Goal: Task Accomplishment & Management: Use online tool/utility

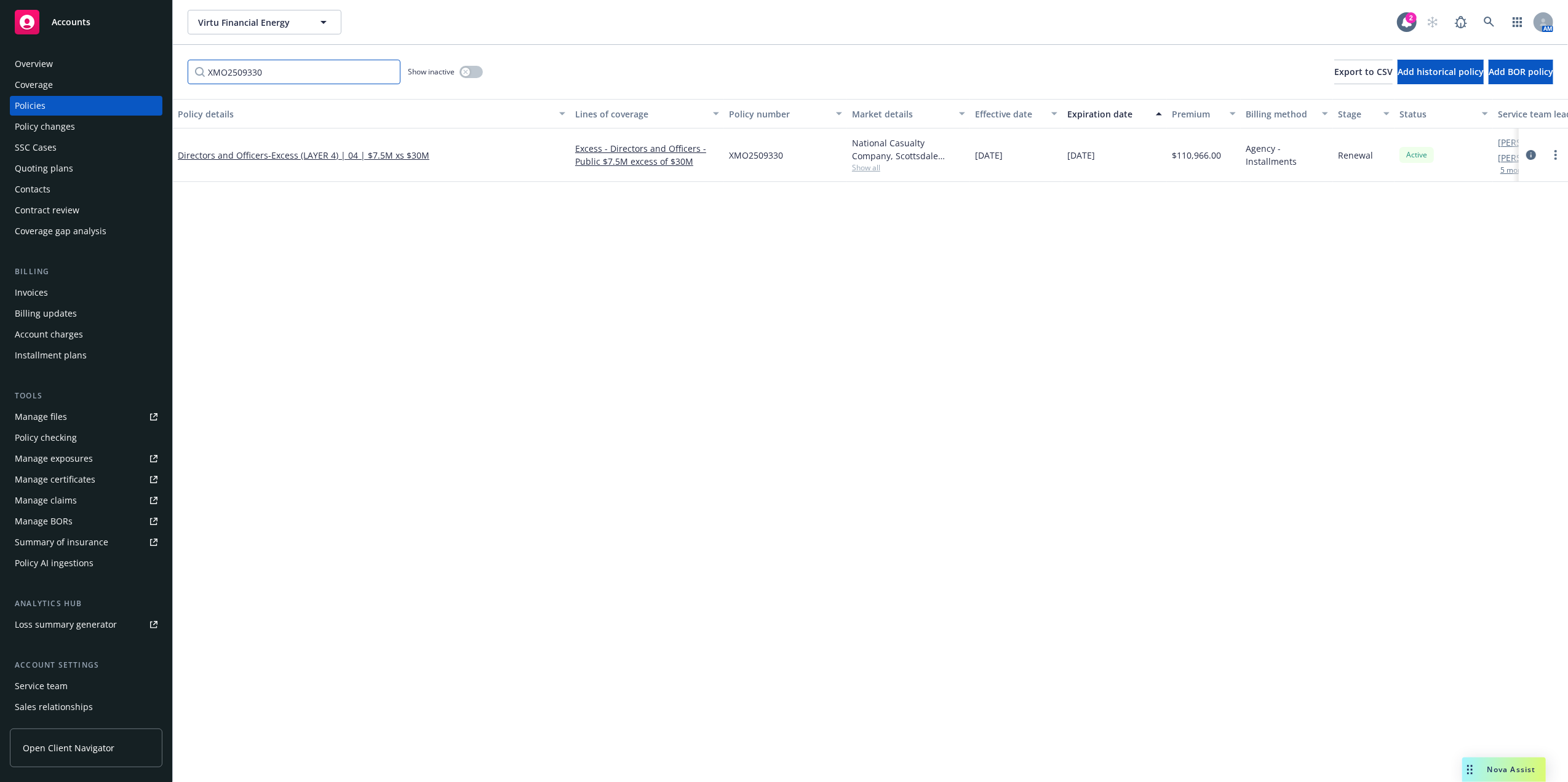
click at [311, 72] on input "XMO2509330" at bounding box center [294, 72] width 213 height 25
click at [309, 73] on input "XMO2509330" at bounding box center [294, 72] width 213 height 25
paste input "47-EPF-336388-02"
type input "47-EPF-336388-02"
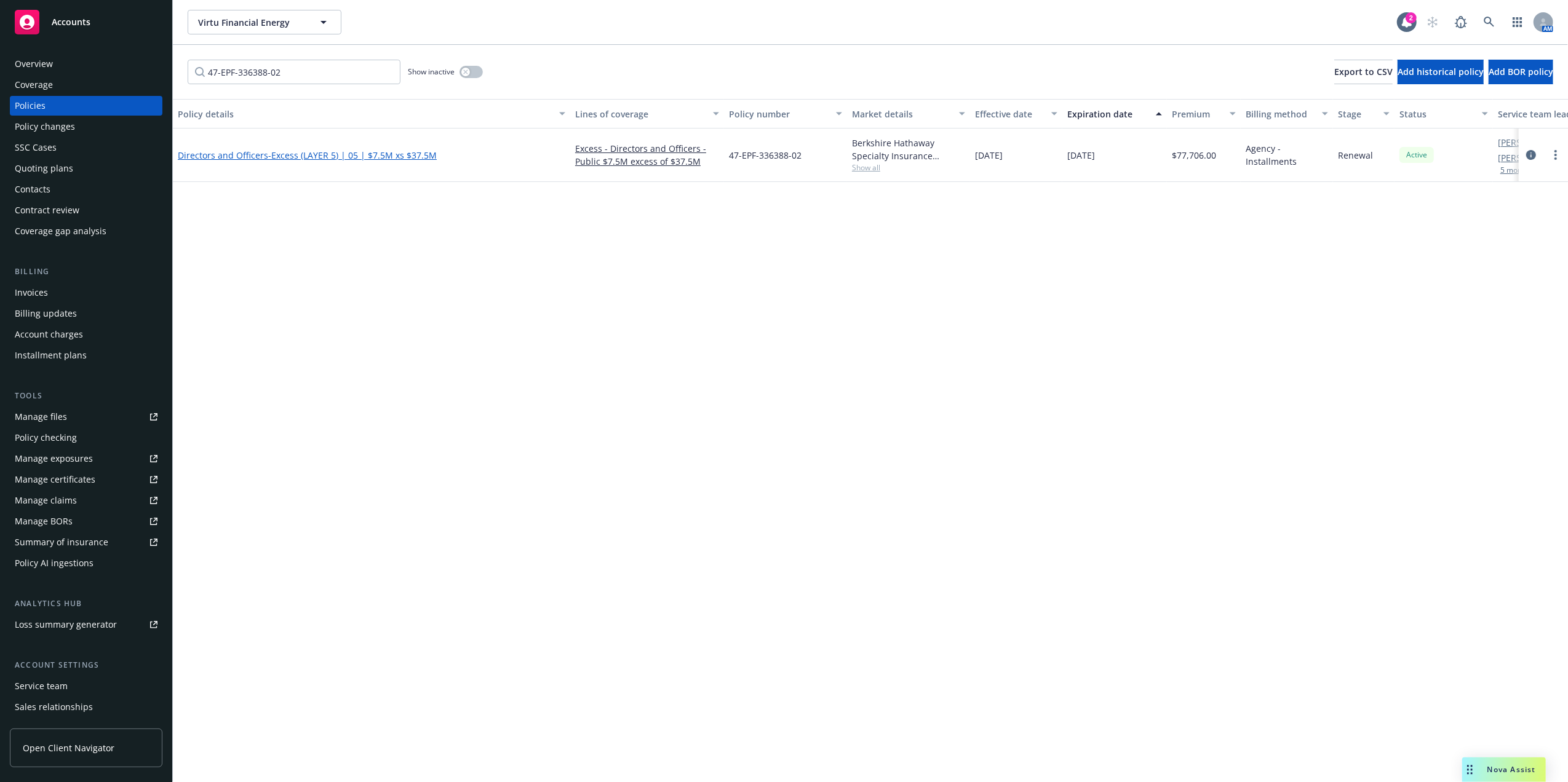
click at [264, 155] on link "Directors and Officers - Excess (LAYER 5) | 05 | $7.5M xs $37.5M" at bounding box center [306, 155] width 259 height 12
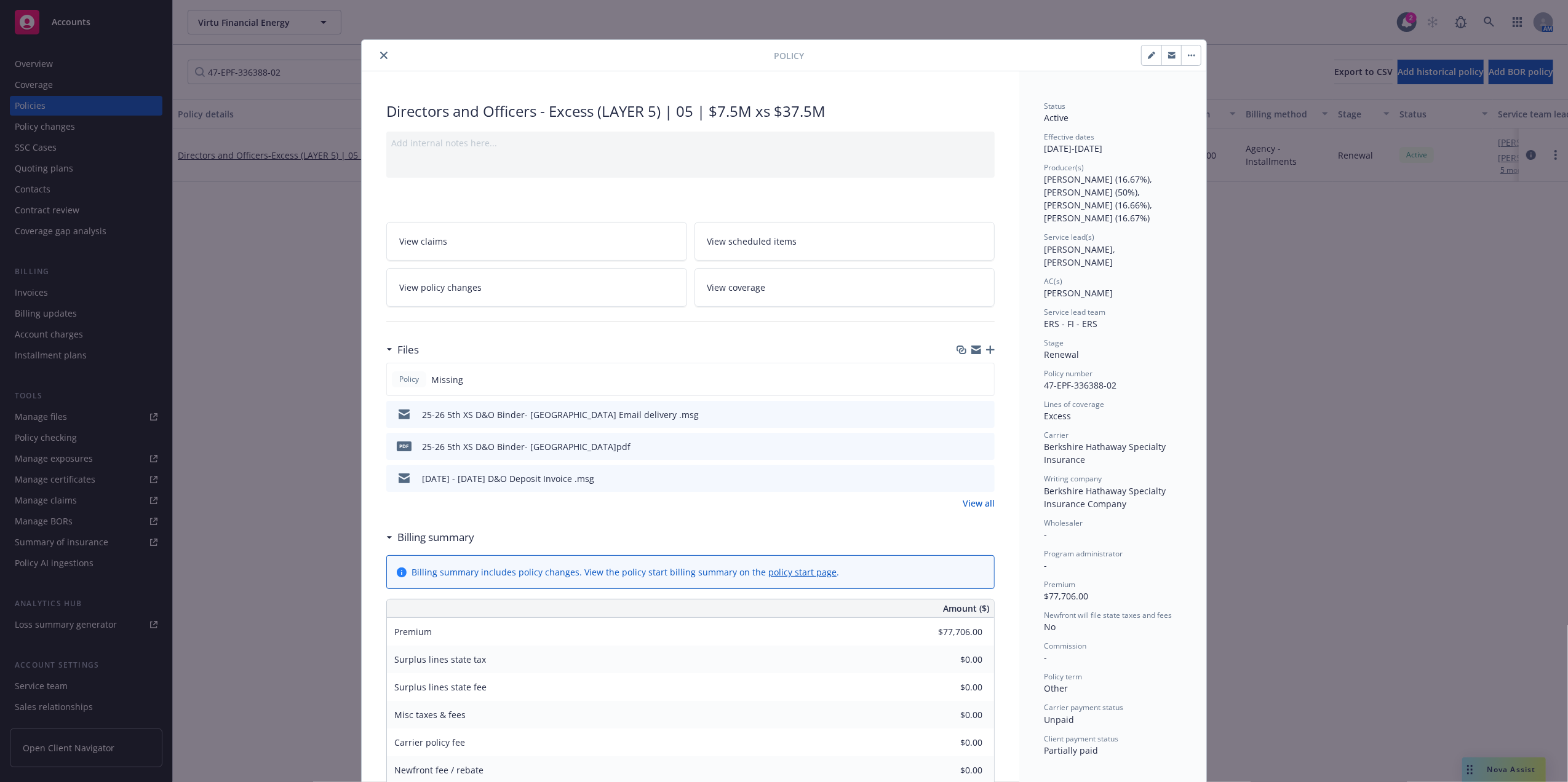
click at [986, 353] on icon "button" at bounding box center [990, 349] width 8 height 8
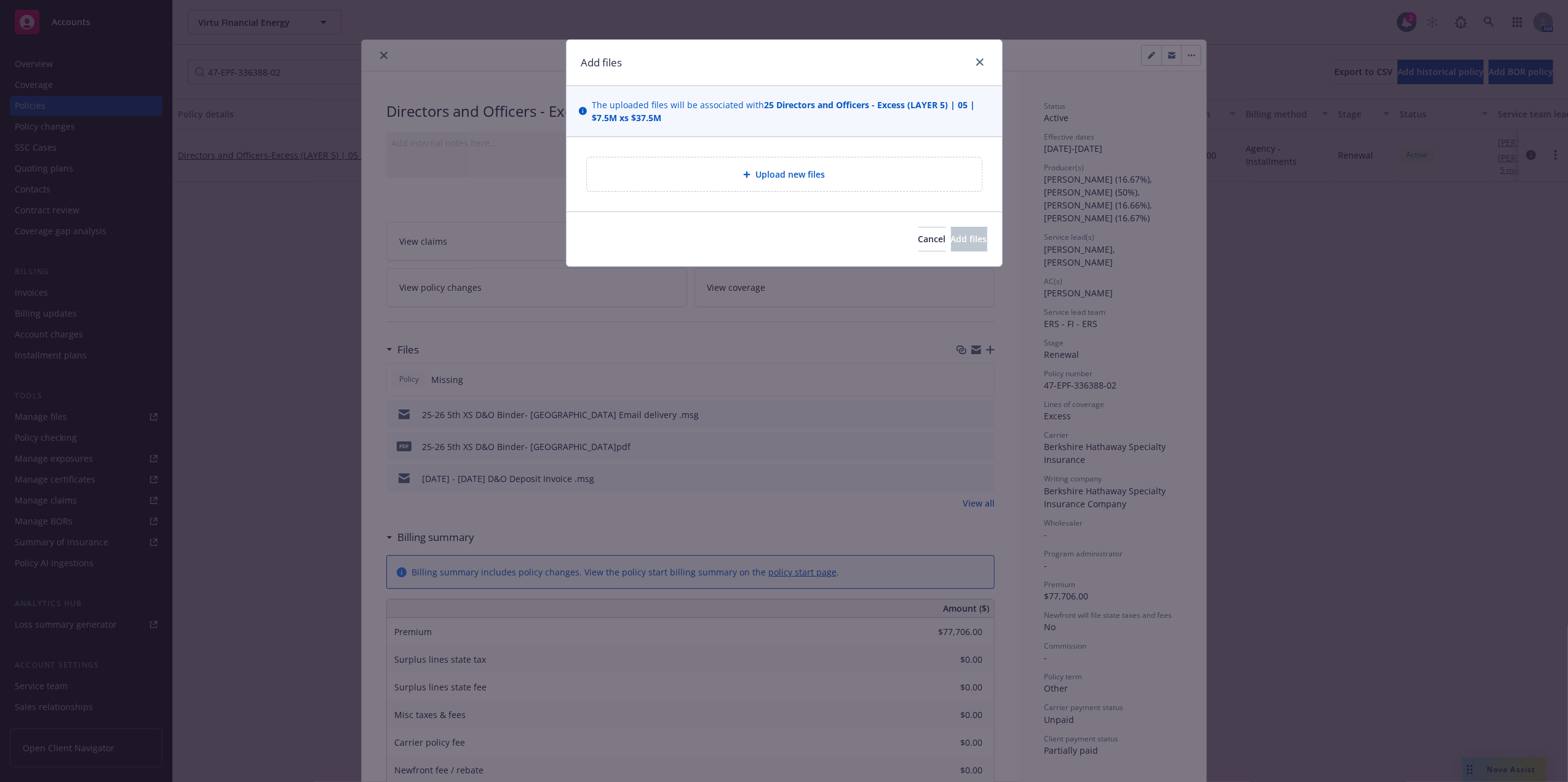
type textarea "x"
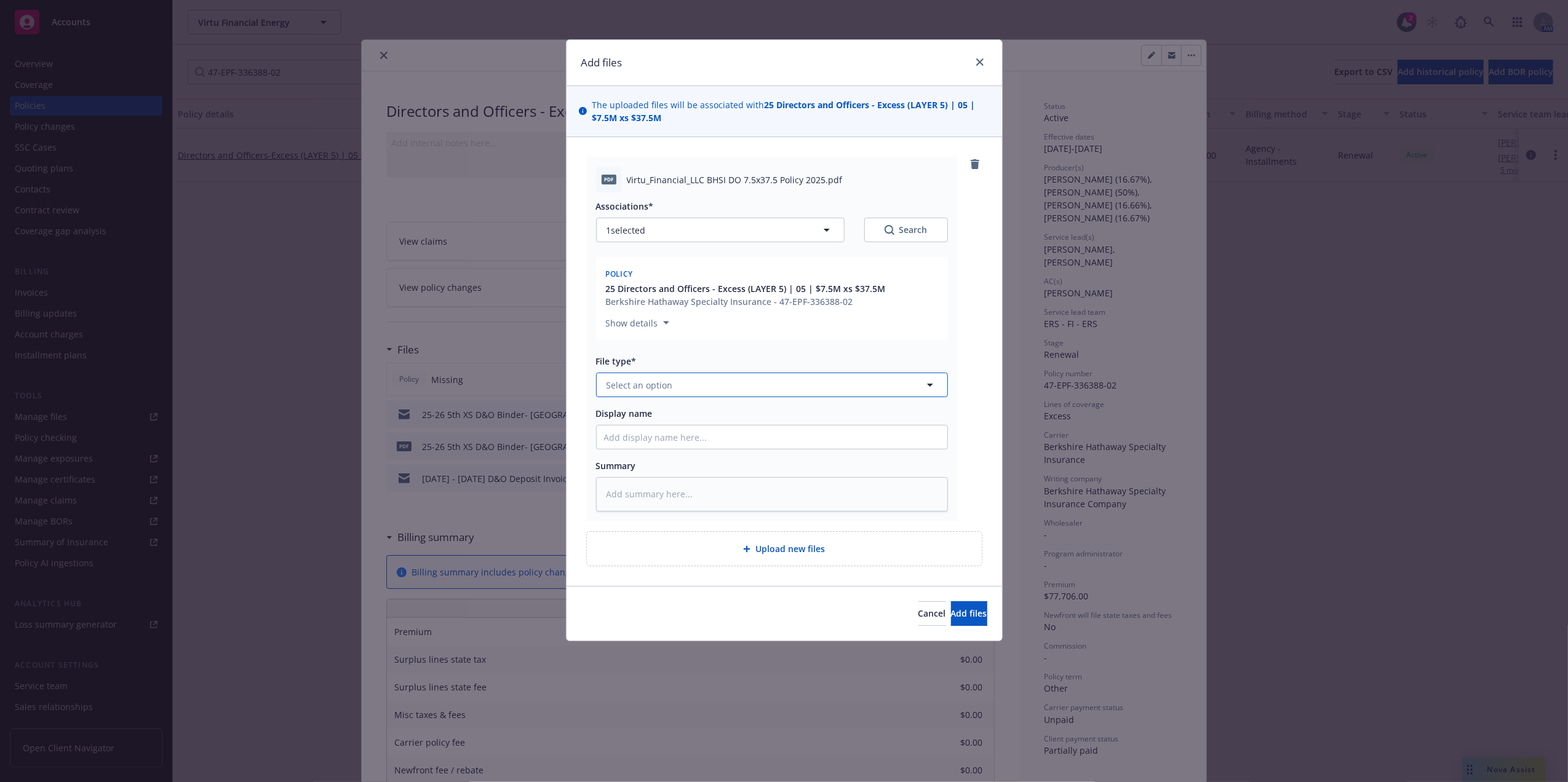
click at [685, 387] on button "Select an option" at bounding box center [772, 385] width 352 height 25
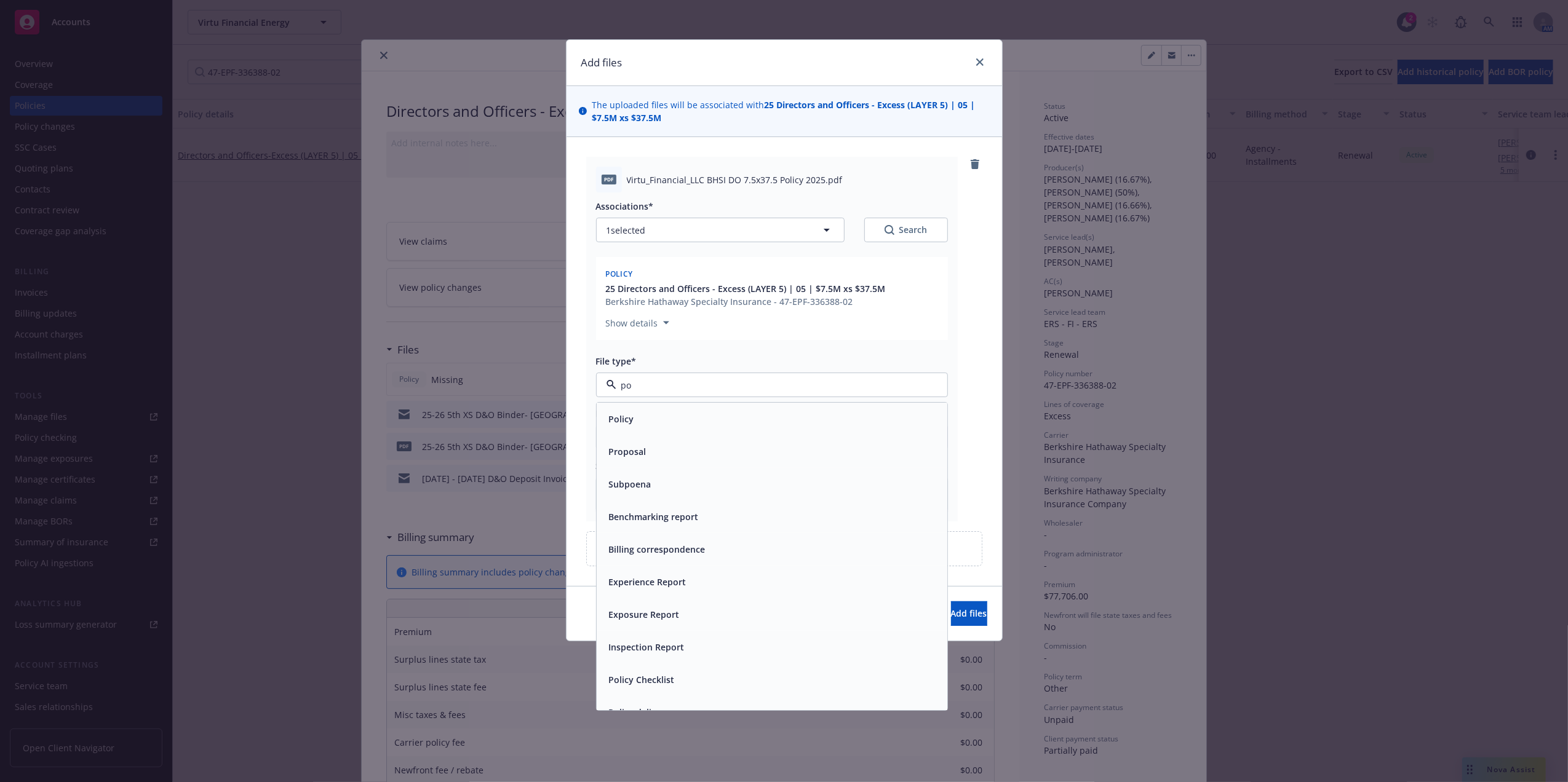
type input "pol"
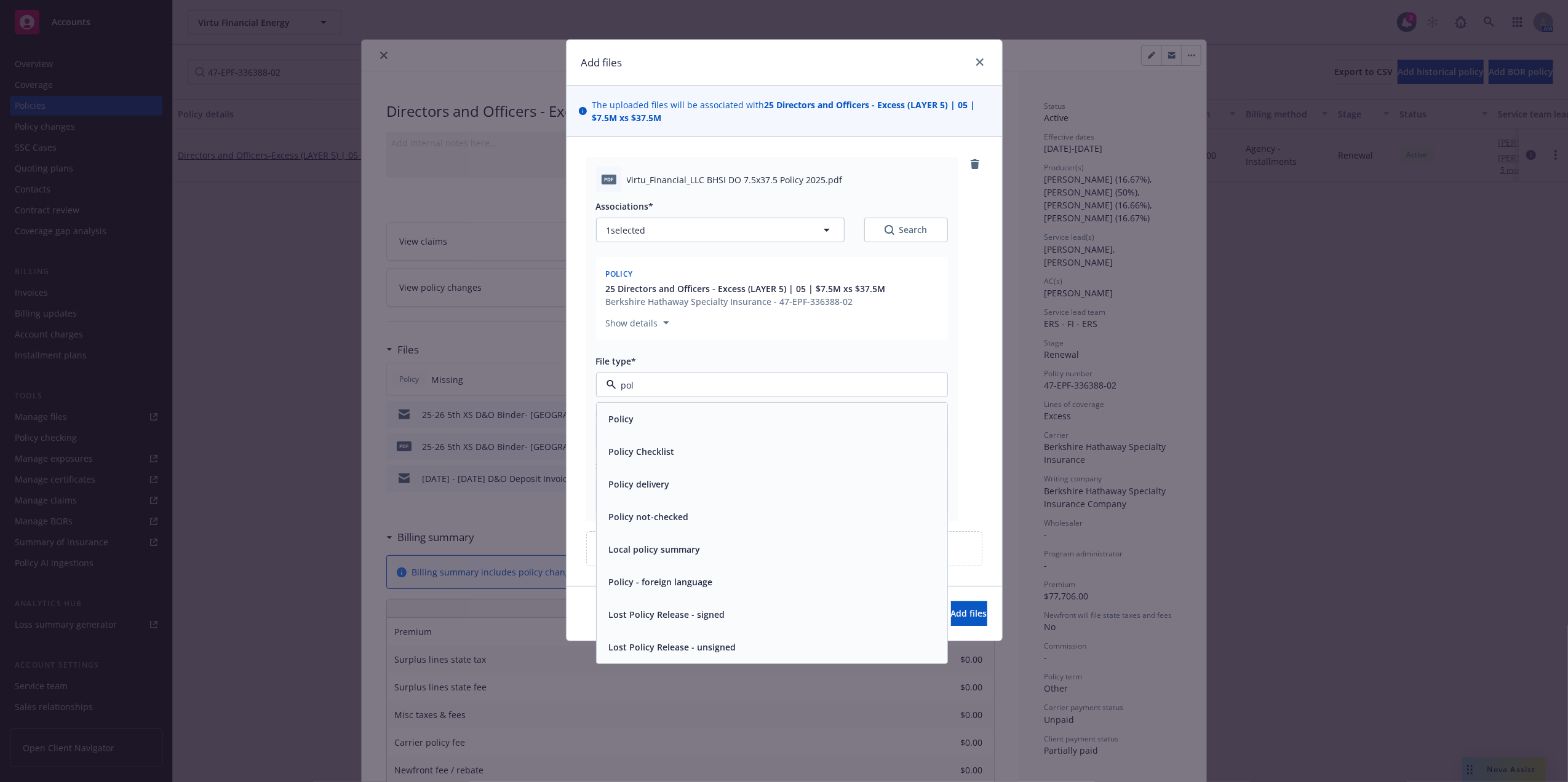
click at [652, 426] on div "Policy" at bounding box center [772, 419] width 335 height 18
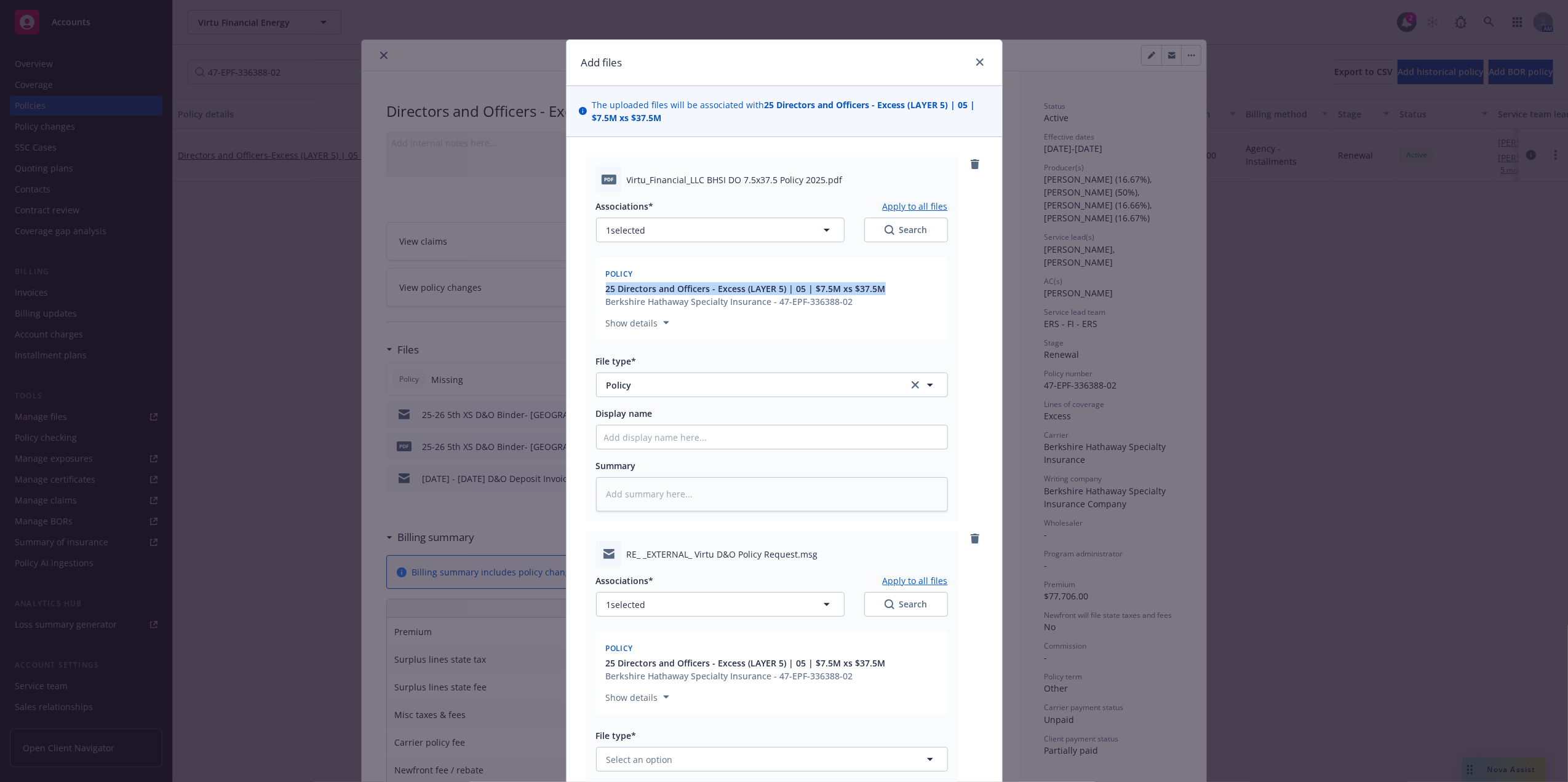
drag, startPoint x: 877, startPoint y: 284, endPoint x: 596, endPoint y: 290, distance: 281.1
click at [596, 290] on div "Policy 25 Directors and Officers - Excess (LAYER 5) | 05 | $7.5M xs $37.5M Berk…" at bounding box center [772, 298] width 352 height 83
copy span "25 Directors and Officers - Excess (LAYER 5) | 05 | $7.5M xs $37.5M"
drag, startPoint x: 596, startPoint y: 290, endPoint x: 638, endPoint y: 430, distance: 146.2
click at [638, 430] on input "Display name" at bounding box center [772, 437] width 350 height 23
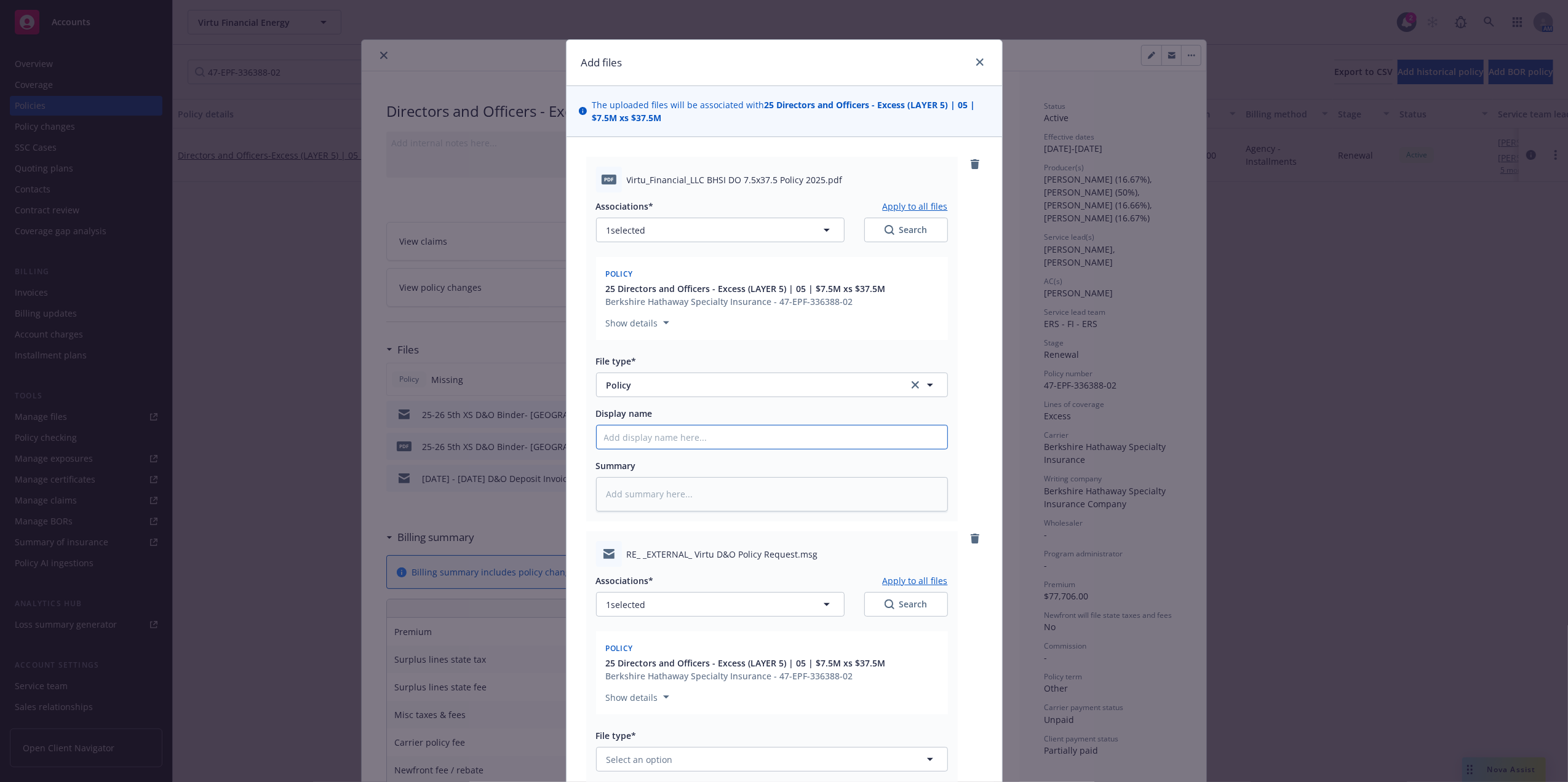
paste input "25 Directors and Officers - Excess (LAYER 5) | 05 | $7.5M xs $37.5M"
type textarea "x"
type input "25 Directors and Officers - Excess (LAYER 5) | 05 | $7.5M xs $37.5M"
type textarea "x"
type input "25 Directors and Officers - Excess (LAYER 5) | 05 | $7.5M xs $37.5M"
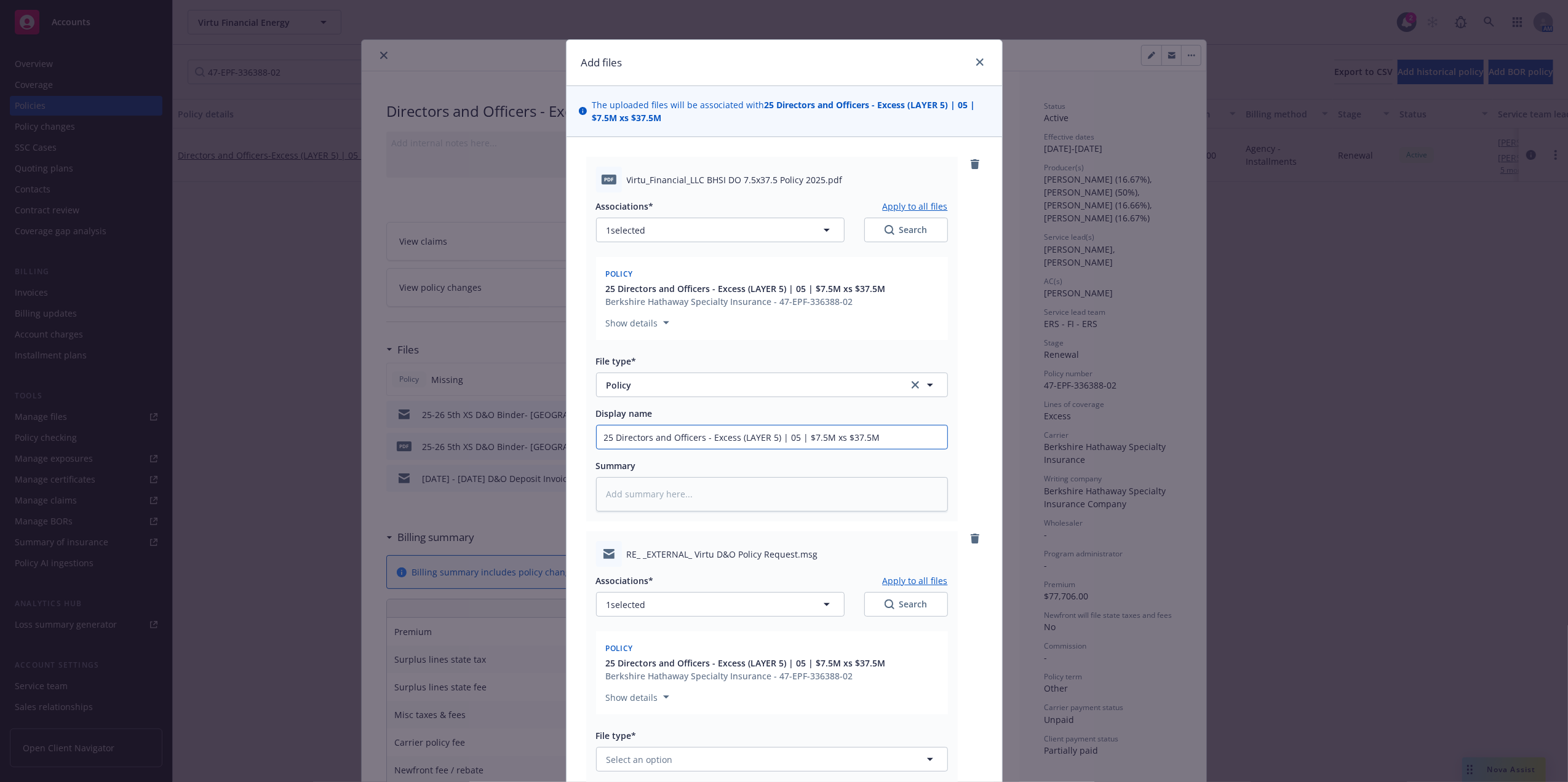
type textarea "x"
type input "25 Directors and Officers - Excess (LAYER 5) | 05 | $7.5M xs $37.5M P"
type textarea "x"
type input "25 Directors and Officers - Excess (LAYER 5) | 05 | $7.5M xs $37.5M Po"
type textarea "x"
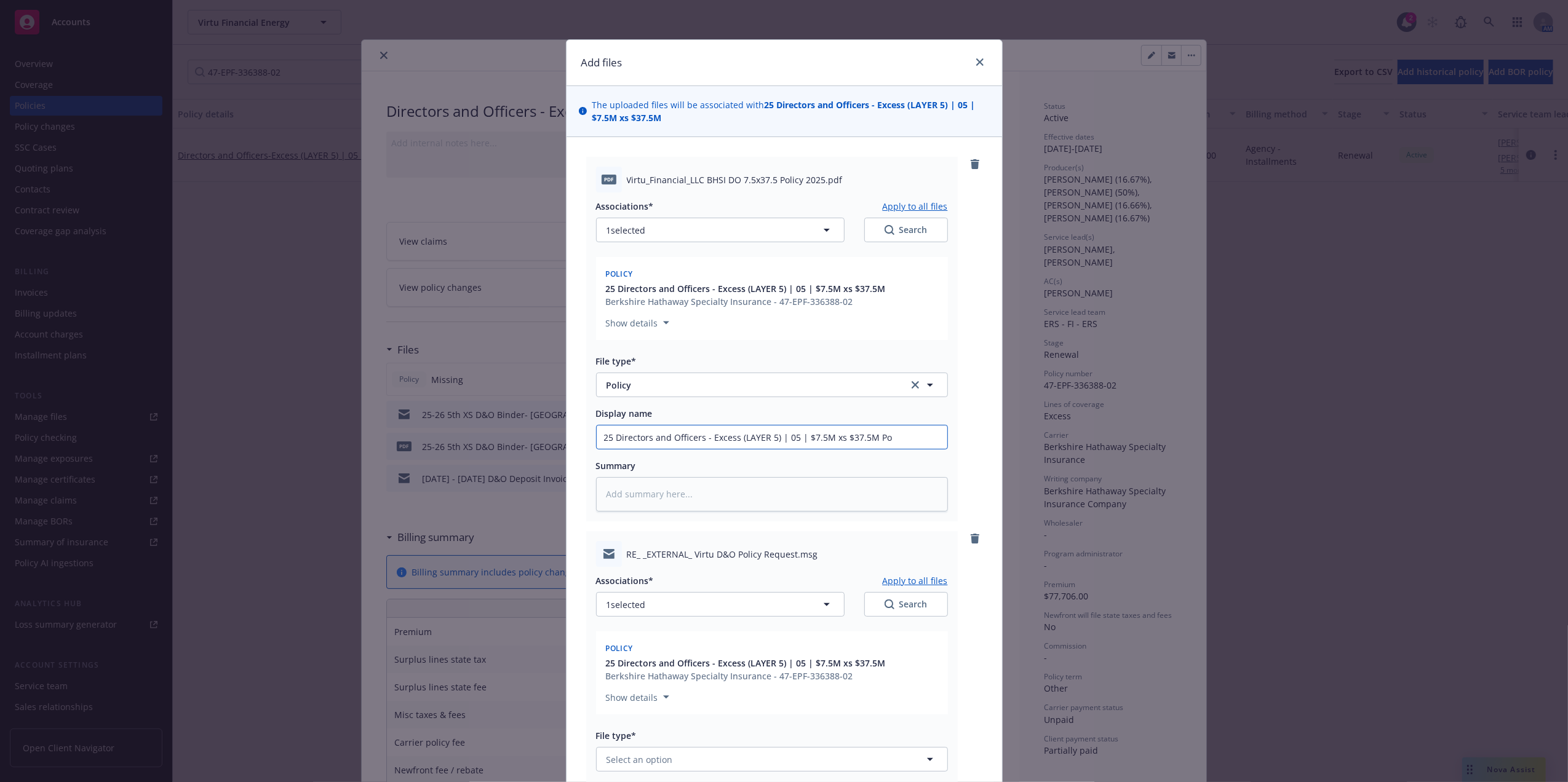
type input "25 Directors and Officers - Excess (LAYER 5) | 05 | $7.5M xs $37.5M Pol"
type textarea "x"
type input "25 Directors and Officers - Excess (LAYER 5) | 05 | $7.5M xs $37.5M Poli"
type textarea "x"
type input "25 Directors and Officers - Excess (LAYER 5) | 05 | $7.5M xs $37.5M Polic"
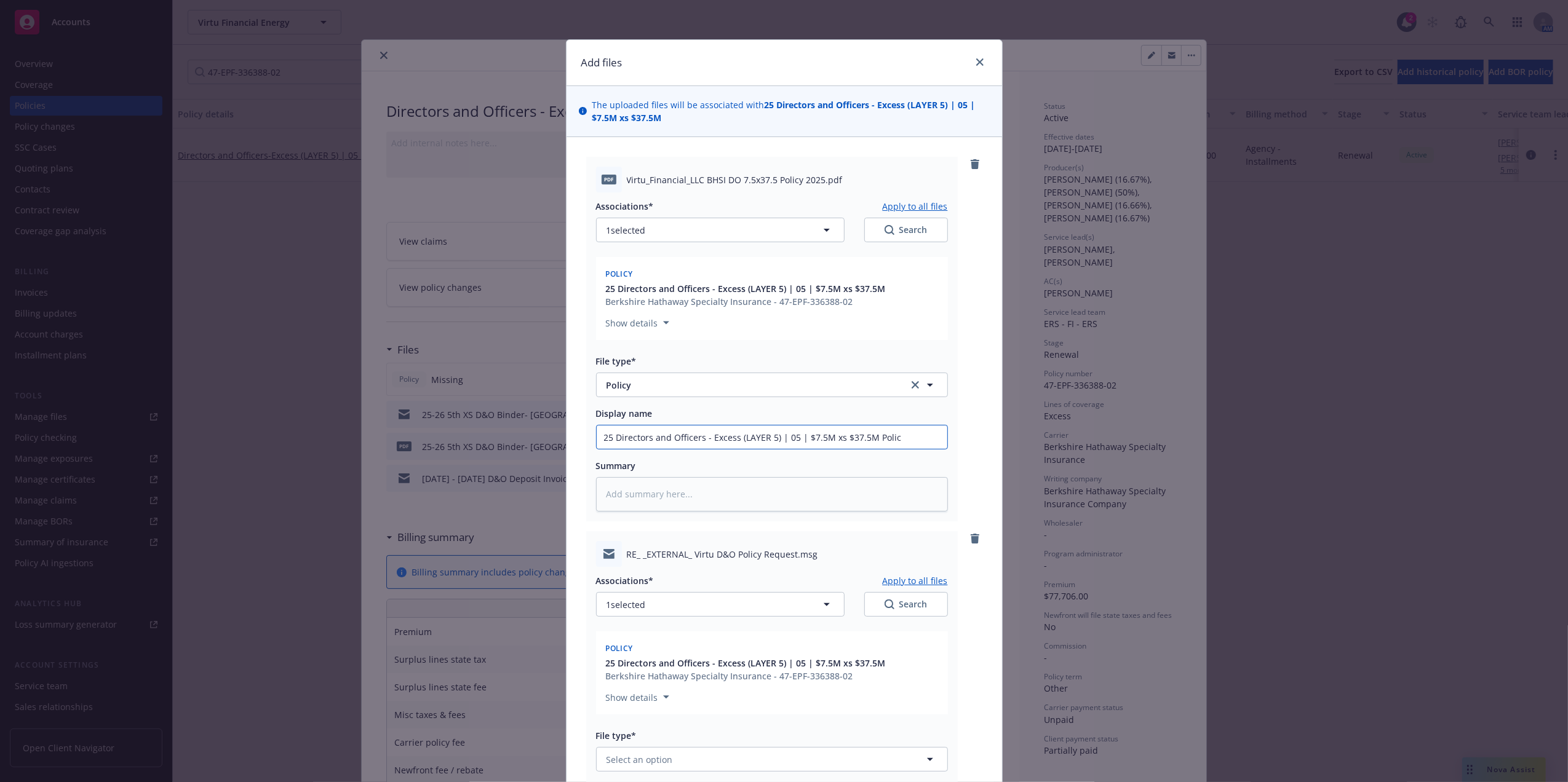
type textarea "x"
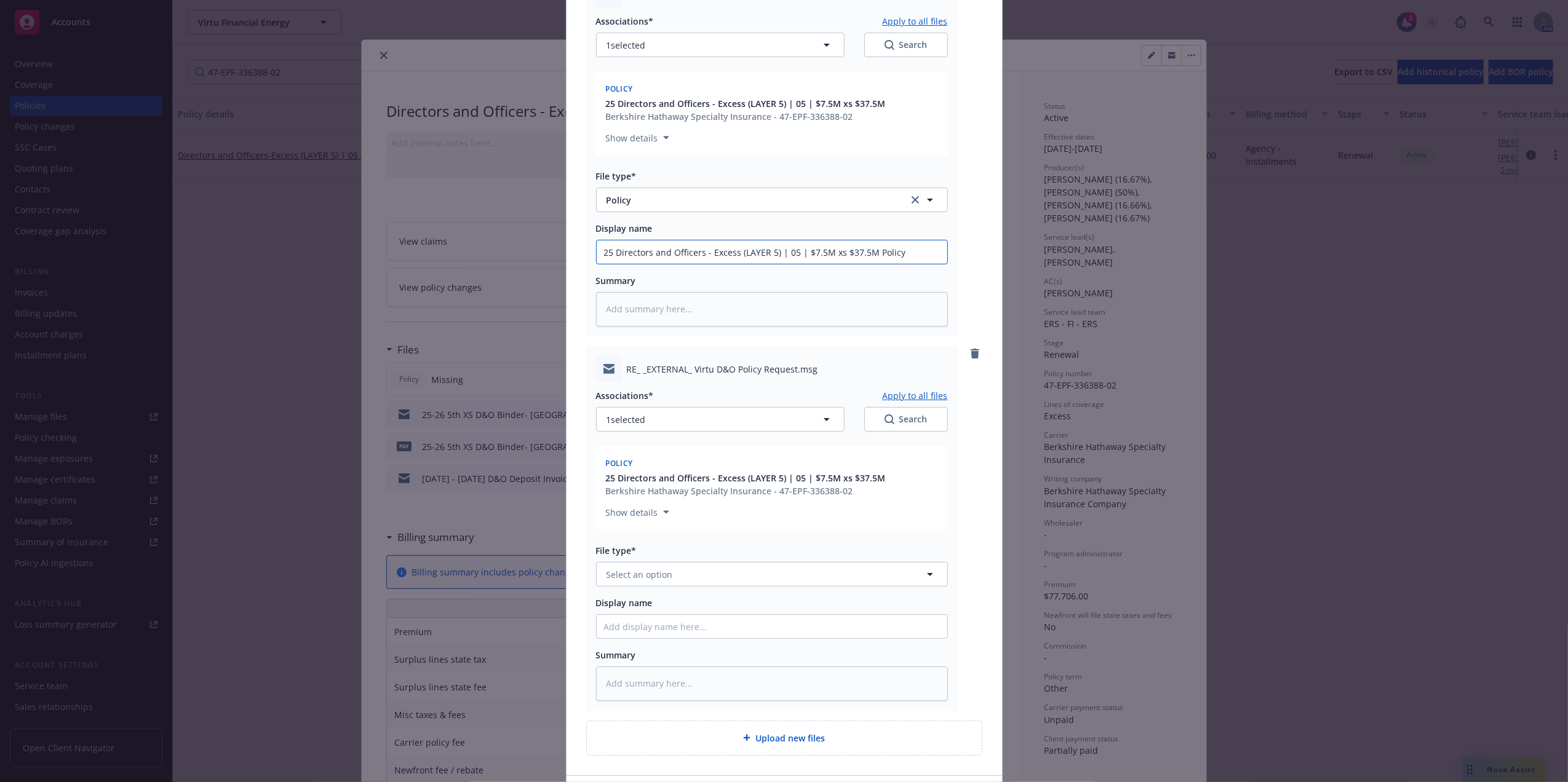
scroll to position [274, 0]
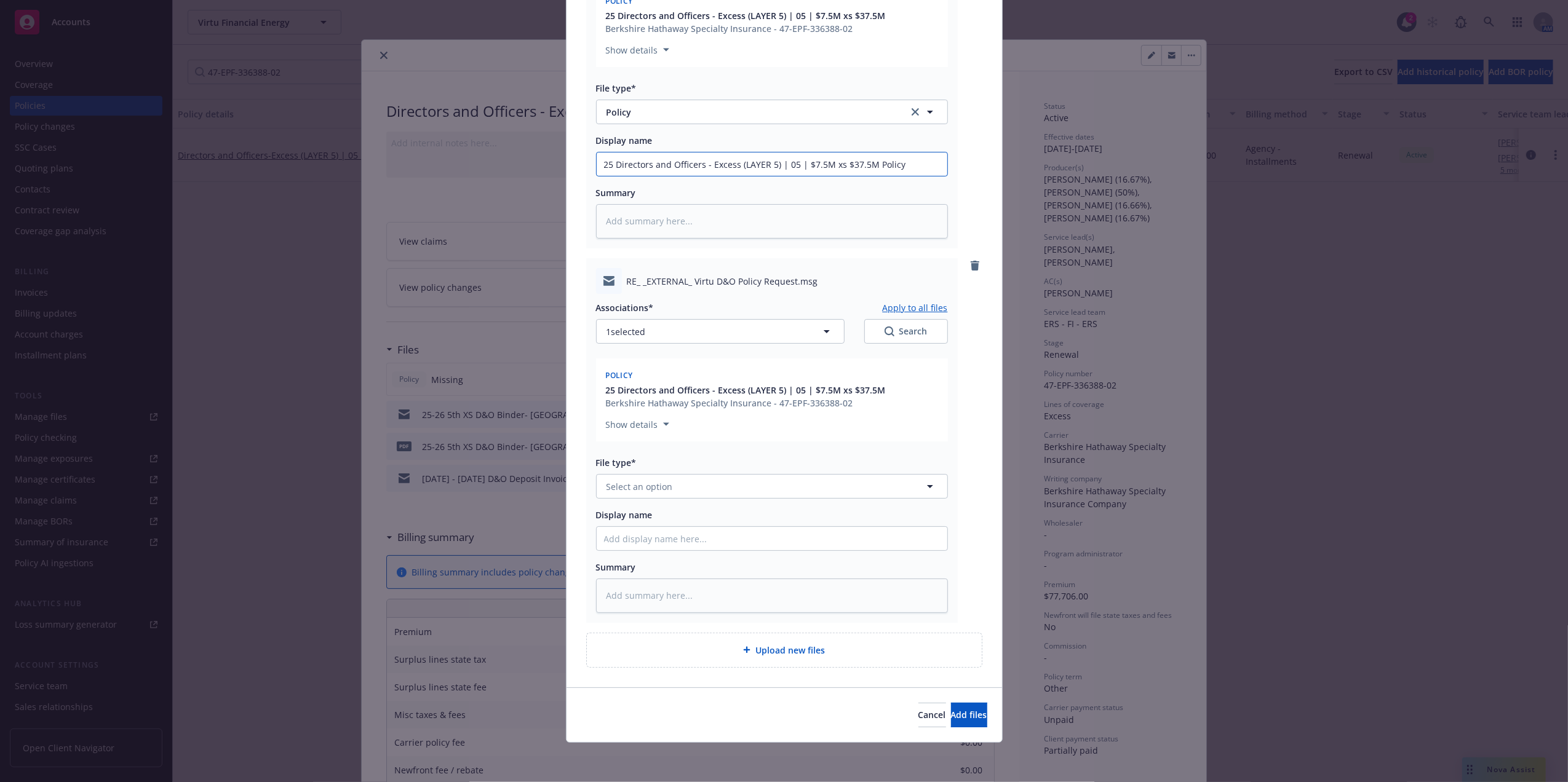
type input "25 Directors and Officers - Excess (LAYER 5) | 05 | $7.5M xs $37.5M Policy"
click at [670, 486] on button "Select an option" at bounding box center [772, 486] width 352 height 25
type input "email"
click at [639, 513] on div "Email" at bounding box center [772, 520] width 335 height 18
click at [633, 533] on input "Display name" at bounding box center [772, 538] width 350 height 23
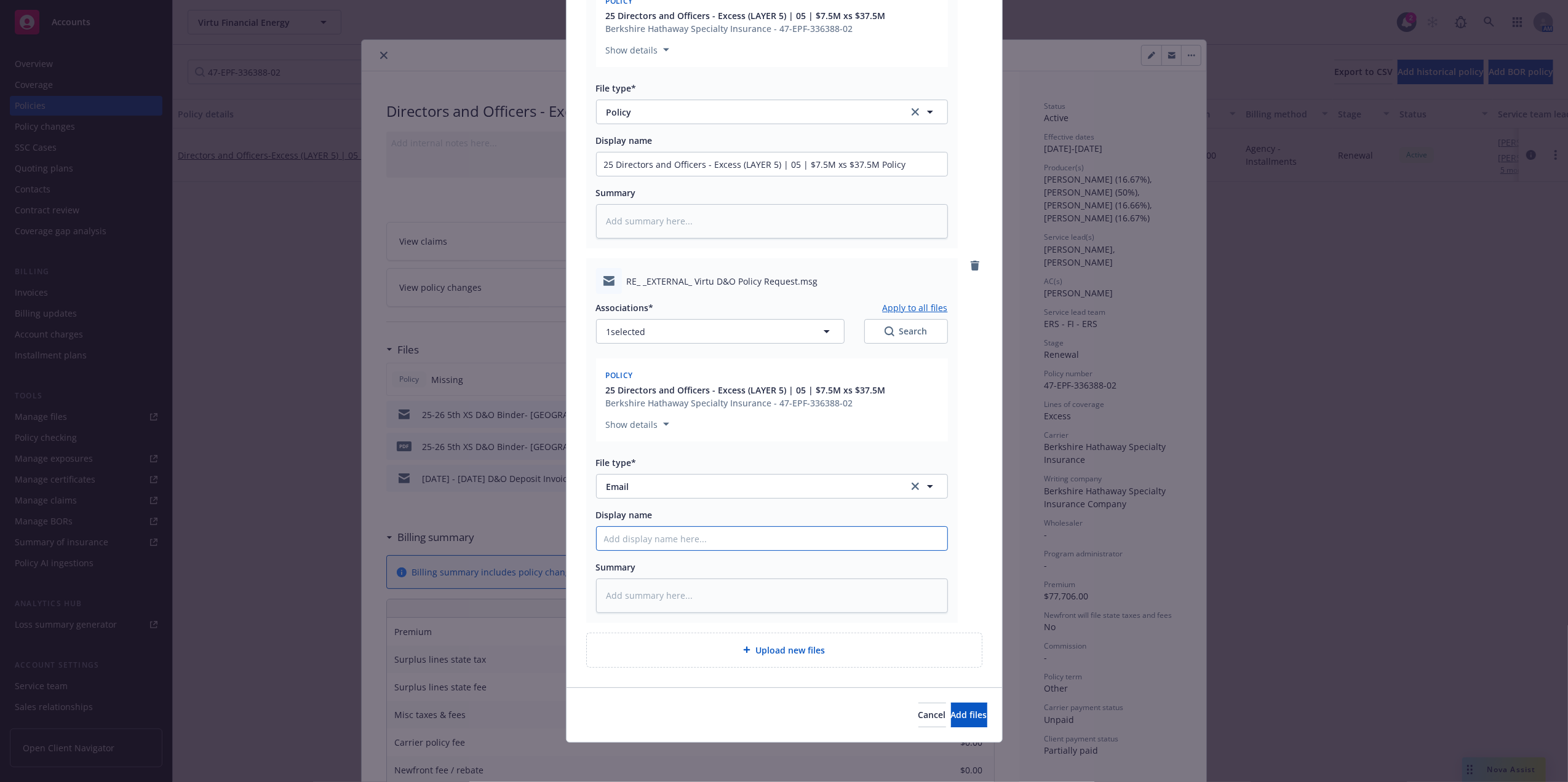
paste input "25 Directors and Officers - Excess (LAYER 5) | 05 | $7.5M xs $37.5M"
type textarea "x"
type input "25 Directors and Officers - Excess (LAYER 5) | 05 | $7.5M xs $37.5M"
type textarea "x"
type input "25 Directors and Officers - Excess (LAYER 5) | 05 | $7.5M xs $37.5M"
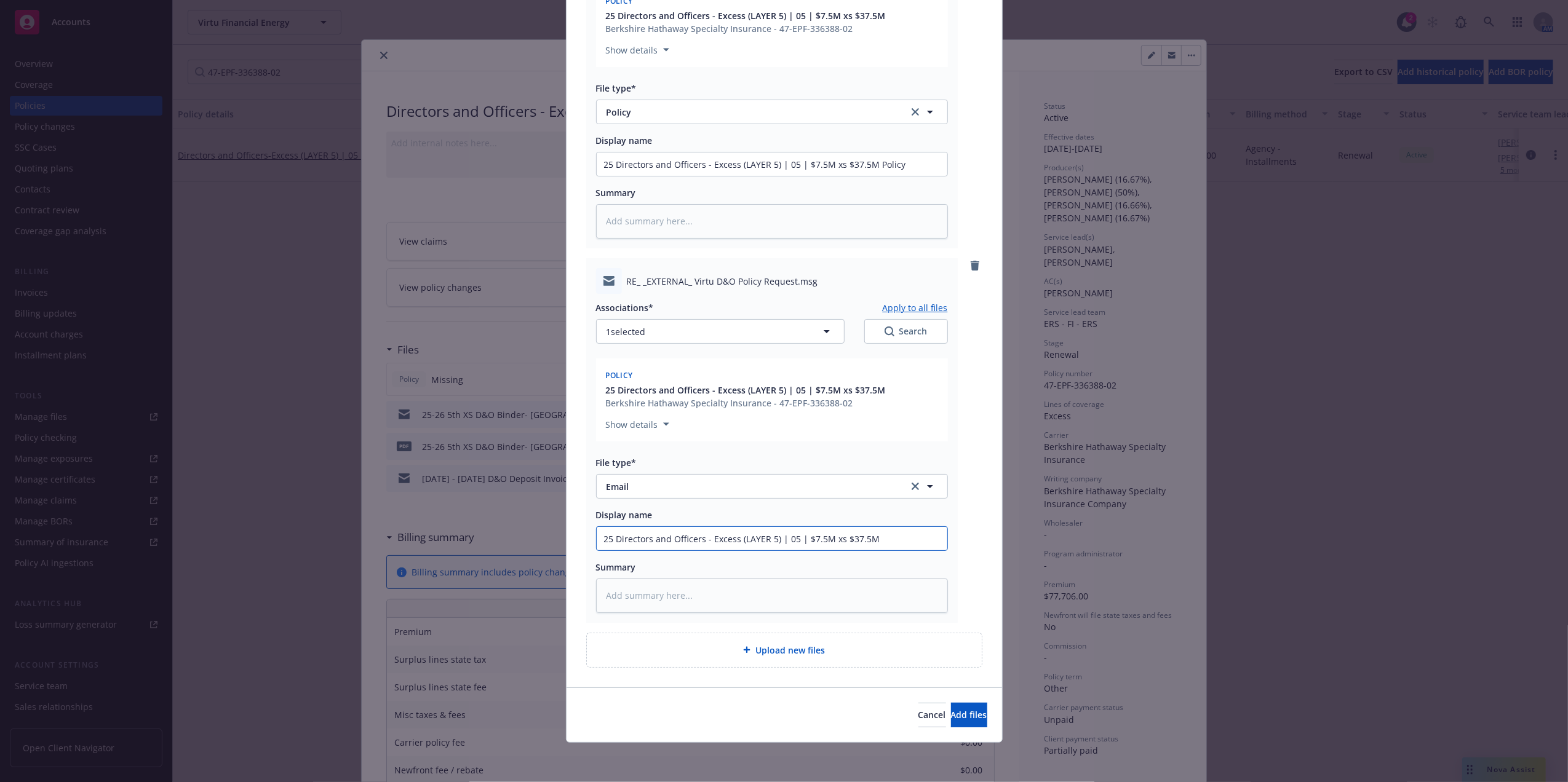
type textarea "x"
type input "25 Directors and Officers - Excess (LAYER 5) | 05 | $7.5M xs $37.5M P"
type textarea "x"
type input "25 Directors and Officers - Excess (LAYER 5) | 05 | $7.5M xs $37.5M Po"
type textarea "x"
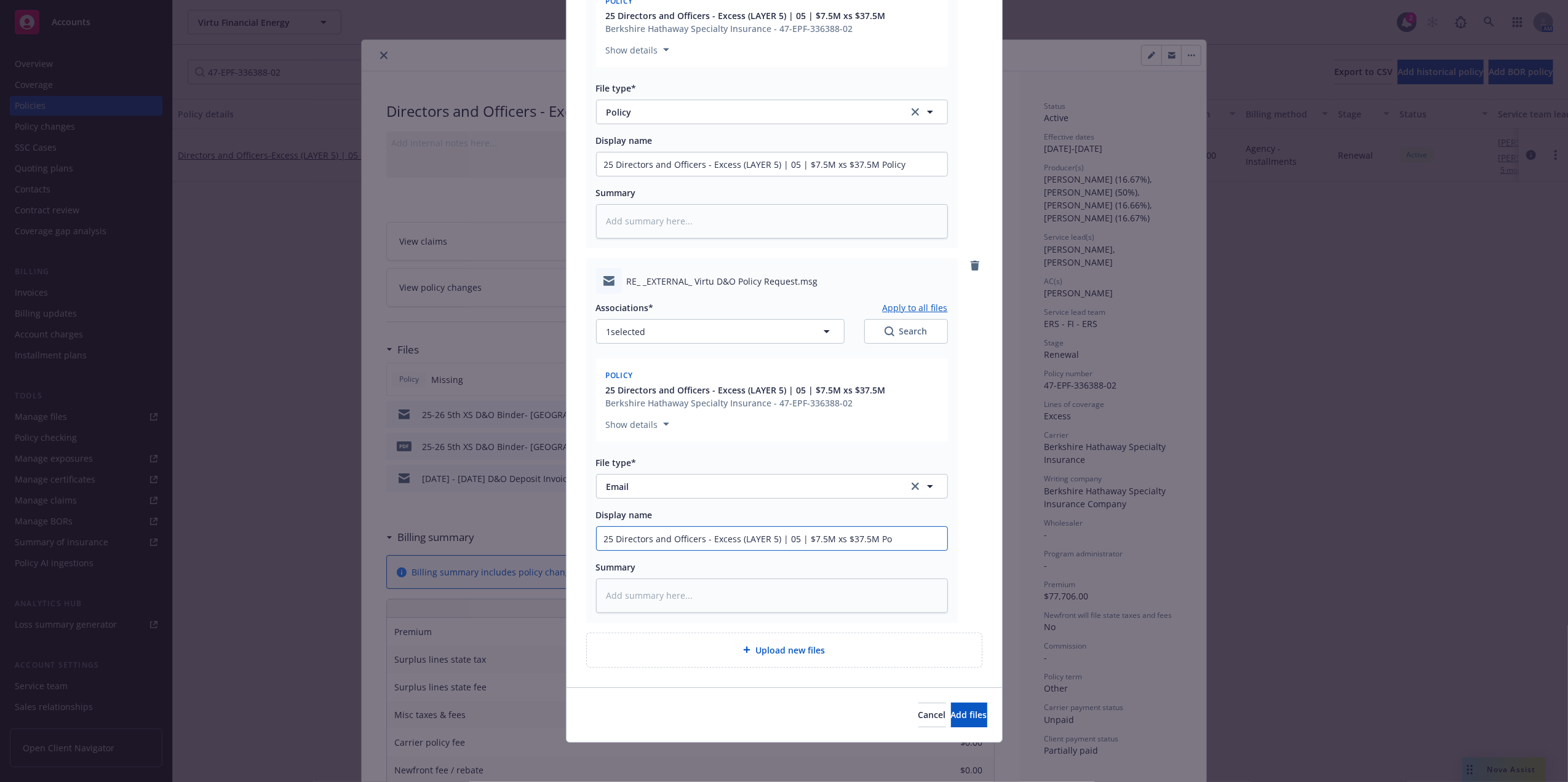
type input "25 Directors and Officers - Excess (LAYER 5) | 05 | $7.5M xs $37.5M Pol"
type textarea "x"
type input "25 Directors and Officers - Excess (LAYER 5) | 05 | $7.5M xs $37.5M Polic"
type textarea "x"
type input "25 Directors and Officers - Excess (LAYER 5) | 05 | $7.5M xs $37.5M Policy"
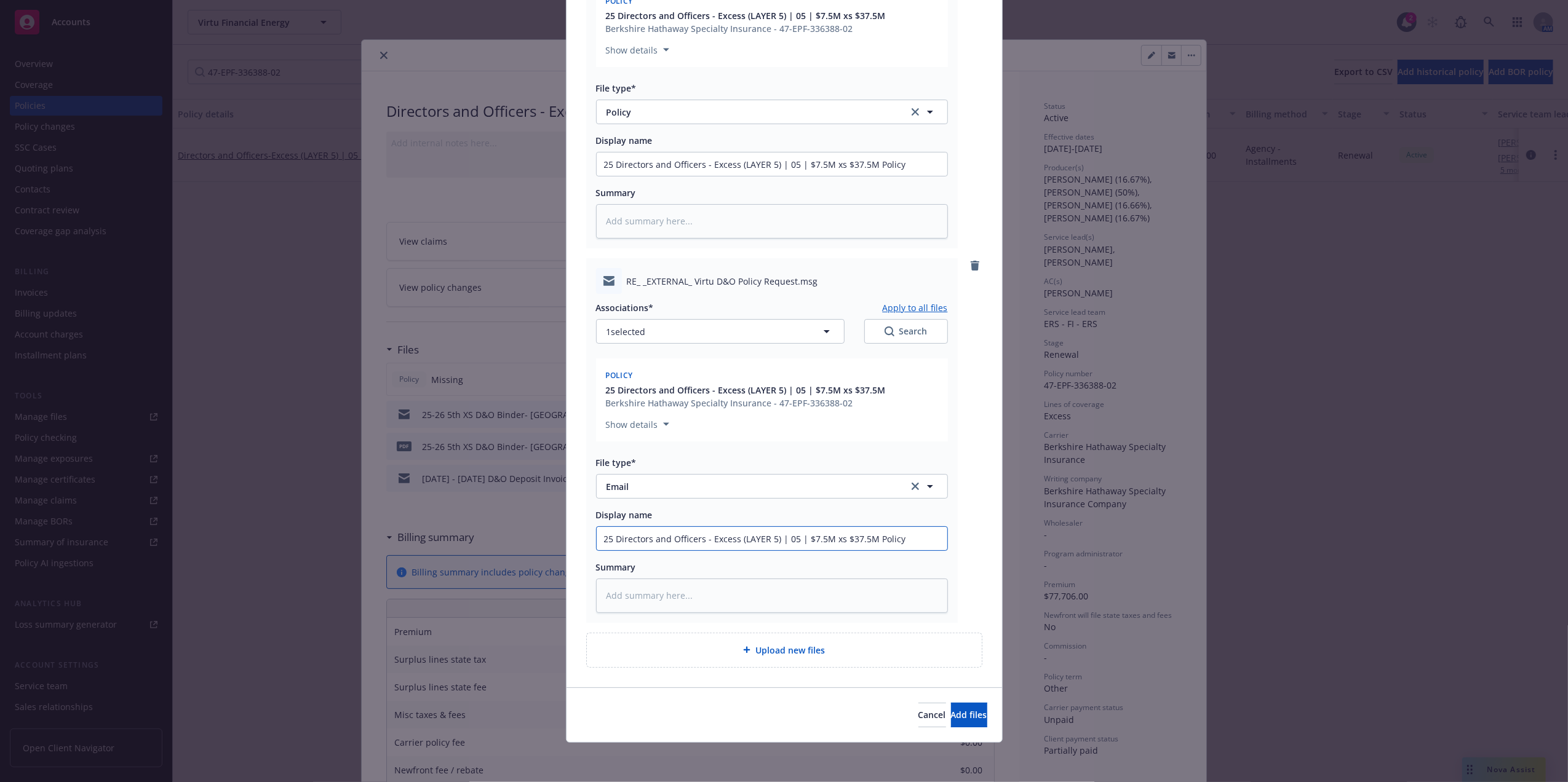
type textarea "x"
type input "25 Directors and Officers - Excess (LAYER 5) | 05 | $7.5M xs $37.5M Policy"
type textarea "x"
type input "25 Directors and Officers - Excess (LAYER 5) | 05 | $7.5M xs $37.5M Policy R"
type textarea "x"
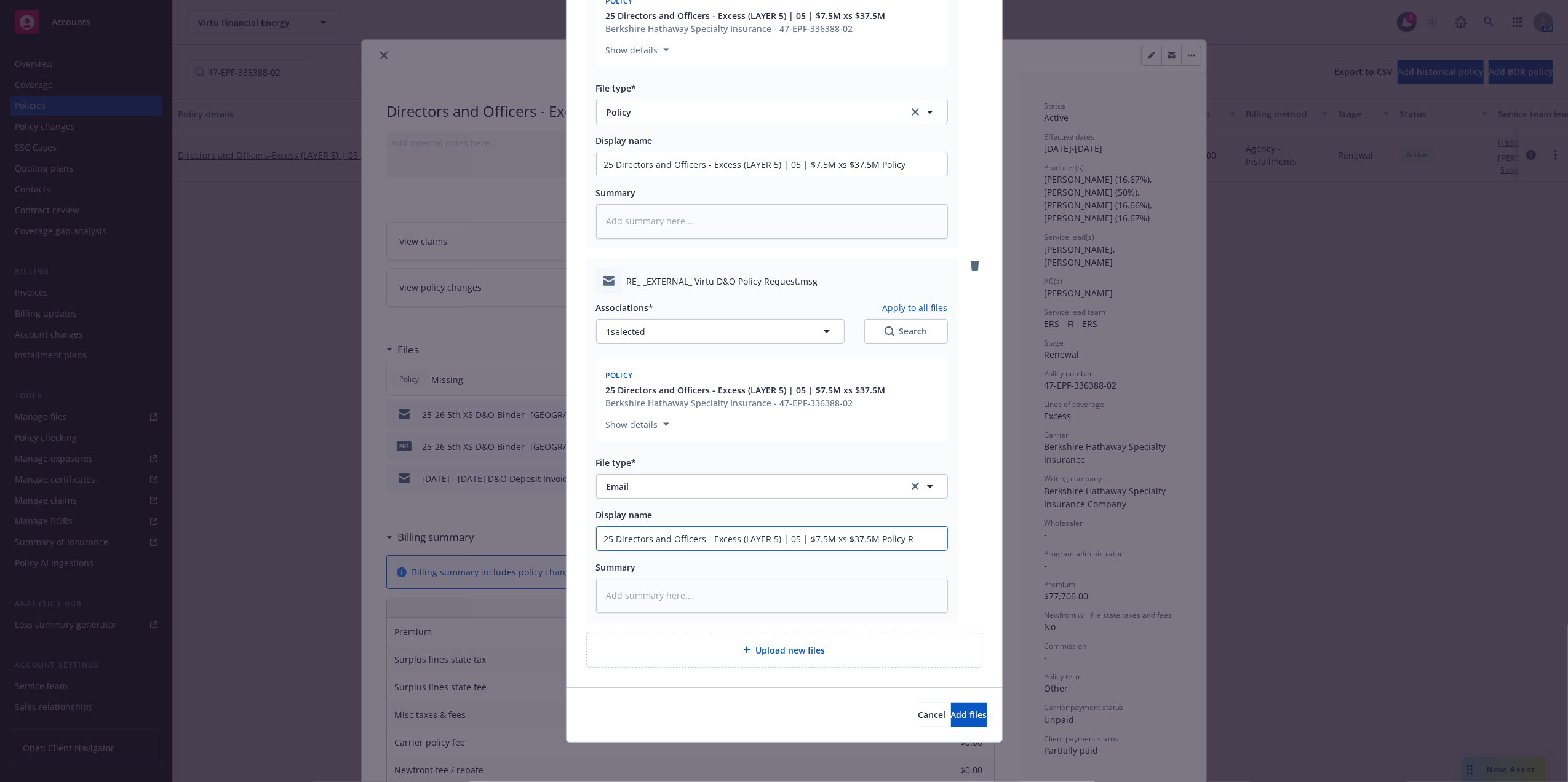
type input "25 Directors and Officers - Excess (LAYER 5) | 05 | $7.5M xs $37.5M Policy Re"
type textarea "x"
type input "25 Directors and Officers - Excess (LAYER 5) | 05 | $7.5M xs $37.5M Policy Rev"
type textarea "x"
type input "25 Directors and Officers - Excess (LAYER 5) | 05 | $7.5M xs $37.5M Policy Re"
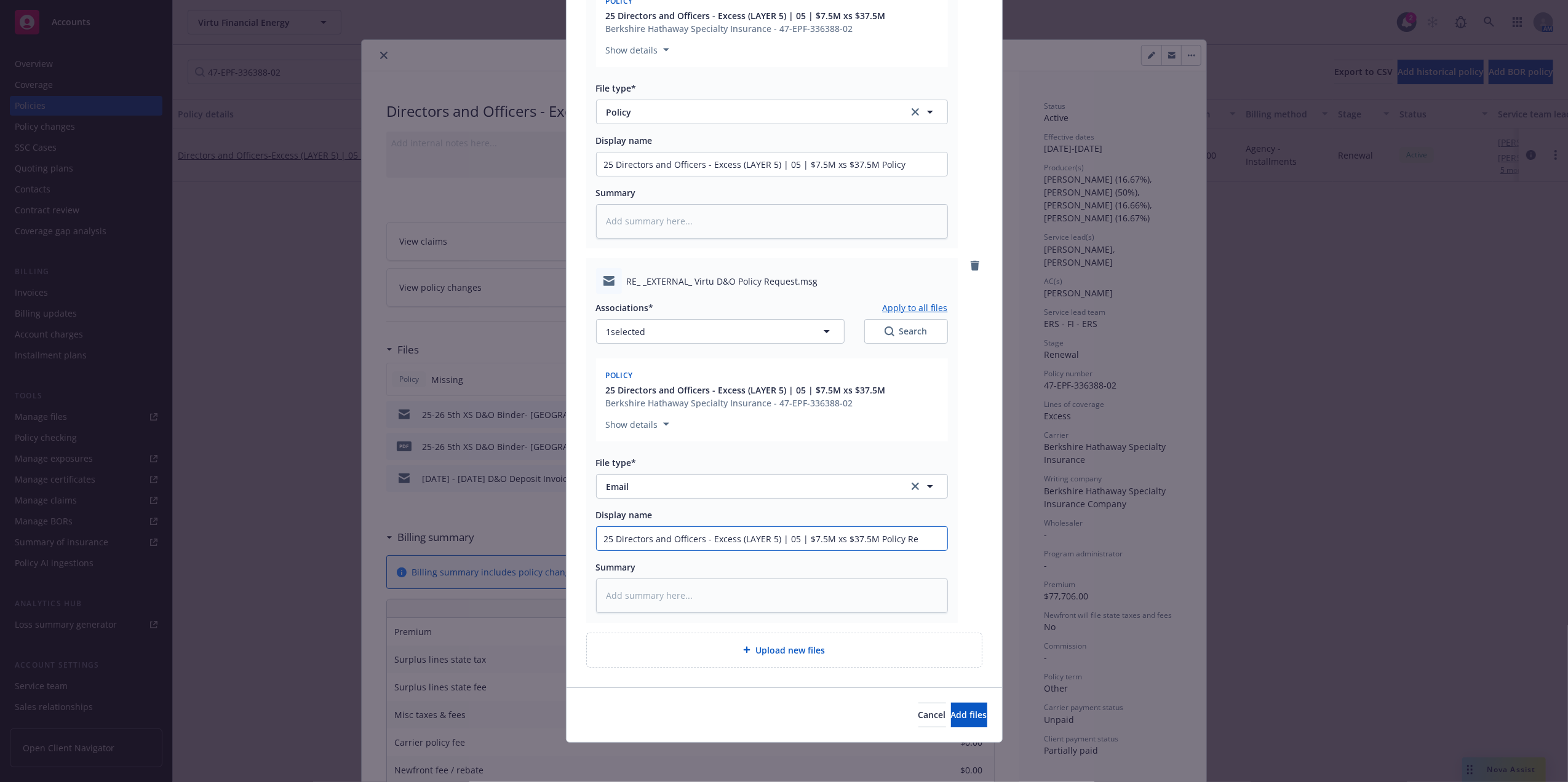
type textarea "x"
type input "25 Directors and Officers - Excess (LAYER 5) | 05 | $7.5M xs $37.5M Policy Rec"
type textarea "x"
type input "25 Directors and Officers - Excess (LAYER 5) | 05 | $7.5M xs $37.5M Policy Recv"
type textarea "x"
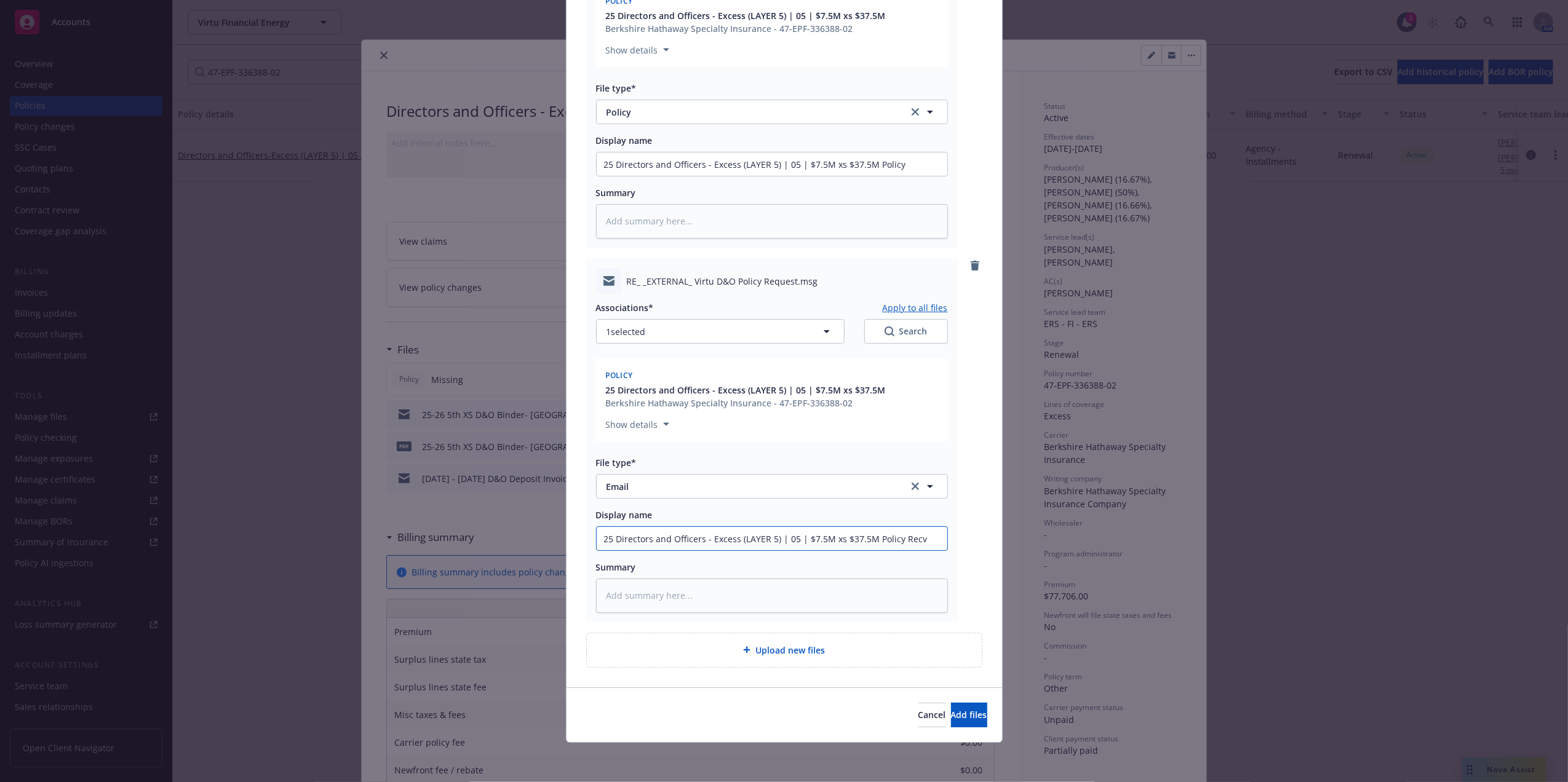
type input "25 Directors and Officers - Excess (LAYER 5) | 05 | $7.5M xs $37.5M Policy Recv"
type textarea "x"
type input "25 Directors and Officers - Excess (LAYER 5) | 05 | $7.5M xs $37.5M Policy Recv…"
type textarea "x"
type input "25 Directors and Officers - Excess (LAYER 5) | 05 | $7.5M xs $37.5M Policy Recv…"
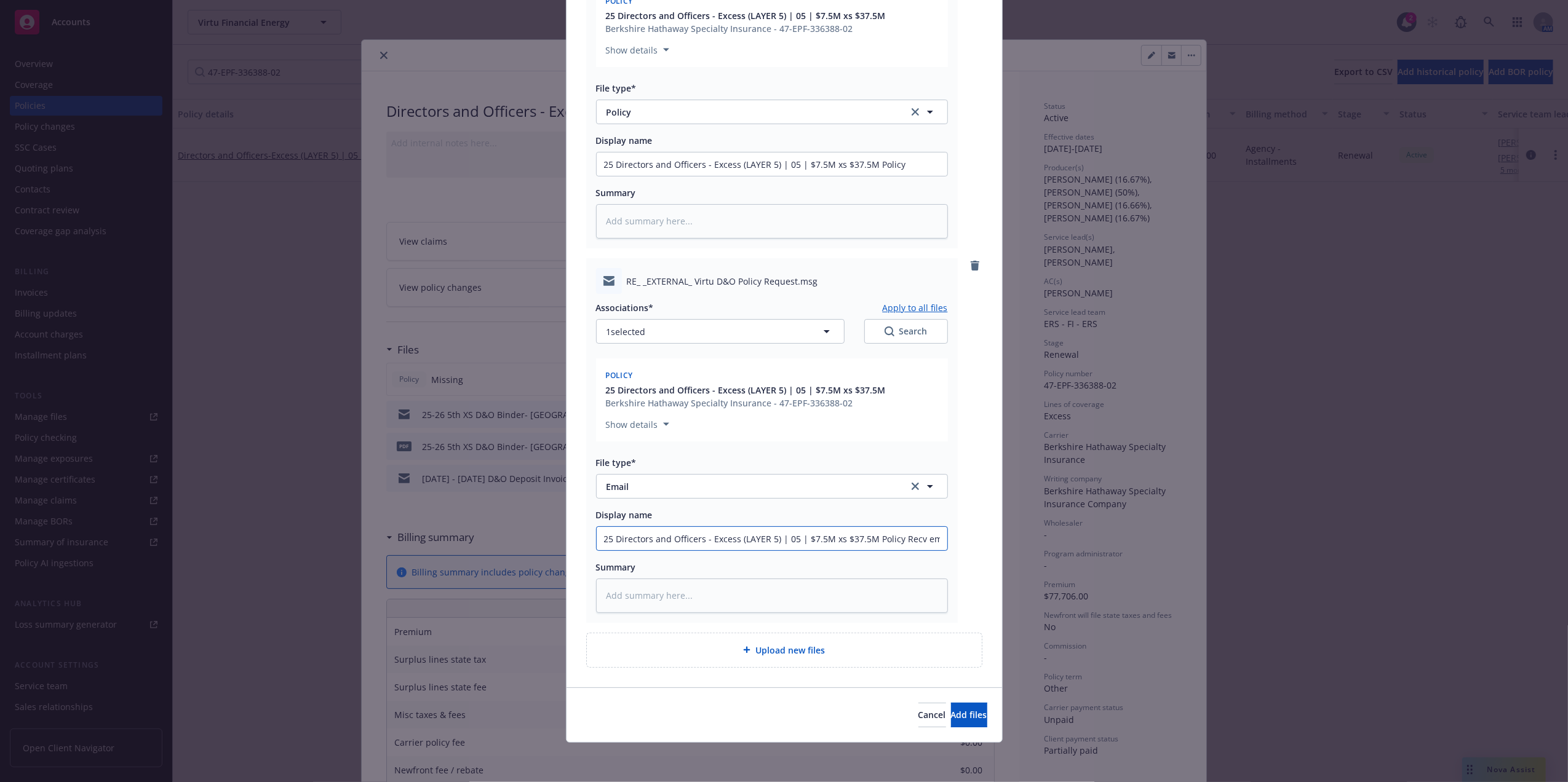
type textarea "x"
type input "25 Directors and Officers - Excess (LAYER 5) | 05 | $7.5M xs $37.5M Policy Recv…"
type textarea "x"
type input "25 Directors and Officers - Excess (LAYER 5) | 05 | $7.5M xs $37.5M Policy Recv…"
type textarea "x"
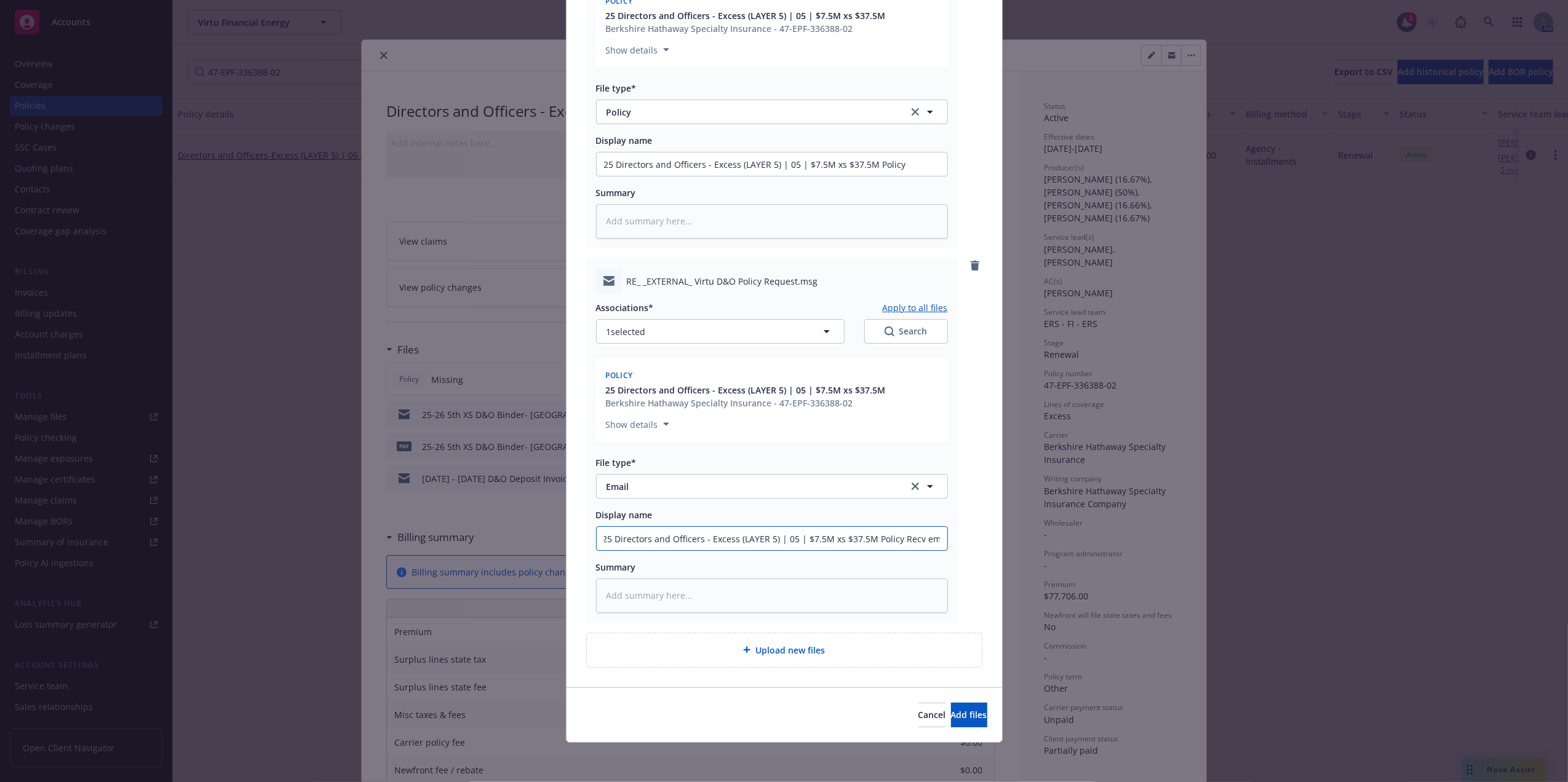
scroll to position [0, 3]
type input "25 Directors and Officers - Excess (LAYER 5) | 05 | $7.5M xs $37.5M Policy Recv…"
click at [952, 714] on span "Add files" at bounding box center [969, 714] width 36 height 12
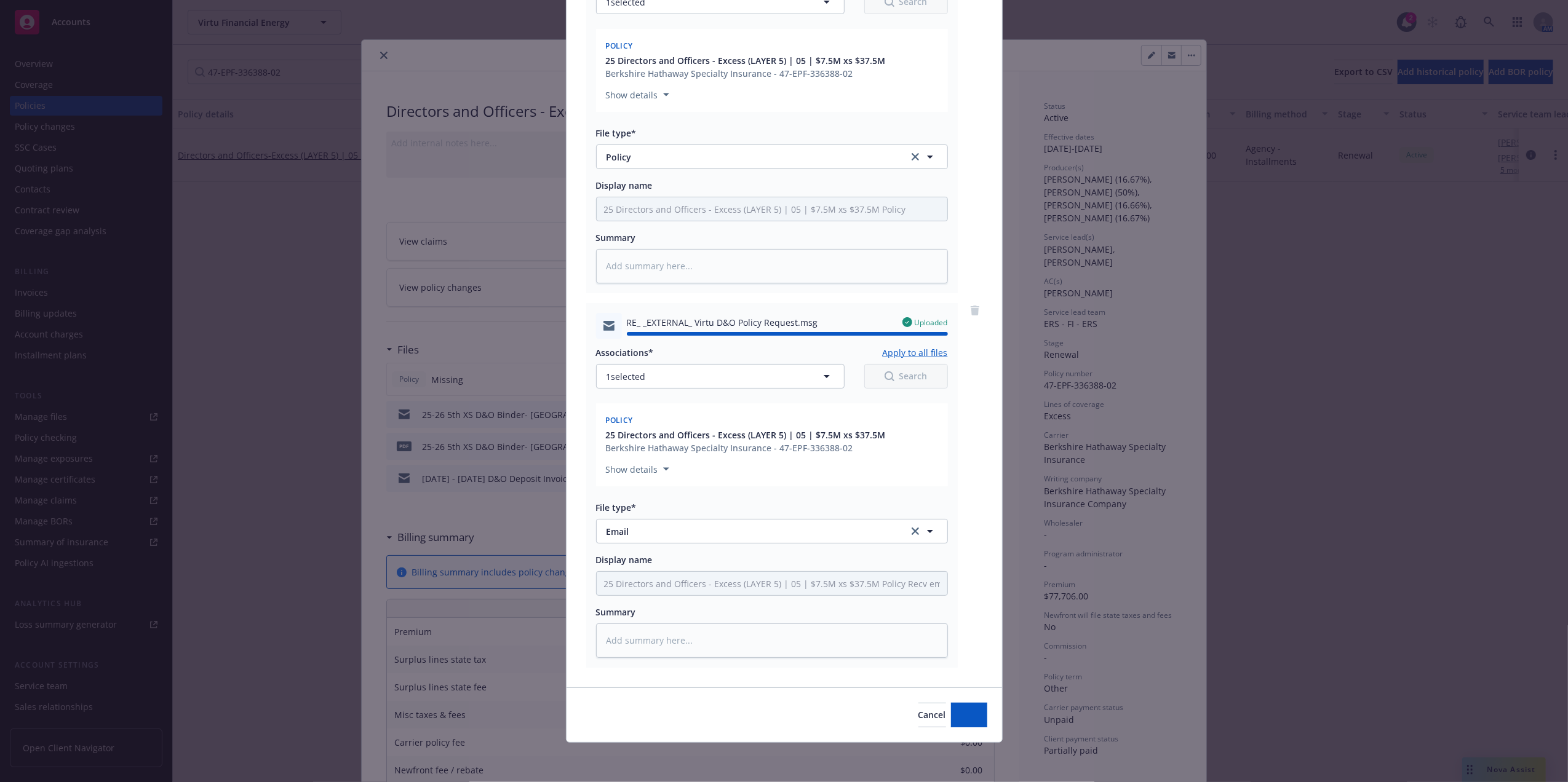
type textarea "x"
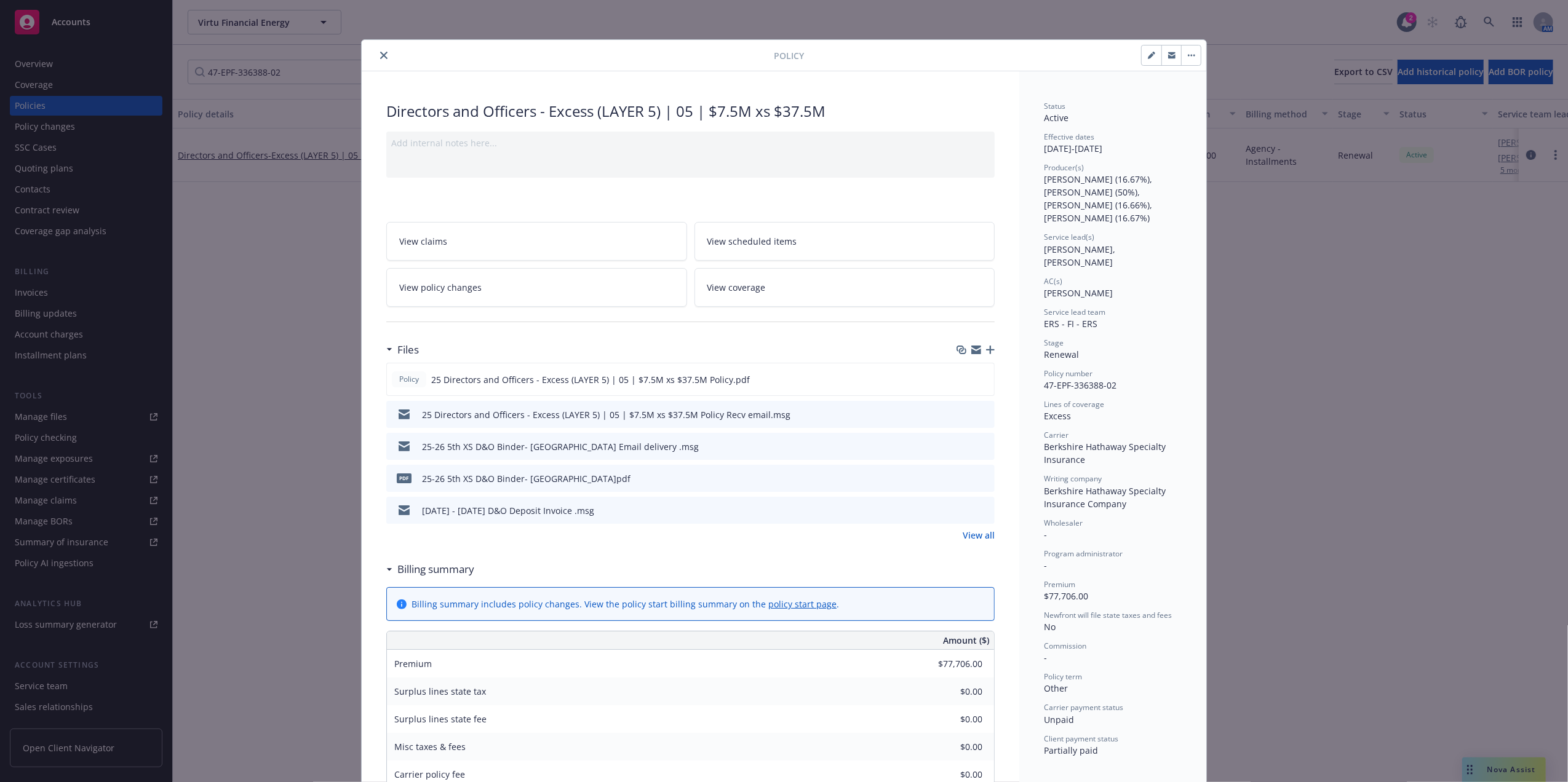
click at [380, 50] on button "close" at bounding box center [384, 55] width 15 height 15
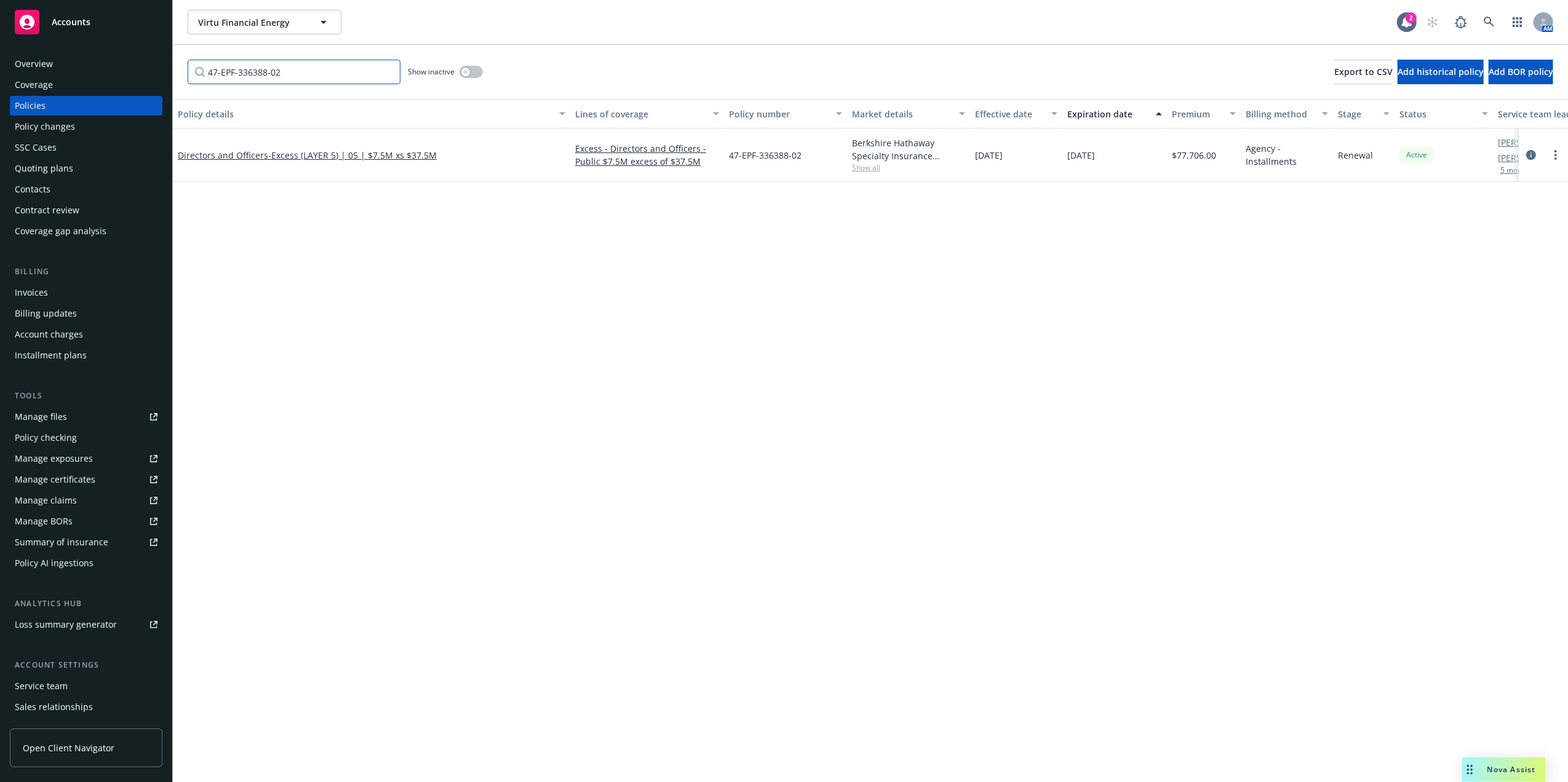
click at [273, 69] on input "47-EPF-336388-02" at bounding box center [294, 72] width 213 height 25
paste input "EOXS2510000200"
type input "EOXS2510000200"
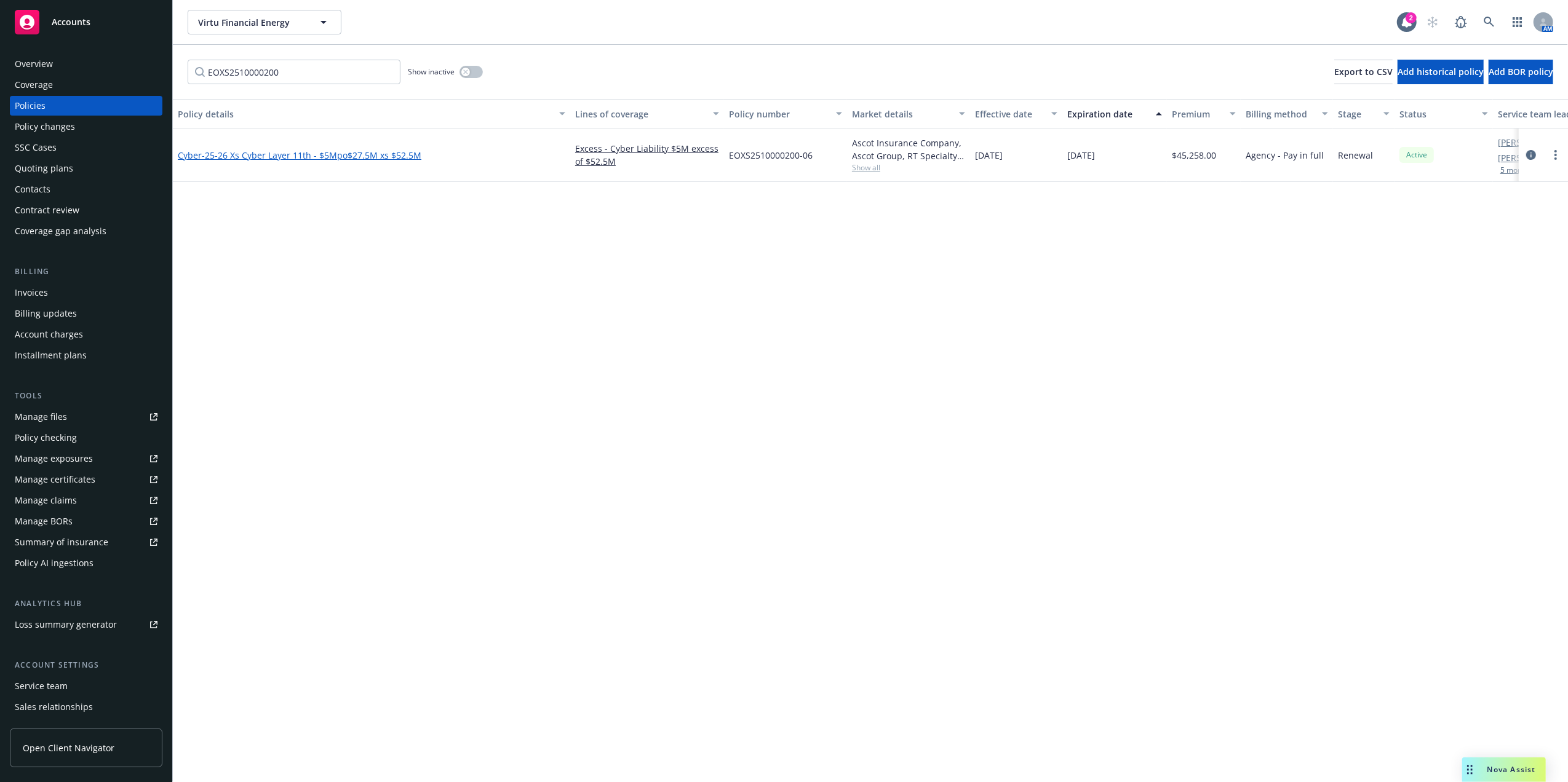
click at [266, 153] on span "- 25-26 Xs Cyber Layer 11th - $5Mpo$27.5M xs $52.5M" at bounding box center [311, 155] width 220 height 12
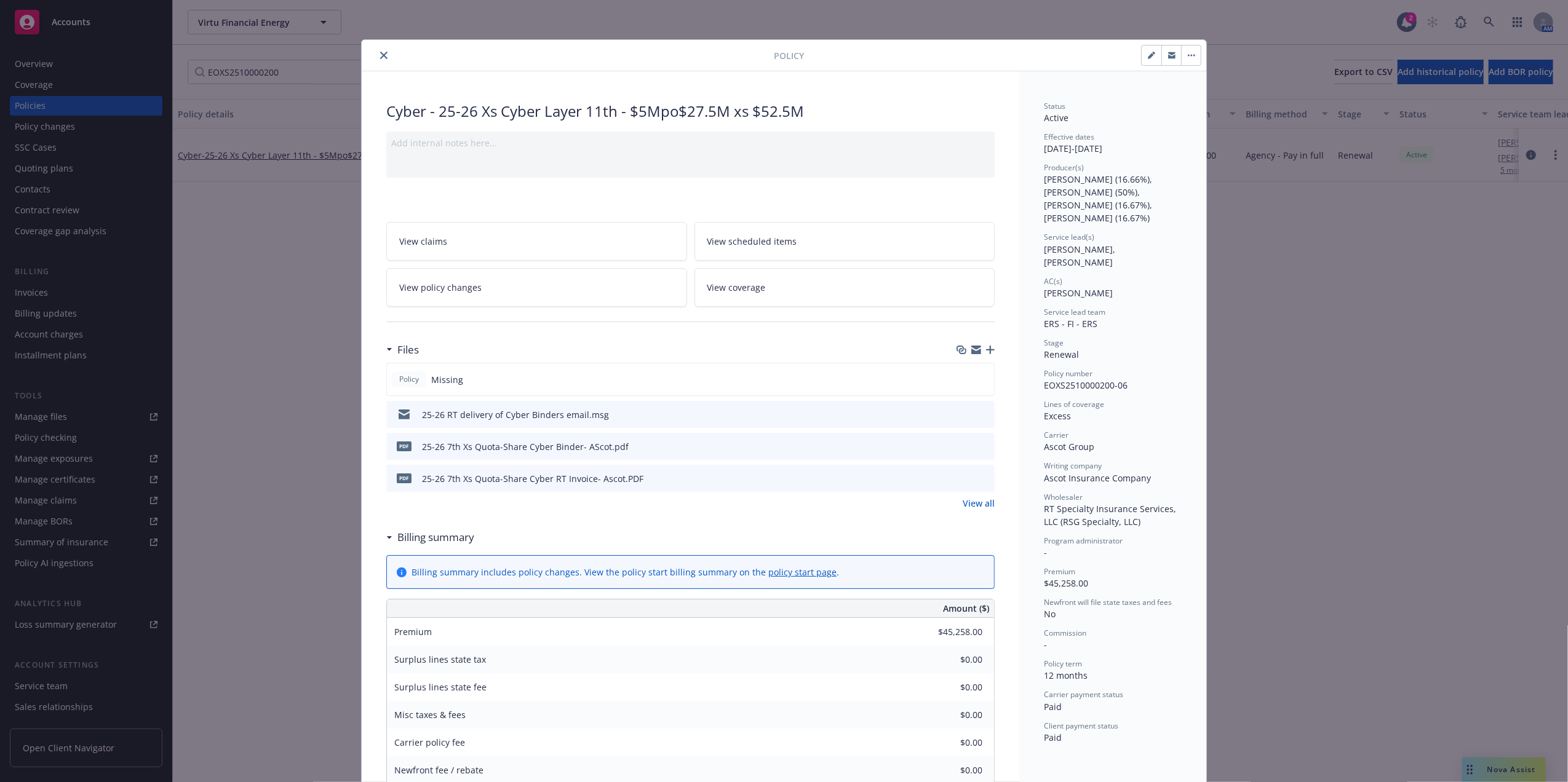
click at [986, 349] on icon "button" at bounding box center [990, 349] width 8 height 8
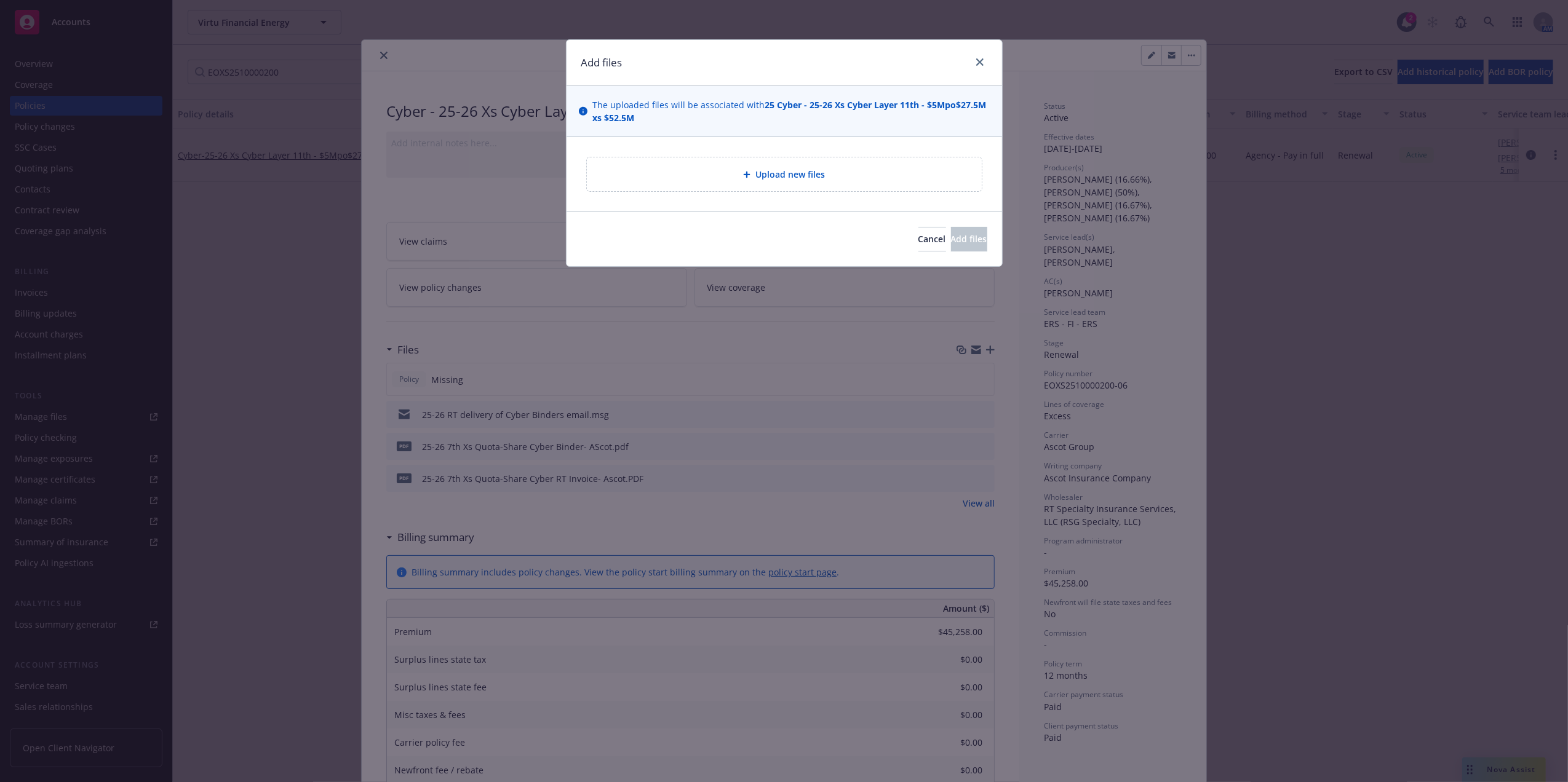
type textarea "x"
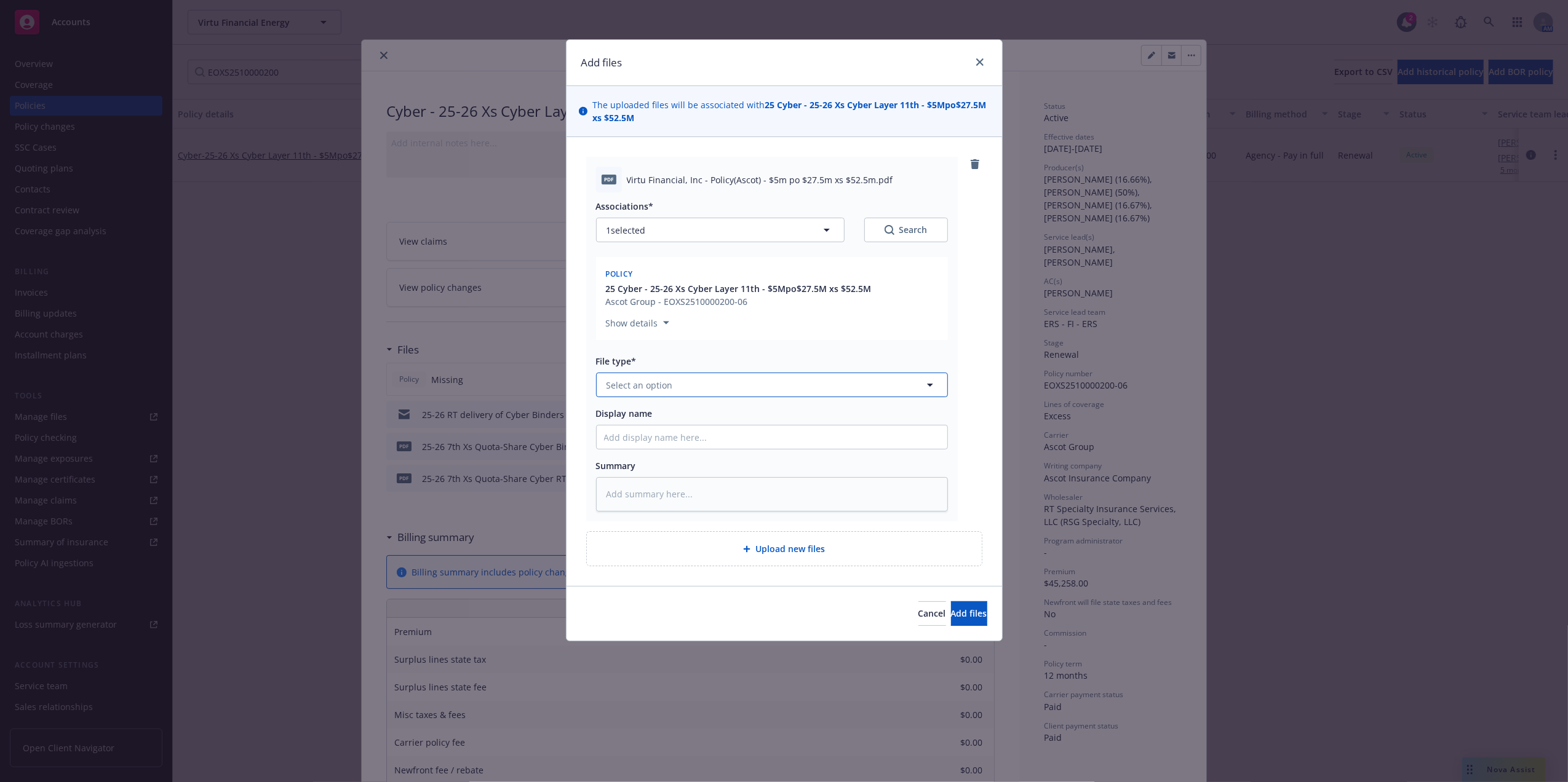
click at [762, 389] on button "Select an option" at bounding box center [772, 385] width 352 height 25
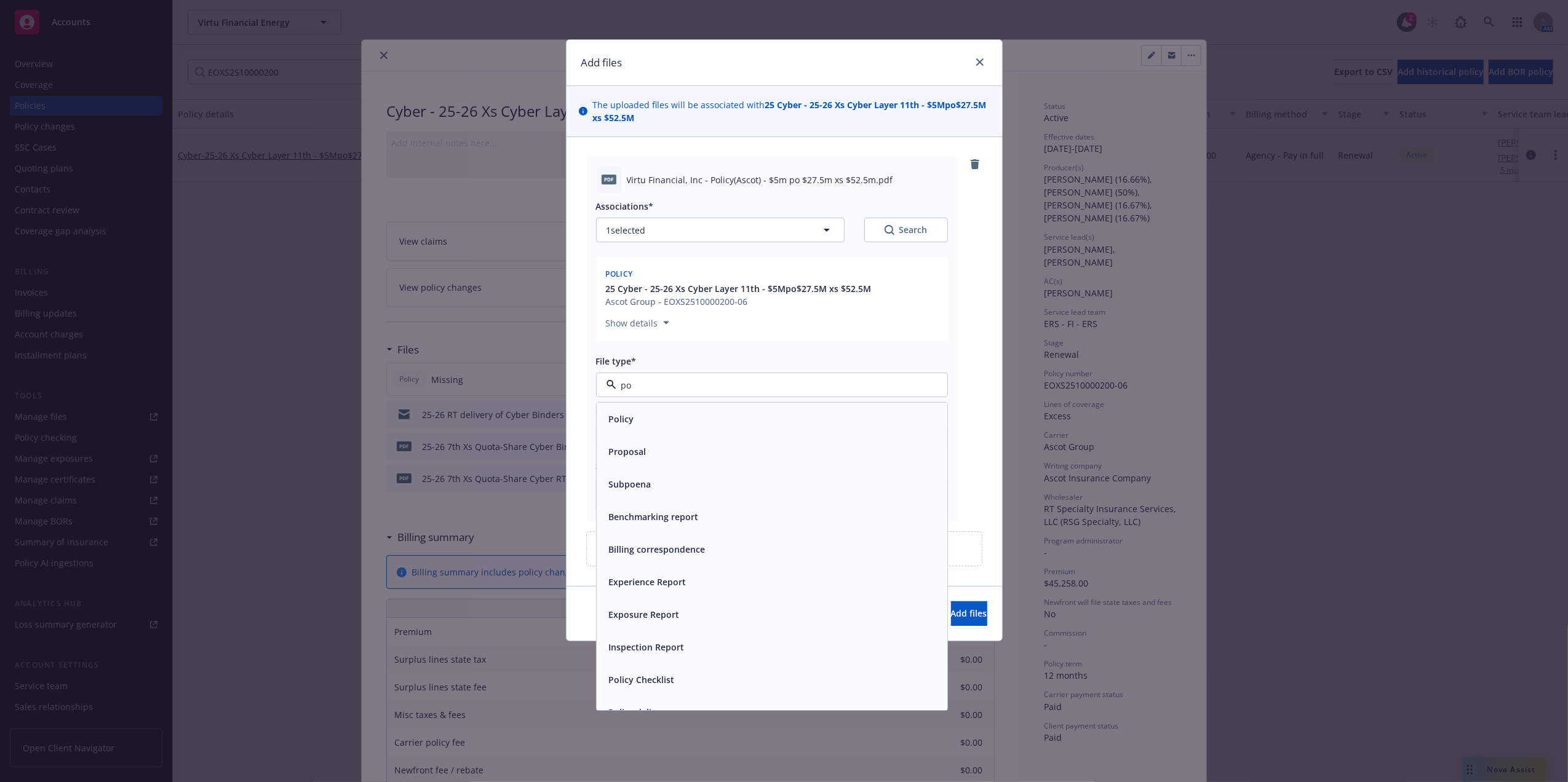
type input "pol"
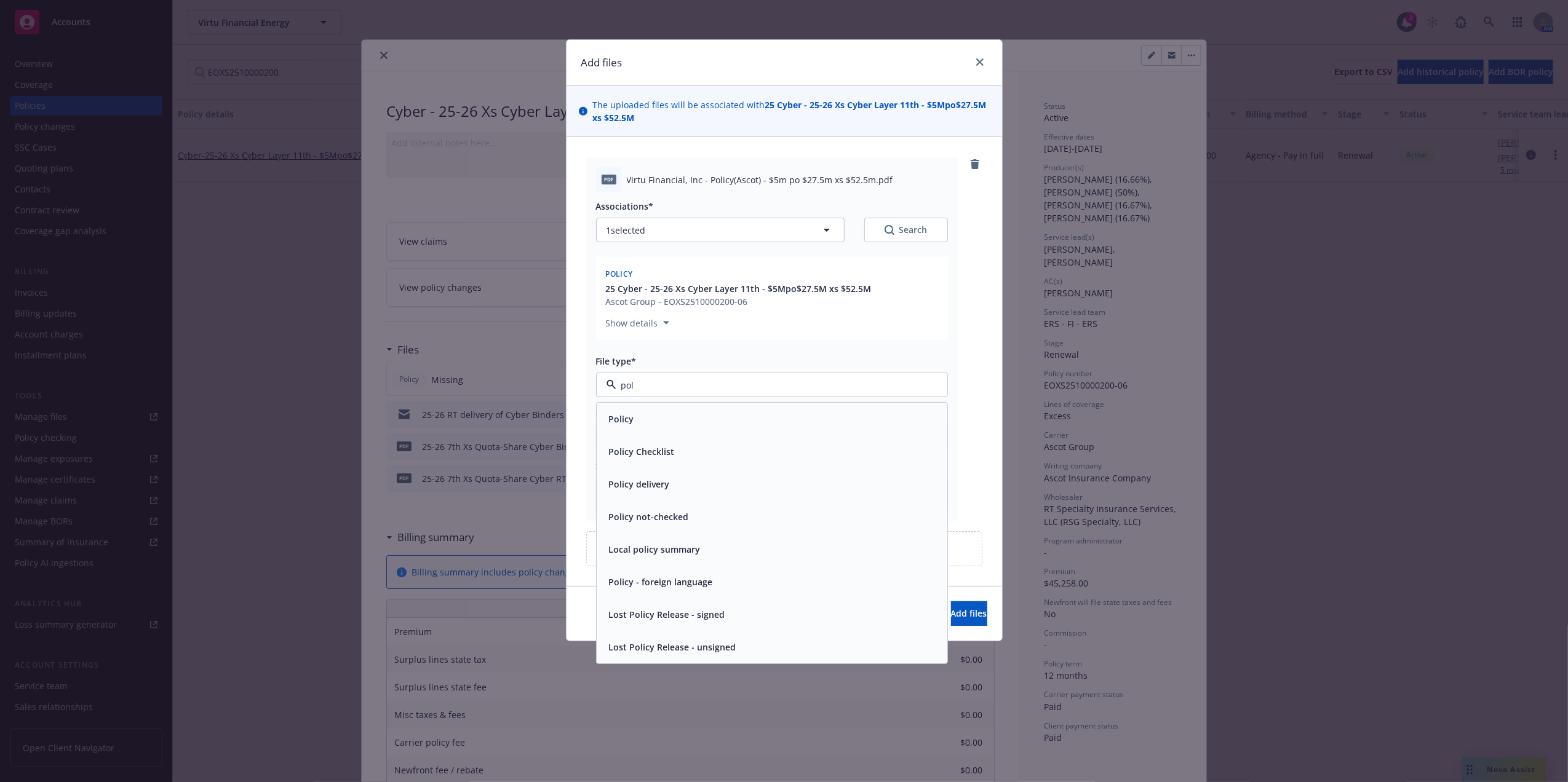
click at [694, 419] on div "Policy" at bounding box center [772, 419] width 335 height 18
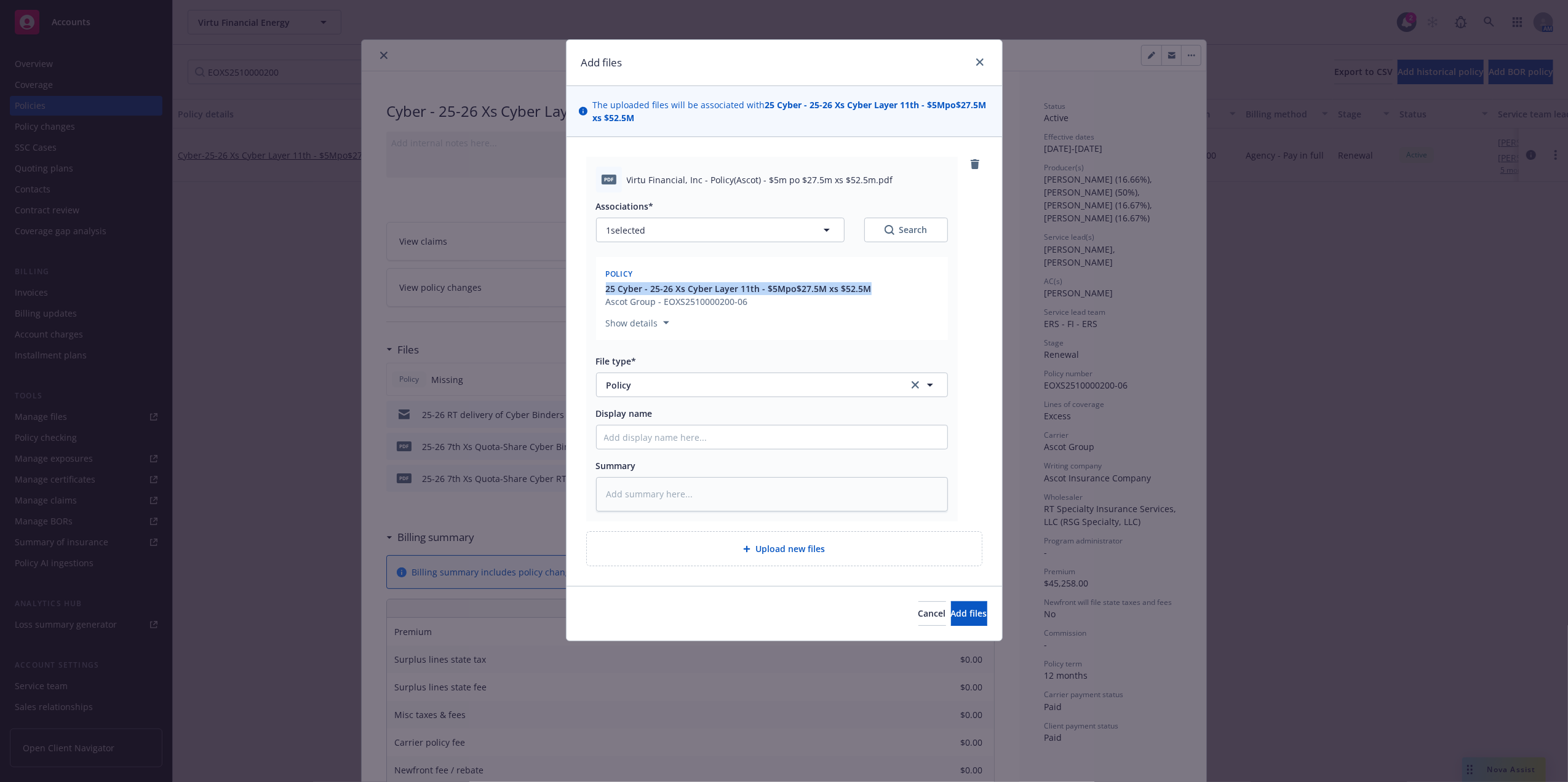
drag, startPoint x: 871, startPoint y: 286, endPoint x: 598, endPoint y: 291, distance: 273.0
click at [598, 291] on div "Policy 25 Cyber - 25-26 Xs Cyber Layer 11th - $5Mpo$27.5M xs $52.5M Ascot Group…" at bounding box center [772, 298] width 352 height 83
copy span "25 Cyber - 25-26 Xs Cyber Layer 11th - $5Mpo$27.5M xs $52.5M"
click at [707, 432] on input "Display name" at bounding box center [772, 437] width 350 height 23
paste input "25 Cyber - 25-26 Xs Cyber Layer 11th - $5Mpo$27.5M xs $52.5M"
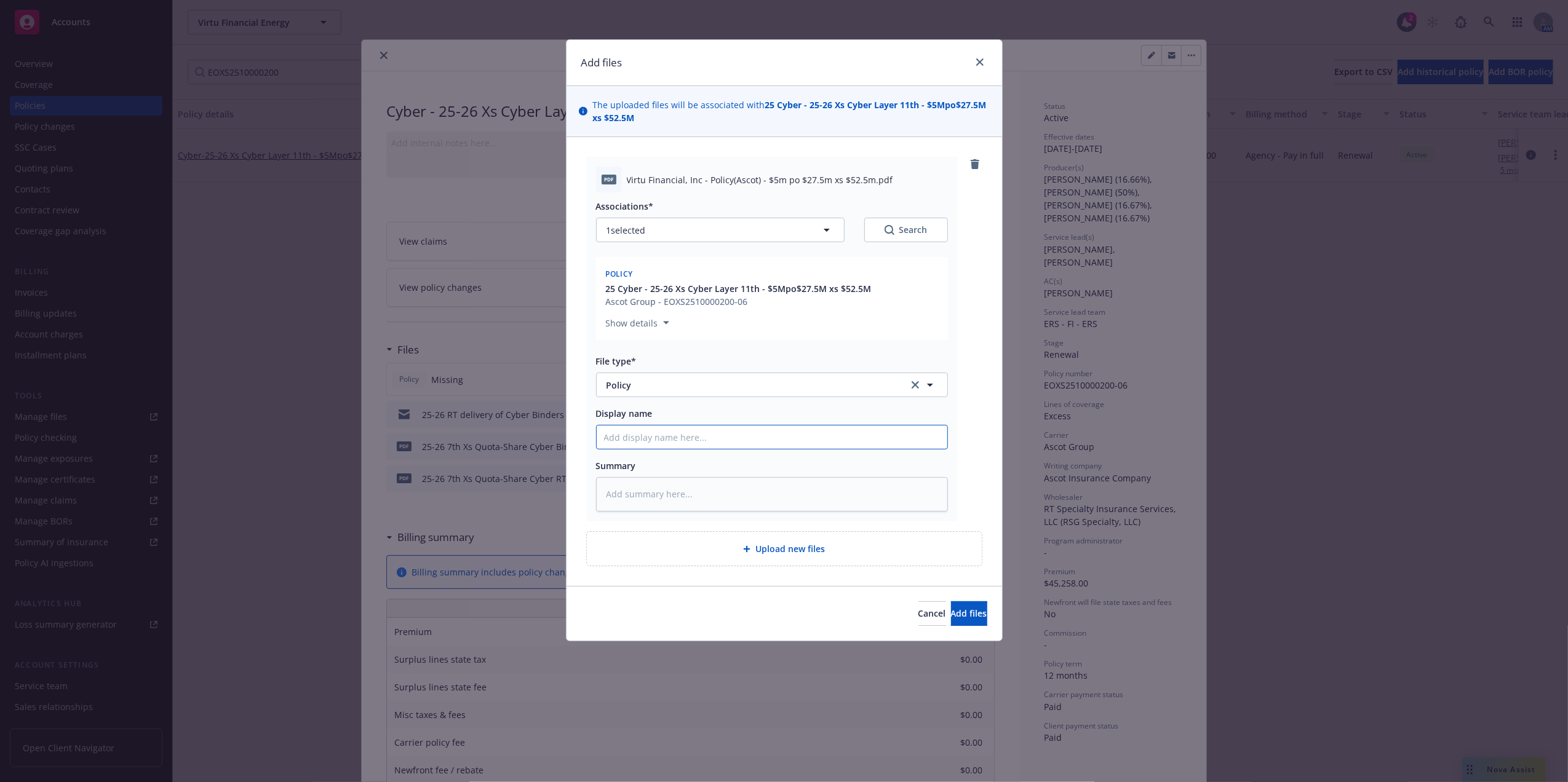
type textarea "x"
type input "25 Cyber - 25-26 Xs Cyber Layer 11th - $5Mpo$27.5M xs $52.5M"
type textarea "x"
type input "25 Cyber - 25-26 Xs Cyber Layer 11th - $5Mpo$27.5M xs $52.5M"
type textarea "x"
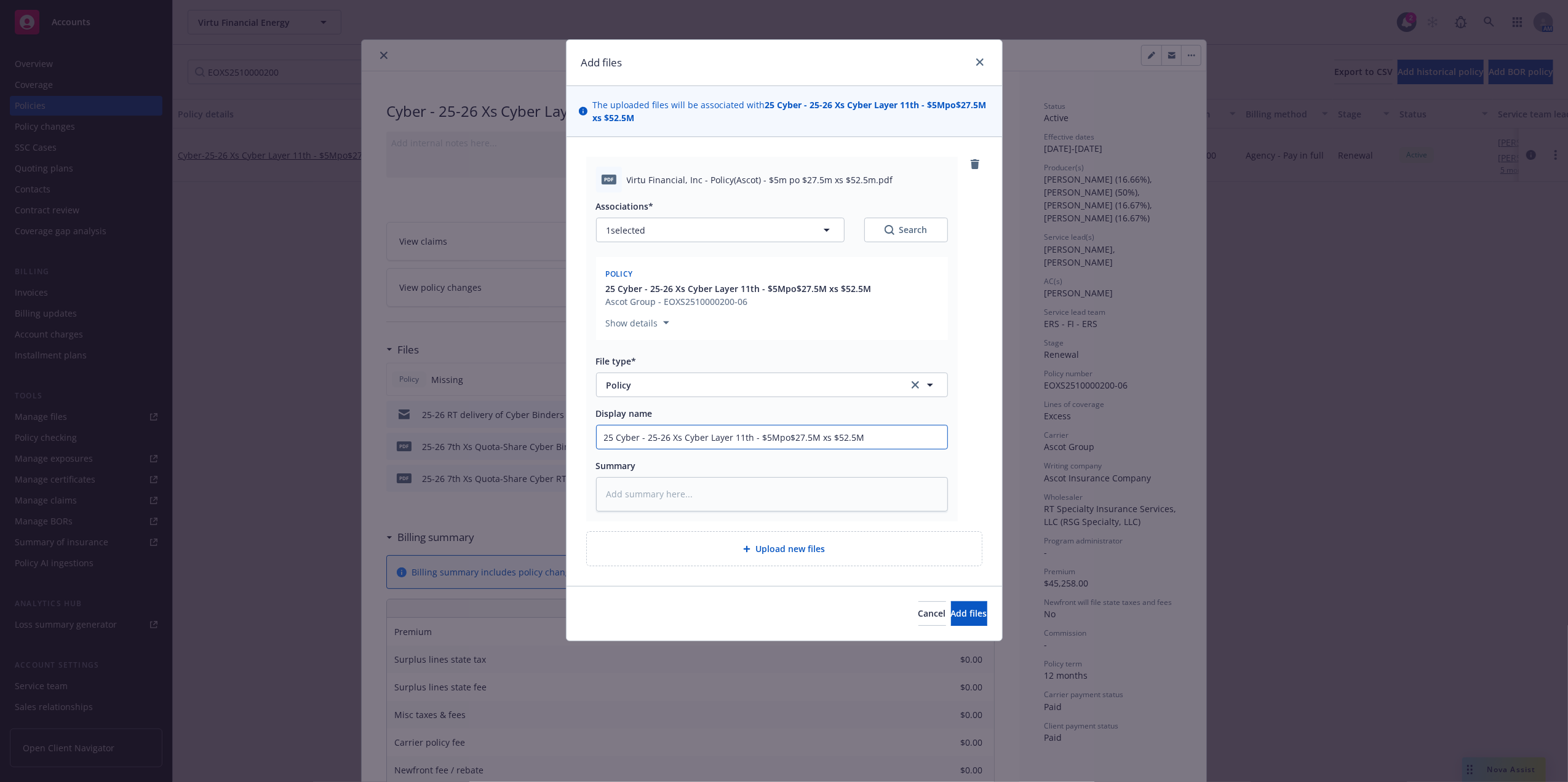
type input "25 Cyber - 25-26 Xs Cyber Layer 11th - $5Mpo$27.5M xs $52.5M P"
type textarea "x"
type input "25 Cyber - 25-26 Xs Cyber Layer 11th - $5Mpo$27.5M xs $52.5M Po"
type textarea "x"
type input "25 Cyber - 25-26 Xs Cyber Layer 11th - $5Mpo$27.5M xs $52.5M Pol"
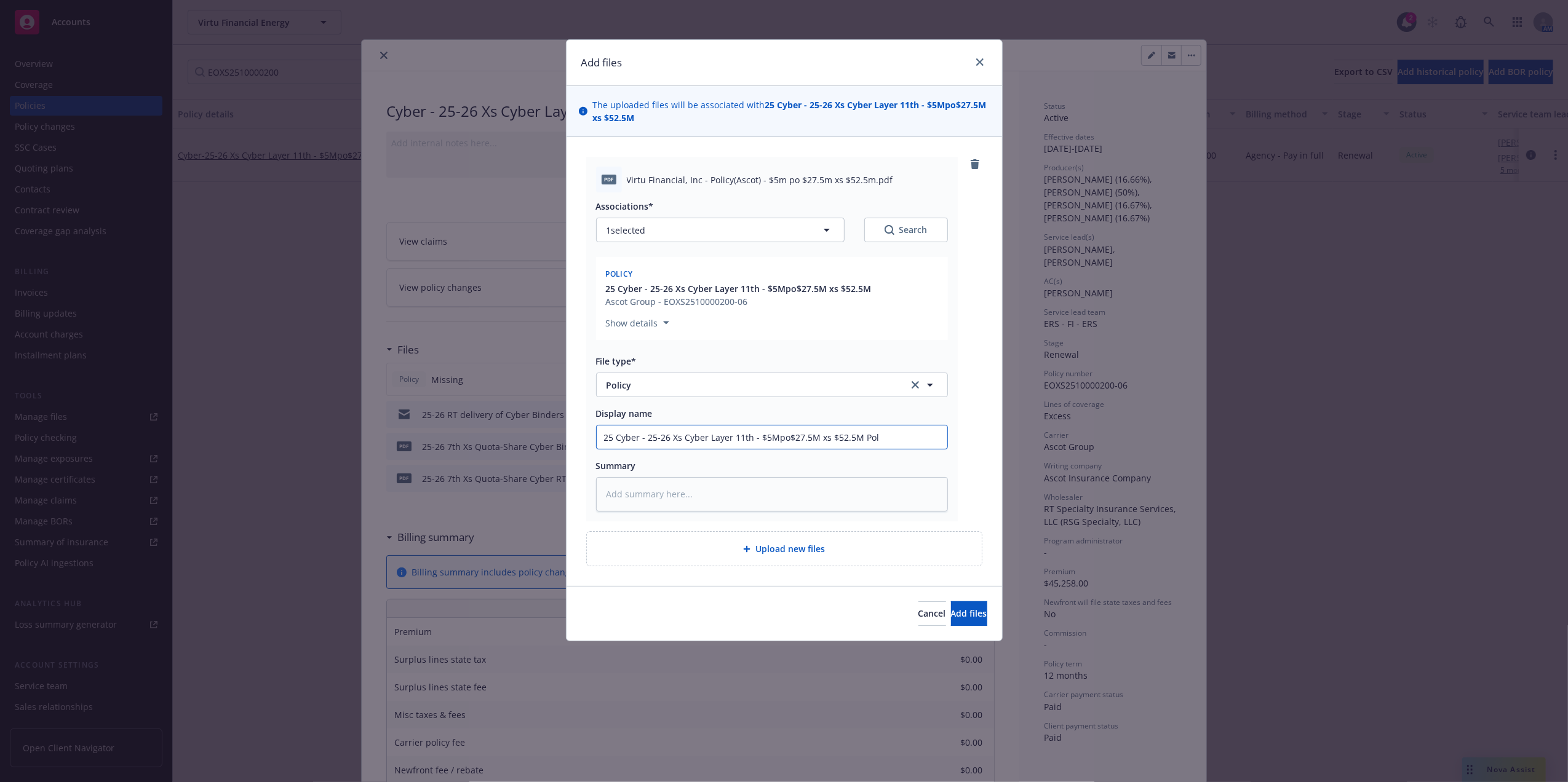
type textarea "x"
type input "25 Cyber - 25-26 Xs Cyber Layer 11th - $5Mpo$27.5M xs $52.5M Poli"
type textarea "x"
type input "25 Cyber - 25-26 Xs Cyber Layer 11th - $5Mpo$27.5M xs $52.5M Polic"
type textarea "x"
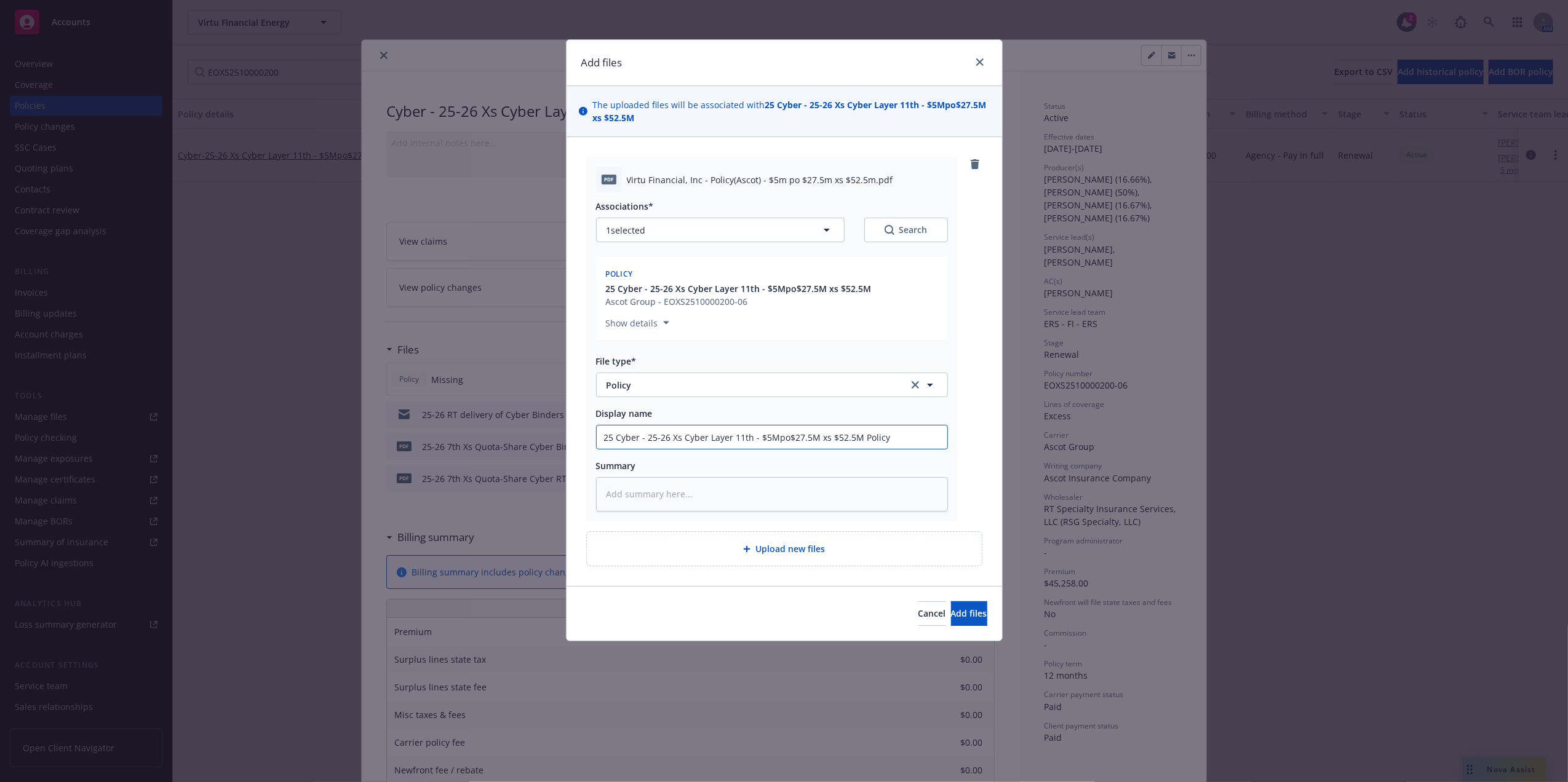
type input "25 Cyber - 25-26 Xs Cyber Layer 11th - $5Mpo$27.5M xs $52.5M Policy"
type textarea "x"
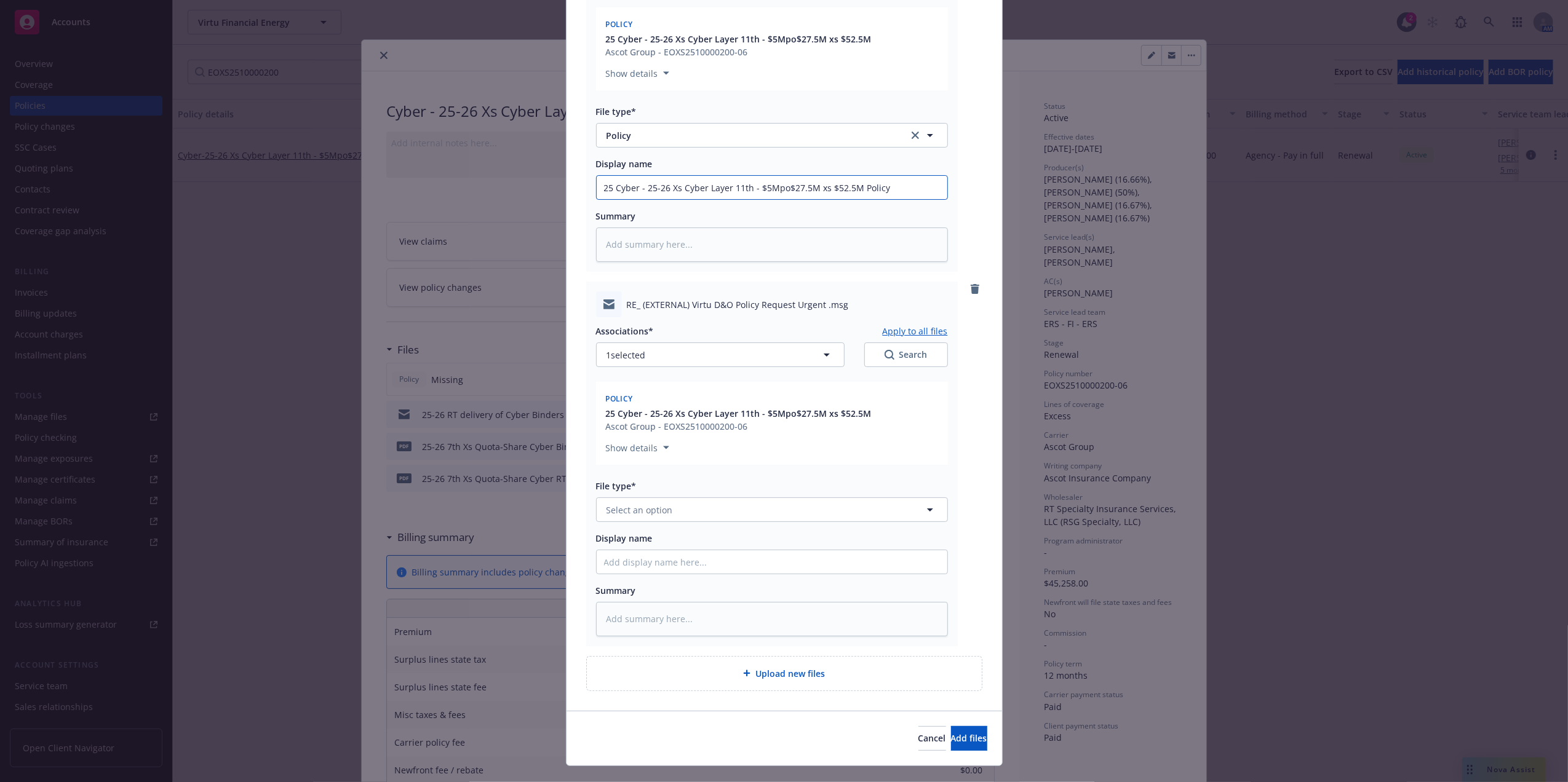
scroll to position [254, 0]
click at [704, 509] on button "Select an option" at bounding box center [772, 506] width 352 height 25
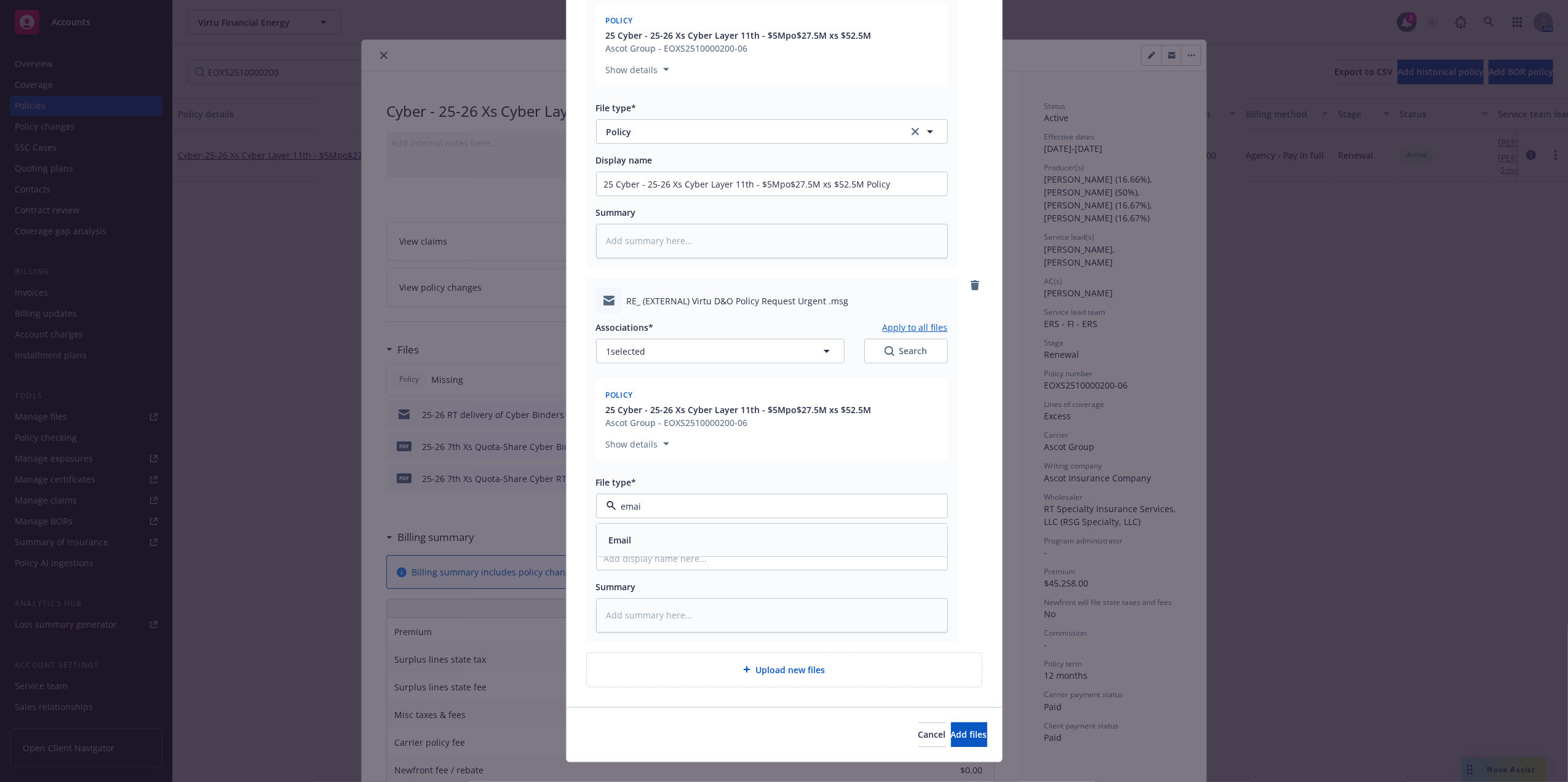
type input "email"
click at [721, 537] on div "Email" at bounding box center [772, 540] width 335 height 18
click at [690, 552] on input "Display name" at bounding box center [772, 558] width 350 height 23
type textarea "x"
type input "P"
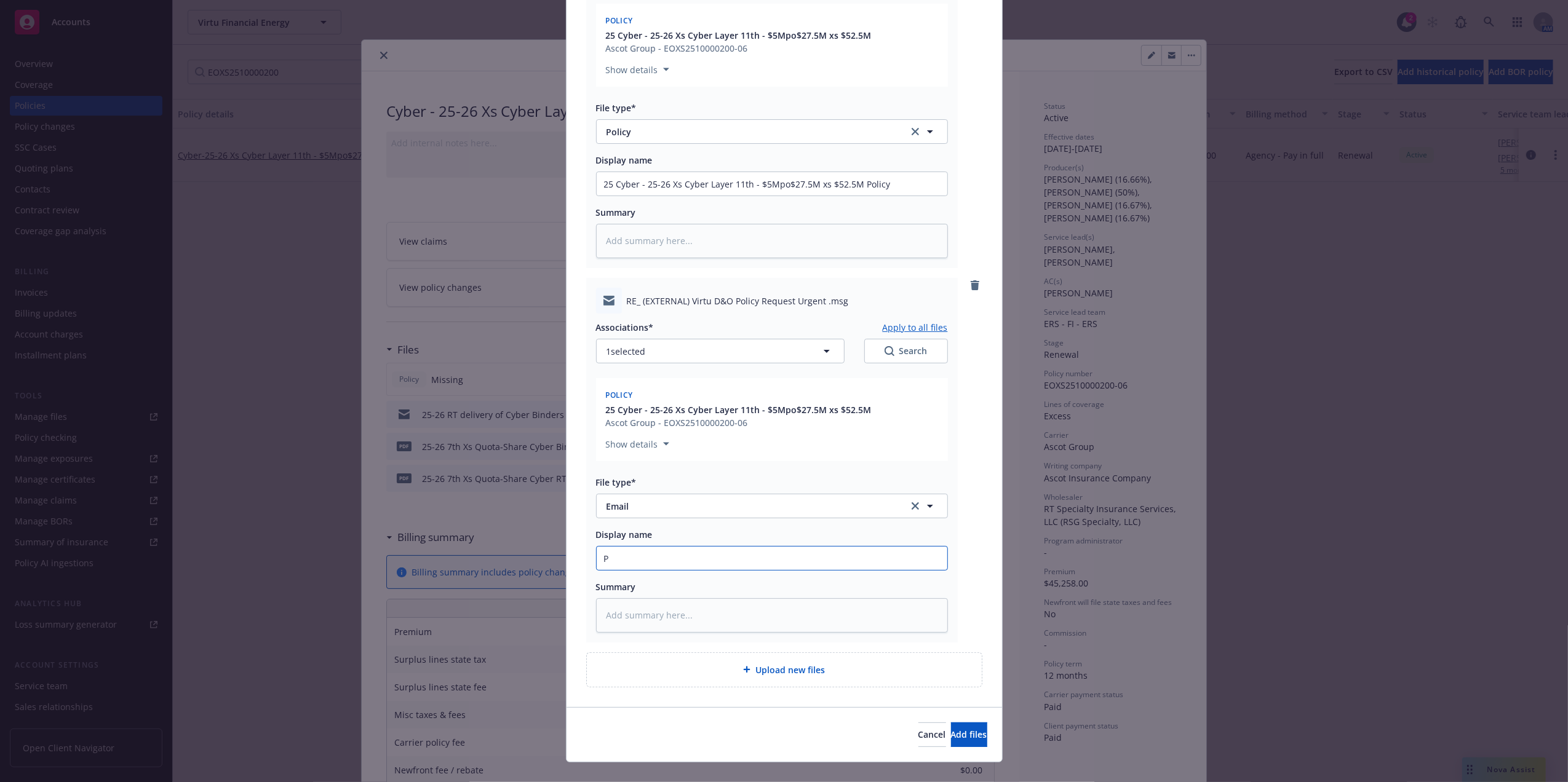
type textarea "x"
type input "Po"
type textarea "x"
type input "Pol"
type textarea "x"
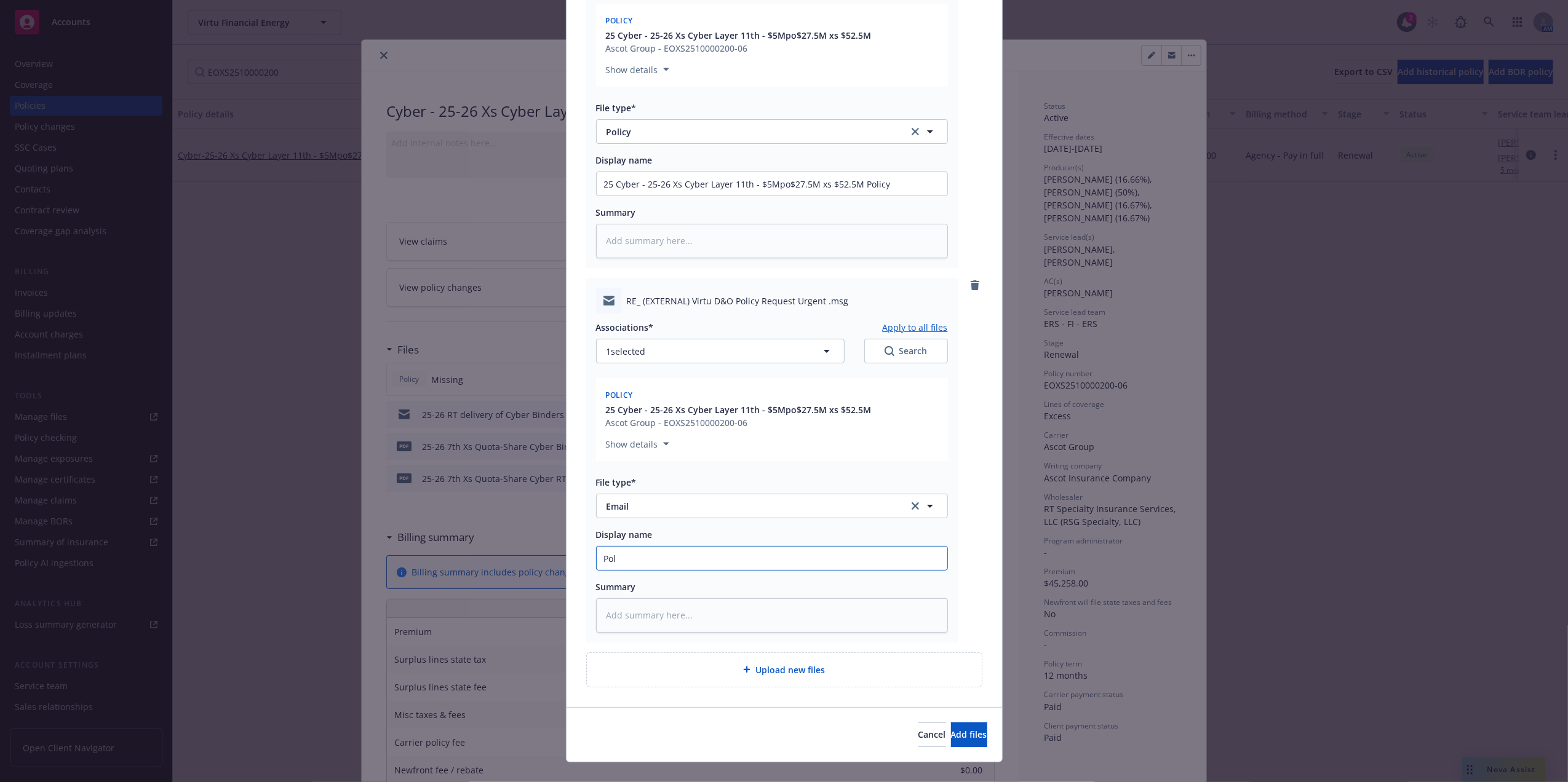
type input "Poli"
type textarea "x"
type input "Polic"
type textarea "x"
type input "Policy"
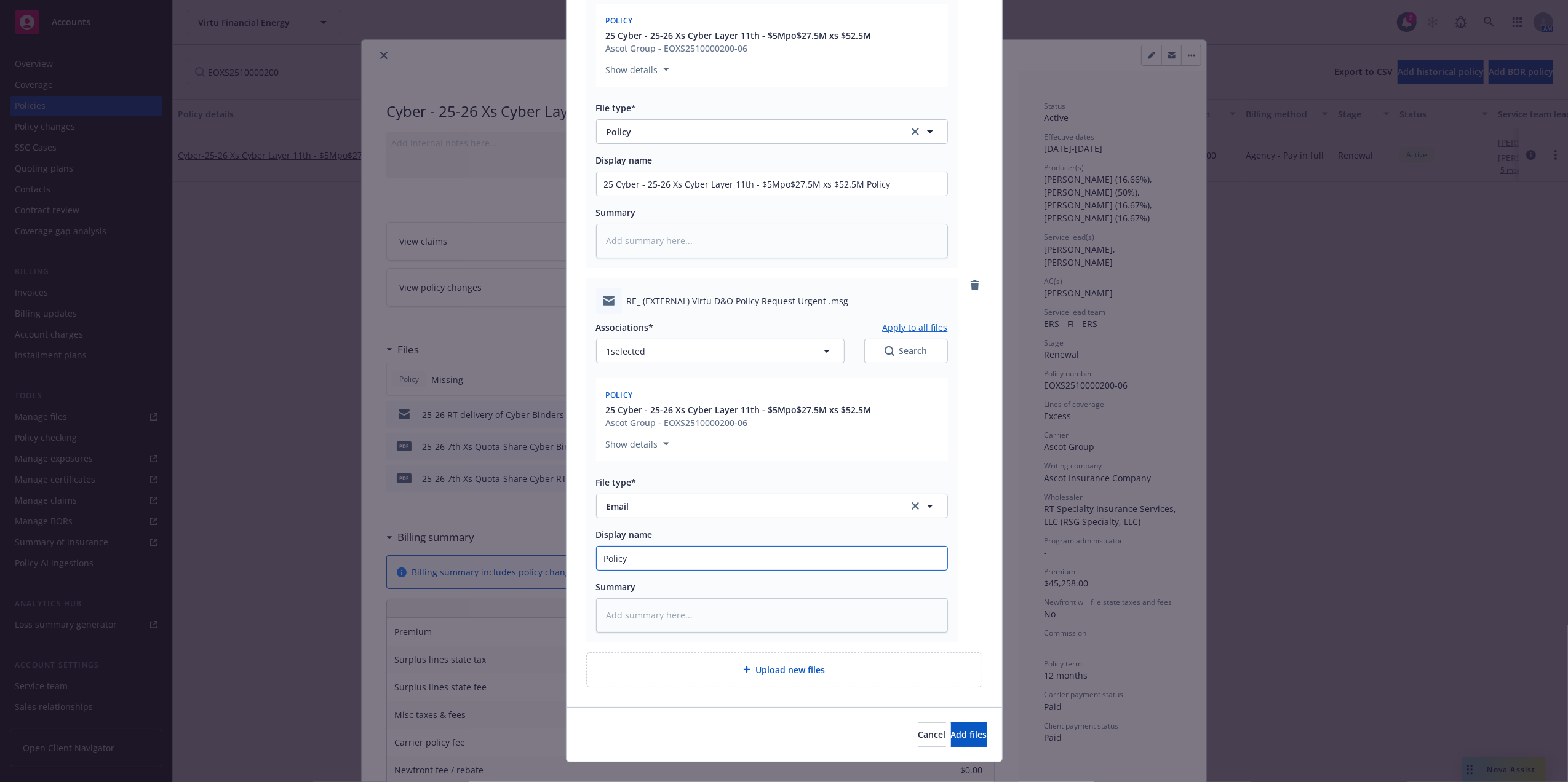
type textarea "x"
type input "Policy R"
type textarea "x"
type input "Policy Re"
type textarea "x"
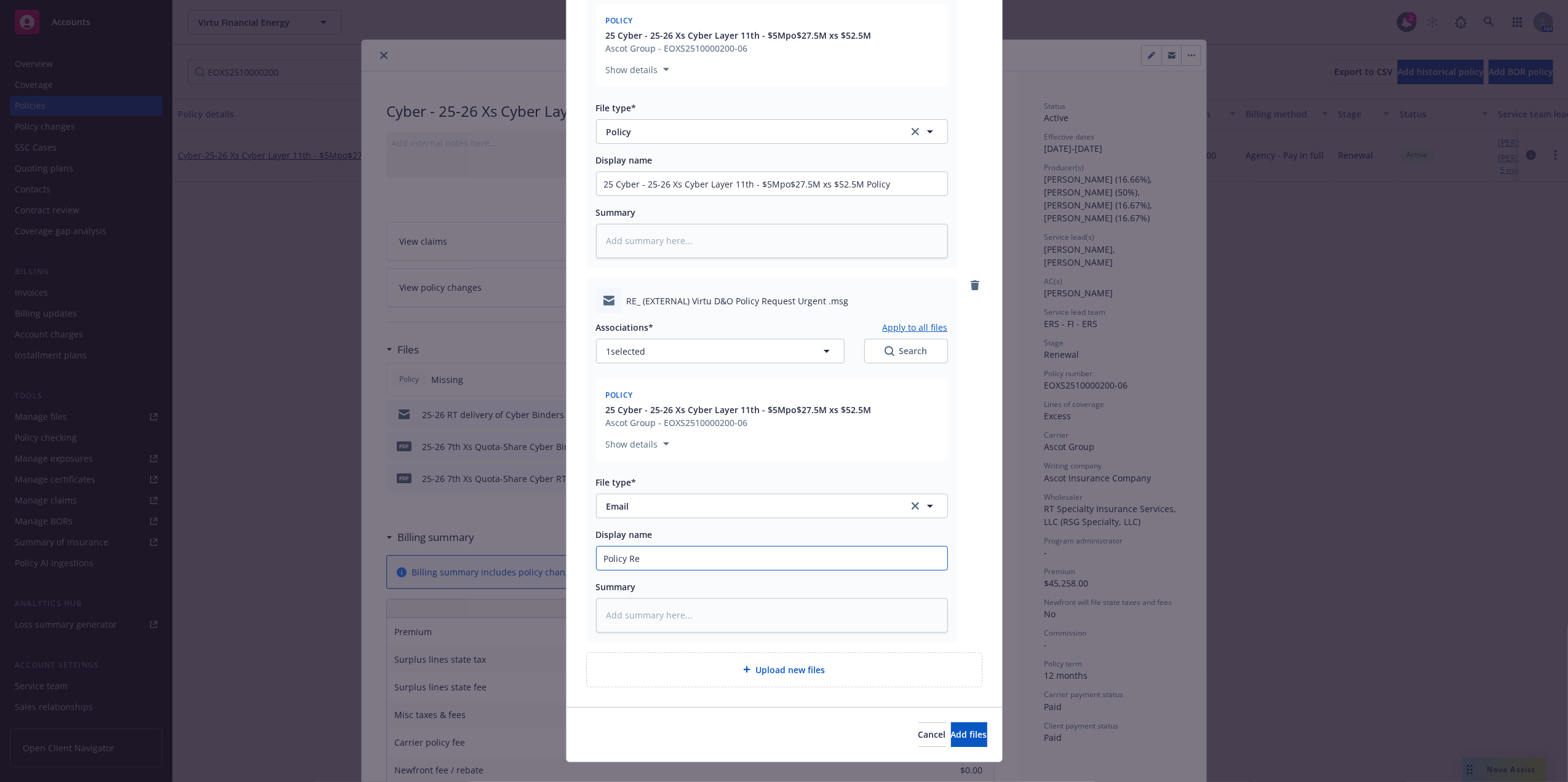
type input "Policy Rec"
type textarea "x"
type input "Policy Recv"
type textarea "x"
type input "Policy Recv Em"
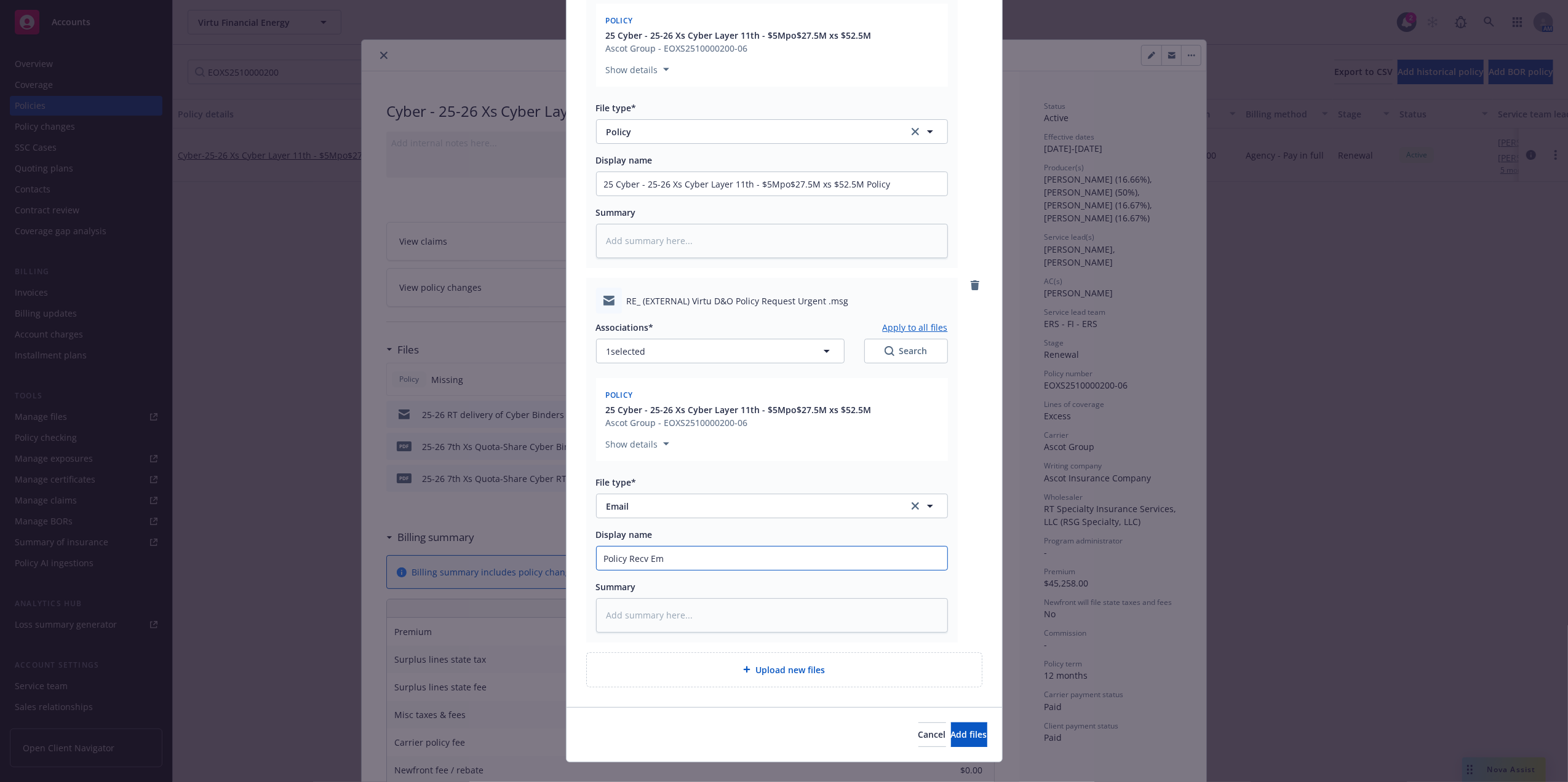
type textarea "x"
type input "Policy Recv Ema"
type textarea "x"
type input "Policy Recv Emai"
type textarea "x"
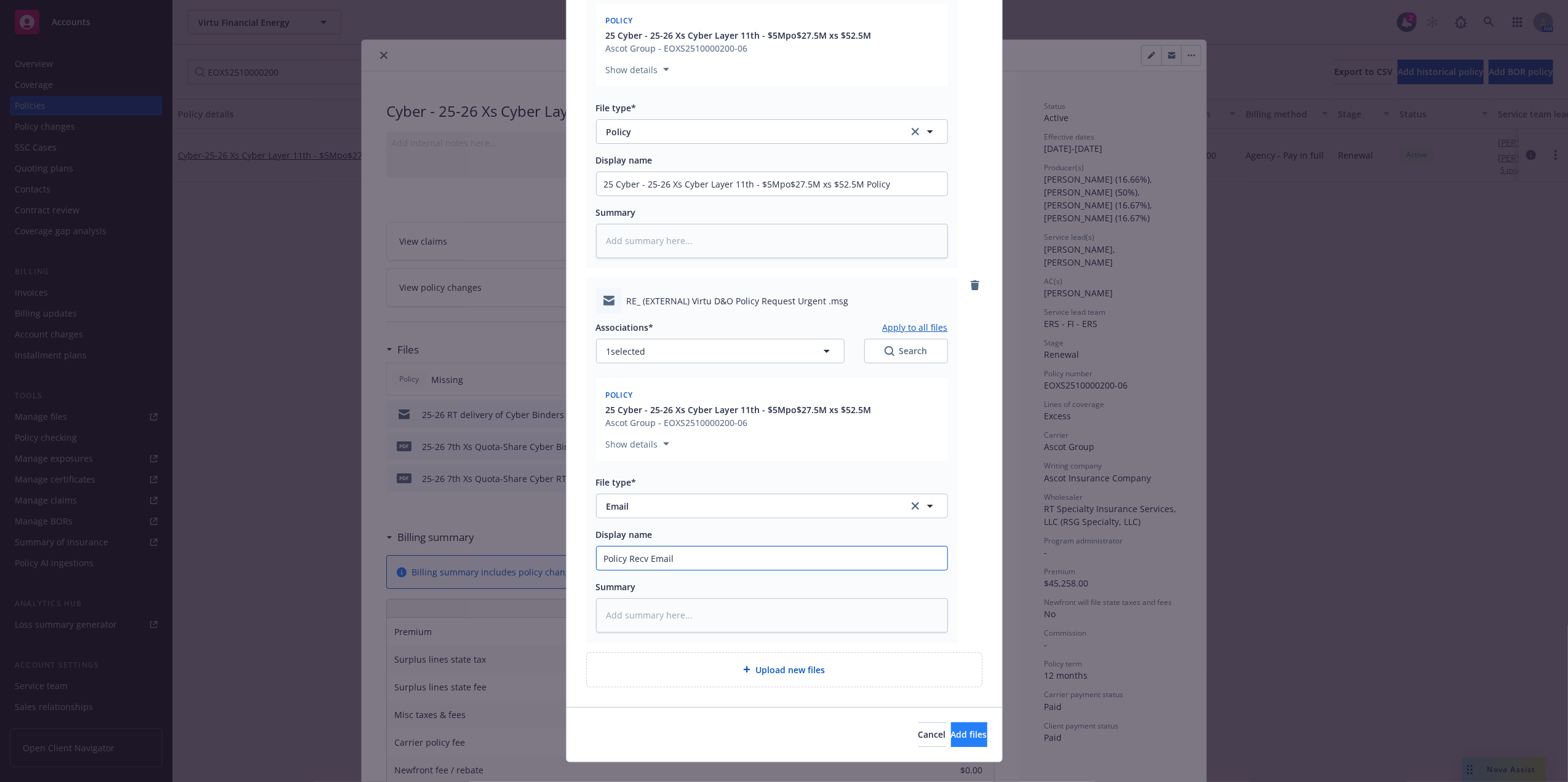
type input "Policy Recv Email"
click at [951, 726] on button "Add files" at bounding box center [969, 735] width 36 height 25
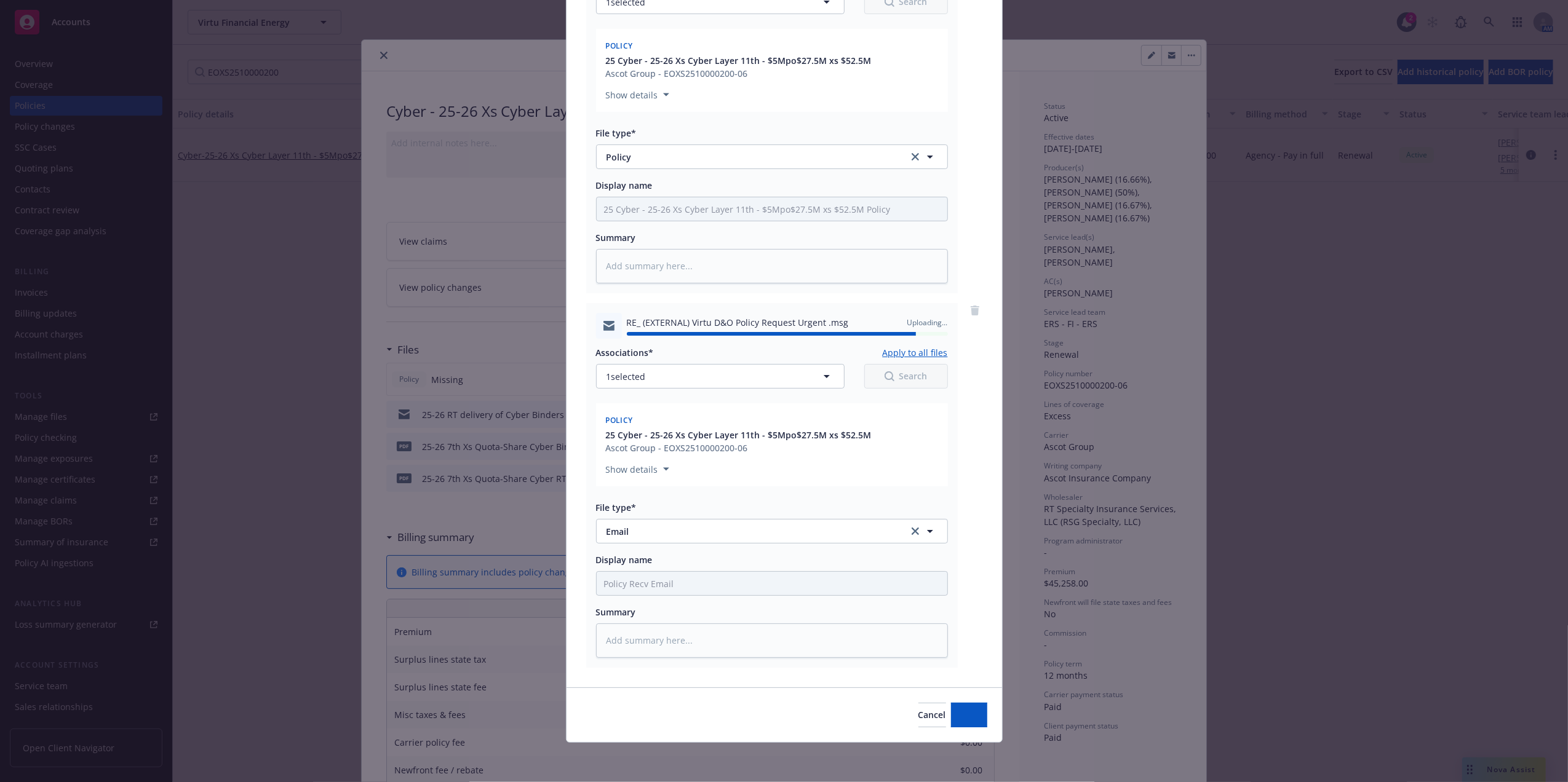
type textarea "x"
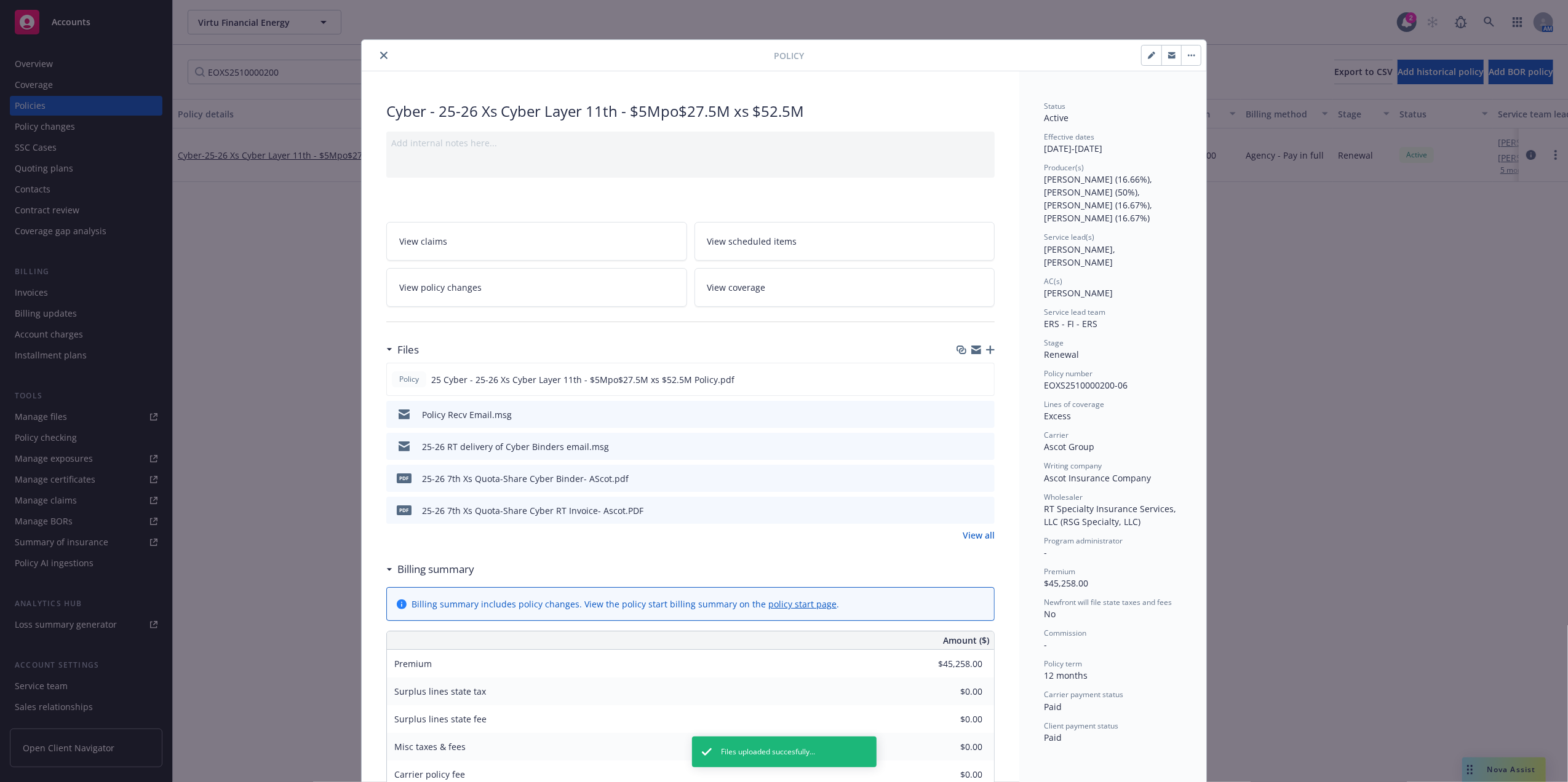
click at [380, 55] on icon "close" at bounding box center [383, 55] width 7 height 7
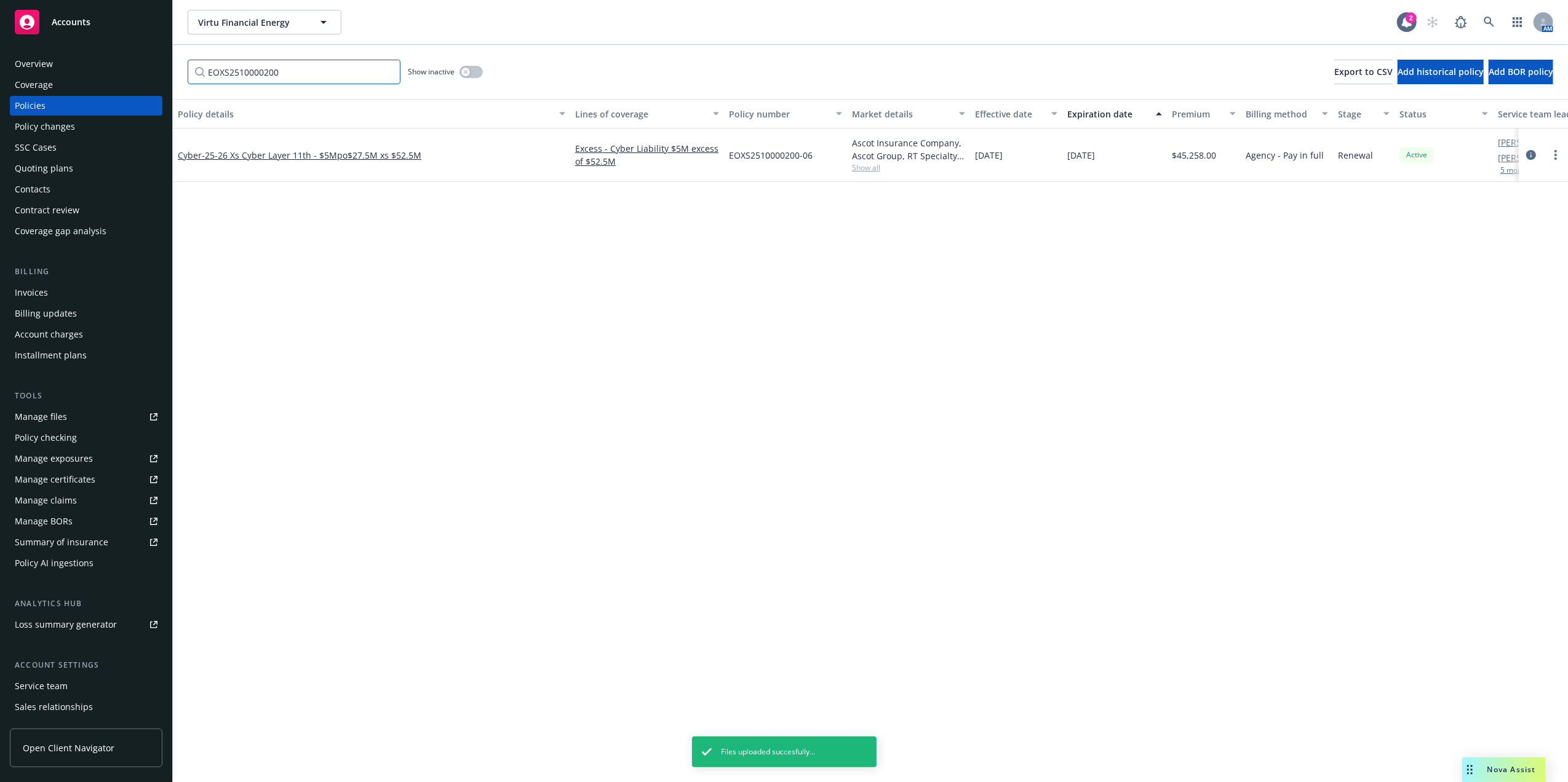
click at [251, 78] on input "EOXS2510000200" at bounding box center [294, 72] width 213 height 25
paste input "CYT20210128-04"
type input "CYT20210128-04"
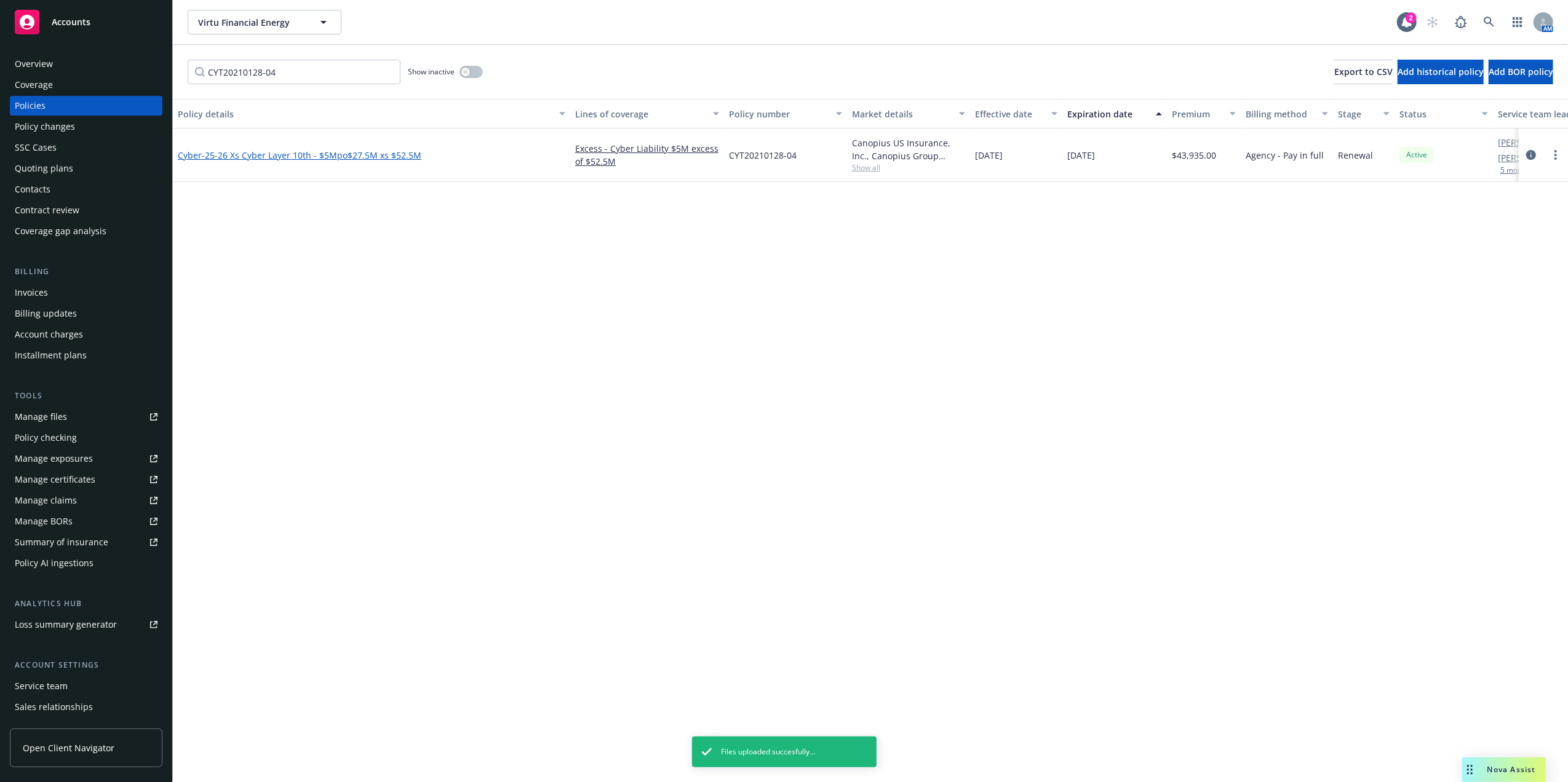
click at [241, 160] on span "- 25-26 Xs Cyber Layer 10th - $5Mpo$27.5M xs $52.5M" at bounding box center [311, 155] width 220 height 12
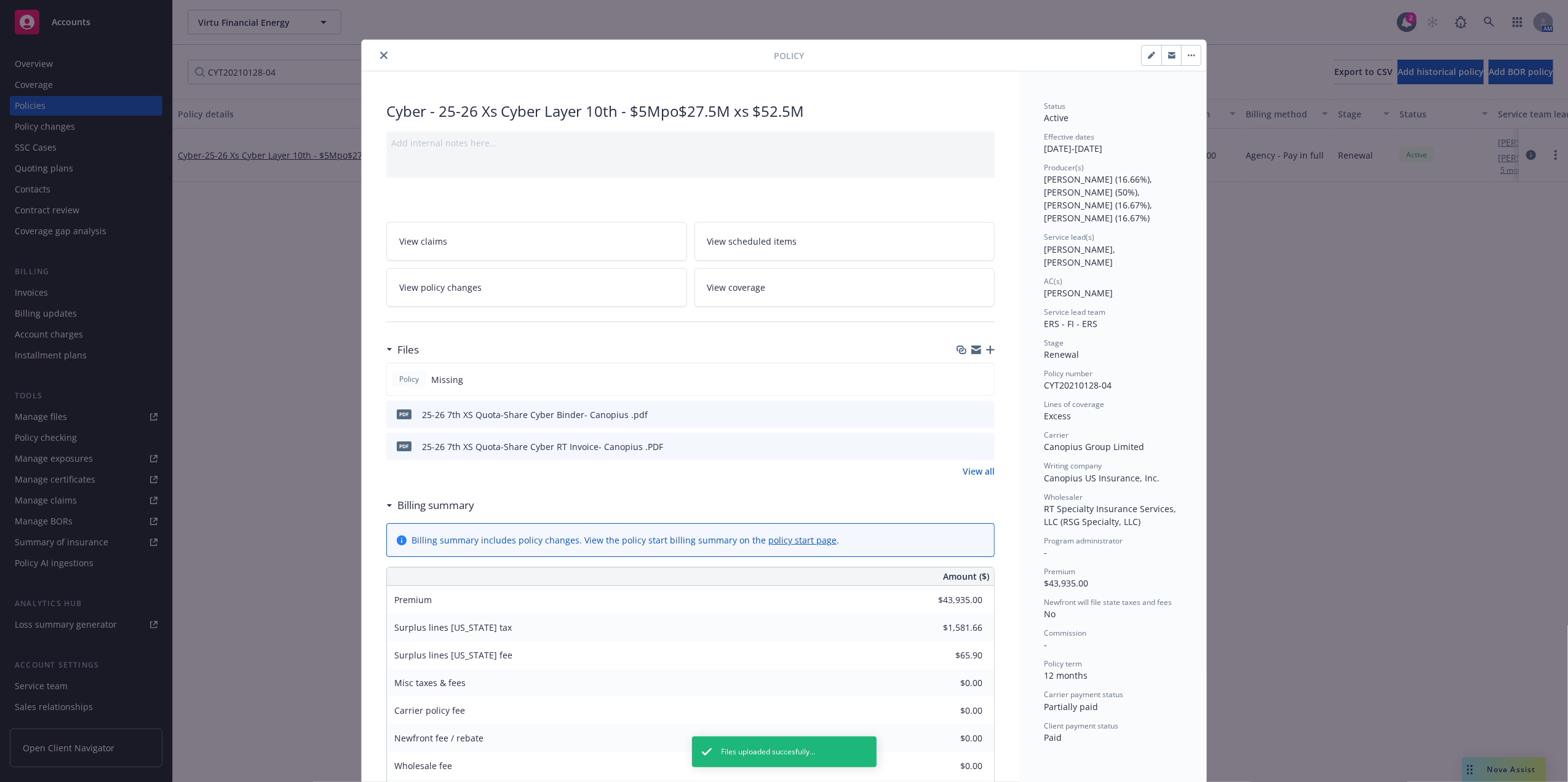
click at [987, 353] on icon "button" at bounding box center [990, 349] width 8 height 8
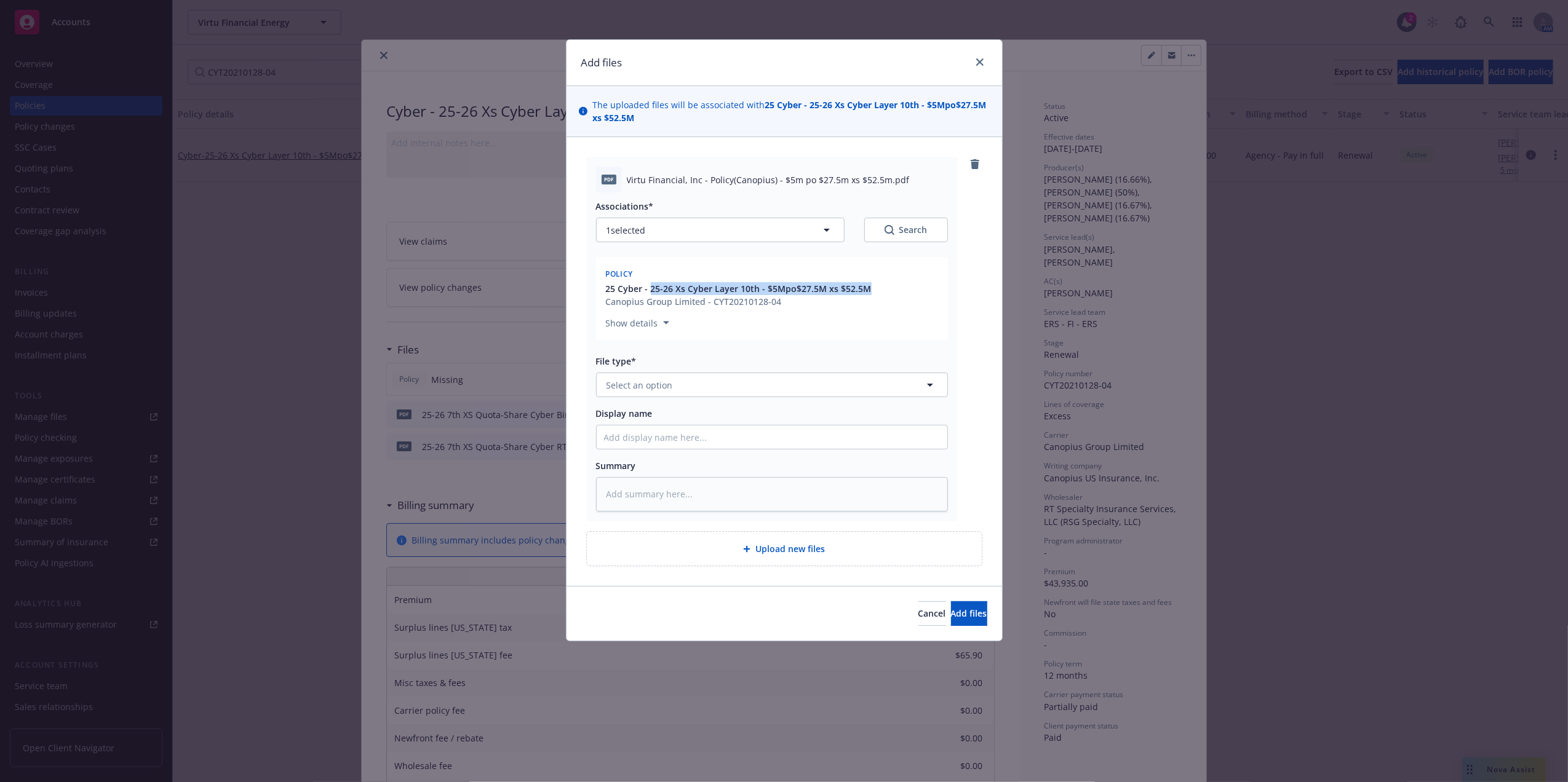
drag, startPoint x: 870, startPoint y: 286, endPoint x: 650, endPoint y: 289, distance: 220.0
click at [650, 289] on div "25 Cyber - 25-26 Xs Cyber Layer 10th - $5Mpo$27.5M xs $52.5M Canopius Group Lim…" at bounding box center [772, 295] width 337 height 26
copy span "25-26 Xs Cyber Layer 10th - $5Mpo$27.5M xs $52.5M"
click at [629, 448] on input "Display name" at bounding box center [772, 437] width 350 height 23
click at [631, 436] on input "Display name" at bounding box center [772, 437] width 350 height 23
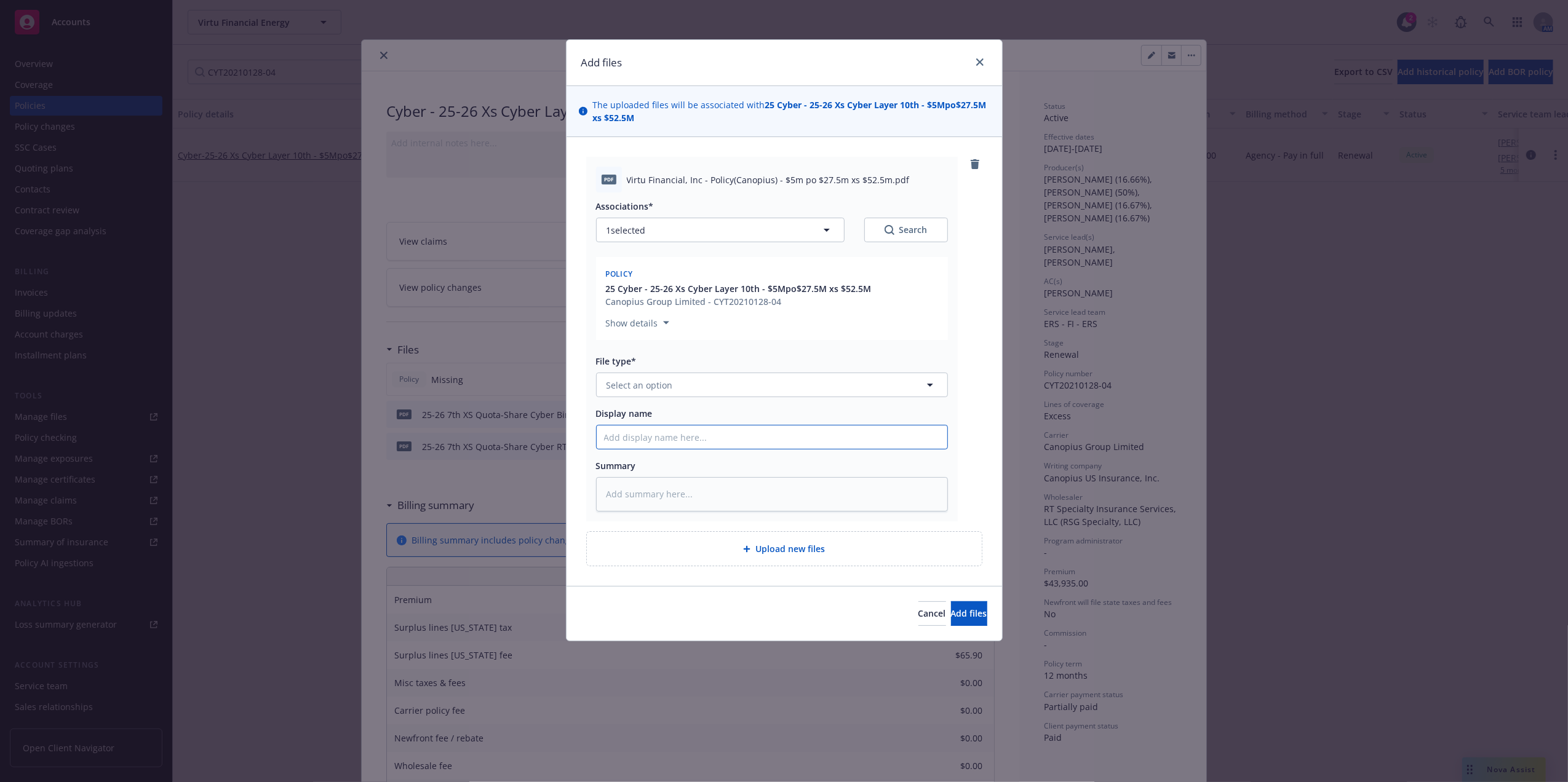
paste input "25-26 Xs Cyber Layer 10th - $5Mpo$27.5M xs $52.5M"
type textarea "x"
type input "25-26 Xs Cyber Layer 10th - $5Mpo$27.5M xs $52.5M"
click at [645, 369] on div "File type* Select an option" at bounding box center [772, 376] width 352 height 42
click at [643, 382] on span "Select an option" at bounding box center [639, 386] width 66 height 13
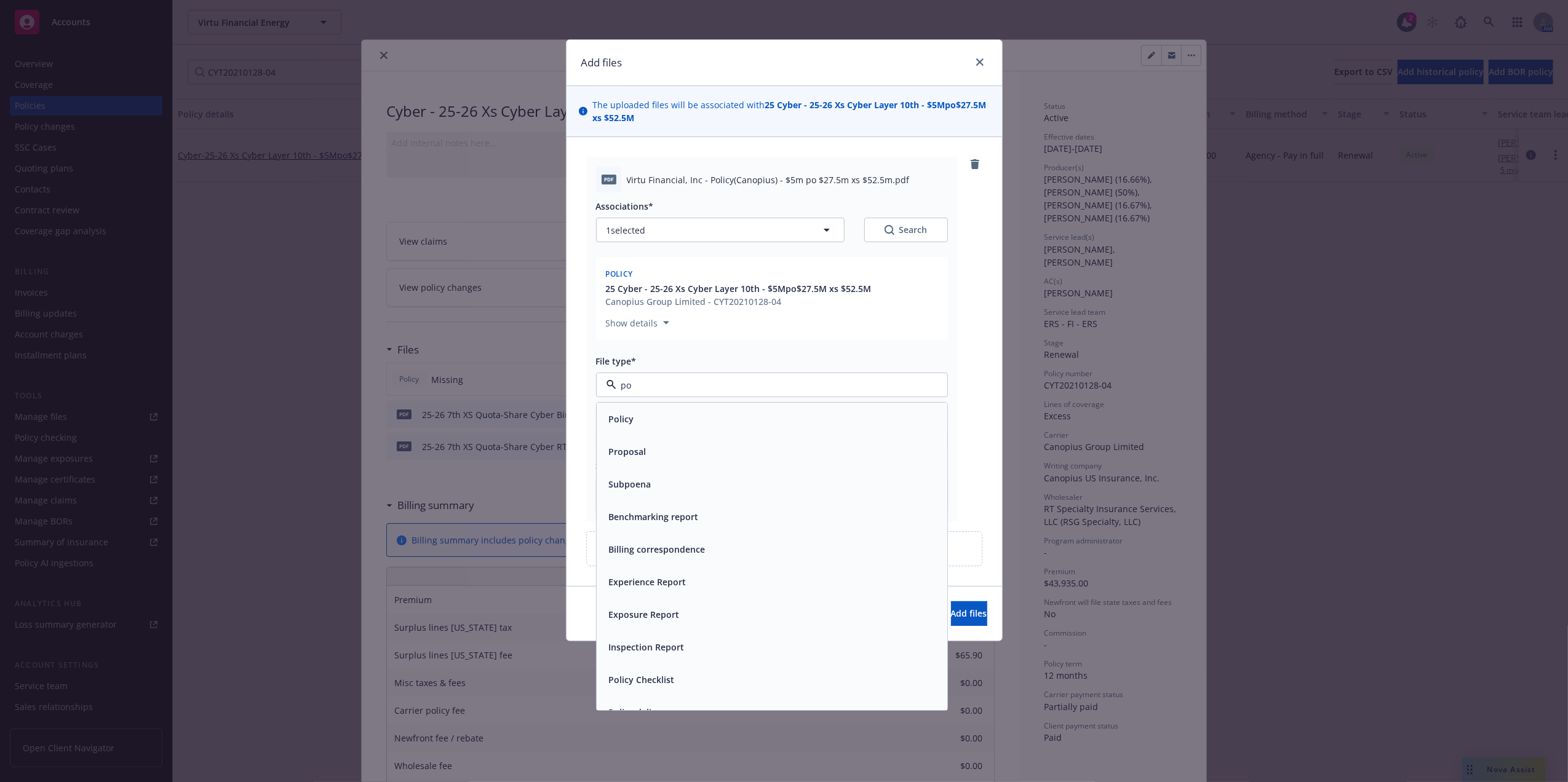
type input "pol"
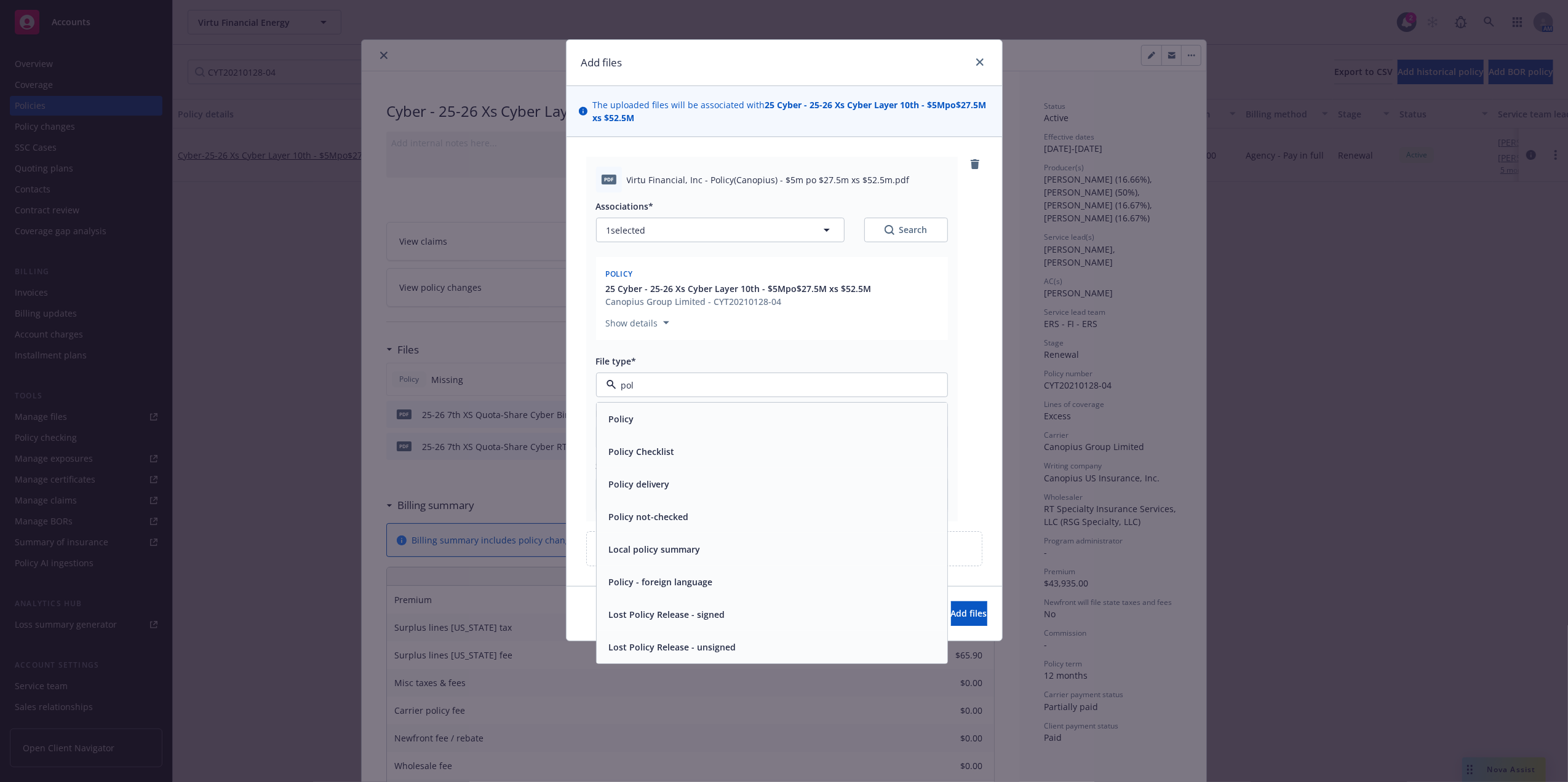
click at [628, 417] on span "Policy" at bounding box center [621, 419] width 26 height 13
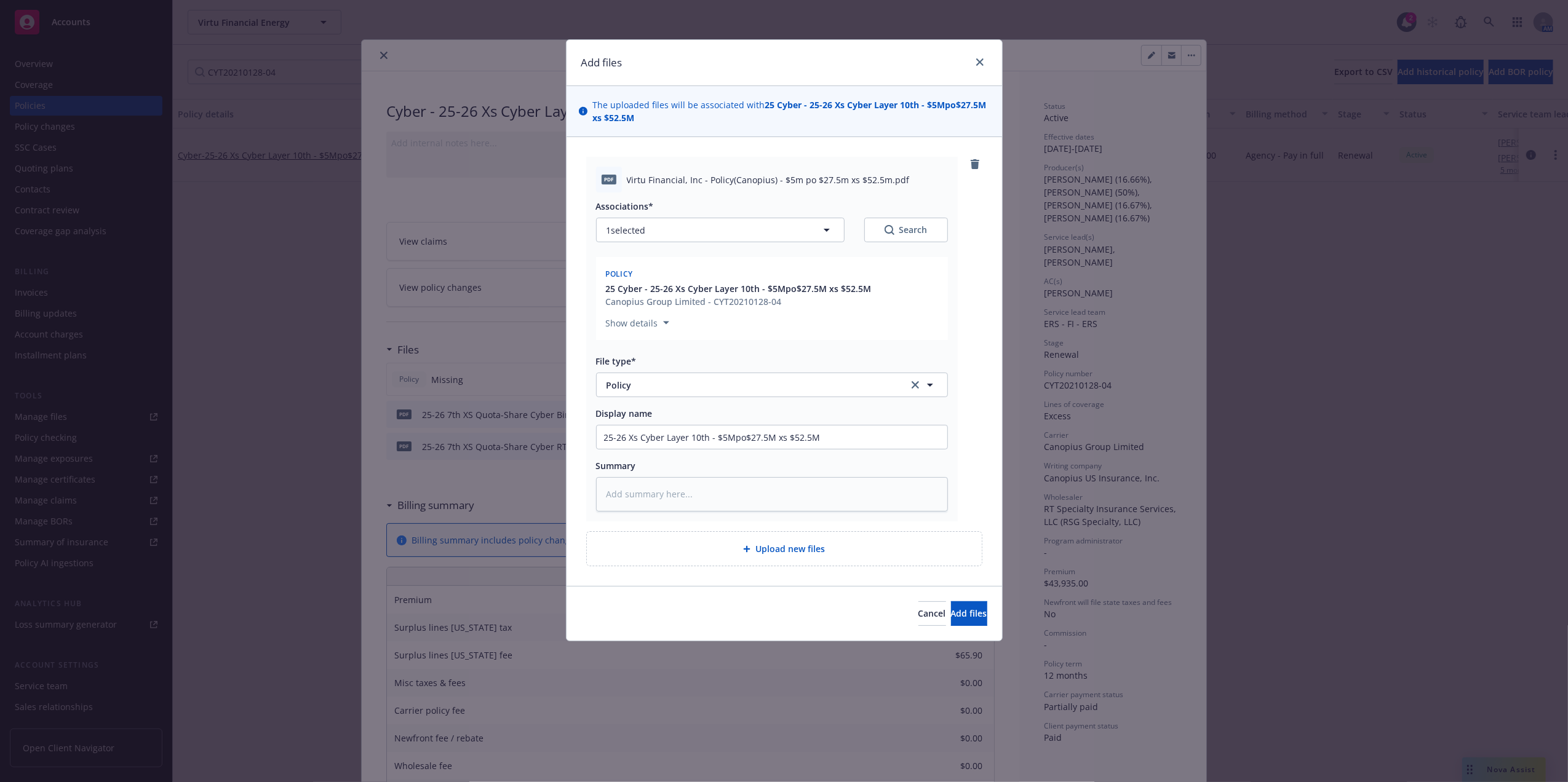
type textarea "x"
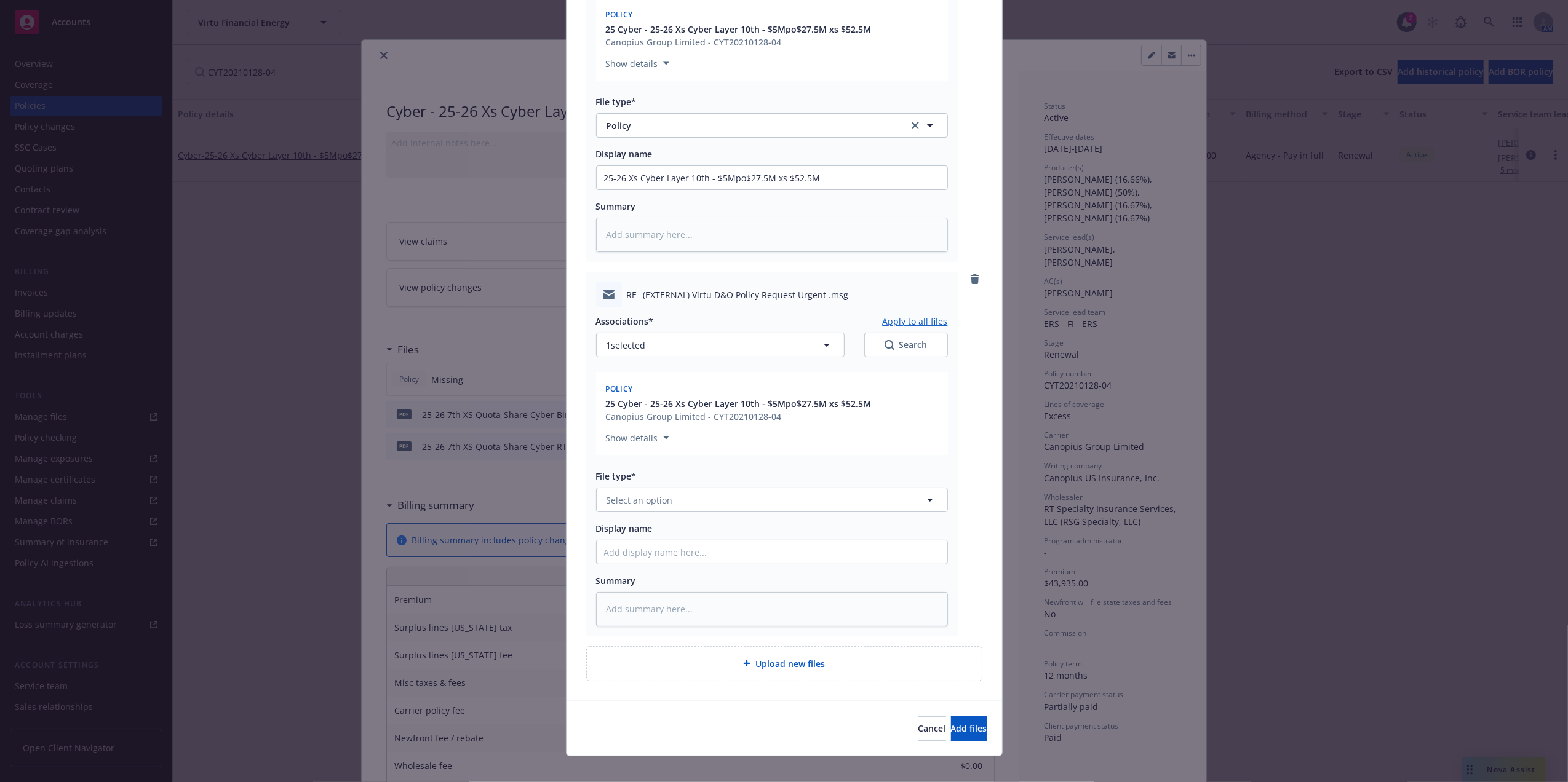
scroll to position [274, 0]
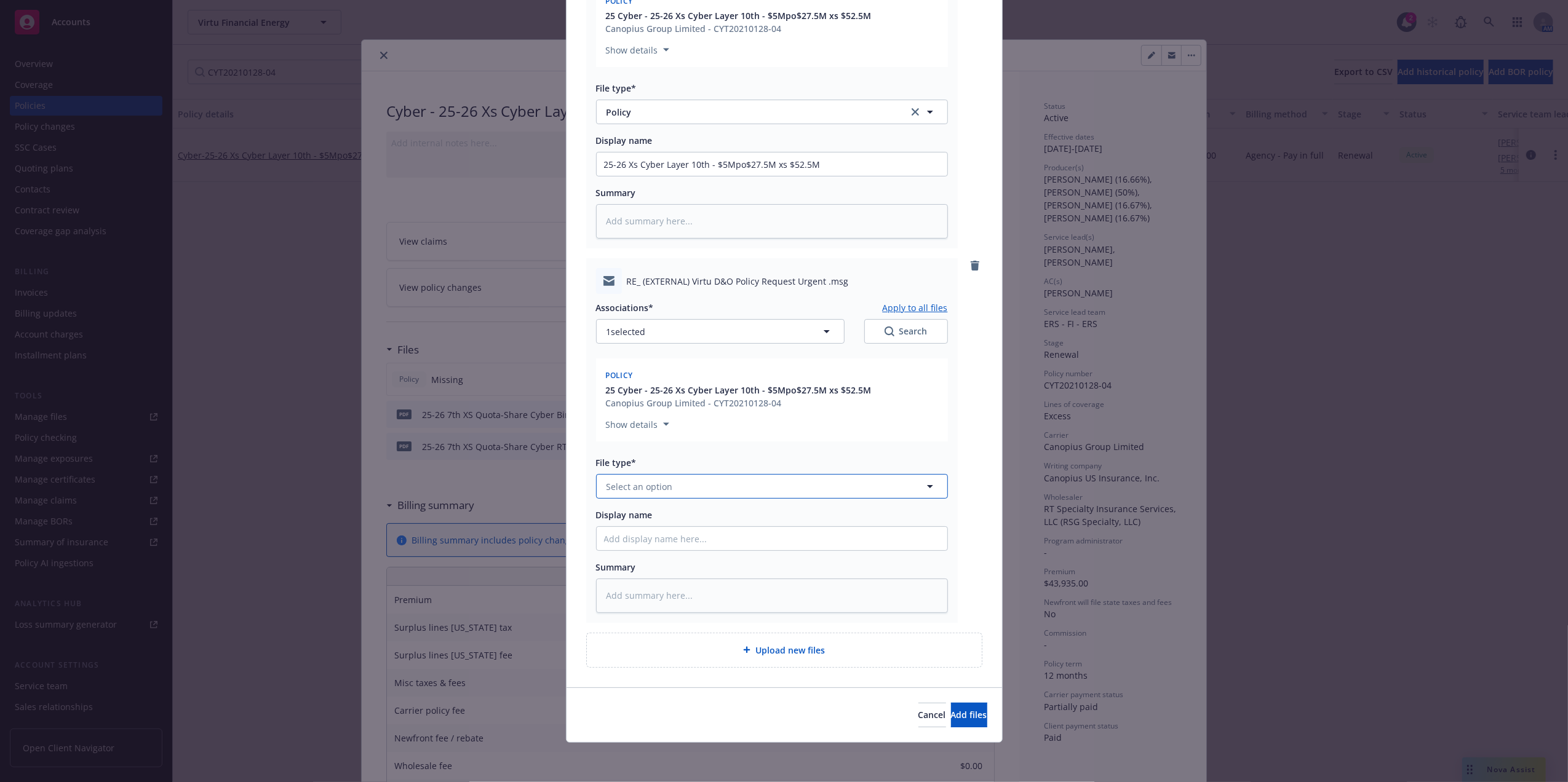
click at [724, 478] on button "Select an option" at bounding box center [772, 486] width 352 height 25
type input "email"
drag, startPoint x: 691, startPoint y: 516, endPoint x: 665, endPoint y: 535, distance: 32.2
click at [690, 516] on div "Email" at bounding box center [772, 520] width 335 height 18
click at [664, 538] on input "Display name" at bounding box center [772, 538] width 350 height 23
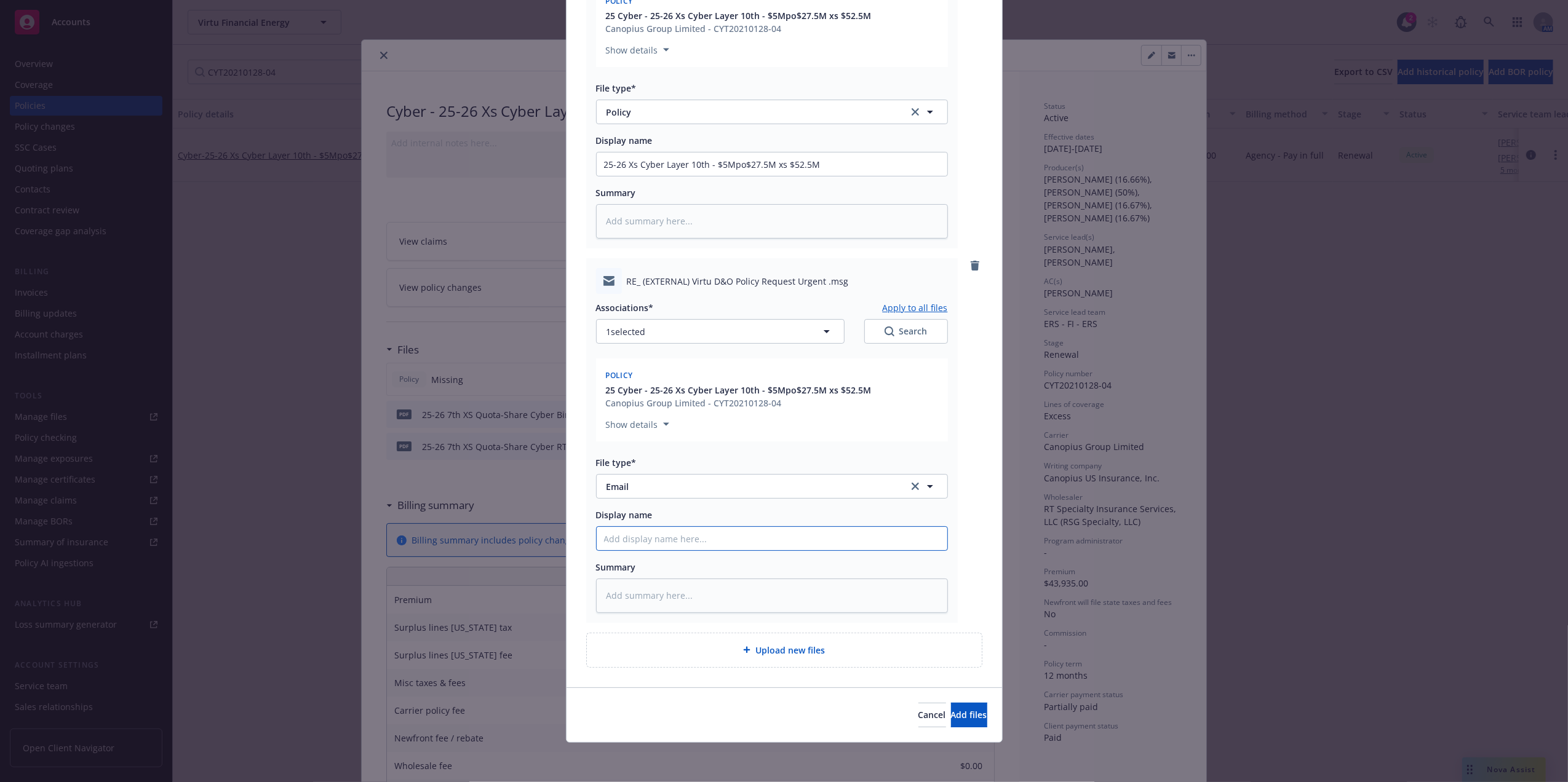
type textarea "x"
type input "P"
type textarea "x"
type input "Po"
type textarea "x"
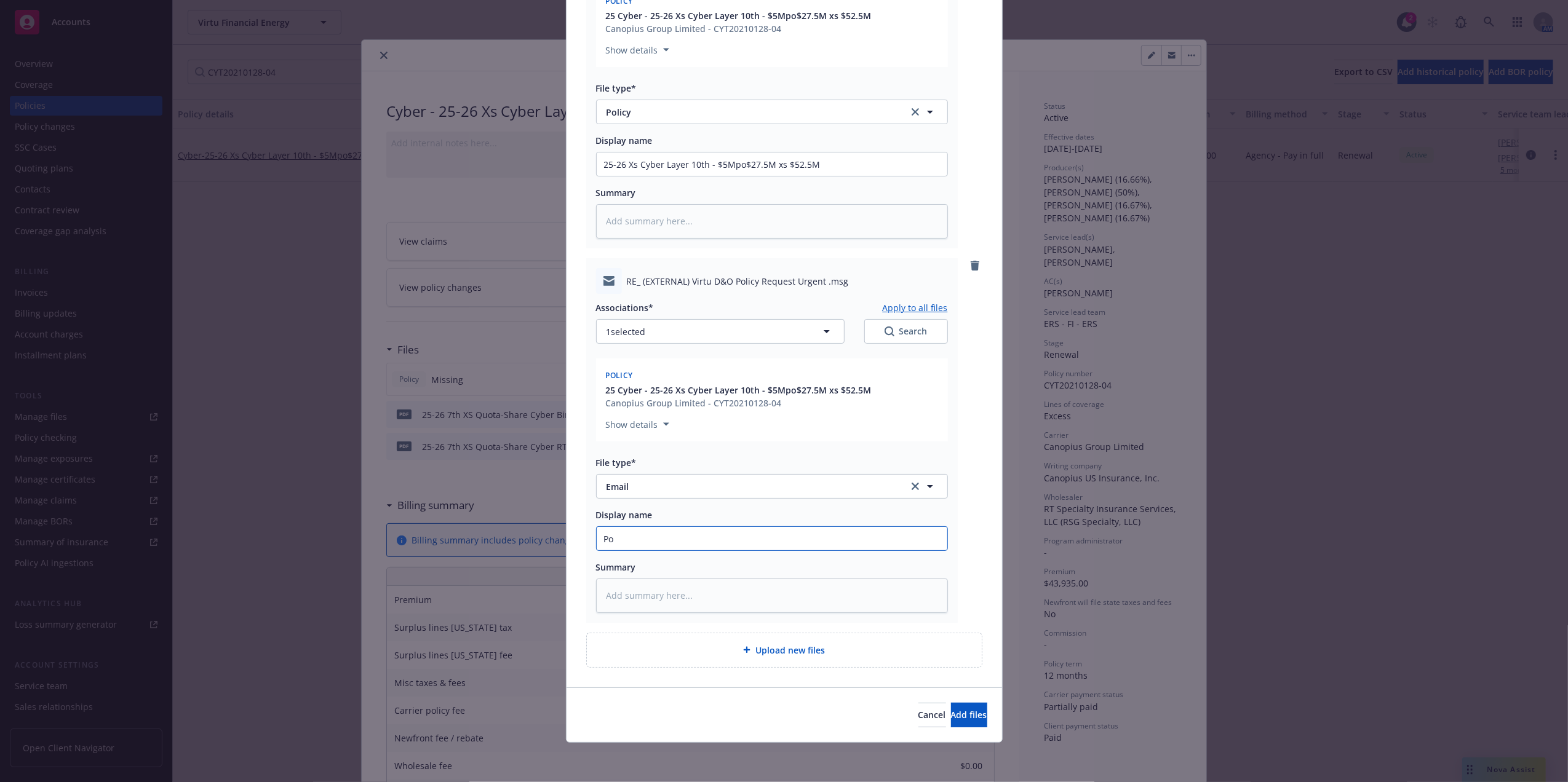
type input "Pol"
type textarea "x"
type input "Poli"
type textarea "x"
type input "Polic"
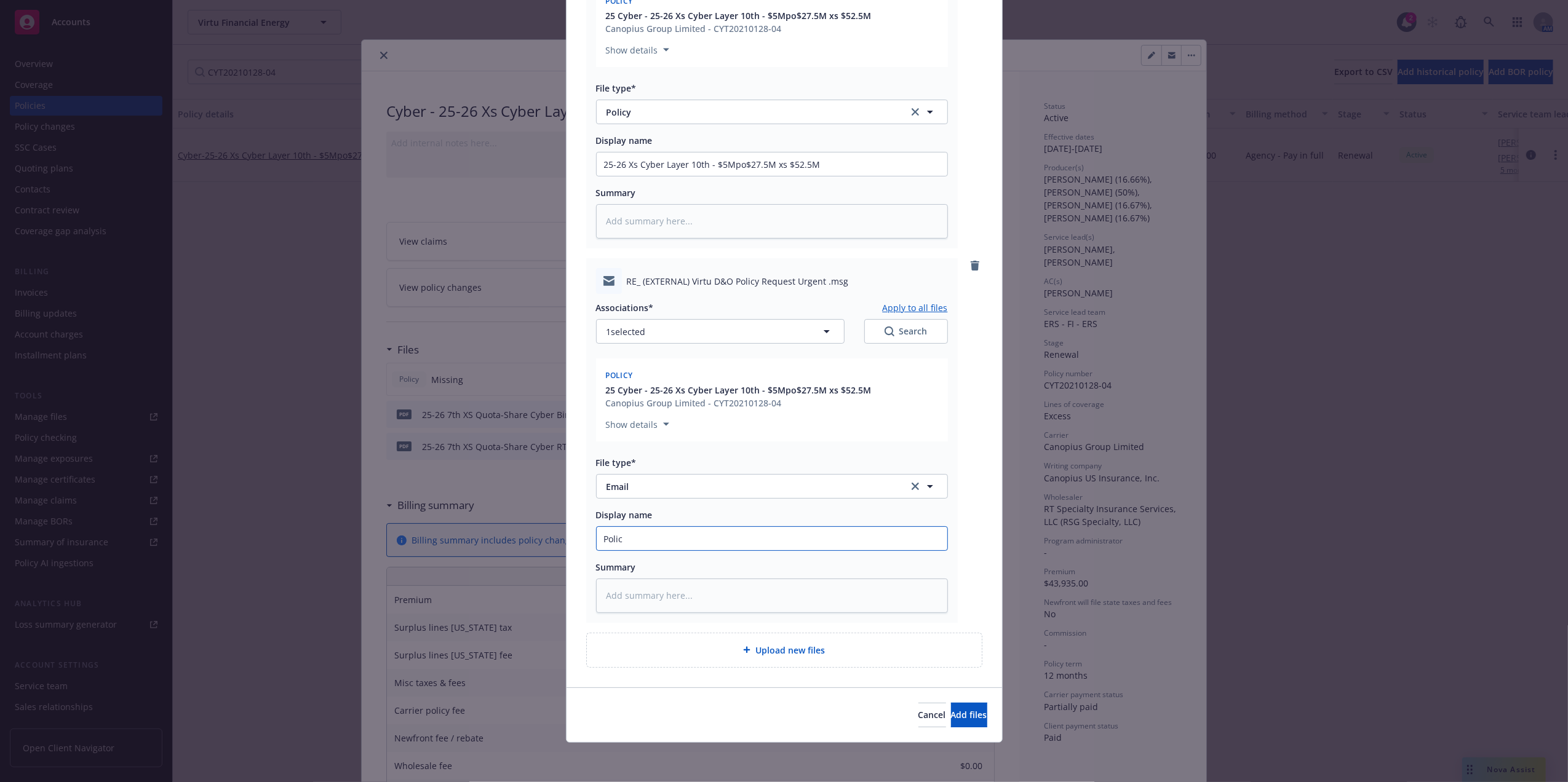
type textarea "x"
type input "Policy"
type textarea "x"
type input "Policy"
type textarea "x"
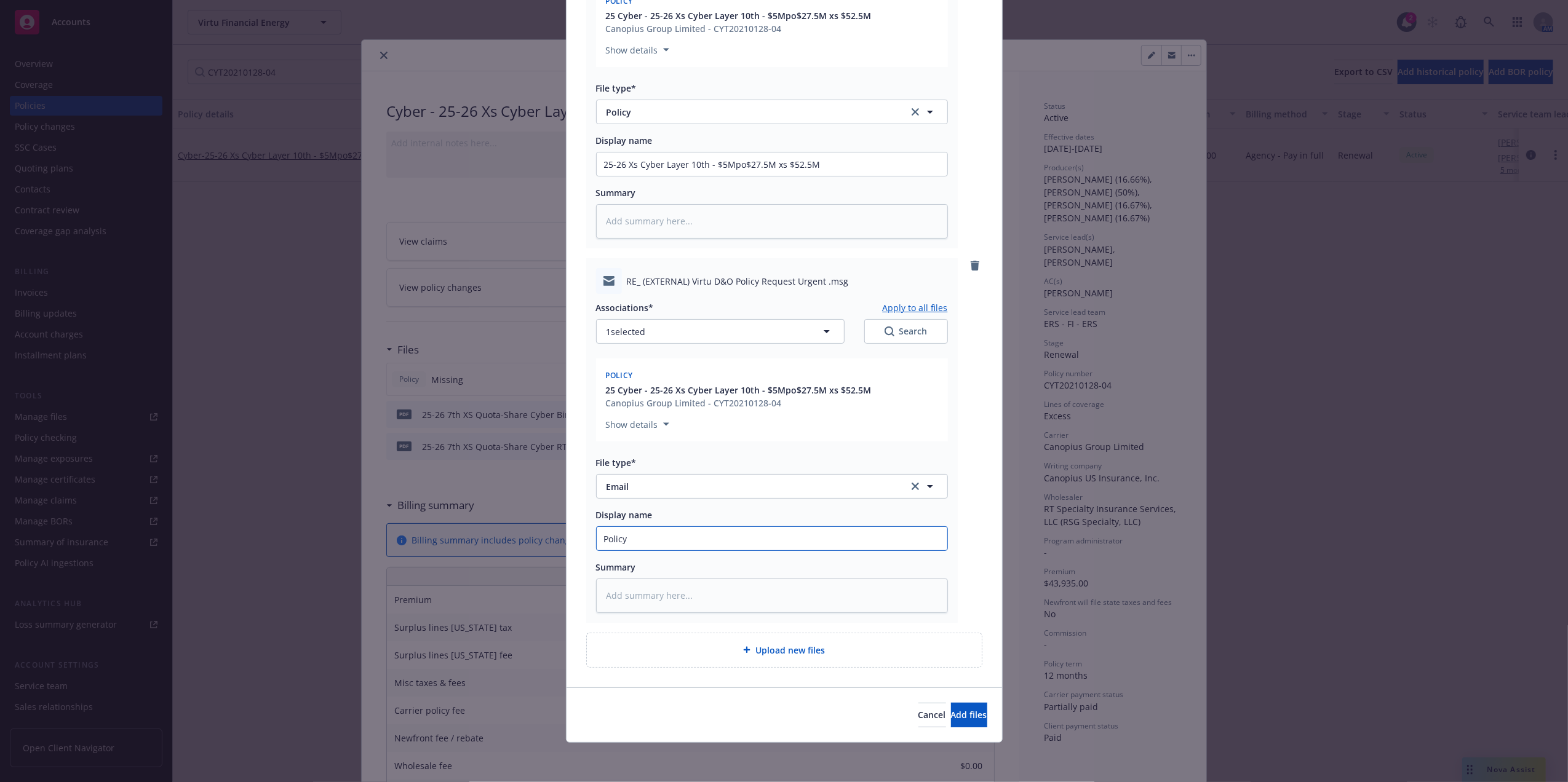
type input "Policy E"
type textarea "x"
type input "Policy"
type textarea "x"
type input "Policy r"
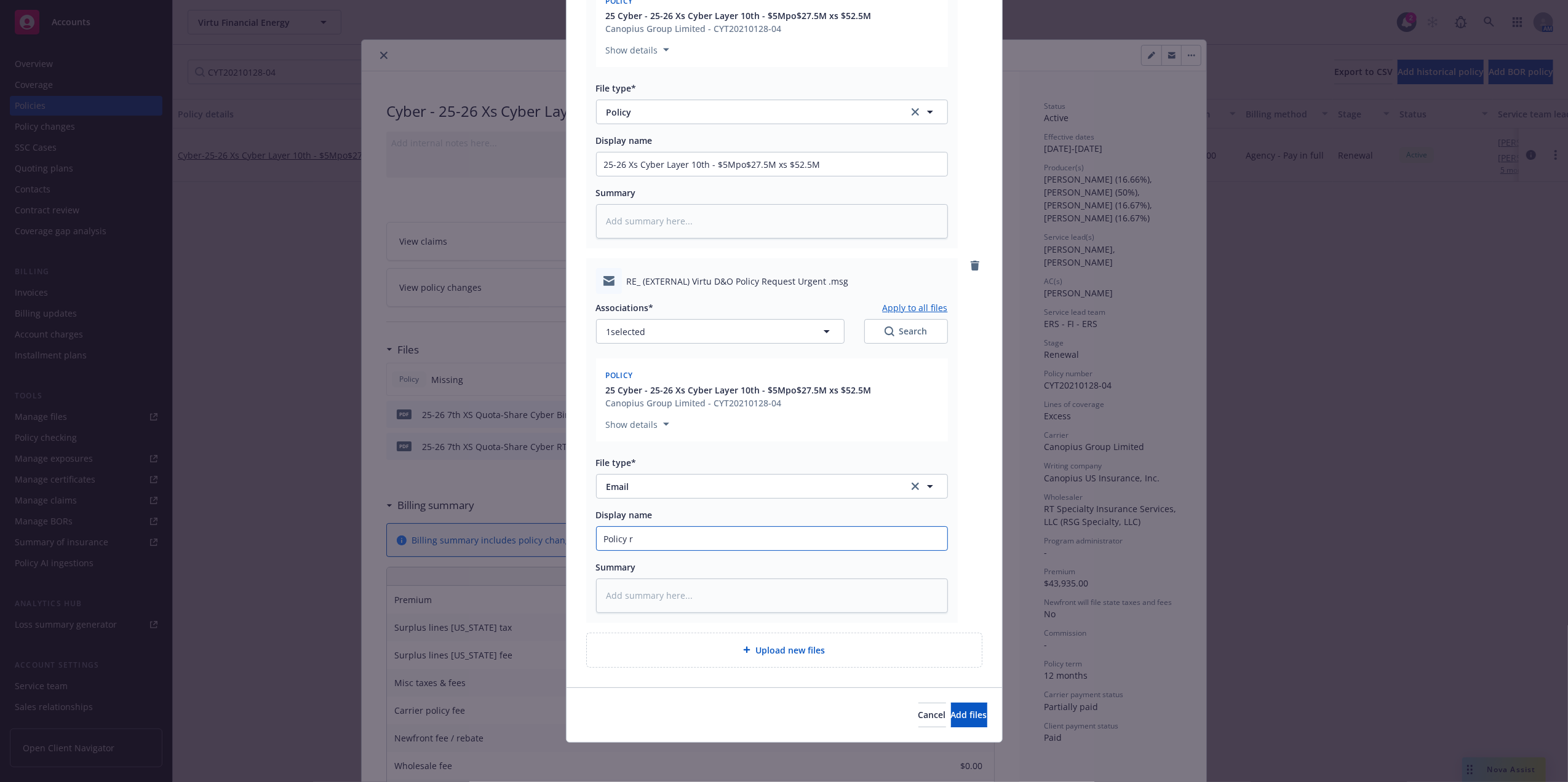
type textarea "x"
type input "Policy re"
type textarea "x"
type input "Policy rec"
type textarea "x"
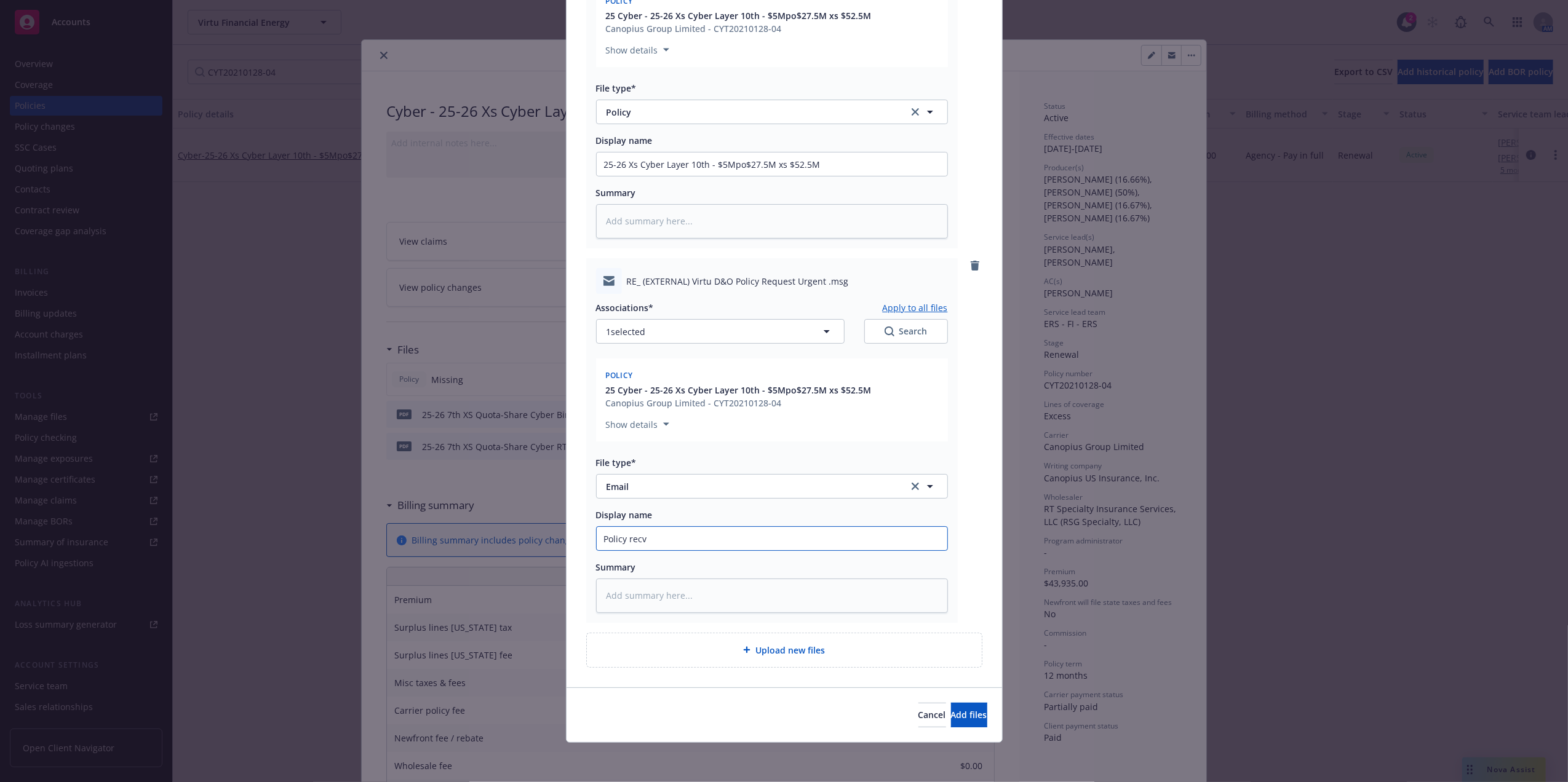
type input "Policy recv"
type textarea "x"
type input "Policy recv em"
type textarea "x"
type input "Policy recv ema"
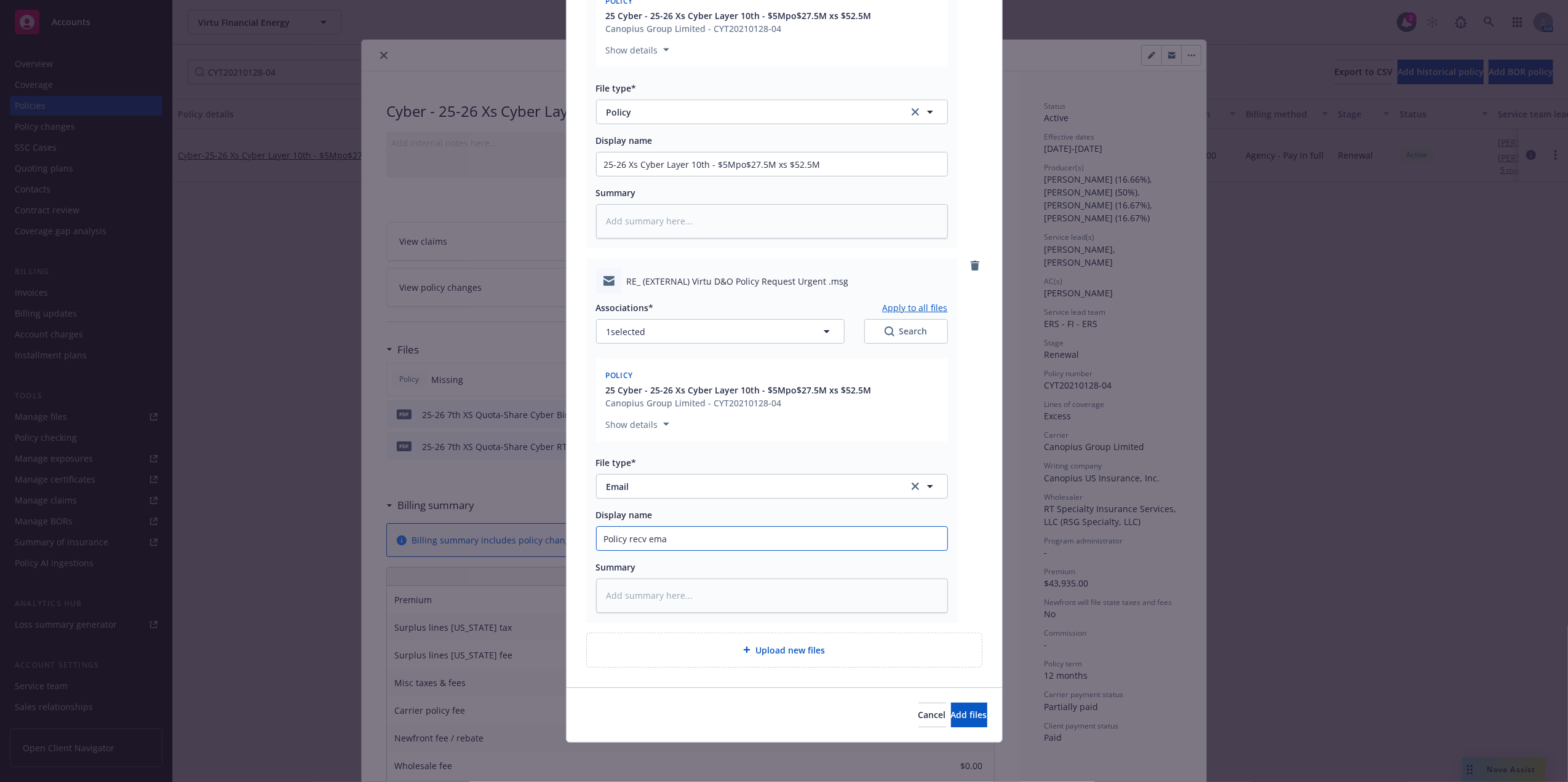
type textarea "x"
type input "Policy recv emal"
type textarea "x"
type input "Policy recv ema"
type textarea "x"
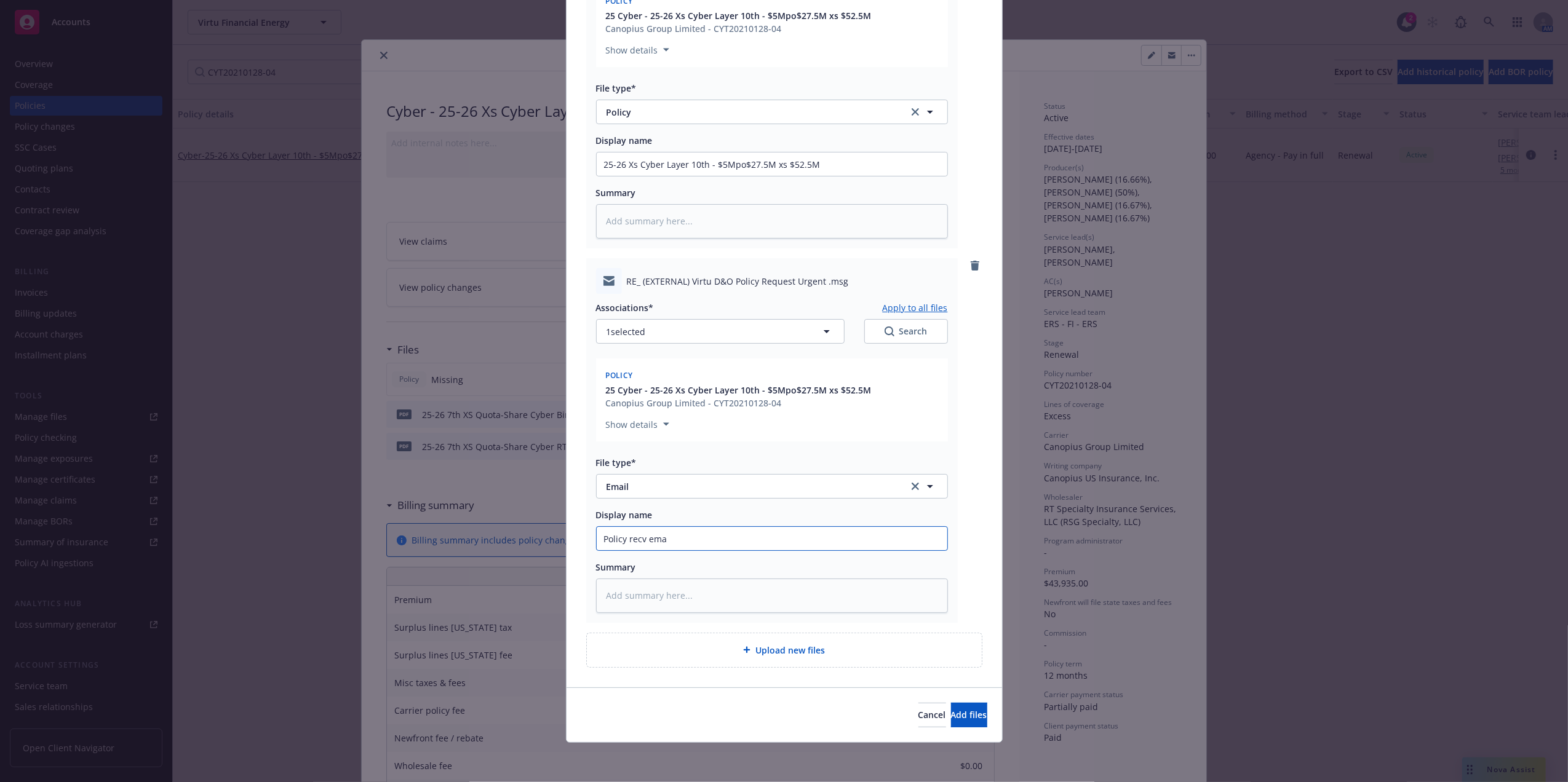
type input "Policy recv emai"
type textarea "x"
type input "Policy recv email"
click at [955, 712] on span "Add files" at bounding box center [969, 714] width 36 height 12
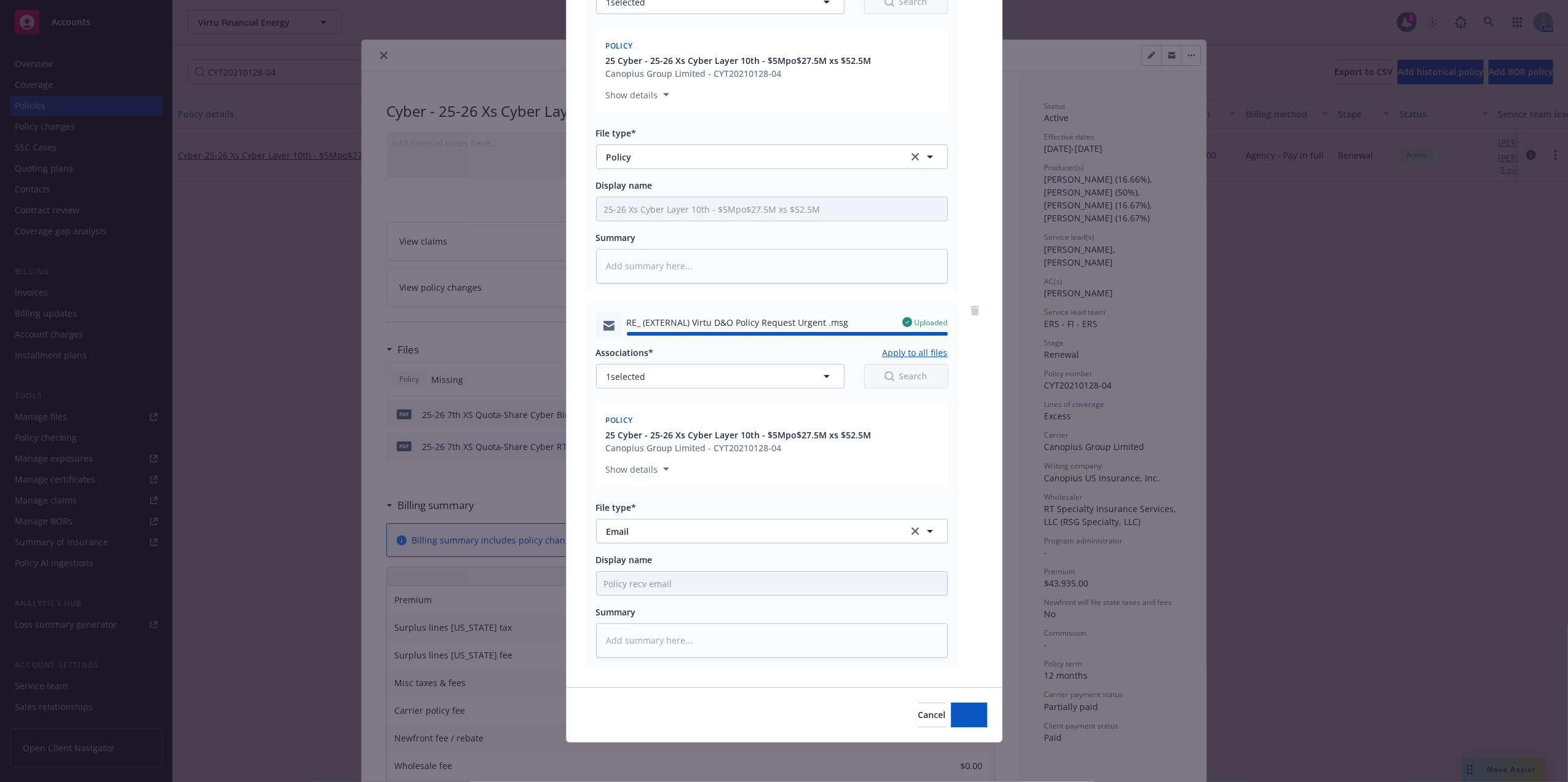
type textarea "x"
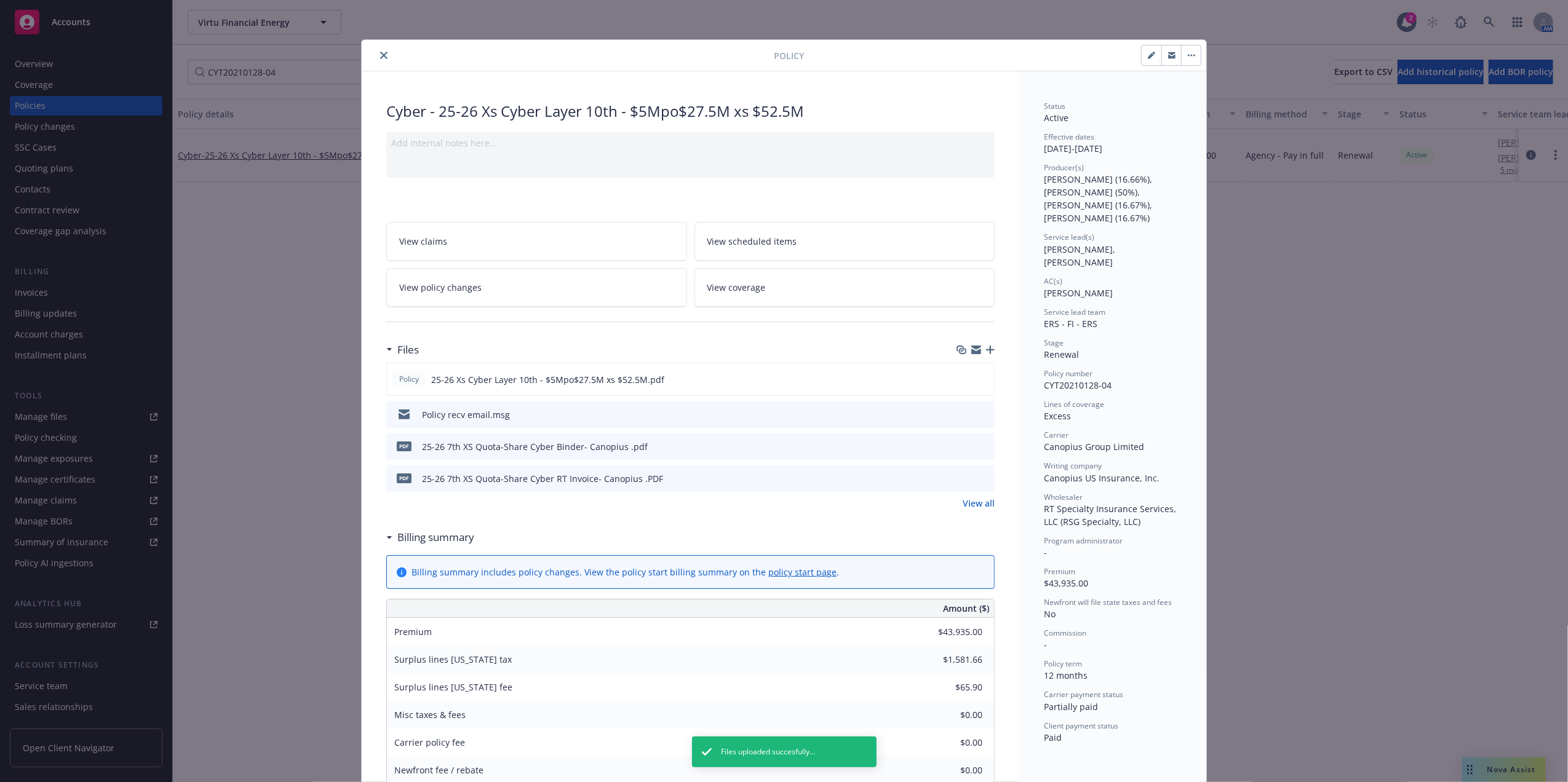
click at [380, 55] on icon "close" at bounding box center [383, 55] width 7 height 7
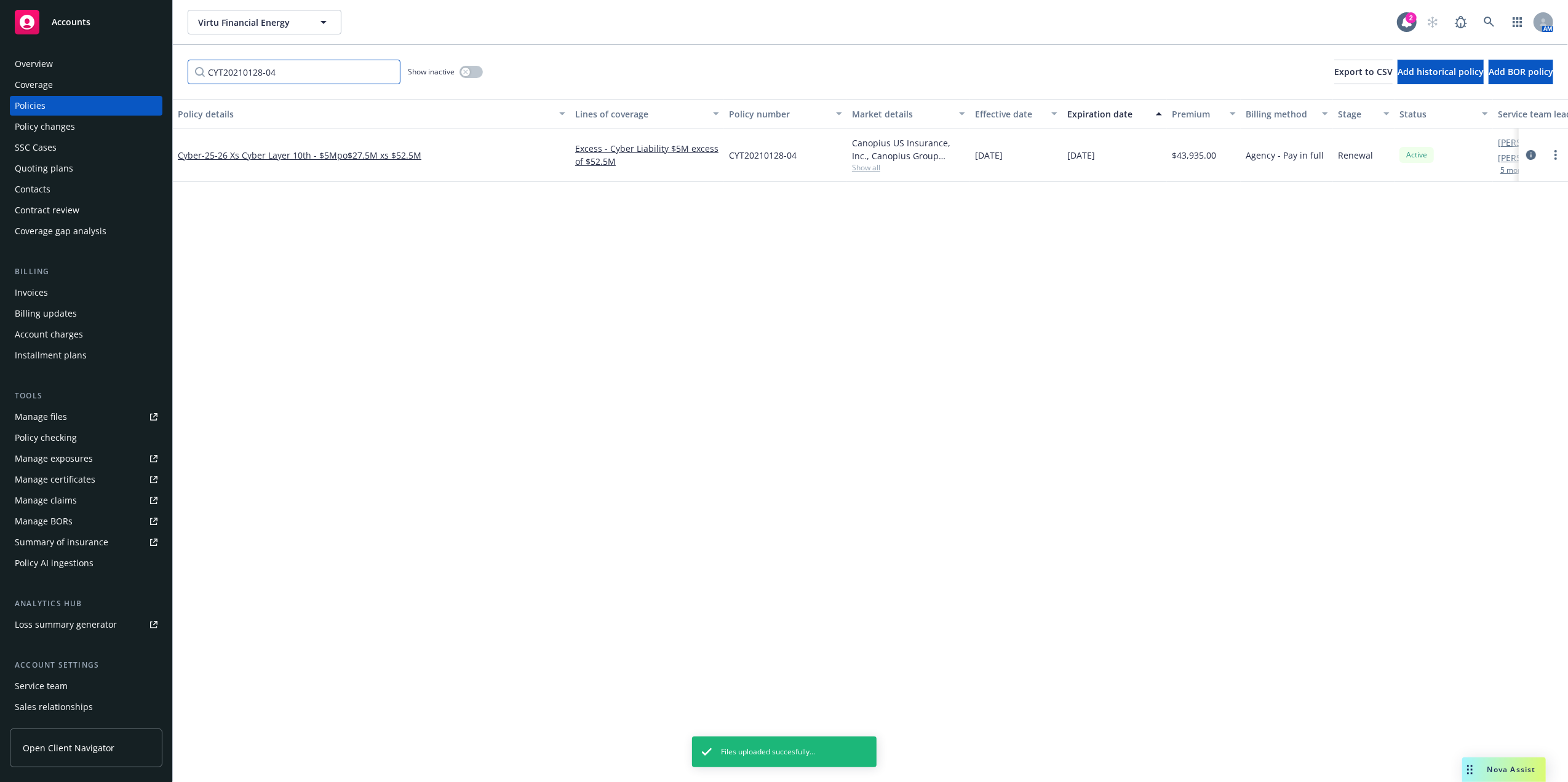
click at [230, 75] on input "CYT20210128-04" at bounding box center [294, 72] width 213 height 25
paste input "NPL0065703"
type input "NPL0065703"
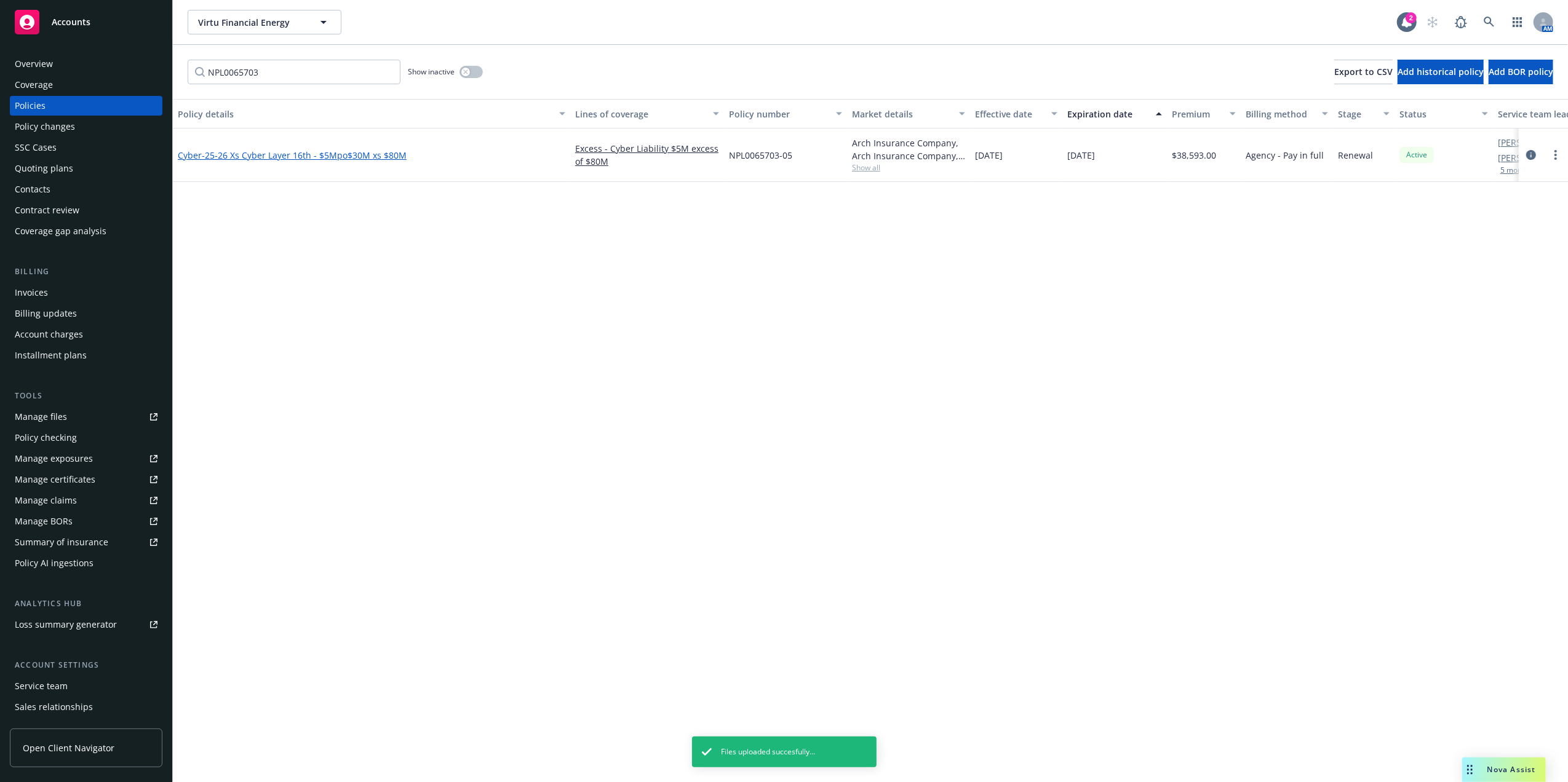
click at [237, 153] on span "- 25-26 Xs Cyber Layer 16th - $5Mpo$30M xs $80M" at bounding box center [304, 155] width 205 height 12
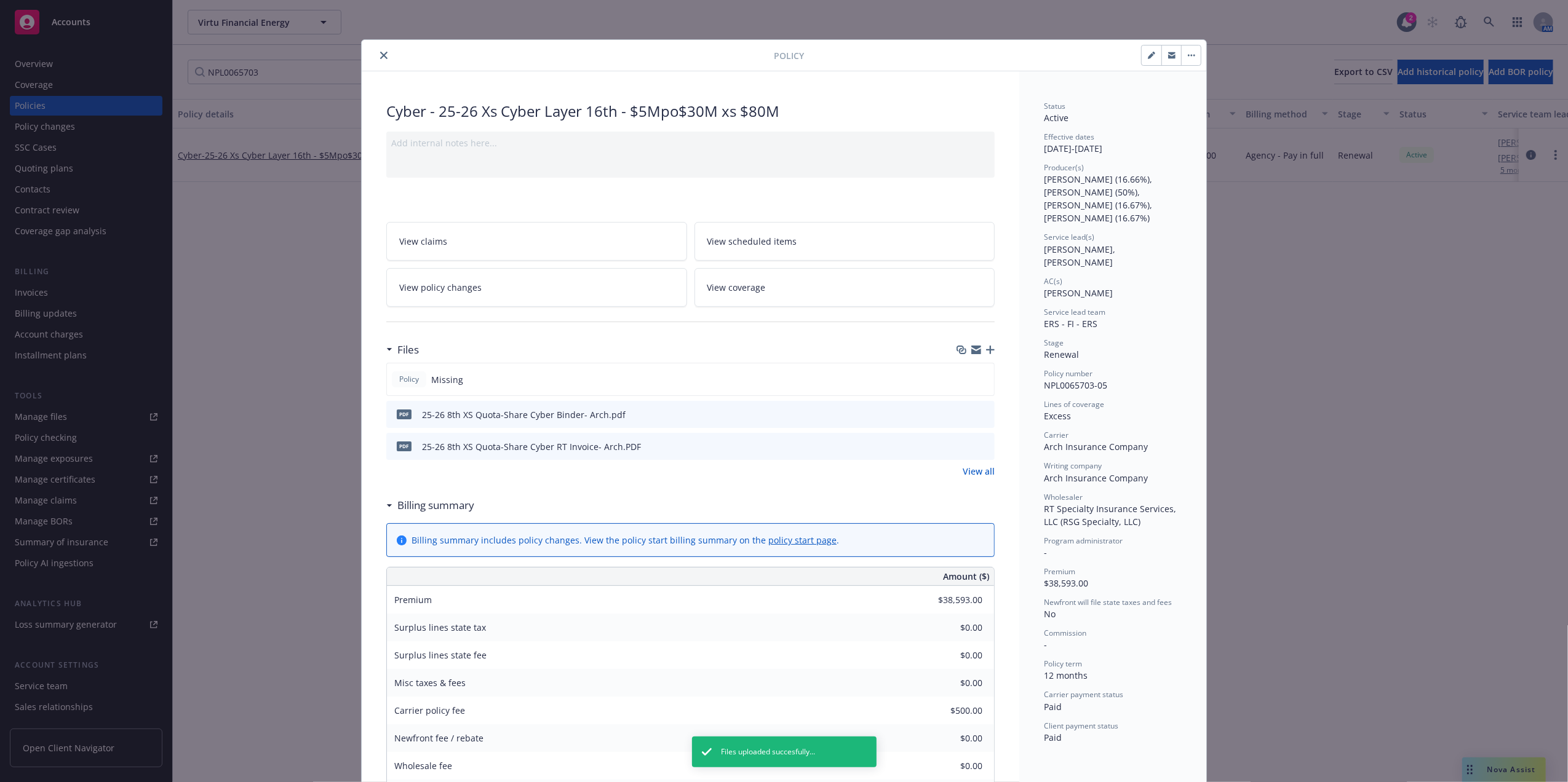
click at [986, 354] on icon "button" at bounding box center [990, 349] width 8 height 8
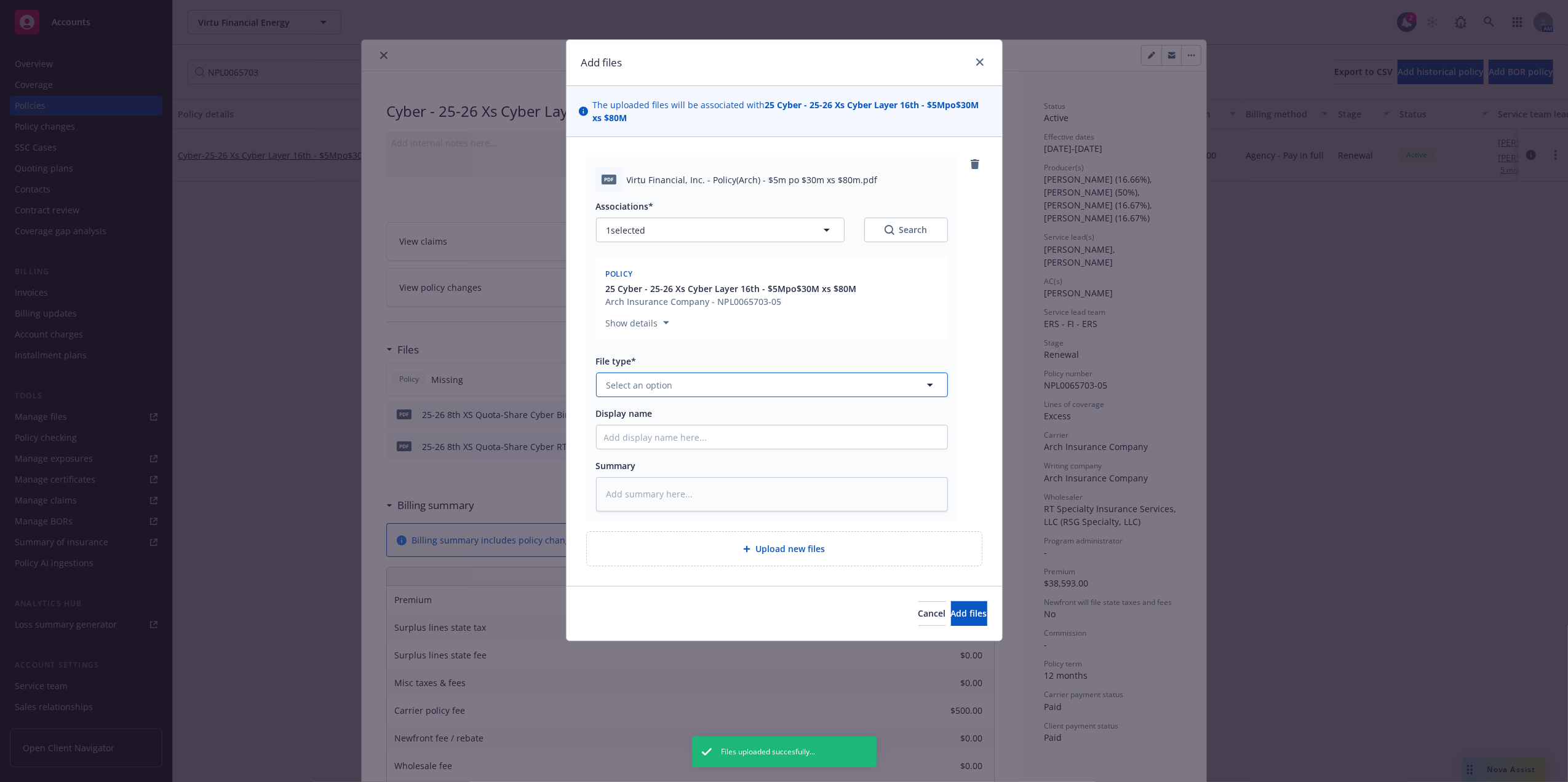
click at [682, 382] on button "Select an option" at bounding box center [772, 385] width 352 height 25
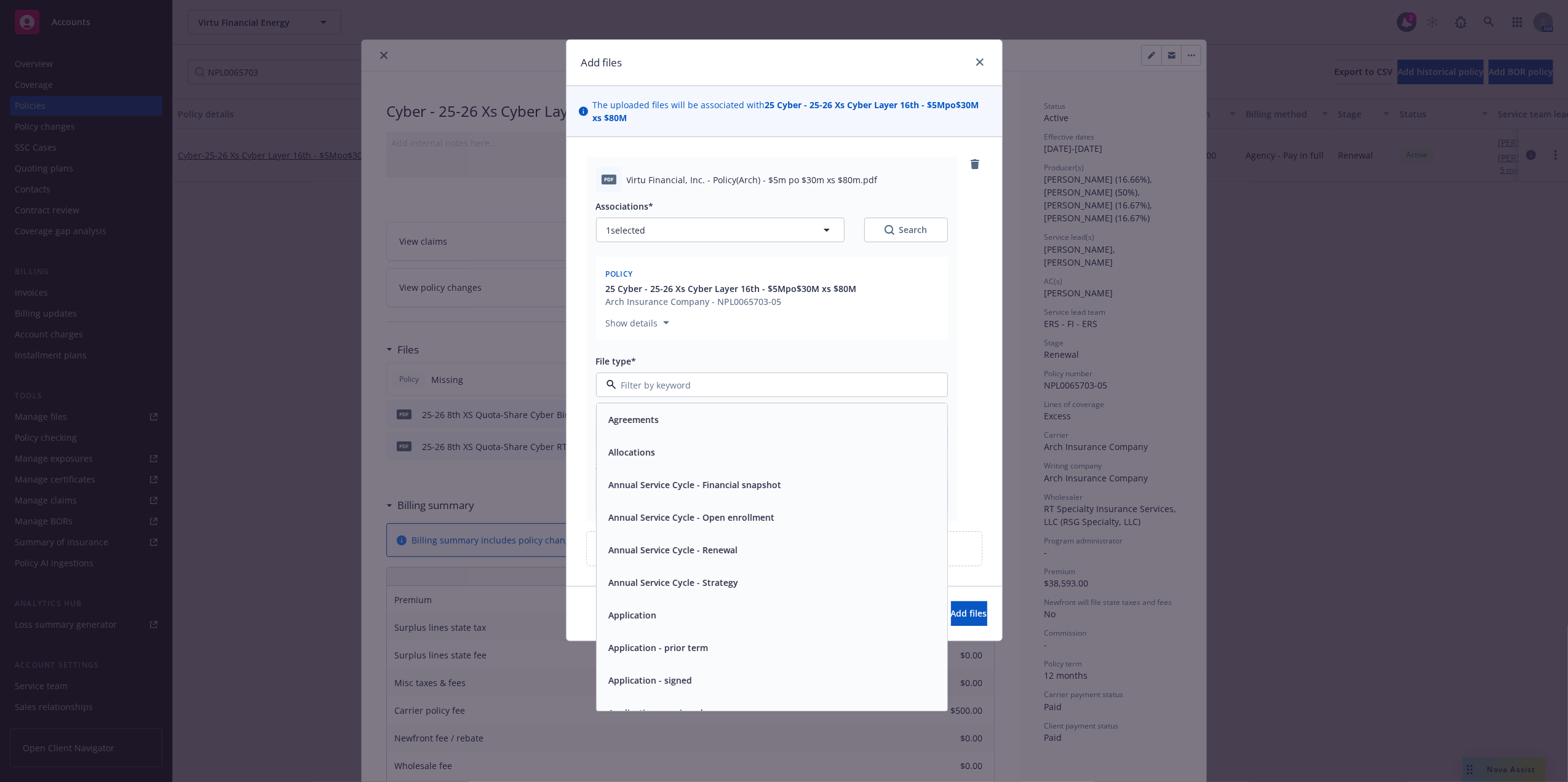
type textarea "x"
type input "pol"
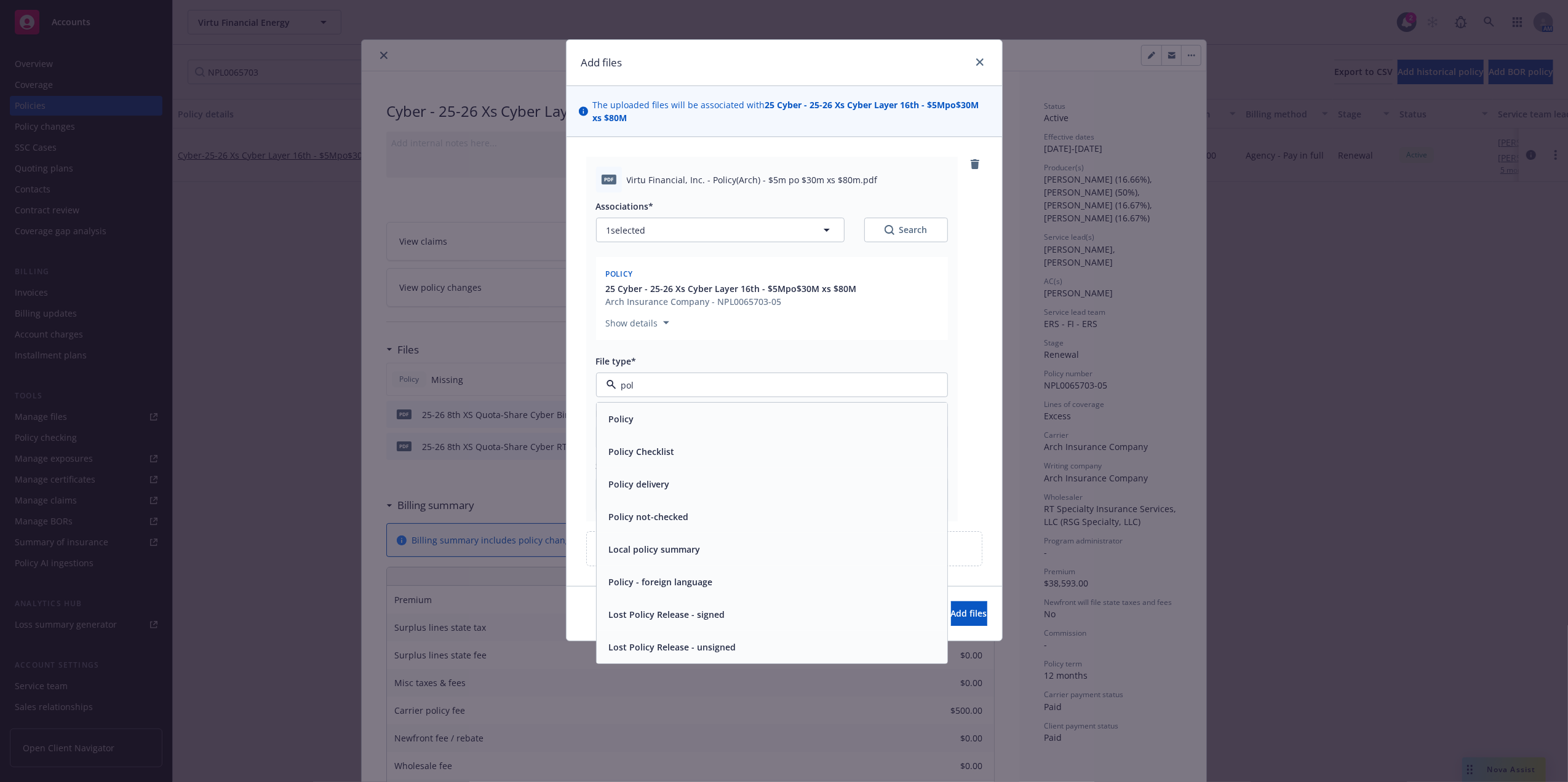
click at [672, 427] on div "Policy" at bounding box center [772, 419] width 335 height 18
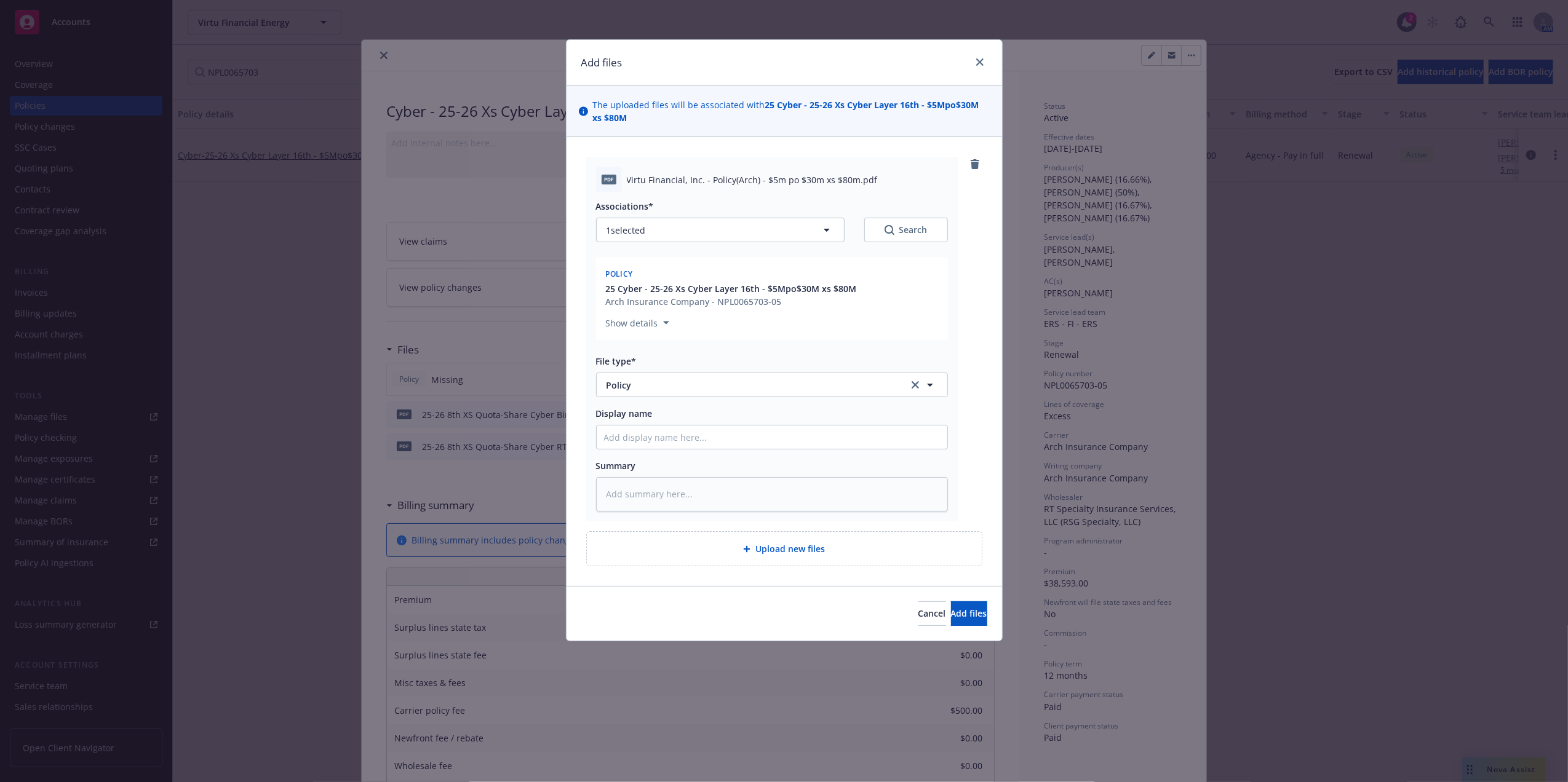
drag, startPoint x: 853, startPoint y: 282, endPoint x: 682, endPoint y: 282, distance: 171.0
click at [682, 282] on div "Policy" at bounding box center [772, 273] width 337 height 18
drag, startPoint x: 682, startPoint y: 282, endPoint x: 870, endPoint y: 292, distance: 188.3
click at [865, 297] on div "25 Cyber - 25-26 Xs Cyber Layer 16th - $5Mpo$30M xs $80M Arch Insurance Company…" at bounding box center [772, 295] width 337 height 26
drag, startPoint x: 862, startPoint y: 290, endPoint x: 650, endPoint y: 284, distance: 212.1
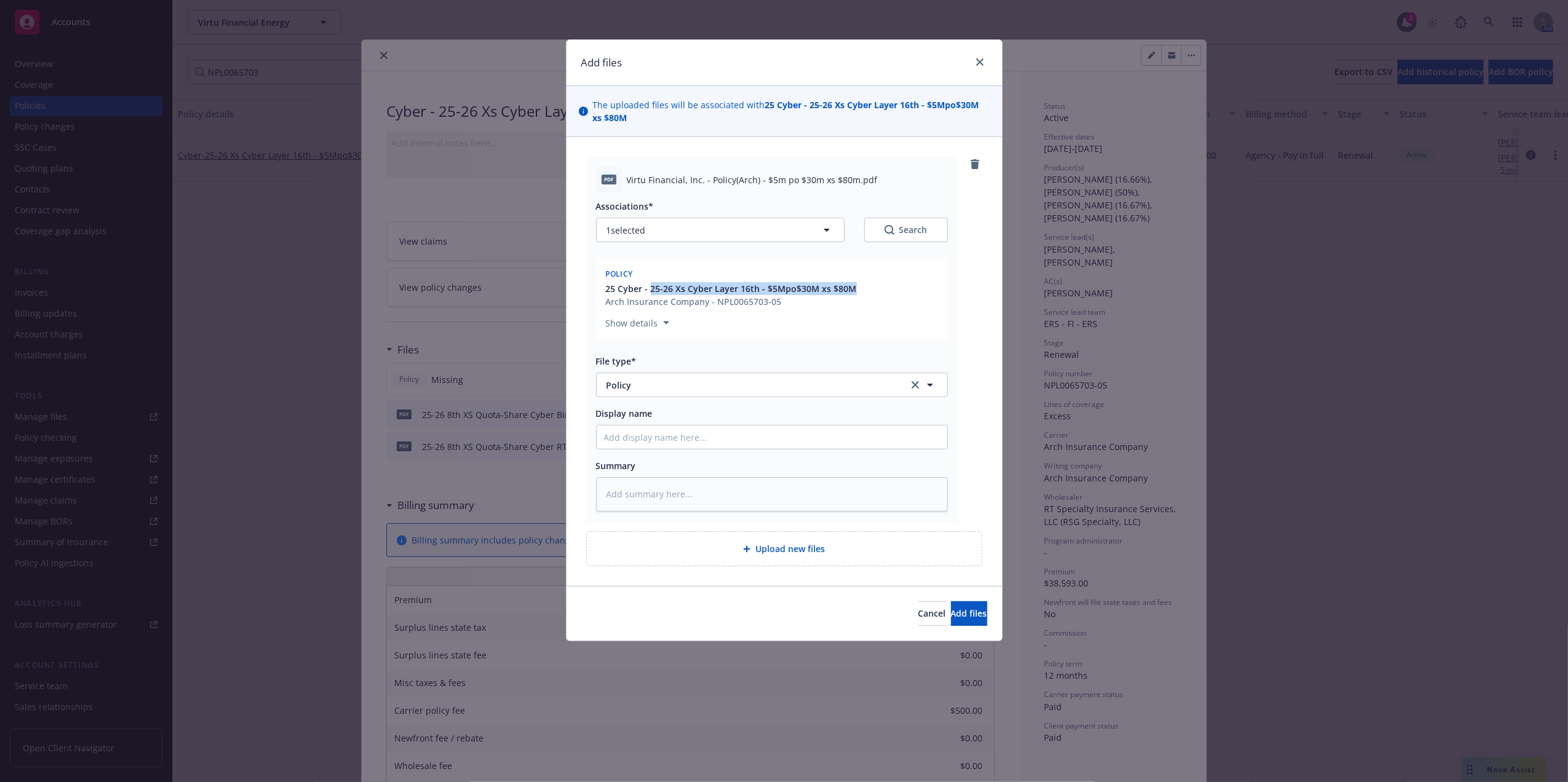
click at [650, 284] on div "25 Cyber - 25-26 Xs Cyber Layer 16th - $5Mpo$30M xs $80M Arch Insurance Company…" at bounding box center [772, 295] width 337 height 26
copy span "25-26 Xs Cyber Layer 16th - $5Mpo$30M xs $80M"
click at [674, 434] on input "Display name" at bounding box center [772, 437] width 350 height 23
paste input "25-26 Xs Cyber Layer 16th - $5Mpo$30M xs $80M"
type textarea "x"
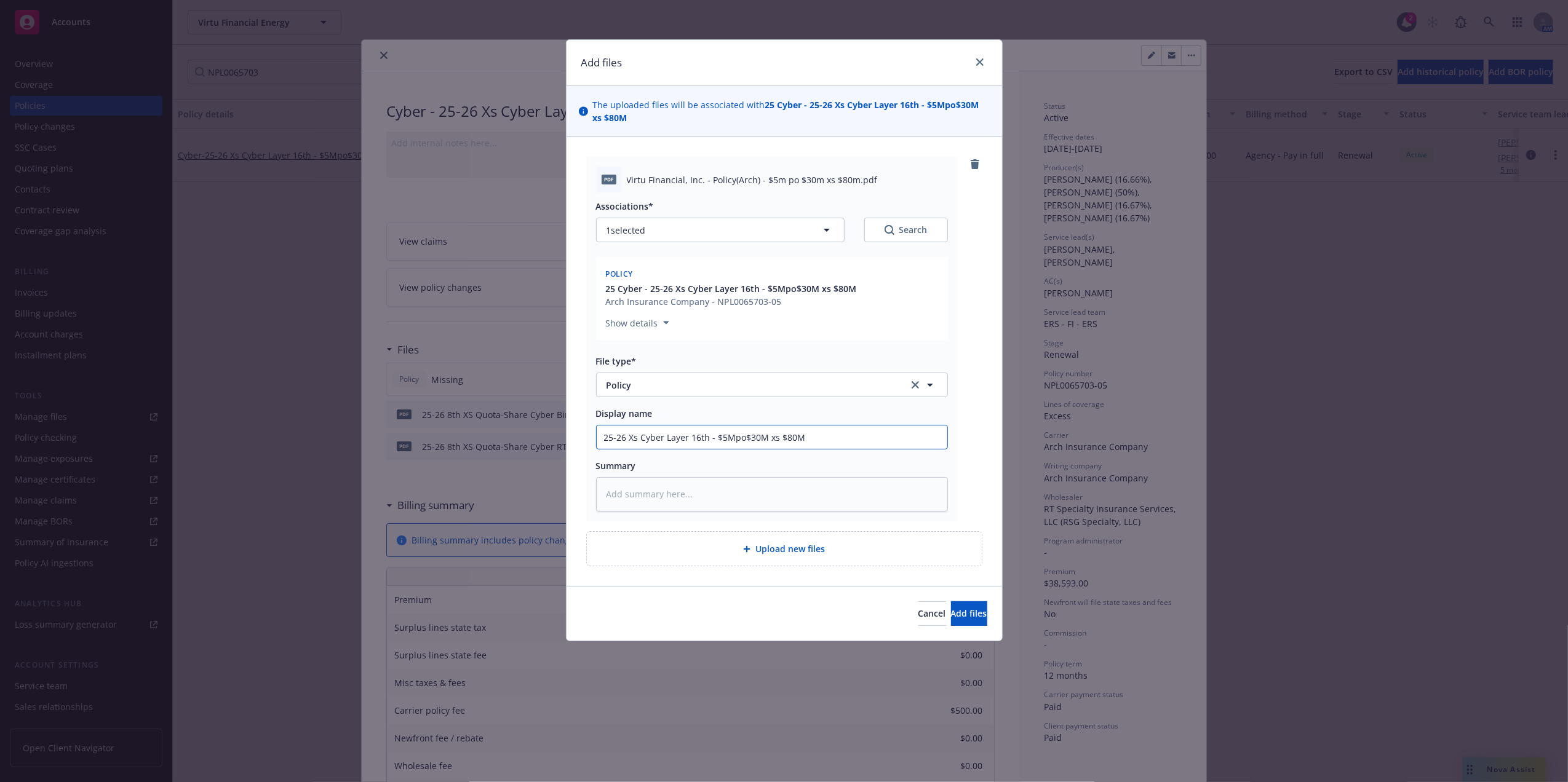
type input "25-26 Xs Cyber Layer 16th - $5Mpo$30M xs $80M"
type textarea "x"
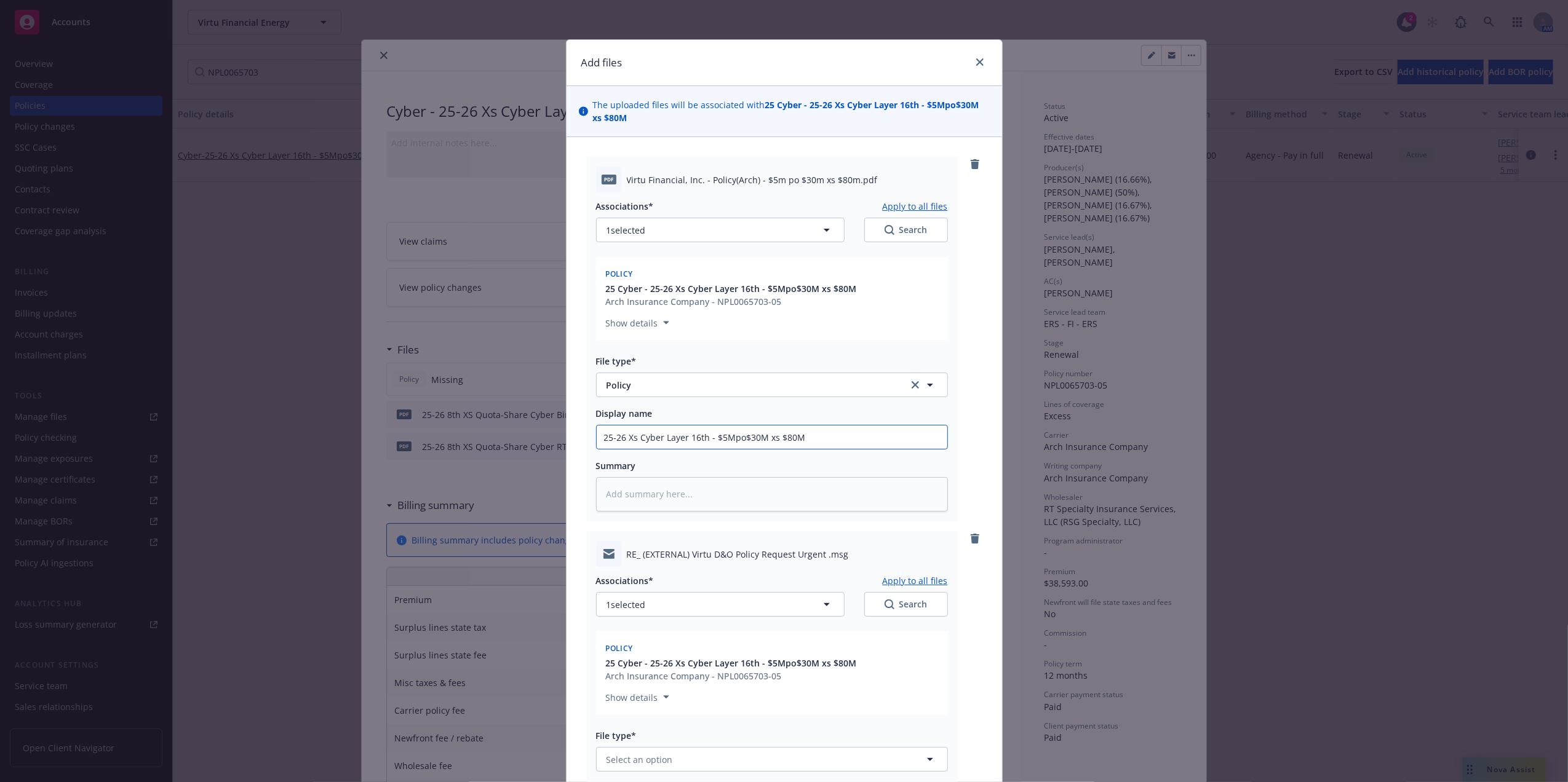
scroll to position [274, 0]
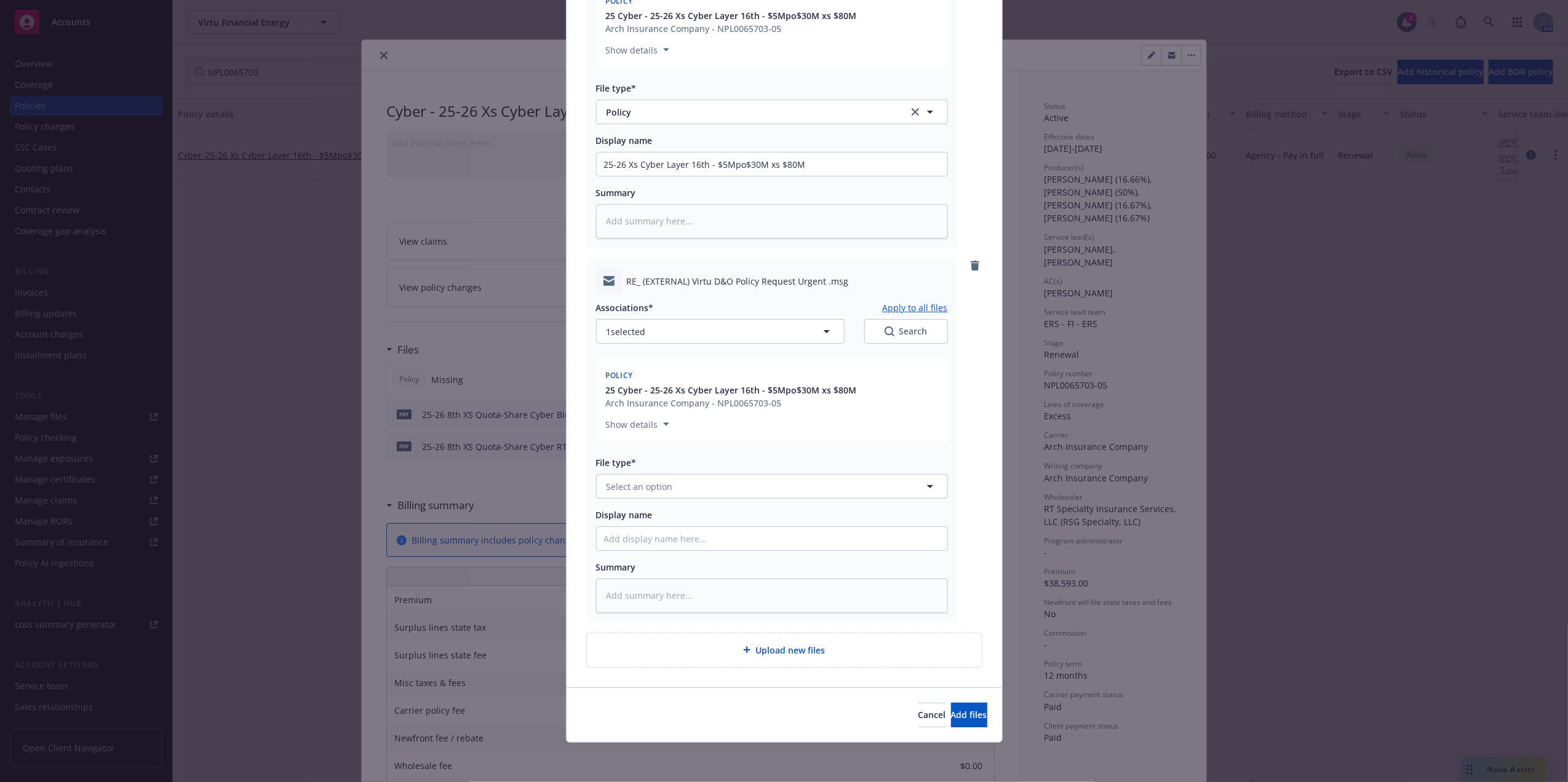
click at [634, 472] on div "File type* Select an option" at bounding box center [772, 476] width 352 height 42
drag, startPoint x: 634, startPoint y: 472, endPoint x: 654, endPoint y: 487, distance: 25.0
click at [654, 487] on span "Select an option" at bounding box center [639, 486] width 66 height 13
type input "email"
click at [623, 511] on div "Email" at bounding box center [619, 520] width 30 height 18
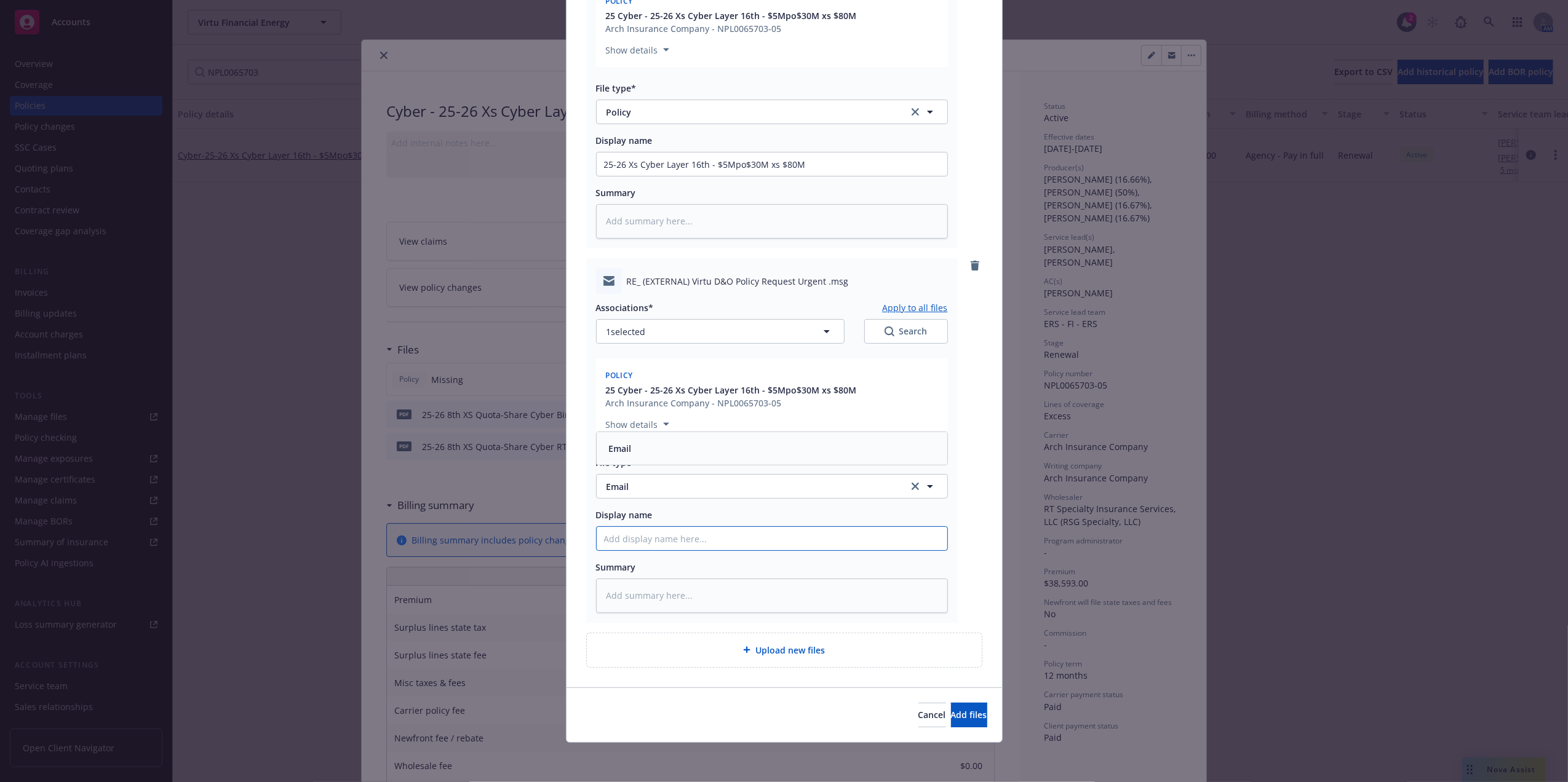
click at [640, 546] on input "Display name" at bounding box center [772, 538] width 350 height 23
type textarea "x"
type input "P"
type textarea "x"
type input "Po"
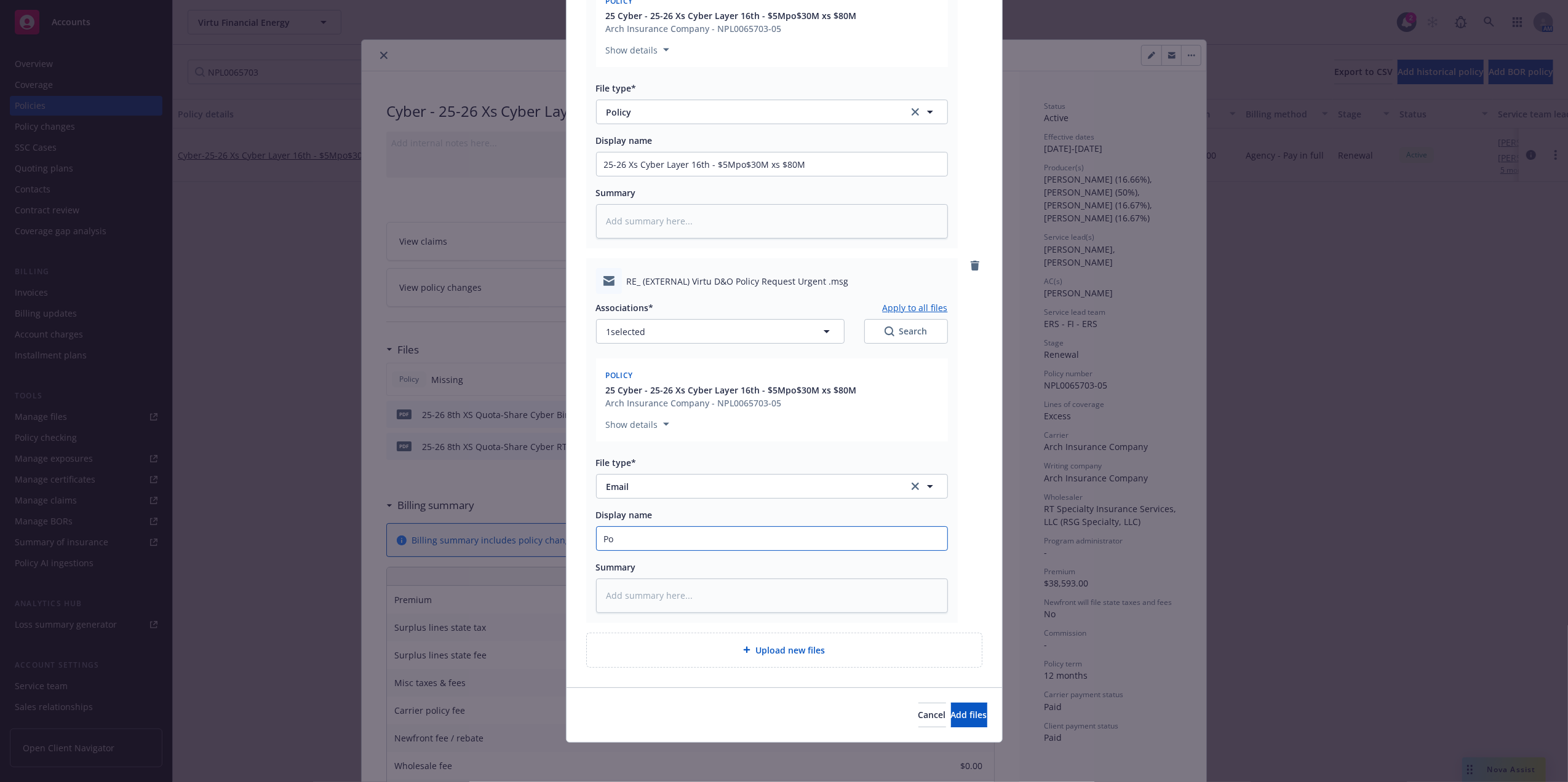
type textarea "x"
type input "Pol"
type textarea "x"
type input "Poli"
type textarea "x"
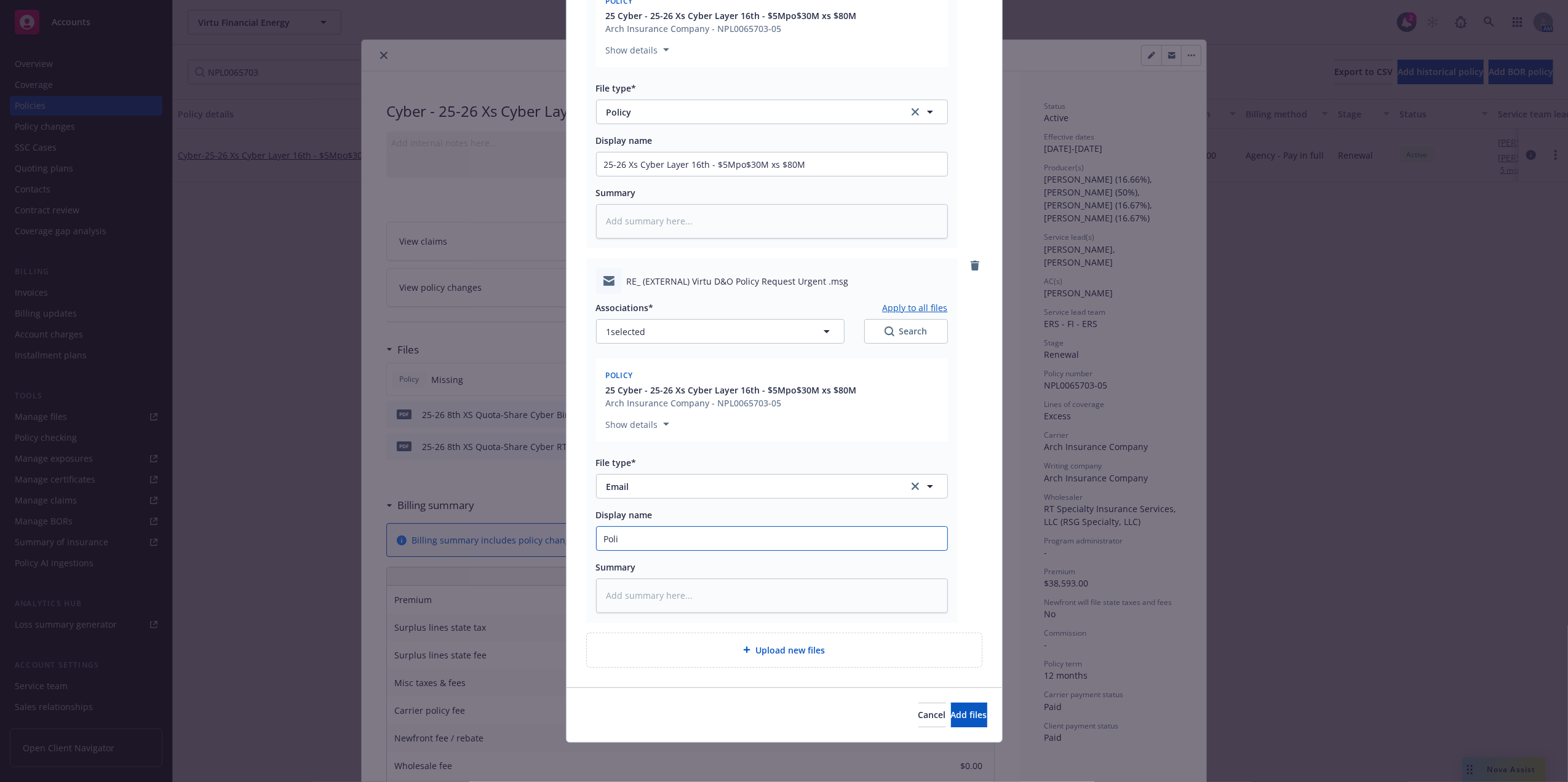
type input "Polic"
type textarea "x"
type input "Policy"
type textarea "x"
type input "Policy R"
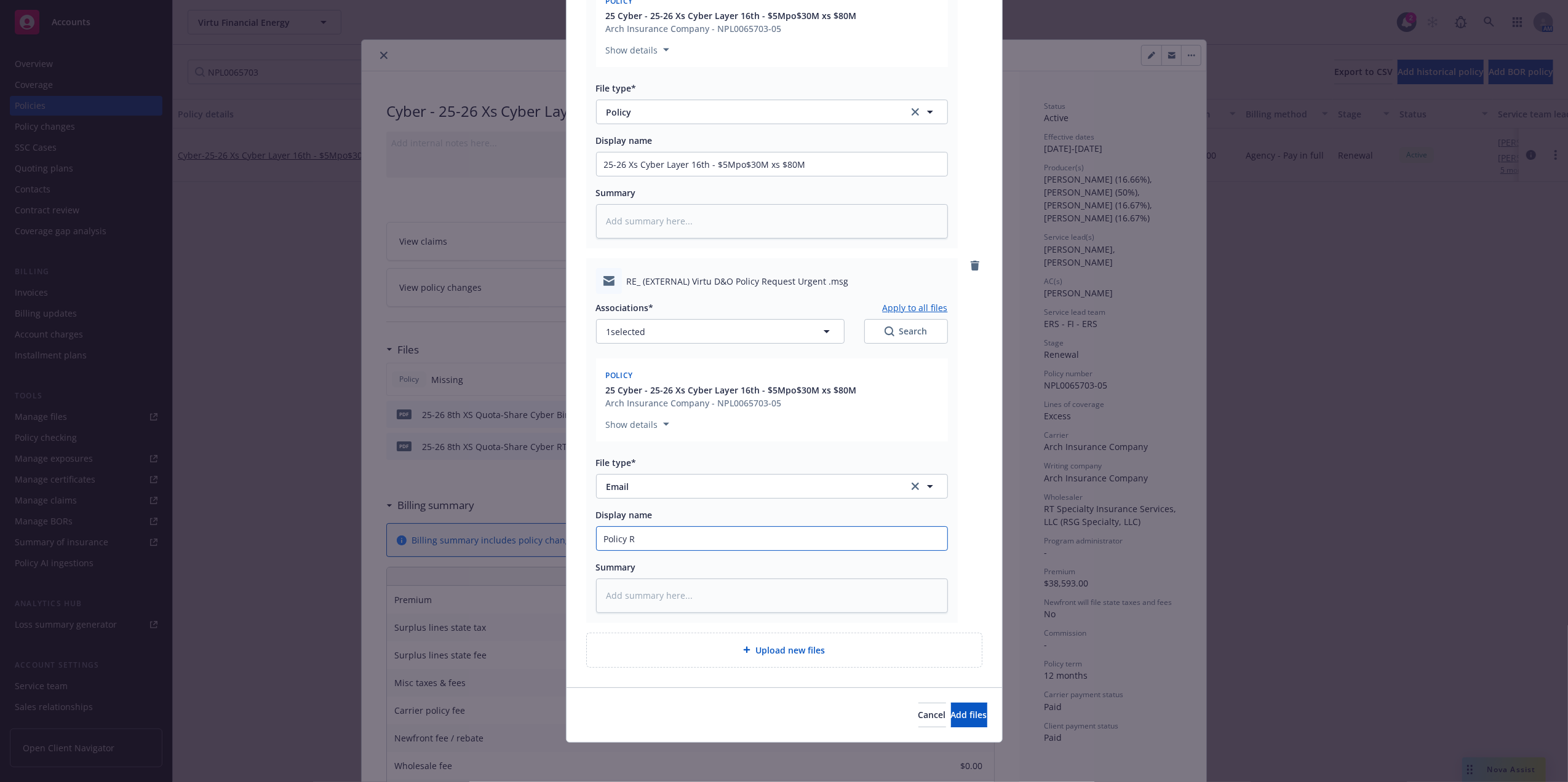
type textarea "x"
type input "Policy Re"
type textarea "x"
type input "Policy Rec"
type textarea "x"
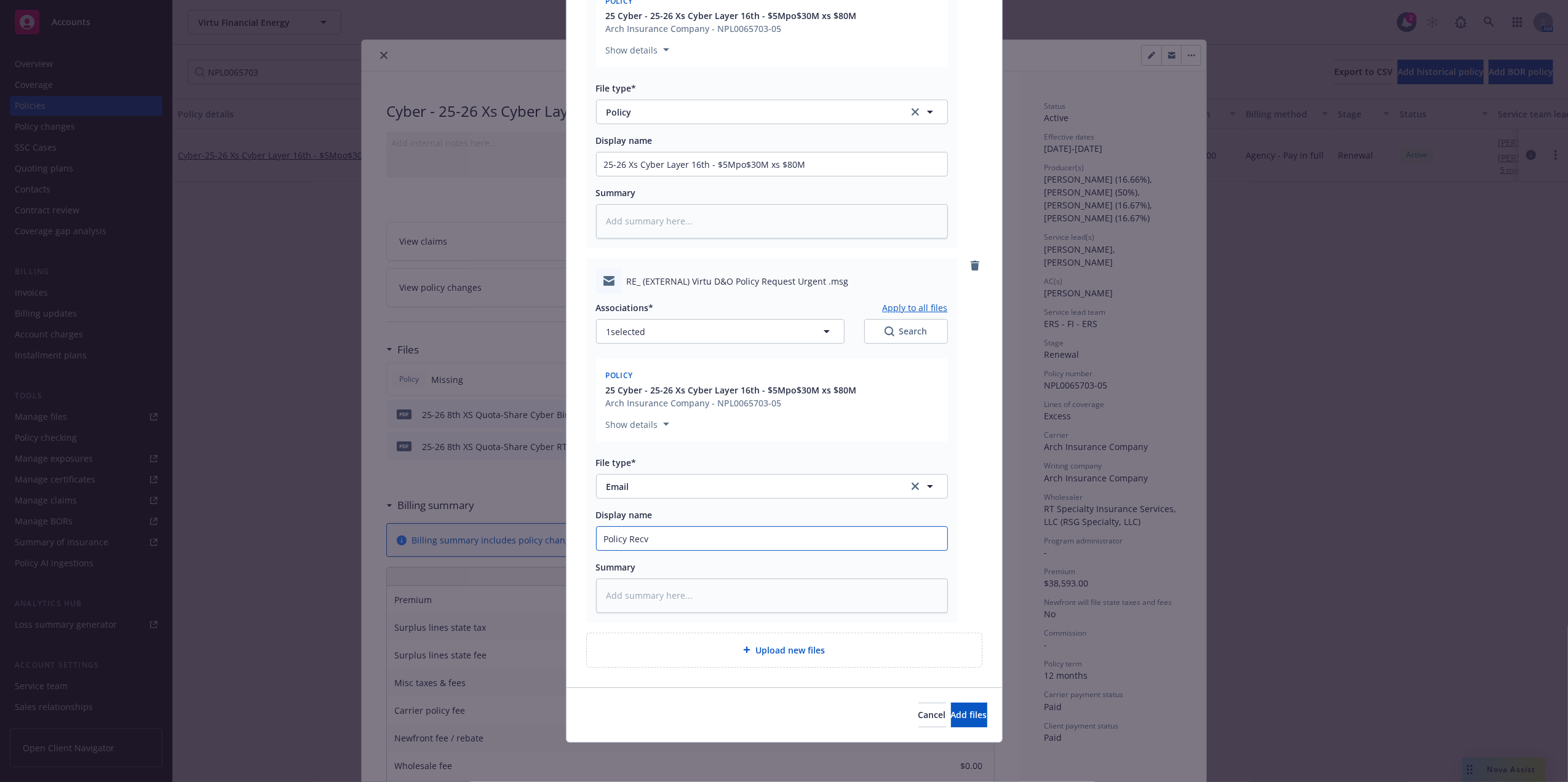
type input "Policy Recv"
type textarea "x"
type input "Policy Recv e"
type textarea "x"
type input "Policy Recv ea"
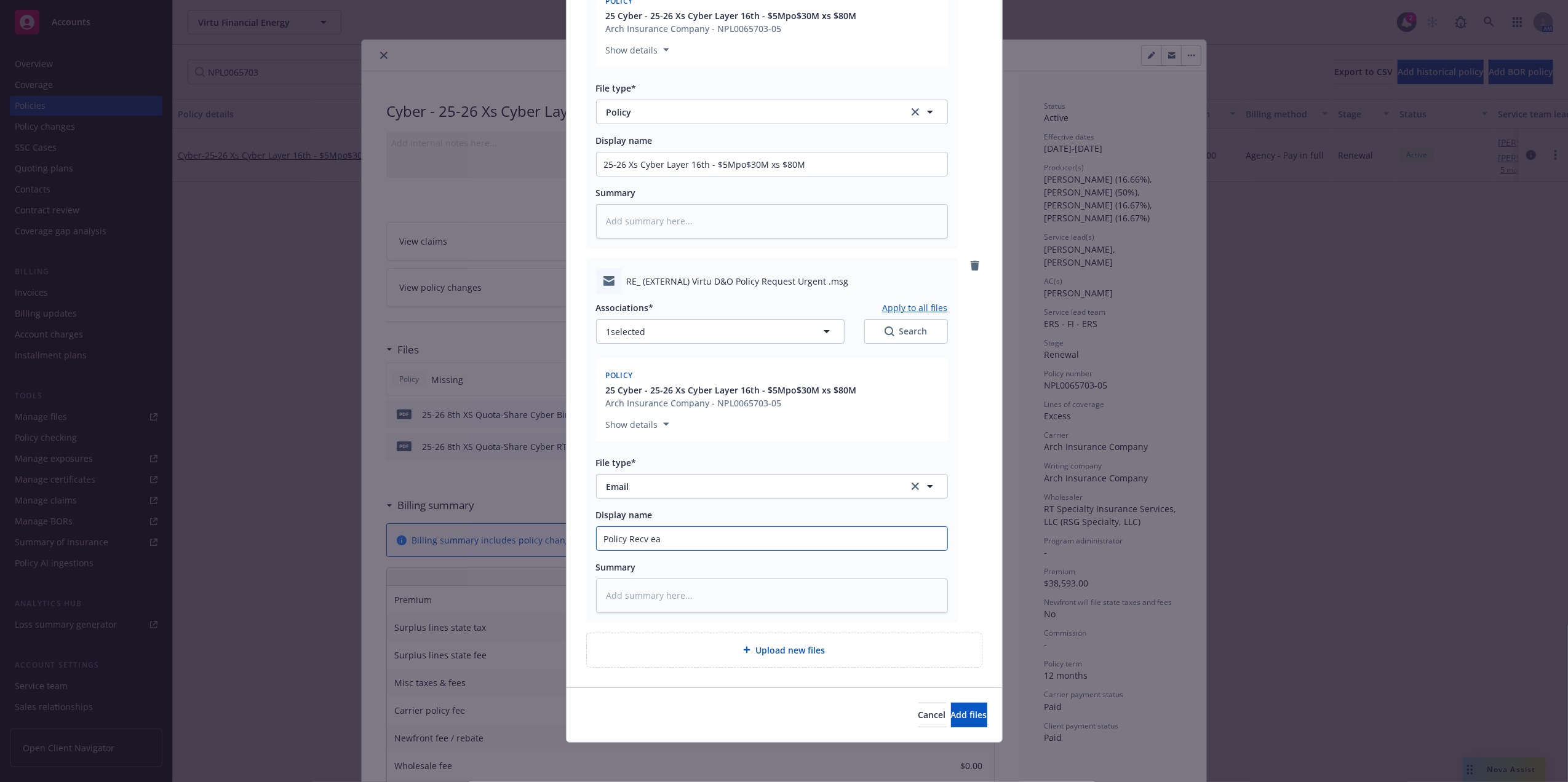
type textarea "x"
type input "Policy Recv eam"
type textarea "x"
type input "Policy Recv eami"
type textarea "x"
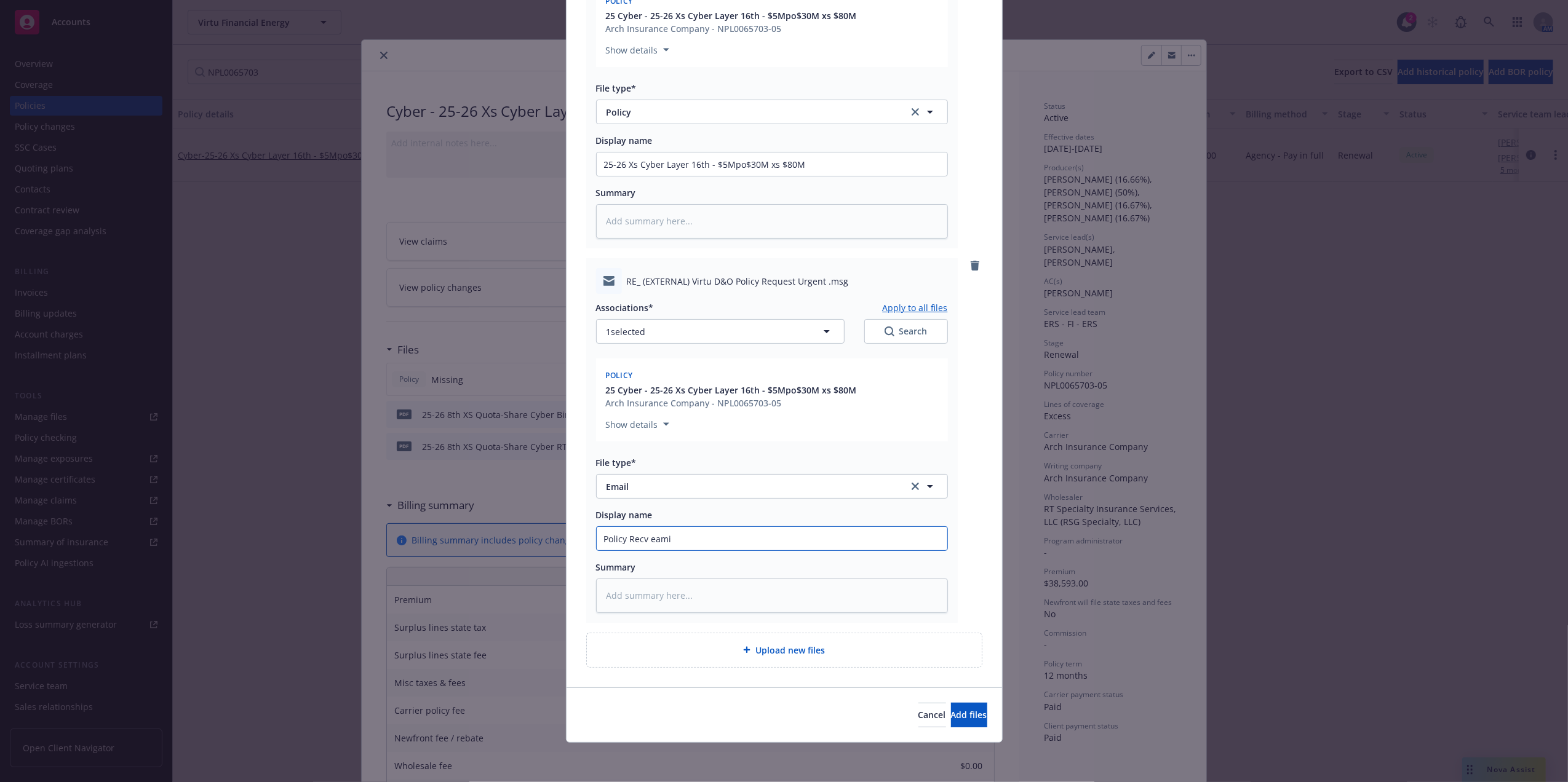
type input "Policy Recv eamil"
type textarea "x"
type input "Policy Recv eami"
type textarea "x"
type input "Policy Recv eam"
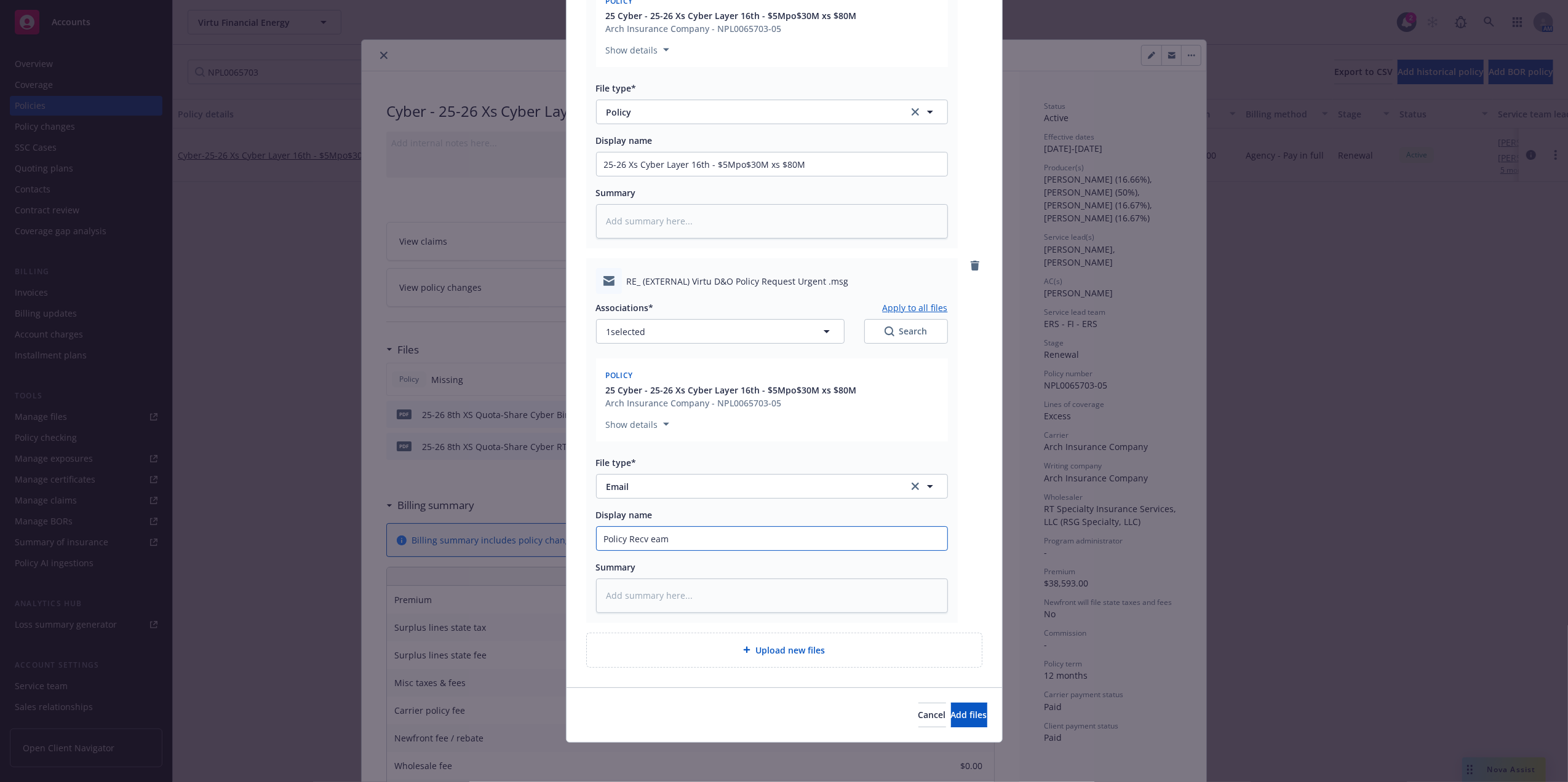
type textarea "x"
type input "Policy Recv ea"
type textarea "x"
click at [839, 167] on input "25-26 Xs Cyber Layer 16th - $5Mpo$30M xs $80M" at bounding box center [772, 164] width 350 height 23
click at [962, 716] on button "Add files" at bounding box center [969, 715] width 36 height 25
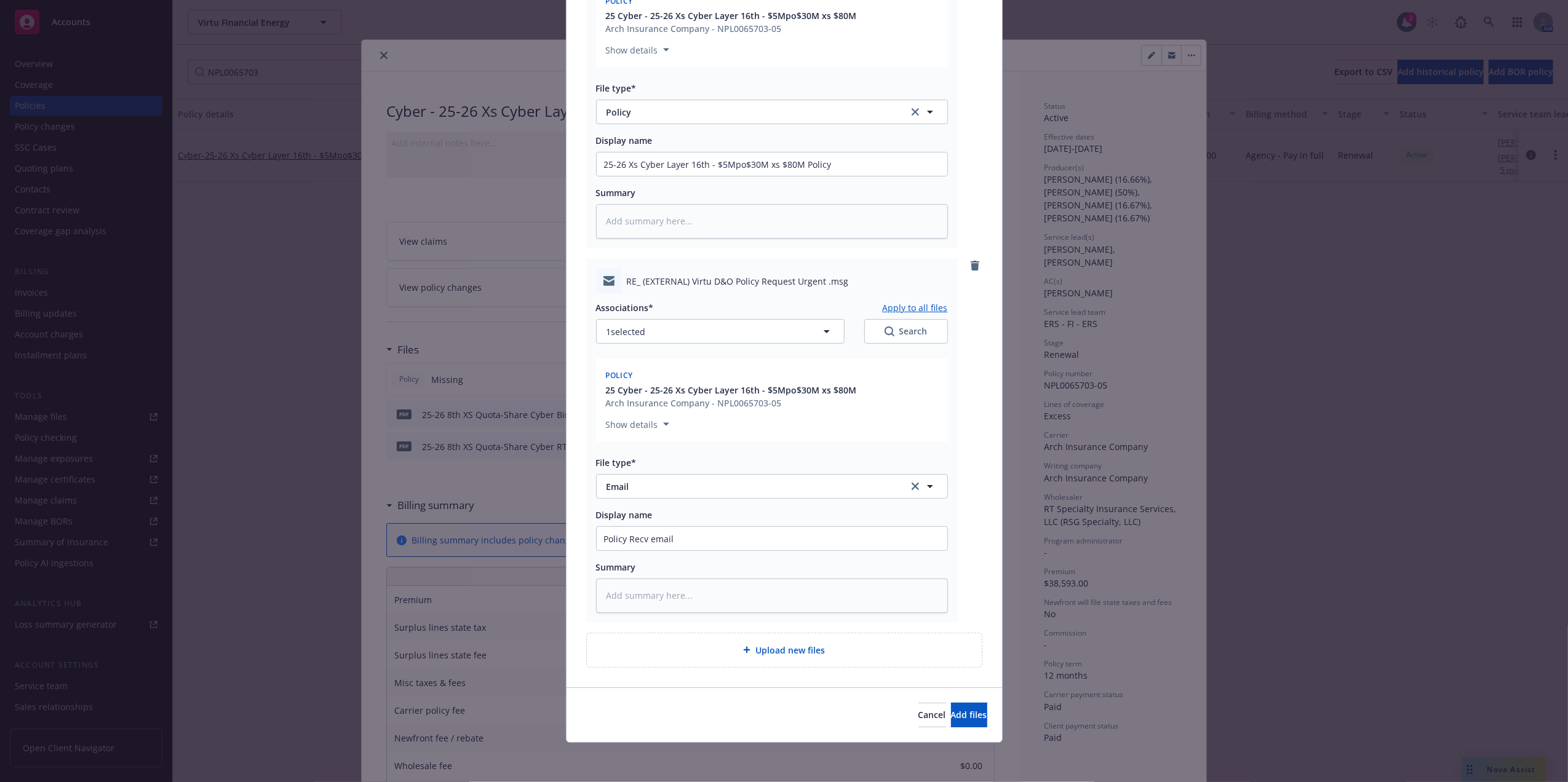
scroll to position [229, 0]
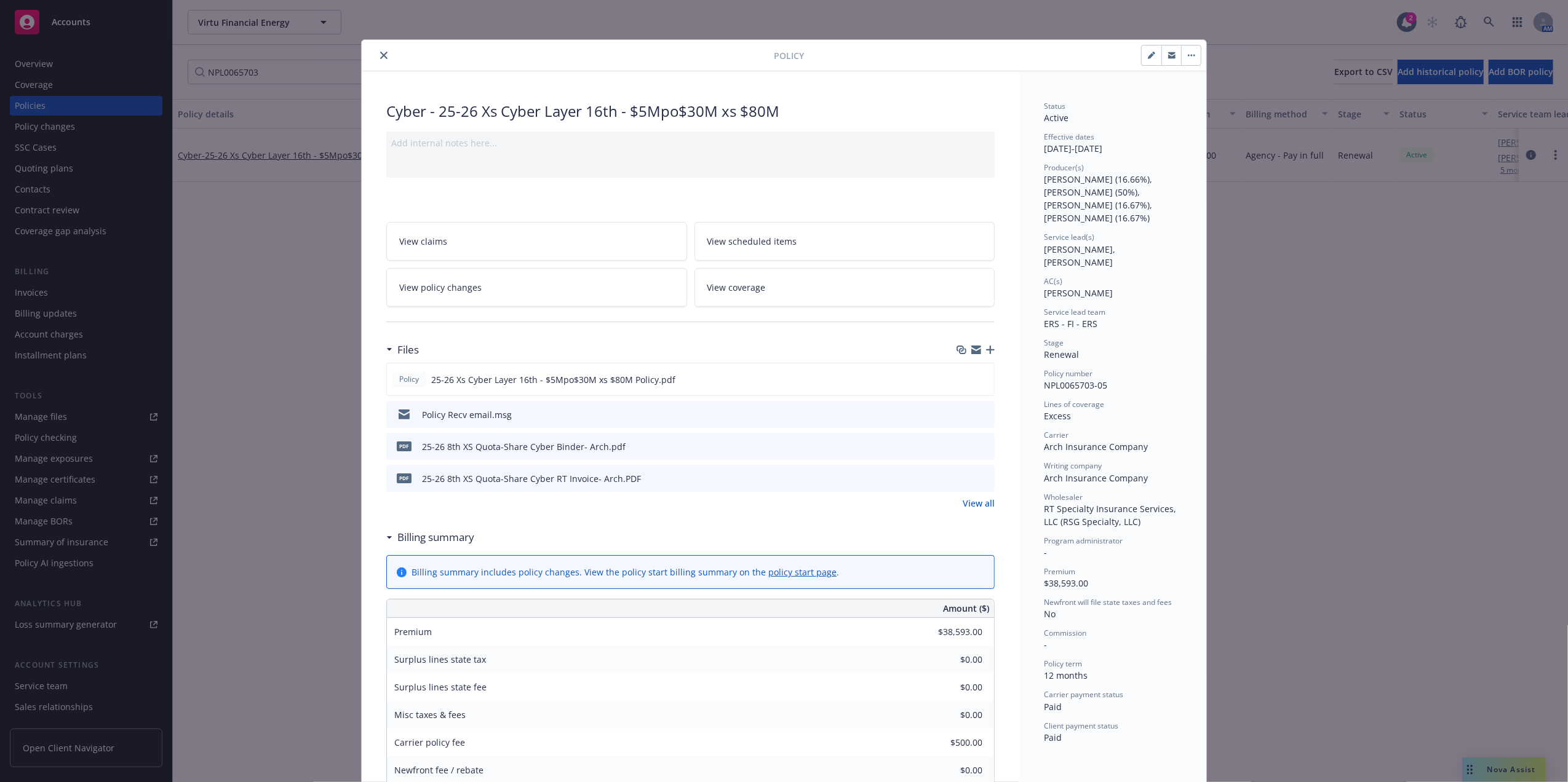
click at [380, 50] on button "close" at bounding box center [384, 55] width 15 height 15
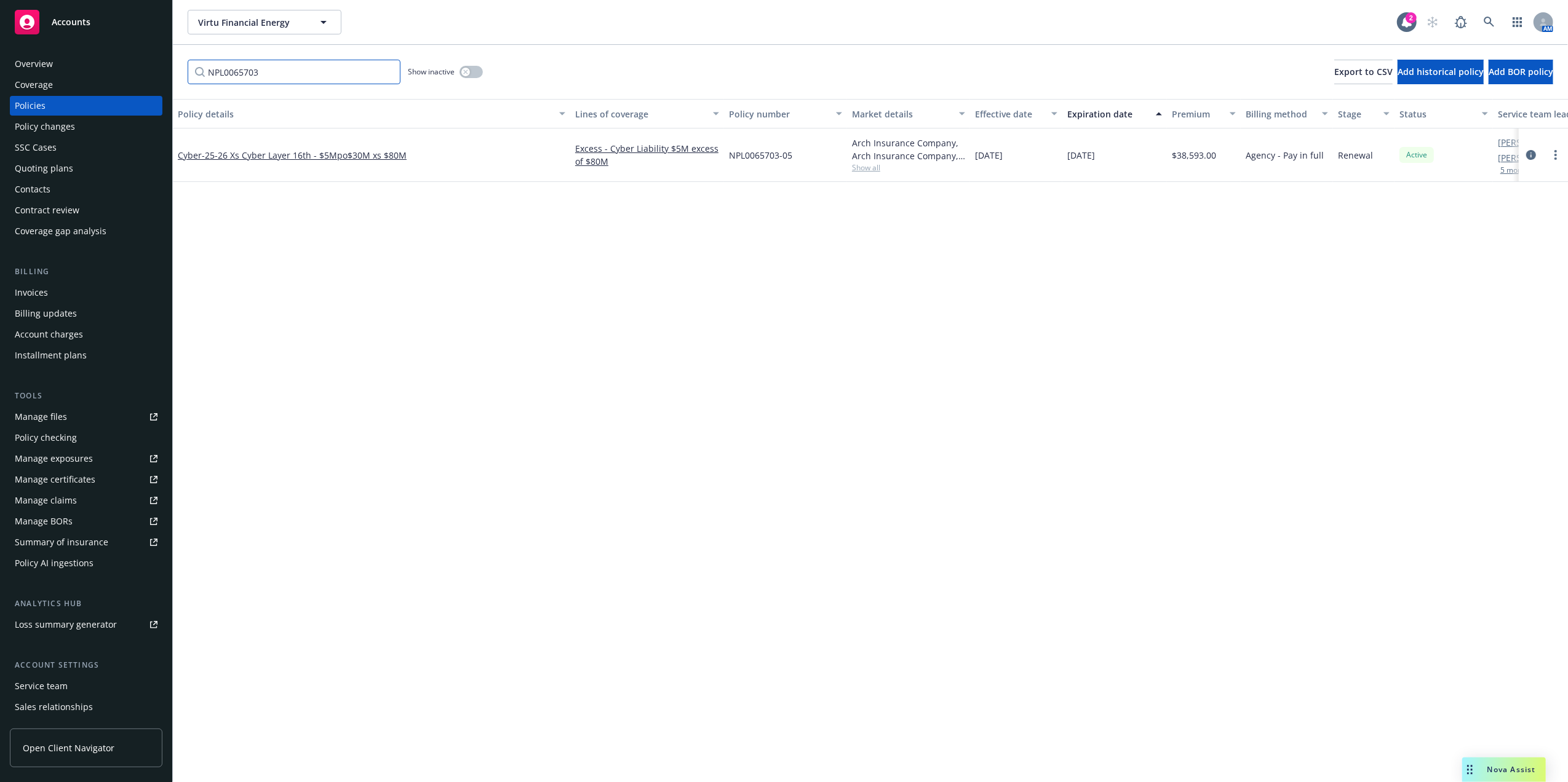
click at [211, 73] on input "NPL0065703" at bounding box center [294, 72] width 213 height 25
paste input "BFLCYEPNY011500_021620_"
click at [209, 149] on span "- 25-26 Xs Cyber Layer 12th - $5Mpo$30M xs $80M" at bounding box center [304, 155] width 205 height 12
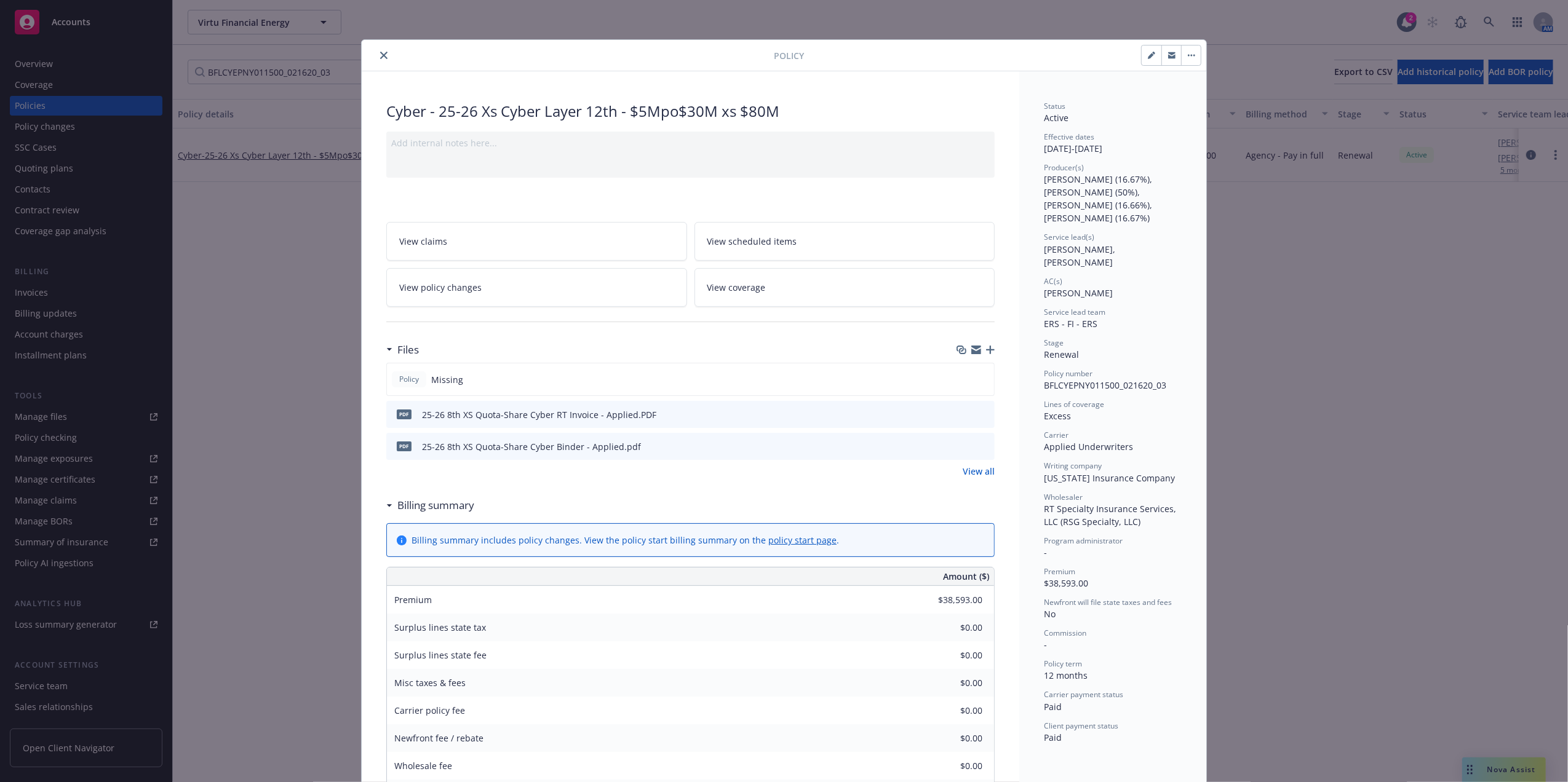
click at [986, 350] on icon "button" at bounding box center [990, 349] width 8 height 8
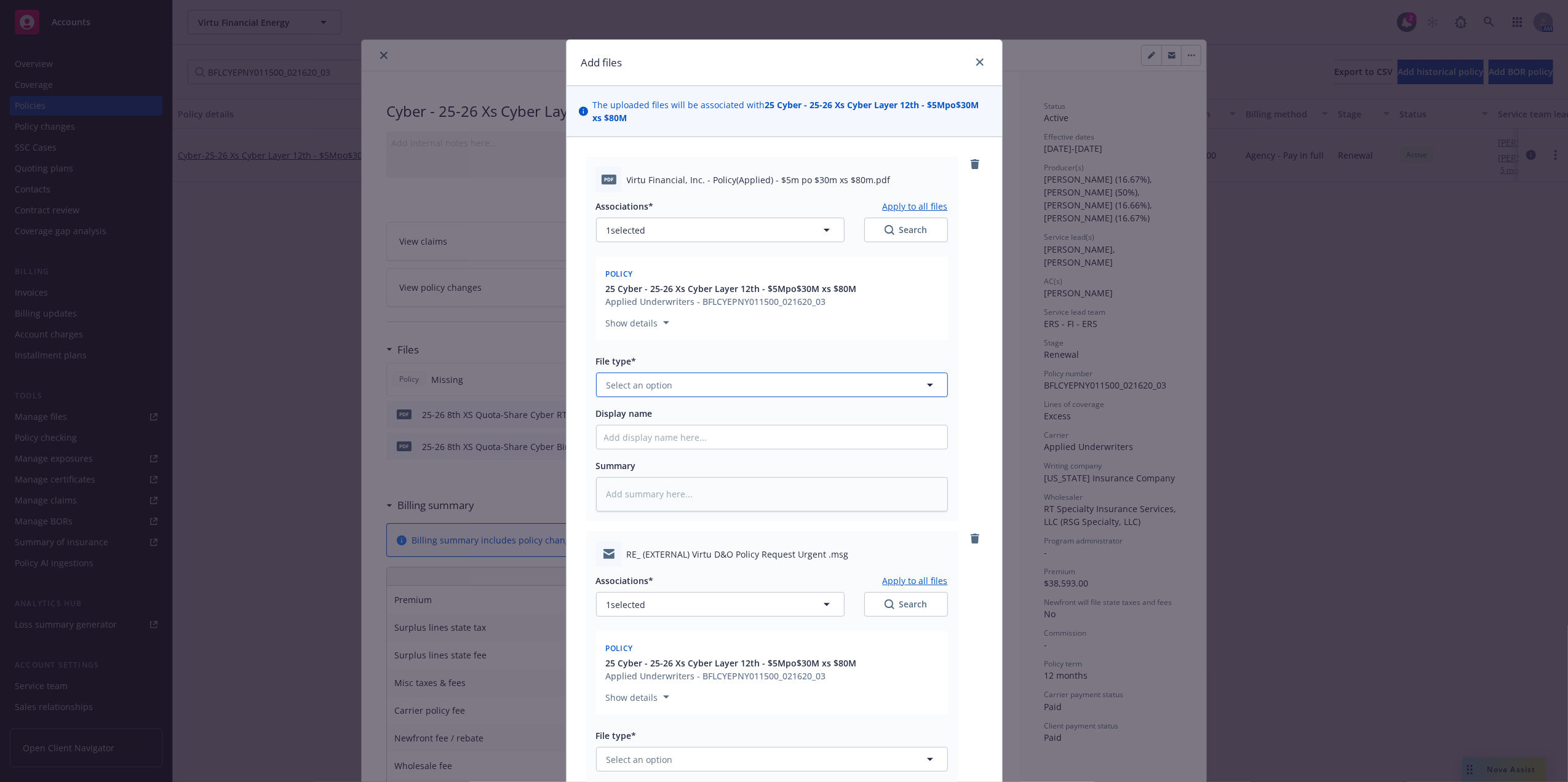
click at [709, 394] on button "Select an option" at bounding box center [772, 385] width 352 height 25
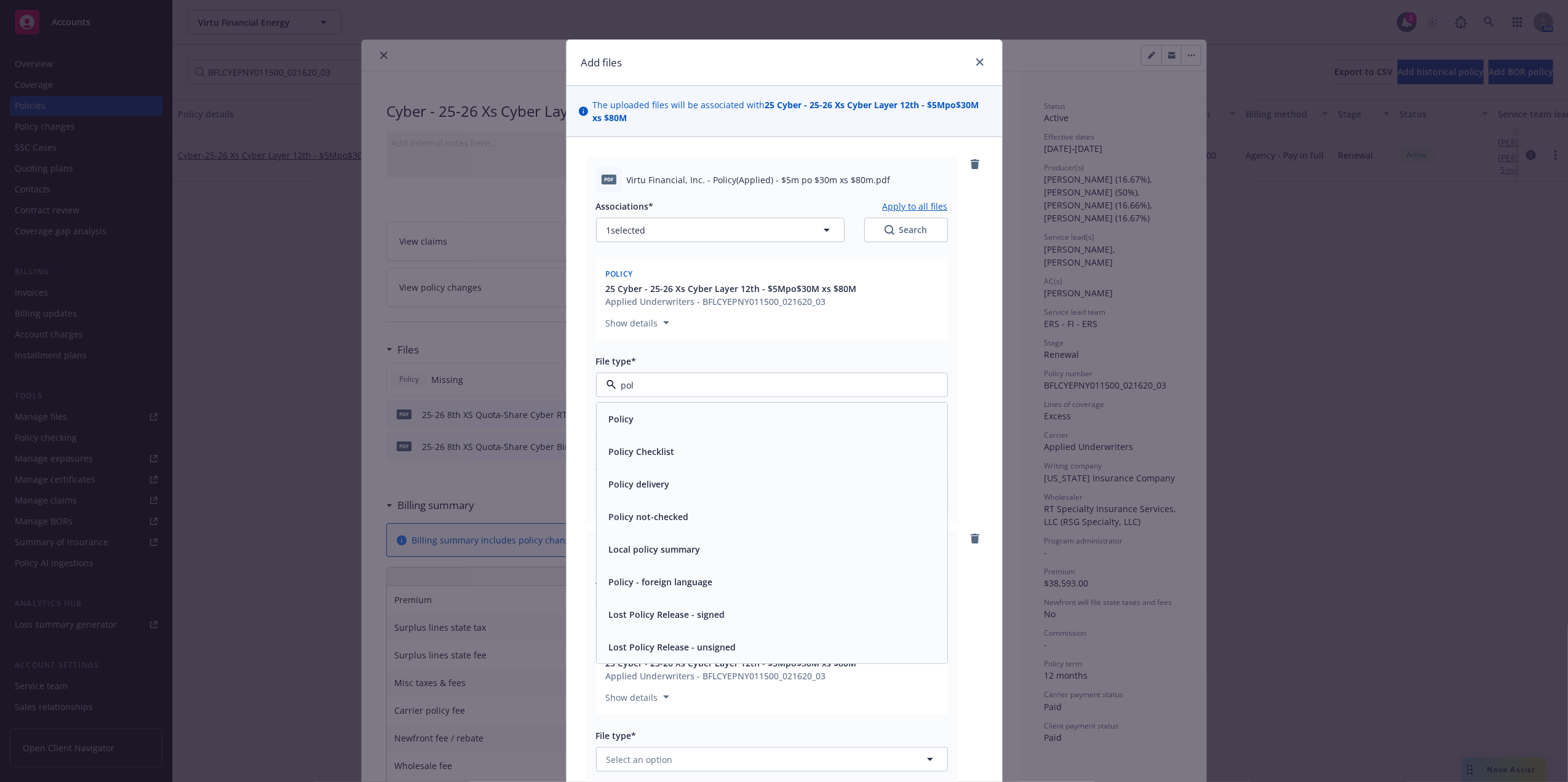
click at [728, 418] on div "Policy" at bounding box center [772, 419] width 335 height 18
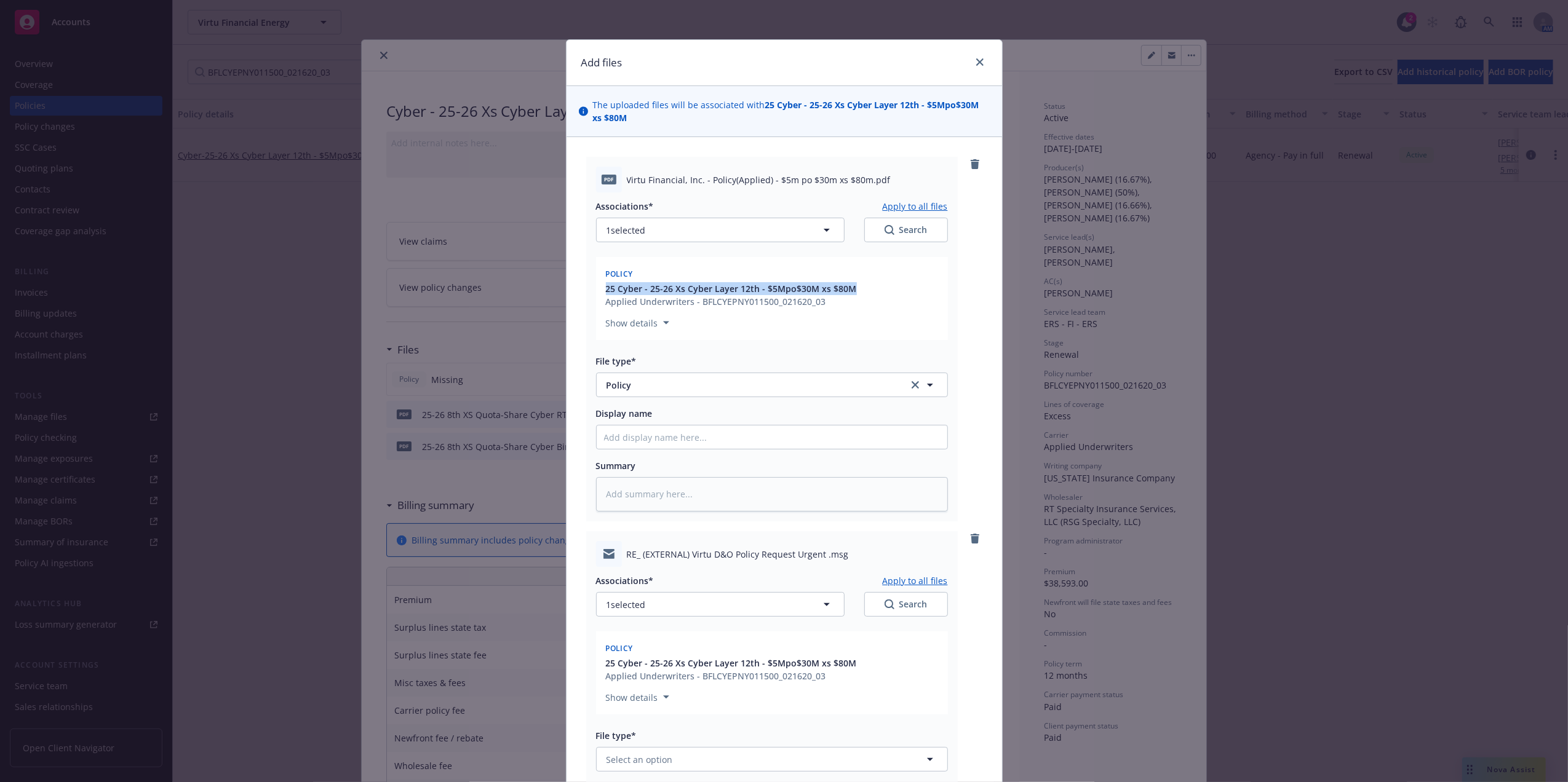
drag, startPoint x: 858, startPoint y: 282, endPoint x: 668, endPoint y: 273, distance: 190.2
click at [668, 273] on div "Policy 25 Cyber - 25-26 Xs Cyber Layer 12th - $5Mpo$30M xs $80M Applied Underwr…" at bounding box center [772, 286] width 337 height 44
click at [641, 431] on input "Display name" at bounding box center [772, 437] width 350 height 23
paste input "25 Cyber - 25-26 Xs Cyber Layer 12th - $5Mpo$30M xs $80M"
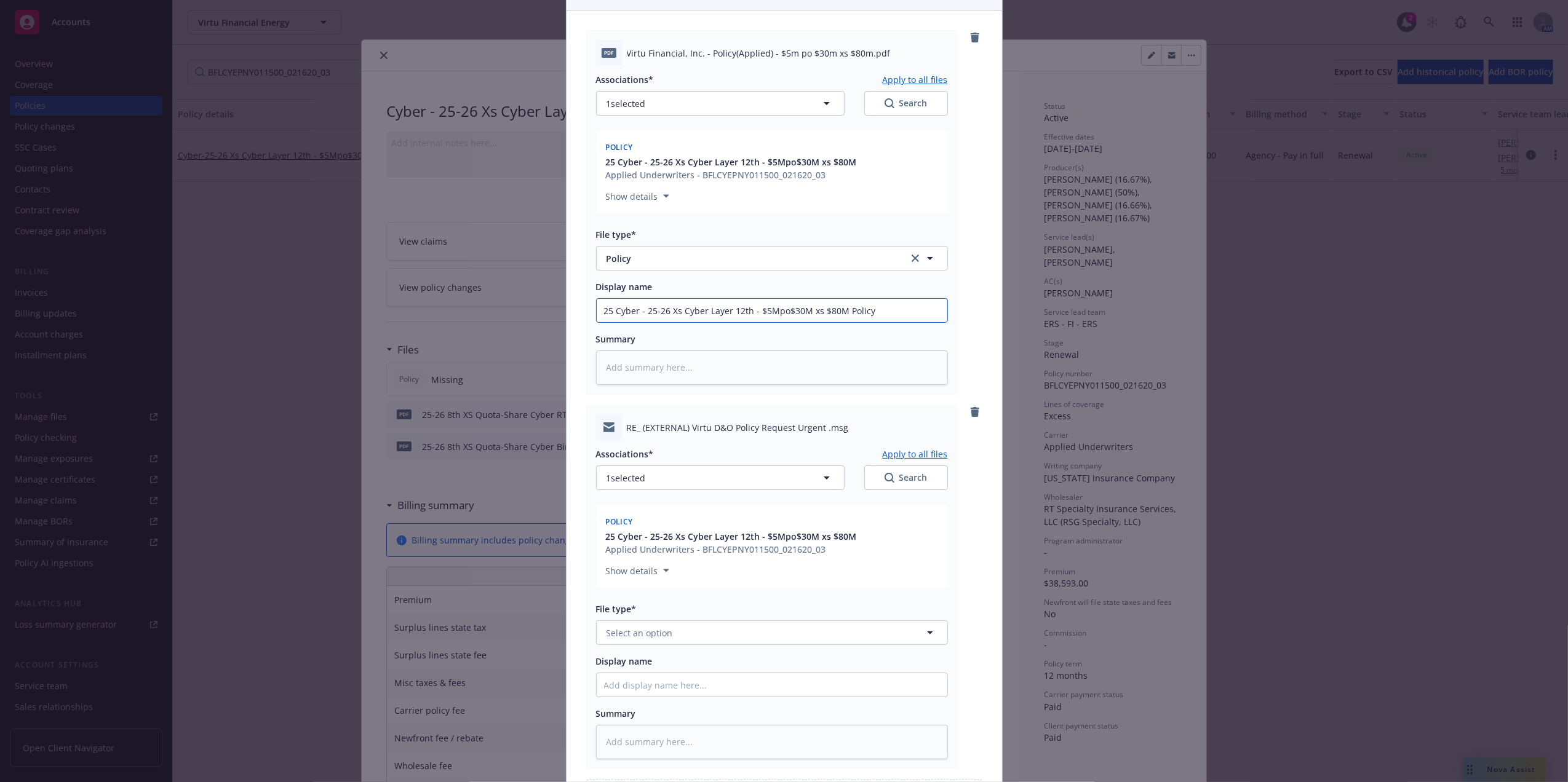
scroll to position [274, 0]
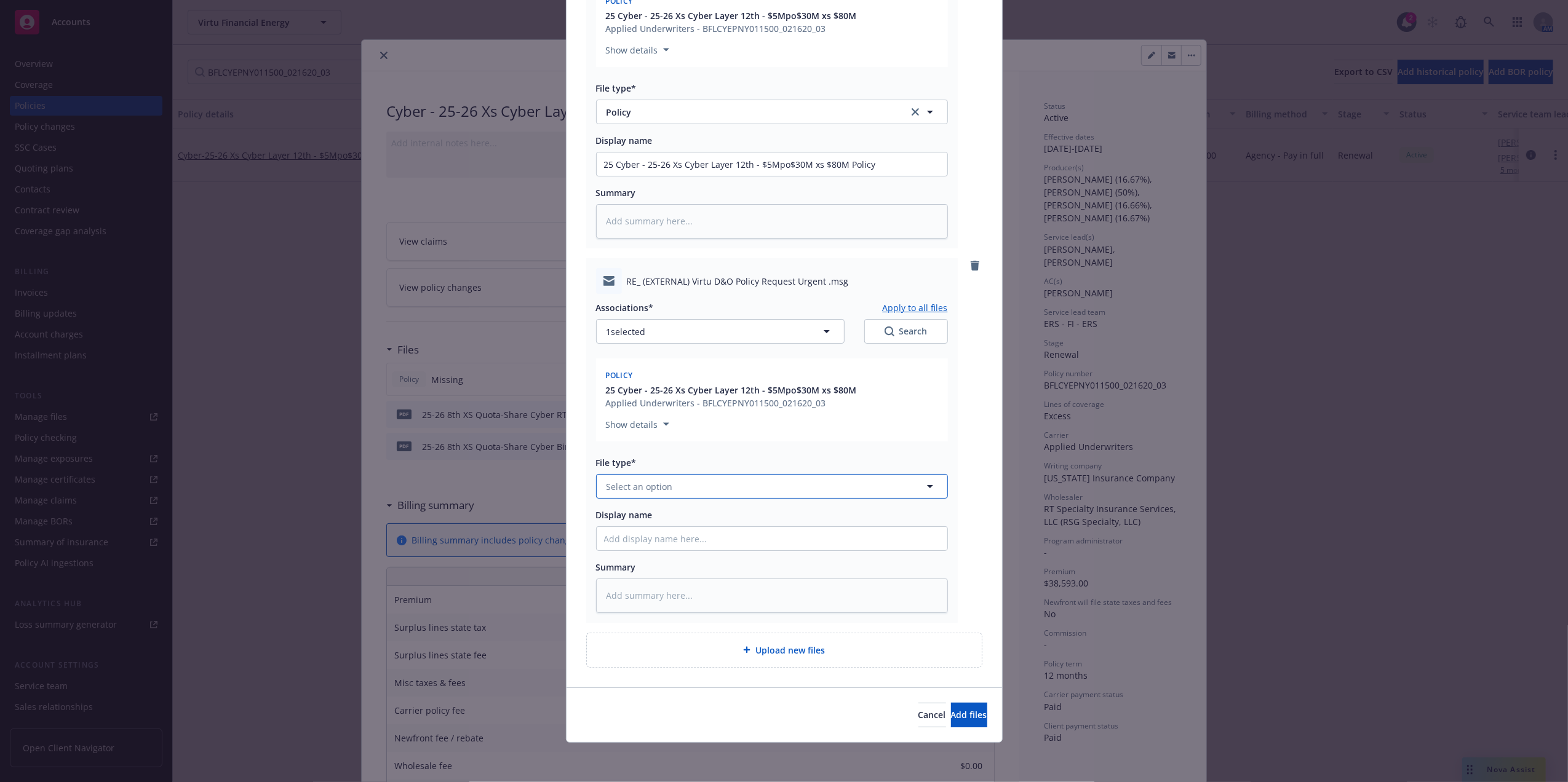
click at [774, 485] on button "Select an option" at bounding box center [772, 486] width 352 height 25
click at [684, 517] on div "Email" at bounding box center [772, 520] width 335 height 18
click at [705, 539] on input "Display name" at bounding box center [772, 538] width 350 height 23
click at [951, 711] on span "Add files" at bounding box center [969, 714] width 36 height 12
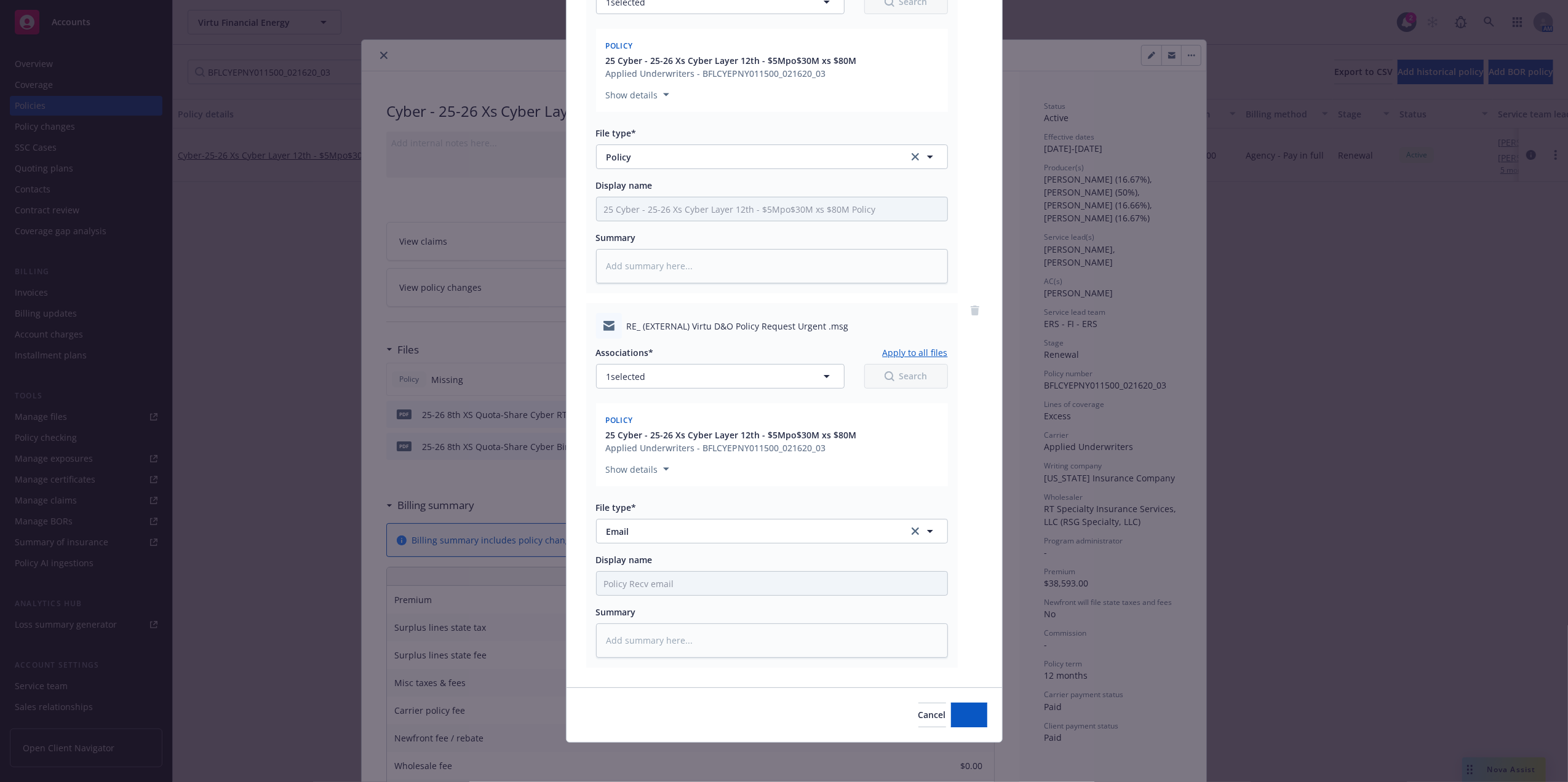
scroll to position [229, 0]
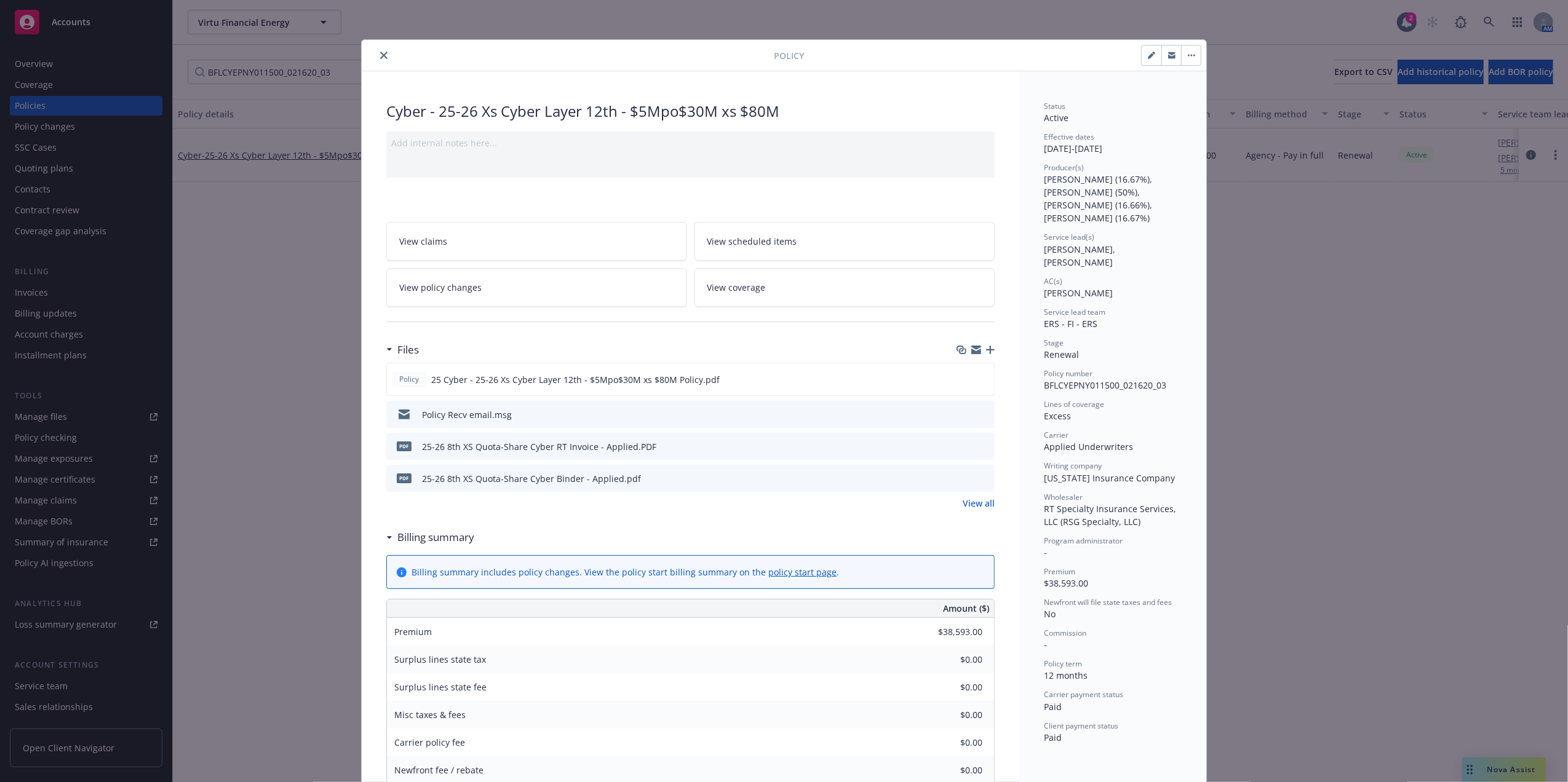
drag, startPoint x: 382, startPoint y: 55, endPoint x: 323, endPoint y: 73, distance: 61.7
click at [382, 55] on icon "close" at bounding box center [383, 55] width 7 height 7
click at [301, 71] on input "BFLCYEPNY011500_021620_03" at bounding box center [294, 72] width 213 height 25
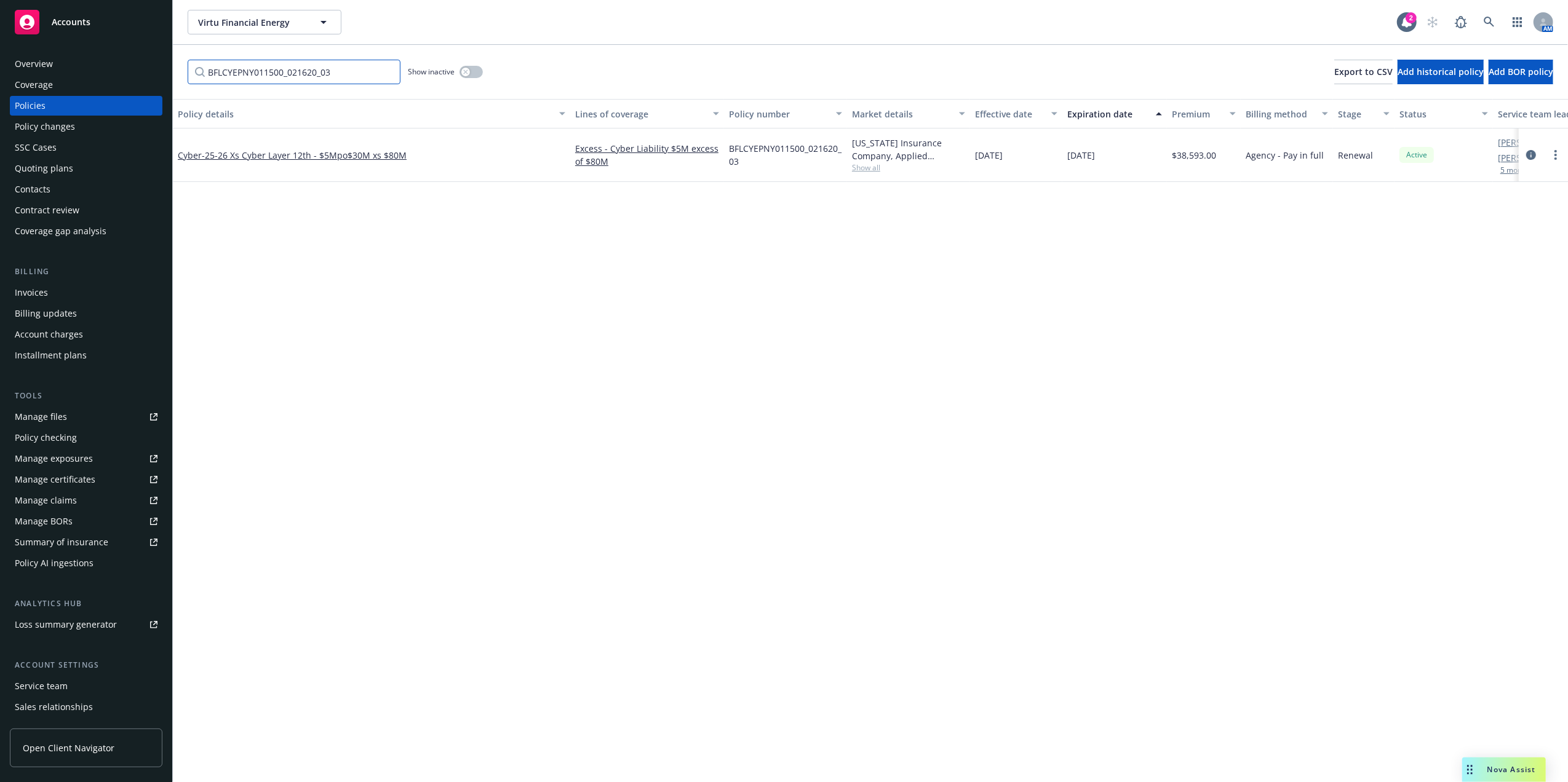
click at [301, 71] on input "BFLCYEPNY011500_021620_03" at bounding box center [294, 72] width 213 height 25
paste input "TPP1729087"
click at [309, 148] on div "Cyber - 25-26 Xs Cyber Layer 14th - $5Mpo$30M xs $80M" at bounding box center [371, 155] width 397 height 54
click at [304, 155] on span "- 25-26 Xs Cyber Layer 14th - $5Mpo$30M xs $80M" at bounding box center [304, 155] width 205 height 12
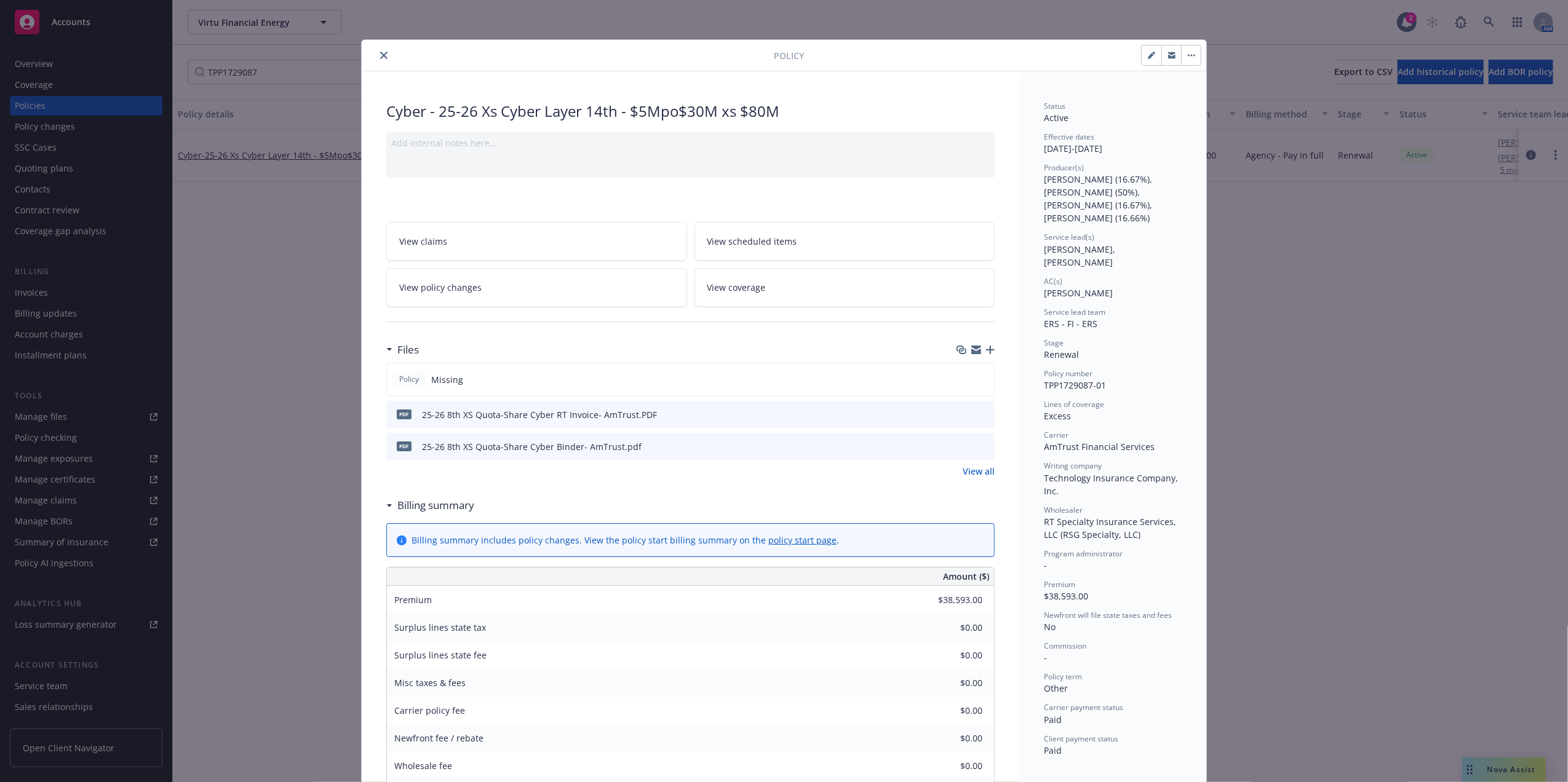
click at [986, 353] on icon "button" at bounding box center [990, 349] width 8 height 8
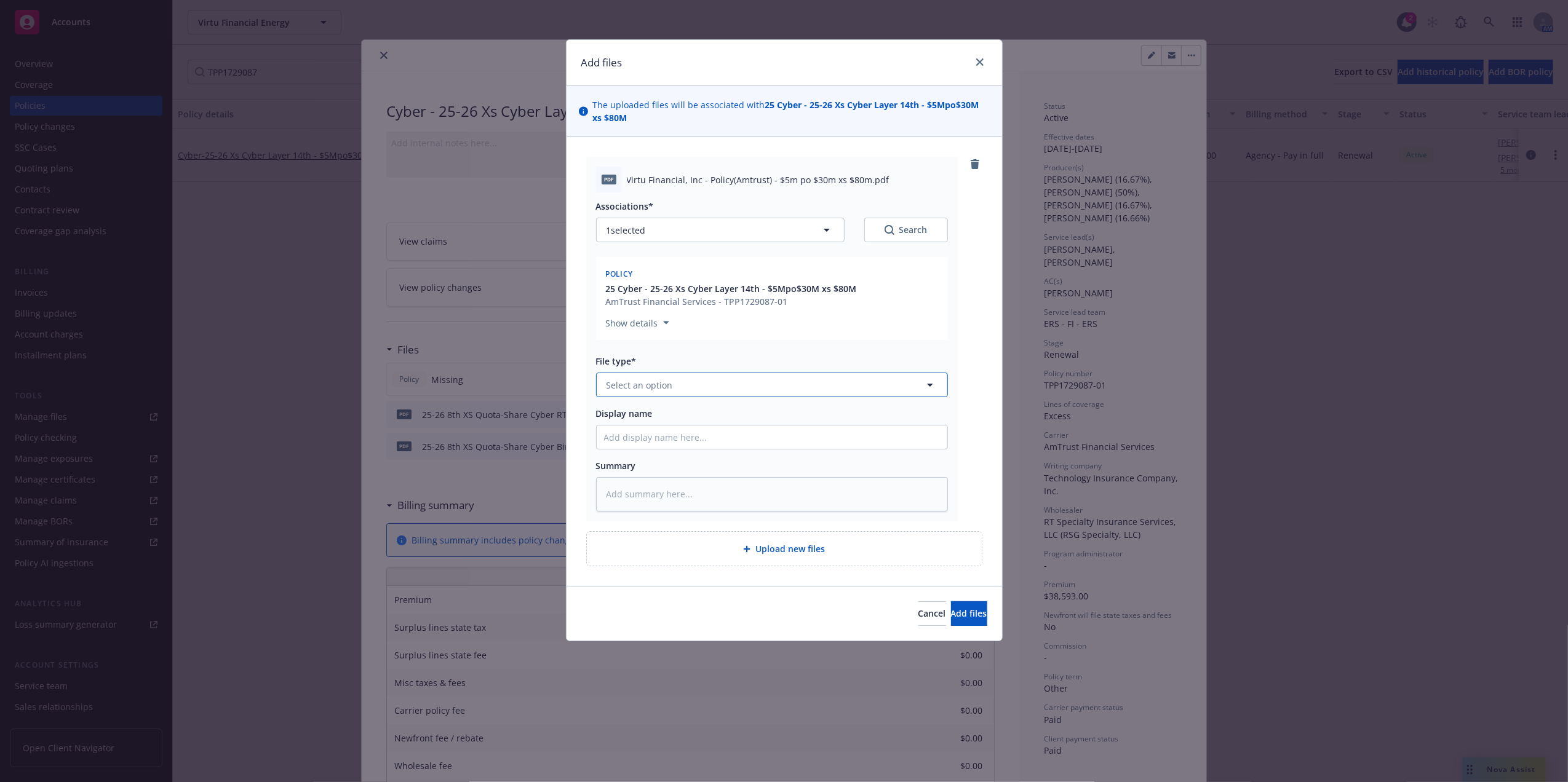
click at [689, 386] on button "Select an option" at bounding box center [772, 385] width 352 height 25
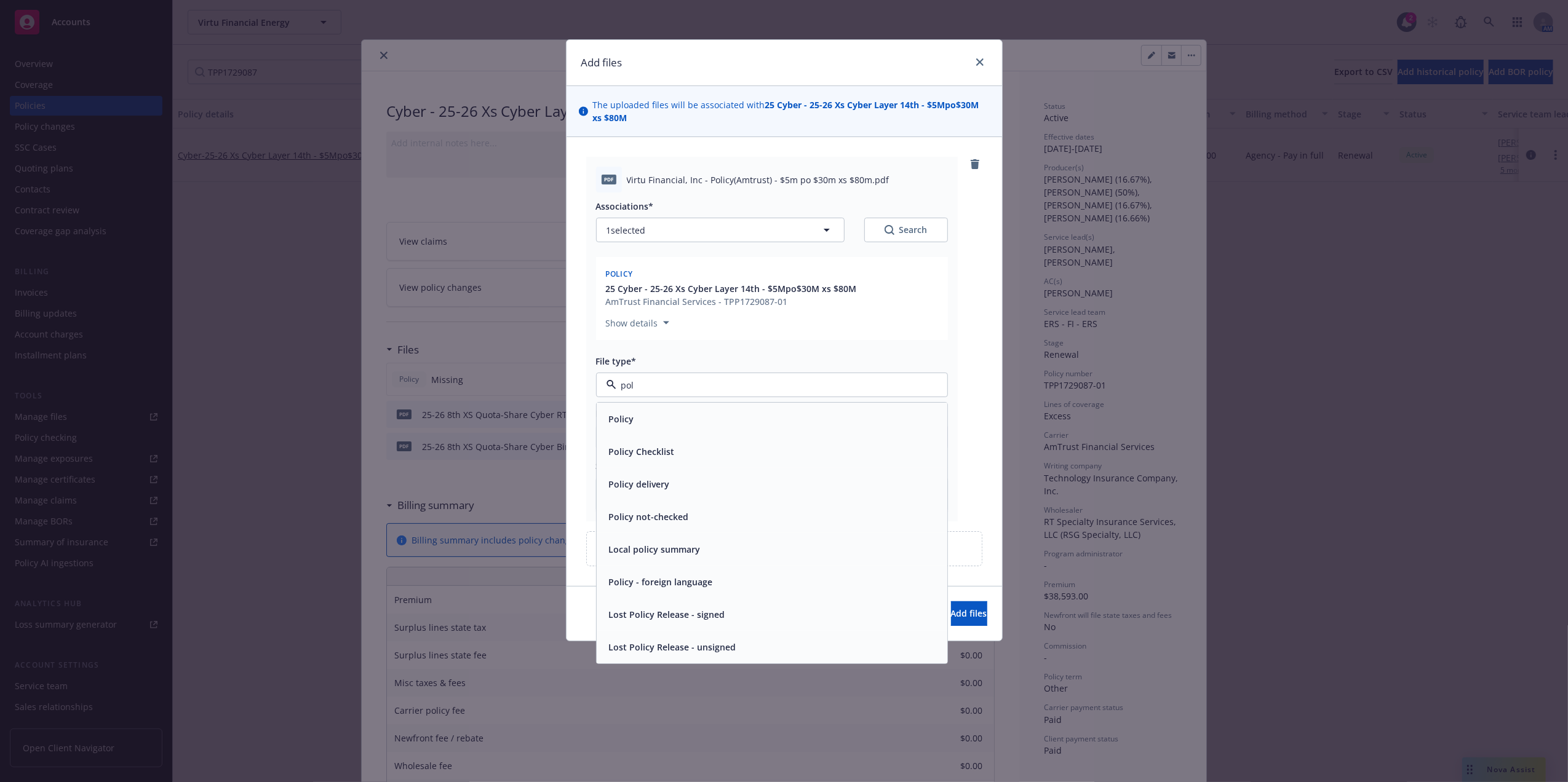
click at [660, 420] on div "Policy" at bounding box center [772, 419] width 335 height 18
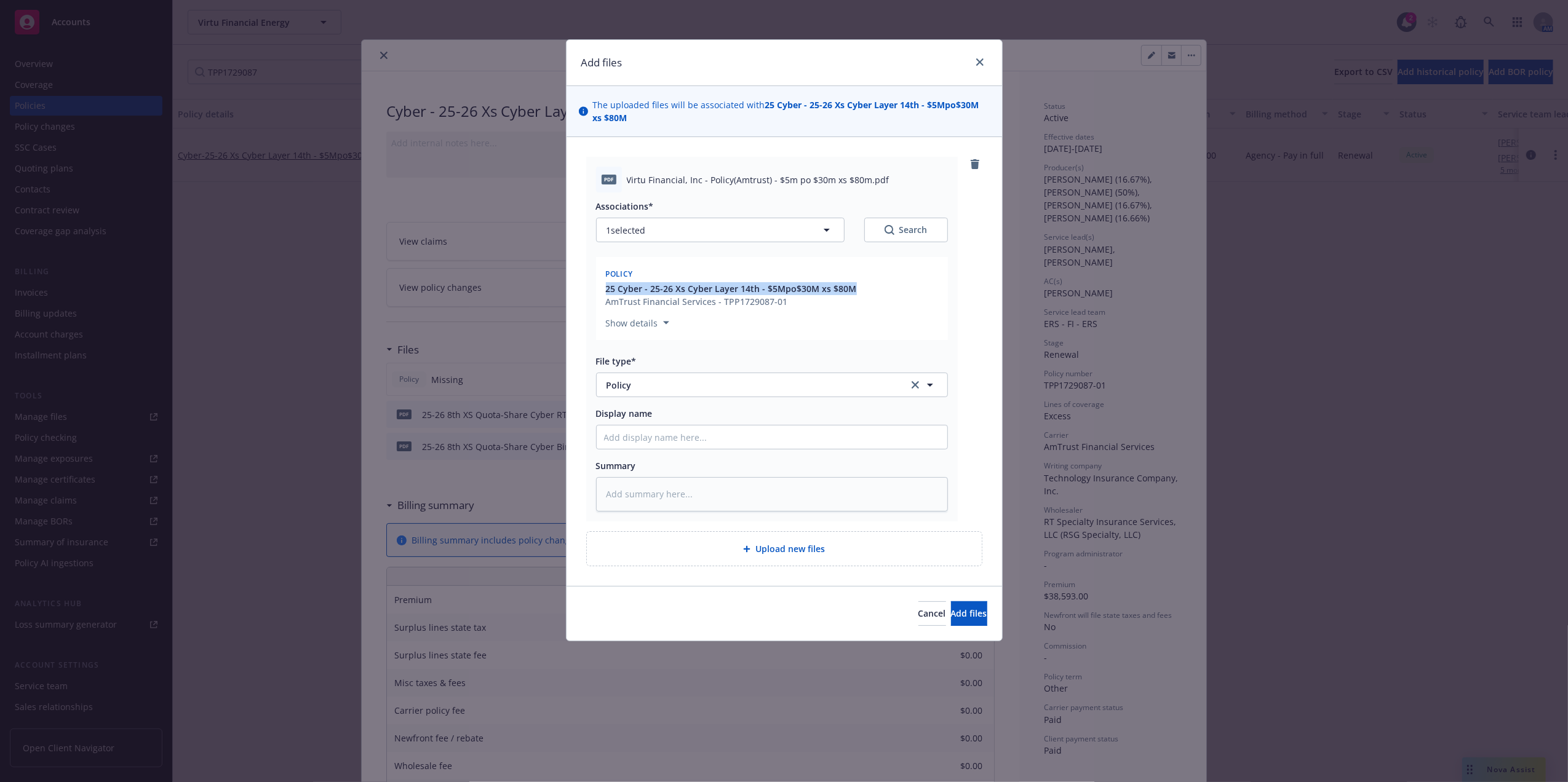
drag, startPoint x: 854, startPoint y: 281, endPoint x: 874, endPoint y: 288, distance: 21.2
click at [874, 288] on div "Policy 25 Cyber - 25-26 Xs Cyber Layer 14th - $5Mpo$30M xs $80M AmTrust Financi…" at bounding box center [772, 286] width 337 height 44
copy span "25 Cyber - 25-26 Xs Cyber Layer 14th - $5Mpo$30M xs $80M"
click at [694, 438] on input "Display name" at bounding box center [772, 437] width 350 height 23
paste input "25 Cyber - 25-26 Xs Cyber Layer 14th - $5Mpo$30M xs $80M"
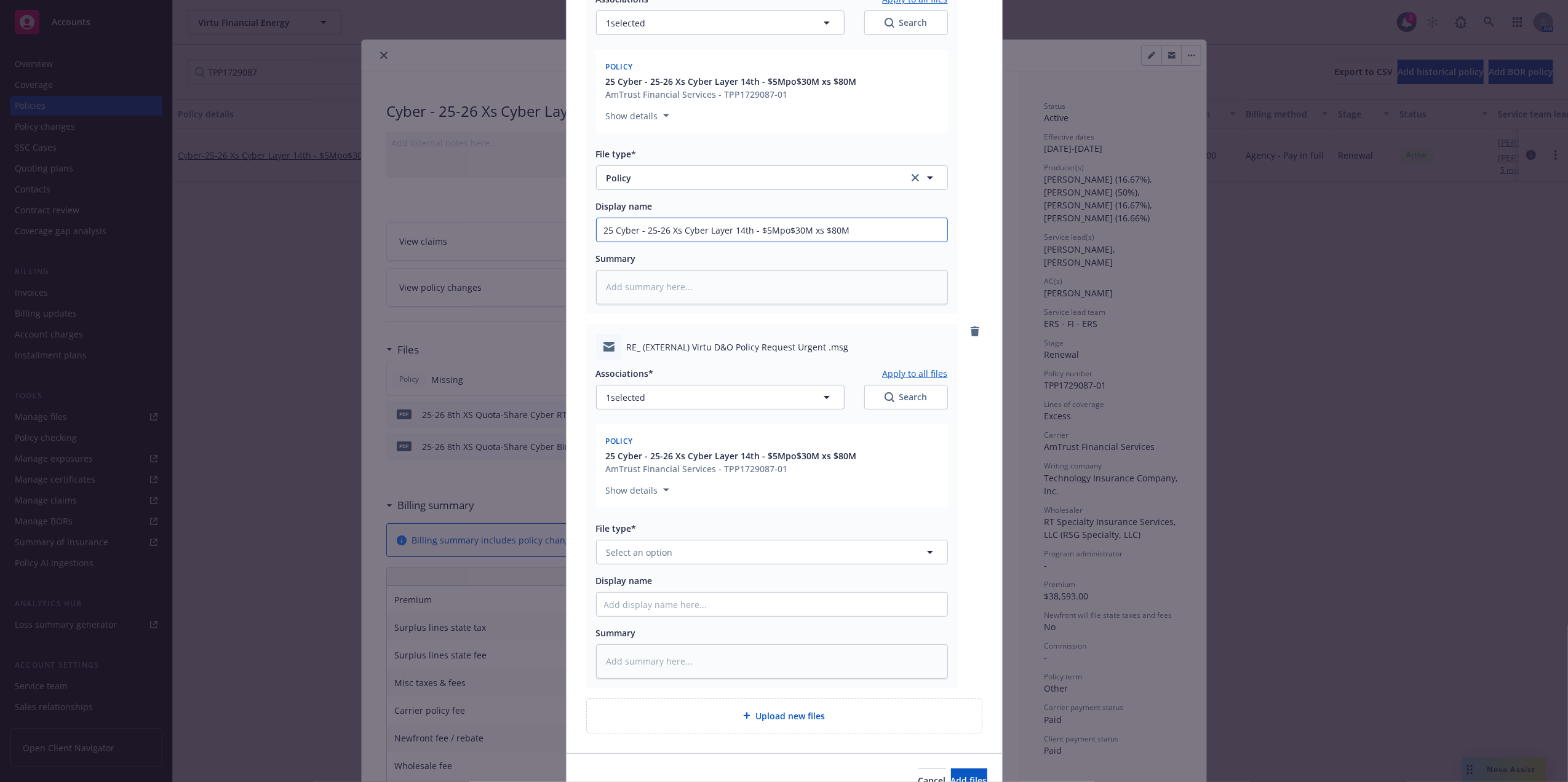
scroll to position [274, 0]
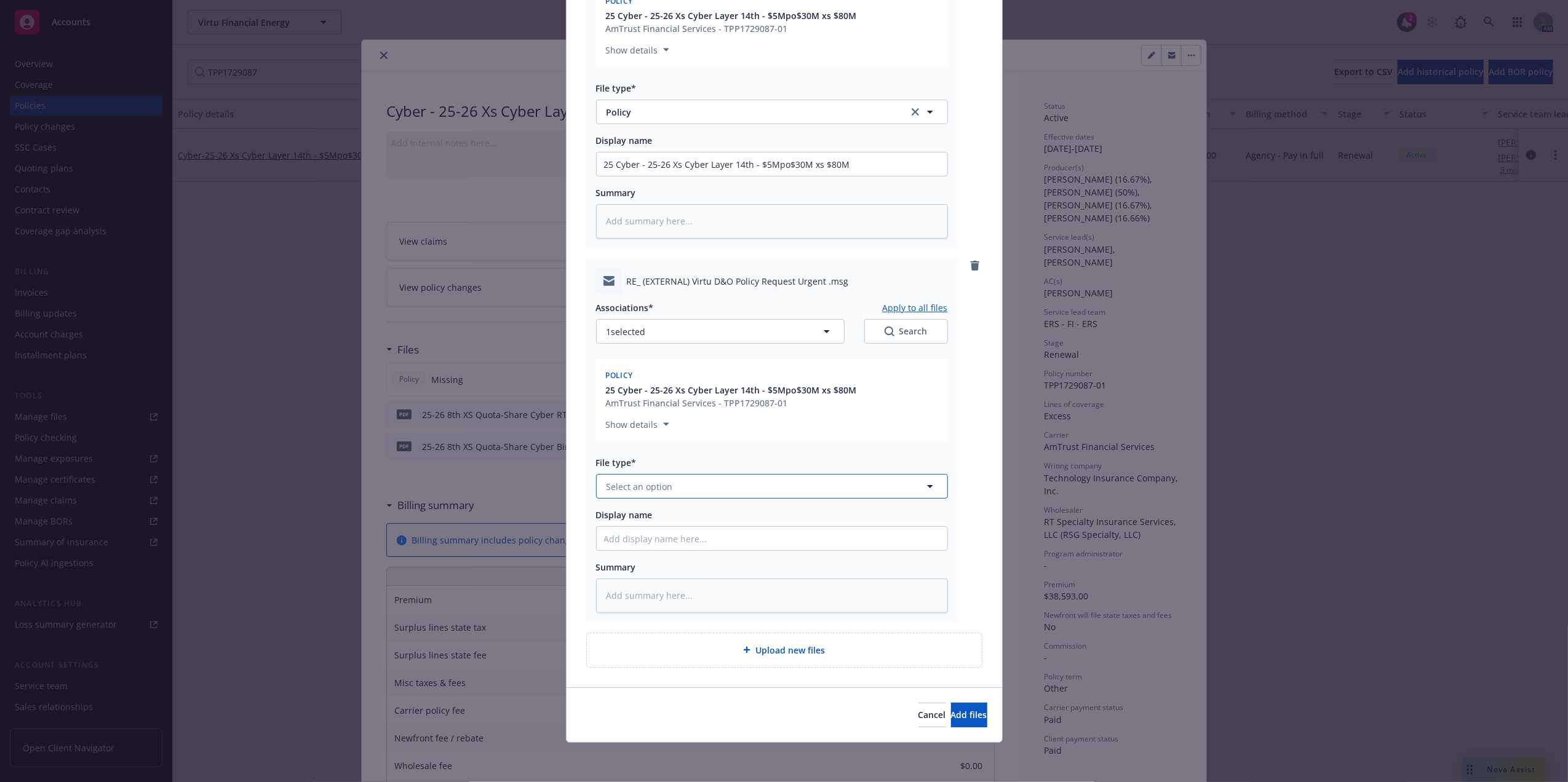
click at [710, 481] on button "Select an option" at bounding box center [772, 486] width 352 height 25
click at [707, 520] on div "Email" at bounding box center [772, 520] width 335 height 18
click at [714, 540] on input "Display name" at bounding box center [772, 538] width 350 height 23
click at [966, 712] on button "Add files" at bounding box center [969, 715] width 36 height 25
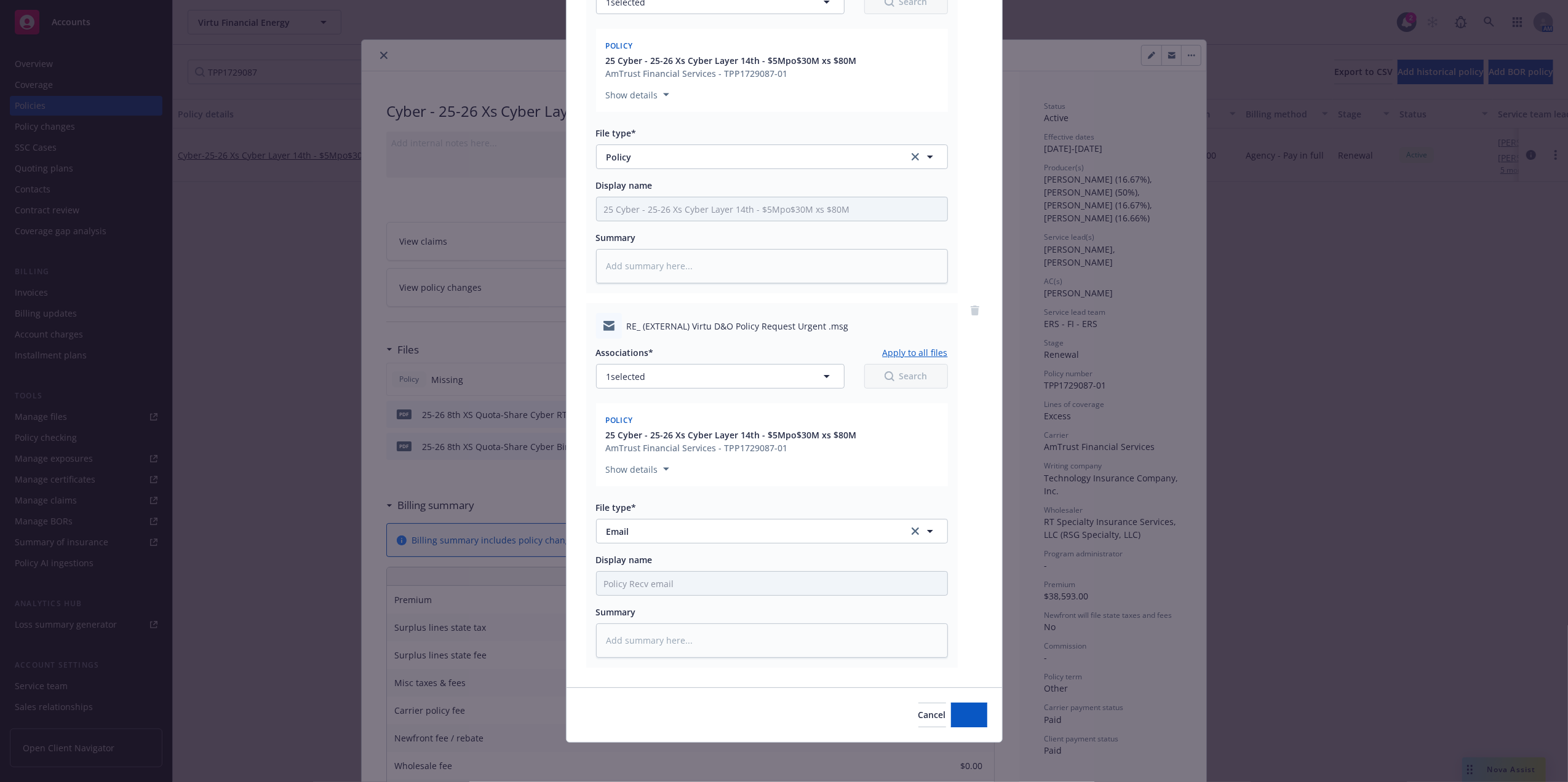
scroll to position [229, 0]
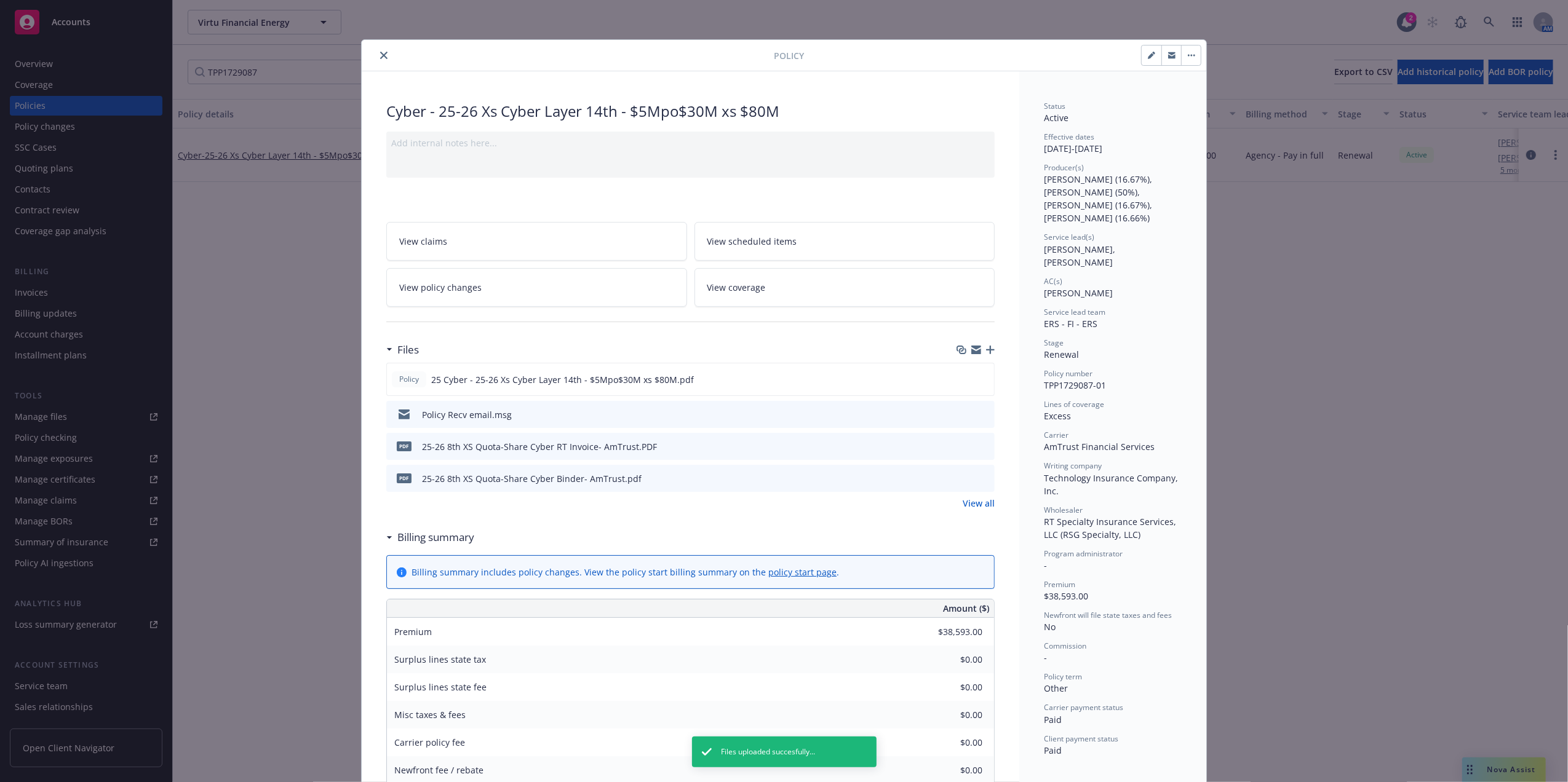
drag, startPoint x: 380, startPoint y: 56, endPoint x: 330, endPoint y: 62, distance: 50.4
click at [380, 56] on icon "close" at bounding box center [383, 55] width 7 height 7
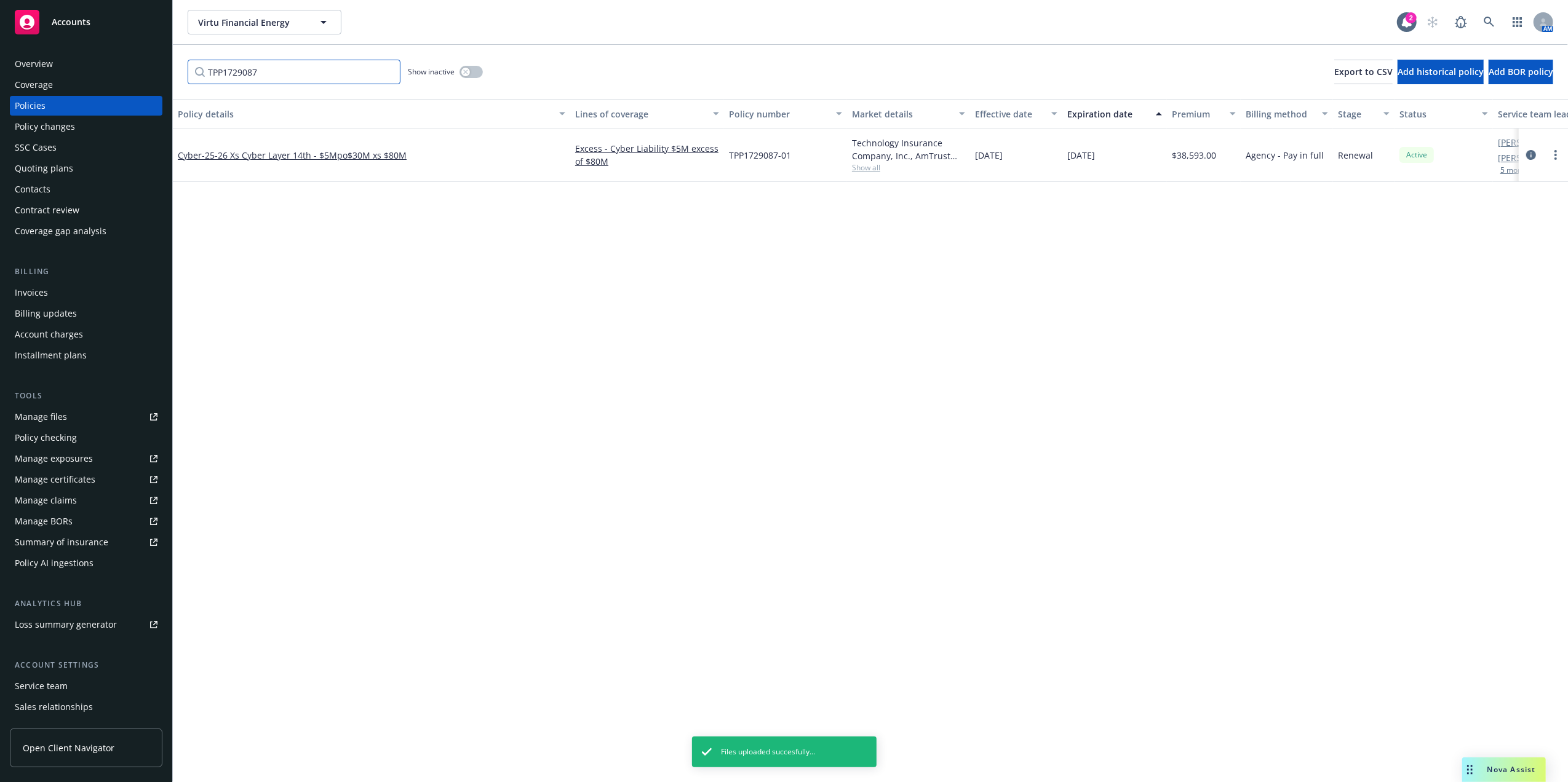
click at [306, 66] on input "TPP1729087" at bounding box center [294, 72] width 213 height 25
click at [303, 66] on input "TPP1729087" at bounding box center [294, 72] width 213 height 25
paste input "LQS868634"
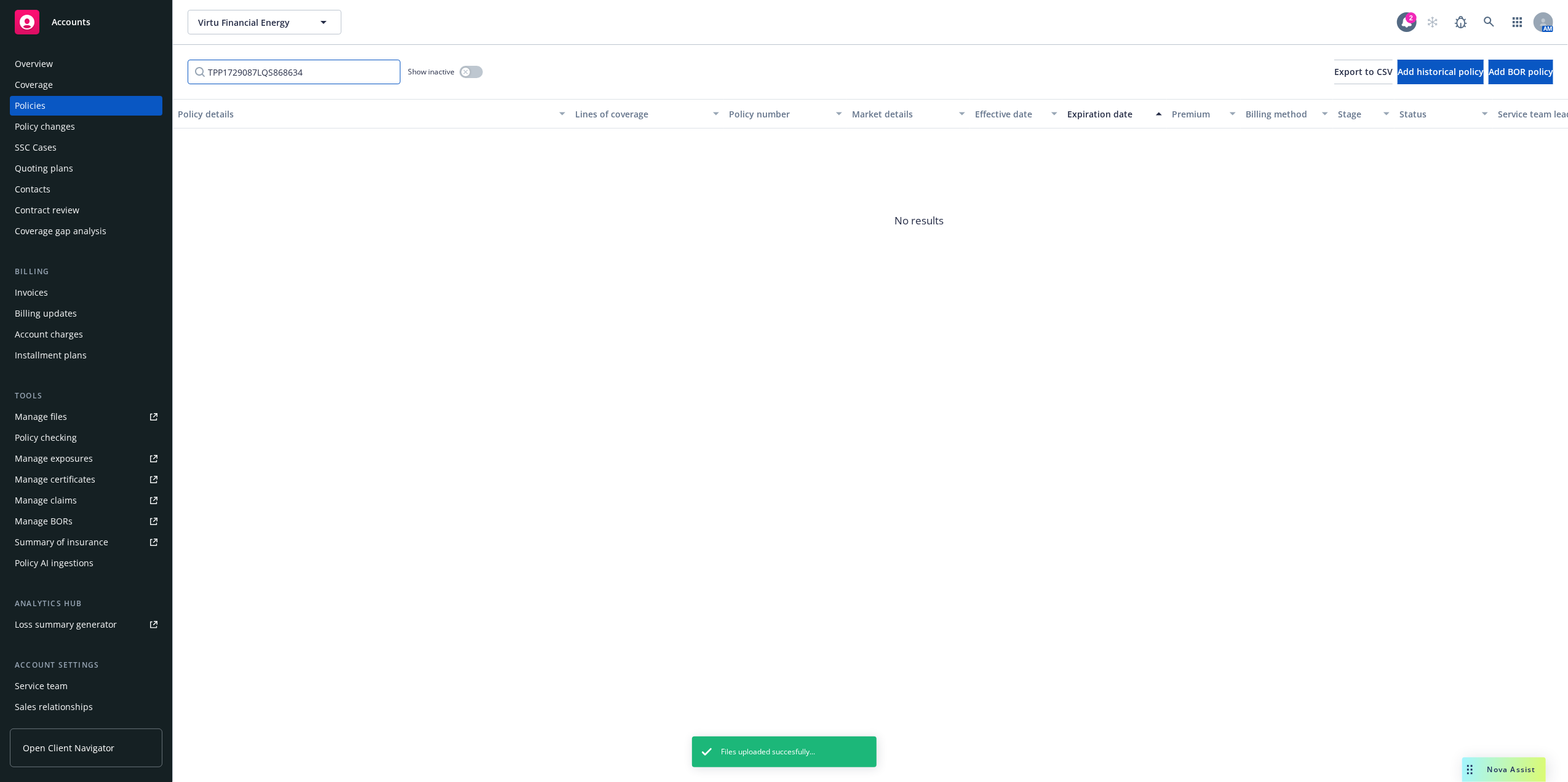
paste input "Filter by keyword..."
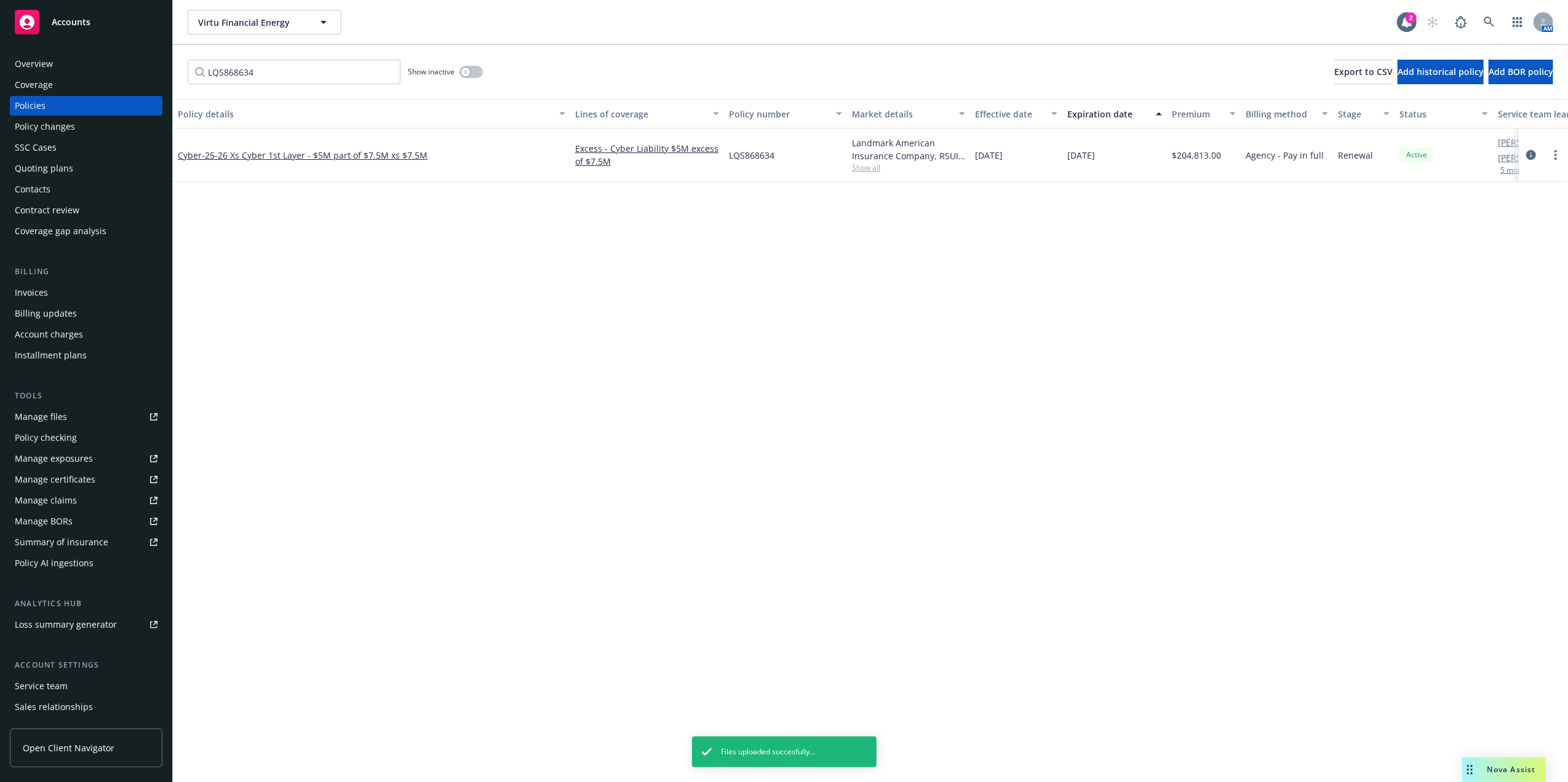
click at [230, 146] on div "Cyber - 25-26 Xs Cyber 1st Layer - $5M part of $7.5M xs $7.5M" at bounding box center [371, 155] width 397 height 54
click at [230, 155] on span "- 25-26 Xs Cyber 1st Layer - $5M part of $7.5M xs $7.5M" at bounding box center [314, 155] width 226 height 12
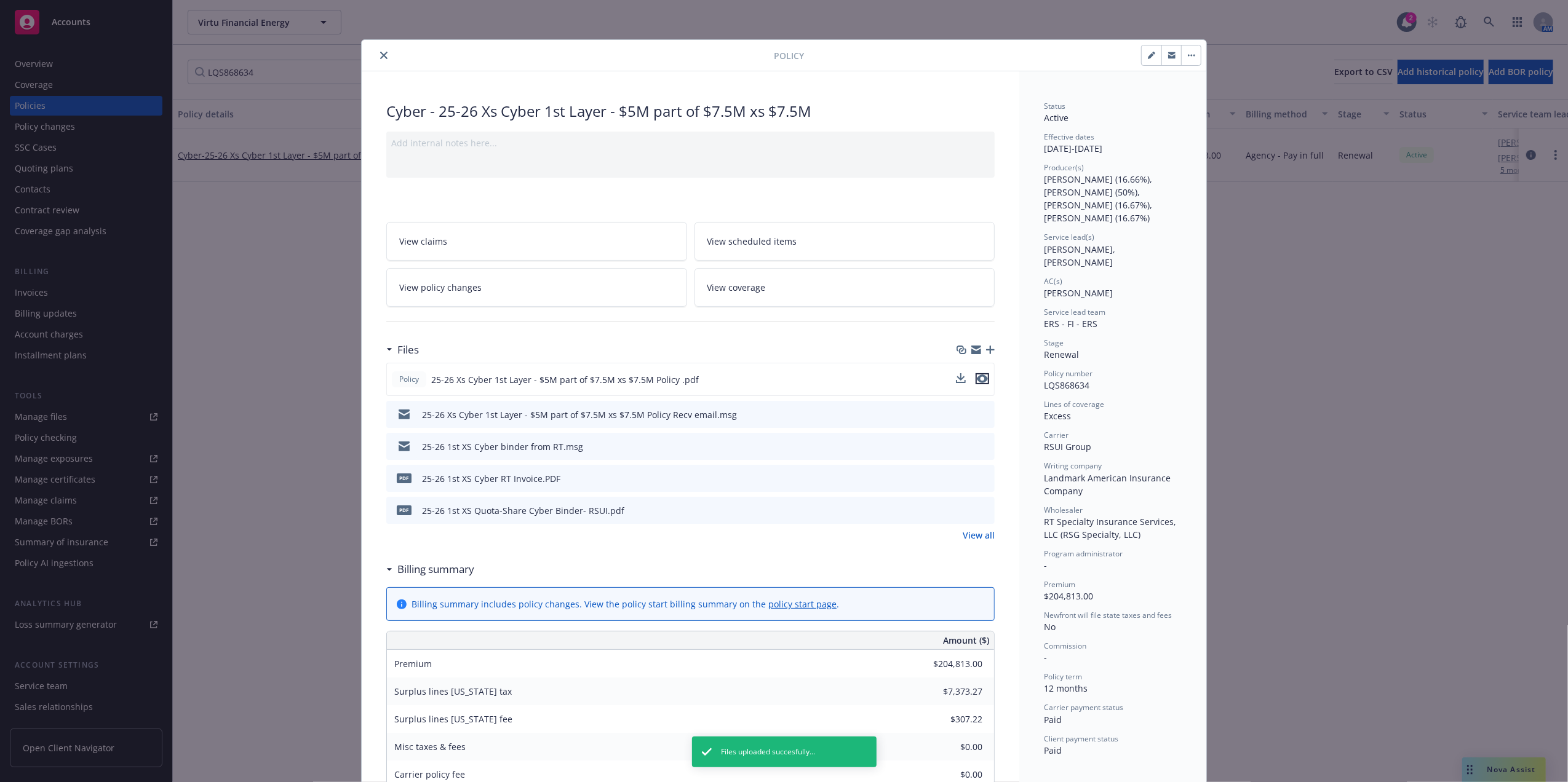
click at [980, 379] on icon "preview file" at bounding box center [981, 378] width 11 height 8
click at [377, 52] on button "close" at bounding box center [384, 55] width 15 height 15
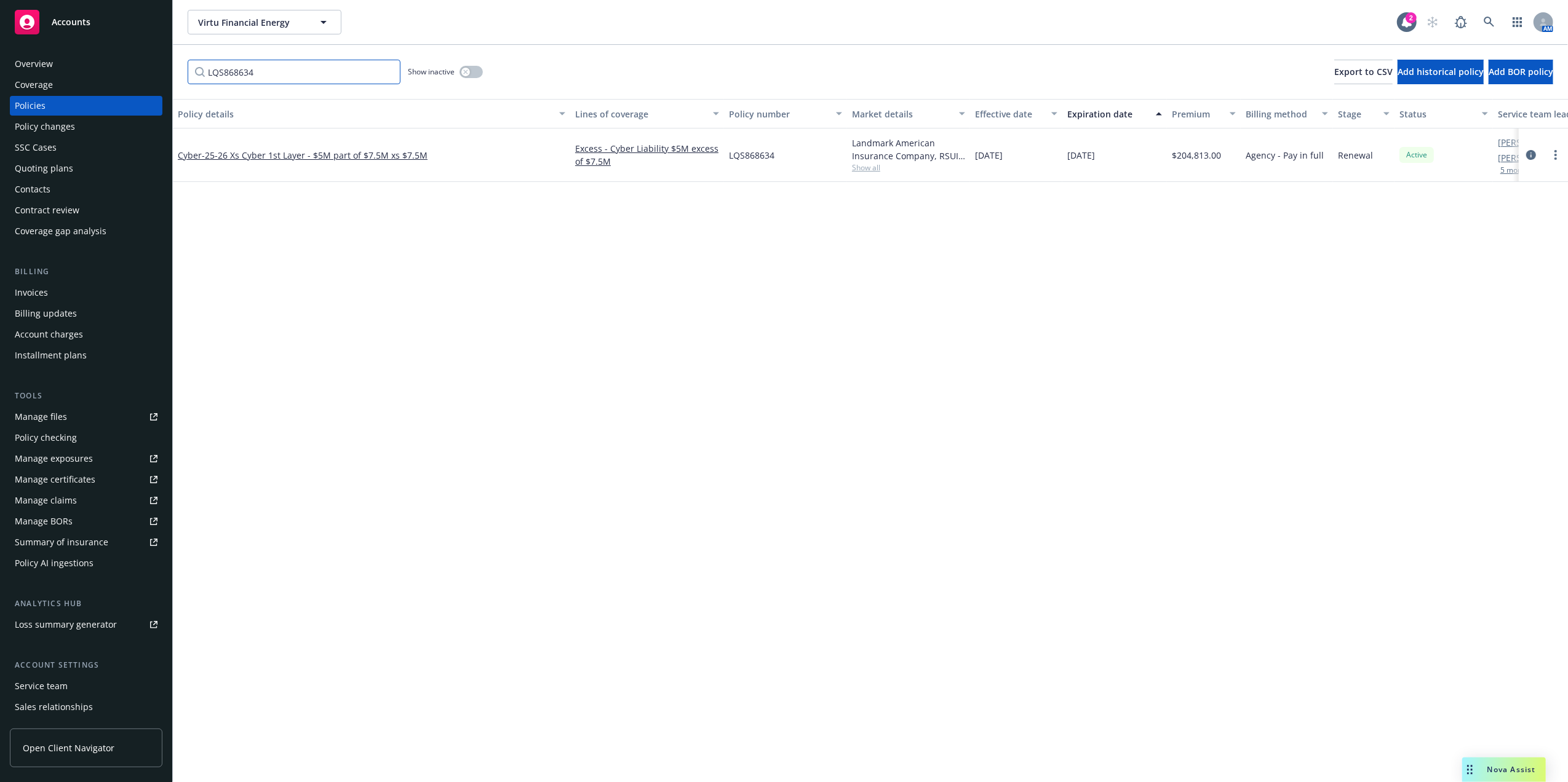
click at [315, 73] on input "LQS868634" at bounding box center [294, 72] width 213 height 25
click at [316, 73] on input "LQS868634" at bounding box center [294, 72] width 213 height 25
paste input "EX202500003769"
click at [235, 151] on link "Directors and Officers - Excess (LAYER 8) | 08 | $5M p.o. $25M xs $75M" at bounding box center [321, 155] width 287 height 12
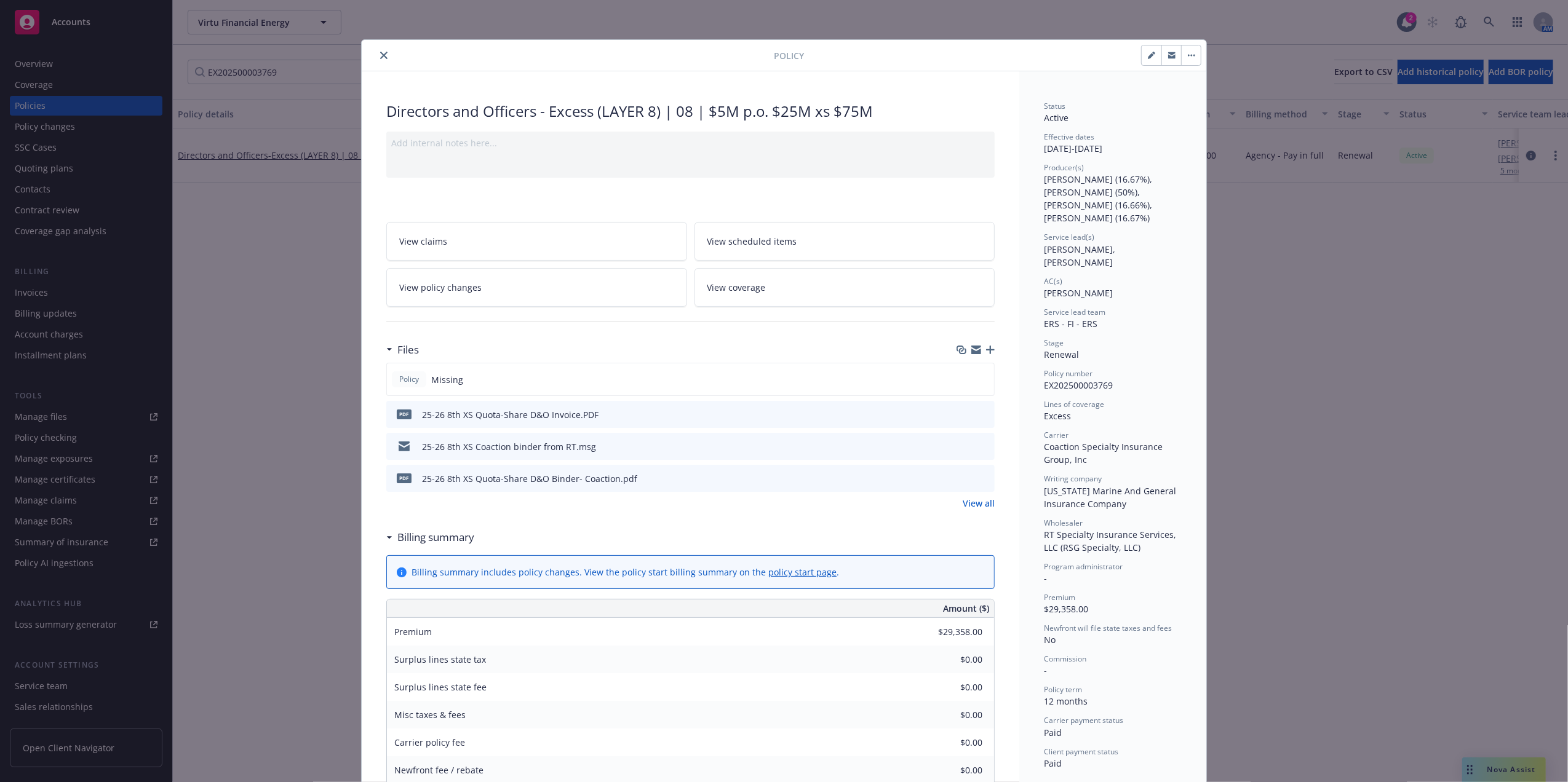
click at [986, 353] on icon "button" at bounding box center [990, 349] width 8 height 8
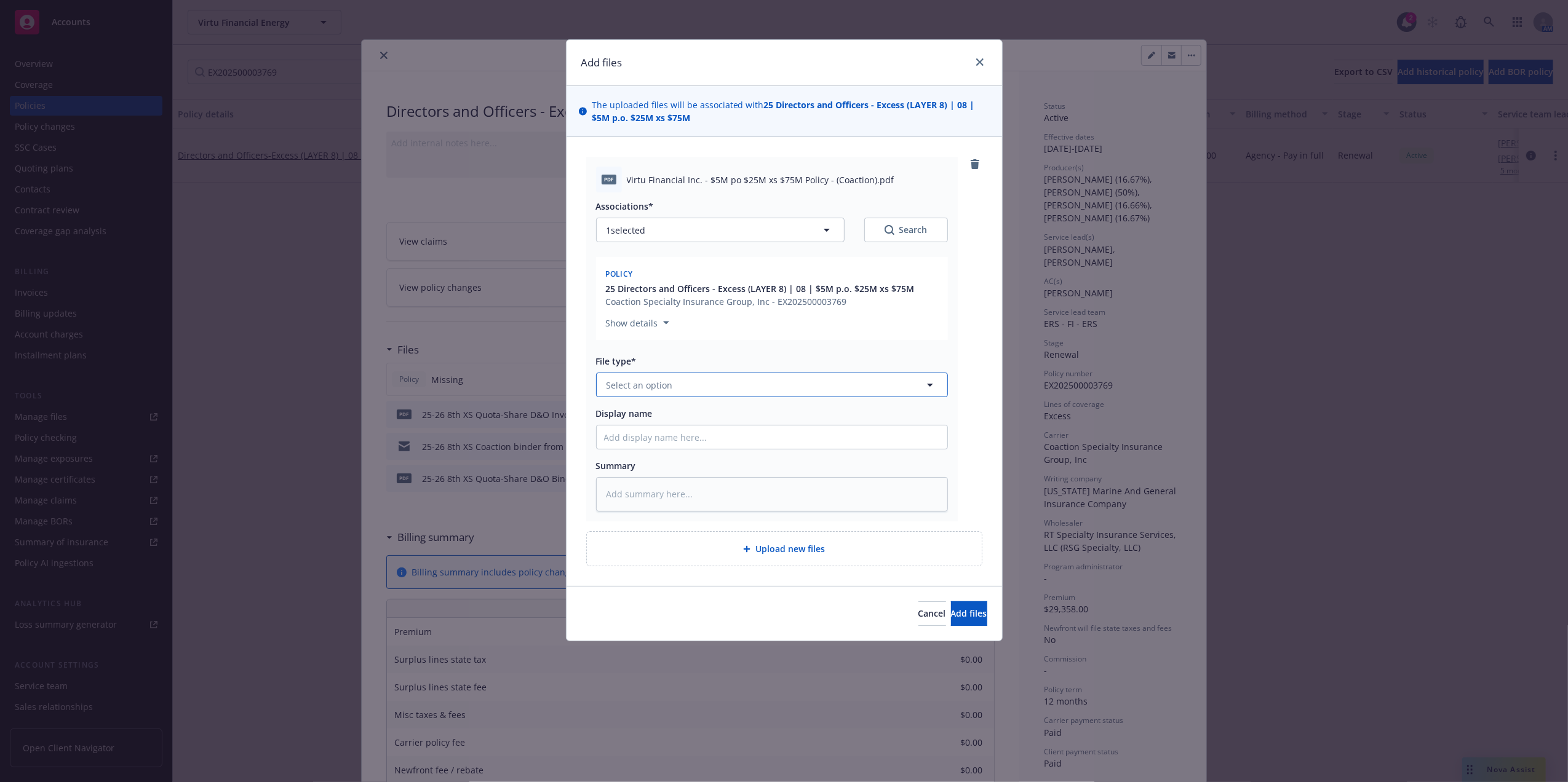
click at [682, 380] on button "Select an option" at bounding box center [772, 385] width 352 height 25
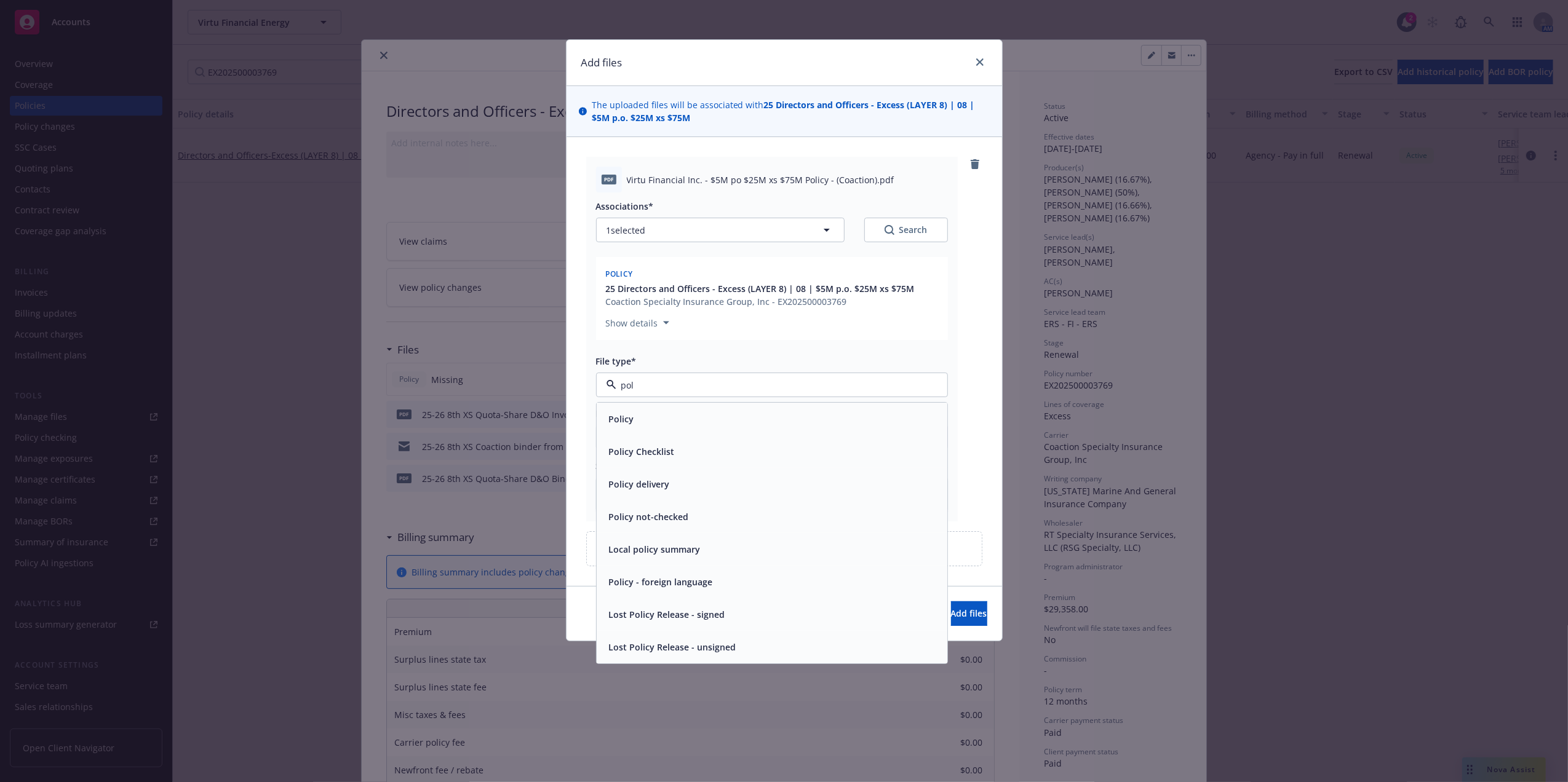
drag, startPoint x: 638, startPoint y: 418, endPoint x: 733, endPoint y: 364, distance: 109.3
click at [638, 419] on div "Policy" at bounding box center [772, 419] width 335 height 18
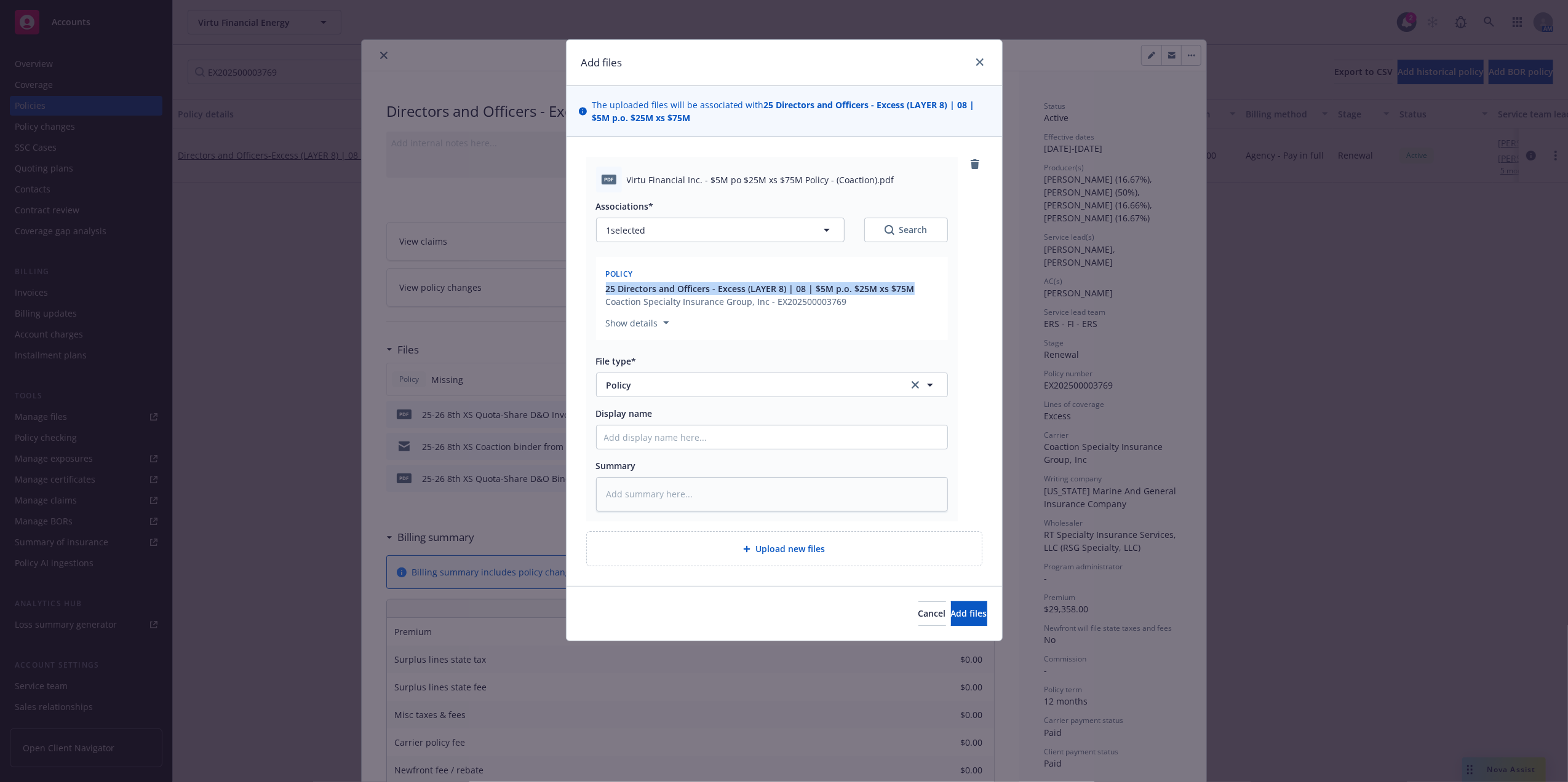
drag, startPoint x: 916, startPoint y: 290, endPoint x: 601, endPoint y: 291, distance: 315.0
click at [601, 291] on div "Policy 25 Directors and Officers - Excess (LAYER 8) | 08 | $5M p.o. $25M xs $75…" at bounding box center [772, 298] width 352 height 83
copy span "25 Directors and Officers - Excess (LAYER 8) | 08 | $5M p.o. $25M xs $75M"
drag, startPoint x: 601, startPoint y: 291, endPoint x: 649, endPoint y: 431, distance: 148.0
click at [649, 431] on input "Display name" at bounding box center [772, 437] width 350 height 23
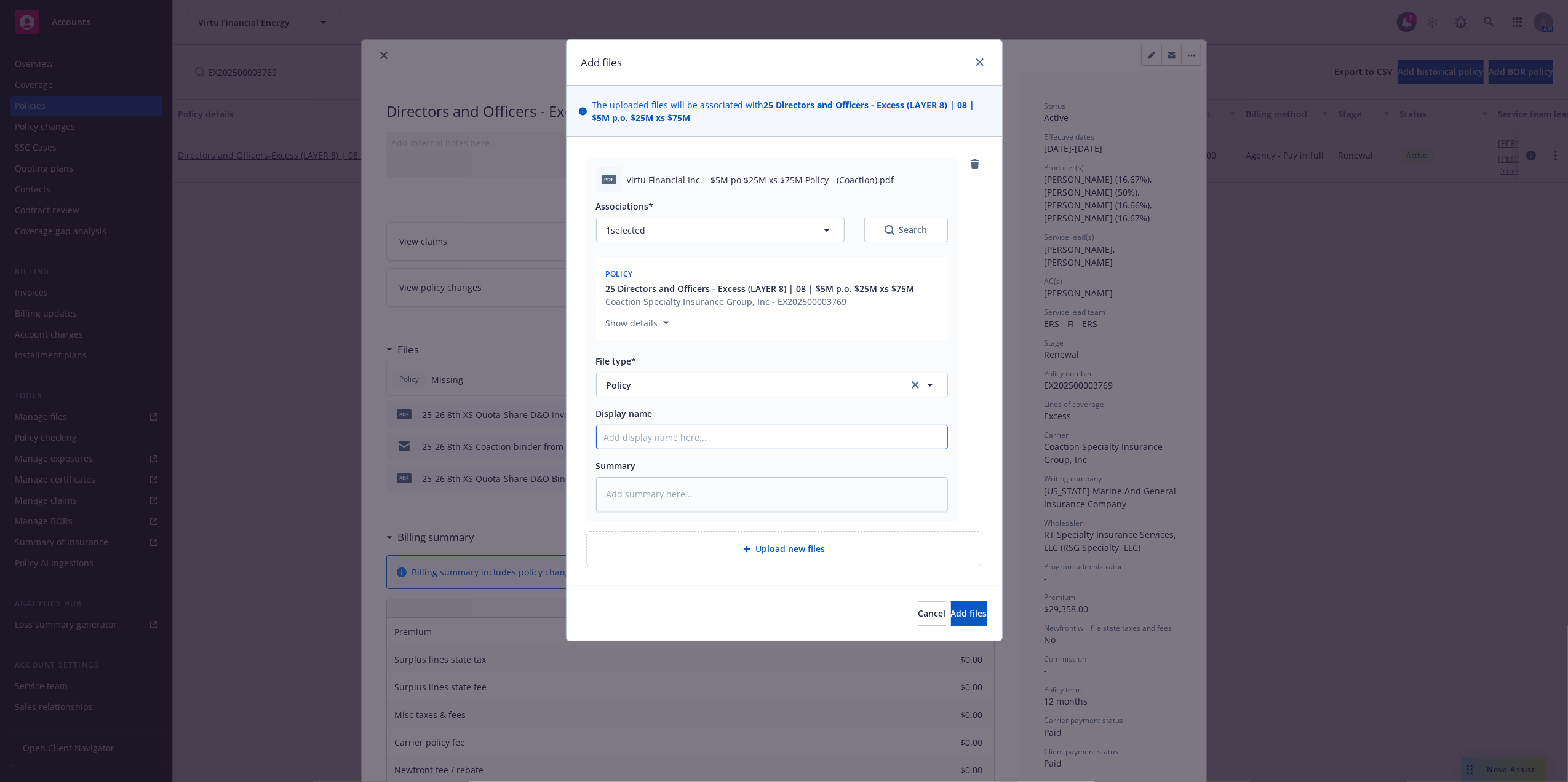
paste input "25 Directors and Officers - Excess (LAYER 8) | 08 | $5M p.o. $25M xs $75M"
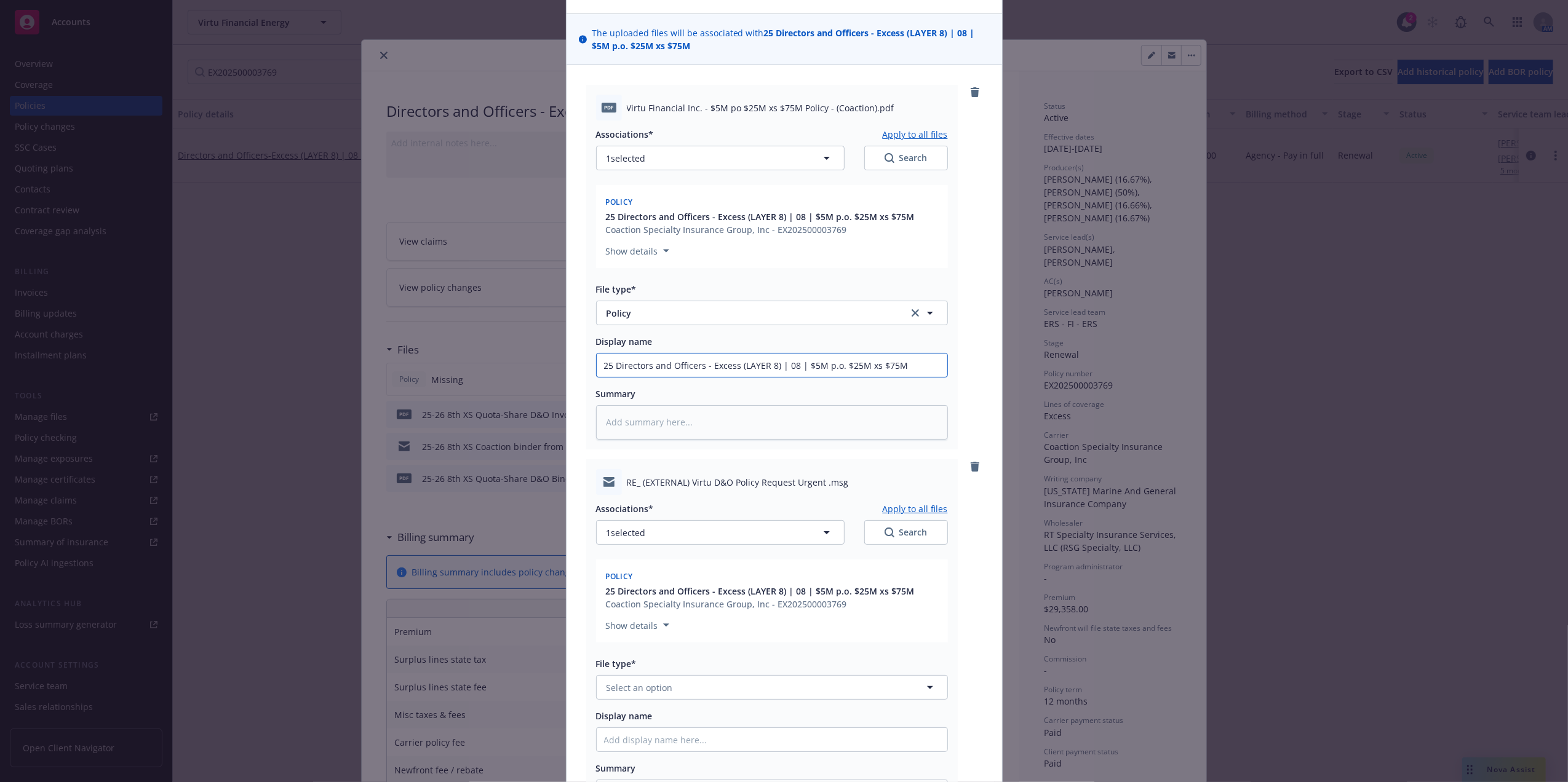
scroll to position [274, 0]
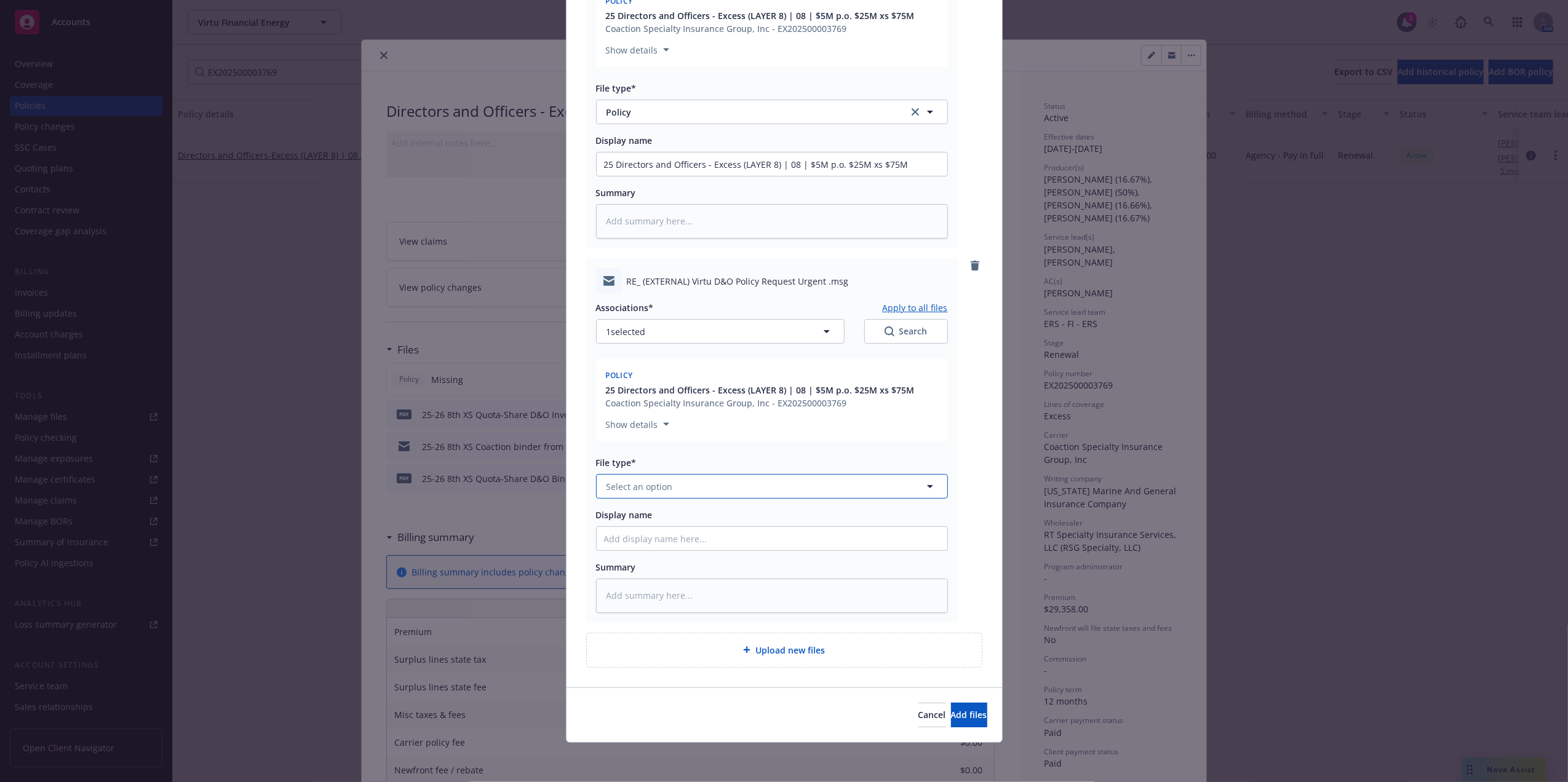
click at [663, 482] on span "Select an option" at bounding box center [639, 486] width 66 height 13
click at [659, 515] on div "Email" at bounding box center [772, 520] width 335 height 18
click at [694, 529] on input "Display name" at bounding box center [772, 538] width 350 height 23
click at [951, 713] on span "Add files" at bounding box center [969, 714] width 36 height 12
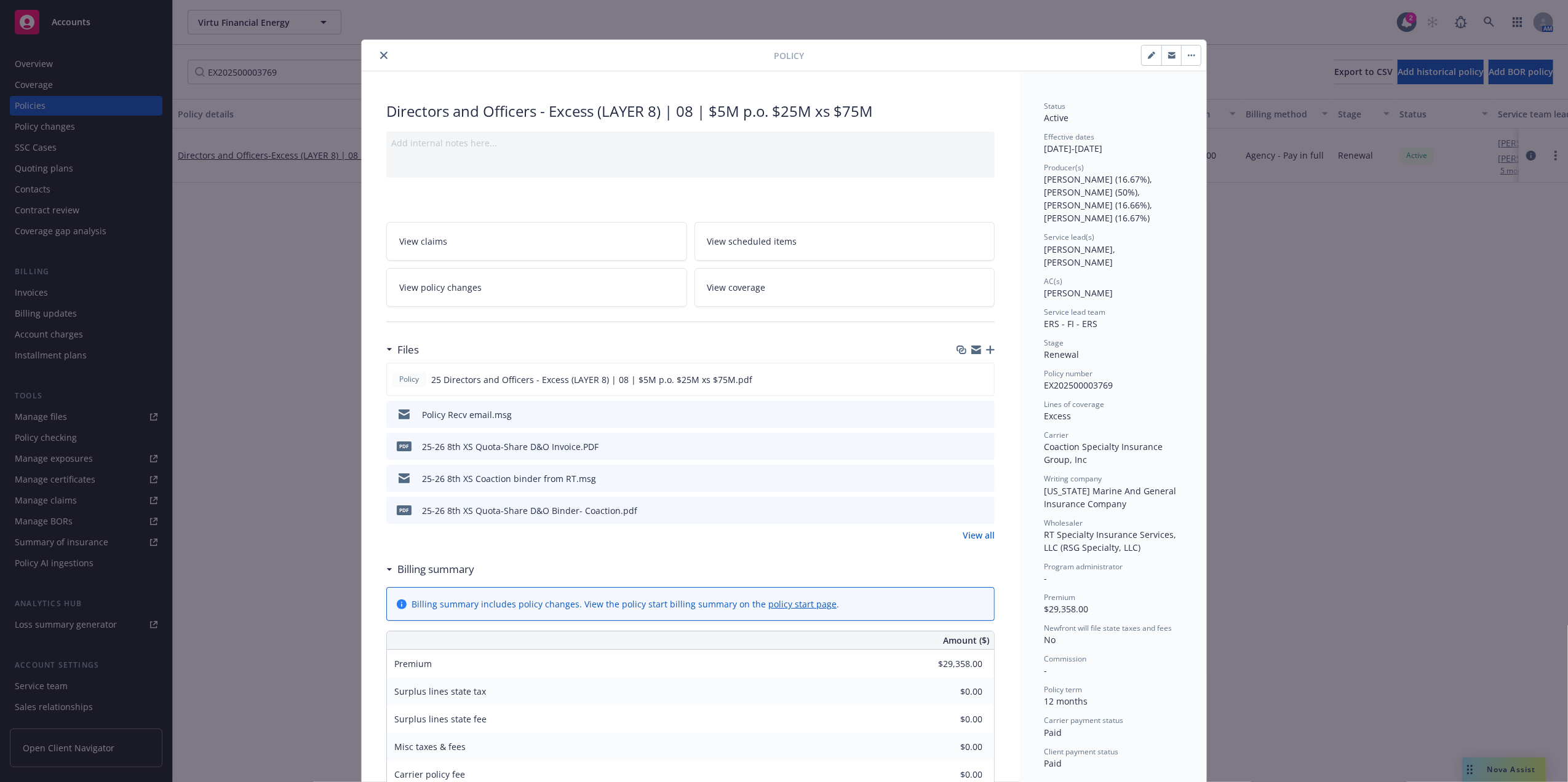
click at [380, 55] on icon "close" at bounding box center [383, 55] width 7 height 7
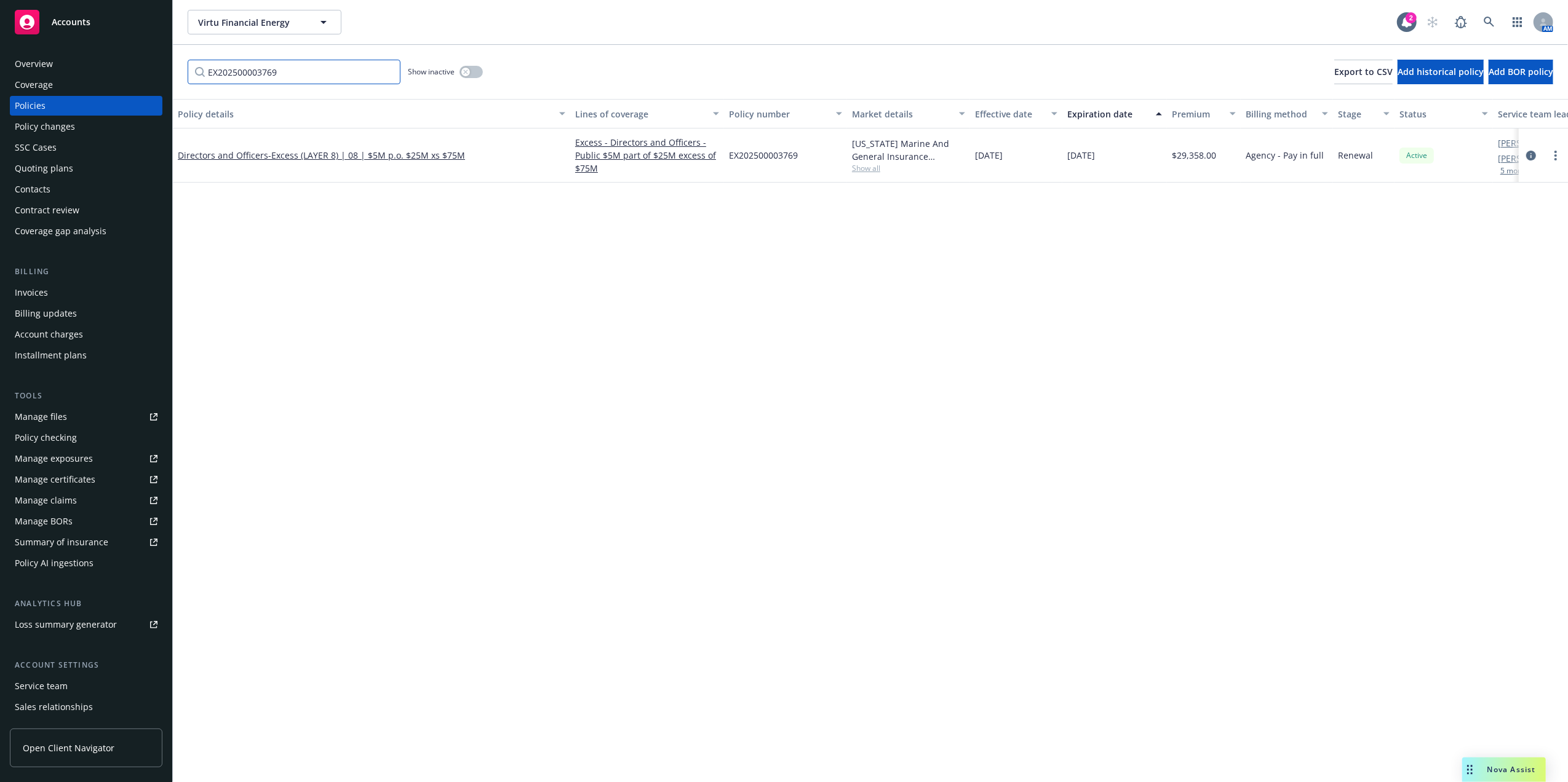
click at [251, 75] on input "EX202500003769" at bounding box center [294, 72] width 213 height 25
paste input "XMO2509720"
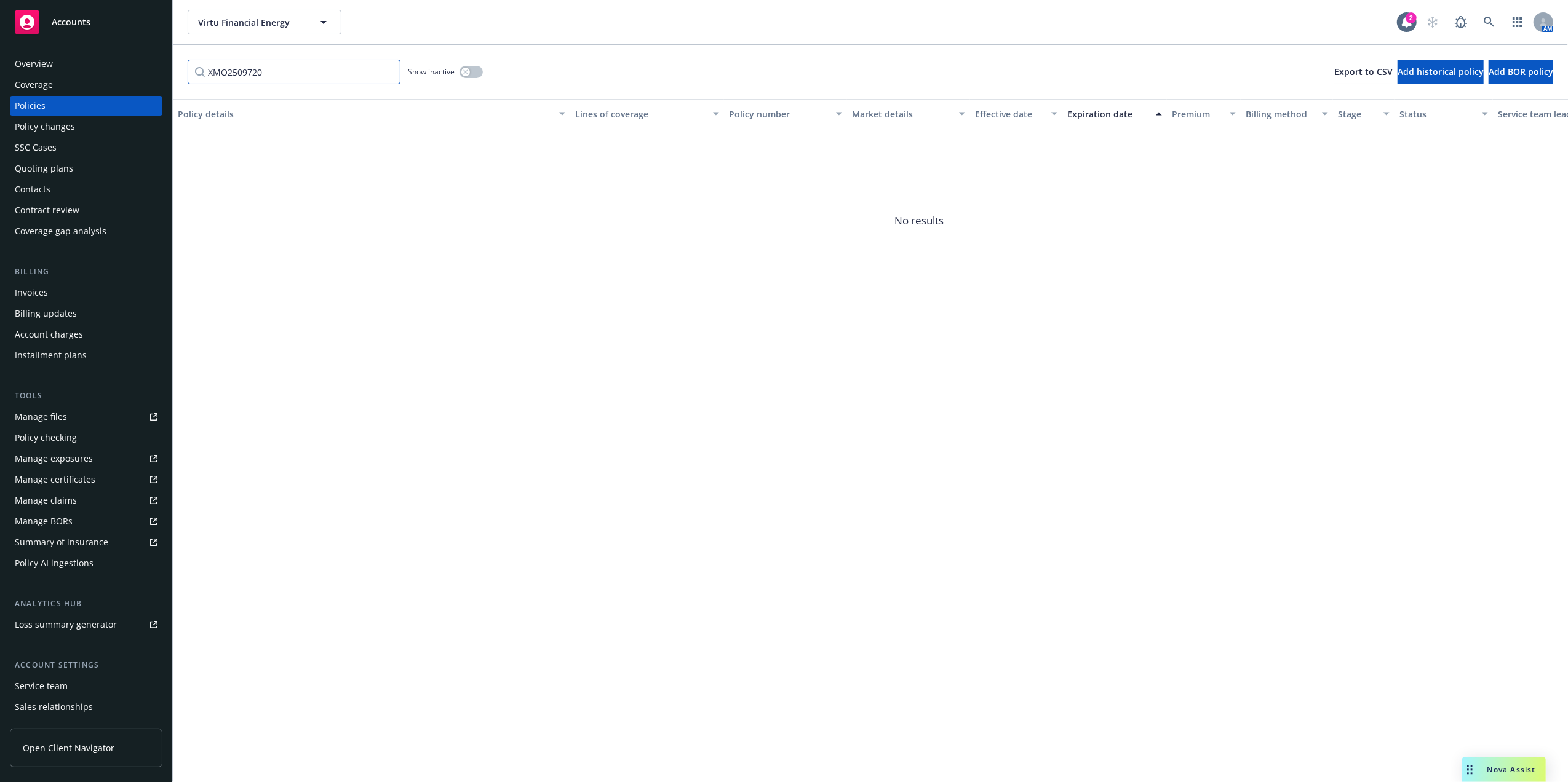
click at [220, 78] on input "XMO2509720" at bounding box center [294, 72] width 213 height 25
click at [229, 71] on input "XMO2509720" at bounding box center [294, 72] width 213 height 25
paste input "33"
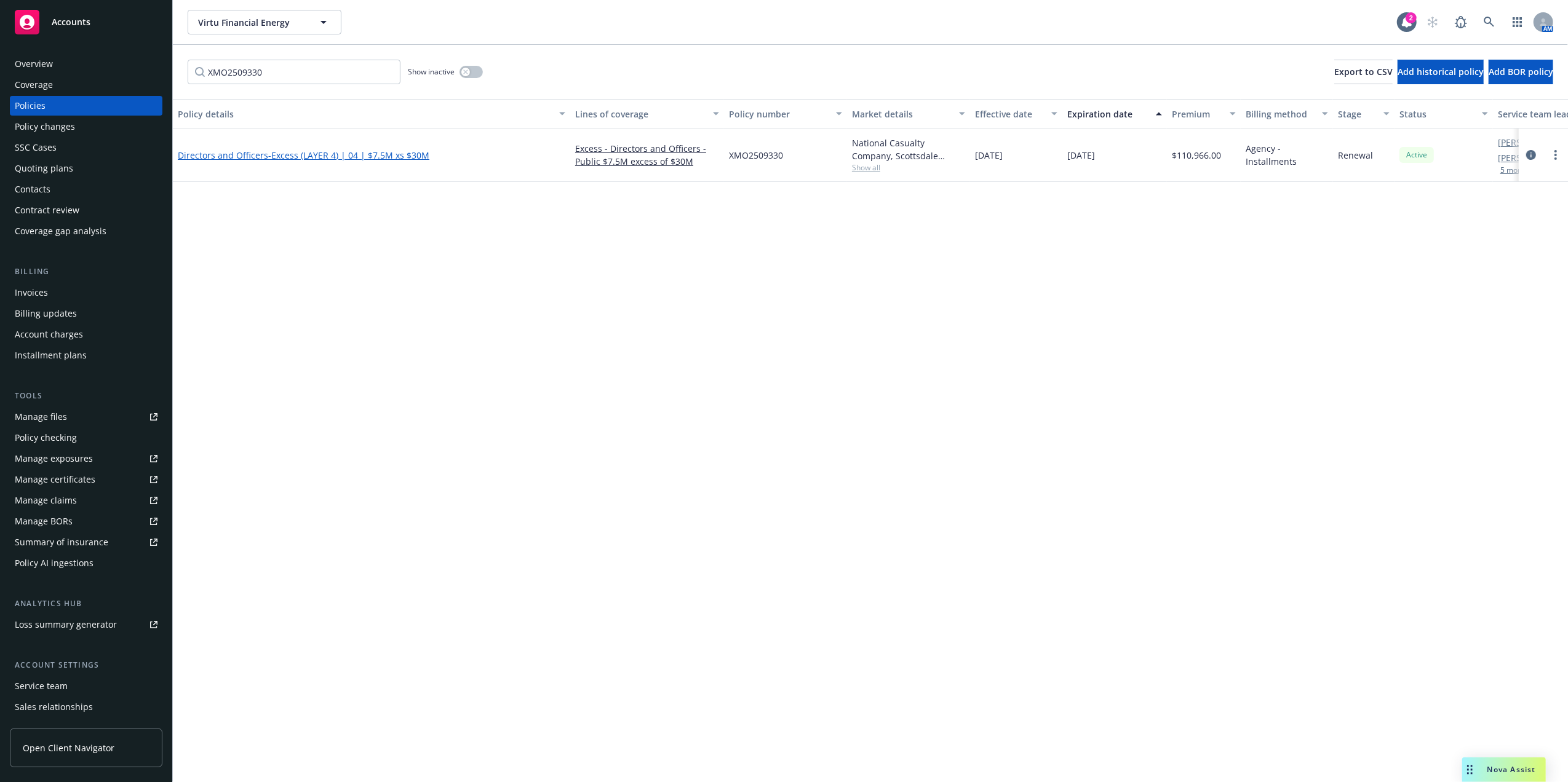
click at [230, 154] on link "Directors and Officers - Excess (LAYER 4) | 04 | $7.5M xs $30M" at bounding box center [303, 155] width 251 height 12
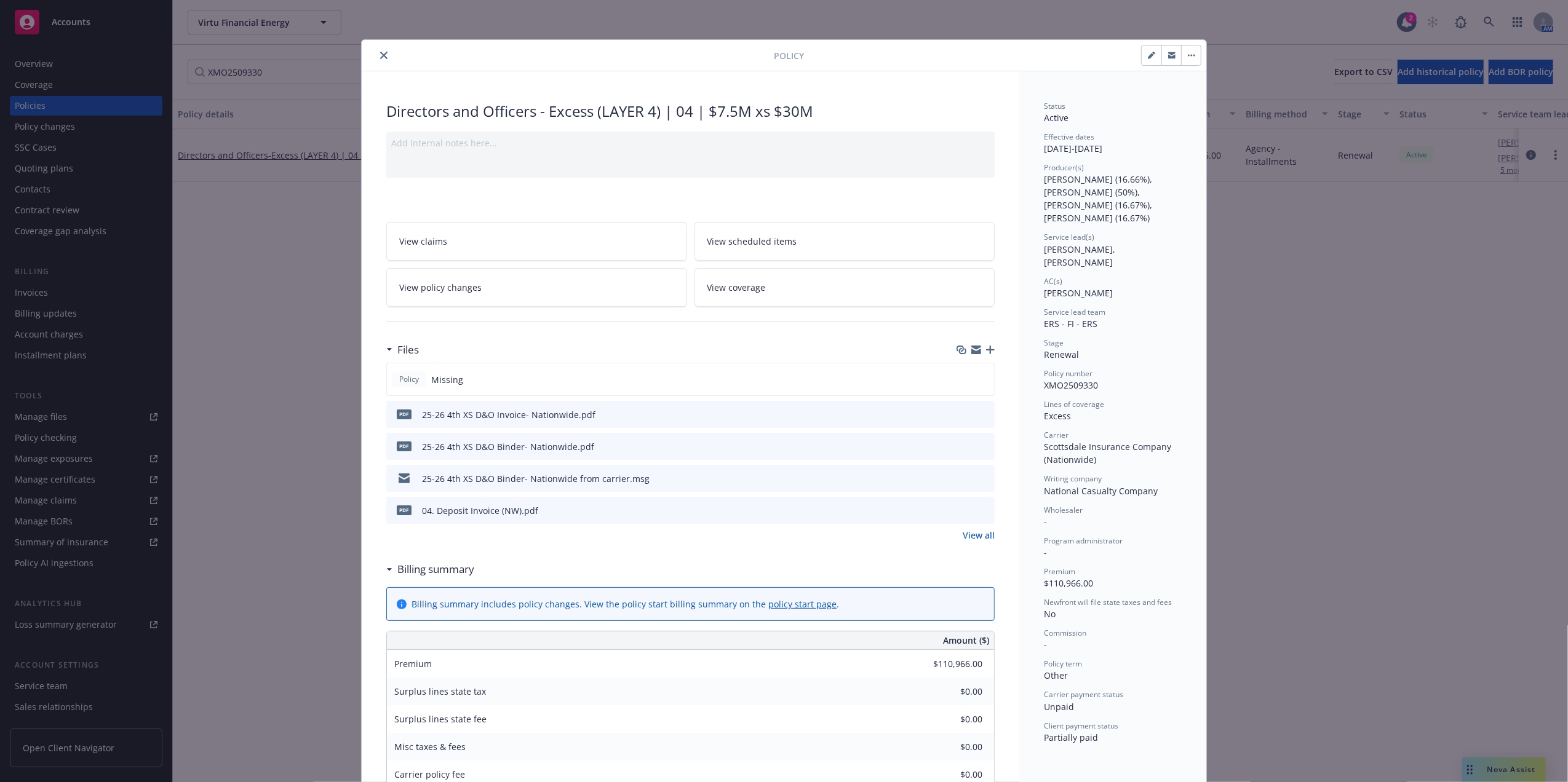
click at [980, 445] on icon "preview file" at bounding box center [982, 446] width 11 height 8
click at [1142, 55] on button "button" at bounding box center [1152, 55] width 20 height 20
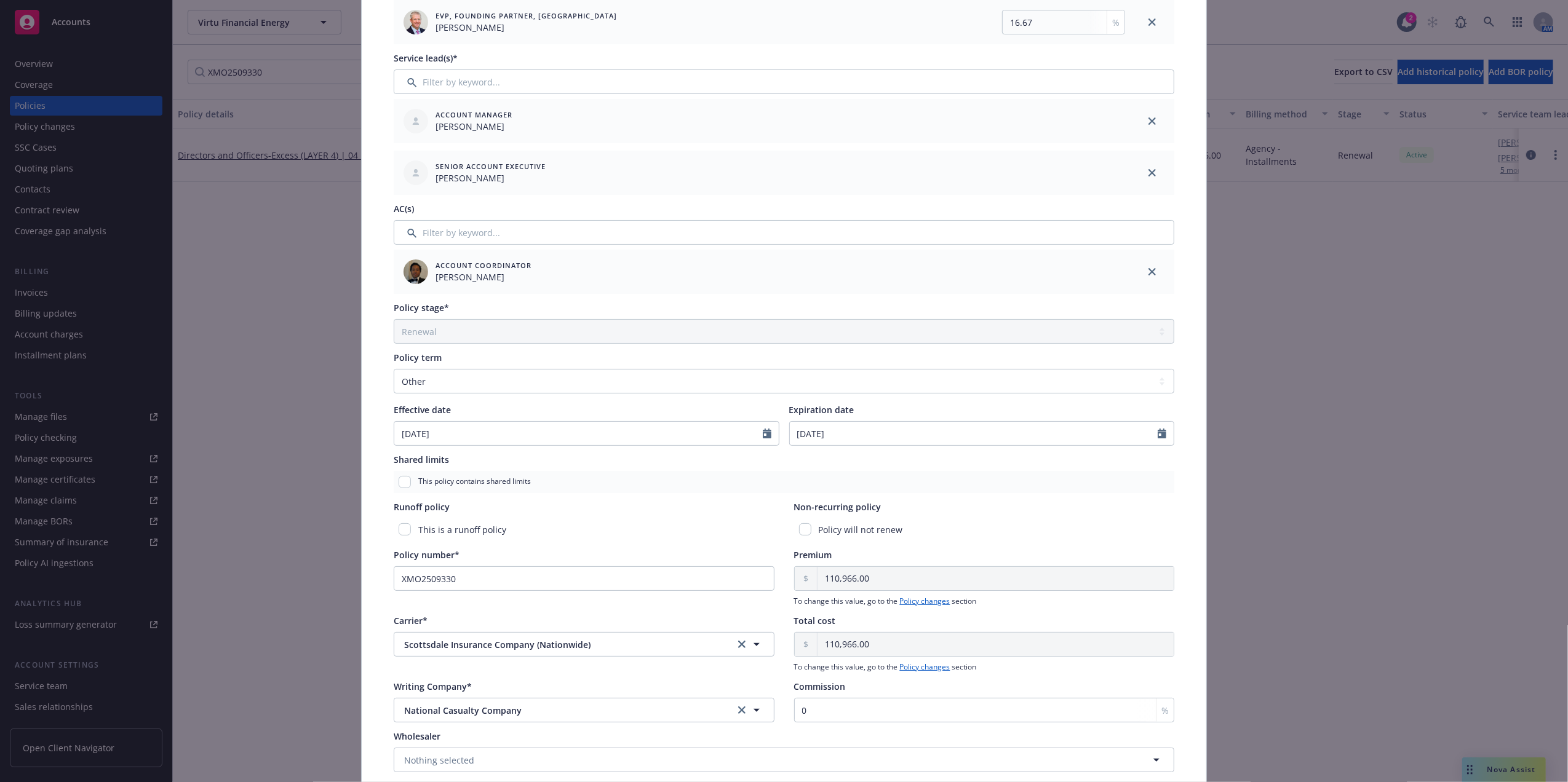
scroll to position [380, 0]
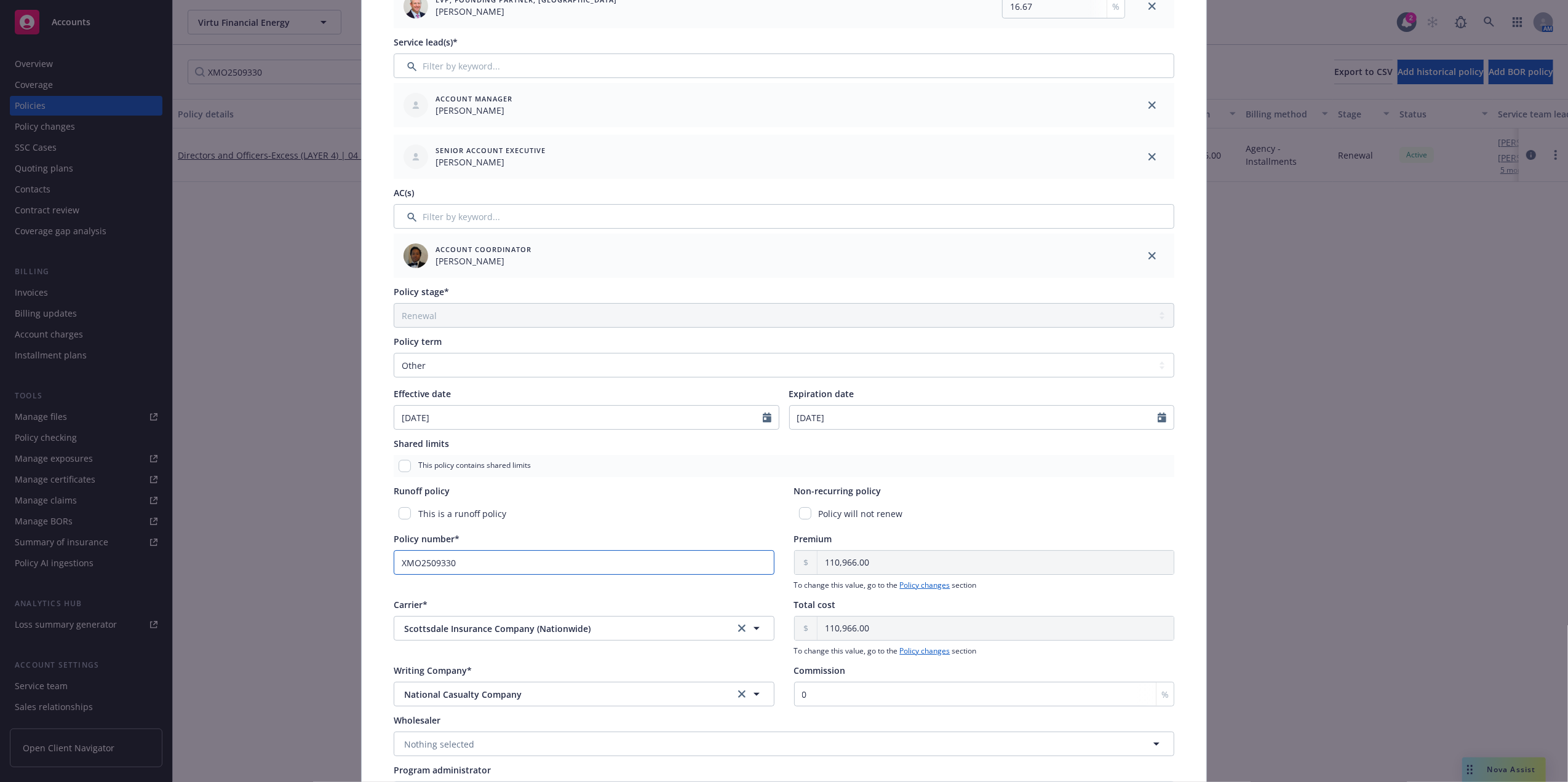
drag, startPoint x: 567, startPoint y: 564, endPoint x: 251, endPoint y: 551, distance: 316.3
click at [264, 554] on div "Edit policy details Cancel Save Policy type* Directors and Officers Display nam…" at bounding box center [784, 391] width 1568 height 782
paste input "72"
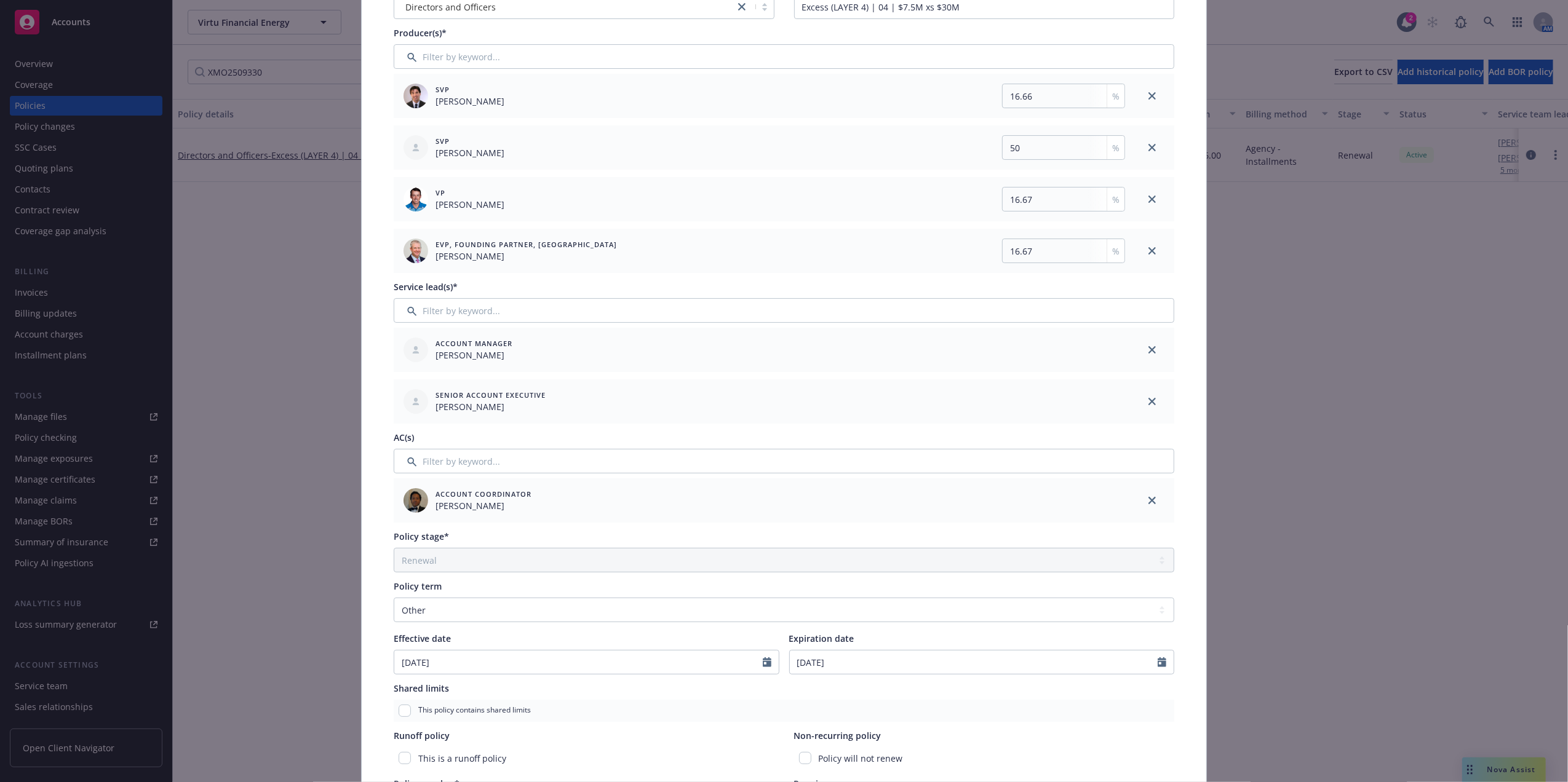
scroll to position [0, 0]
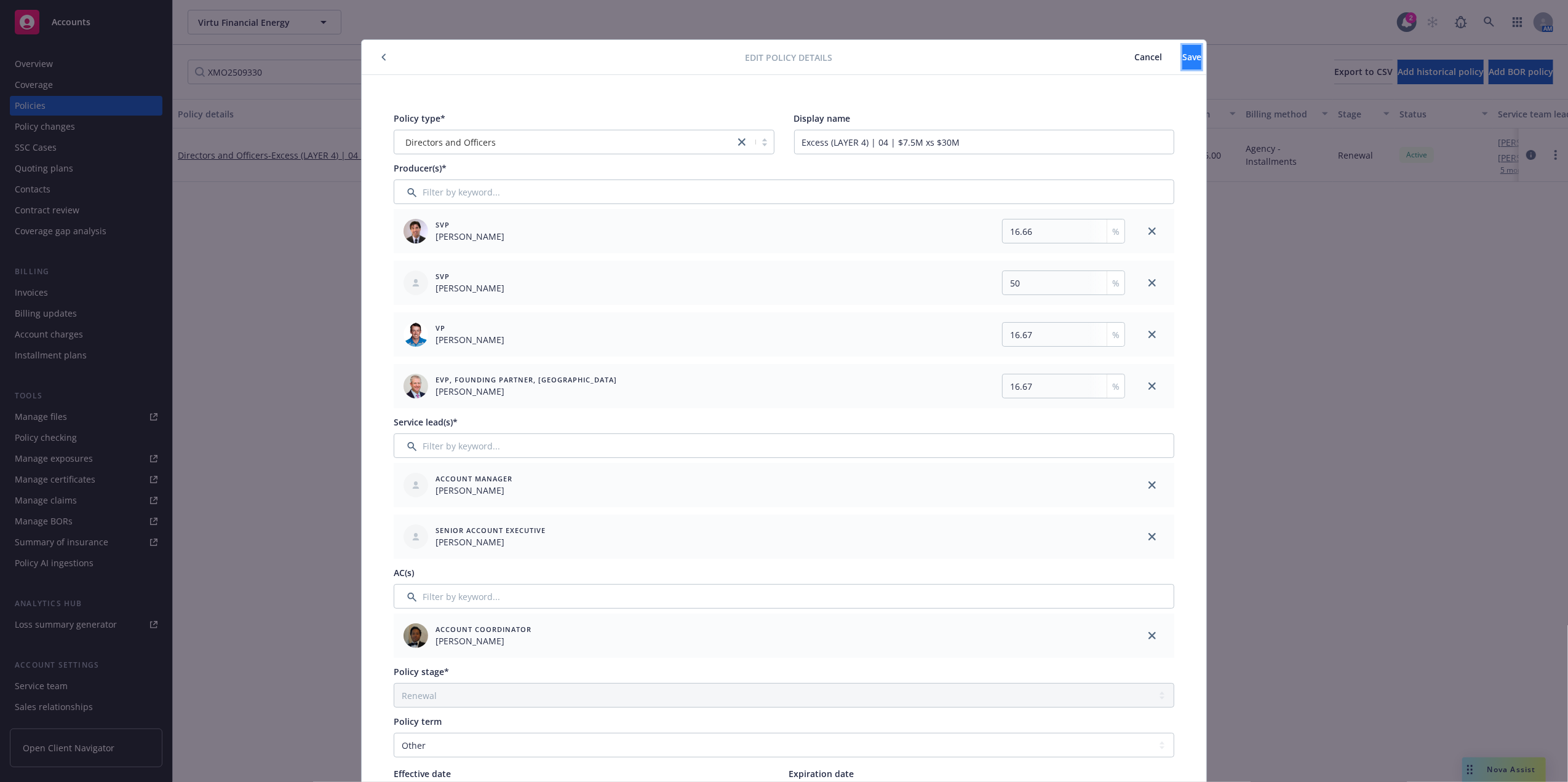
click at [1184, 56] on button "Save" at bounding box center [1191, 57] width 19 height 25
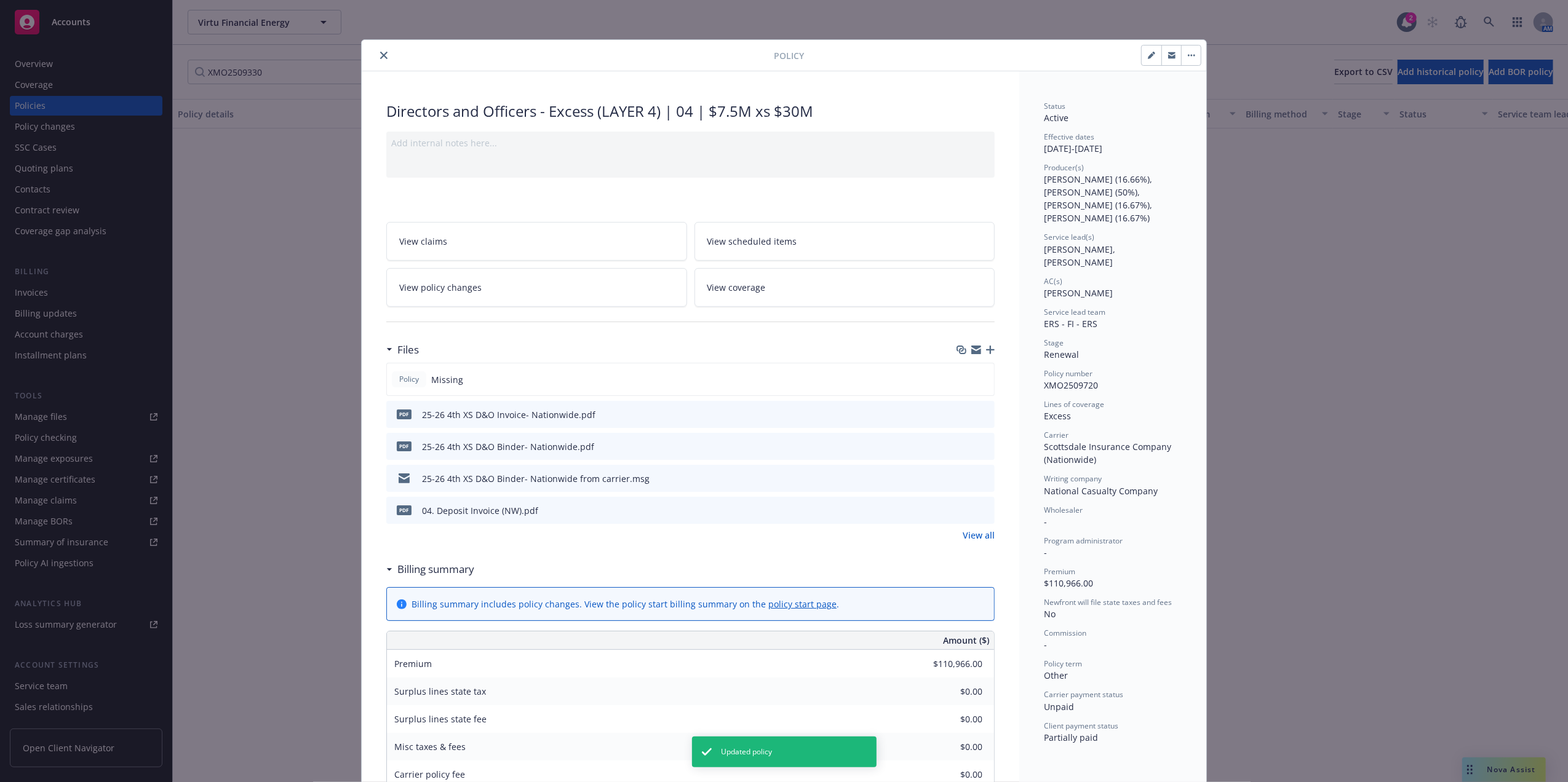
click at [986, 350] on icon "button" at bounding box center [990, 349] width 8 height 8
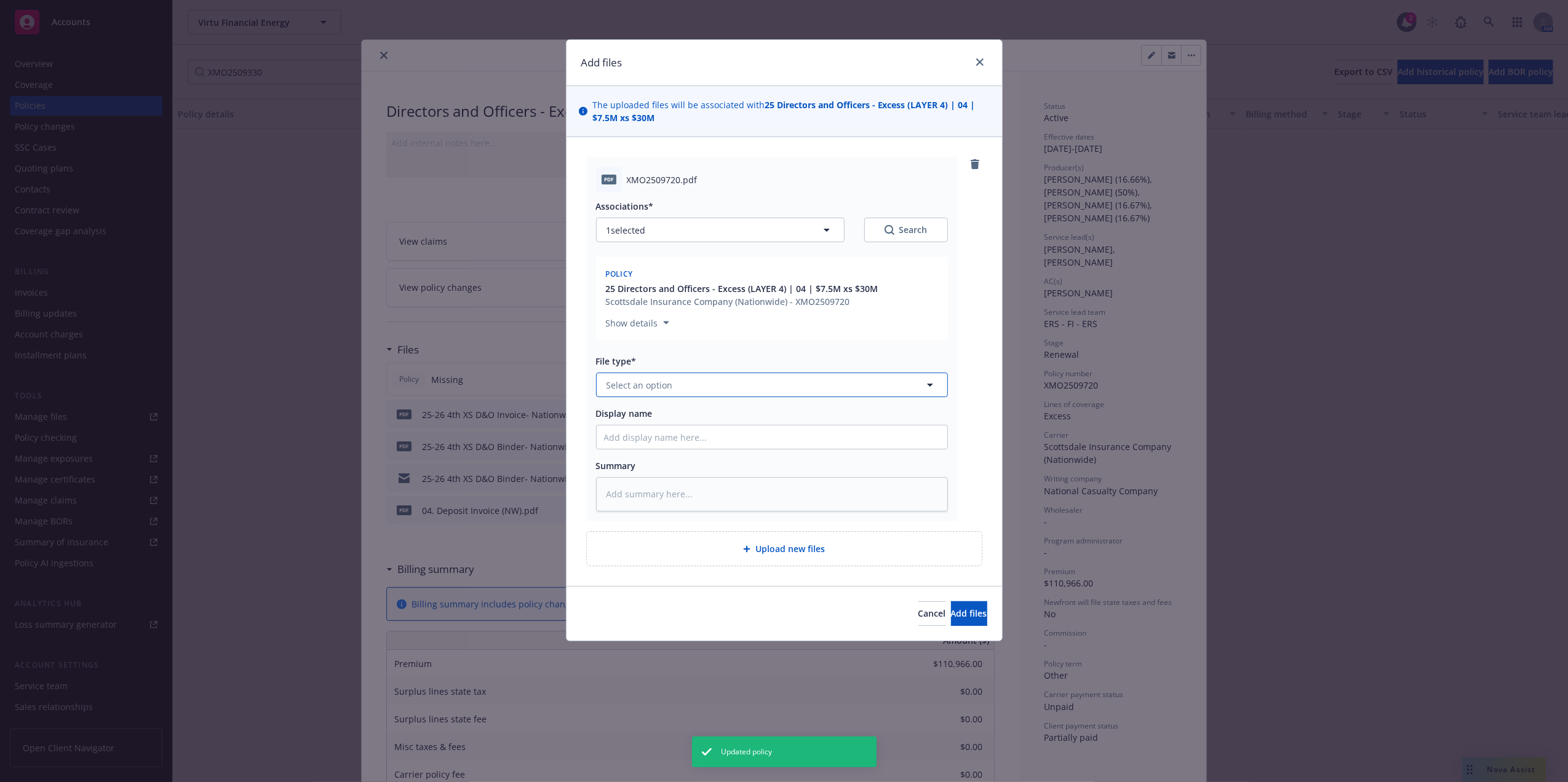
click at [697, 385] on button "Select an option" at bounding box center [772, 385] width 352 height 25
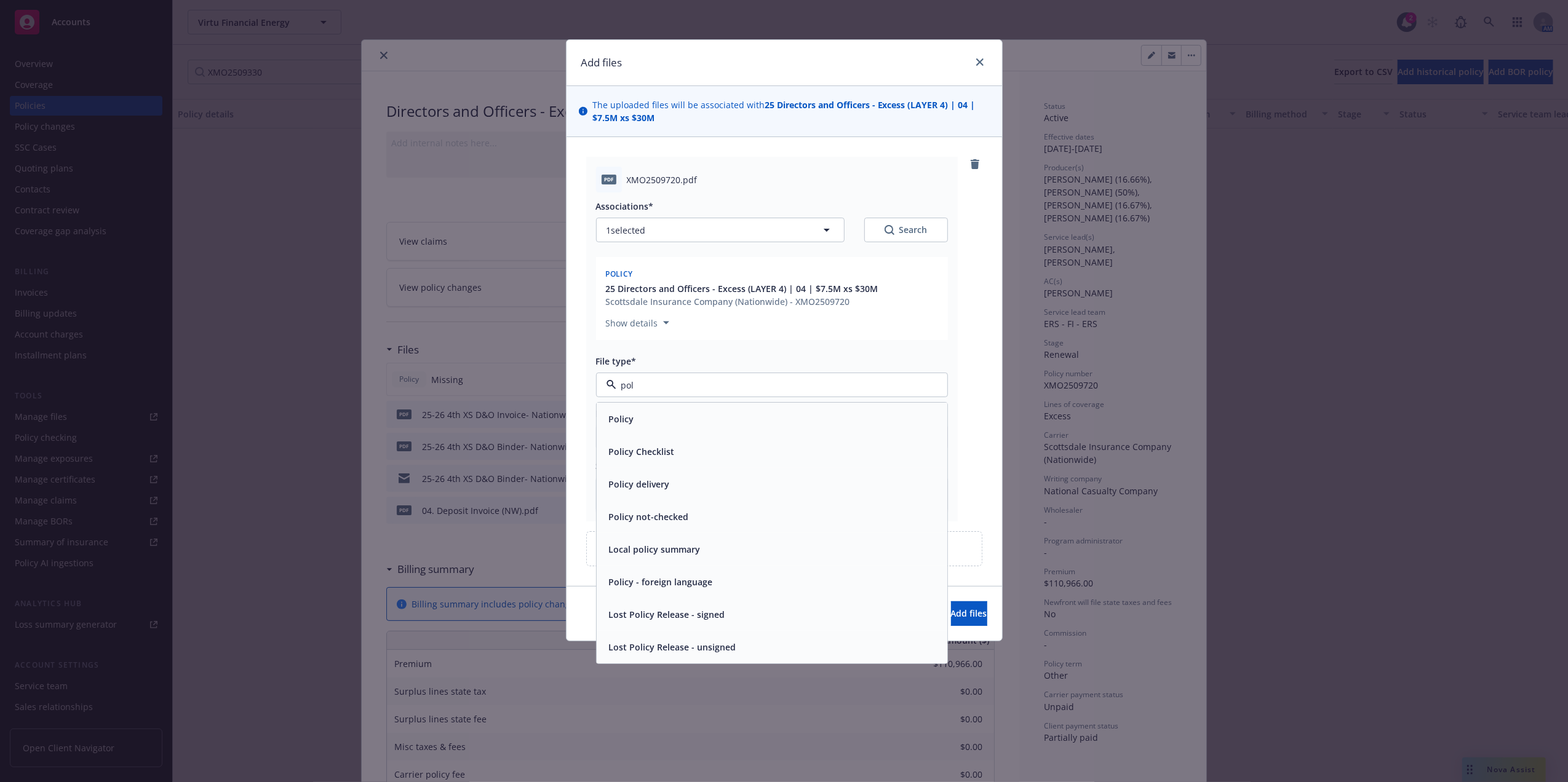
click at [677, 429] on div "Policy" at bounding box center [772, 419] width 350 height 32
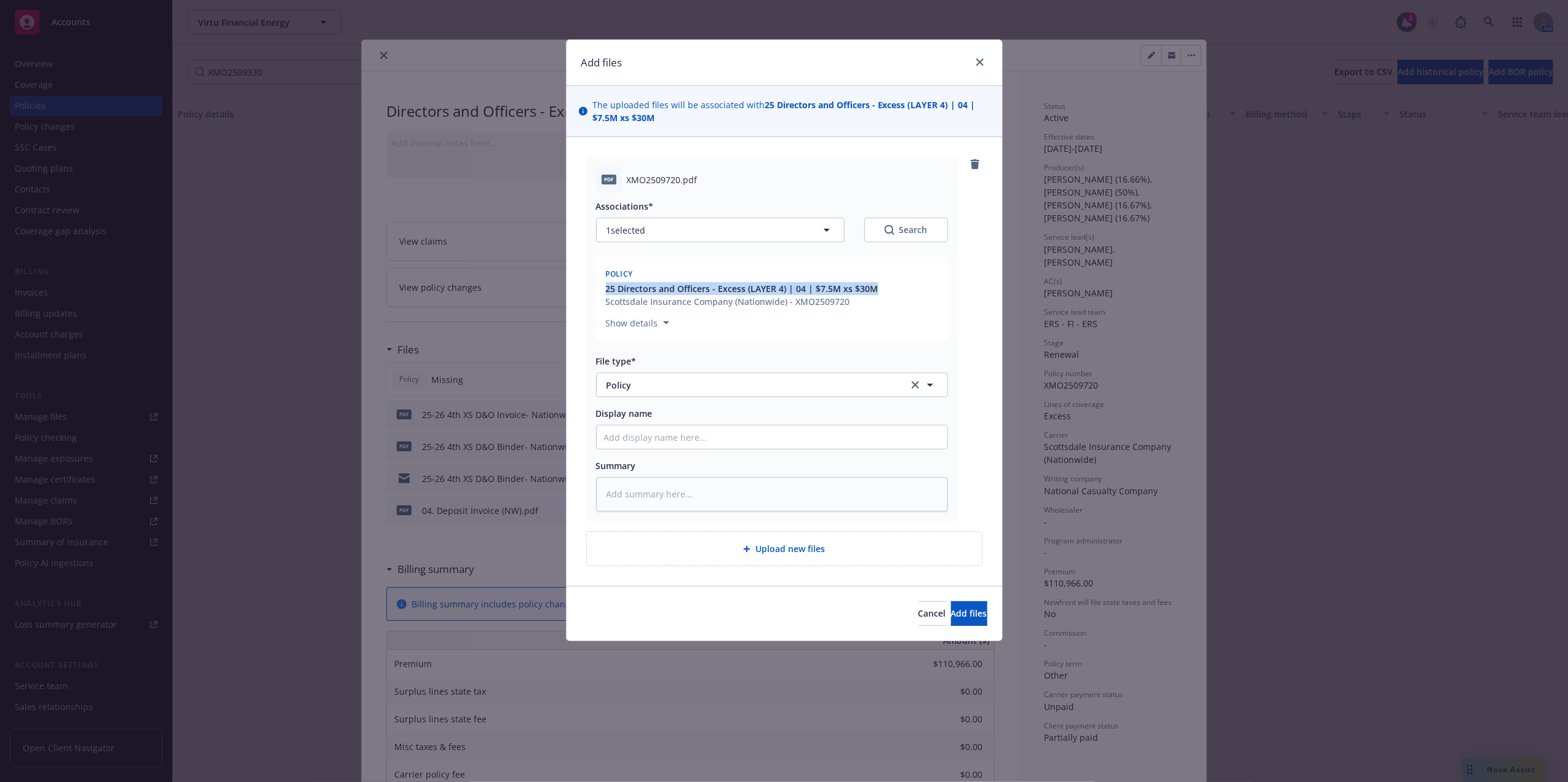
drag, startPoint x: 881, startPoint y: 284, endPoint x: 601, endPoint y: 289, distance: 280.0
click at [601, 289] on div "Policy 25 Directors and Officers - Excess (LAYER 4) | 04 | $7.5M xs $30M Scotts…" at bounding box center [772, 298] width 352 height 83
copy span "25 Directors and Officers - Excess (LAYER 4) | 04 | $7.5M xs $30M"
drag, startPoint x: 601, startPoint y: 289, endPoint x: 634, endPoint y: 438, distance: 152.6
click at [634, 438] on input "Display name" at bounding box center [772, 437] width 350 height 23
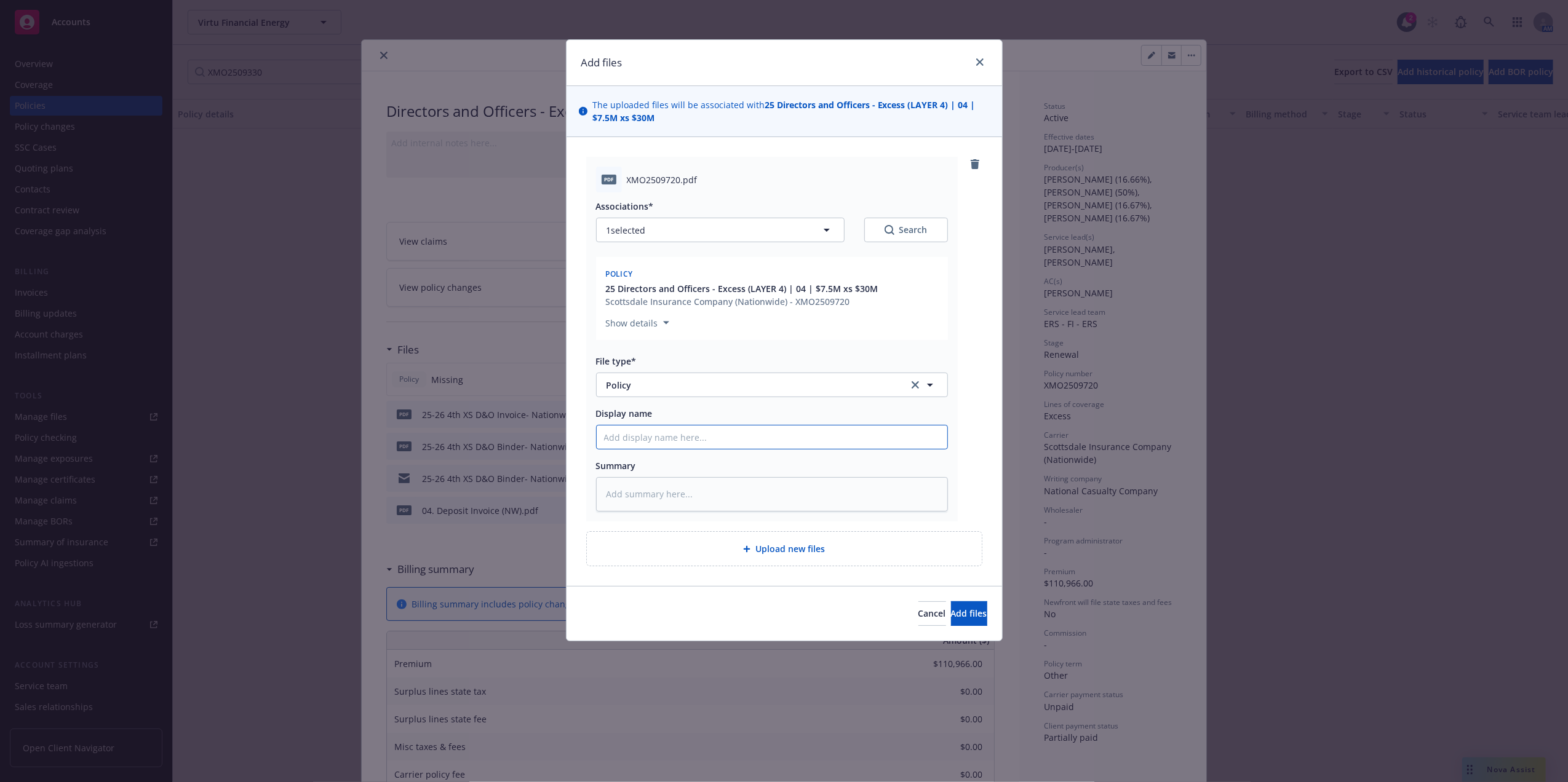
paste input "25 Directors and Officers - Excess (LAYER 4) | 04 | $7.5M xs $30M"
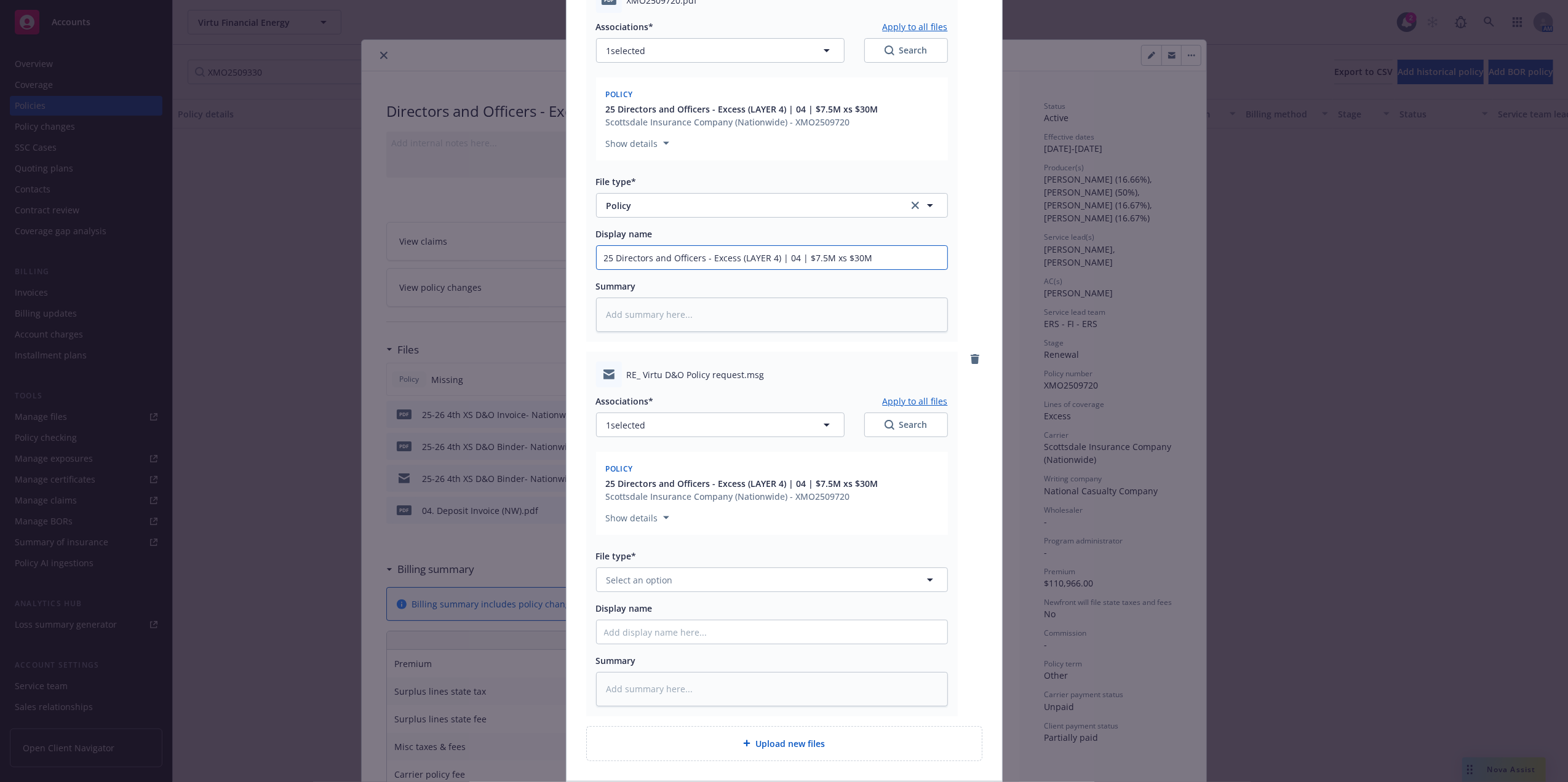
scroll to position [261, 0]
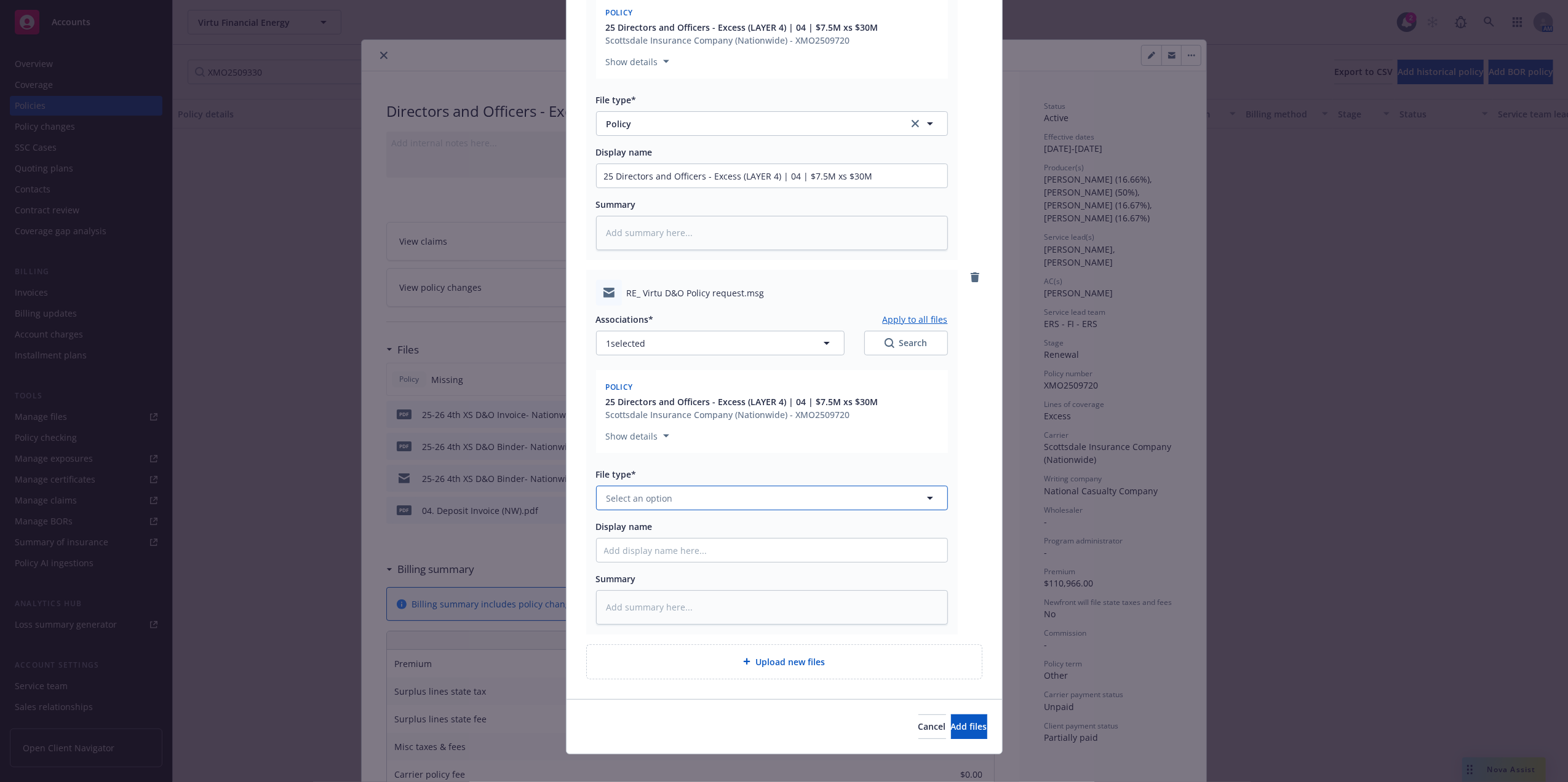
click at [672, 504] on button "Select an option" at bounding box center [772, 498] width 352 height 25
click at [653, 532] on div "Email" at bounding box center [772, 533] width 335 height 18
click at [643, 562] on div at bounding box center [772, 550] width 352 height 25
click at [653, 554] on input "Display name" at bounding box center [772, 550] width 350 height 23
paste input "25 Directors and Officers - Excess (LAYER 4) | 04 | $7.5M xs $30M"
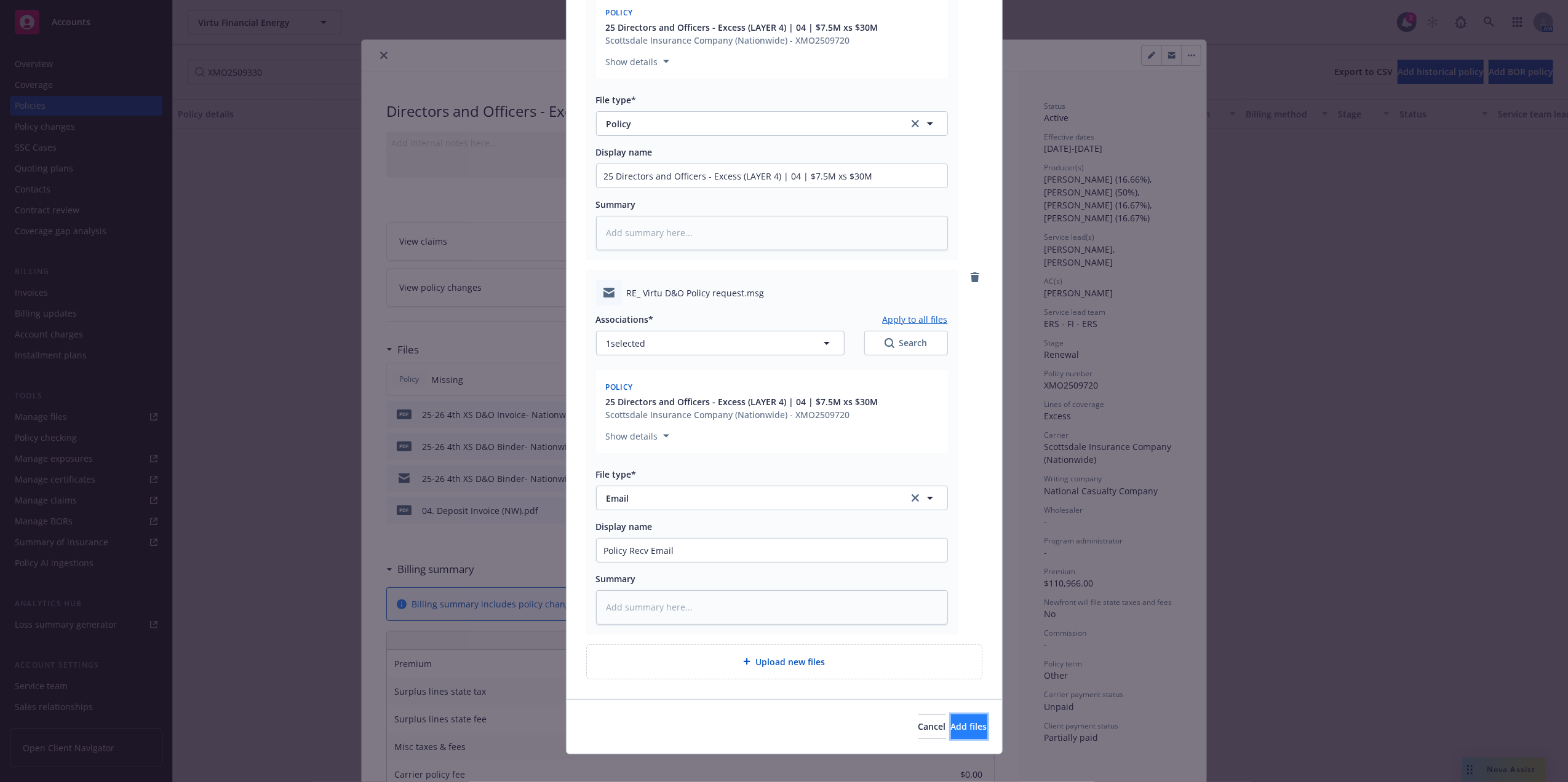
click at [951, 725] on span "Add files" at bounding box center [969, 726] width 36 height 12
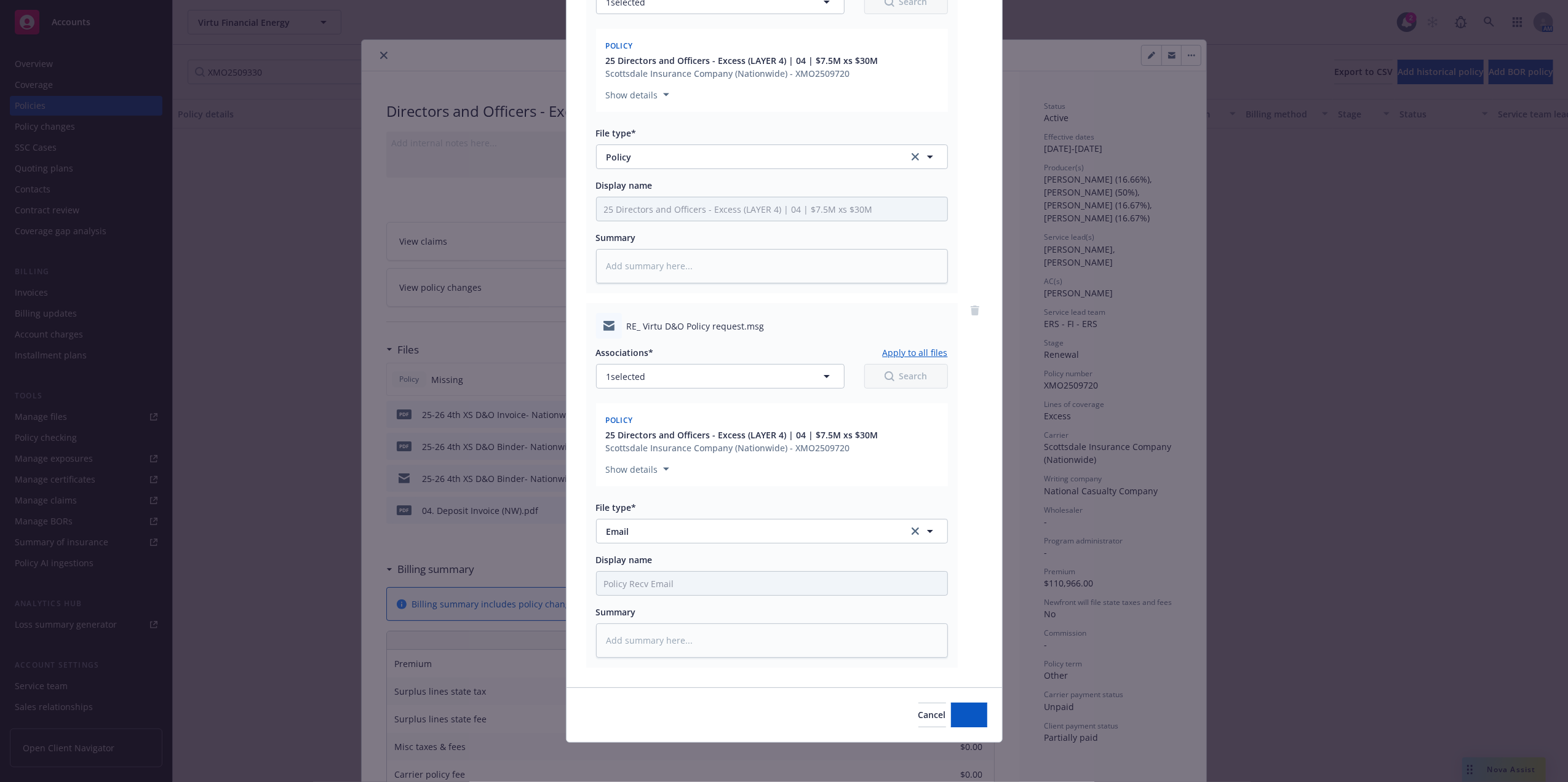
scroll to position [229, 0]
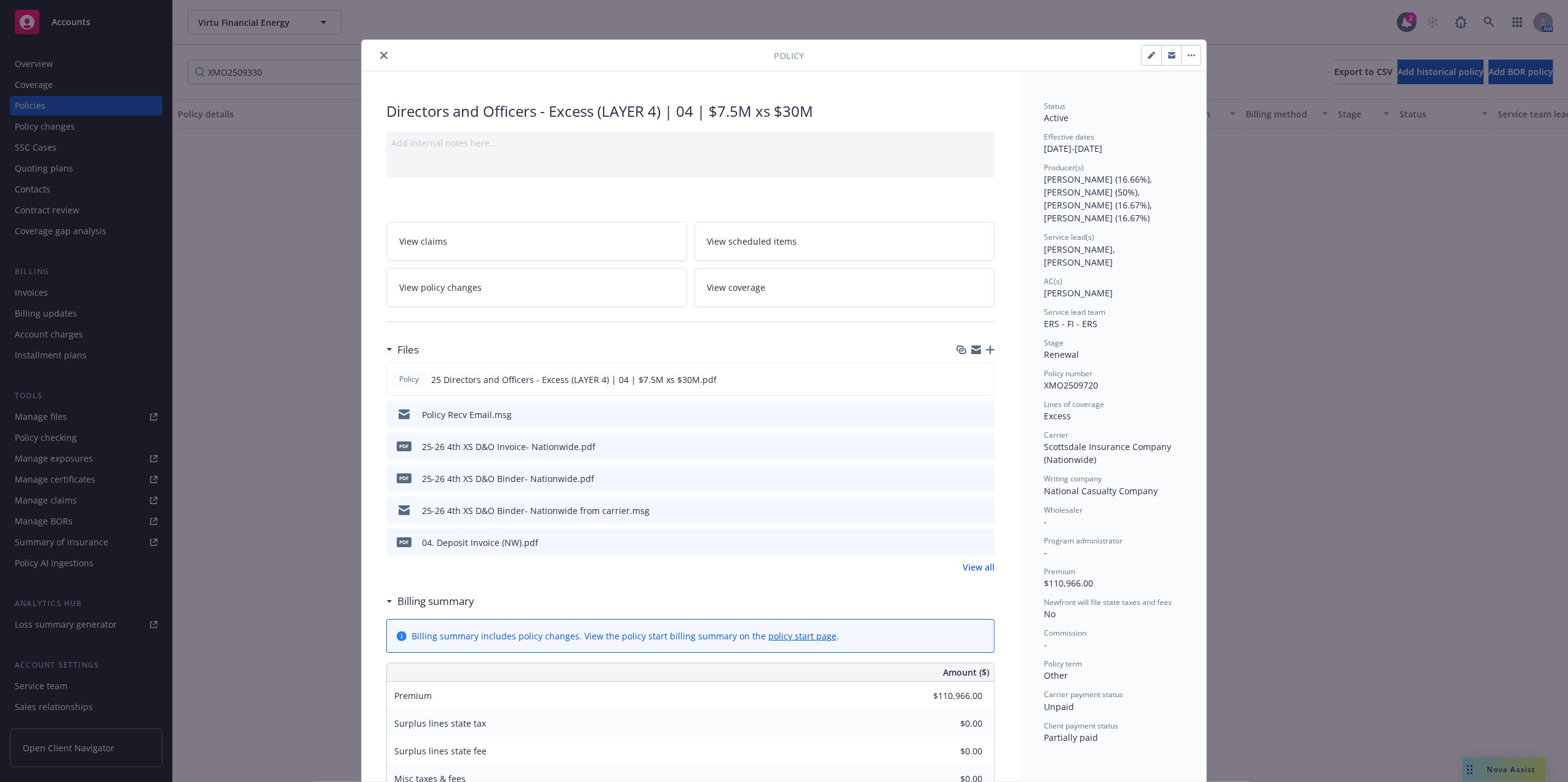
click at [380, 57] on icon "close" at bounding box center [383, 55] width 7 height 7
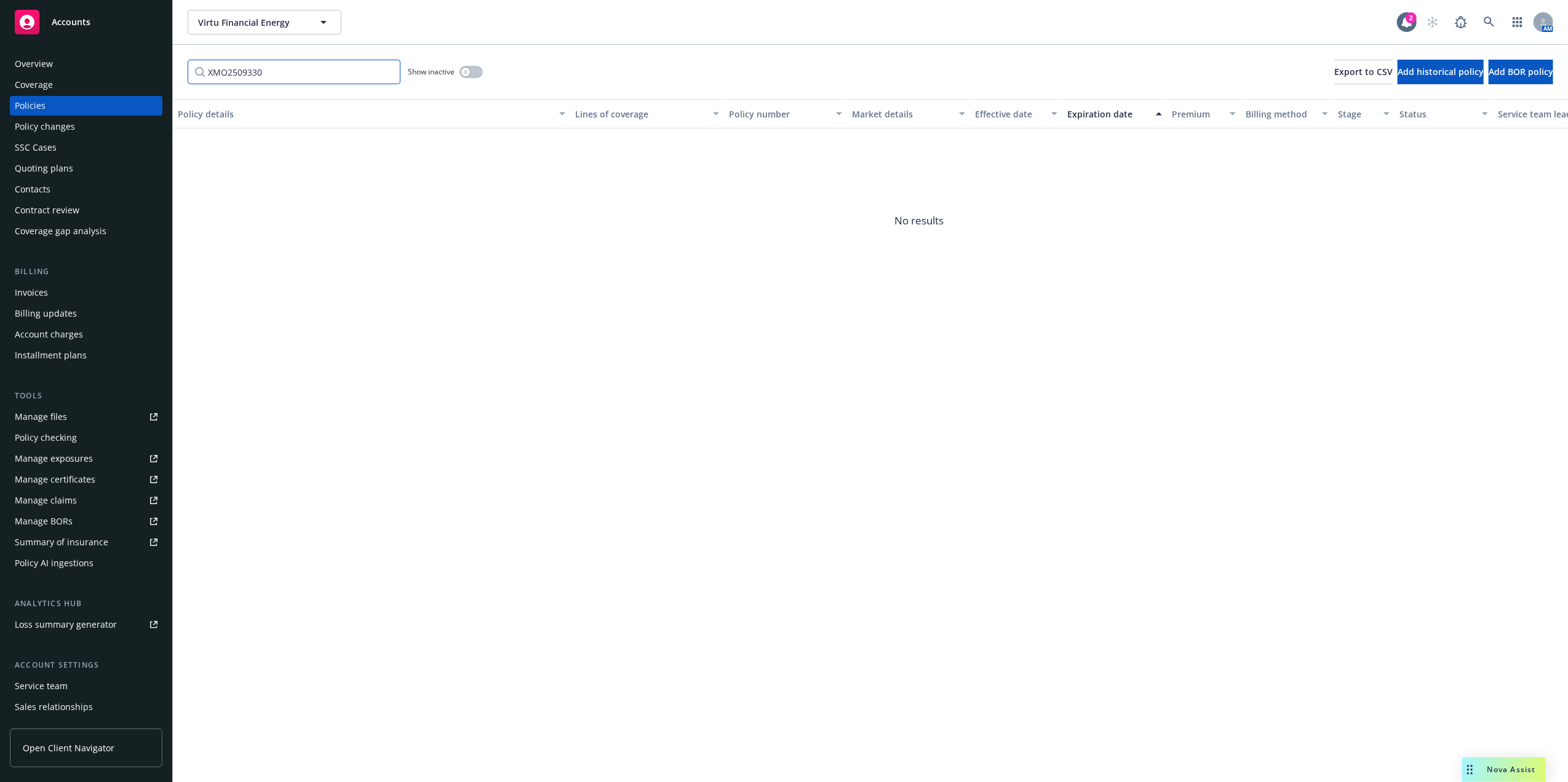
click at [385, 70] on input "XMO2509330" at bounding box center [294, 72] width 213 height 25
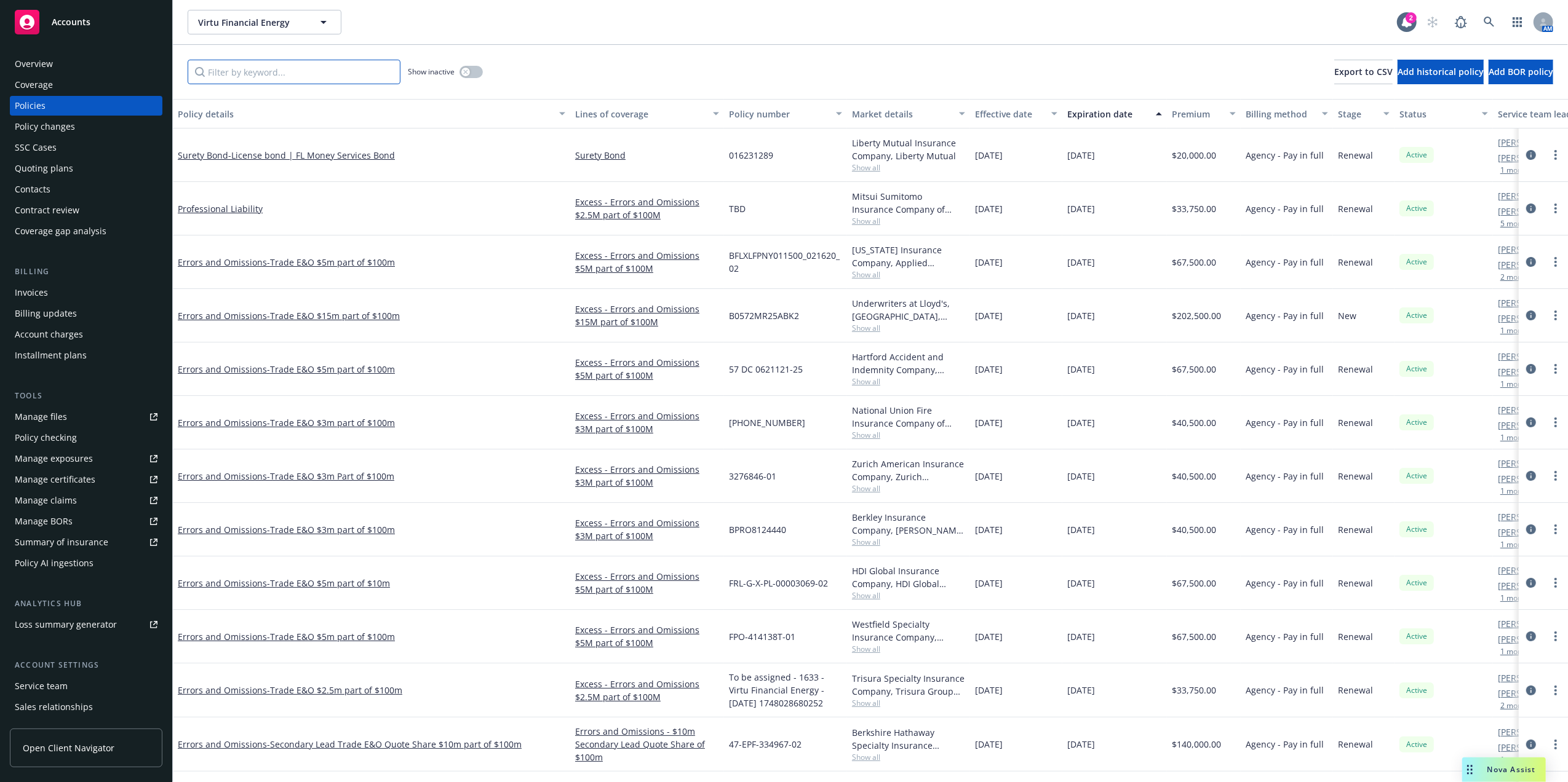
click at [357, 70] on input "Filter by keyword..." at bounding box center [294, 72] width 213 height 25
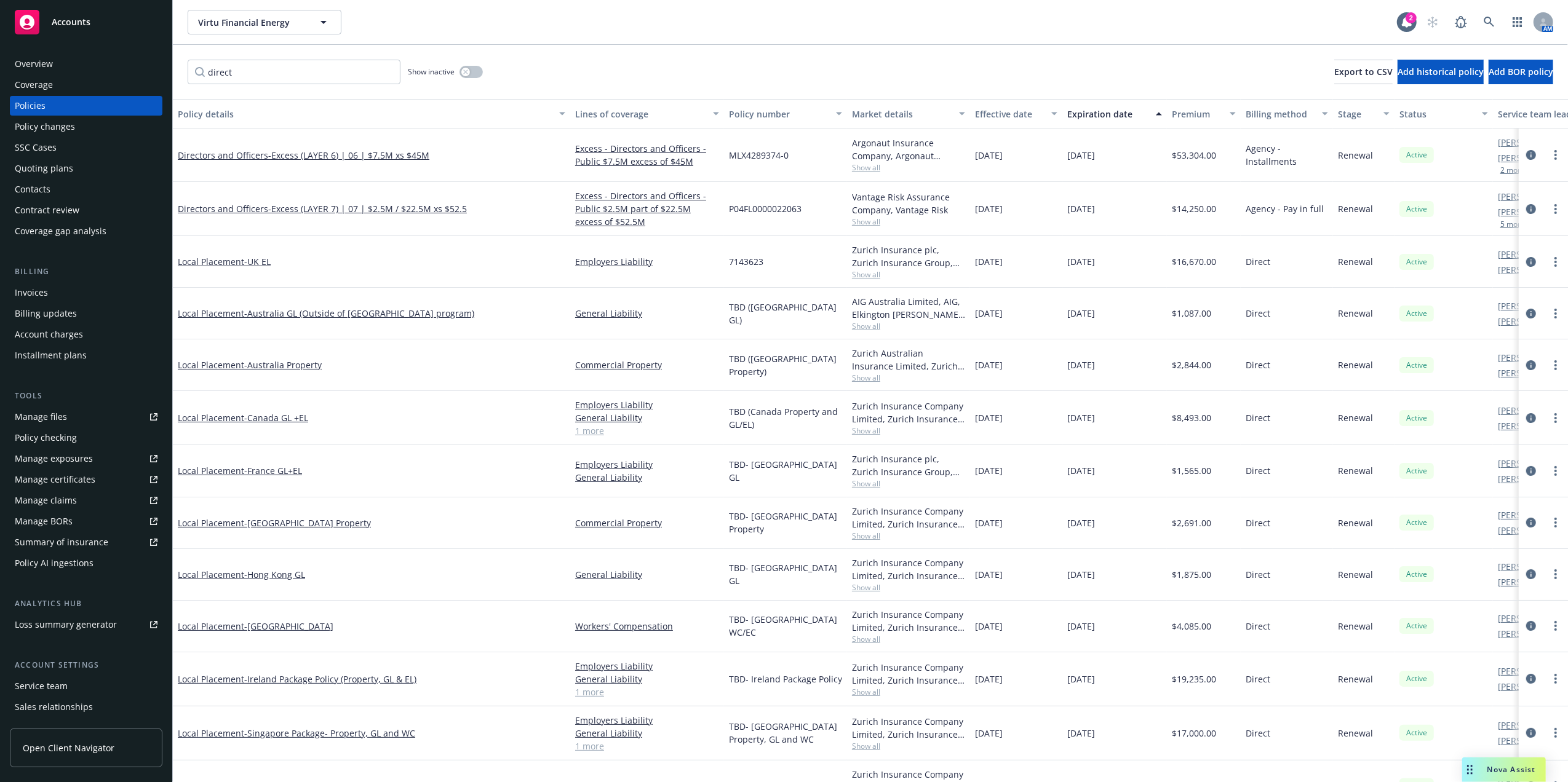
click at [194, 116] on div "Policy details" at bounding box center [364, 114] width 374 height 13
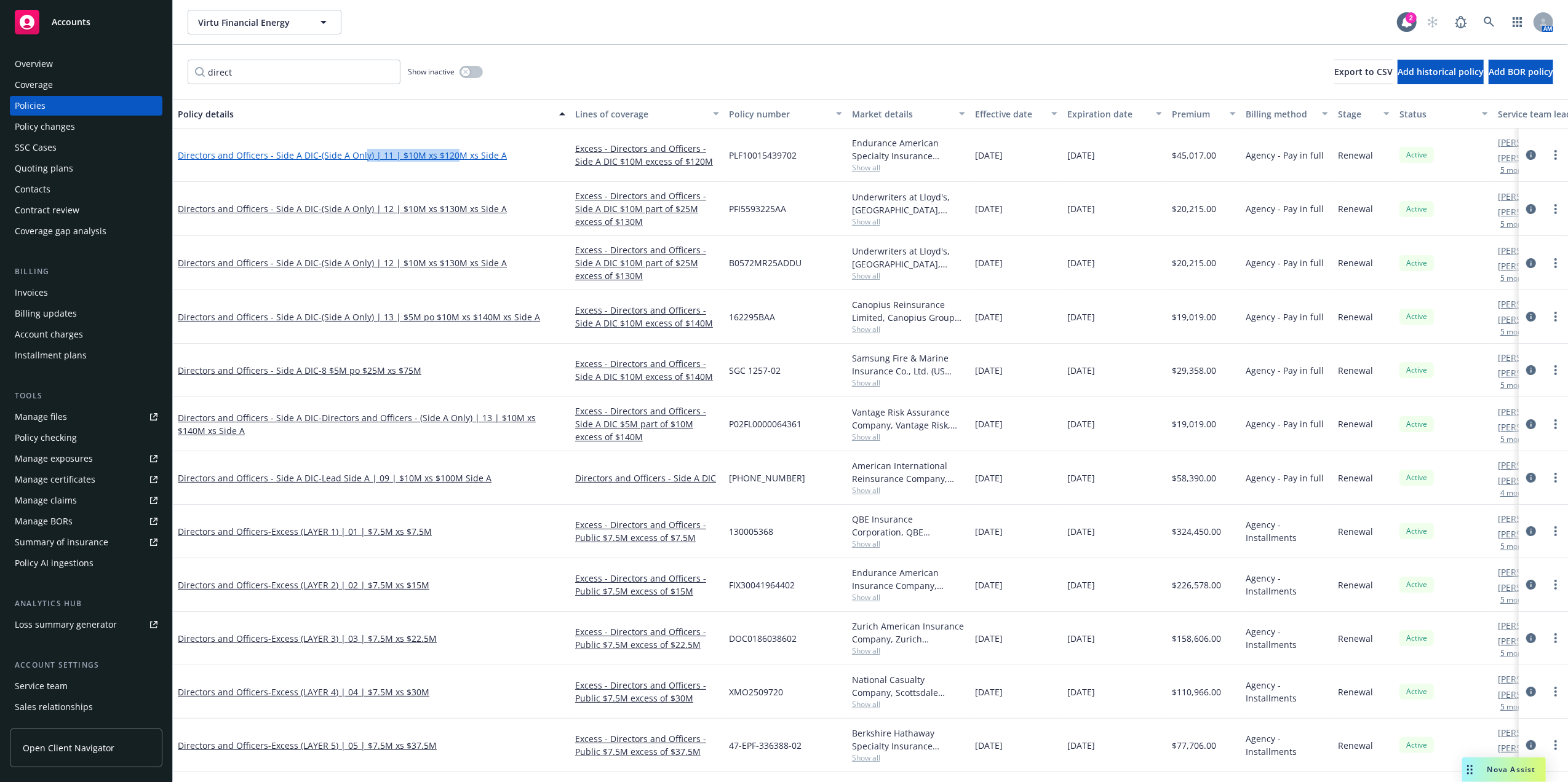
drag, startPoint x: 364, startPoint y: 155, endPoint x: 459, endPoint y: 151, distance: 95.1
click at [459, 151] on span "- (Side A Only) | 11 | $10M xs $120M xs Side A" at bounding box center [413, 155] width 188 height 12
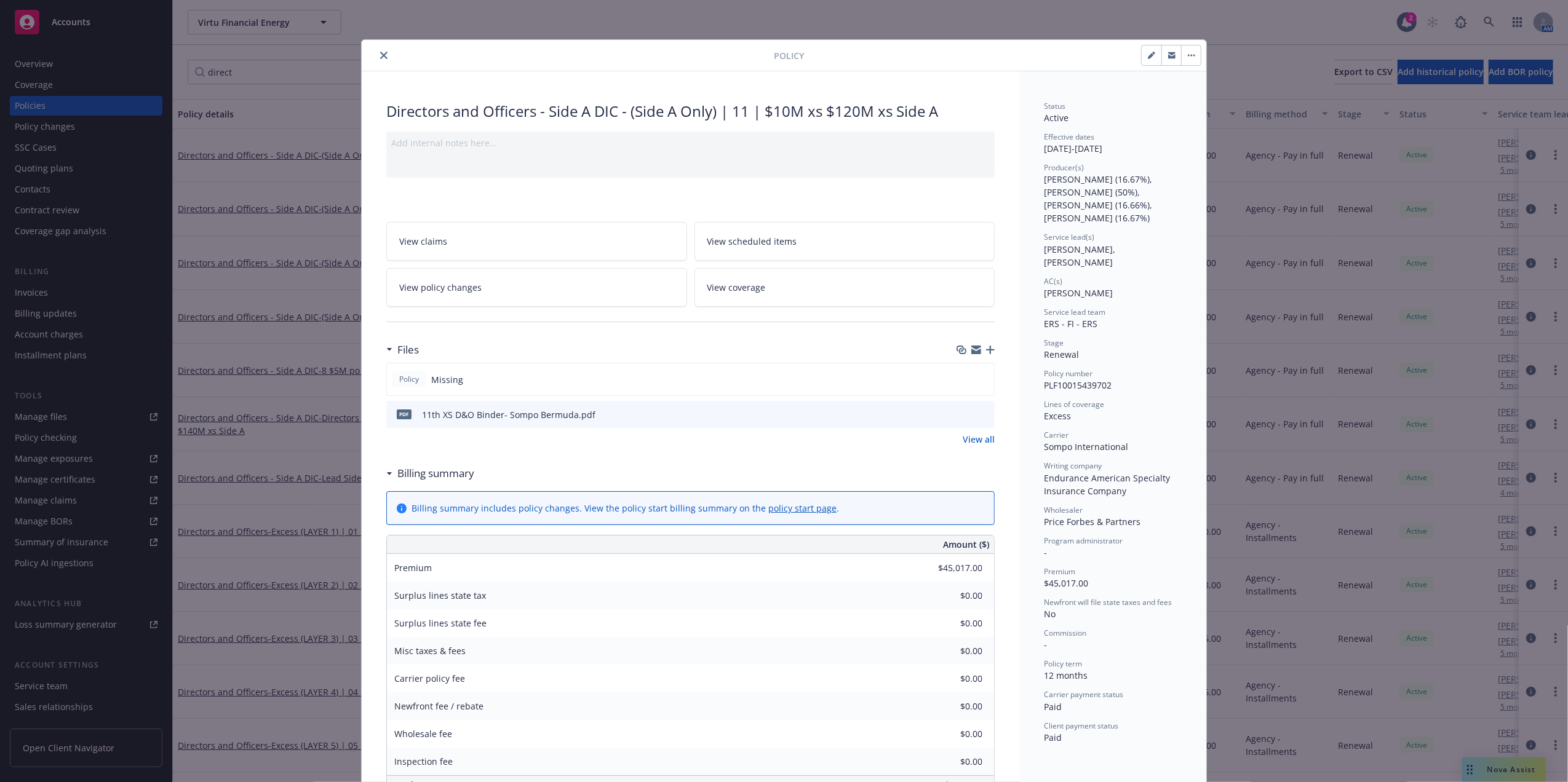
click at [977, 415] on icon "preview file" at bounding box center [982, 414] width 11 height 8
click at [1062, 379] on span "PLF10015439702" at bounding box center [1077, 385] width 68 height 12
copy span "PLF10015439702"
click at [380, 56] on icon "close" at bounding box center [383, 55] width 7 height 7
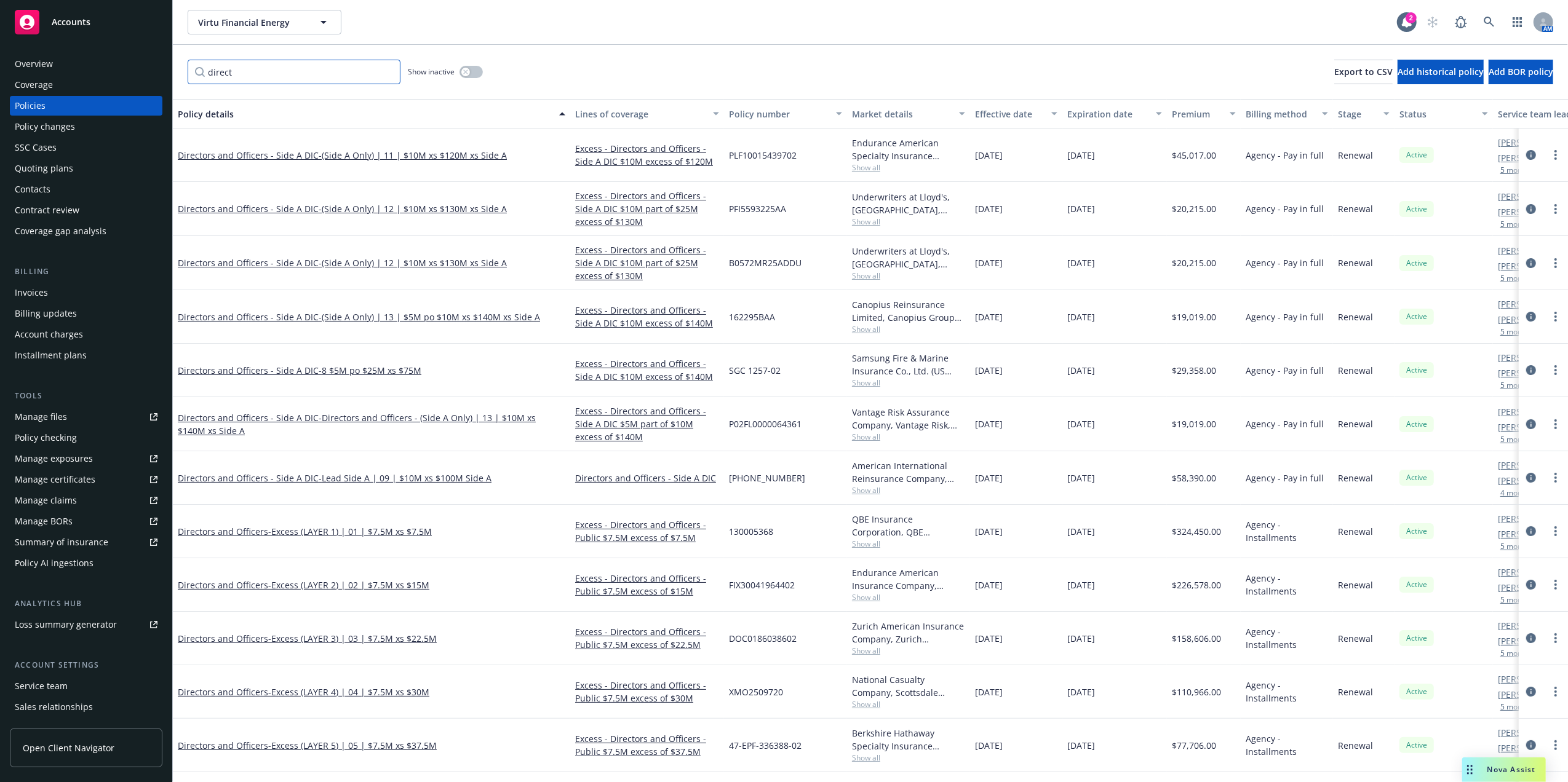
drag, startPoint x: 303, startPoint y: 70, endPoint x: 302, endPoint y: 56, distance: 14.0
click at [303, 70] on input "direct" at bounding box center [294, 72] width 213 height 25
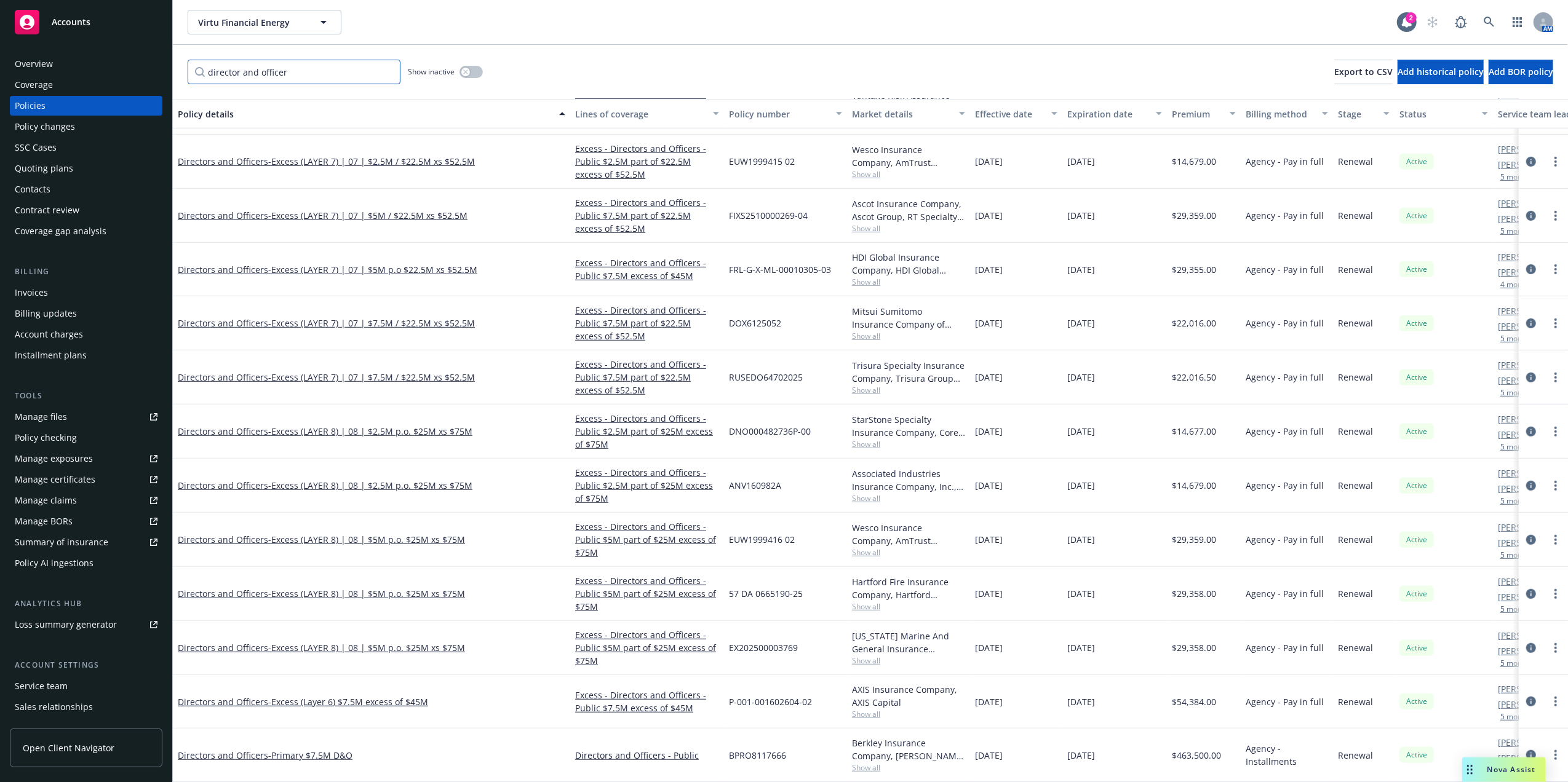
scroll to position [702, 0]
click at [859, 653] on div "[US_STATE] Marine And General Insurance Company, Coaction Specialty Insurance G…" at bounding box center [908, 648] width 123 height 55
click at [866, 656] on span "Show all" at bounding box center [908, 661] width 113 height 11
click at [1142, 639] on div "[DATE]" at bounding box center [1114, 648] width 105 height 55
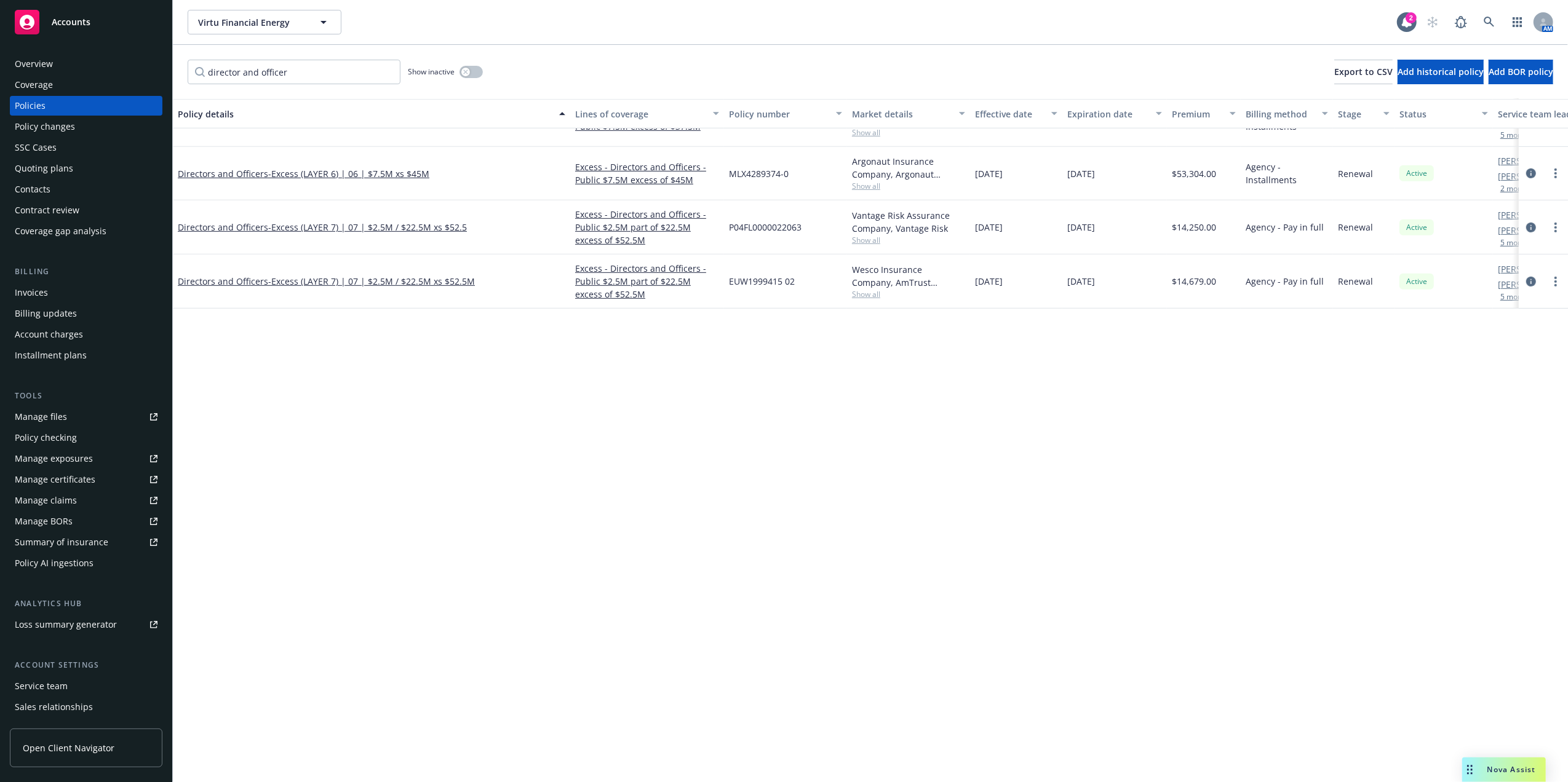
scroll to position [0, 0]
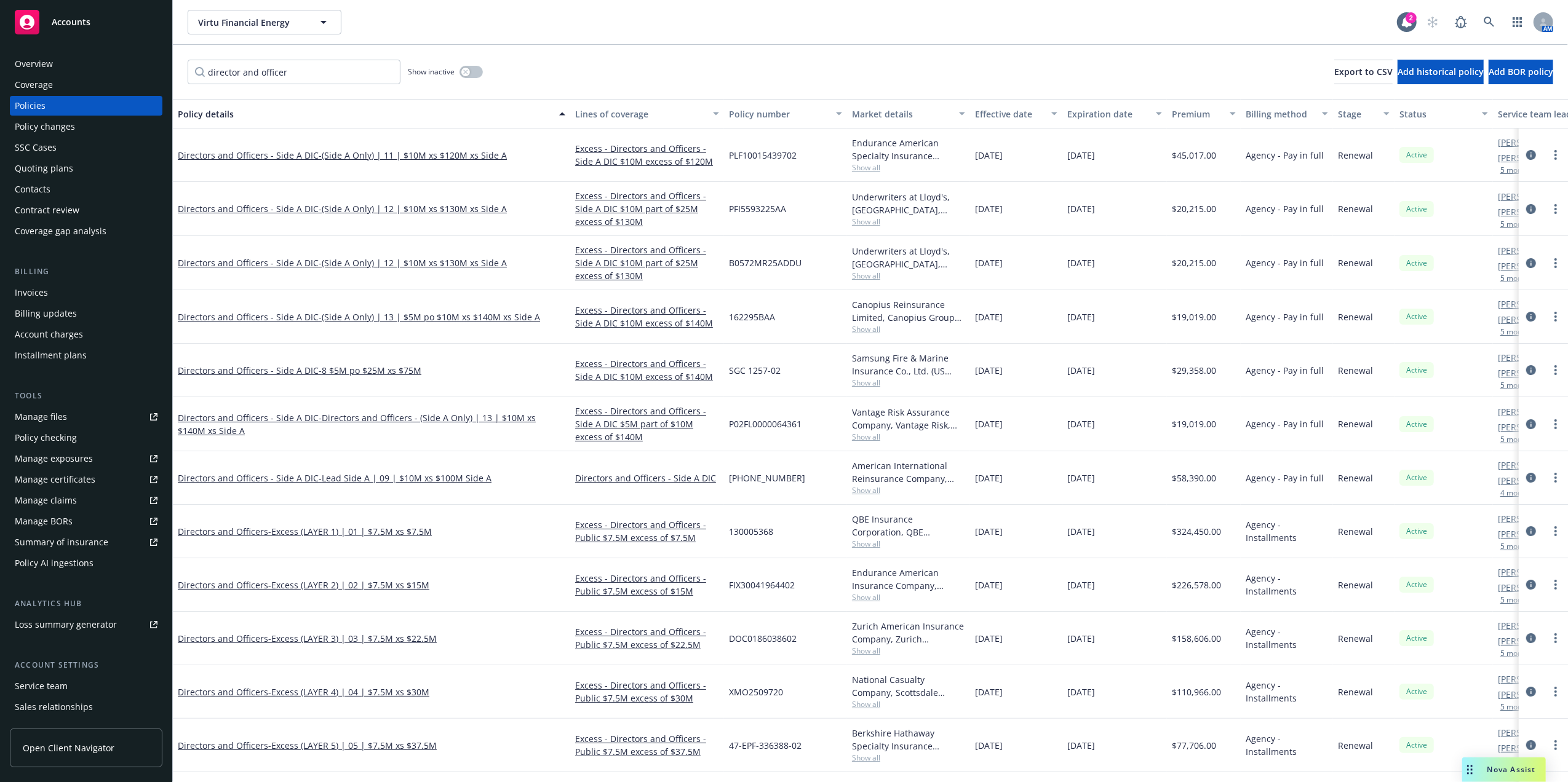
click at [251, 160] on div "Directors and Officers - Side A DIC - (Side A Only) | 11 | $10M xs $120M xs Sid…" at bounding box center [371, 155] width 387 height 13
click at [266, 155] on link "Directors and Officers - Side A DIC - (Side A Only) | 11 | $10M xs $120M xs Sid…" at bounding box center [342, 155] width 329 height 12
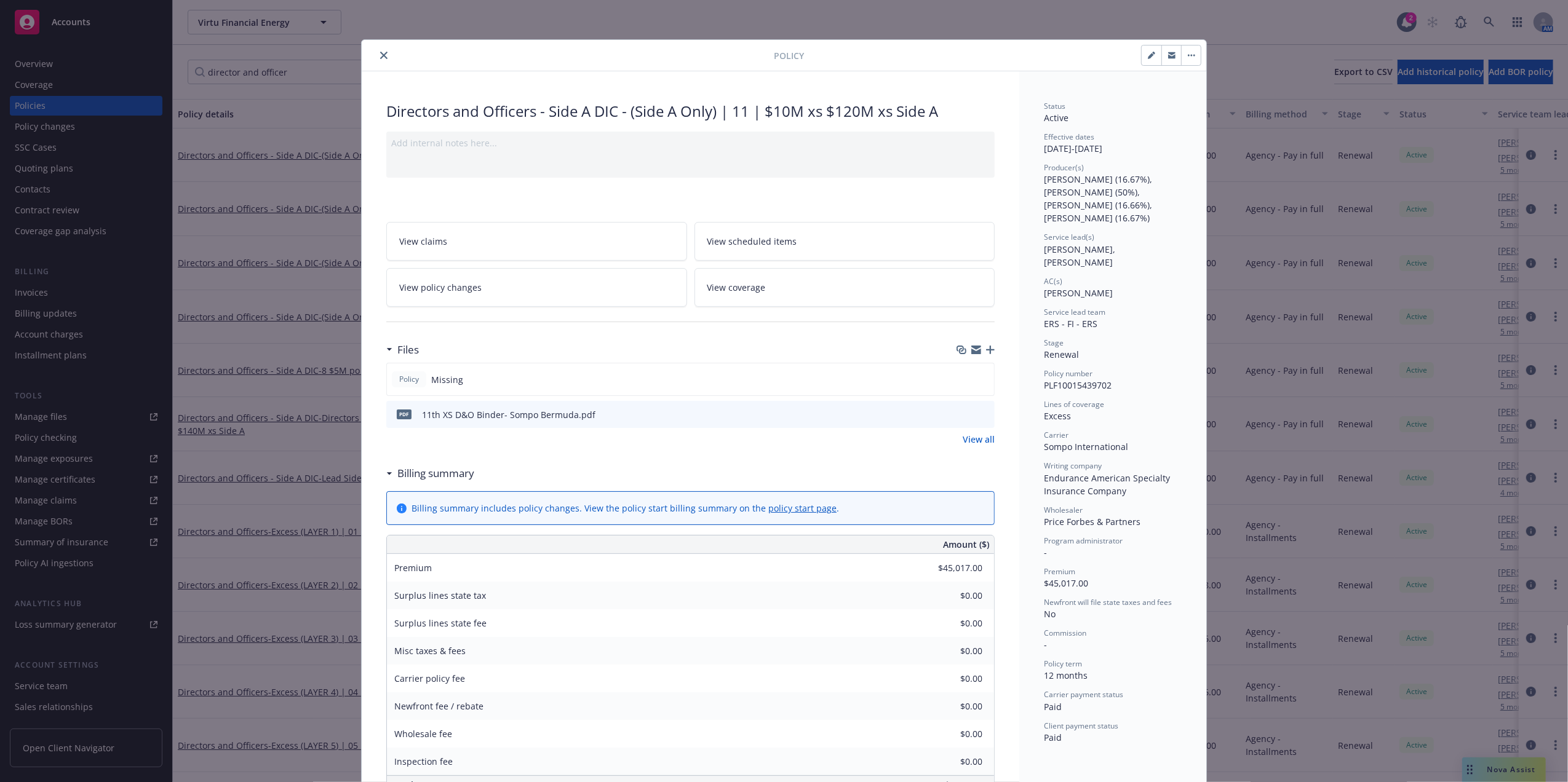
scroll to position [37, 0]
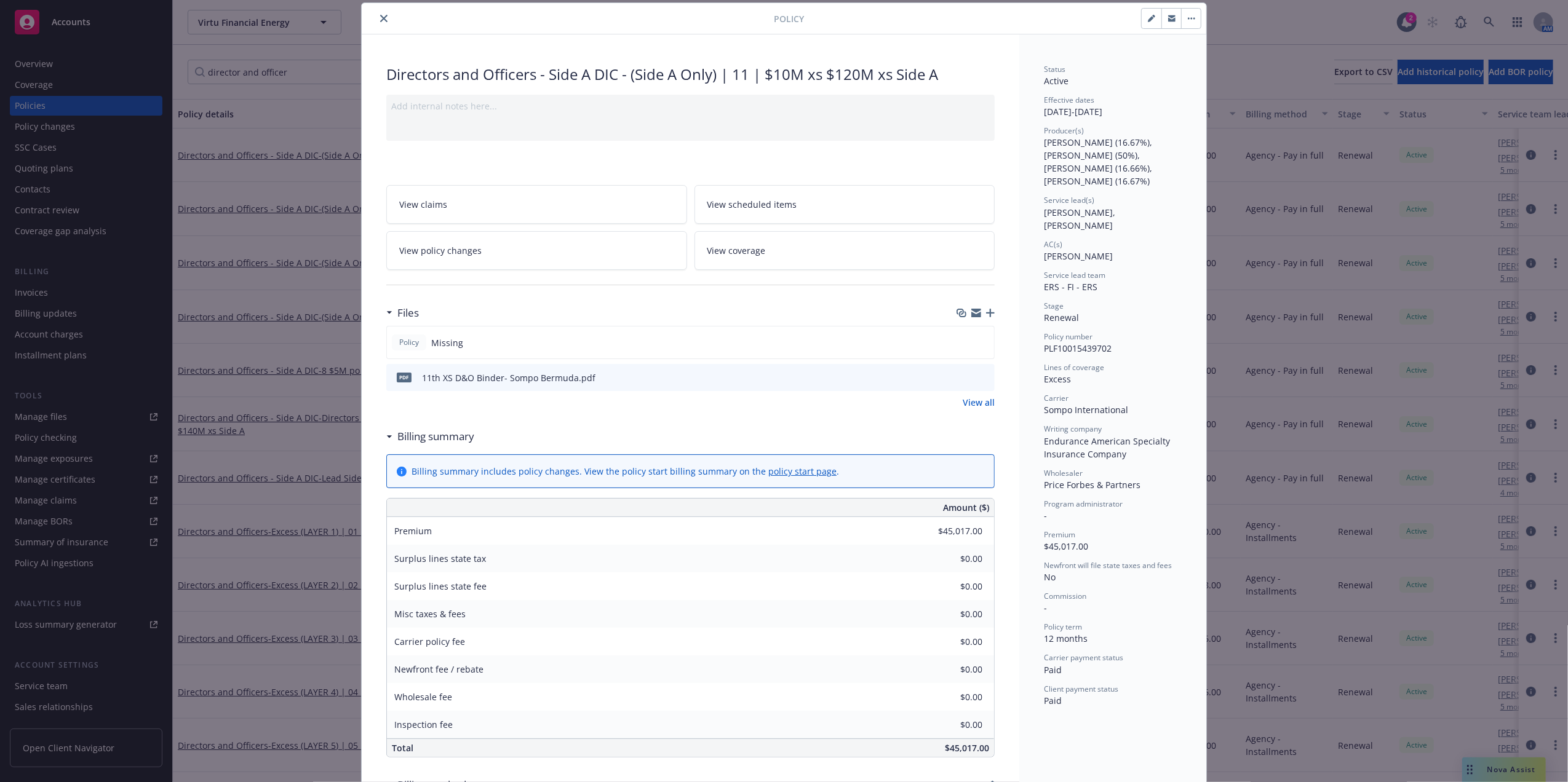
click at [380, 20] on icon "close" at bounding box center [383, 18] width 7 height 7
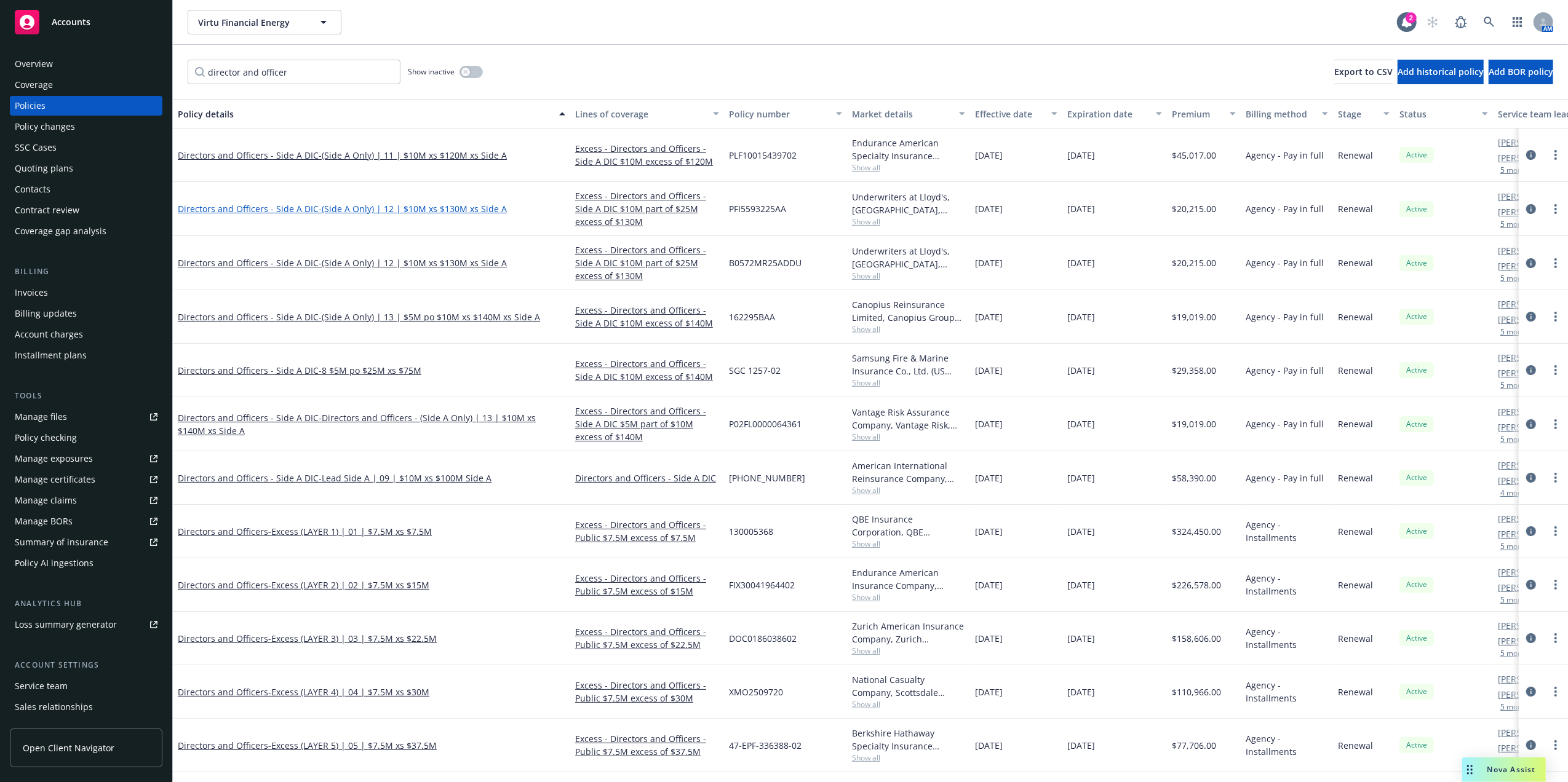
click at [414, 209] on span "- (Side A Only) | 12 | $10M xs $130M xs Side A" at bounding box center [413, 209] width 188 height 12
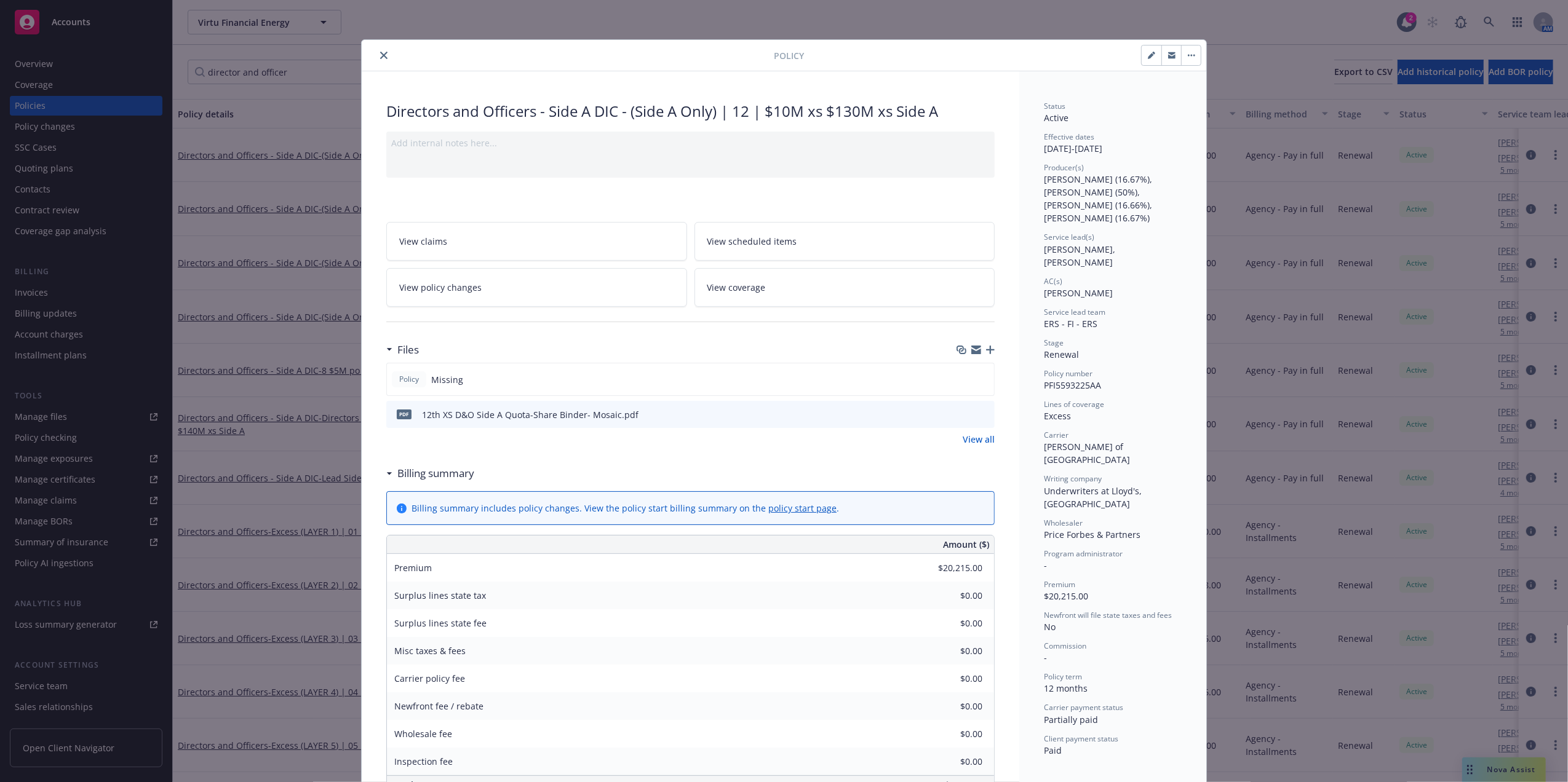
click at [981, 412] on icon "preview file" at bounding box center [982, 414] width 11 height 8
click at [380, 55] on icon "close" at bounding box center [383, 55] width 7 height 7
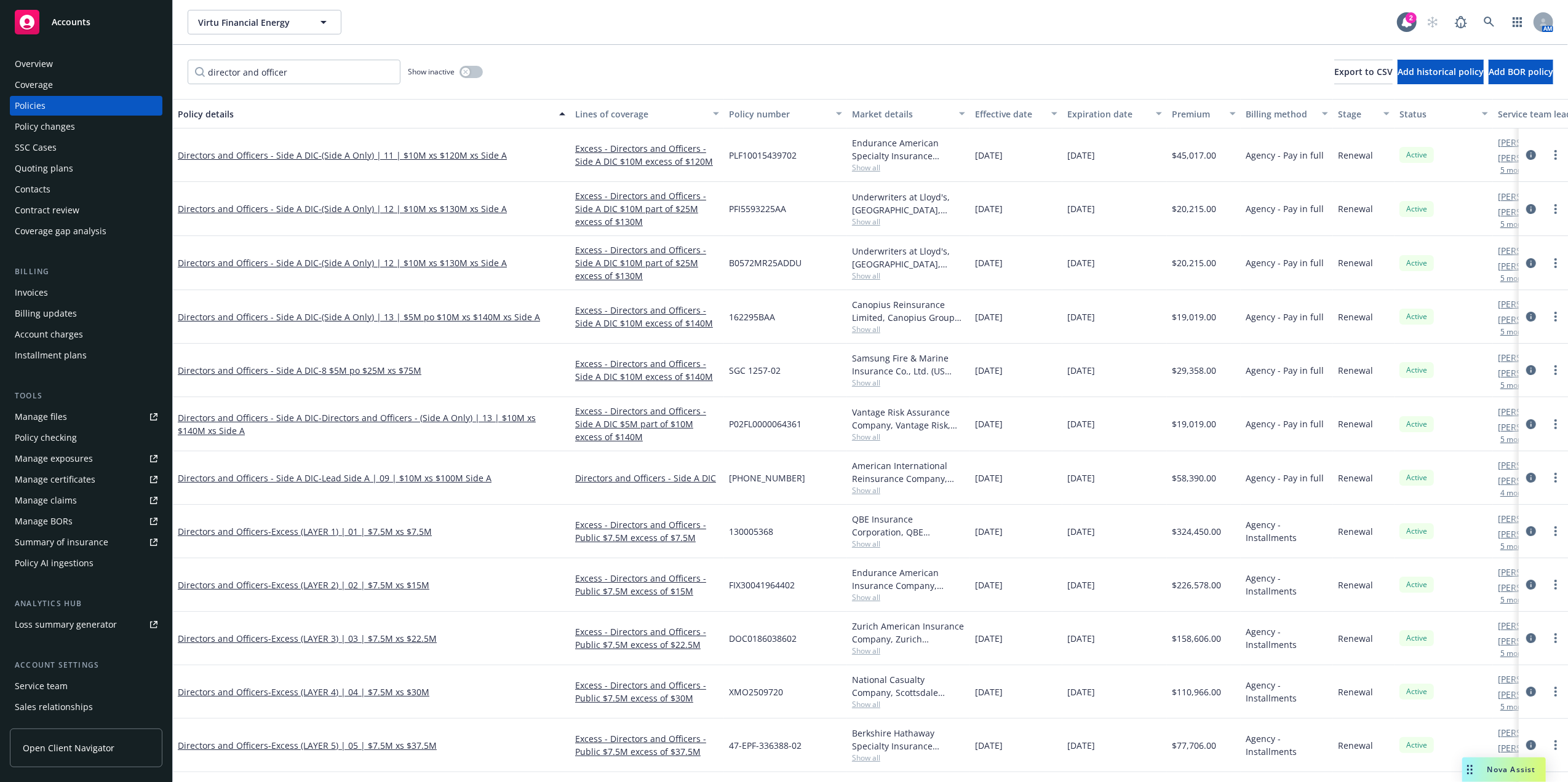
click at [870, 272] on span "Show all" at bounding box center [908, 276] width 113 height 11
click at [862, 216] on span "Show all" at bounding box center [908, 221] width 113 height 11
click at [803, 215] on div "PFI5593225AA" at bounding box center [785, 209] width 123 height 55
click at [340, 204] on span "- (Side A Only) | 12 | $10M xs $130M xs Side A" at bounding box center [413, 209] width 188 height 12
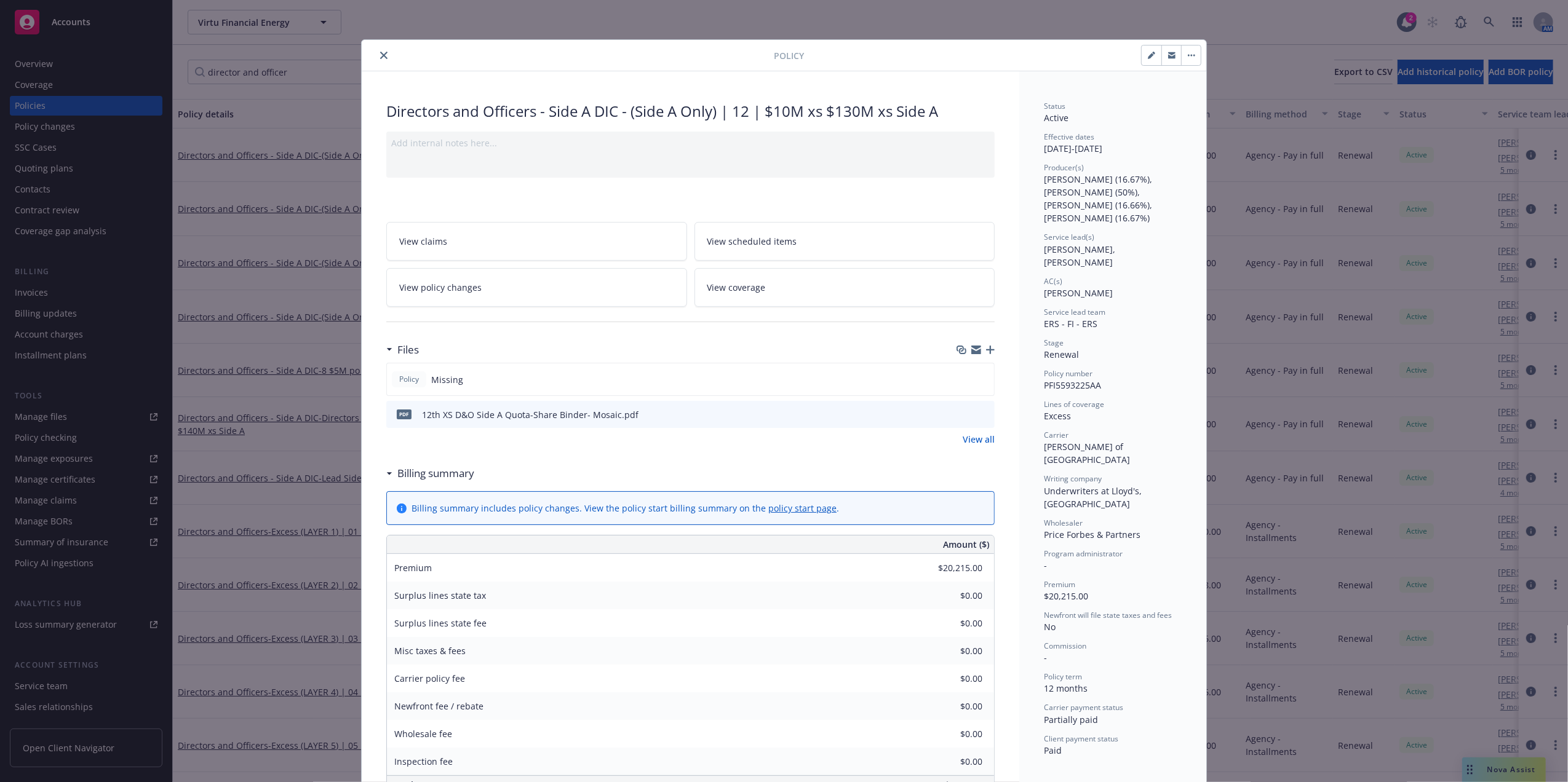
scroll to position [37, 0]
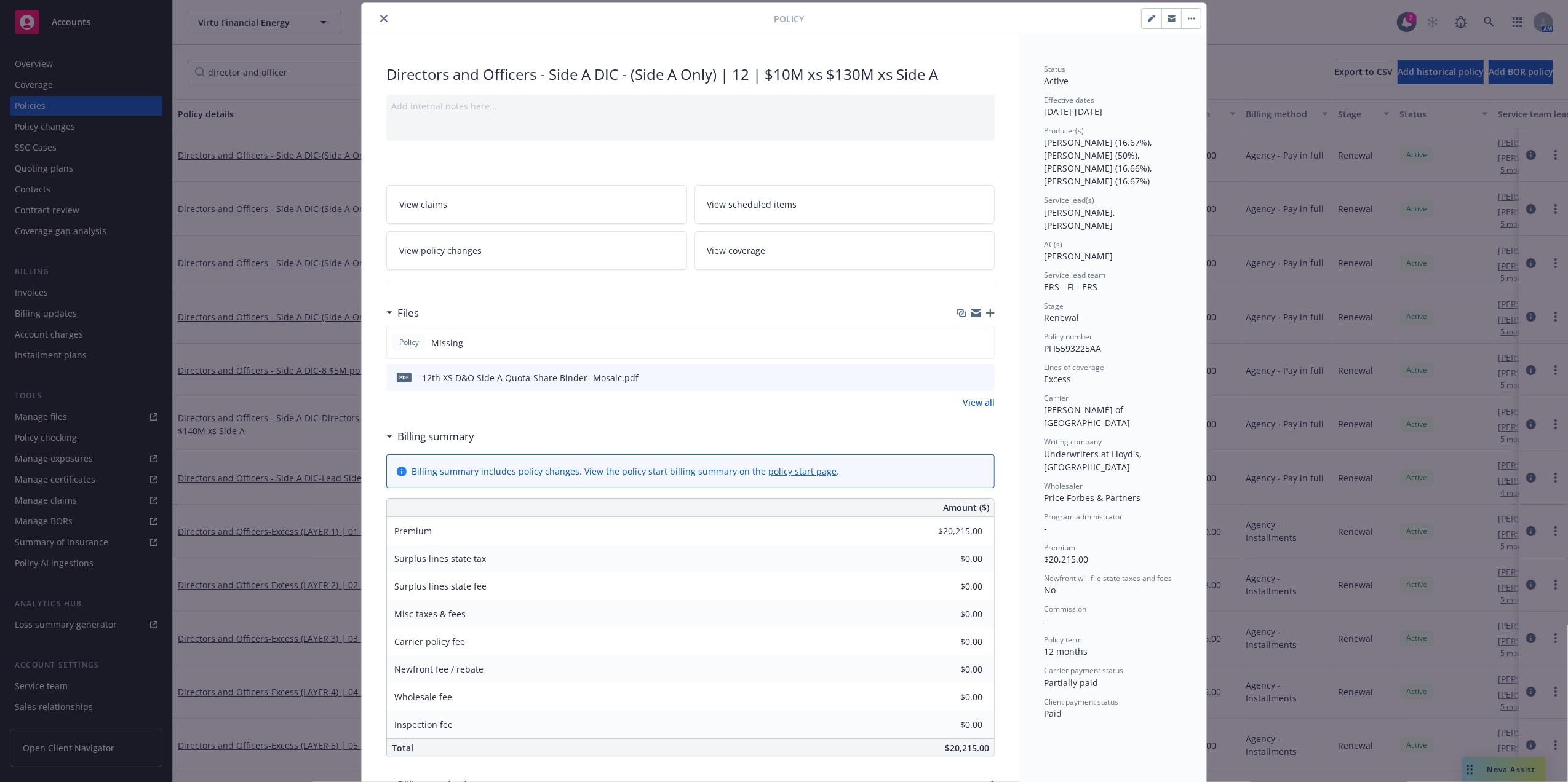
click at [1071, 343] on span "PFI5593225AA" at bounding box center [1071, 348] width 57 height 12
copy span "PFI5593225AA"
click at [377, 18] on button "close" at bounding box center [384, 18] width 15 height 15
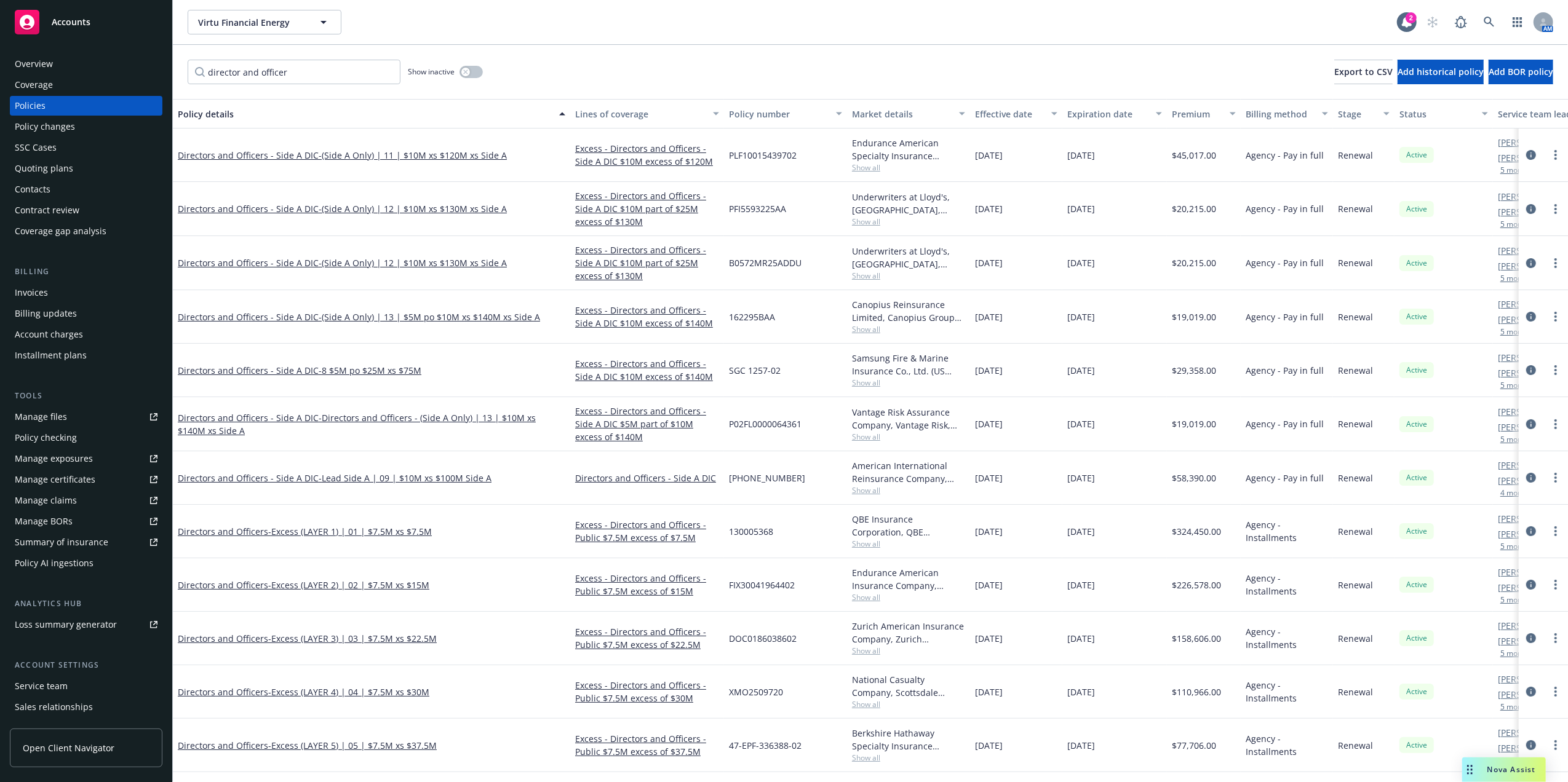
click at [379, 18] on div "Virtu Financial Energy Virtu Financial Energy" at bounding box center [792, 22] width 1209 height 25
click at [867, 277] on span "Show all" at bounding box center [908, 276] width 113 height 11
click at [986, 321] on span "[DATE]" at bounding box center [988, 317] width 27 height 13
click at [859, 331] on span "Show all" at bounding box center [908, 329] width 113 height 11
click at [999, 316] on span "[DATE]" at bounding box center [988, 317] width 27 height 13
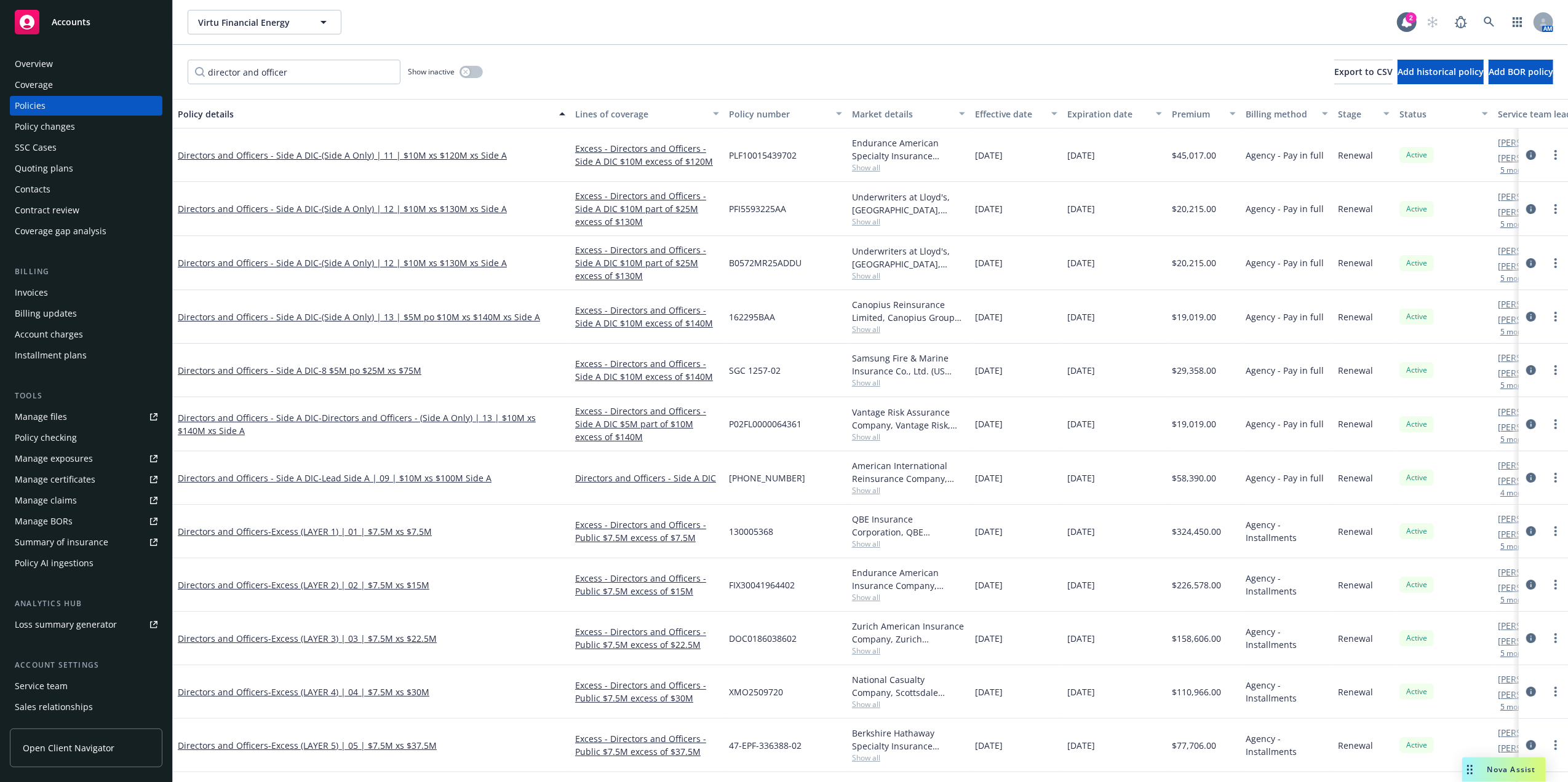
click at [749, 316] on span "162295BAA" at bounding box center [752, 317] width 46 height 13
copy span "162295BAA"
click at [863, 384] on span "Show all" at bounding box center [908, 382] width 113 height 11
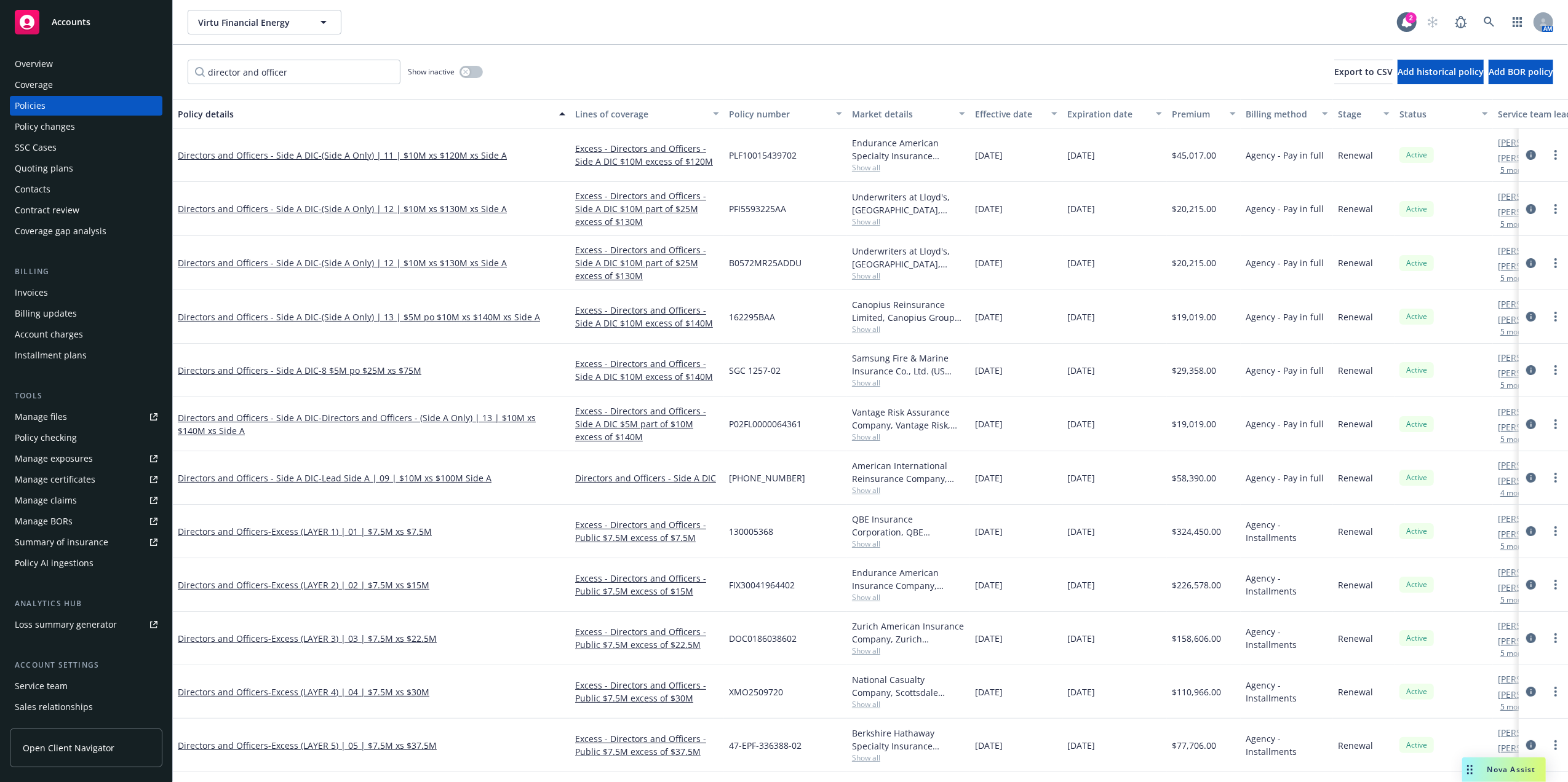
click at [858, 490] on span "Show all" at bounding box center [908, 490] width 113 height 11
click at [830, 483] on div "[PHONE_NUMBER]" at bounding box center [785, 477] width 123 height 54
click at [864, 544] on span "Show all" at bounding box center [908, 543] width 113 height 11
click at [869, 485] on div "American International Reinsurance Company, Limited, AIG, Price Forbes & Partne…" at bounding box center [908, 472] width 113 height 26
click at [869, 491] on span "Show all" at bounding box center [908, 490] width 113 height 11
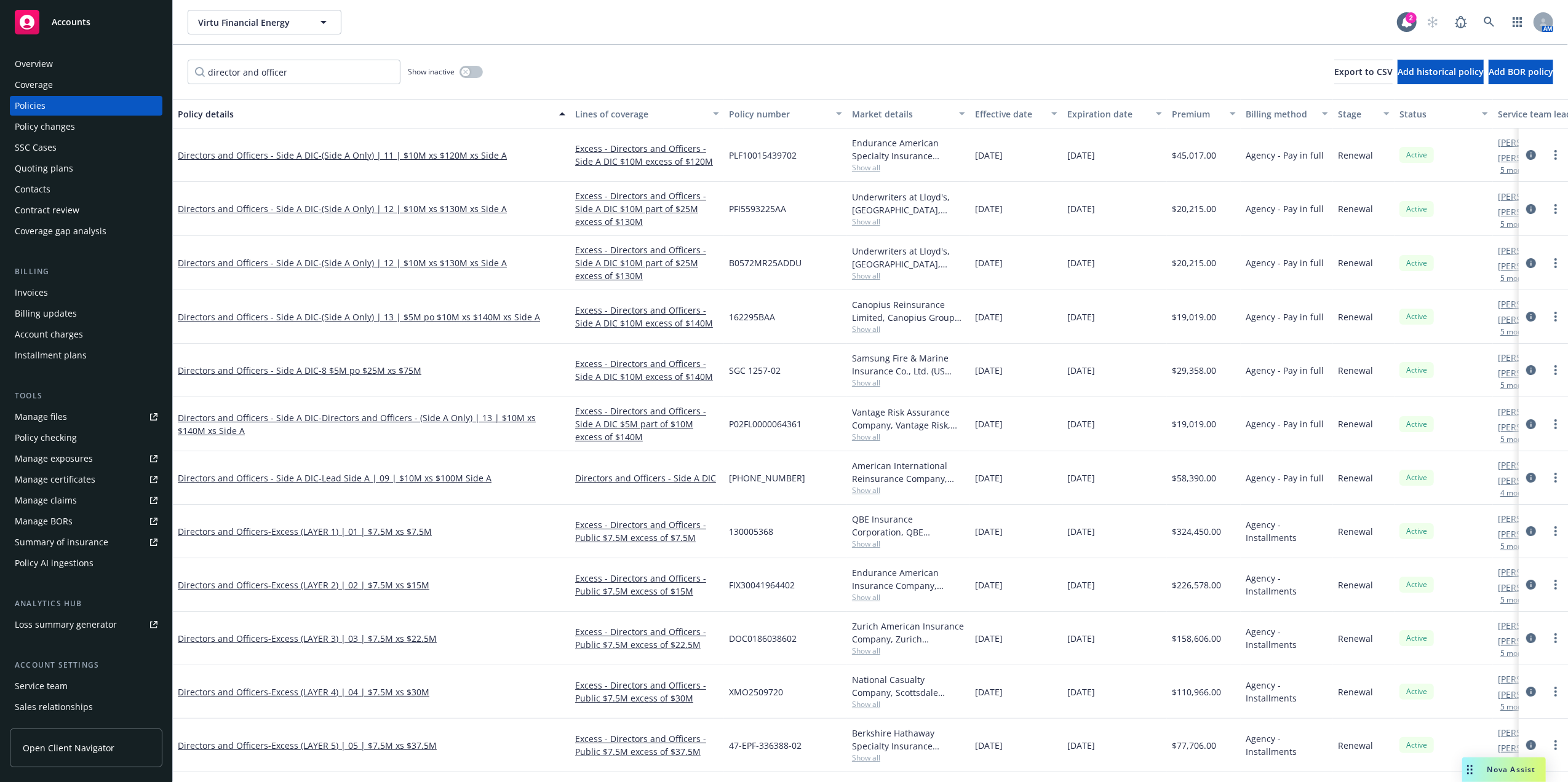
click at [757, 472] on span "[PHONE_NUMBER]" at bounding box center [767, 478] width 76 height 13
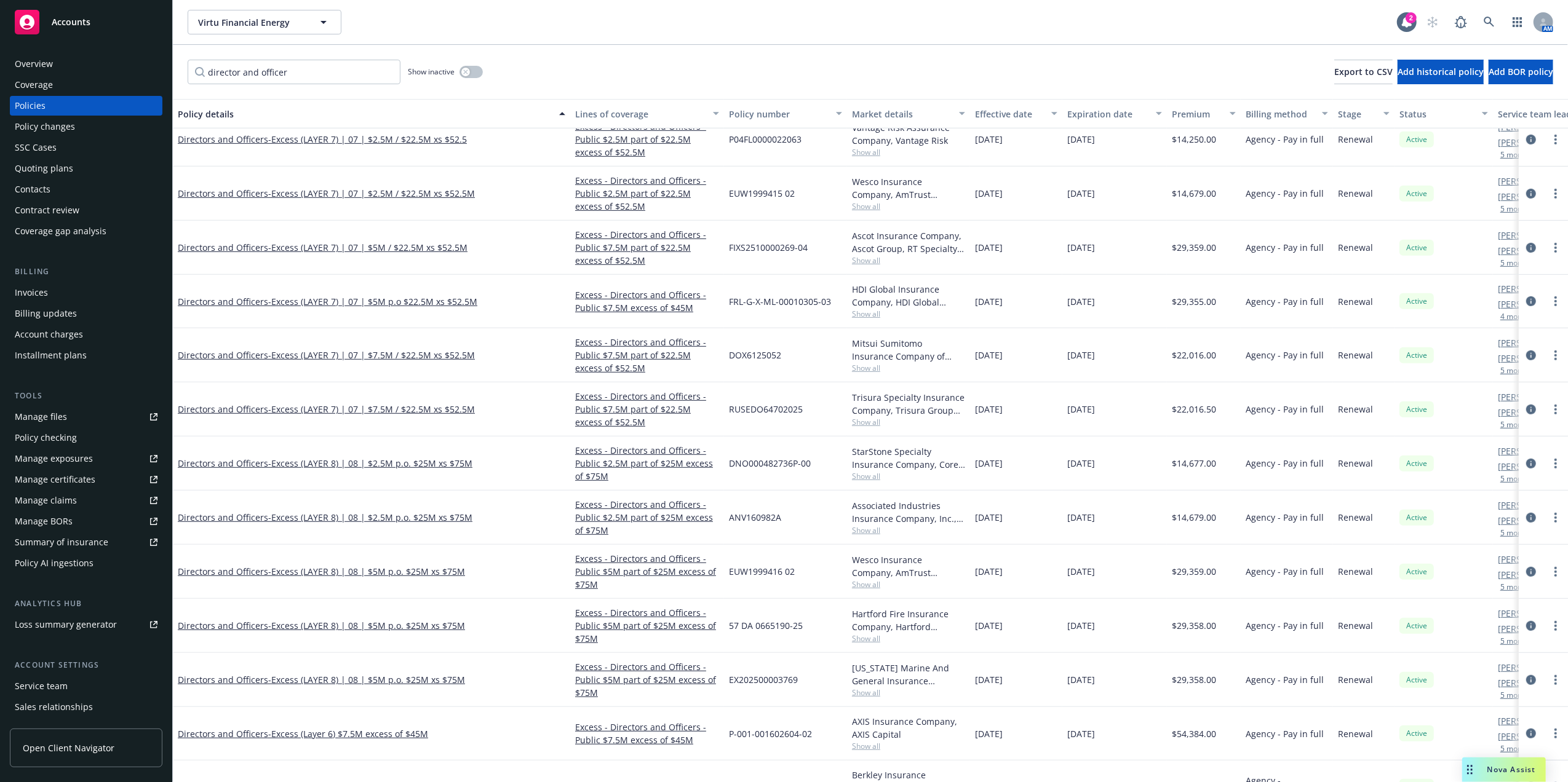
scroll to position [702, 0]
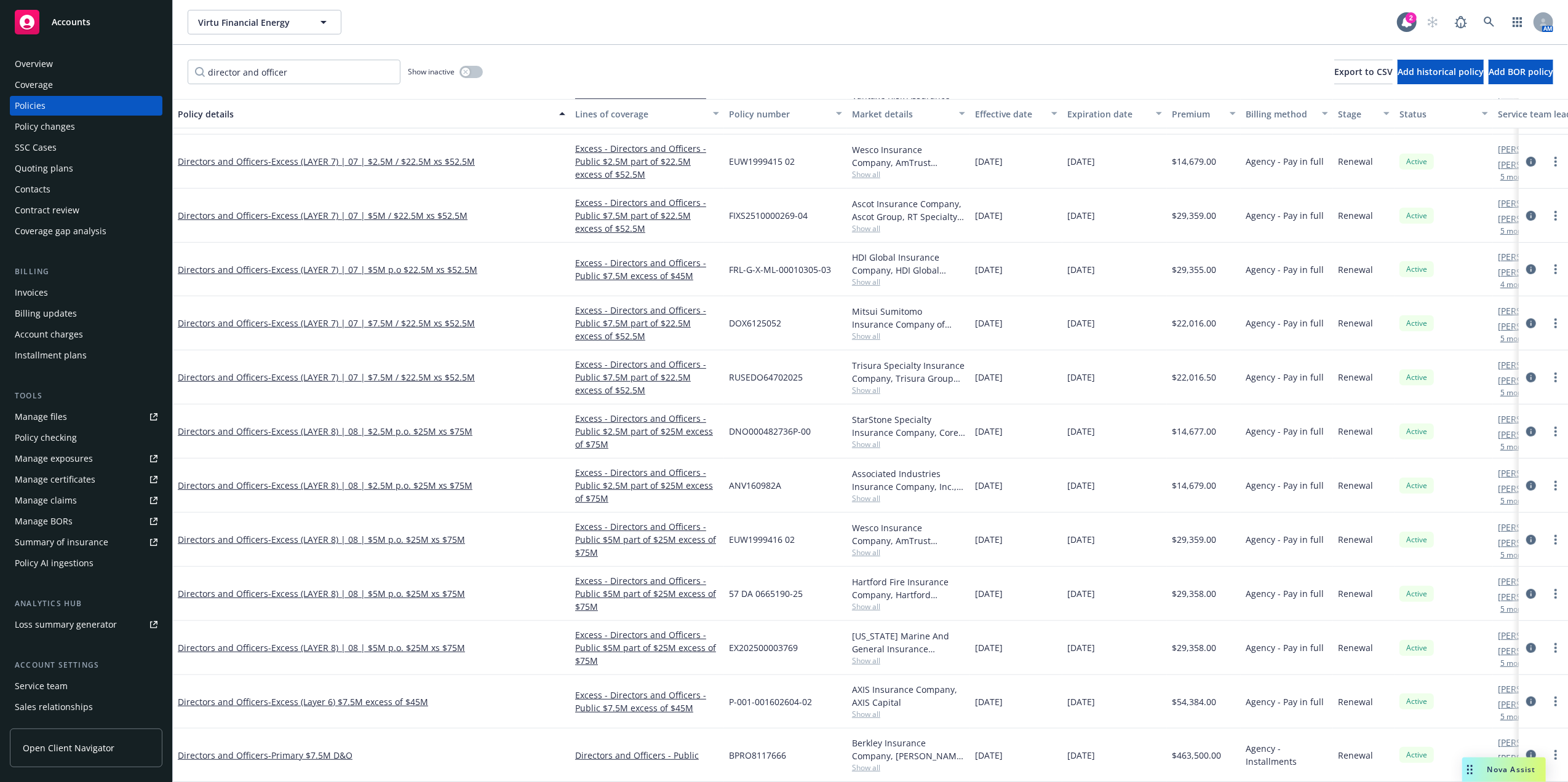
click at [274, 749] on div "Directors and Officers - Primary $7.5M D&O" at bounding box center [371, 756] width 387 height 13
click at [282, 749] on span "- Primary $7.5M D&O" at bounding box center [311, 755] width 84 height 12
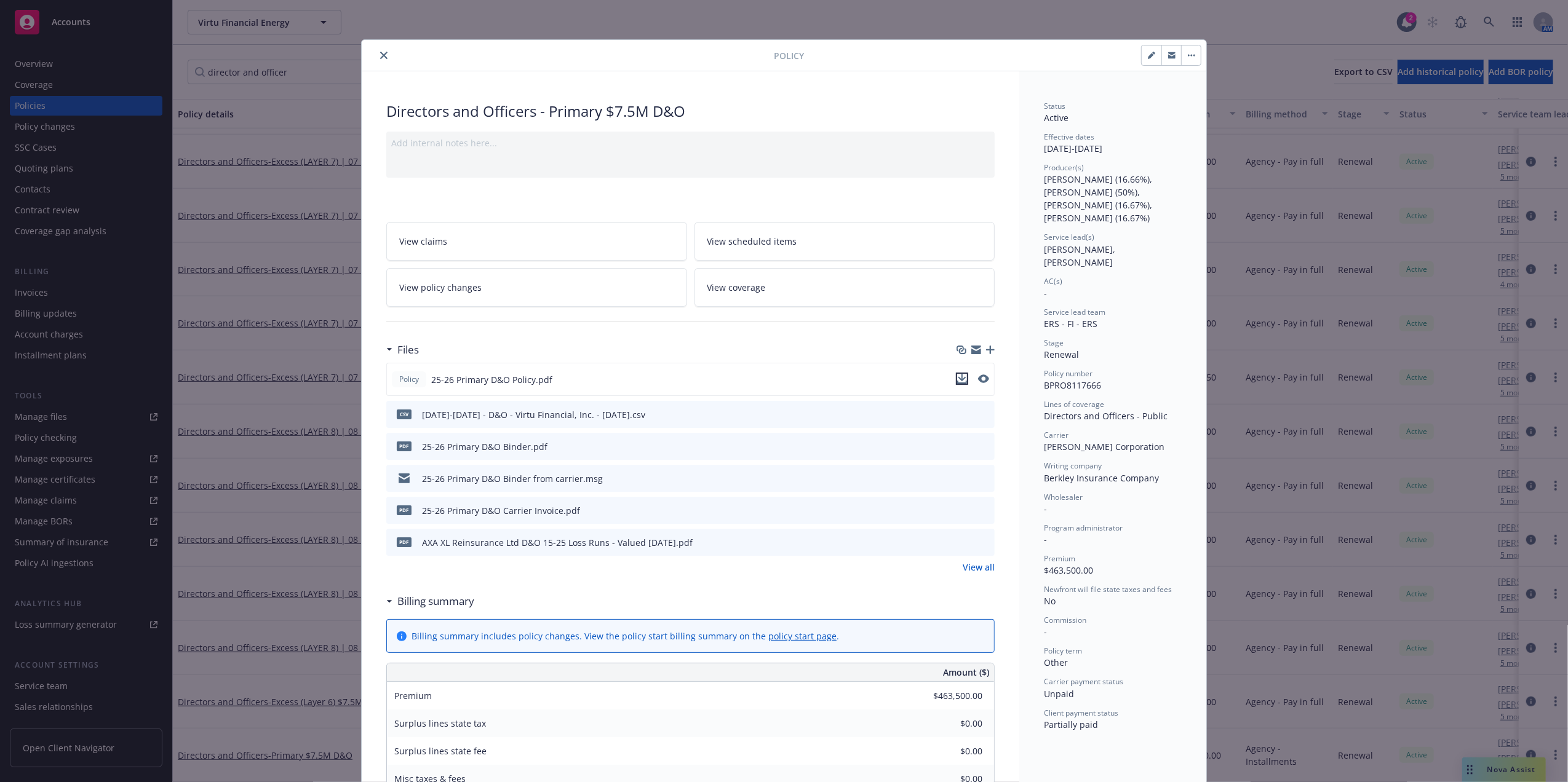
click at [957, 377] on icon "download file" at bounding box center [962, 379] width 10 height 10
drag, startPoint x: 377, startPoint y: 55, endPoint x: 449, endPoint y: 107, distance: 88.8
click at [380, 55] on icon "close" at bounding box center [383, 55] width 7 height 7
click at [380, 59] on icon "close" at bounding box center [383, 55] width 7 height 7
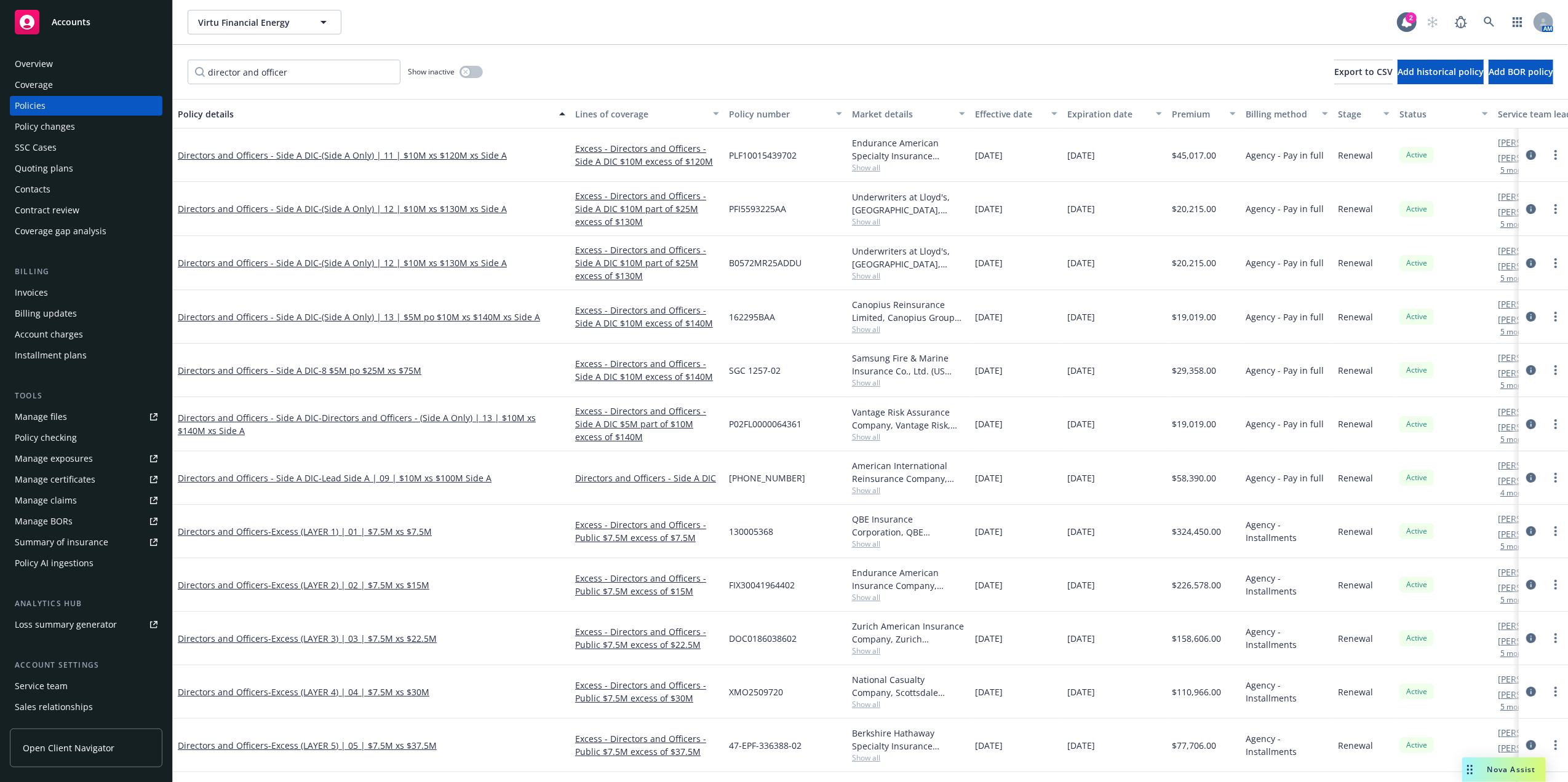
click at [861, 171] on span "Show all" at bounding box center [908, 168] width 113 height 11
click at [1011, 201] on div "[DATE]" at bounding box center [1016, 209] width 93 height 55
click at [873, 225] on span "Show all" at bounding box center [908, 221] width 113 height 11
click at [977, 218] on div "[DATE]" at bounding box center [1016, 209] width 93 height 55
click at [868, 276] on span "Show all" at bounding box center [908, 276] width 113 height 11
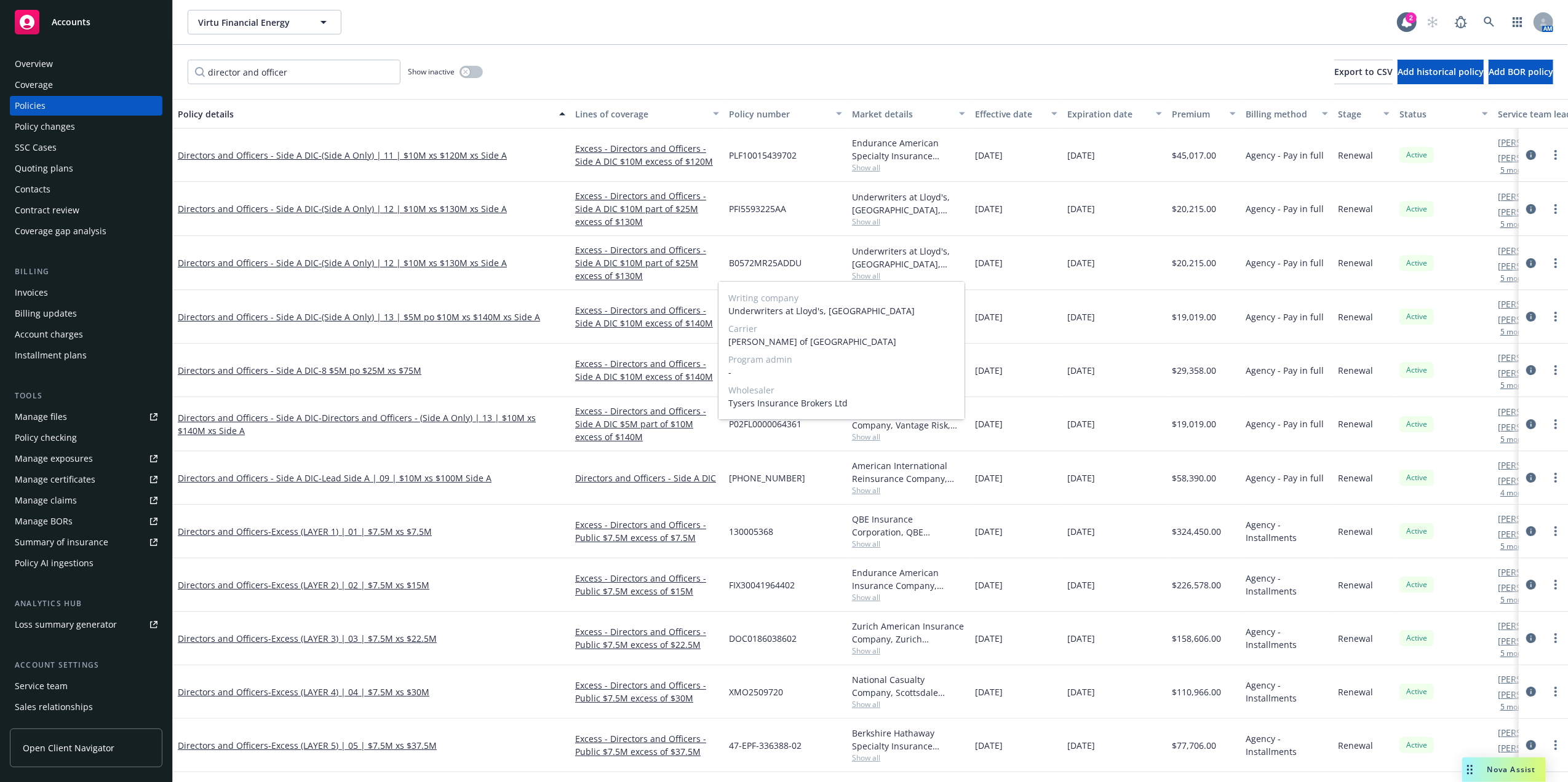
click at [934, 259] on div "Underwriters at Lloyd's, [GEOGRAPHIC_DATA], Lloyd's of [GEOGRAPHIC_DATA], Tyser…" at bounding box center [908, 257] width 113 height 26
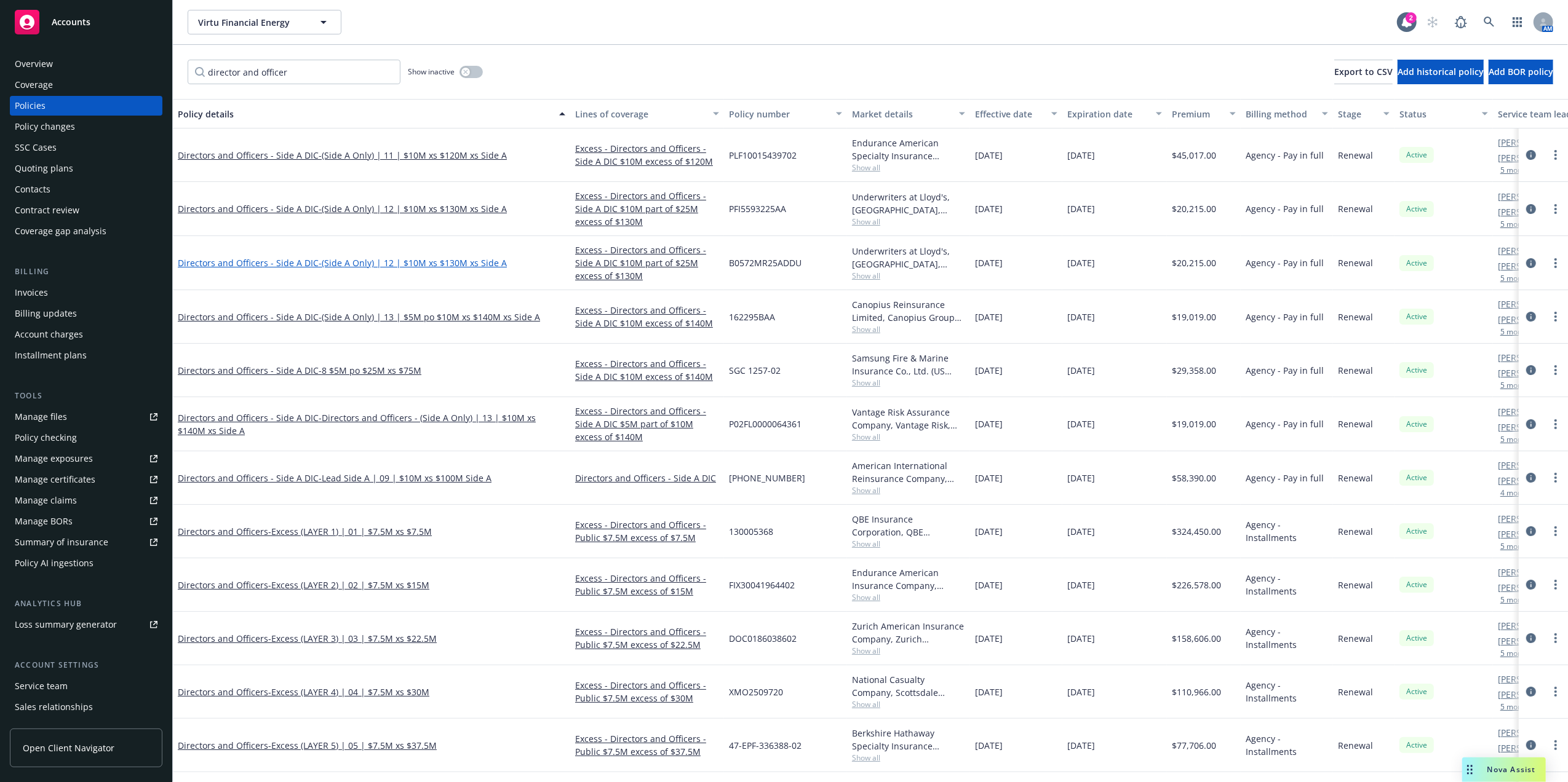
click at [374, 263] on span "- (Side A Only) | 12 | $10M xs $130M xs Side A" at bounding box center [413, 263] width 188 height 12
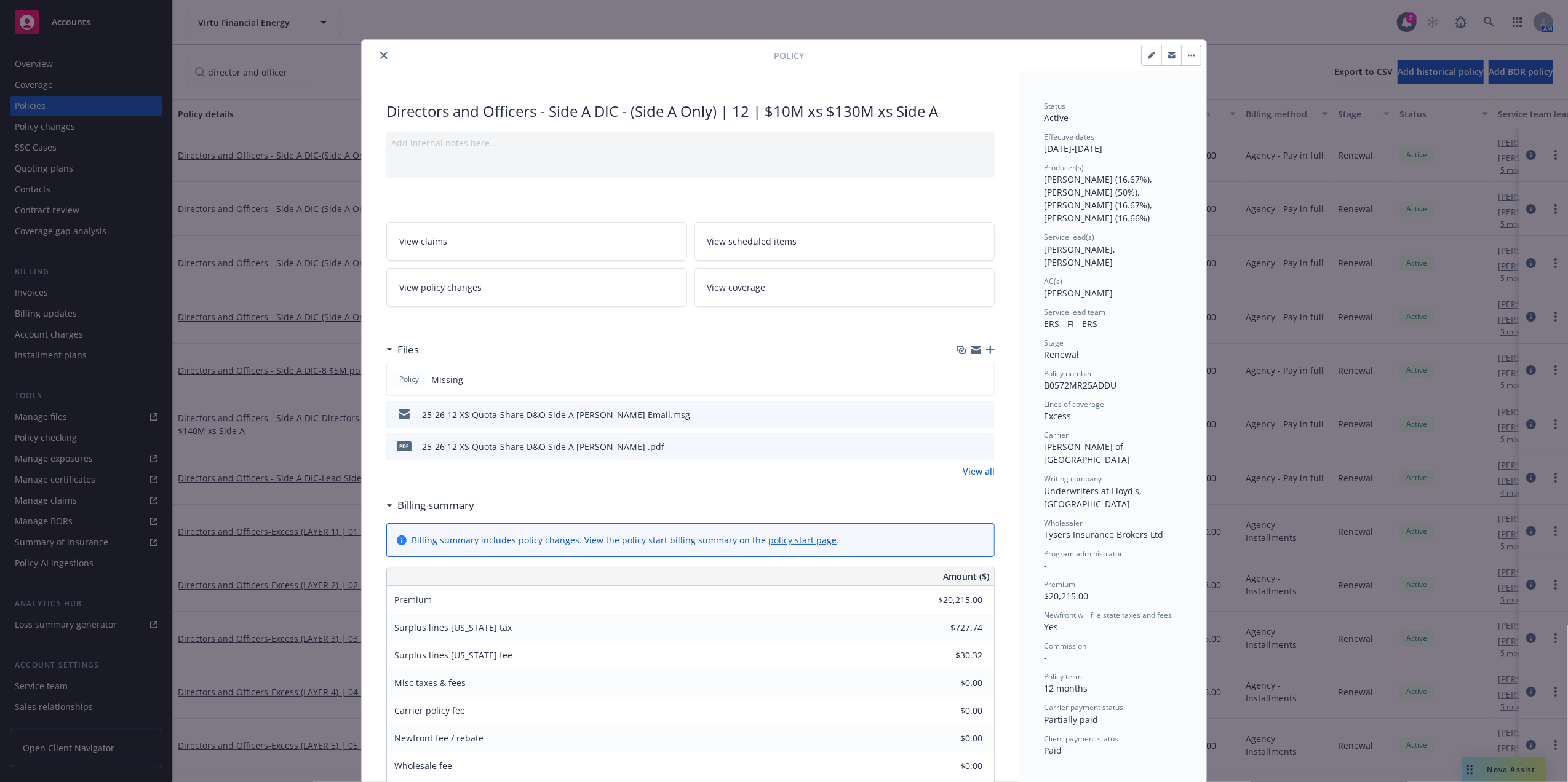
click at [981, 415] on icon "preview file" at bounding box center [982, 414] width 11 height 8
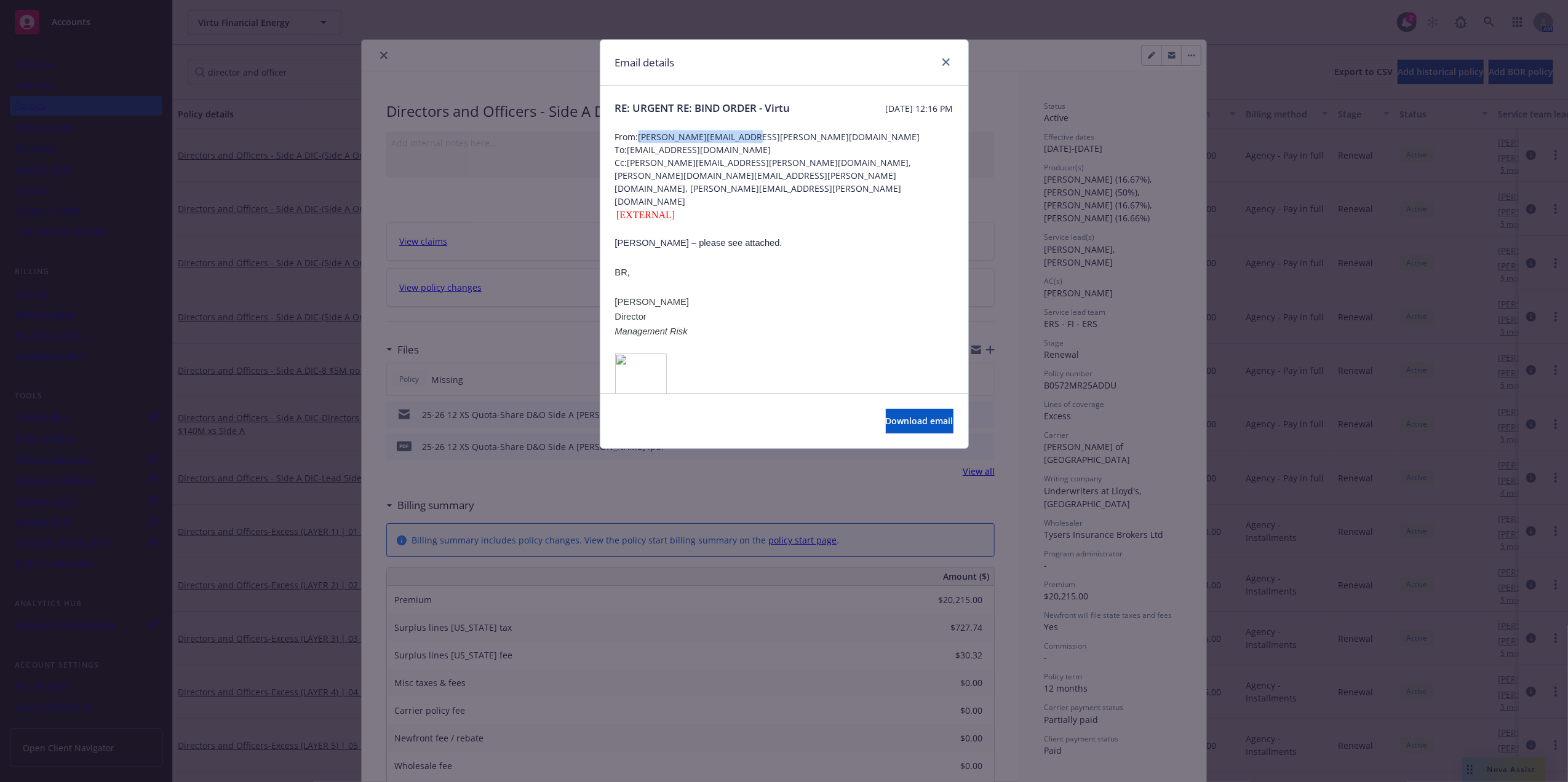
drag, startPoint x: 744, startPoint y: 133, endPoint x: 643, endPoint y: 134, distance: 101.0
click at [643, 134] on span "From: [PERSON_NAME][EMAIL_ADDRESS][PERSON_NAME][DOMAIN_NAME]" at bounding box center [783, 137] width 338 height 13
click at [949, 56] on link "close" at bounding box center [946, 62] width 15 height 15
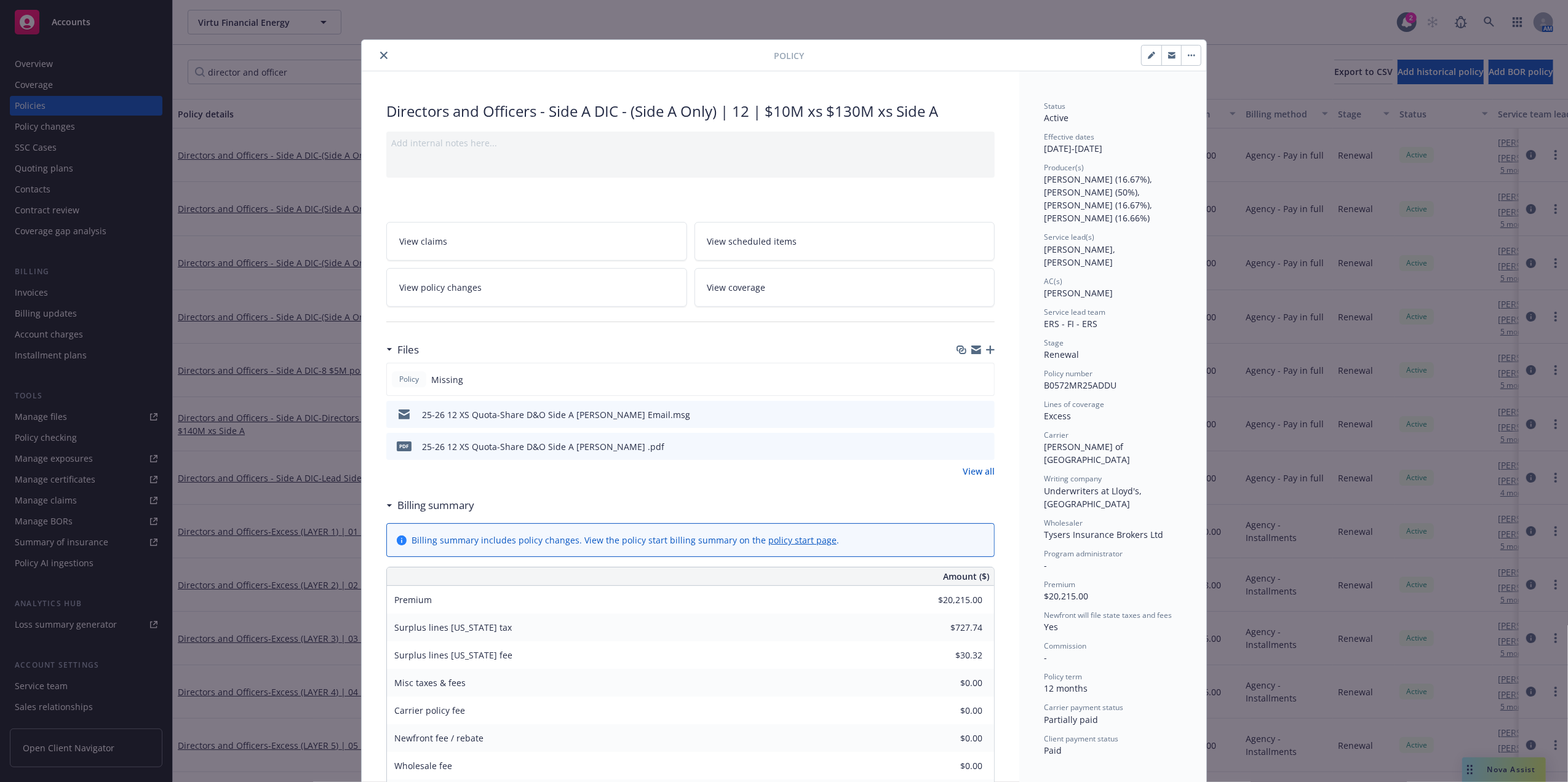
click at [1081, 379] on span "B0572MR25ADDU" at bounding box center [1080, 385] width 73 height 12
click at [380, 52] on icon "close" at bounding box center [383, 55] width 7 height 7
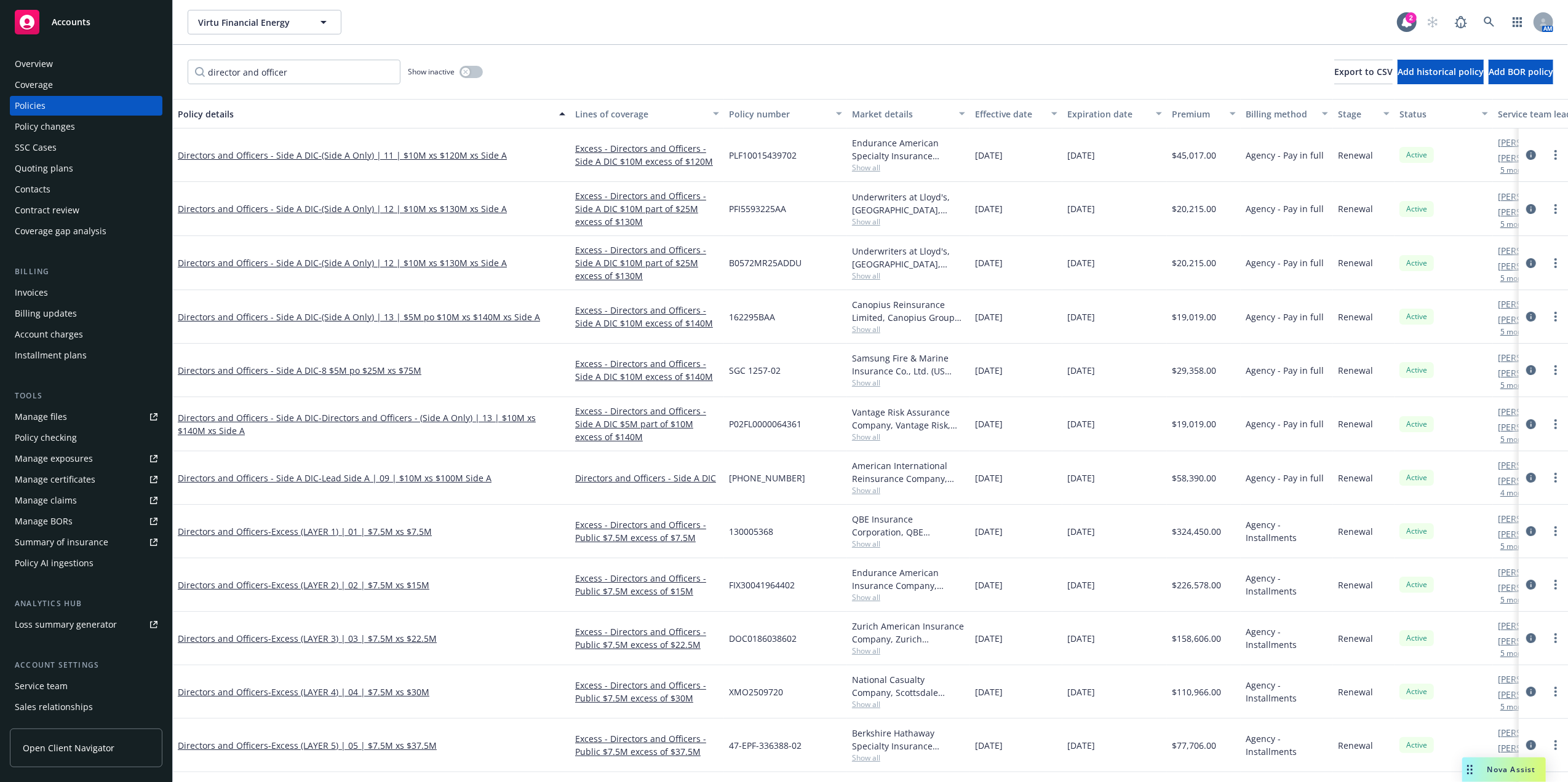
click at [860, 328] on span "Show all" at bounding box center [908, 329] width 113 height 11
click at [1002, 332] on div "[DATE]" at bounding box center [1016, 316] width 93 height 54
click at [860, 375] on div "Samsung Fire & Marine Insurance Co., Ltd. (US Branch), Canopius Group Limited, …" at bounding box center [908, 364] width 113 height 26
click at [860, 389] on div "Samsung Fire & Marine Insurance Co., Ltd. (US Branch), Canopius Group Limited, …" at bounding box center [908, 370] width 123 height 54
click at [860, 379] on span "Show all" at bounding box center [908, 382] width 113 height 11
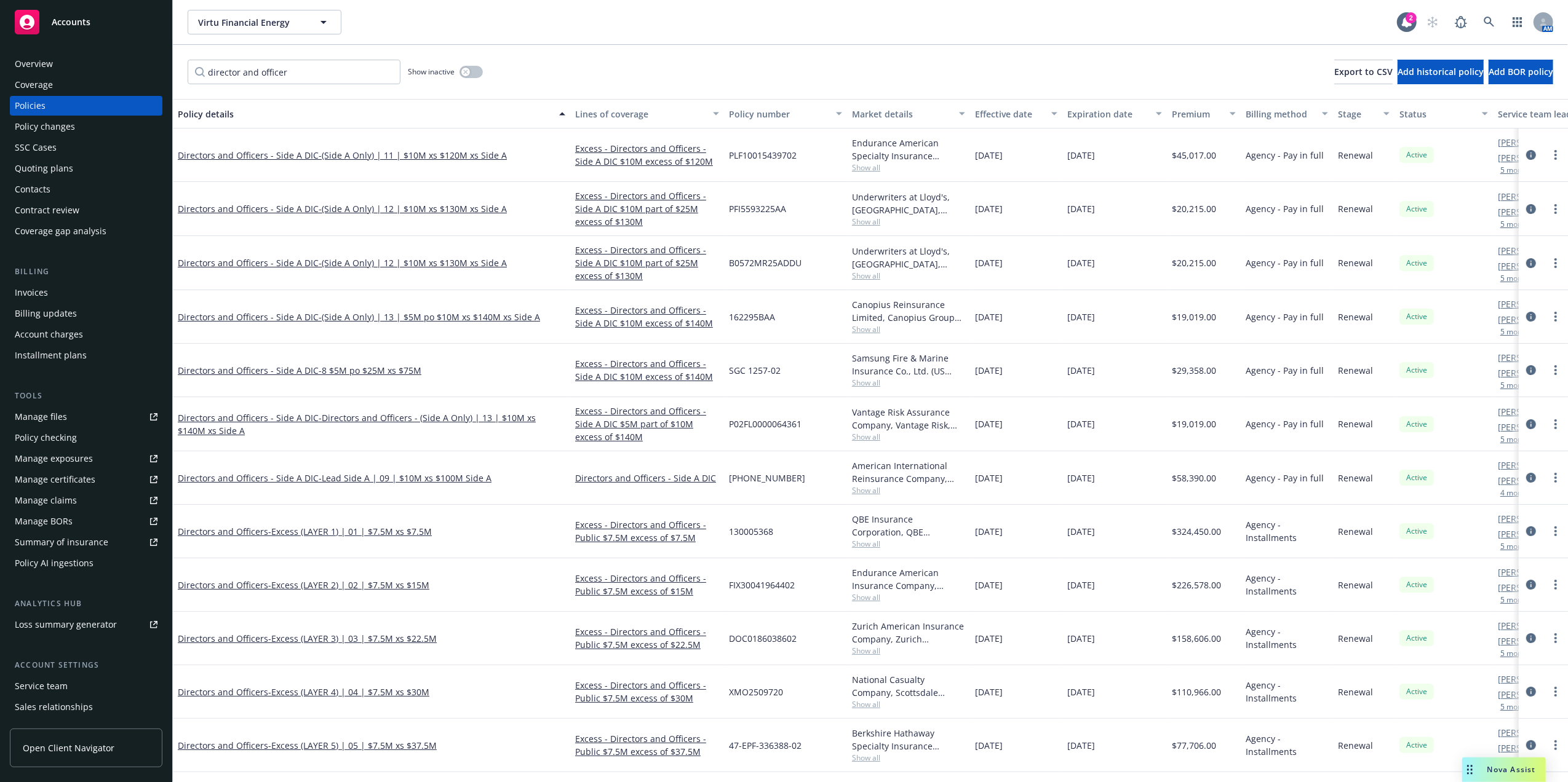
click at [940, 362] on div "Samsung Fire & Marine Insurance Co., Ltd. (US Branch), Canopius Group Limited, …" at bounding box center [908, 364] width 113 height 26
click at [871, 382] on span "Show all" at bounding box center [908, 382] width 113 height 11
click at [276, 369] on link "Directors and Officers - Side A DIC - 8 $5M po $25M xs $75M" at bounding box center [299, 370] width 244 height 12
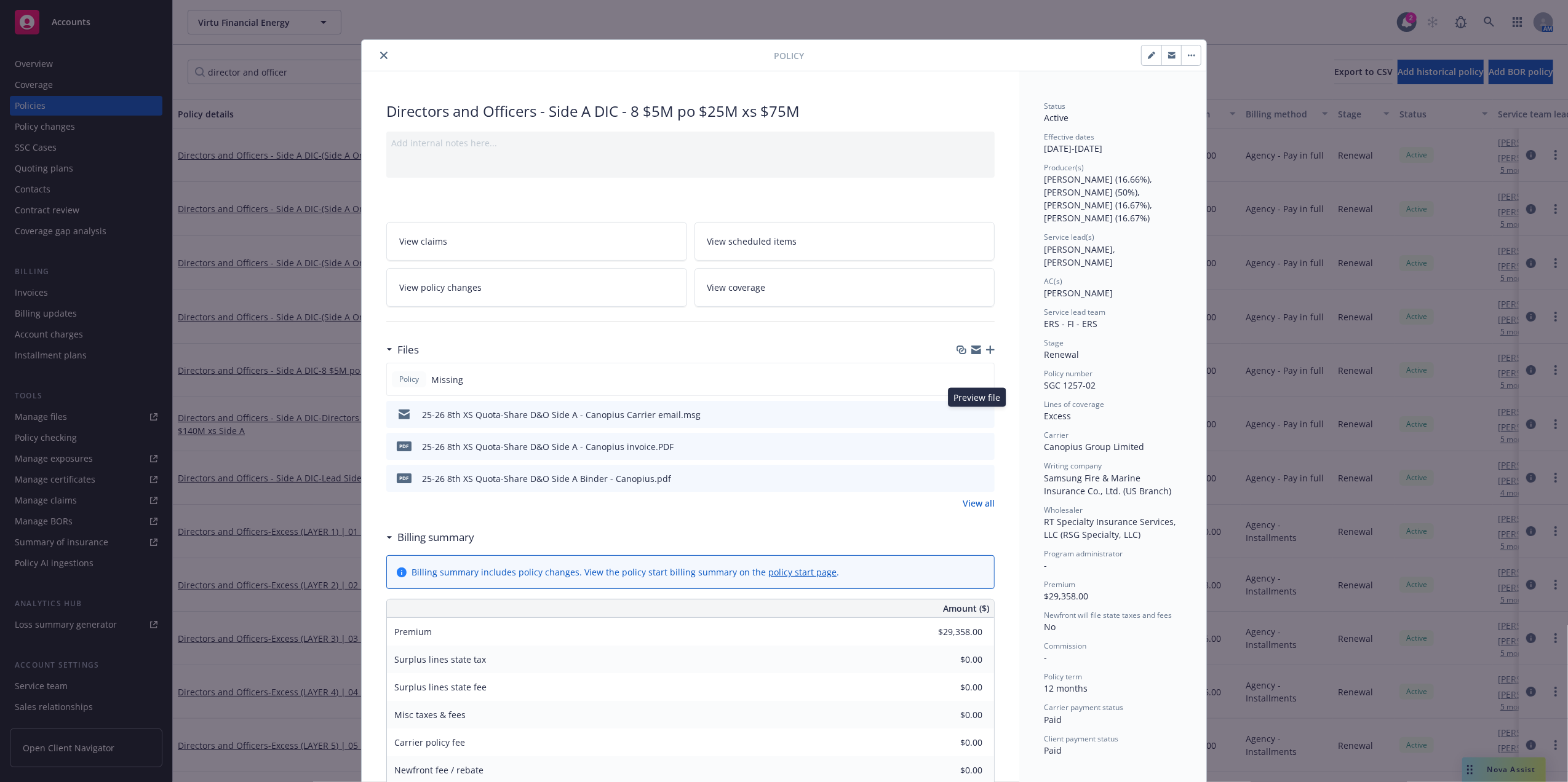
click at [978, 418] on icon "preview file" at bounding box center [982, 414] width 11 height 8
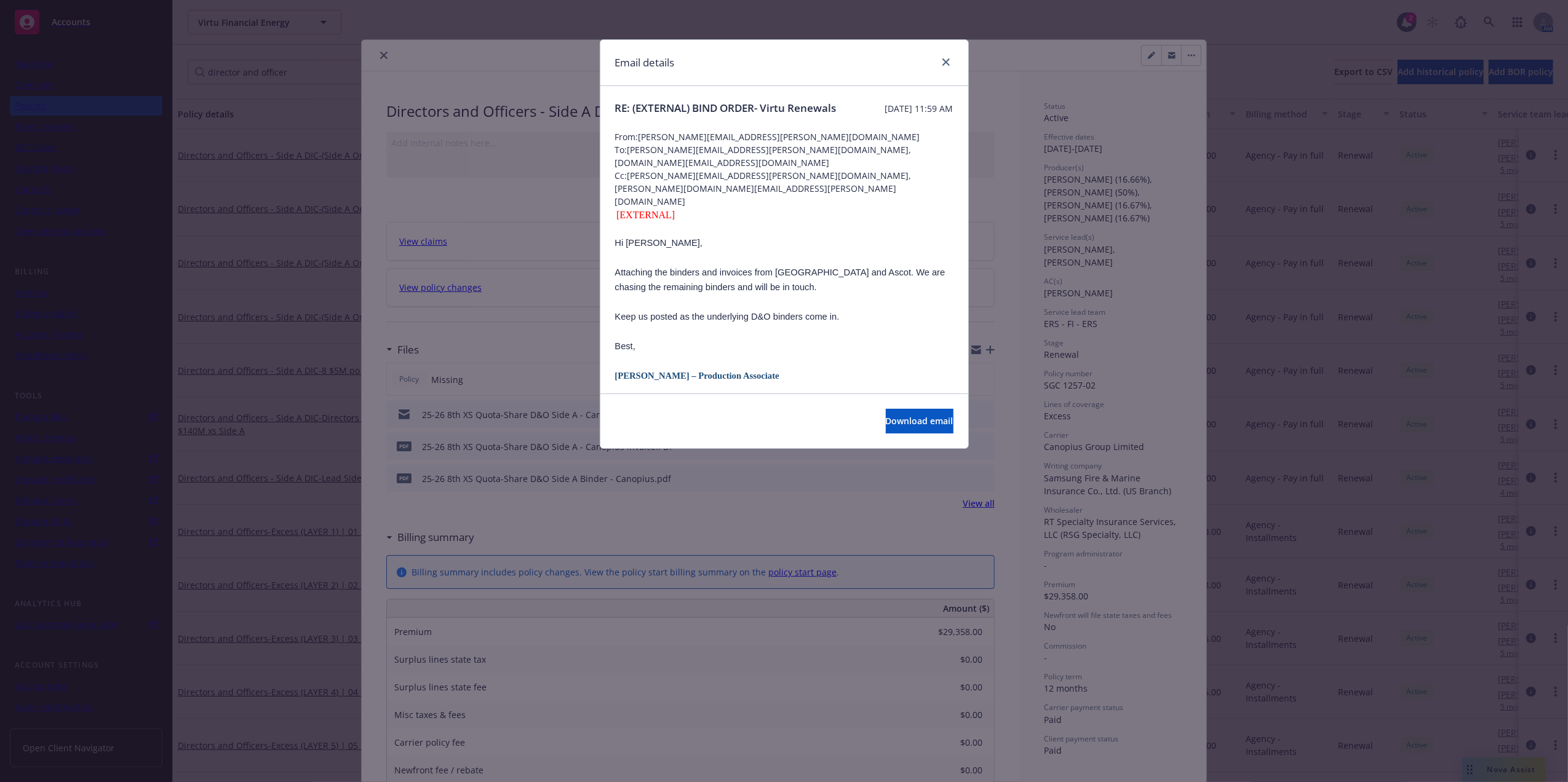
click at [763, 143] on span "From: [PERSON_NAME][EMAIL_ADDRESS][PERSON_NAME][DOMAIN_NAME]" at bounding box center [783, 137] width 338 height 13
drag, startPoint x: 769, startPoint y: 150, endPoint x: 639, endPoint y: 151, distance: 130.0
click at [639, 143] on span "From: [PERSON_NAME][EMAIL_ADDRESS][PERSON_NAME][DOMAIN_NAME]" at bounding box center [783, 137] width 338 height 13
drag, startPoint x: 817, startPoint y: 145, endPoint x: 829, endPoint y: 153, distance: 14.4
click at [818, 143] on span "From: [PERSON_NAME][EMAIL_ADDRESS][PERSON_NAME][DOMAIN_NAME]" at bounding box center [783, 137] width 338 height 13
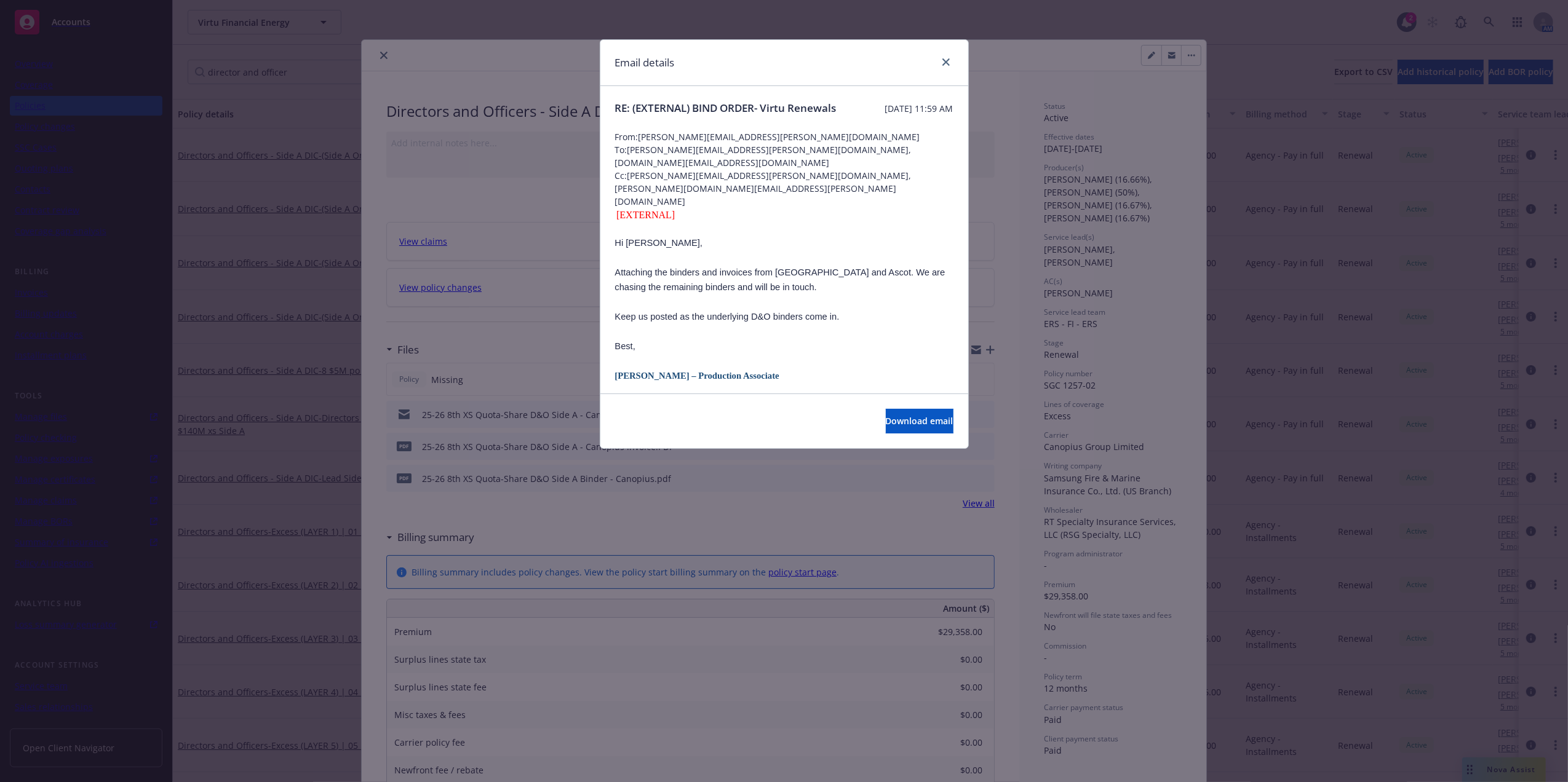
click at [685, 165] on span "To: [PERSON_NAME][EMAIL_ADDRESS][PERSON_NAME][DOMAIN_NAME], [DOMAIN_NAME][EMAIL…" at bounding box center [783, 155] width 338 height 26
drag, startPoint x: 685, startPoint y: 165, endPoint x: 751, endPoint y: 165, distance: 66.0
click at [751, 165] on span "To: [PERSON_NAME][EMAIL_ADDRESS][PERSON_NAME][DOMAIN_NAME], [DOMAIN_NAME][EMAIL…" at bounding box center [783, 155] width 338 height 26
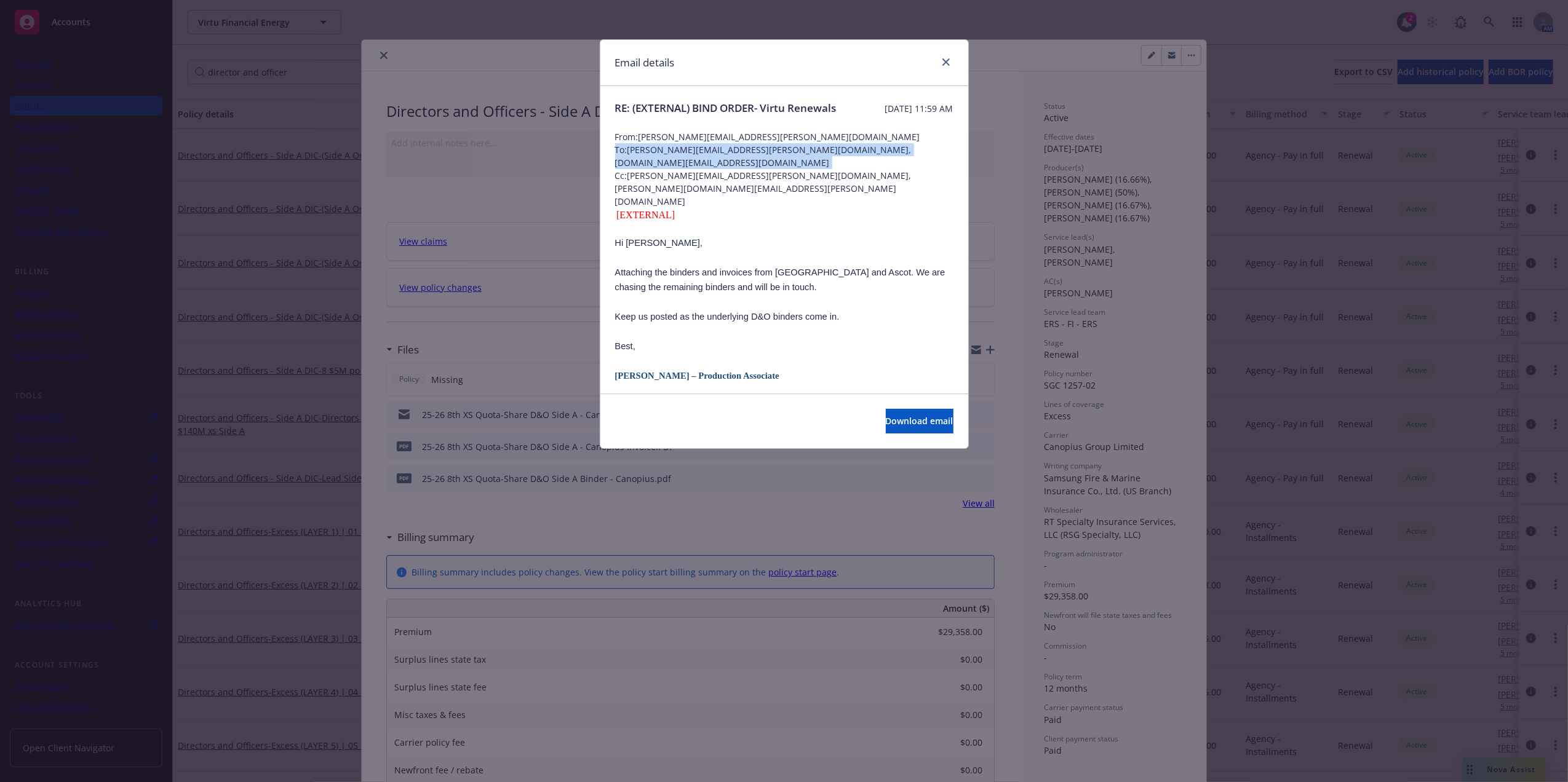
click at [730, 167] on span "To: [PERSON_NAME][EMAIL_ADDRESS][PERSON_NAME][DOMAIN_NAME], [DOMAIN_NAME][EMAIL…" at bounding box center [783, 155] width 338 height 26
click at [762, 179] on span "Cc: [PERSON_NAME][EMAIL_ADDRESS][PERSON_NAME][DOMAIN_NAME], [PERSON_NAME][DOMAI…" at bounding box center [783, 188] width 338 height 39
click at [765, 179] on span "Cc: [PERSON_NAME][EMAIL_ADDRESS][PERSON_NAME][DOMAIN_NAME], [PERSON_NAME][DOMAI…" at bounding box center [783, 188] width 338 height 39
drag, startPoint x: 765, startPoint y: 179, endPoint x: 634, endPoint y: 180, distance: 131.0
click at [634, 180] on span "Cc: [PERSON_NAME][EMAIL_ADDRESS][PERSON_NAME][DOMAIN_NAME], [PERSON_NAME][DOMAI…" at bounding box center [783, 188] width 338 height 39
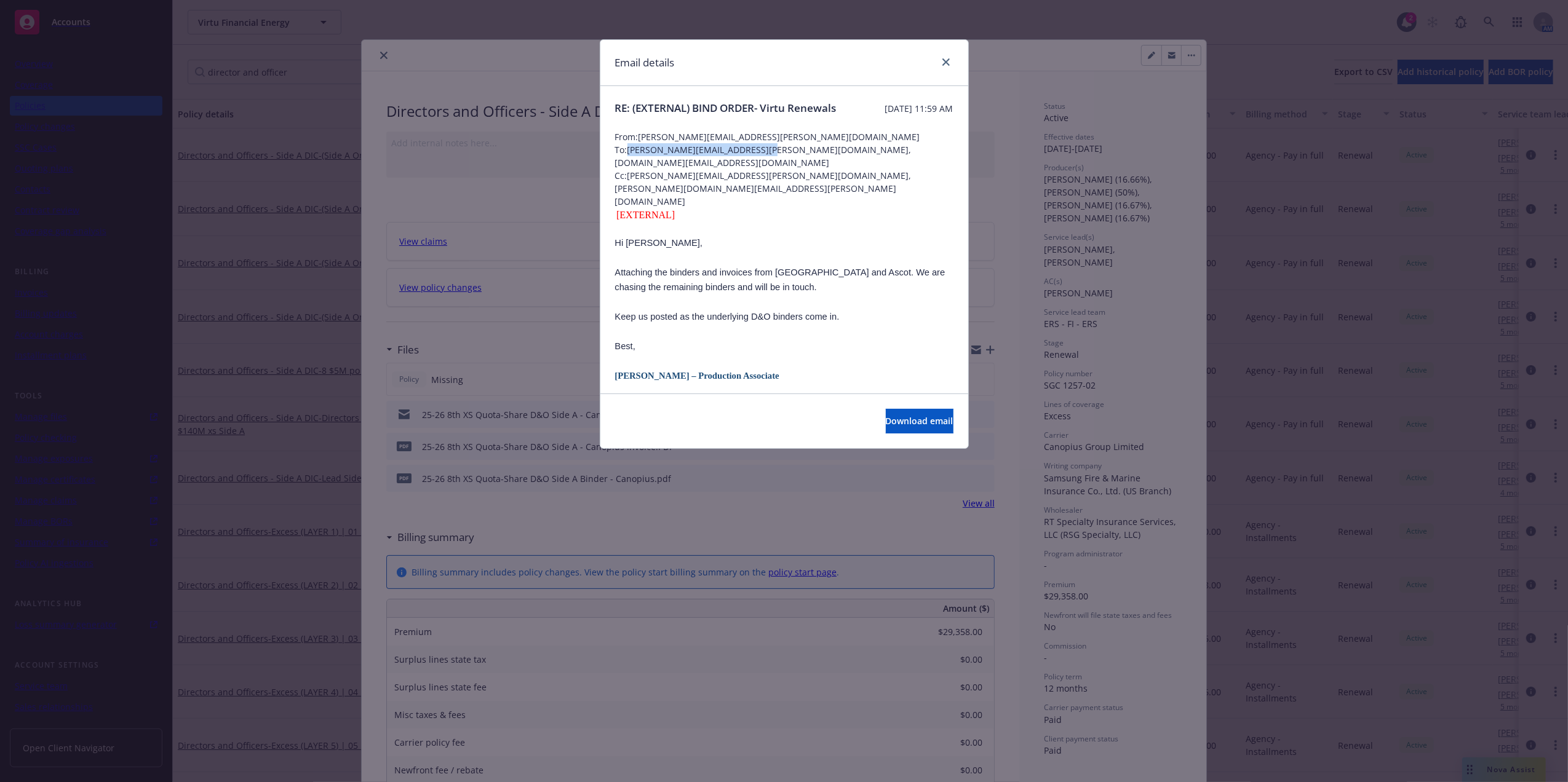
drag, startPoint x: 748, startPoint y: 164, endPoint x: 629, endPoint y: 165, distance: 119.0
click at [629, 165] on span "To: [PERSON_NAME][EMAIL_ADDRESS][PERSON_NAME][DOMAIN_NAME], [DOMAIN_NAME][EMAIL…" at bounding box center [783, 155] width 338 height 26
click at [951, 64] on link "close" at bounding box center [946, 62] width 15 height 15
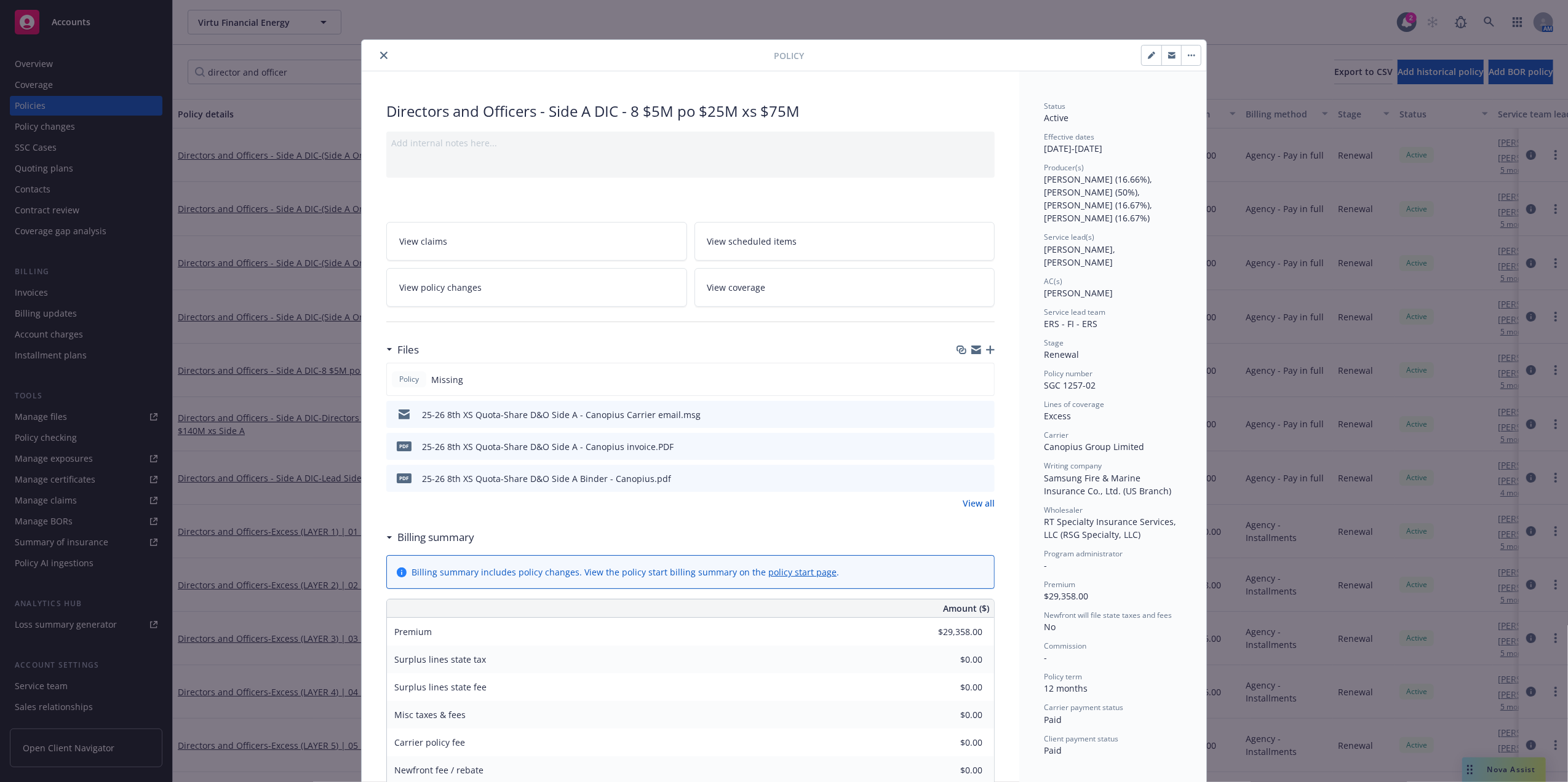
click at [1065, 379] on span "SGC 1257-02" at bounding box center [1069, 385] width 52 height 12
click at [380, 57] on icon "close" at bounding box center [383, 55] width 7 height 7
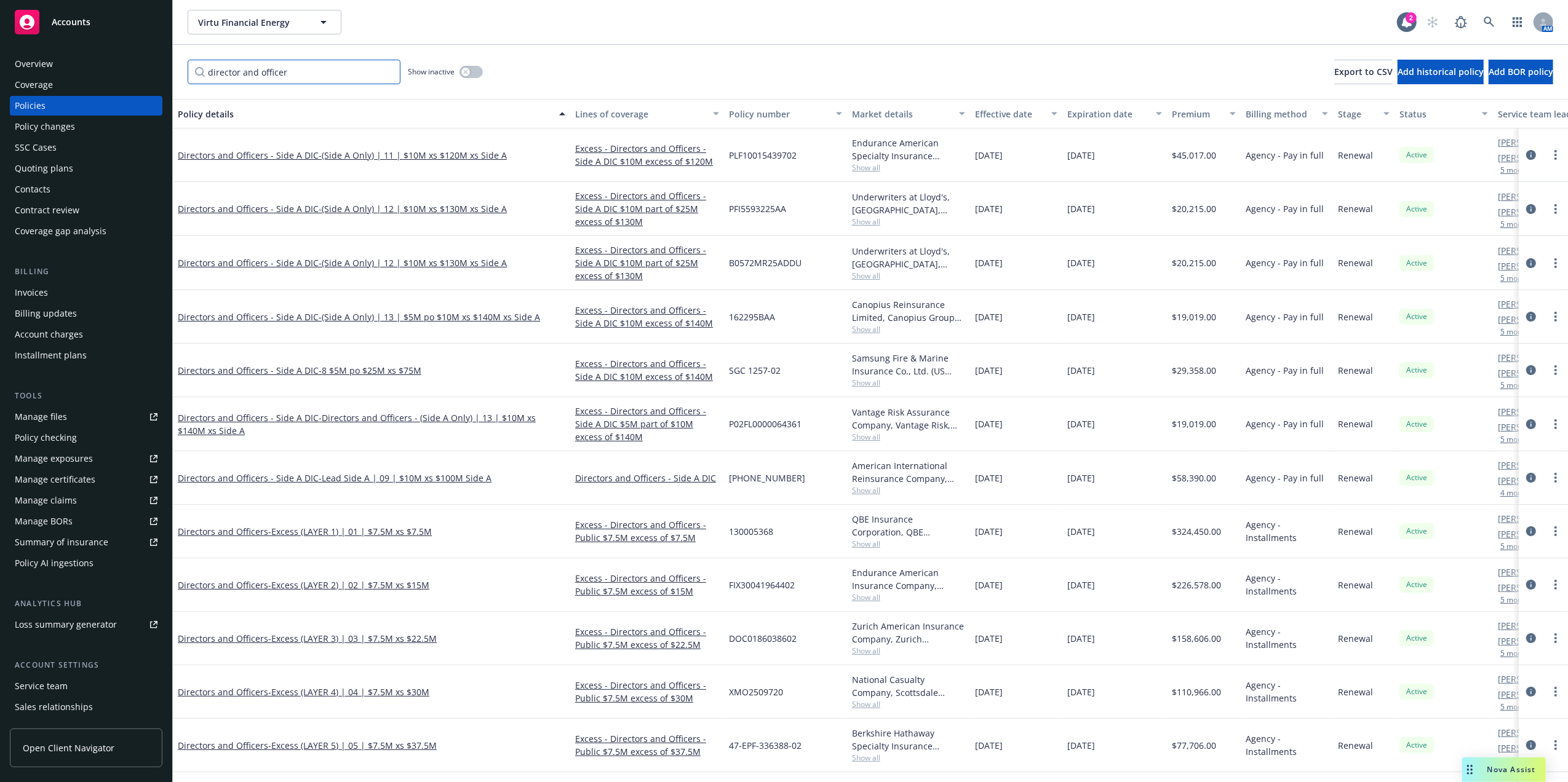
click at [297, 67] on input "director and officer" at bounding box center [294, 72] width 213 height 25
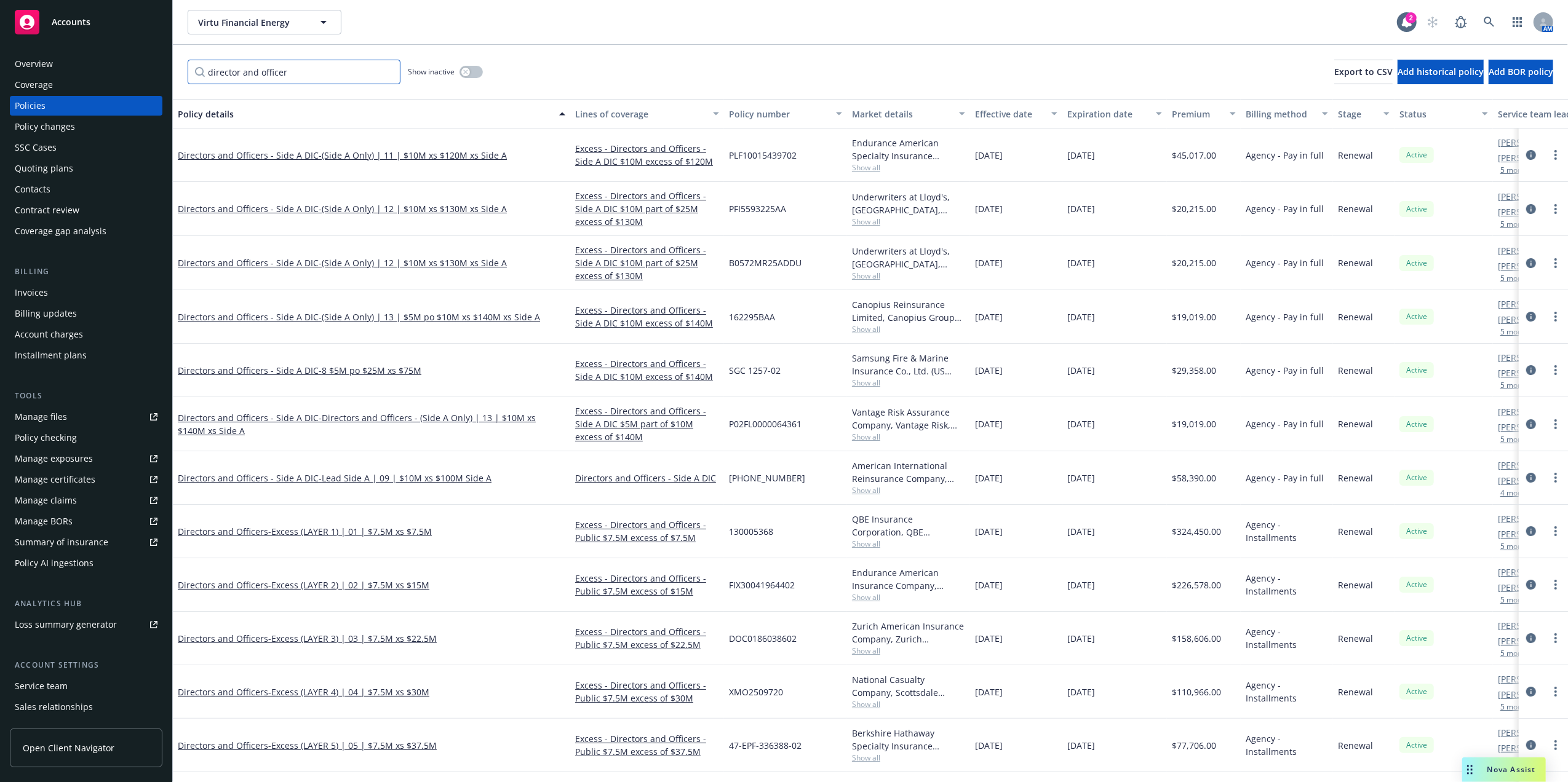
click at [297, 66] on input "director and officer" at bounding box center [294, 72] width 213 height 25
paste input "B0572MR25ADDU"
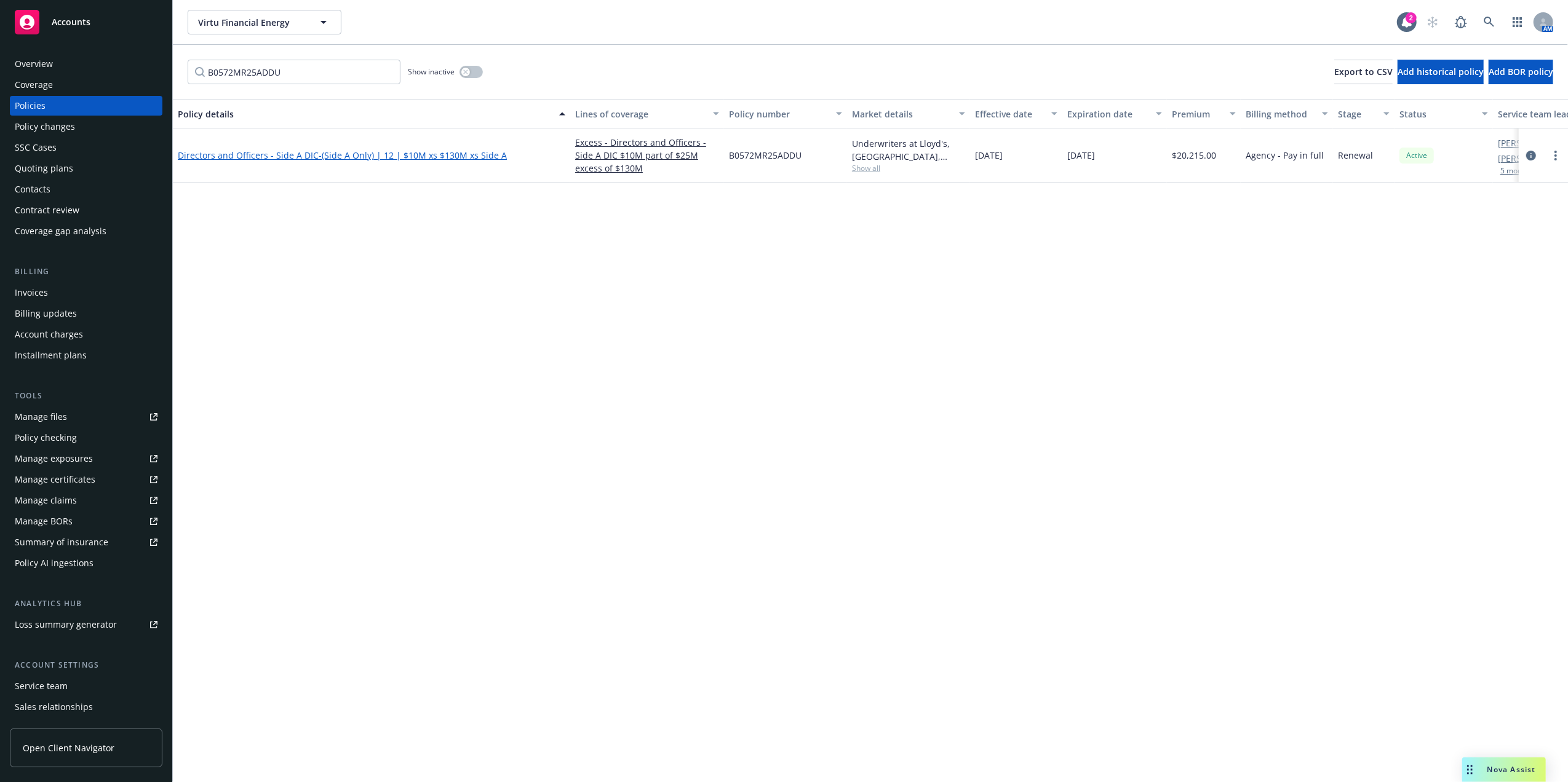
click at [280, 150] on link "Directors and Officers - Side A DIC - (Side A Only) | 12 | $10M xs $130M xs Sid…" at bounding box center [342, 155] width 329 height 12
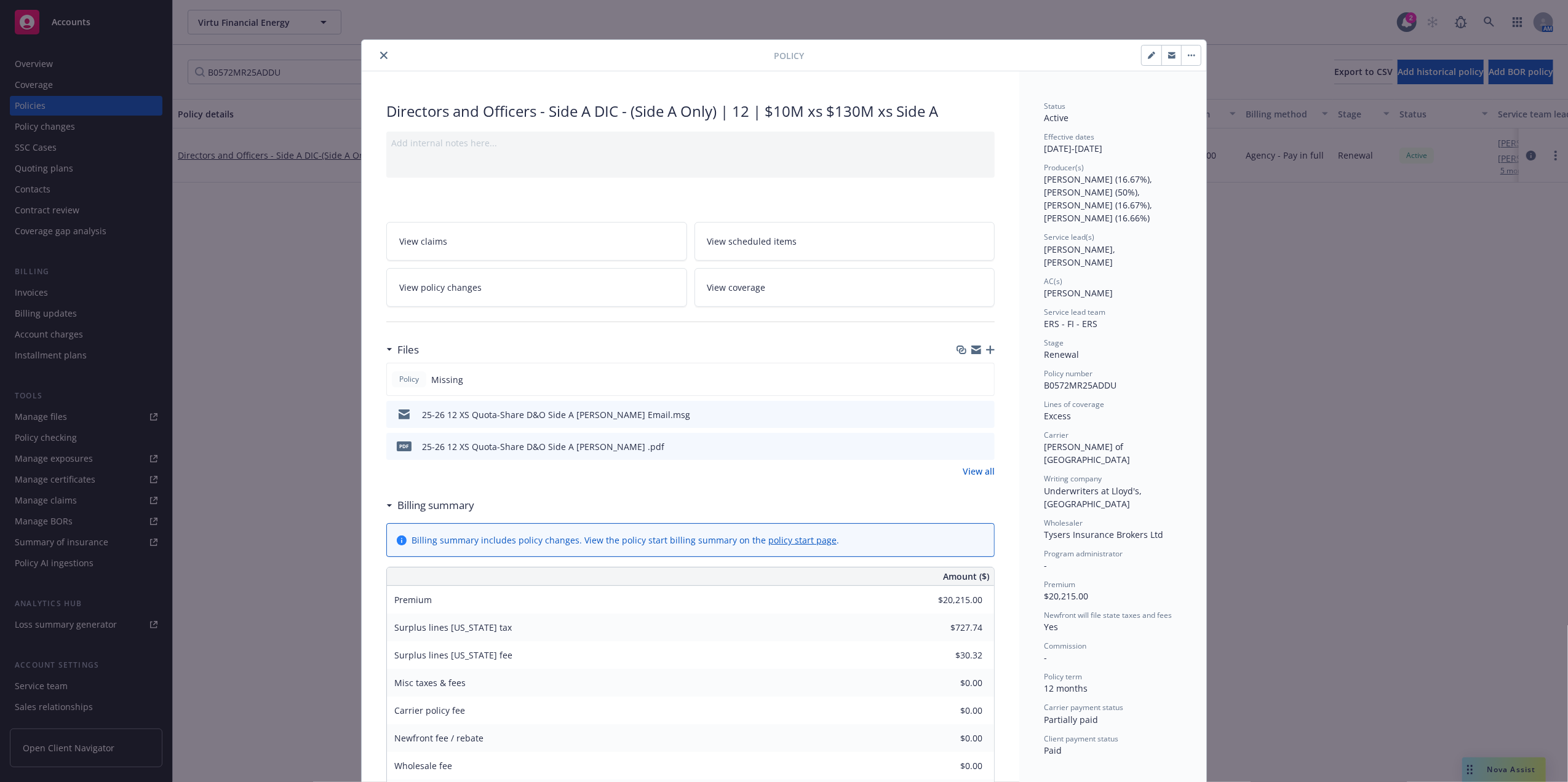
click at [986, 353] on icon "button" at bounding box center [990, 349] width 8 height 8
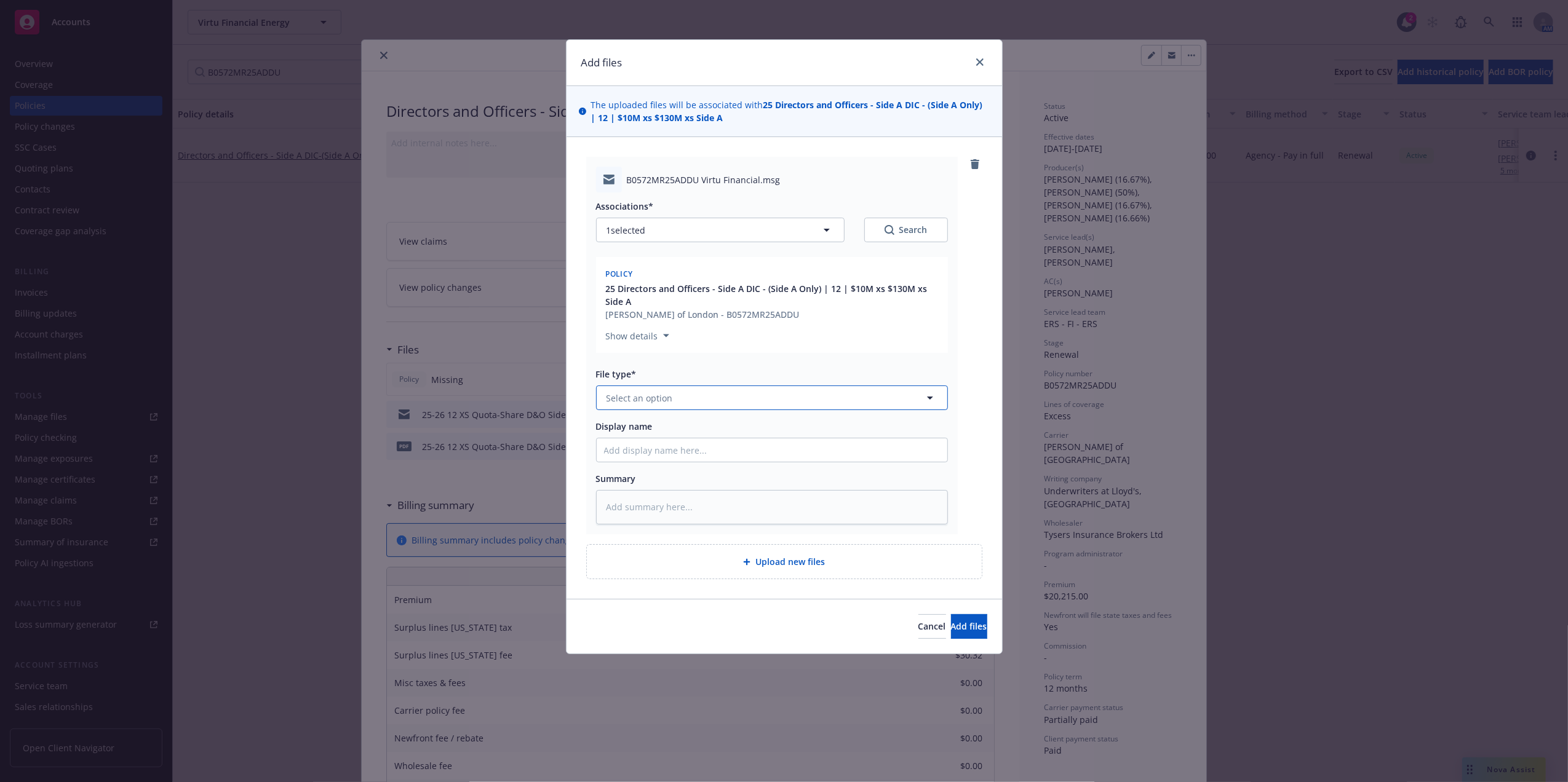
click at [687, 399] on button "Select an option" at bounding box center [772, 398] width 352 height 25
click at [642, 432] on div "Email" at bounding box center [772, 432] width 335 height 18
click at [639, 445] on input "Display name" at bounding box center [772, 450] width 350 height 23
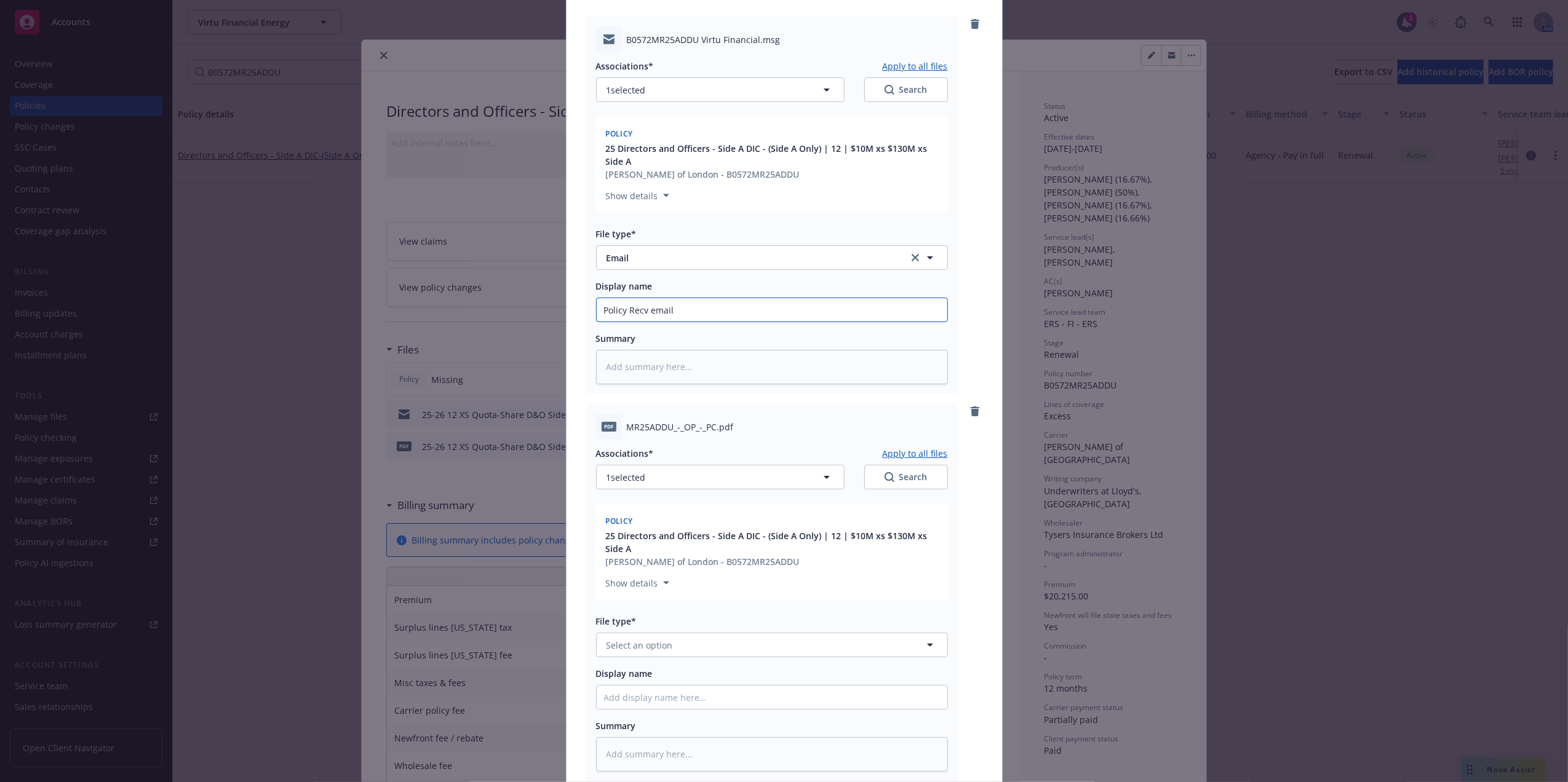
scroll to position [300, 0]
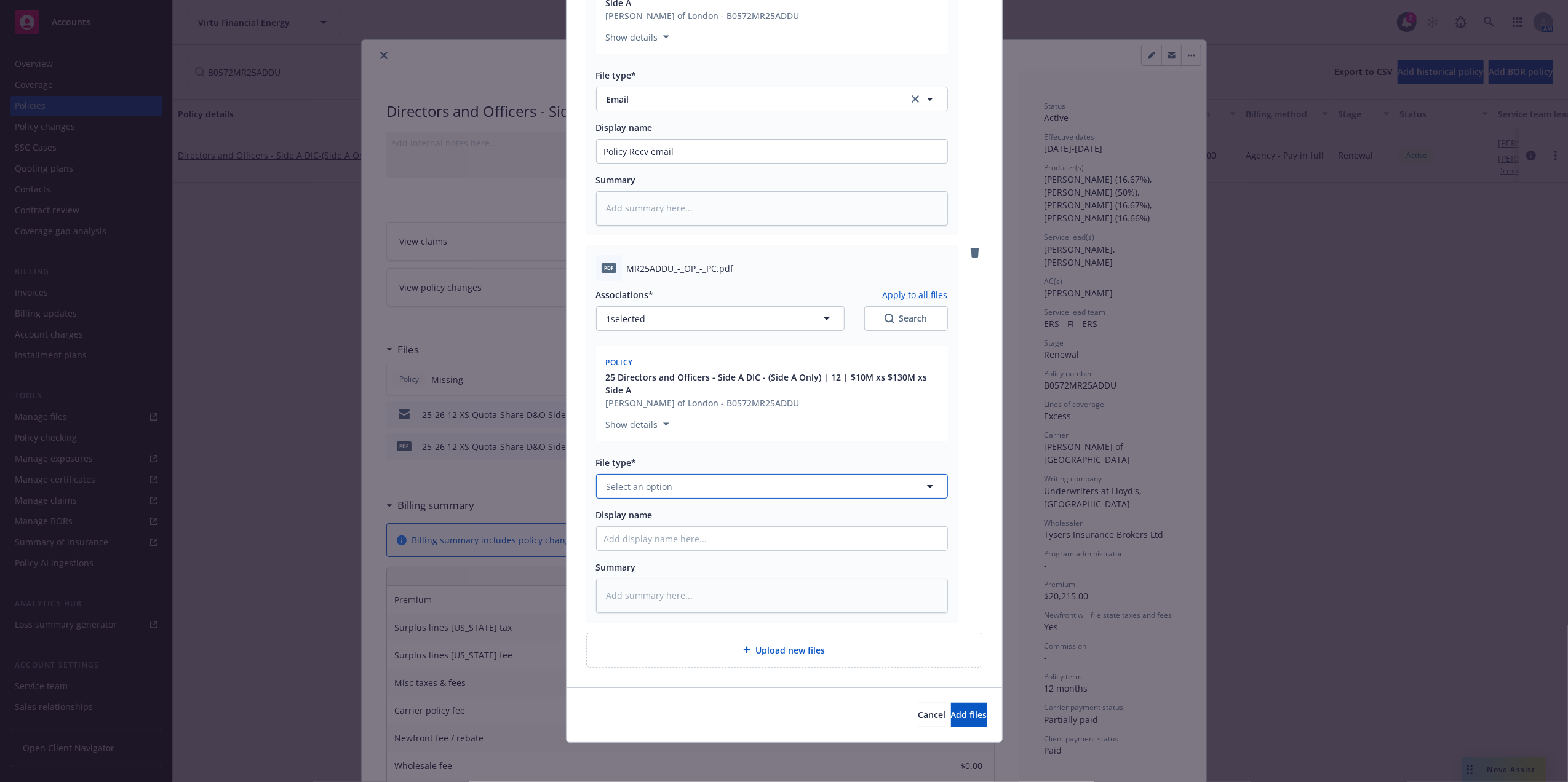
click at [680, 487] on button "Select an option" at bounding box center [772, 486] width 352 height 25
click at [670, 614] on span "Coverage confirmation" at bounding box center [657, 618] width 96 height 13
click at [675, 537] on input "Display name" at bounding box center [772, 538] width 350 height 23
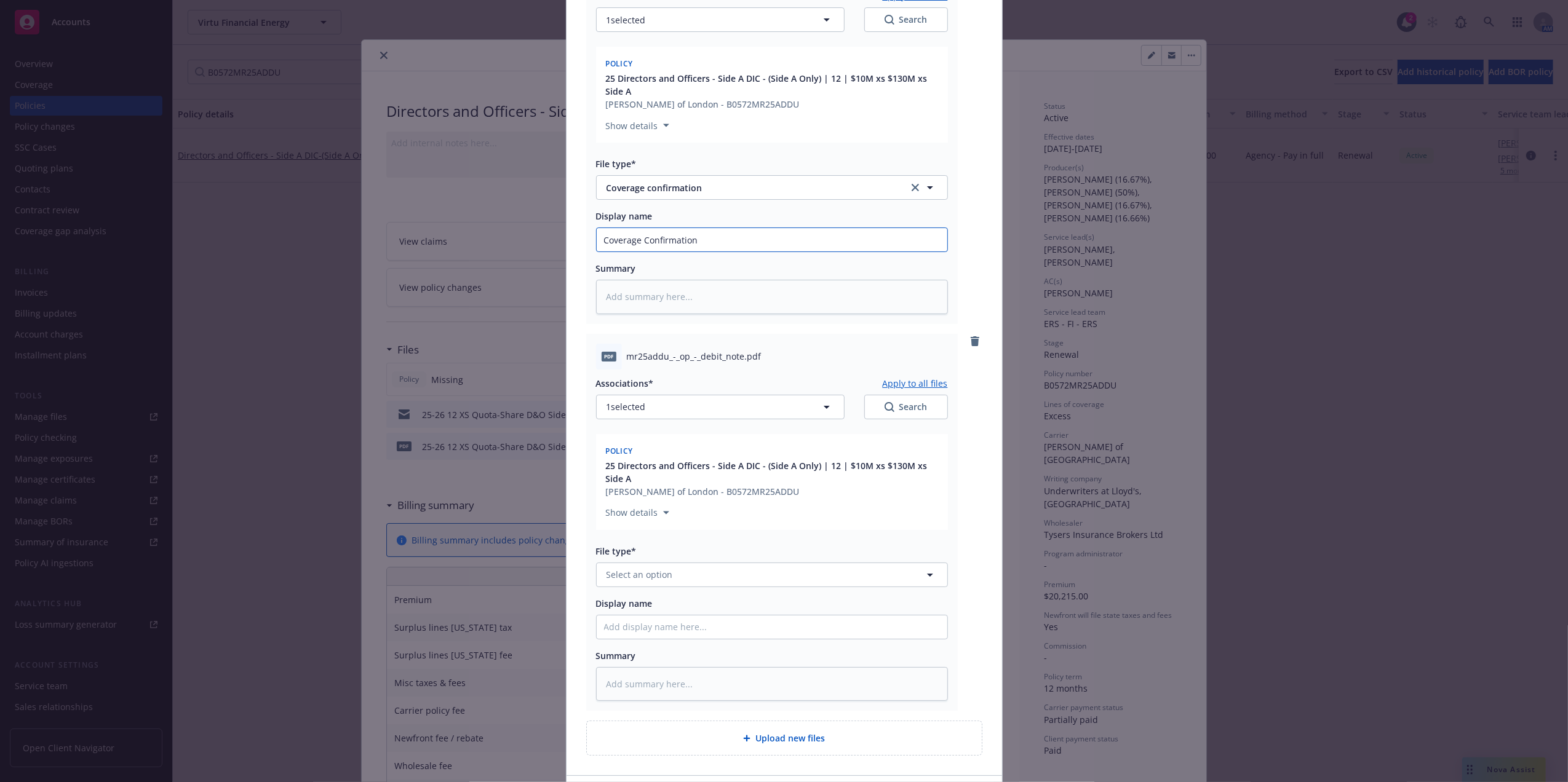
scroll to position [687, 0]
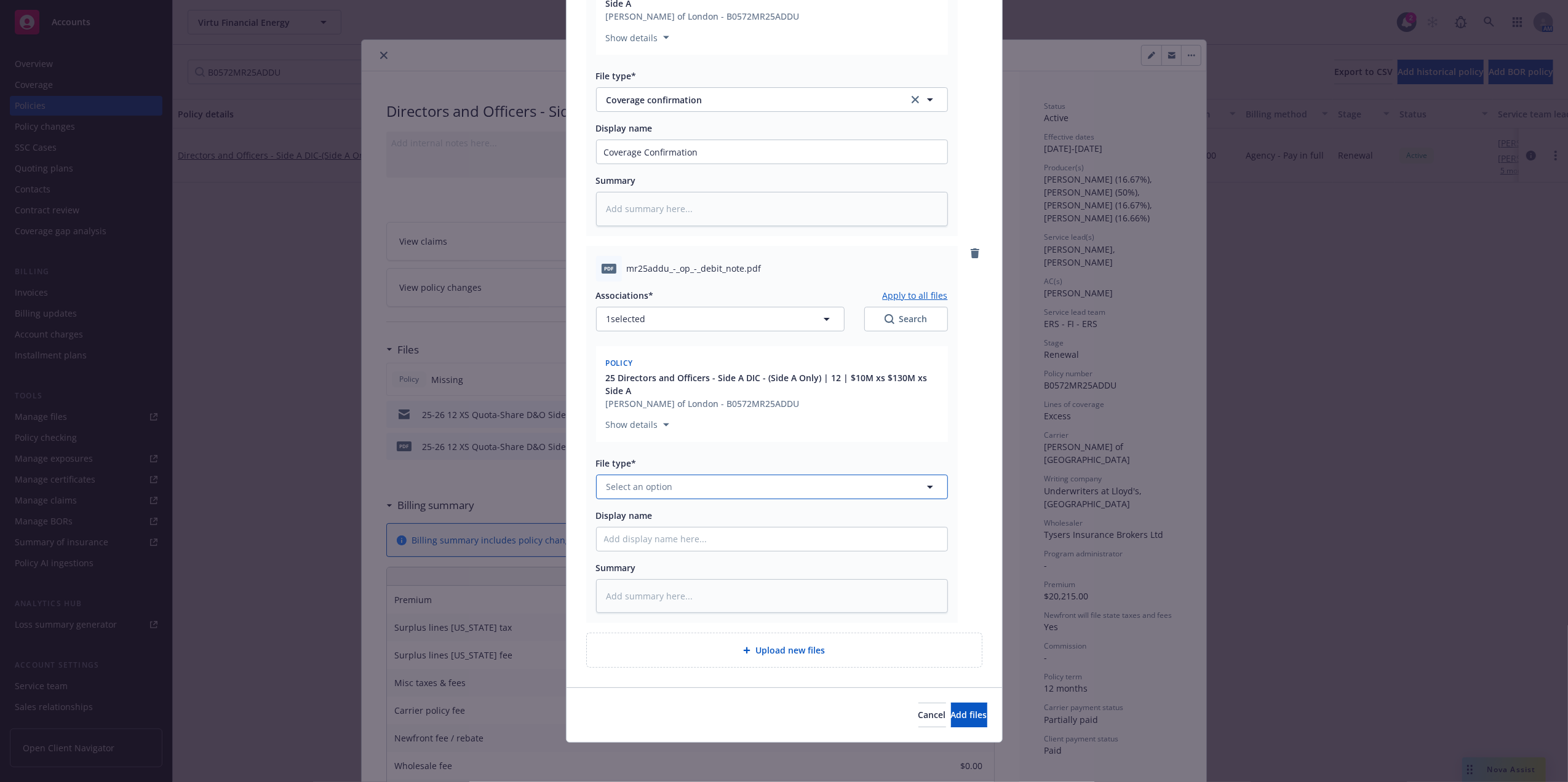
click at [634, 480] on span "Select an option" at bounding box center [639, 486] width 66 height 13
drag, startPoint x: 785, startPoint y: 557, endPoint x: 782, endPoint y: 542, distance: 15.3
click at [783, 557] on div "Invoice - Third Party" at bounding box center [772, 554] width 335 height 18
drag, startPoint x: 920, startPoint y: 377, endPoint x: 725, endPoint y: 377, distance: 195.0
click at [746, 377] on span "25 Directors and Officers - Side A DIC - (Side A Only) | 12 | $10M xs $130M xs …" at bounding box center [772, 384] width 335 height 26
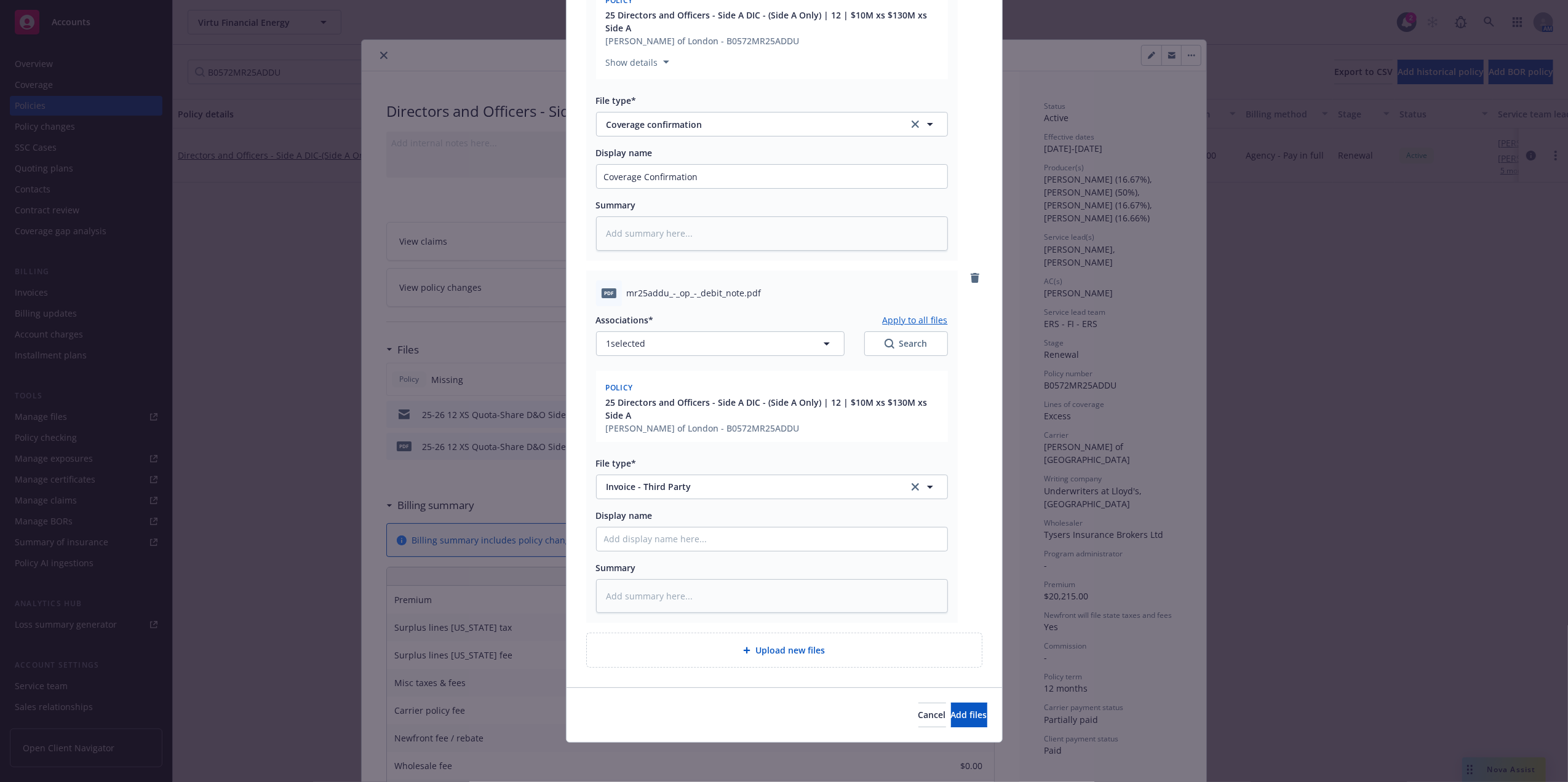
scroll to position [662, 0]
drag, startPoint x: 705, startPoint y: 399, endPoint x: 697, endPoint y: 400, distance: 8.1
click at [768, 399] on span "25 Directors and Officers - Side A DIC - (Side A Only) | 12 | $10M xs $130M xs …" at bounding box center [772, 408] width 335 height 26
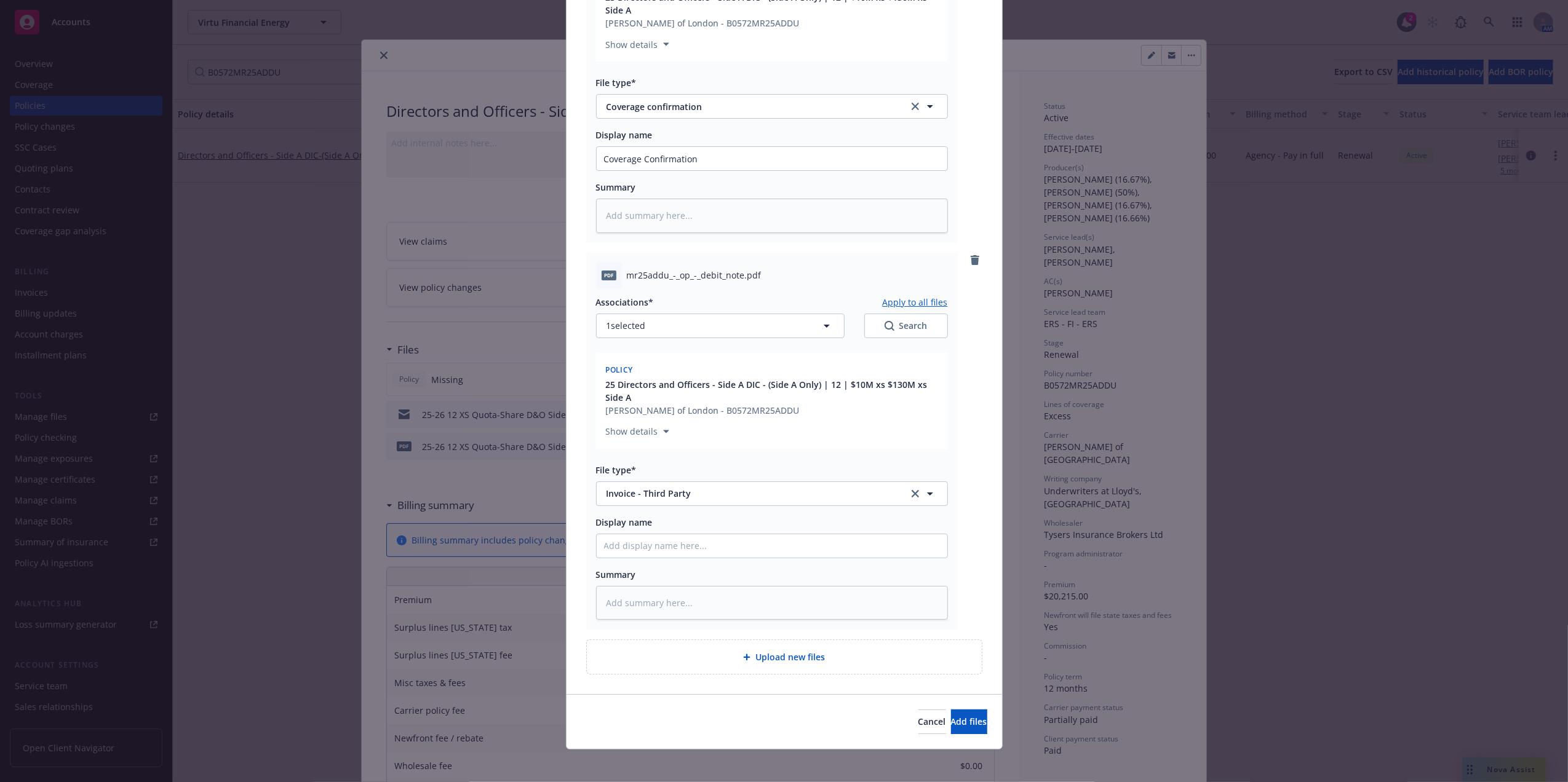
scroll to position [687, 0]
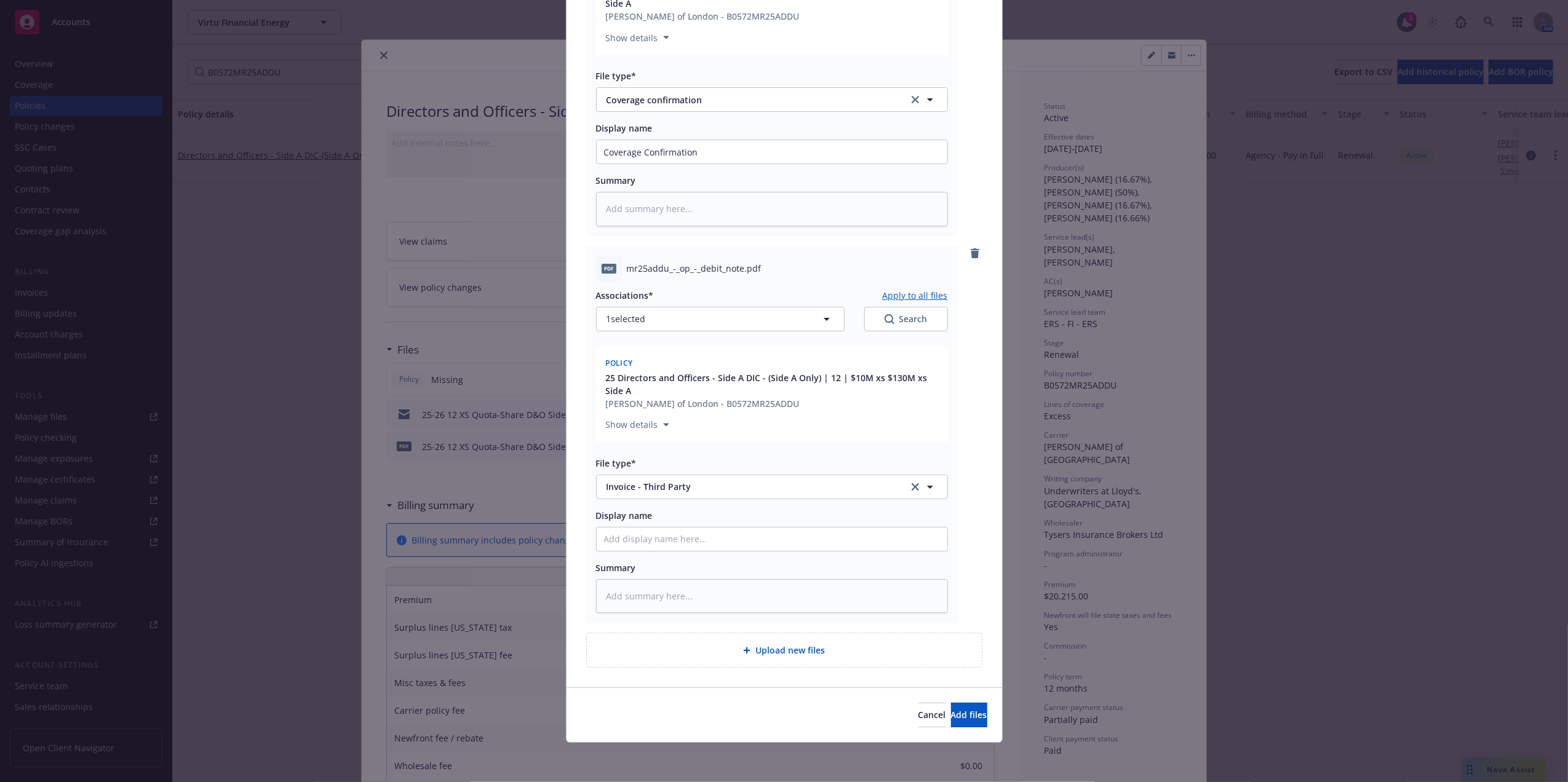
drag, startPoint x: 638, startPoint y: 374, endPoint x: 875, endPoint y: 392, distance: 237.7
click at [853, 392] on span "25 Directors and Officers - Side A DIC - (Side A Only) | 12 | $10M xs $130M xs …" at bounding box center [772, 384] width 335 height 26
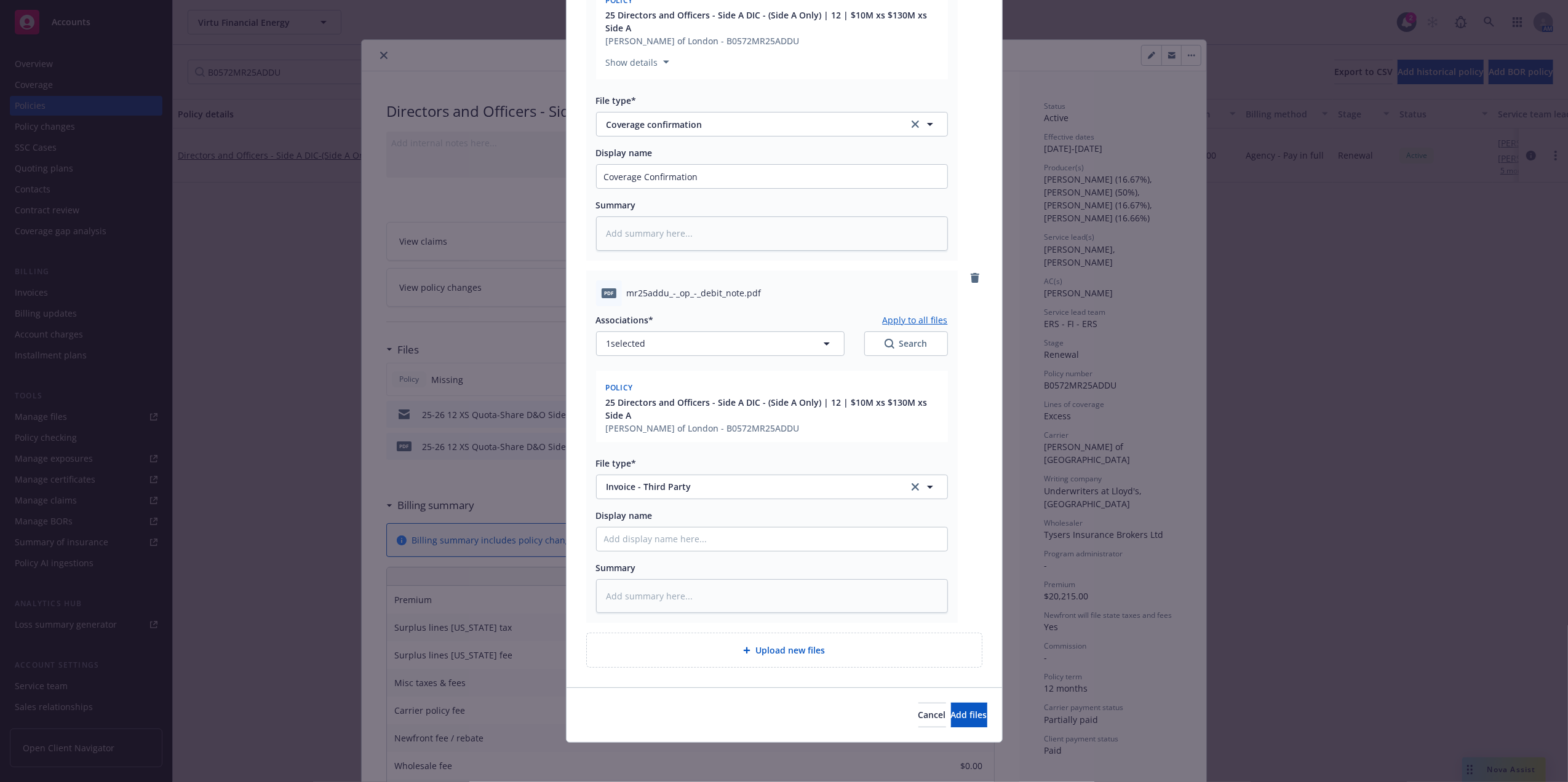
scroll to position [662, 0]
click at [633, 534] on input "Display name" at bounding box center [772, 539] width 350 height 23
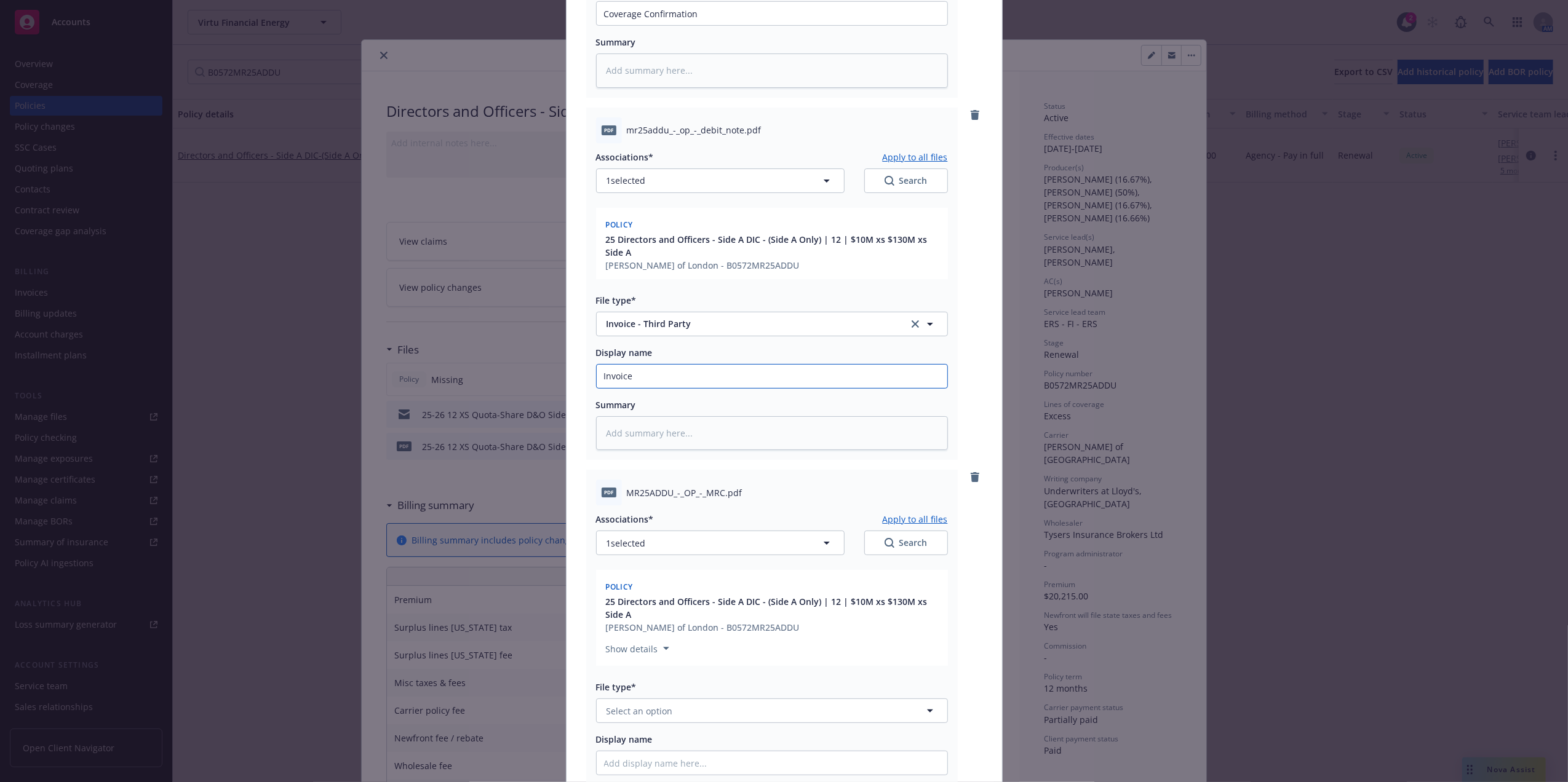
scroll to position [1050, 0]
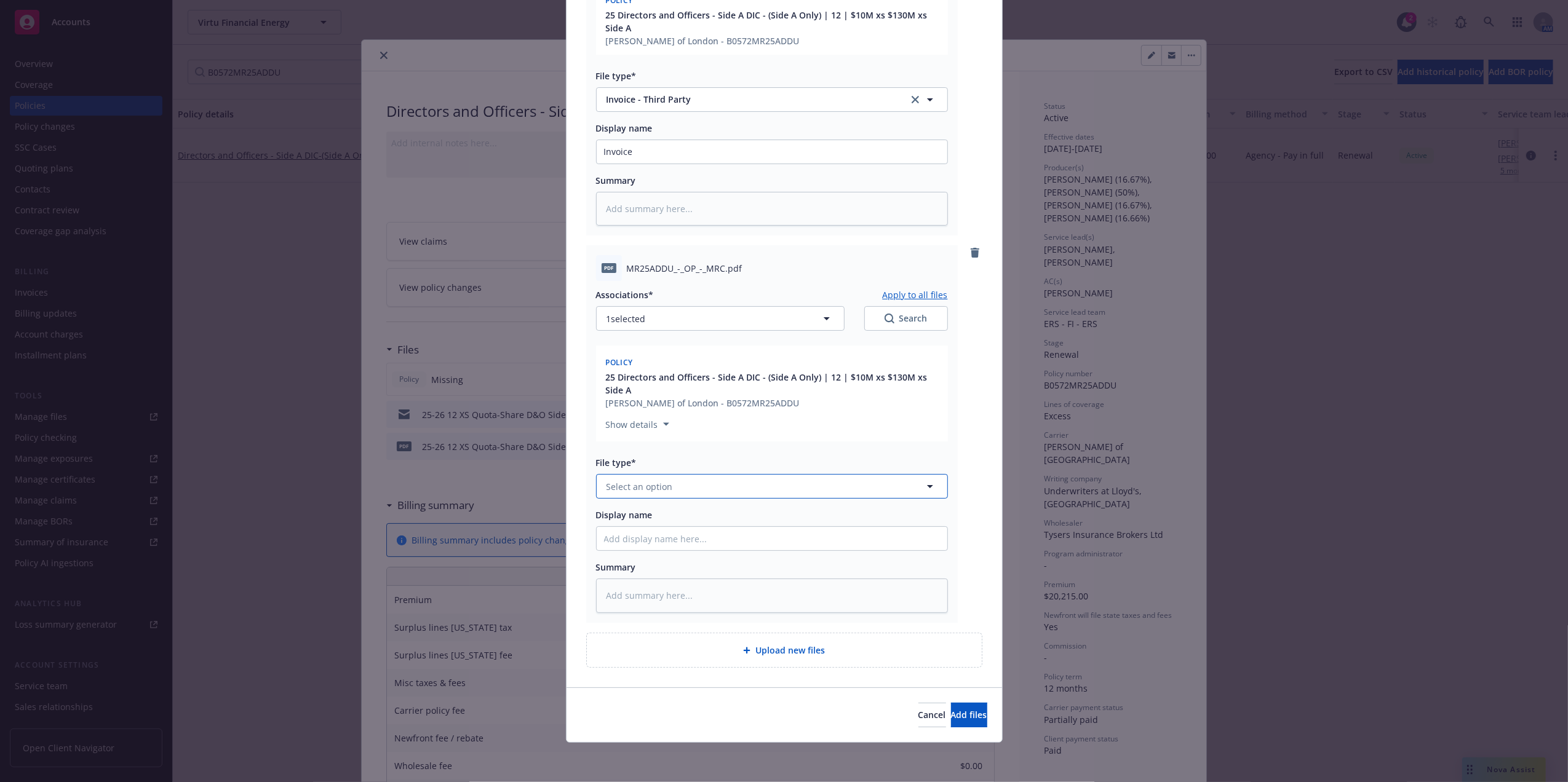
click at [675, 483] on button "Select an option" at bounding box center [772, 486] width 352 height 25
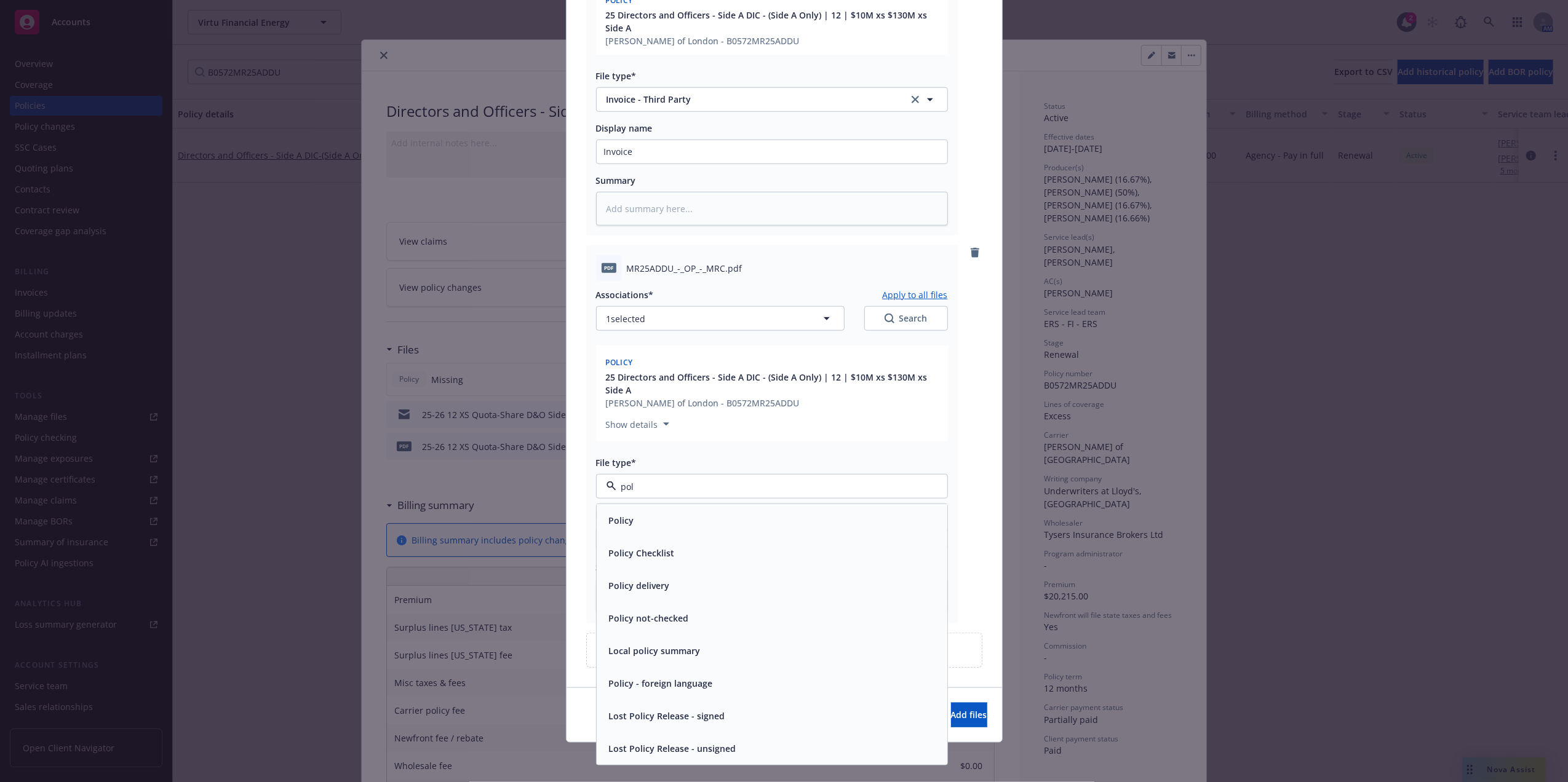
click at [609, 524] on span "Policy" at bounding box center [621, 520] width 26 height 13
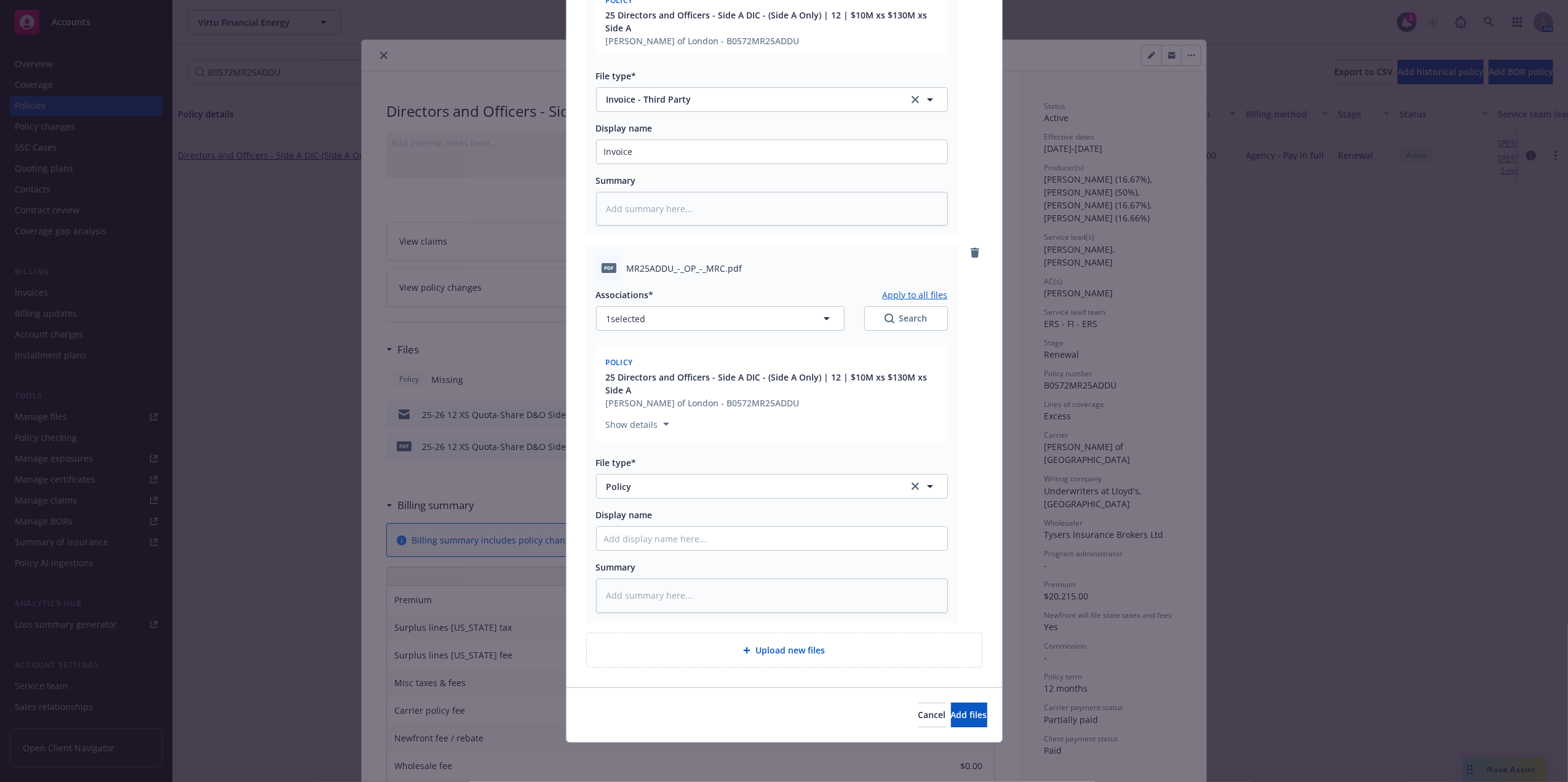
click at [606, 377] on span "25 Directors and Officers - Side A DIC - (Side A Only) | 12 | $10M xs $130M xs …" at bounding box center [772, 383] width 335 height 26
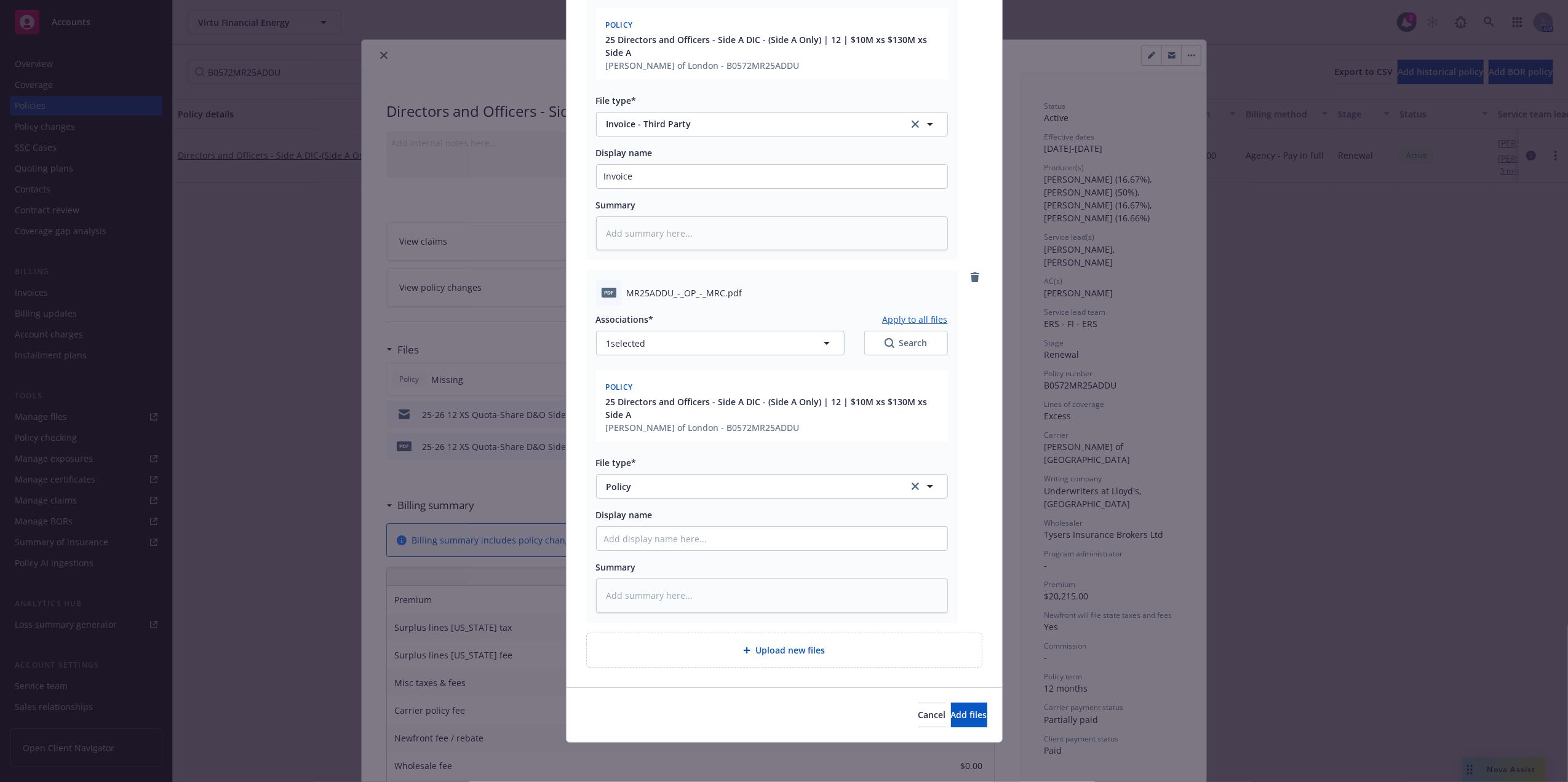
scroll to position [1026, 0]
drag, startPoint x: 588, startPoint y: 391, endPoint x: 743, endPoint y: 408, distance: 155.9
click at [743, 408] on div "pdf MR25ADDU_-_OP_-_MRC.pdf Associations* Apply to all files 1 selected Search …" at bounding box center [772, 446] width 372 height 353
click at [623, 541] on input "Display name" at bounding box center [772, 538] width 350 height 23
paste input "Policy 25 Directors and Officers - Side A DIC - (Side A Only) | 12 | $10M xs $1…"
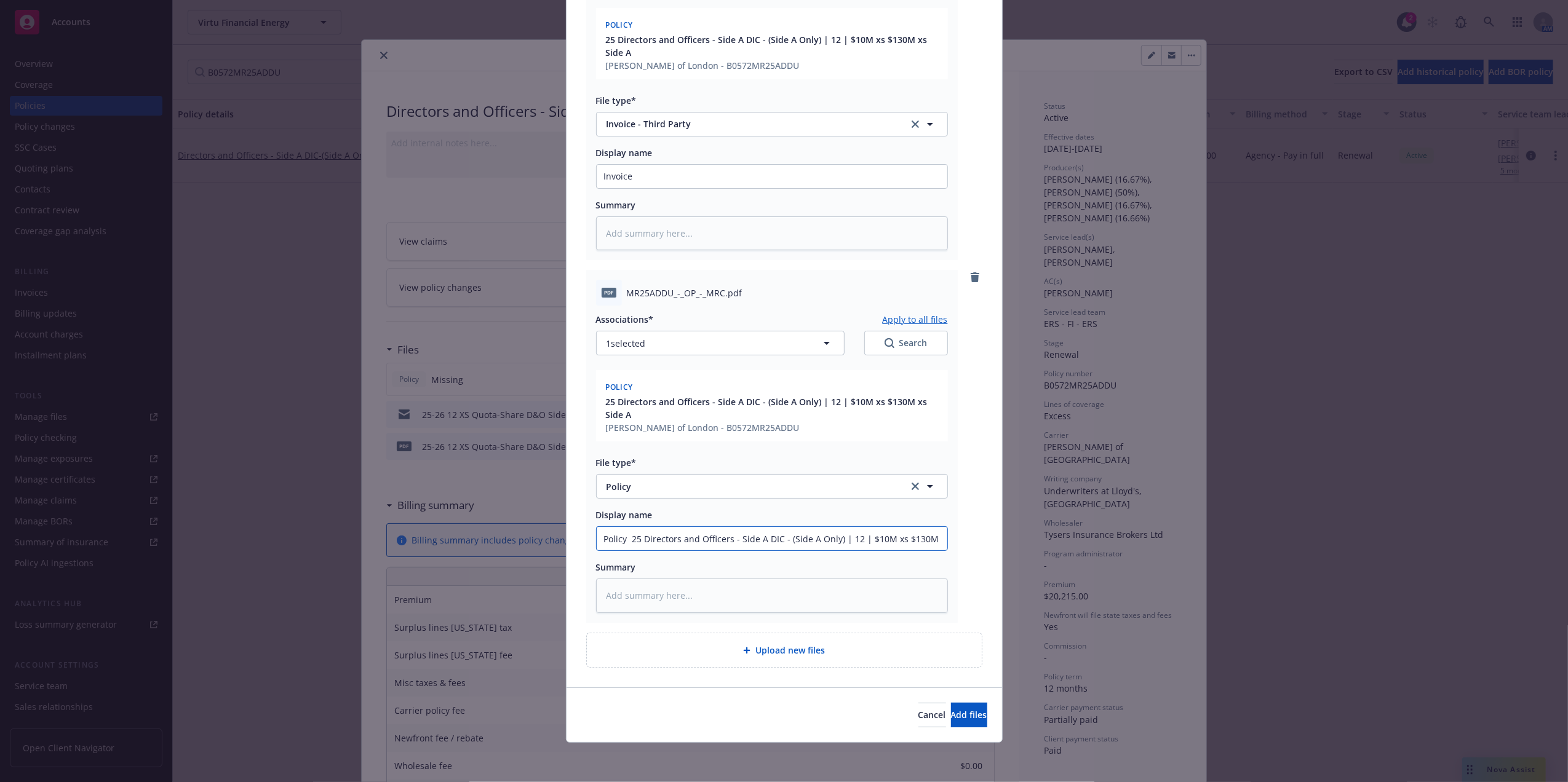
scroll to position [0, 27]
drag, startPoint x: 594, startPoint y: 536, endPoint x: 596, endPoint y: 528, distance: 8.2
click at [604, 528] on input "Policy 25 Directors and Officers - Side A DIC - (Side A Only) | 12 | $10M xs $1…" at bounding box center [772, 538] width 350 height 23
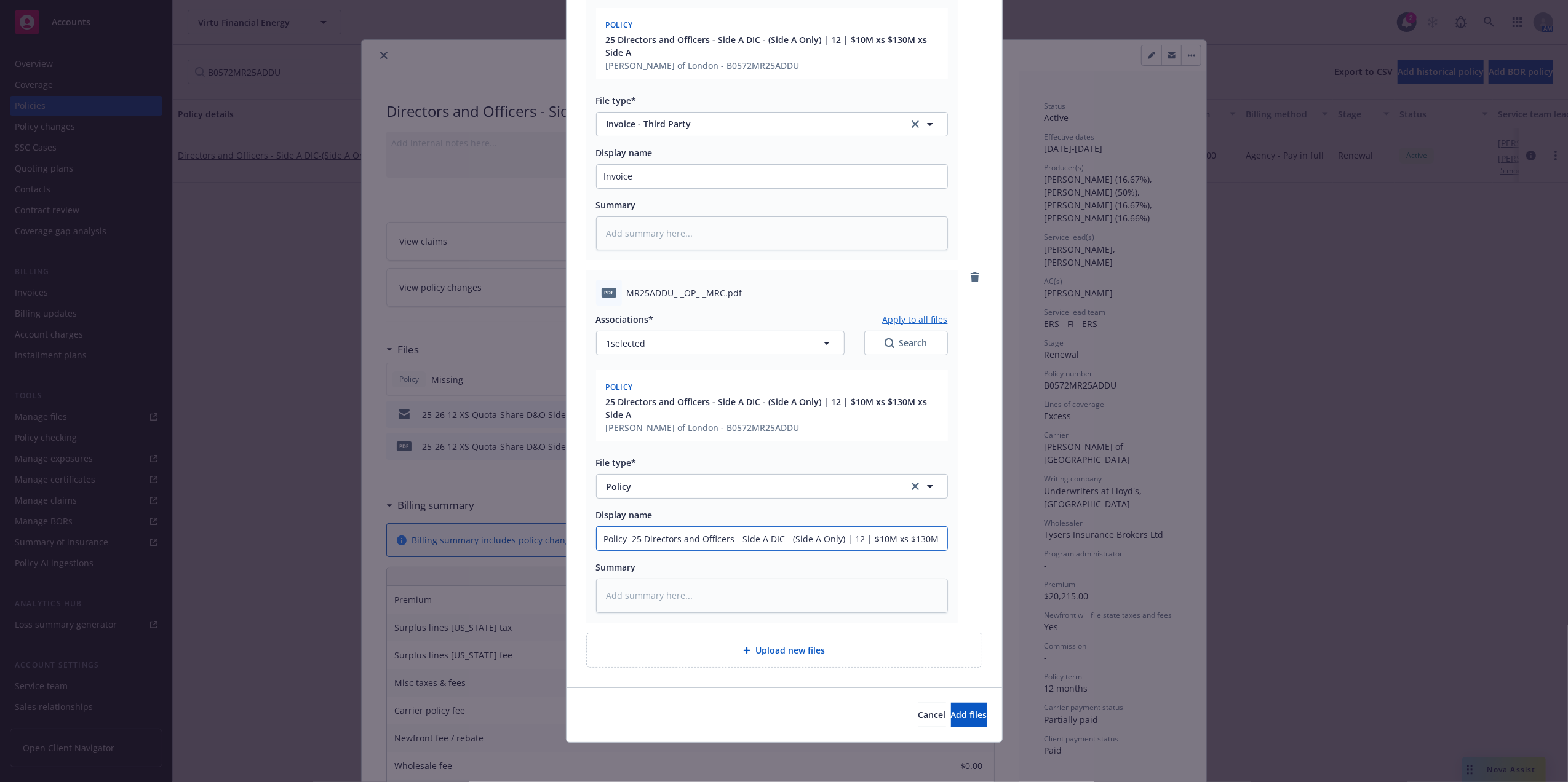
drag, startPoint x: 625, startPoint y: 540, endPoint x: 524, endPoint y: 537, distance: 101.0
click at [524, 537] on div "Add files The uploaded files will be associated with 25 Directors and Officers …" at bounding box center [784, 391] width 1568 height 782
click at [934, 537] on input "25 Directors and Officers - Side A DIC - (Side A Only) | 12 | $10M xs $130M xs …" at bounding box center [772, 538] width 350 height 23
paste input "Policy"
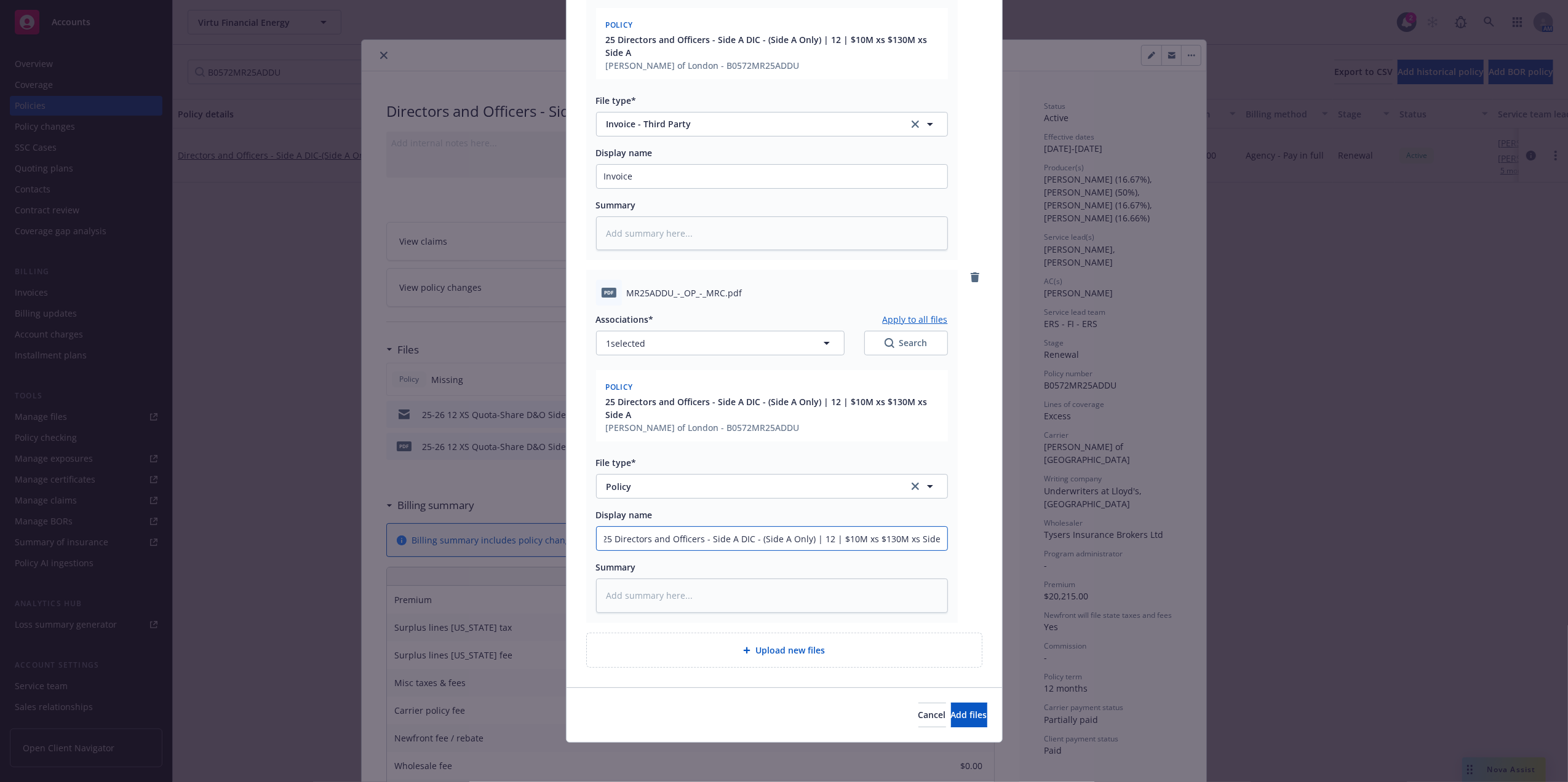
scroll to position [0, 30]
click at [951, 706] on button "Add files" at bounding box center [969, 715] width 36 height 25
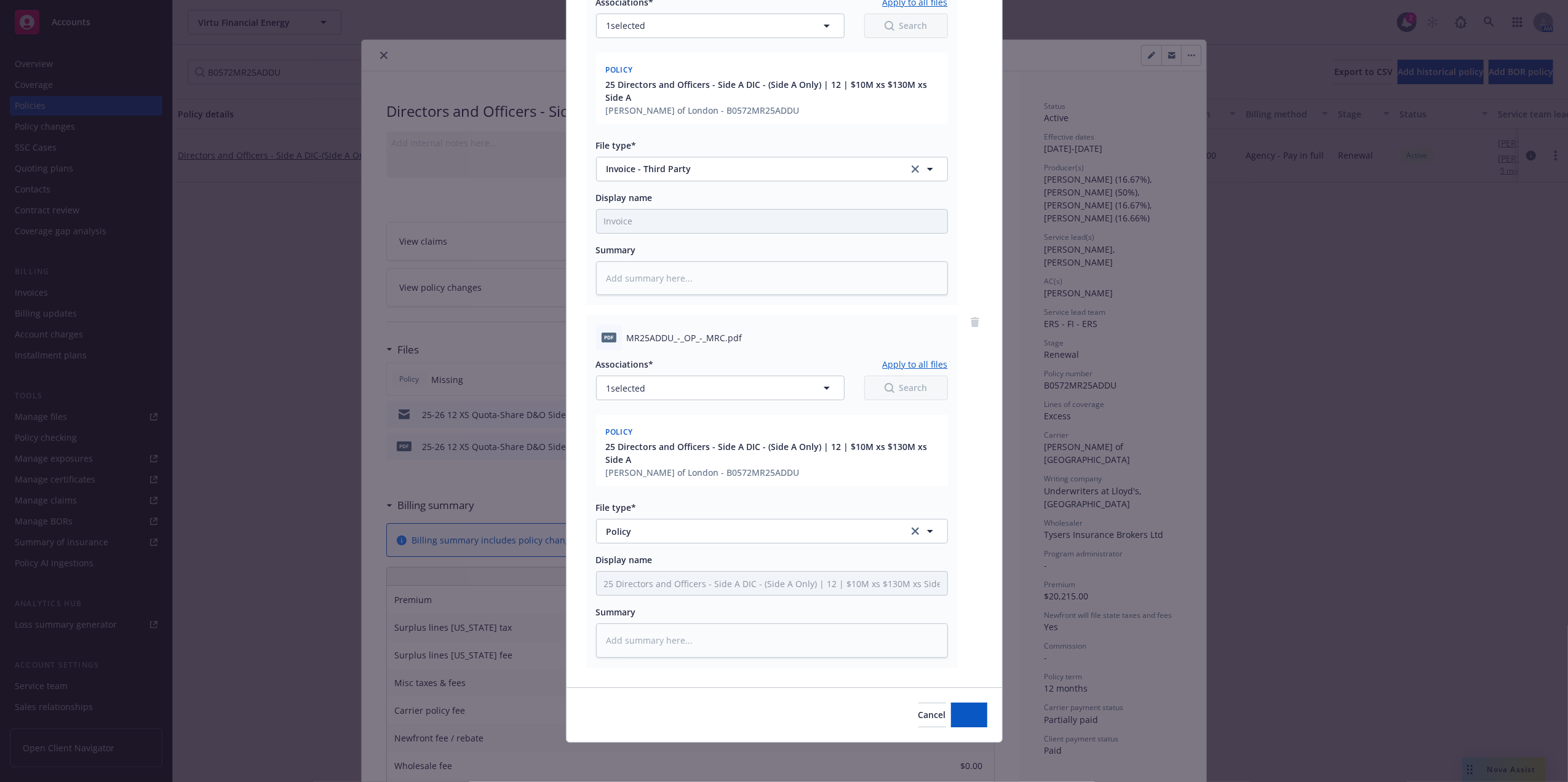
scroll to position [979, 0]
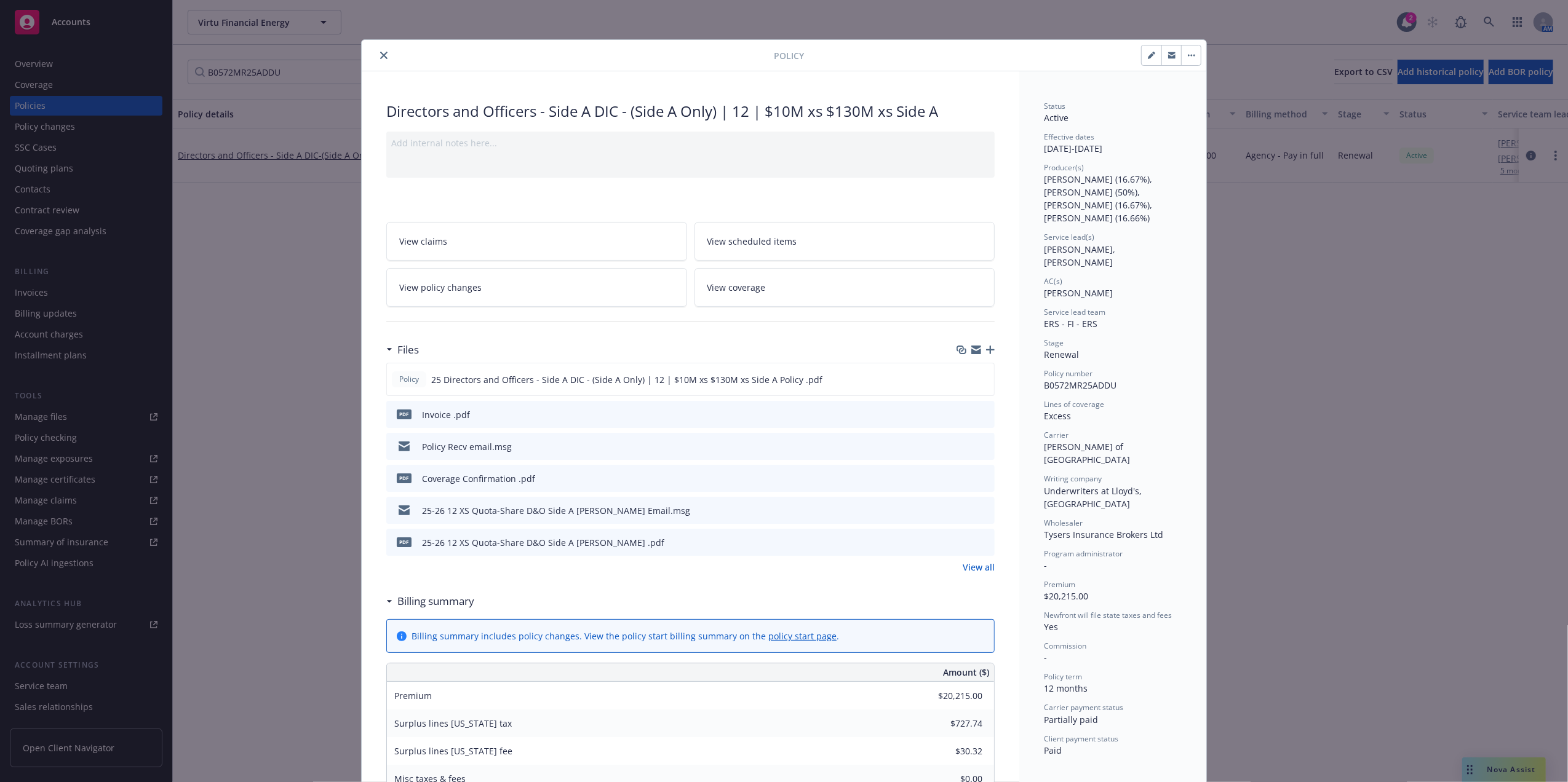
click at [979, 540] on icon "preview file" at bounding box center [982, 542] width 11 height 8
click at [380, 52] on icon "close" at bounding box center [383, 55] width 7 height 7
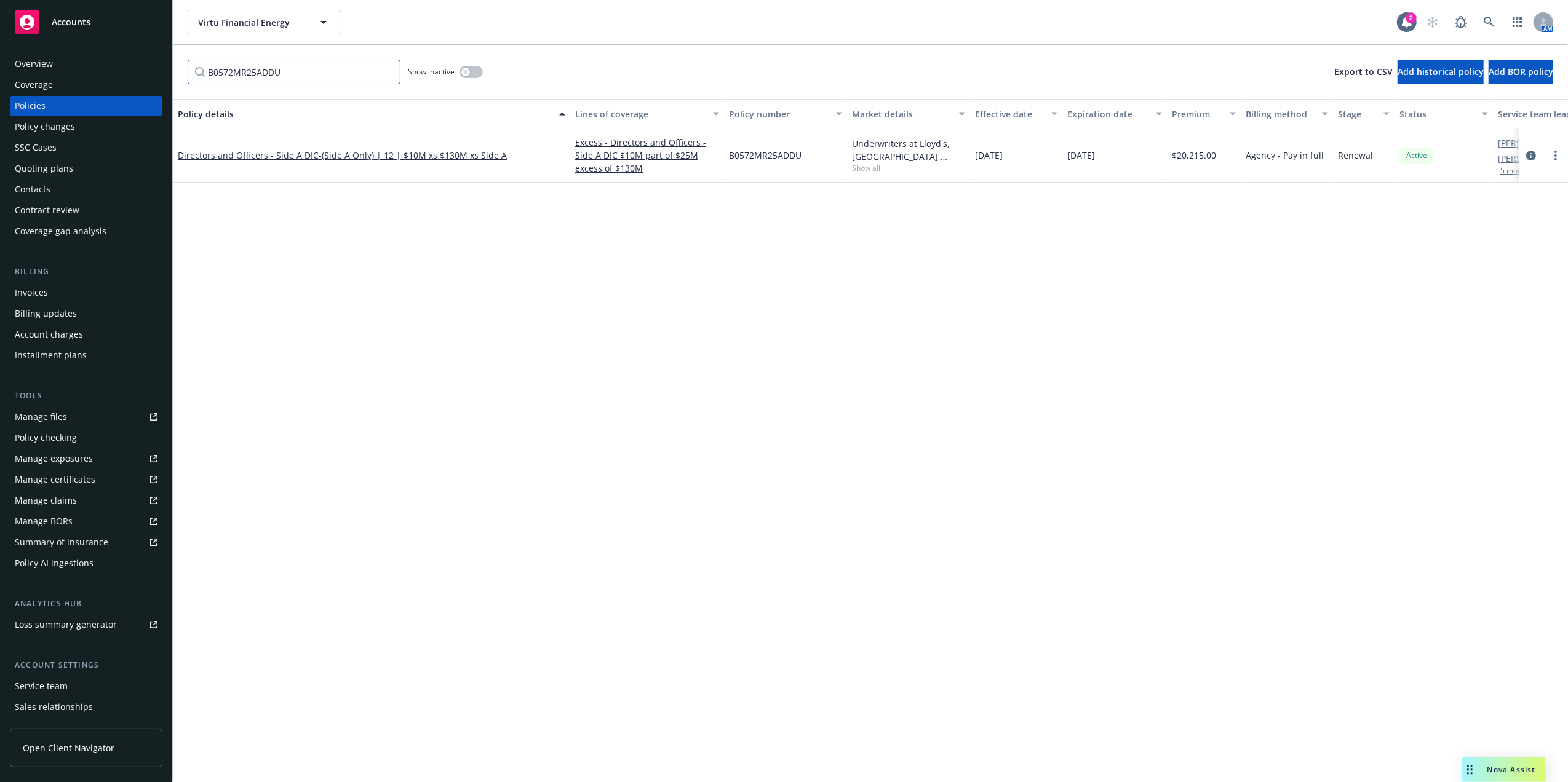
click at [388, 70] on input "B0572MR25ADDU" at bounding box center [294, 72] width 213 height 25
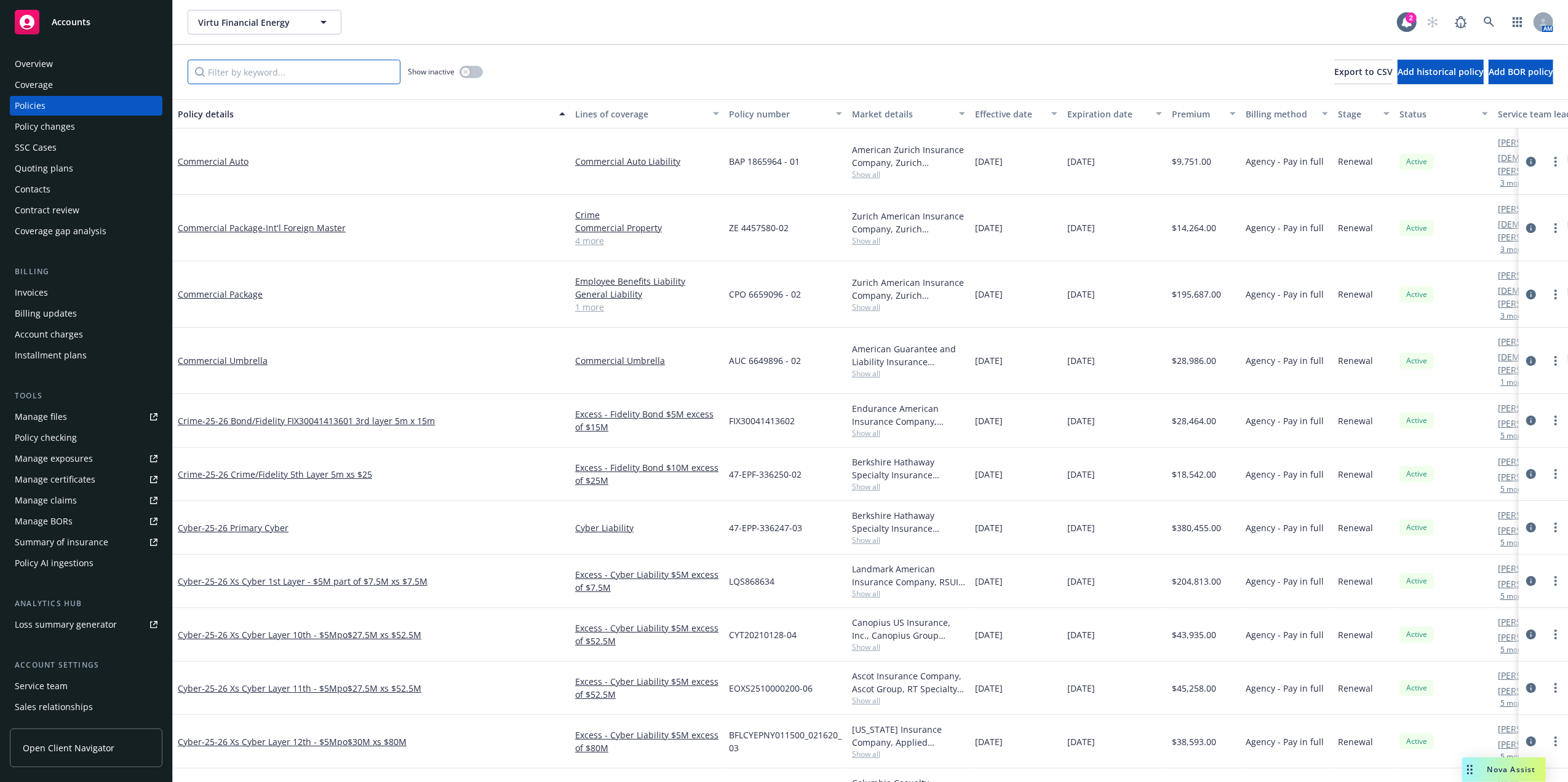
click at [284, 77] on input "Filter by keyword..." at bounding box center [294, 72] width 213 height 25
paste input "P02FL0000064361"
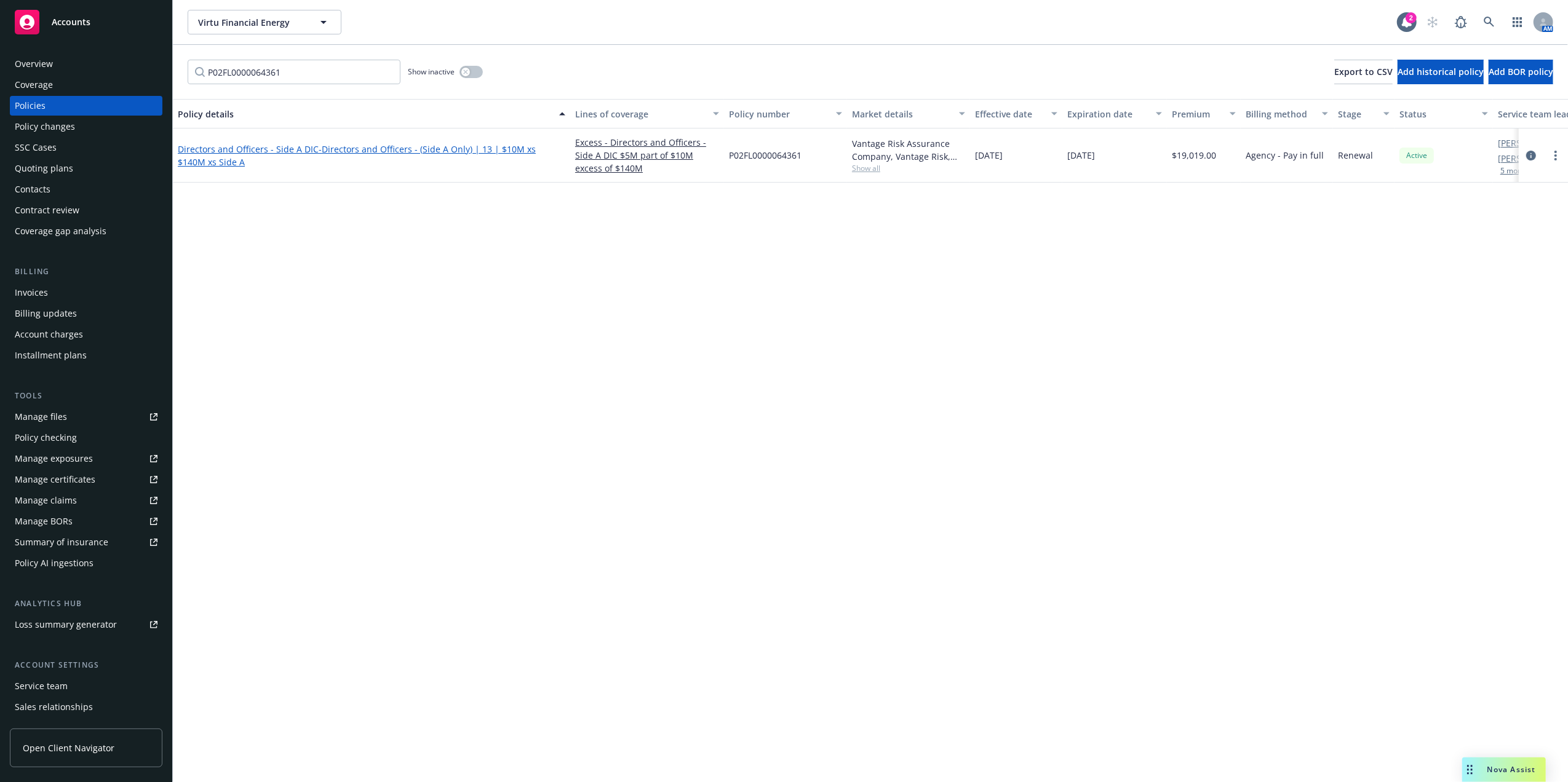
drag, startPoint x: 235, startPoint y: 143, endPoint x: 230, endPoint y: 151, distance: 9.4
click at [230, 151] on link "Directors and Officers - Side A DIC - Directors and Officers - (Side A Only) | …" at bounding box center [356, 155] width 358 height 25
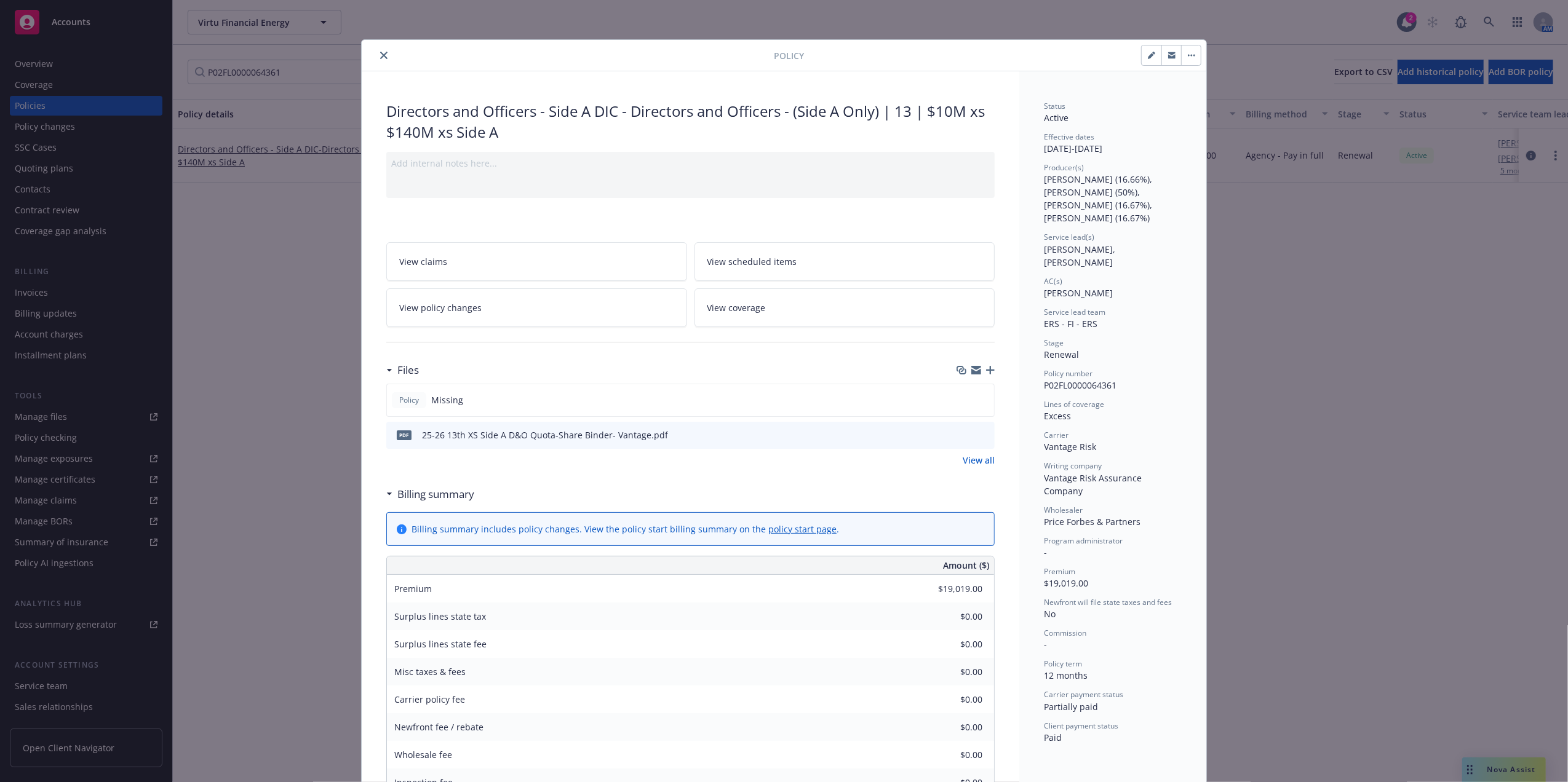
click at [986, 374] on icon "button" at bounding box center [990, 370] width 8 height 8
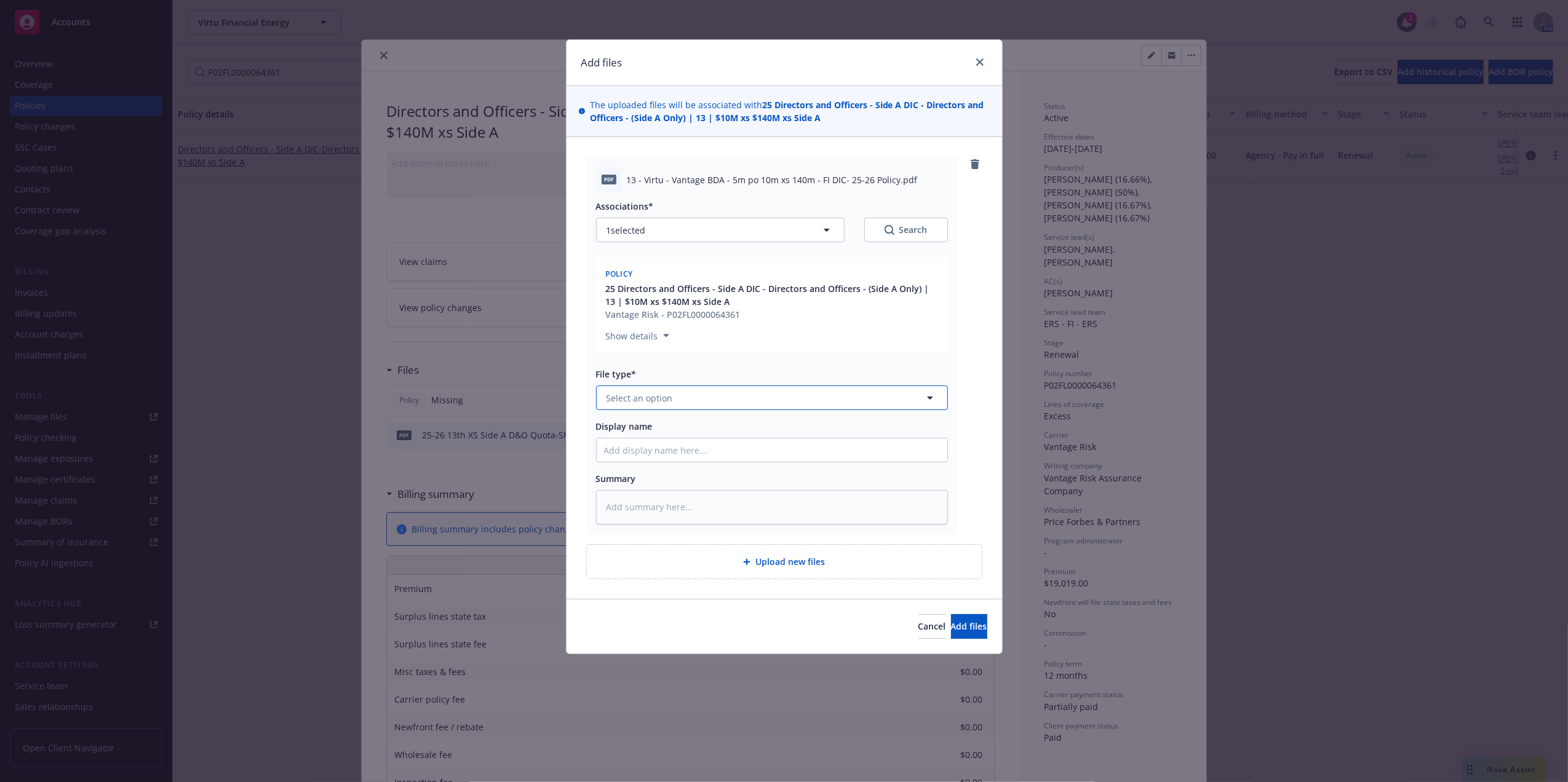
click at [672, 402] on button "Select an option" at bounding box center [772, 398] width 352 height 25
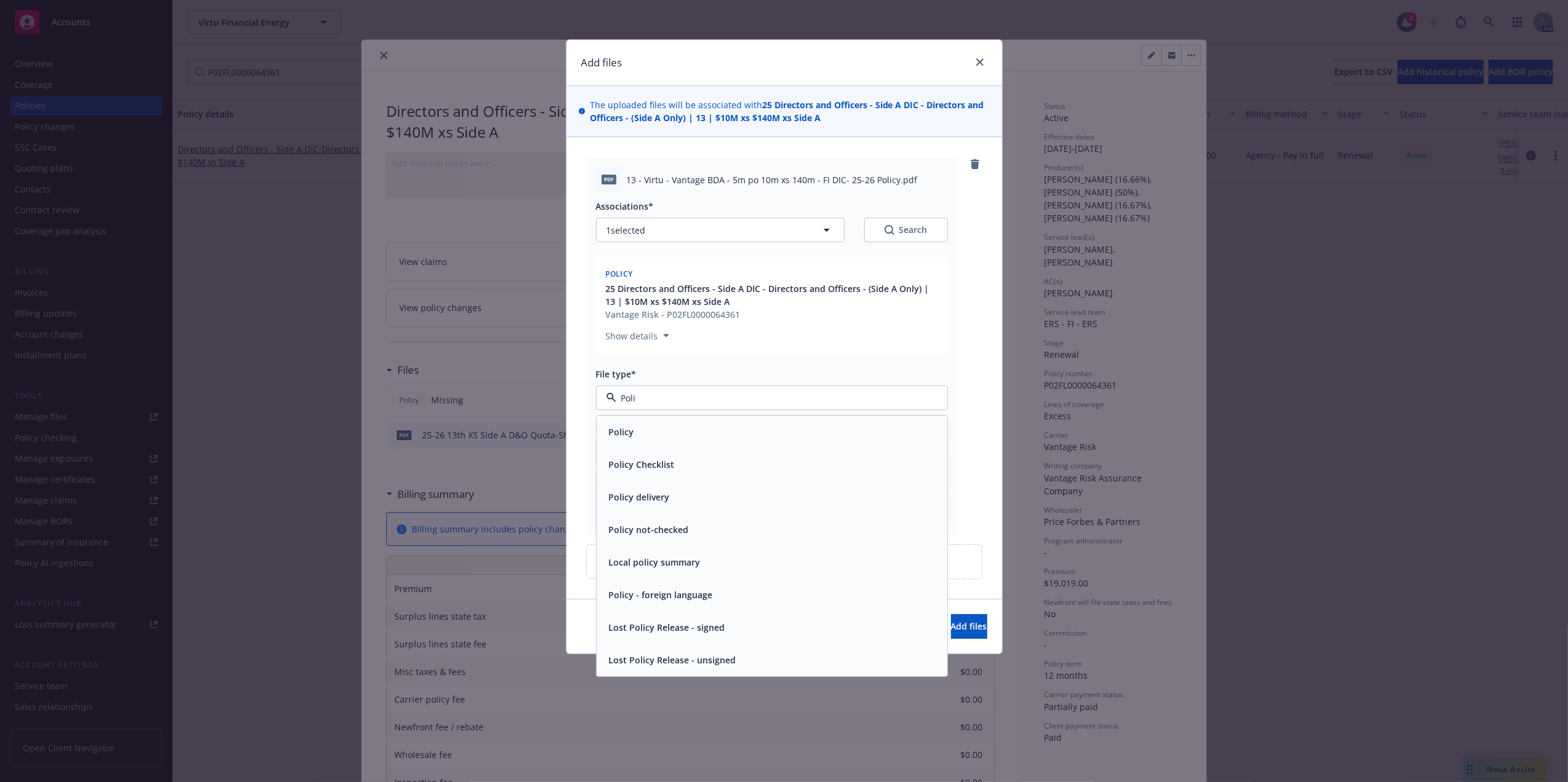
click at [636, 428] on div "Policy" at bounding box center [772, 432] width 335 height 18
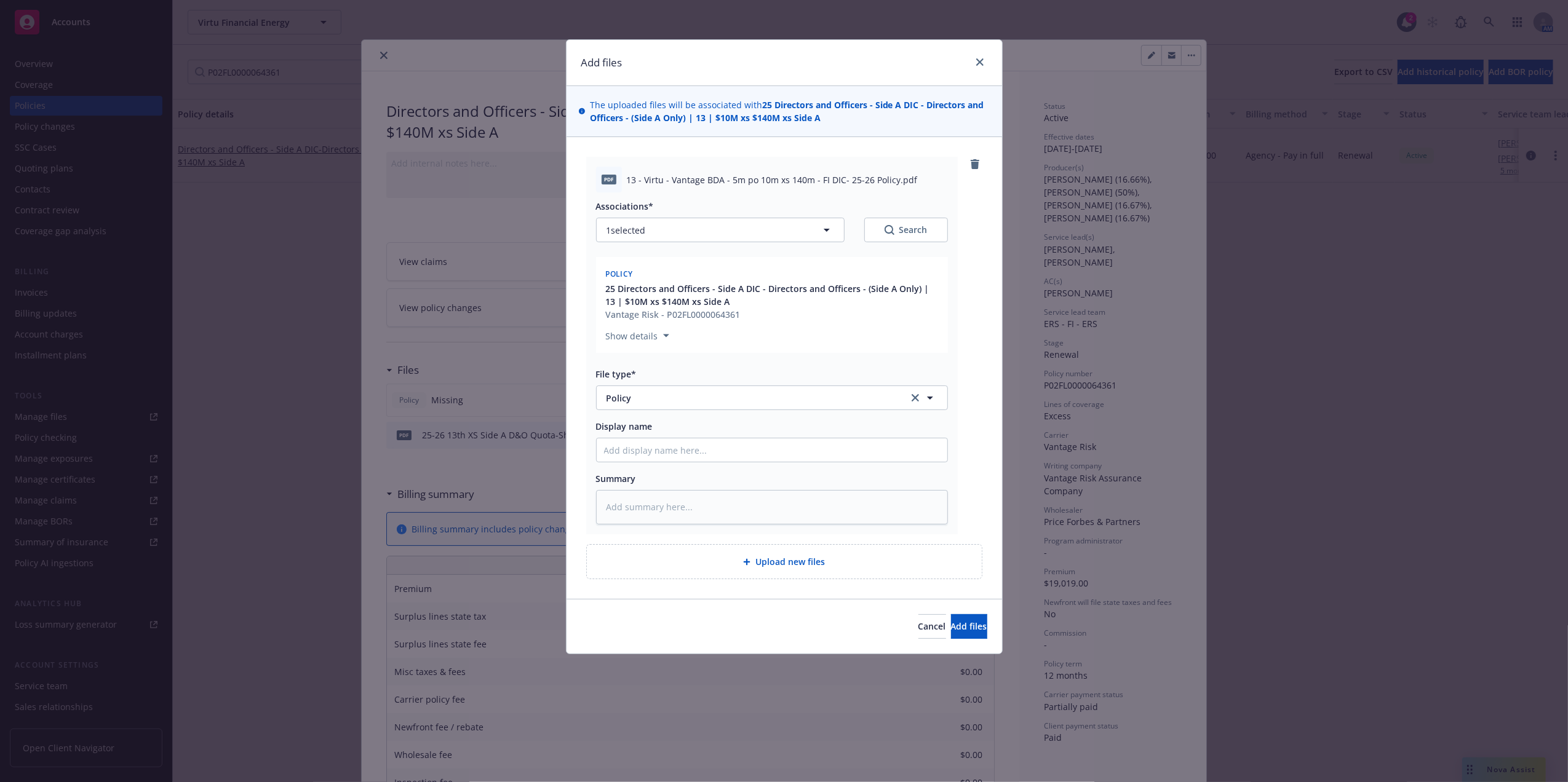
click at [690, 296] on span "25 Directors and Officers - Side A DIC - Directors and Officers - (Side A Only)…" at bounding box center [772, 295] width 335 height 26
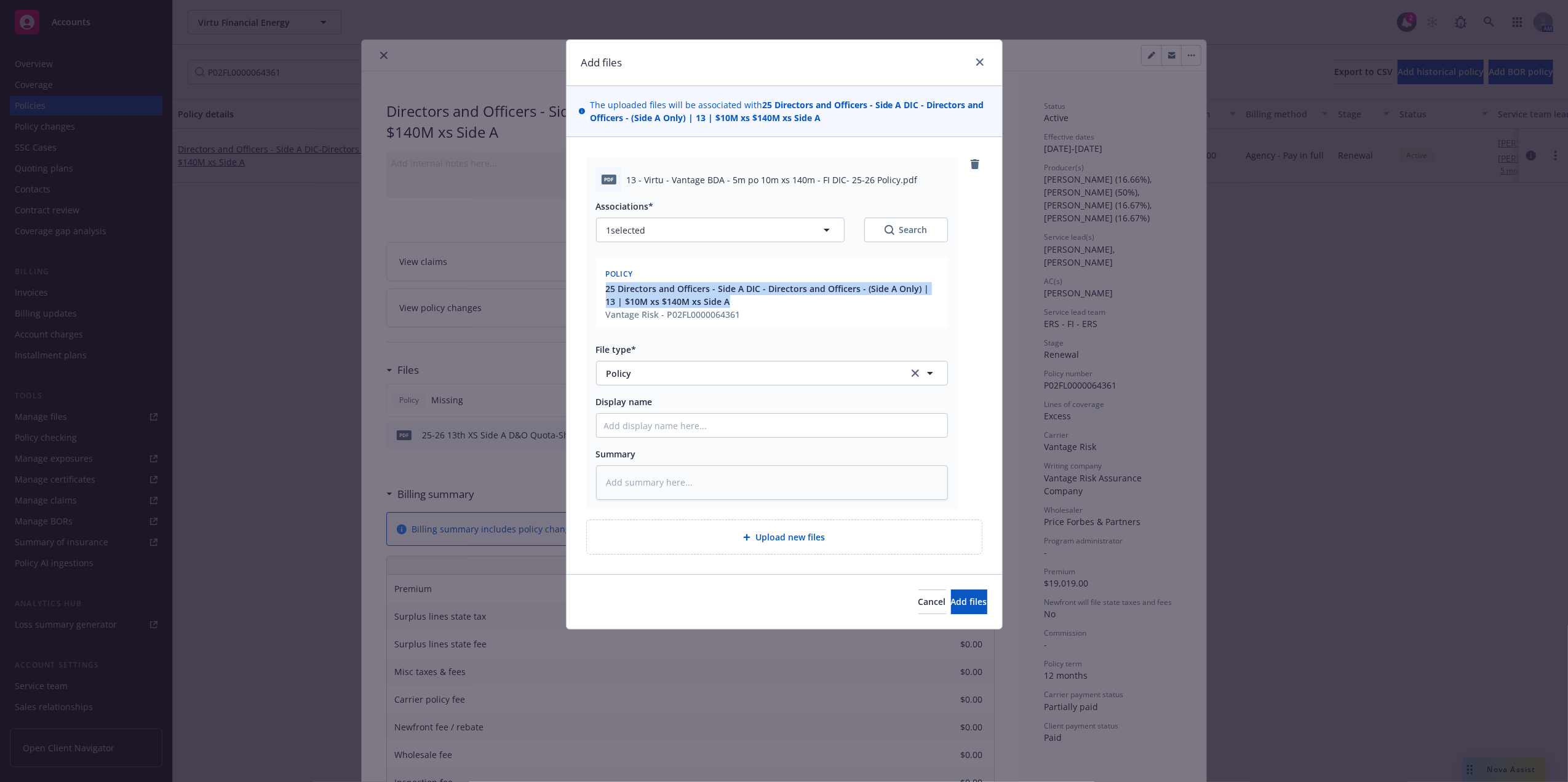
drag, startPoint x: 604, startPoint y: 288, endPoint x: 722, endPoint y: 299, distance: 118.5
click at [722, 299] on div "25 Directors and Officers - Side A DIC - Directors and Officers - (Side A Only)…" at bounding box center [772, 301] width 337 height 39
click at [639, 419] on input "Display name" at bounding box center [772, 425] width 350 height 23
paste input "25 Directors and Officers - Side A DIC - Directors and Officers - (Side A Only)…"
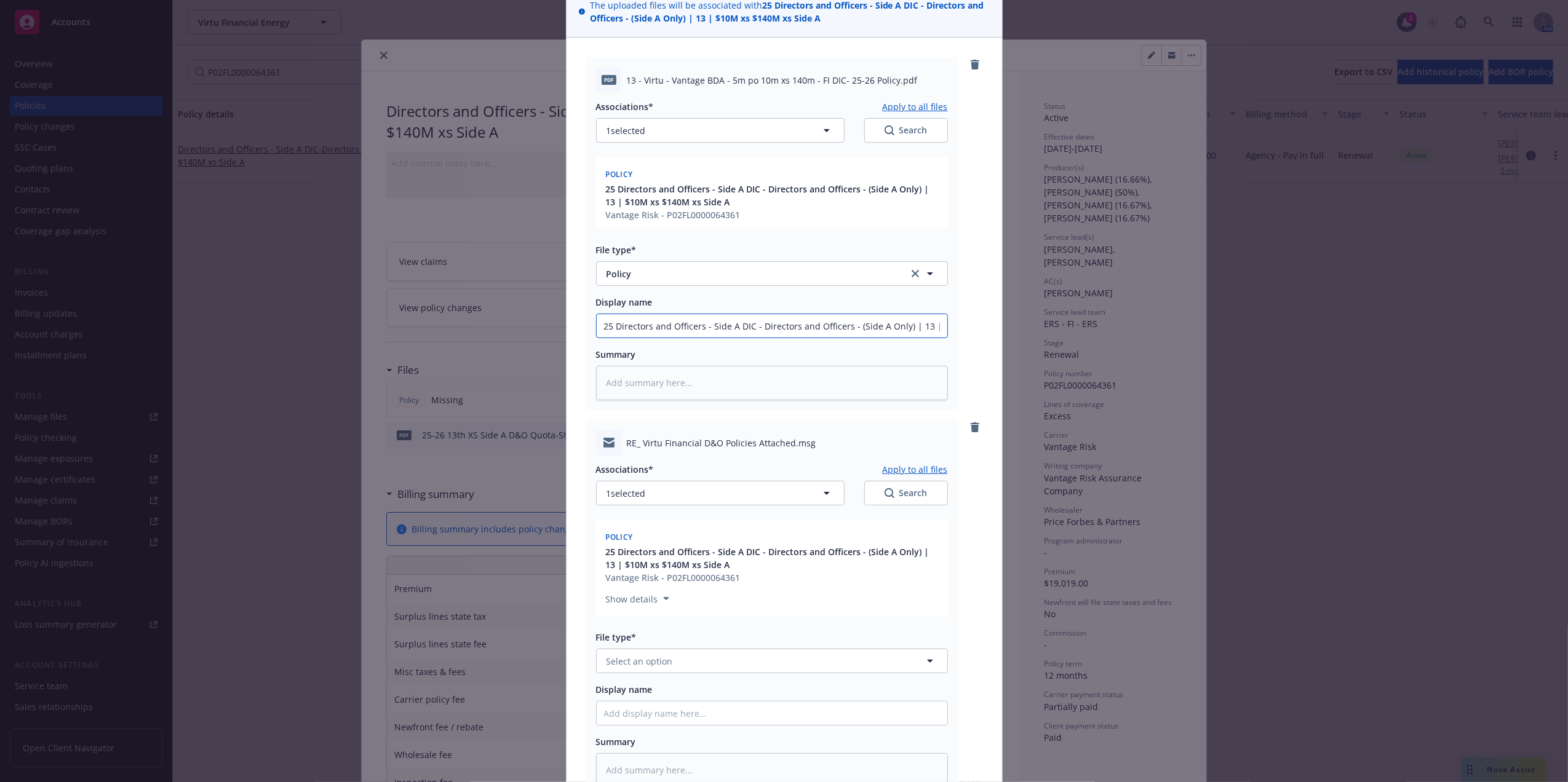
scroll to position [276, 0]
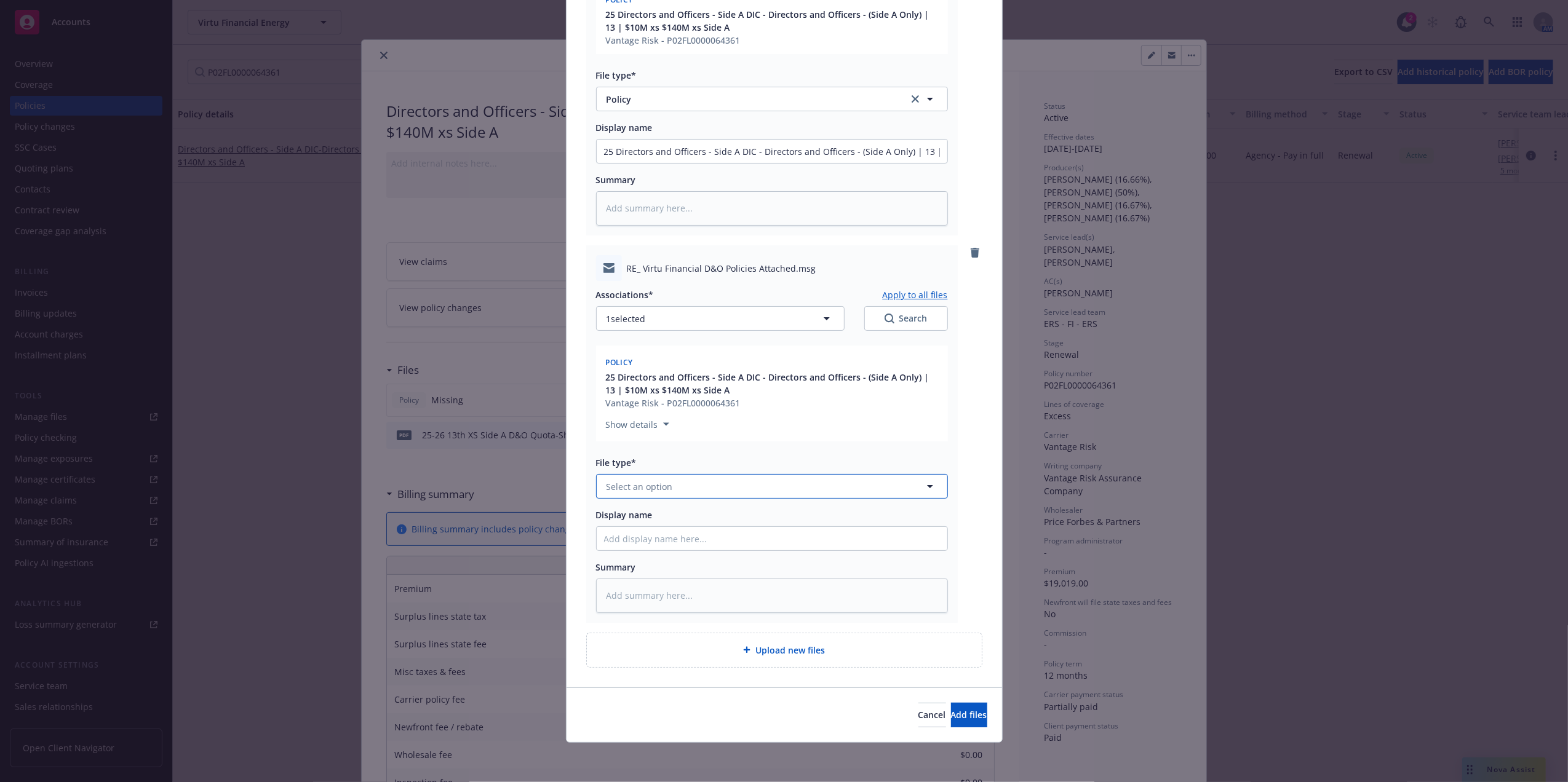
click at [645, 482] on span "Select an option" at bounding box center [639, 486] width 66 height 13
drag, startPoint x: 684, startPoint y: 508, endPoint x: 677, endPoint y: 522, distance: 15.7
click at [685, 508] on div "Email" at bounding box center [772, 519] width 350 height 32
click at [672, 533] on input "Display name" at bounding box center [772, 538] width 350 height 23
click at [951, 718] on span "Add files" at bounding box center [969, 714] width 36 height 12
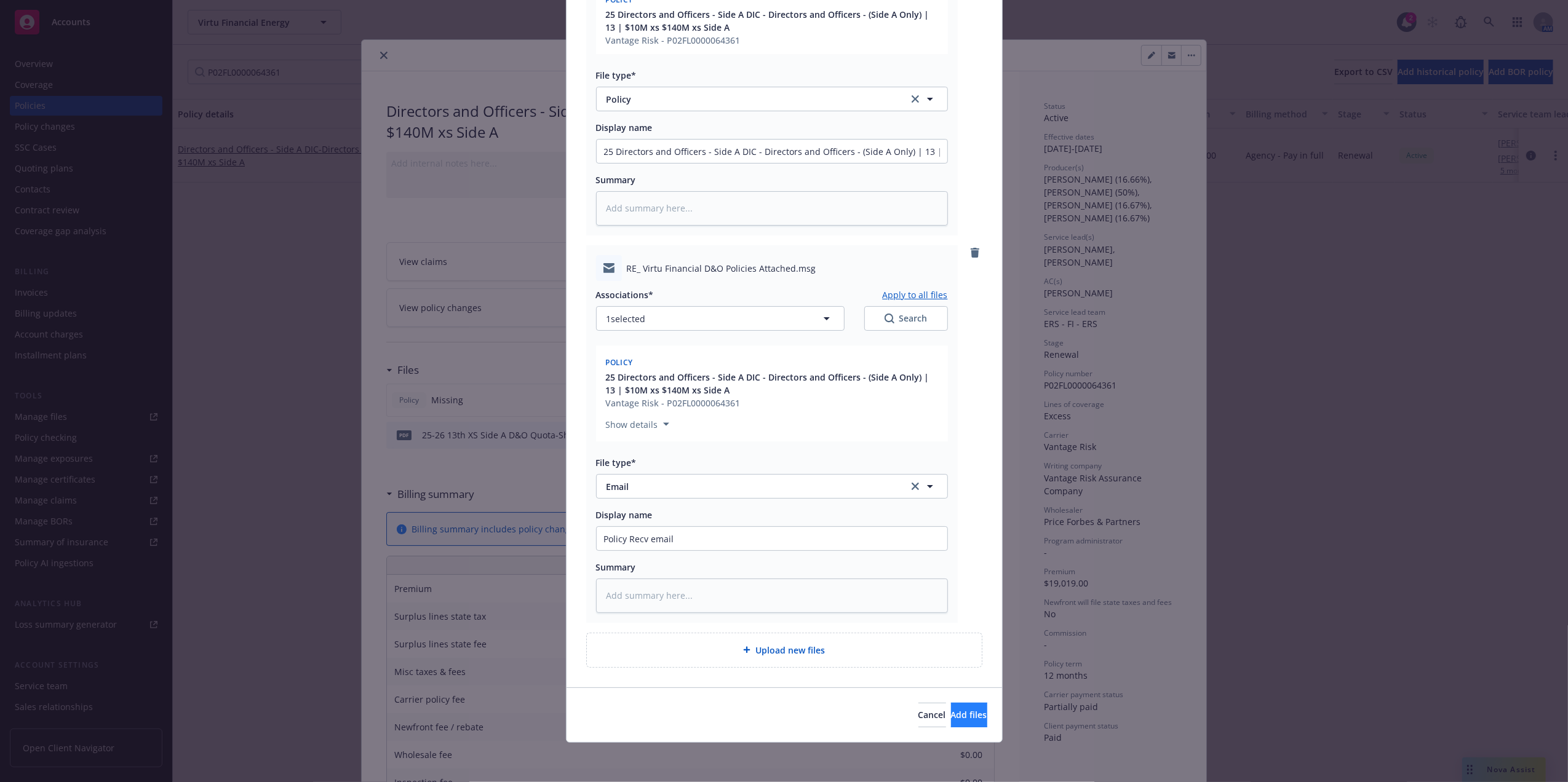
scroll to position [230, 0]
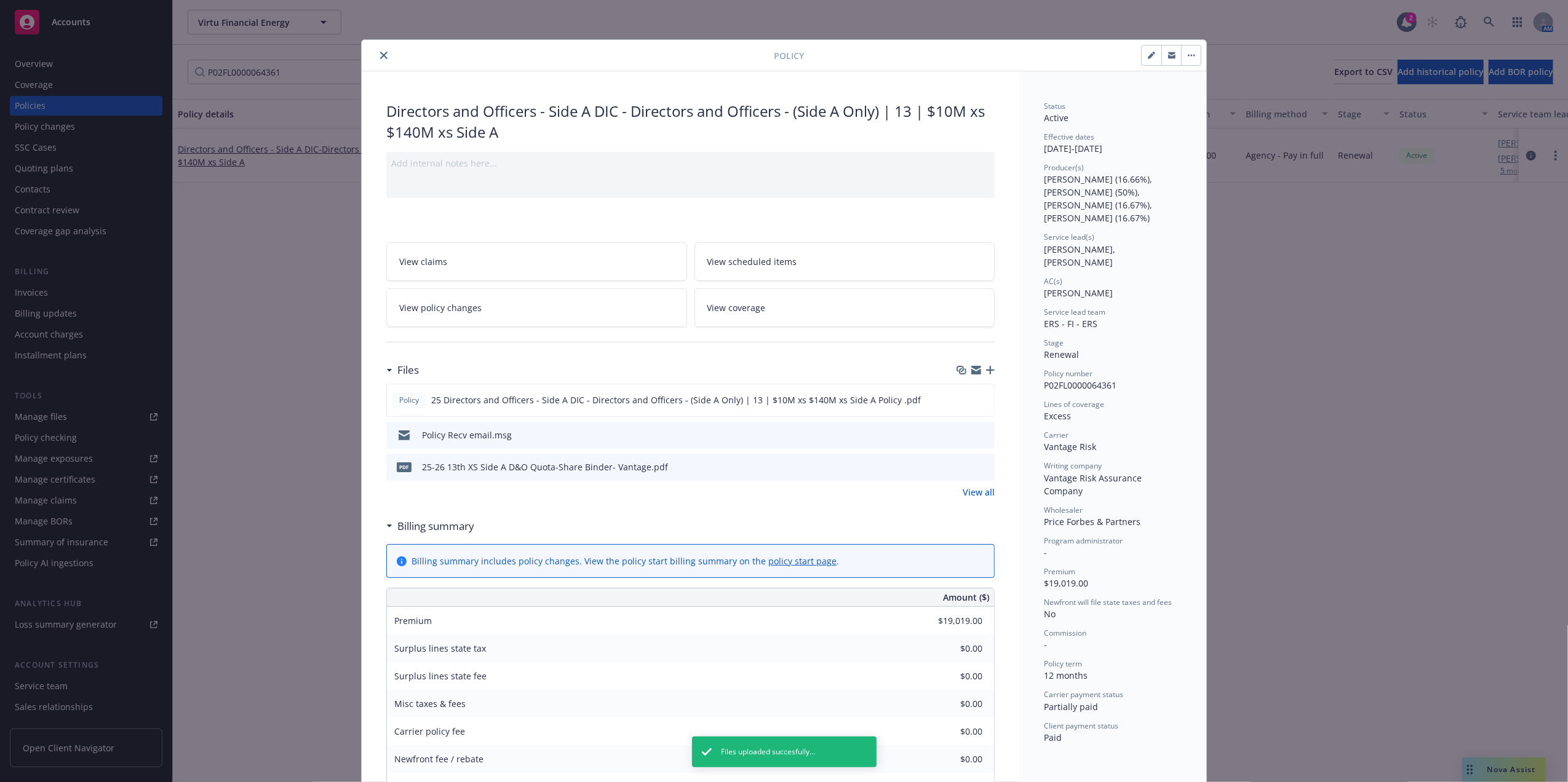
click at [380, 56] on icon "close" at bounding box center [383, 55] width 7 height 7
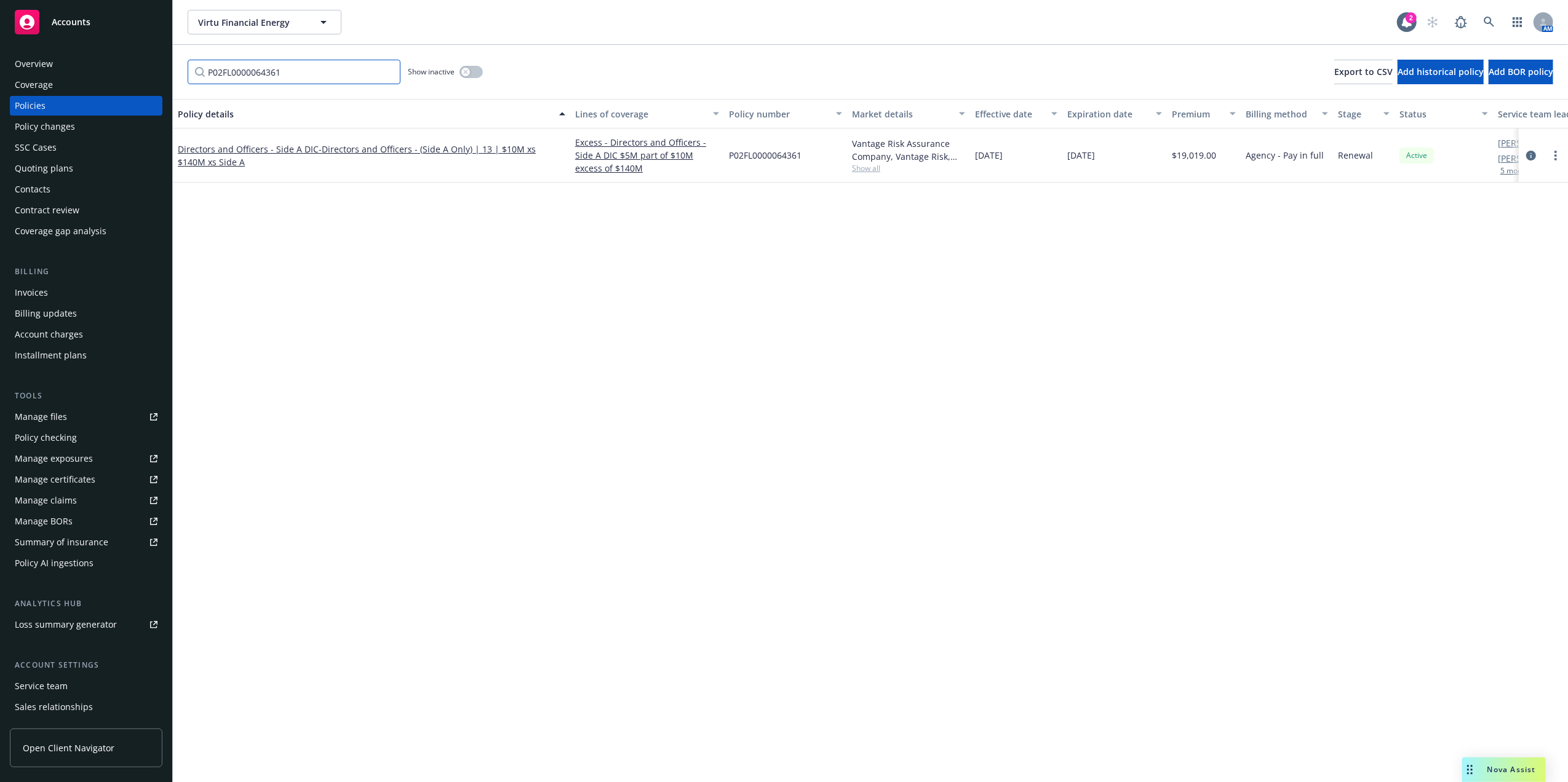
click at [264, 69] on input "P02FL0000064361" at bounding box center [294, 72] width 213 height 25
paste input "[PHONE_NUMBER]"
click at [207, 154] on link "Directors and Officers - Side A DIC - Lead Side A | 09 | $10M xs $100M Side A" at bounding box center [335, 155] width 314 height 12
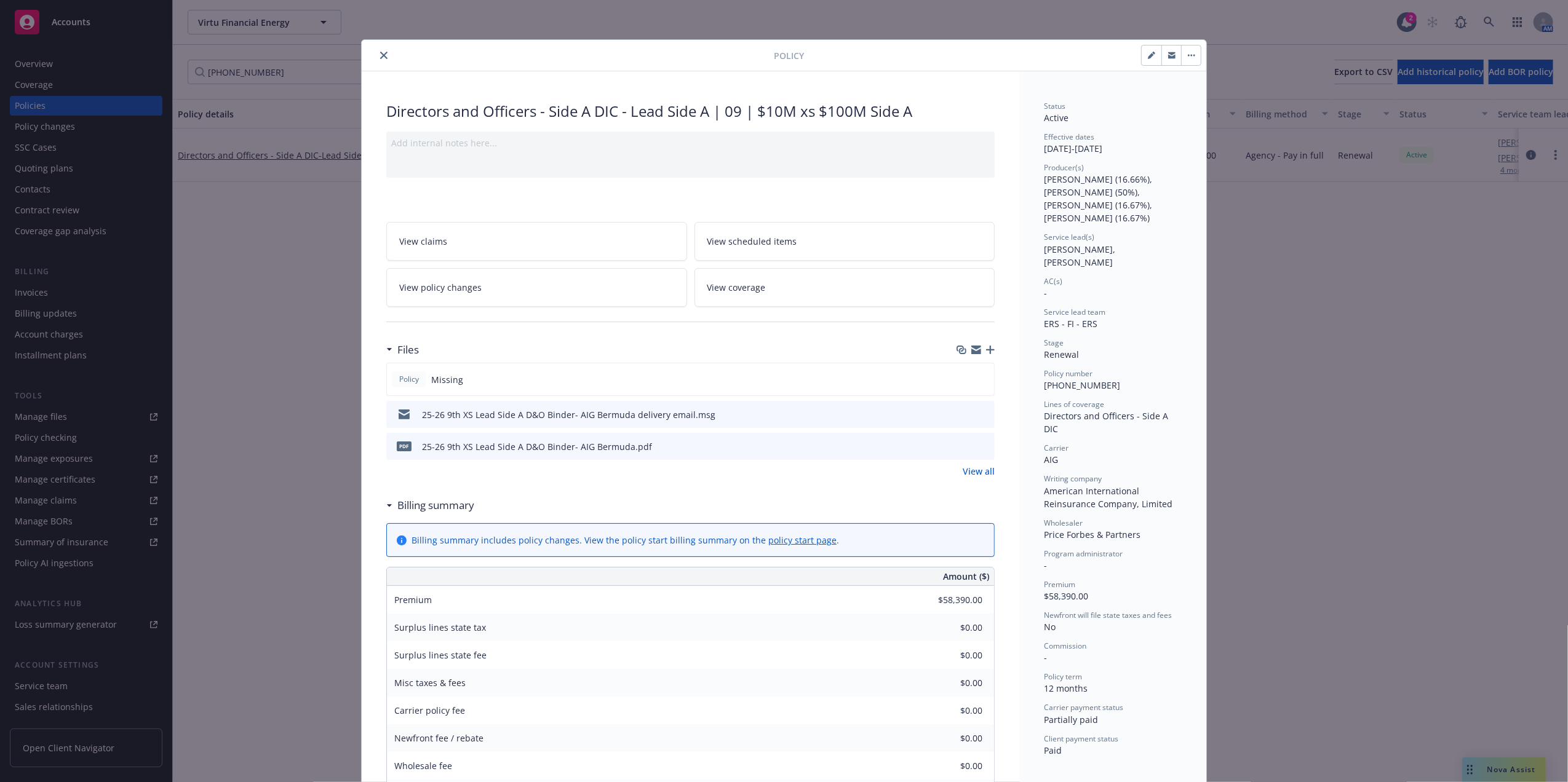
click at [986, 350] on icon "button" at bounding box center [990, 349] width 8 height 8
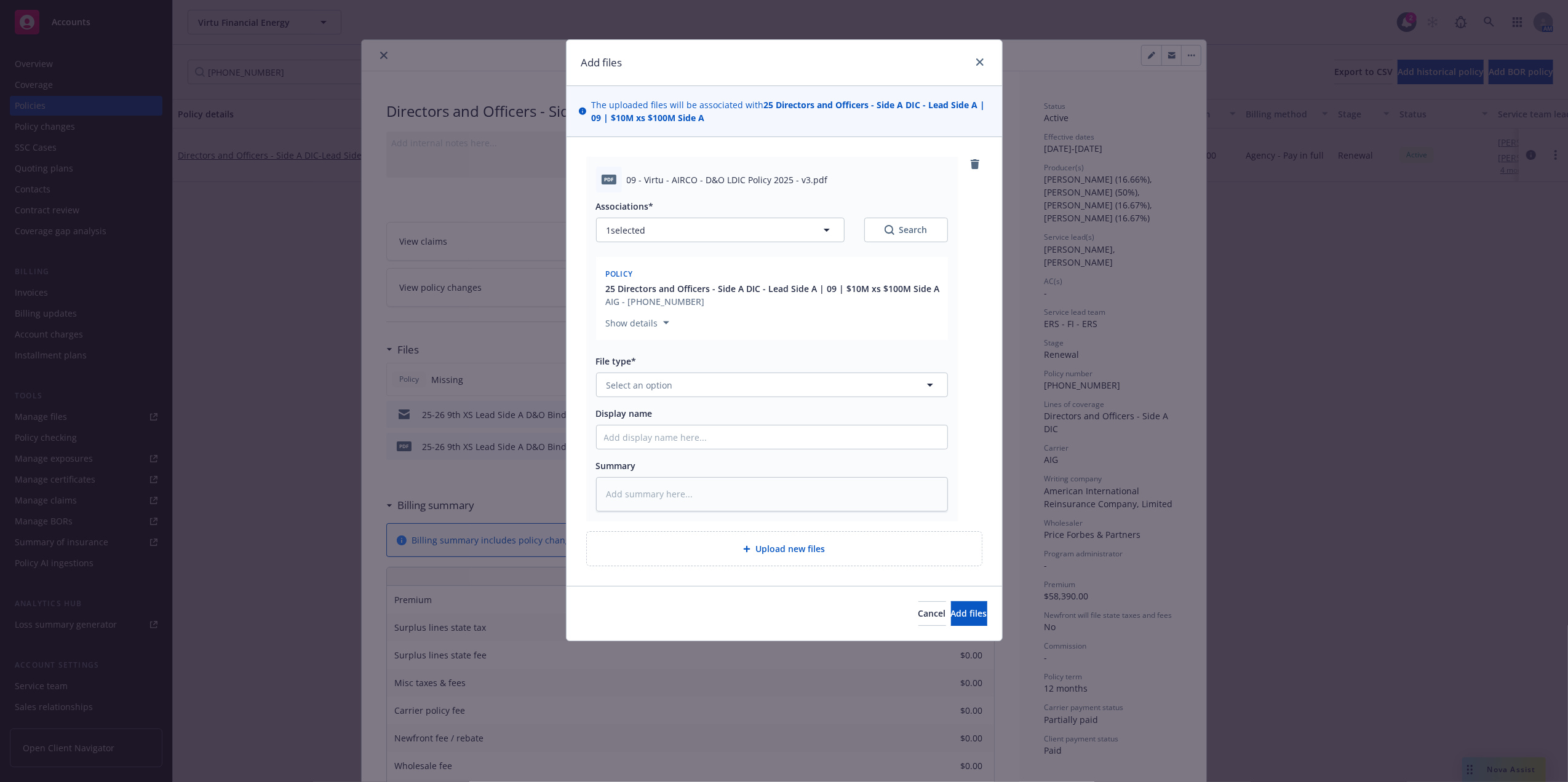
click at [614, 296] on div "AIG - [PHONE_NUMBER]" at bounding box center [772, 301] width 334 height 13
click at [665, 327] on button "Show details" at bounding box center [637, 323] width 74 height 15
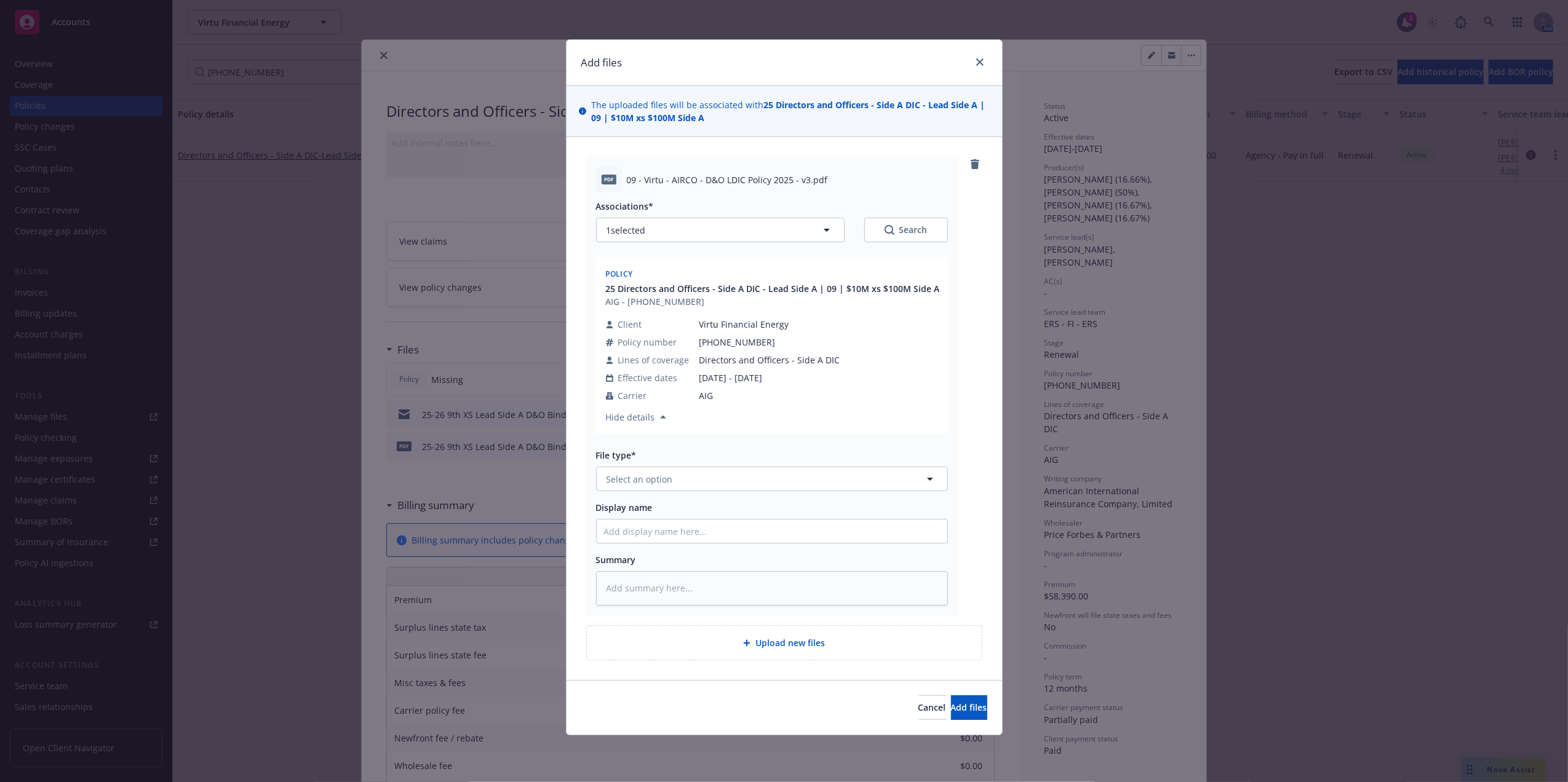
click at [711, 320] on span "Virtu Financial Energy" at bounding box center [769, 325] width 140 height 13
click at [946, 287] on div "pdf 09 - Virtu - AIRCO - D&O LDIC Policy 2025 - v3.pdf Associations* 1 selected…" at bounding box center [772, 386] width 372 height 458
drag, startPoint x: 933, startPoint y: 287, endPoint x: 601, endPoint y: 283, distance: 332.0
click at [601, 283] on div "Policy 25 Directors and Officers - Side A DIC - Lead Side A | 09 | $10M xs $100…" at bounding box center [772, 345] width 352 height 177
click at [690, 532] on input "Display name" at bounding box center [772, 531] width 350 height 23
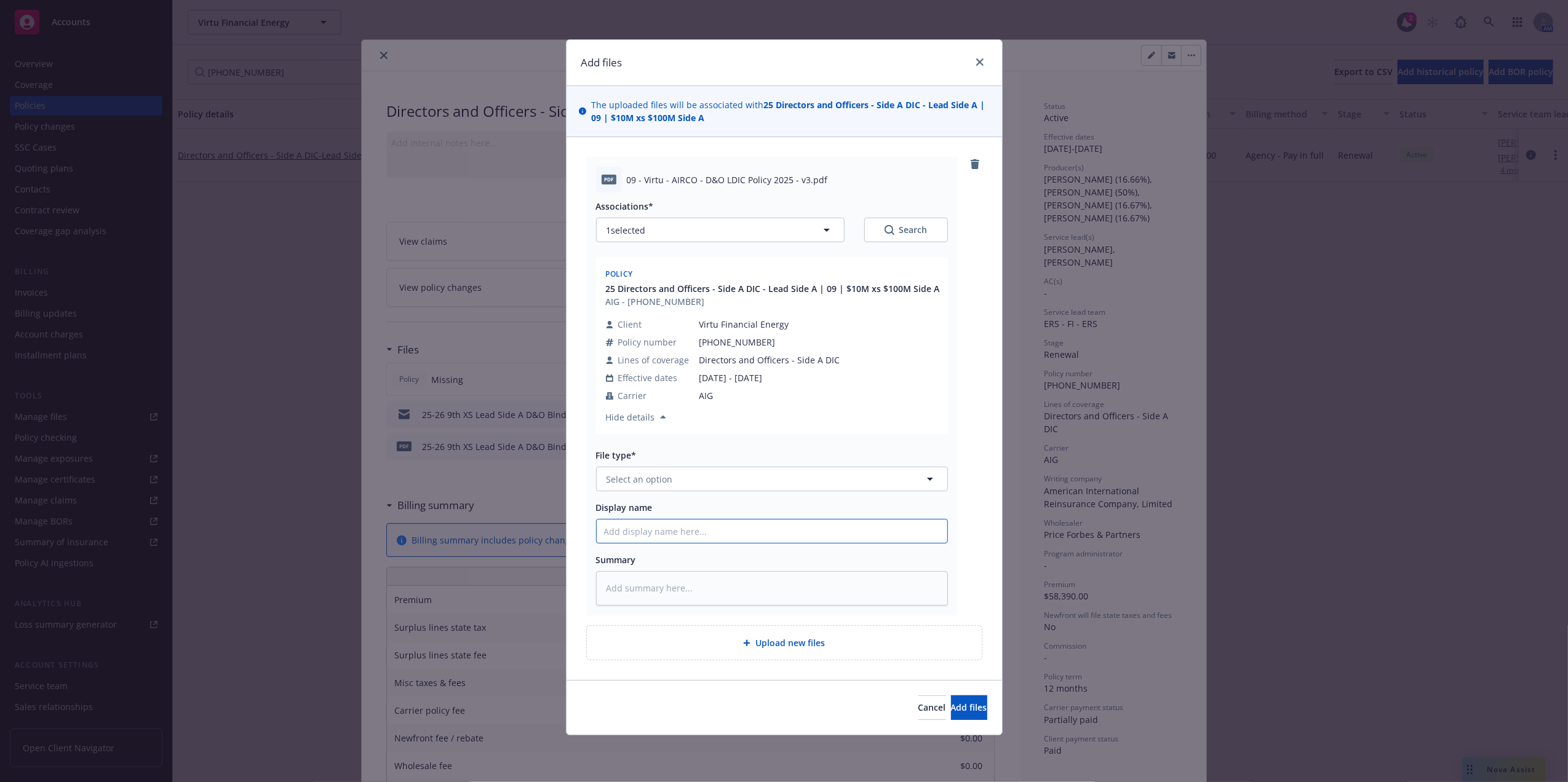
paste input "25 Directors and Officers - Side A DIC - Lead Side A | 09 | $10M xs $100M Side A"
click at [744, 490] on button "Select an option" at bounding box center [772, 479] width 352 height 25
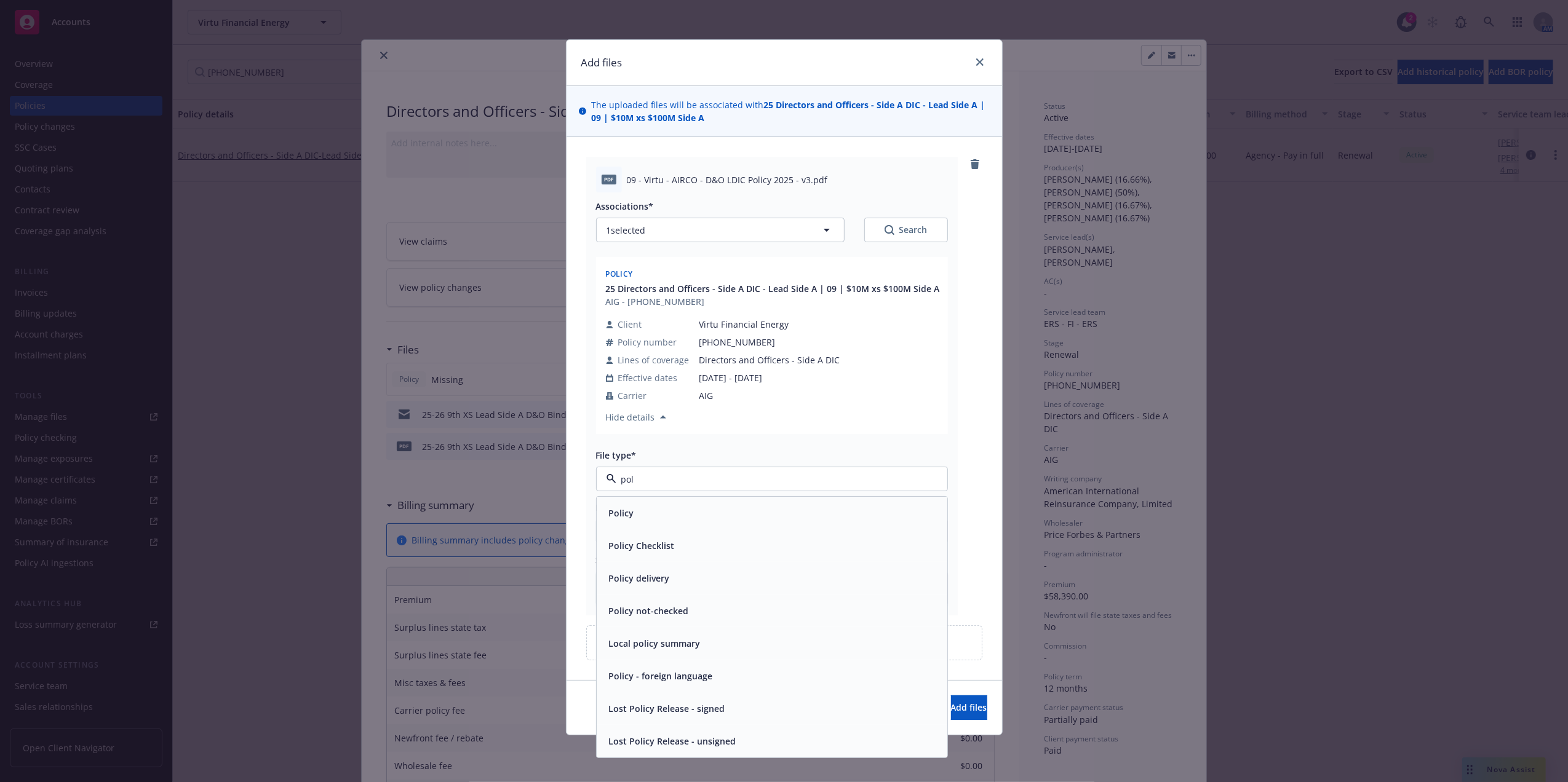
click at [726, 509] on div "Policy" at bounding box center [772, 513] width 335 height 18
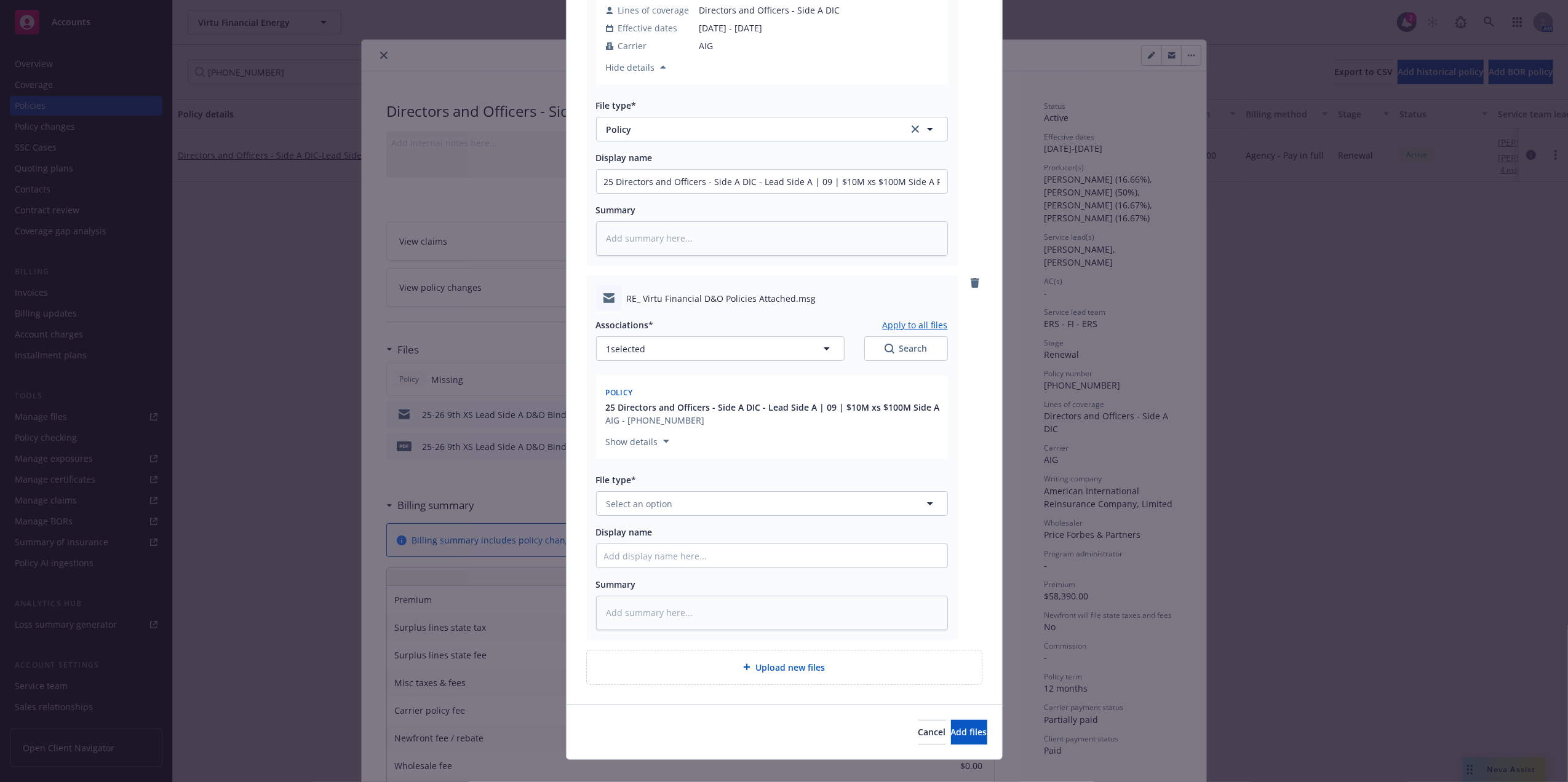
scroll to position [367, 0]
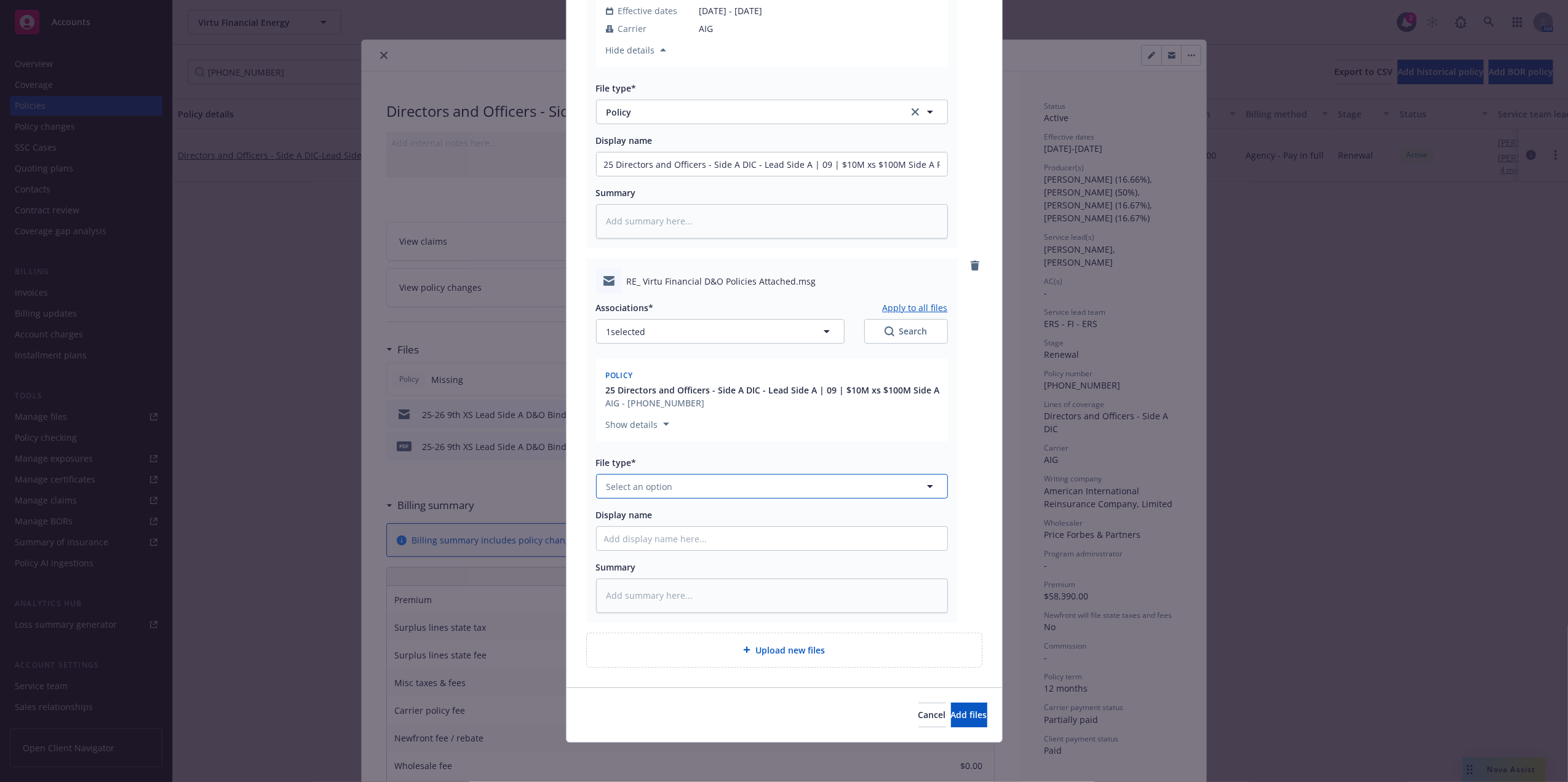
click at [773, 487] on button "Select an option" at bounding box center [772, 486] width 352 height 25
click at [782, 513] on div "Email" at bounding box center [772, 520] width 335 height 18
click at [744, 531] on input "Display name" at bounding box center [772, 538] width 350 height 23
click at [951, 709] on span "Add files" at bounding box center [969, 714] width 36 height 12
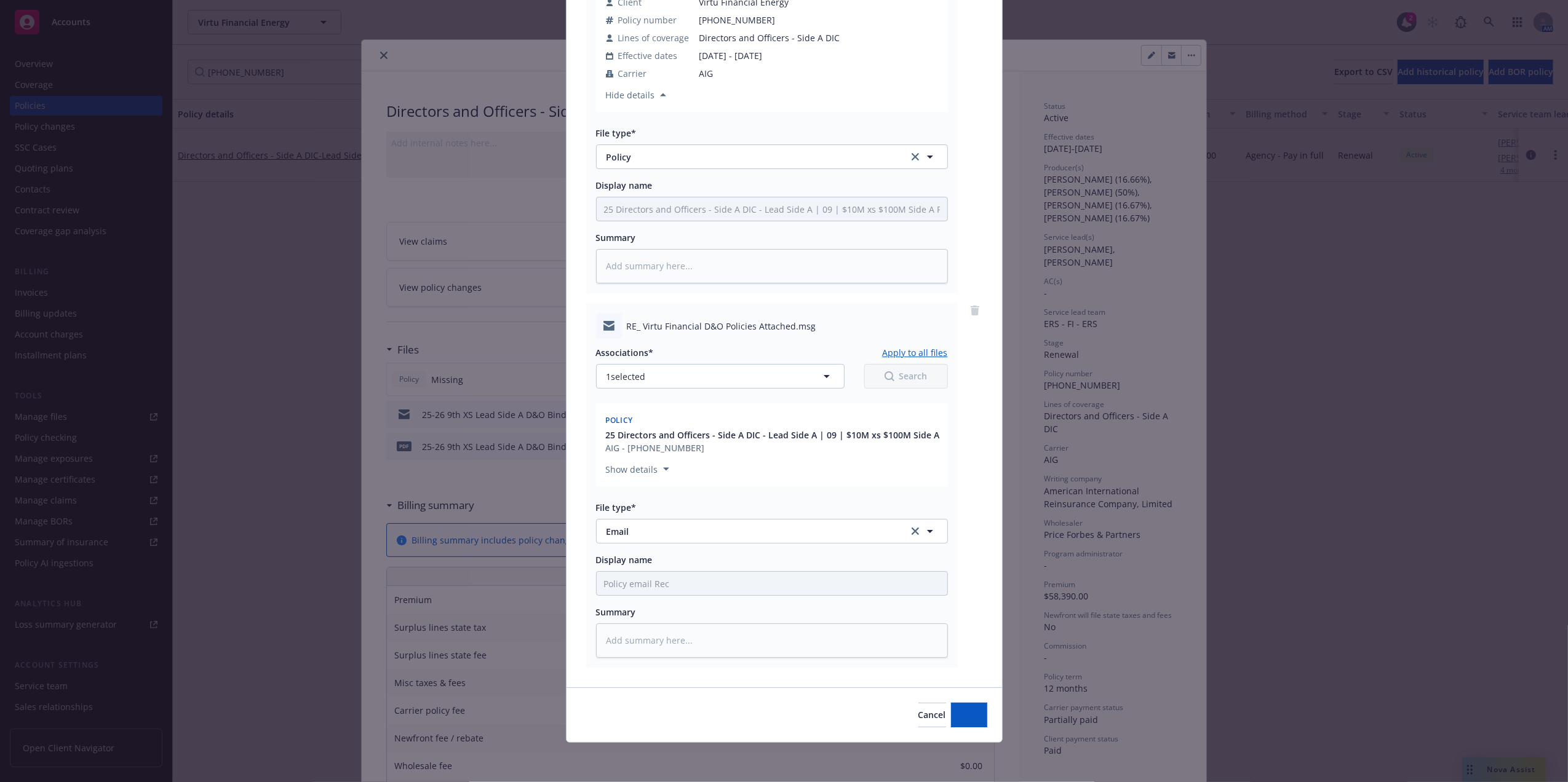
scroll to position [323, 0]
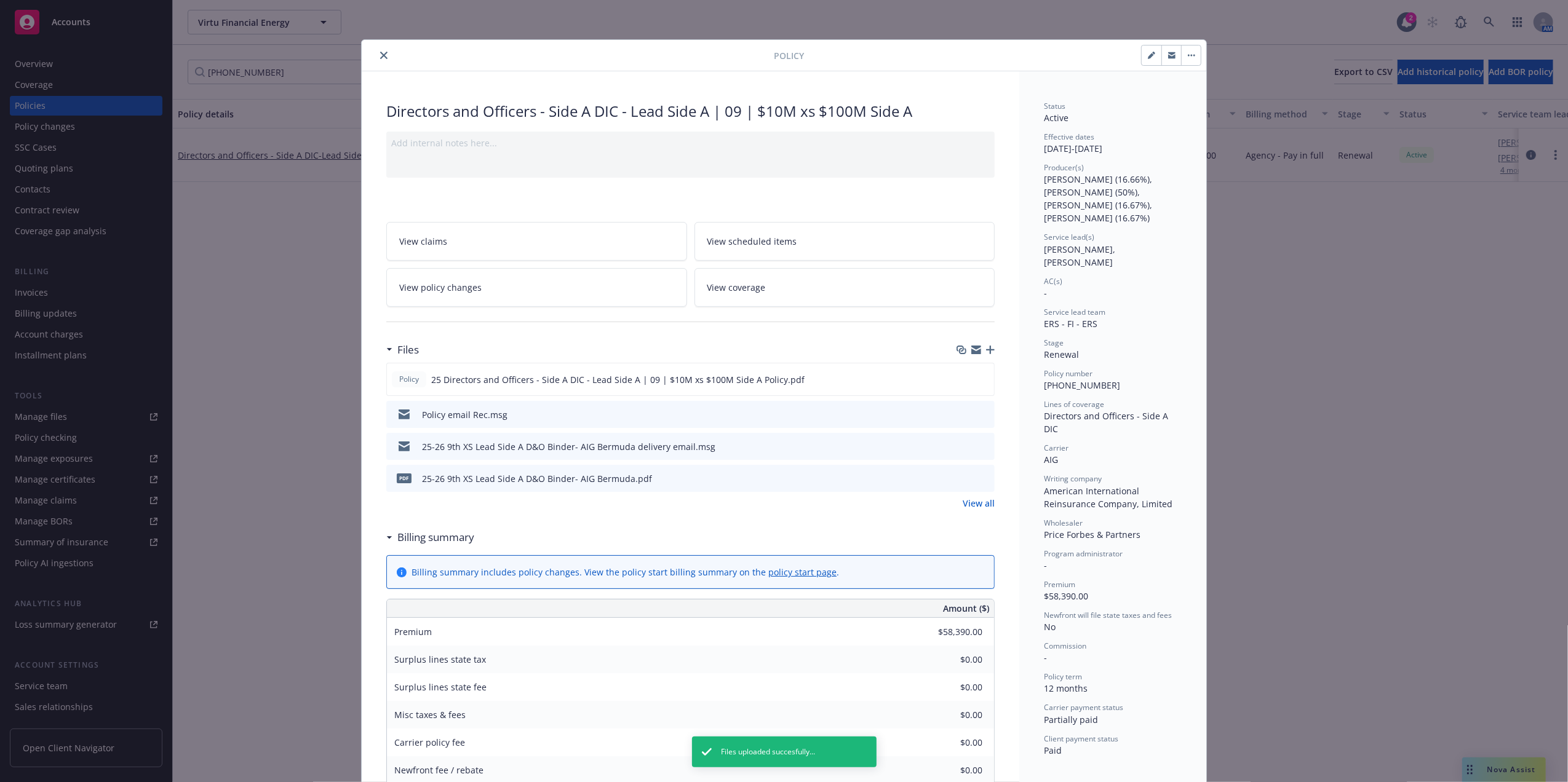
click at [380, 58] on icon "close" at bounding box center [383, 55] width 7 height 7
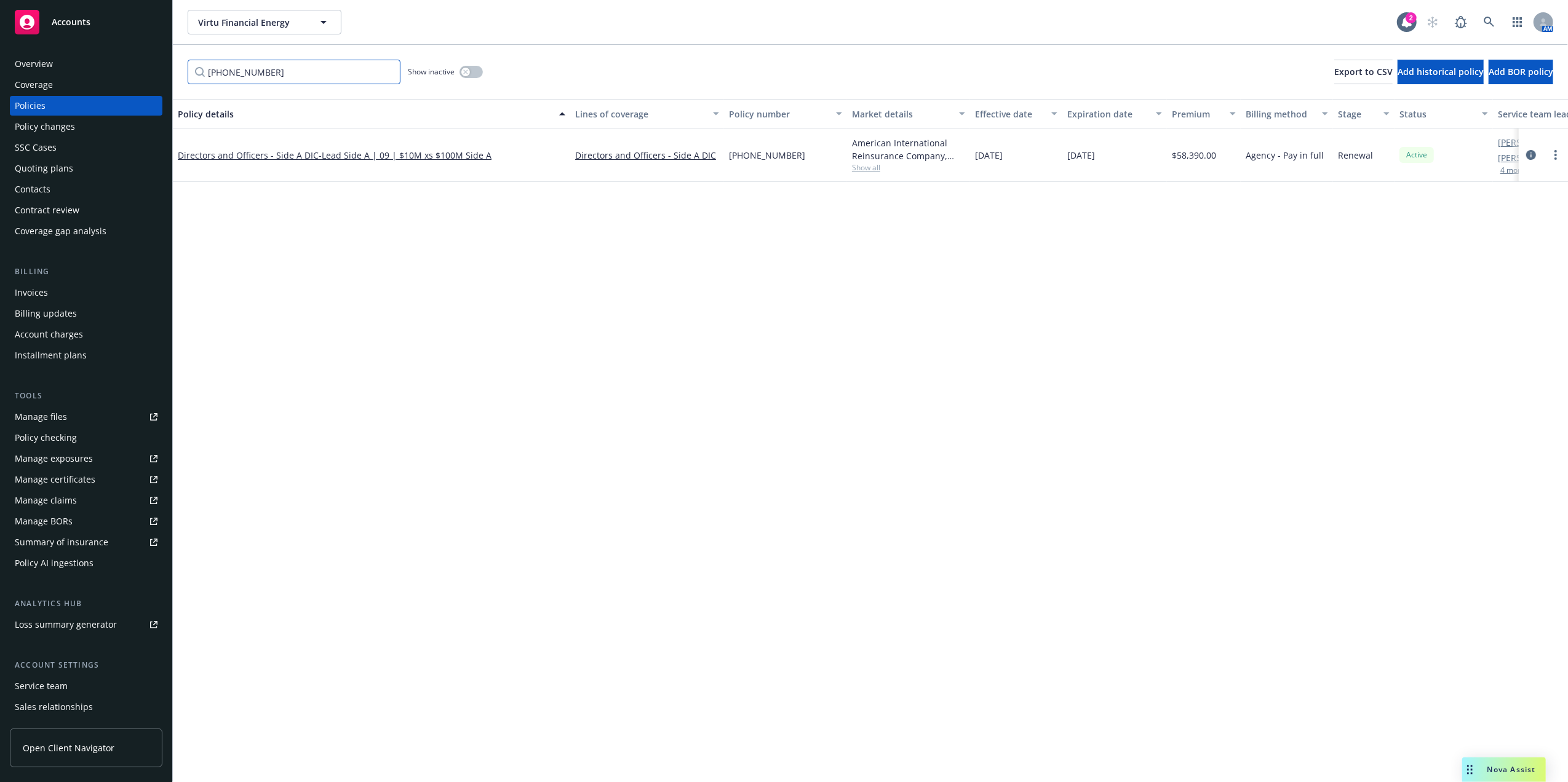
click at [222, 75] on input "[PHONE_NUMBER]" at bounding box center [294, 72] width 213 height 25
paste input "PLF1001543970"
click at [330, 153] on span "- (Side A Only) | 11 | $10M xs $120M xs Side A" at bounding box center [413, 155] width 188 height 12
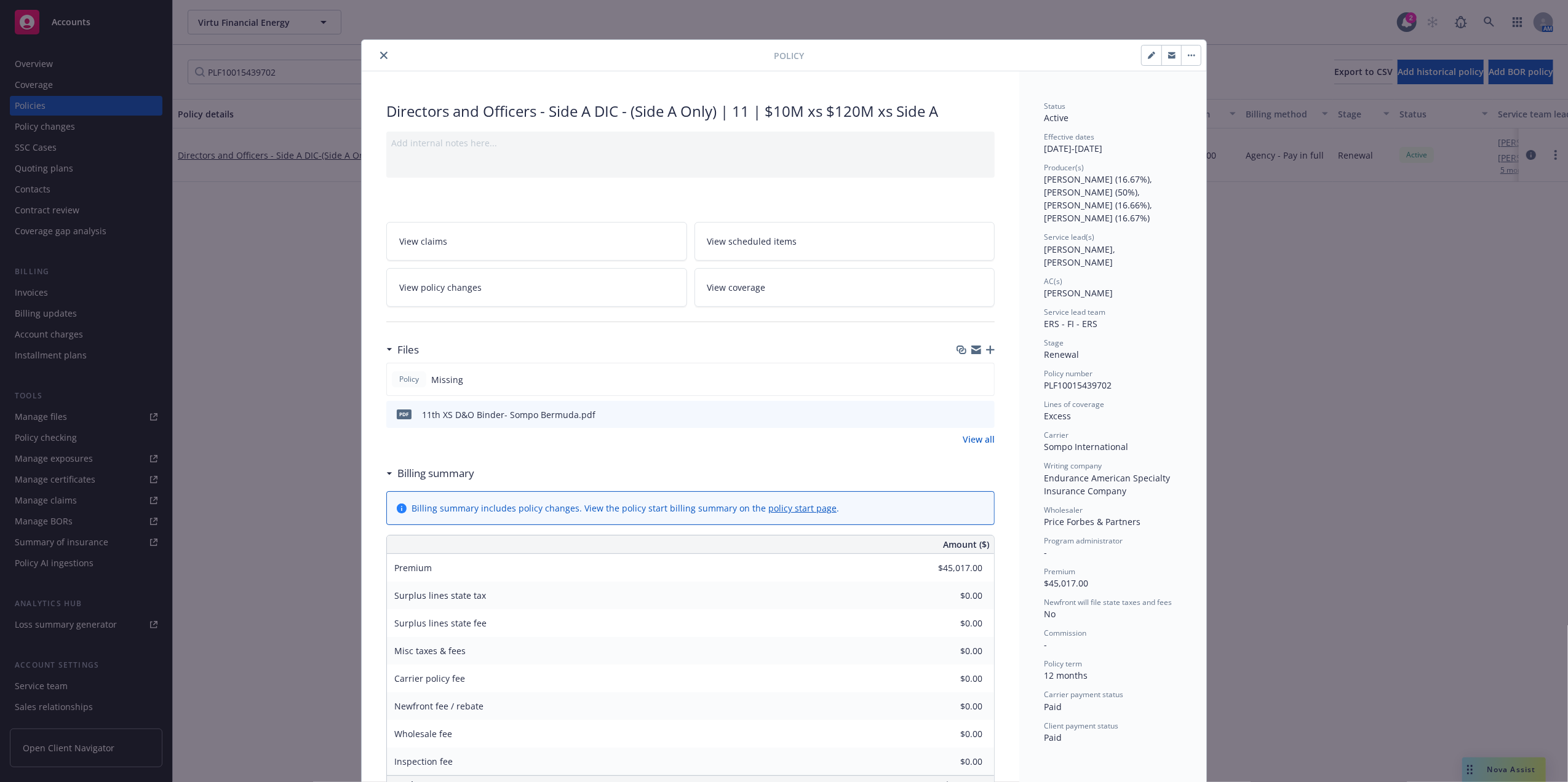
click at [986, 350] on icon "button" at bounding box center [990, 349] width 8 height 8
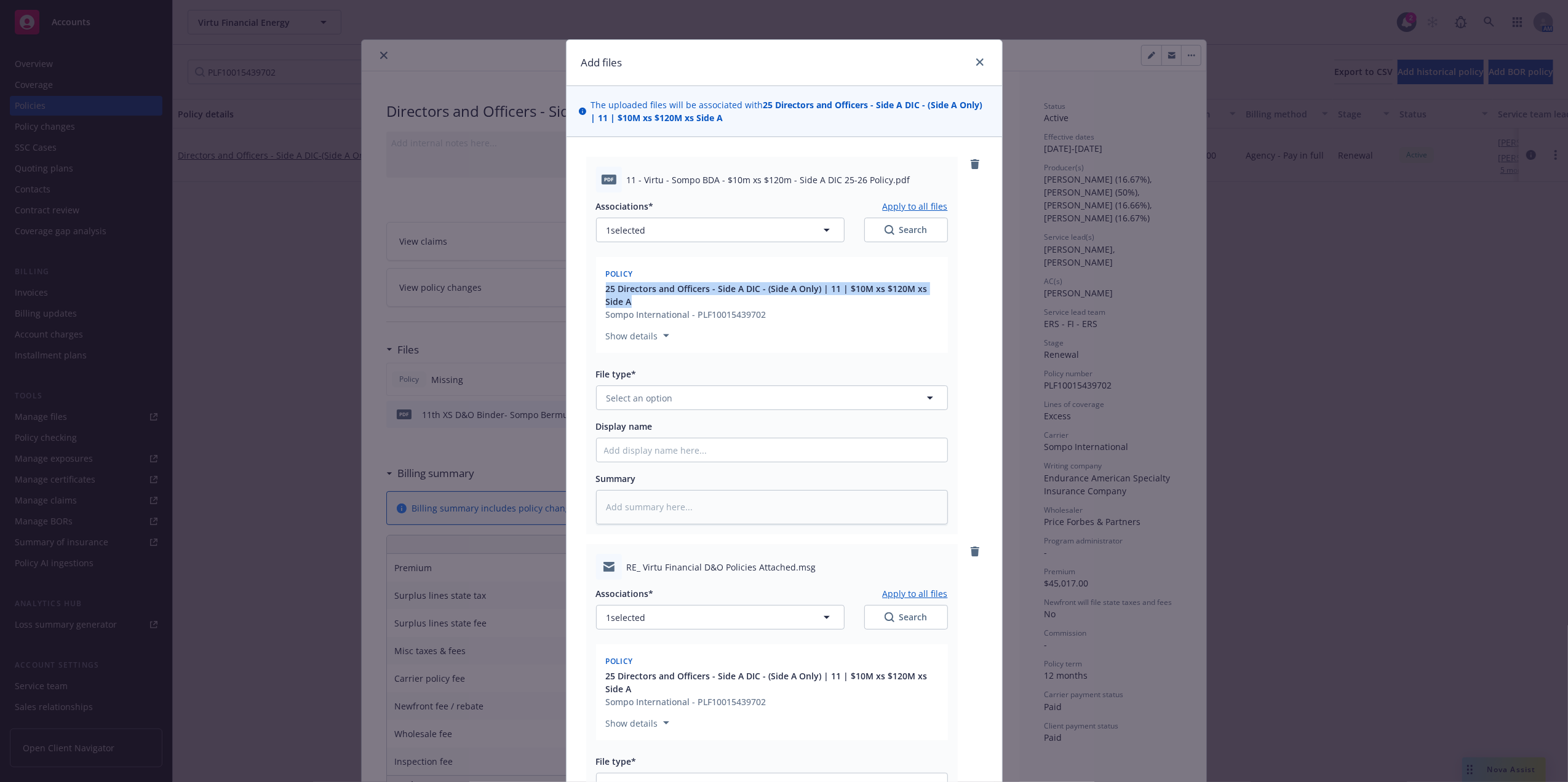
drag, startPoint x: 591, startPoint y: 288, endPoint x: 651, endPoint y: 301, distance: 61.4
click at [651, 301] on div "Policy 25 Directors and Officers - Side A DIC - (Side A Only) | 11 | $10M xs $1…" at bounding box center [772, 305] width 352 height 96
click at [616, 445] on input "Display name" at bounding box center [772, 450] width 350 height 23
paste input "25 Directors and Officers - Side A DIC - (Side A Only) | 11 | $10M xs $120M xs …"
click at [644, 398] on span "Select an option" at bounding box center [639, 398] width 66 height 13
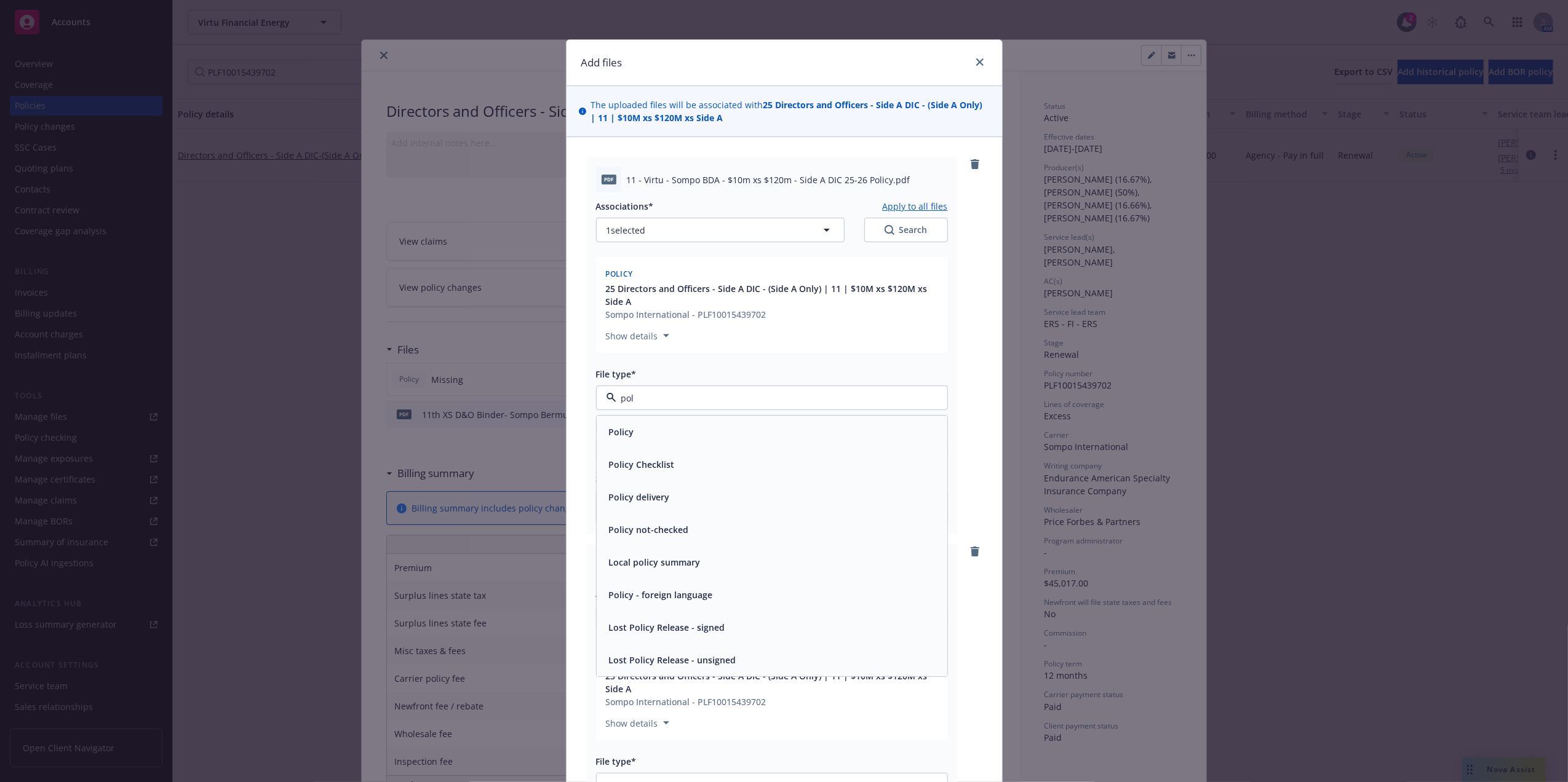
click at [615, 443] on div "Policy" at bounding box center [772, 431] width 350 height 32
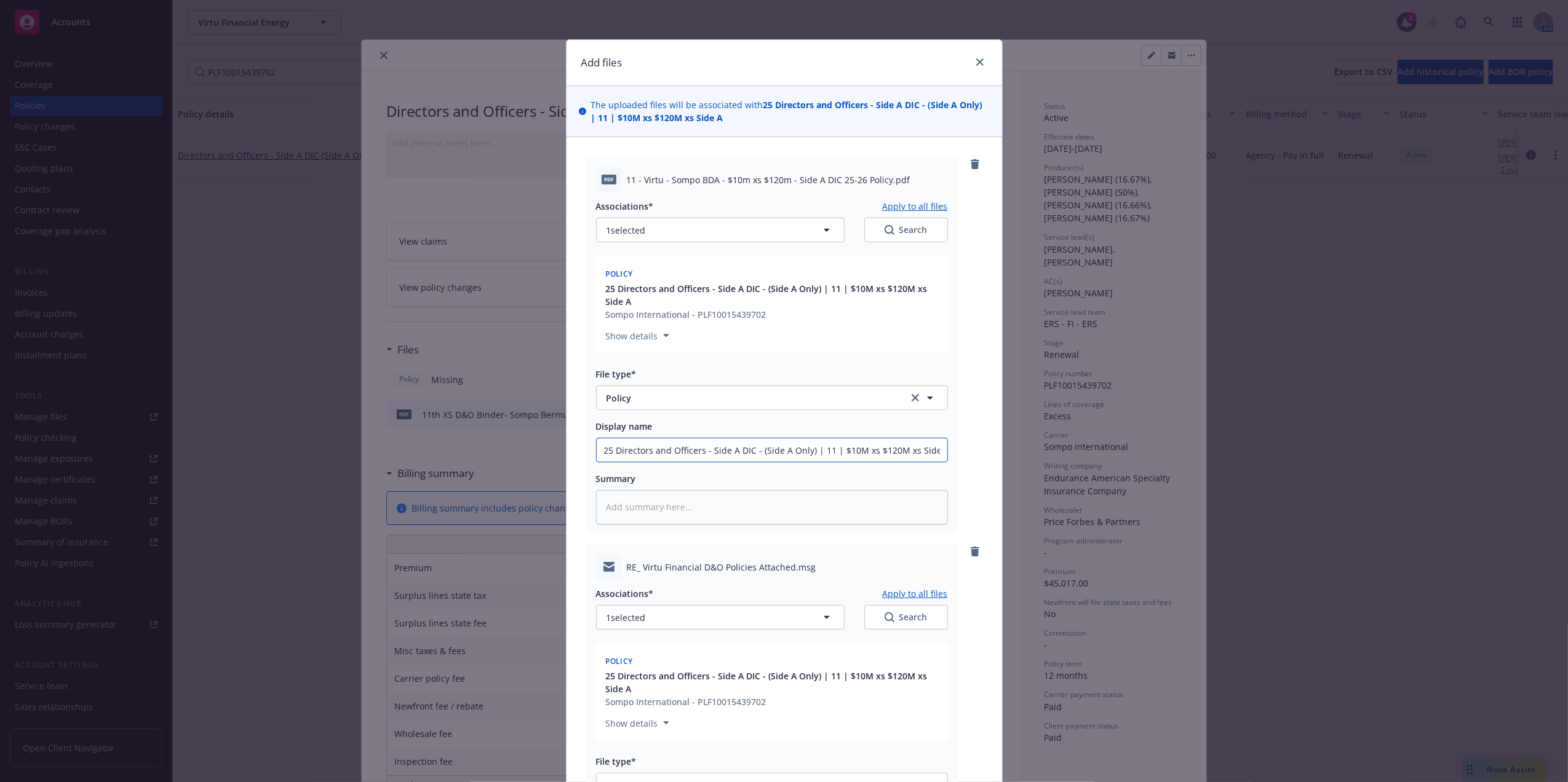
click at [921, 453] on input "25 Directors and Officers - Side A DIC - (Side A Only) | 11 | $10M xs $120M xs …" at bounding box center [772, 450] width 350 height 23
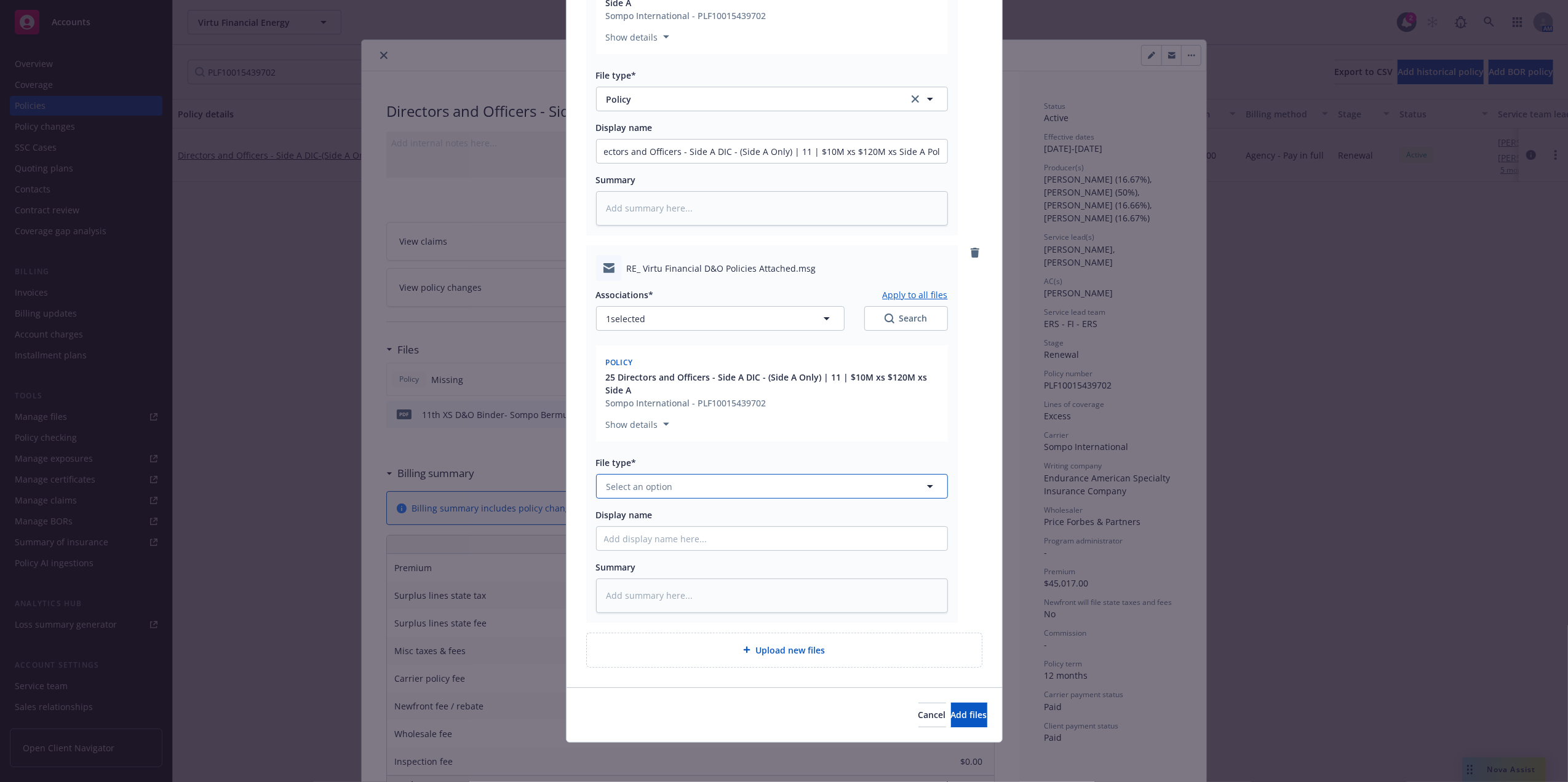
click at [720, 490] on button "Select an option" at bounding box center [772, 486] width 352 height 25
click at [704, 522] on div "Email" at bounding box center [772, 520] width 335 height 18
click at [696, 533] on input "Display name" at bounding box center [772, 538] width 350 height 23
click at [951, 712] on span "Add files" at bounding box center [969, 714] width 36 height 12
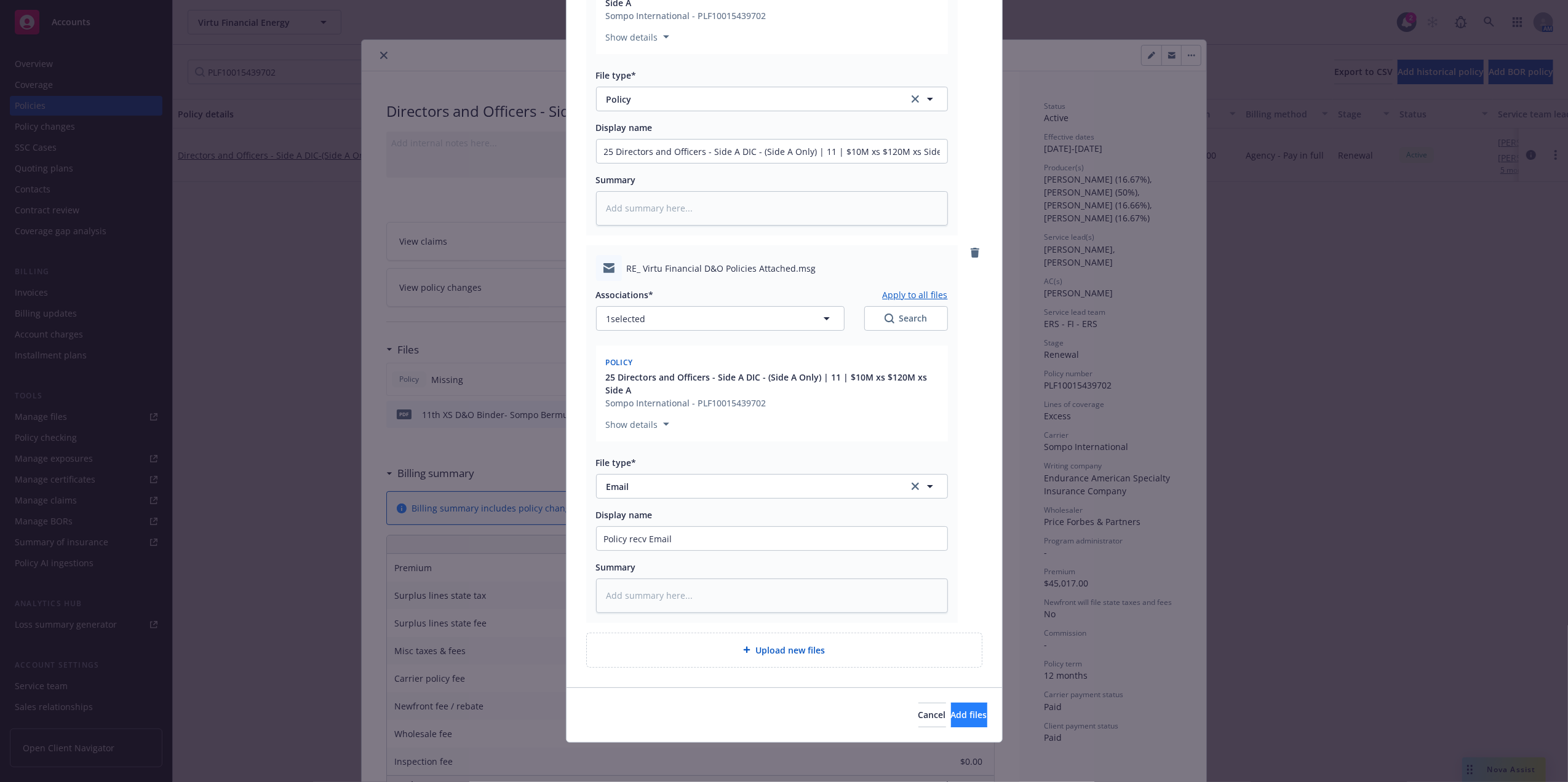
scroll to position [254, 0]
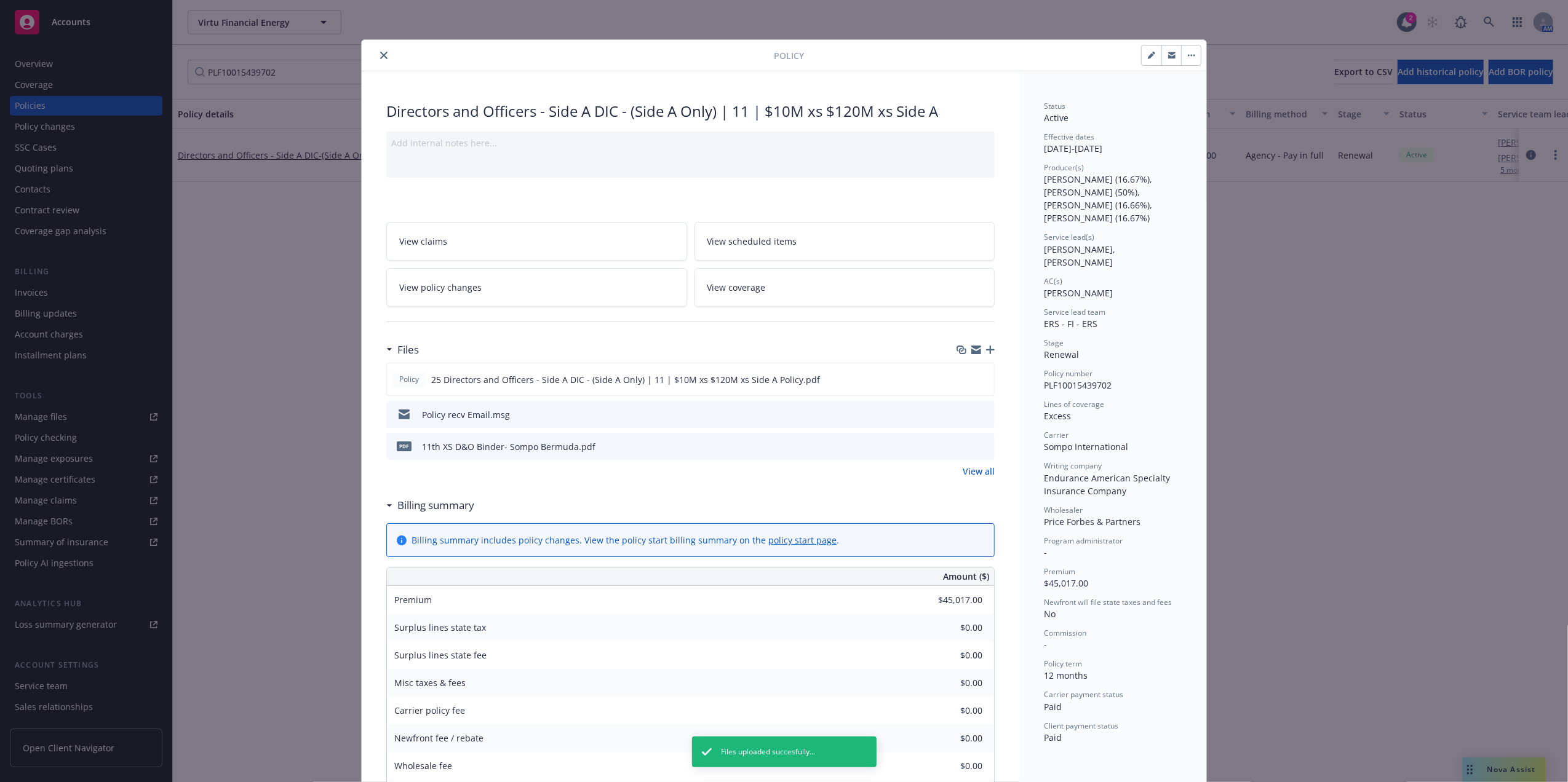
click at [377, 57] on button "close" at bounding box center [384, 55] width 15 height 15
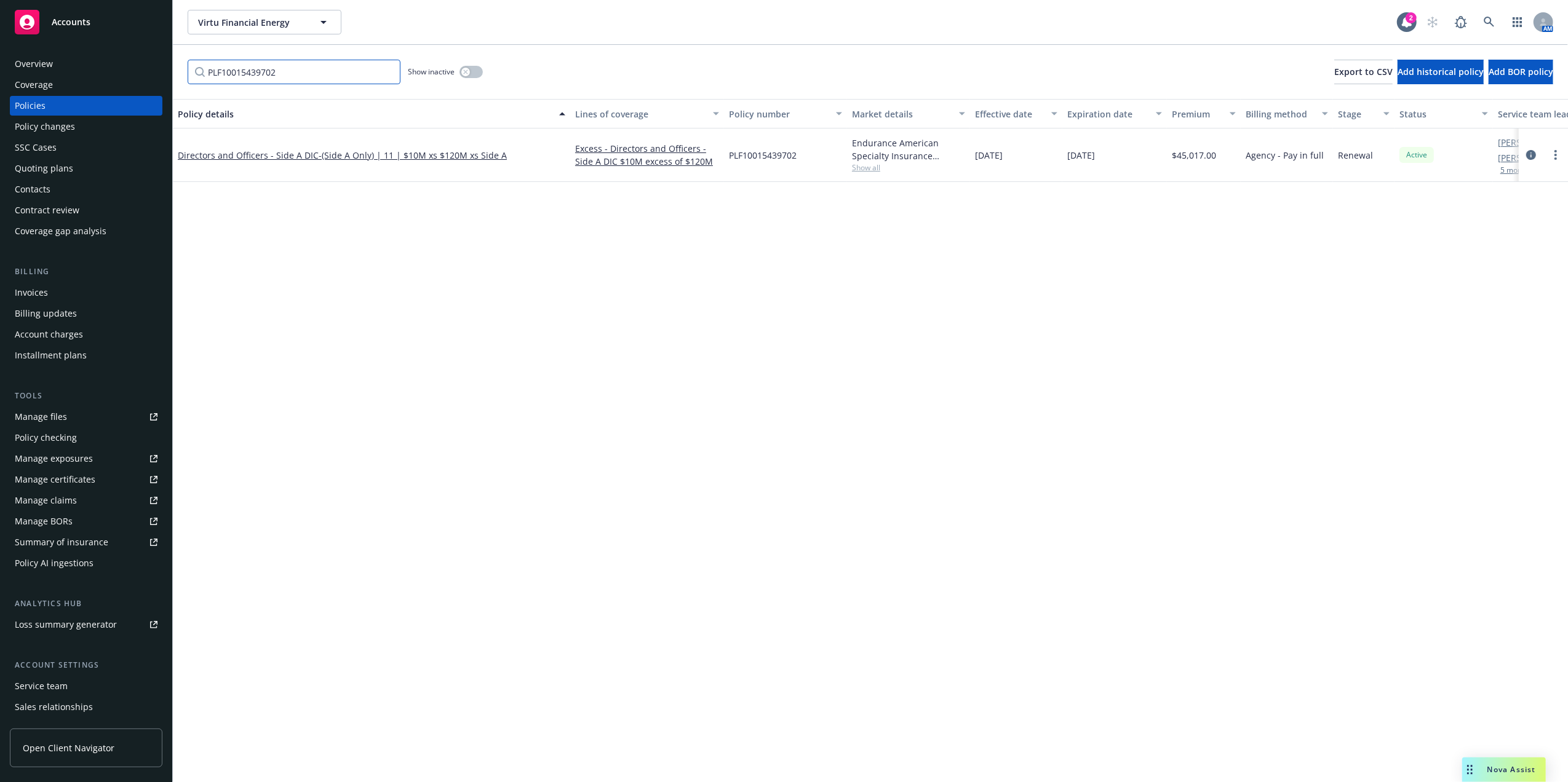
click at [276, 73] on input "PLF10015439702" at bounding box center [294, 72] width 213 height 25
paste input "162295BAA"
click at [322, 154] on span "- (Side A Only) | 13 | $5M po $10M xs $140M xs Side A" at bounding box center [430, 155] width 221 height 12
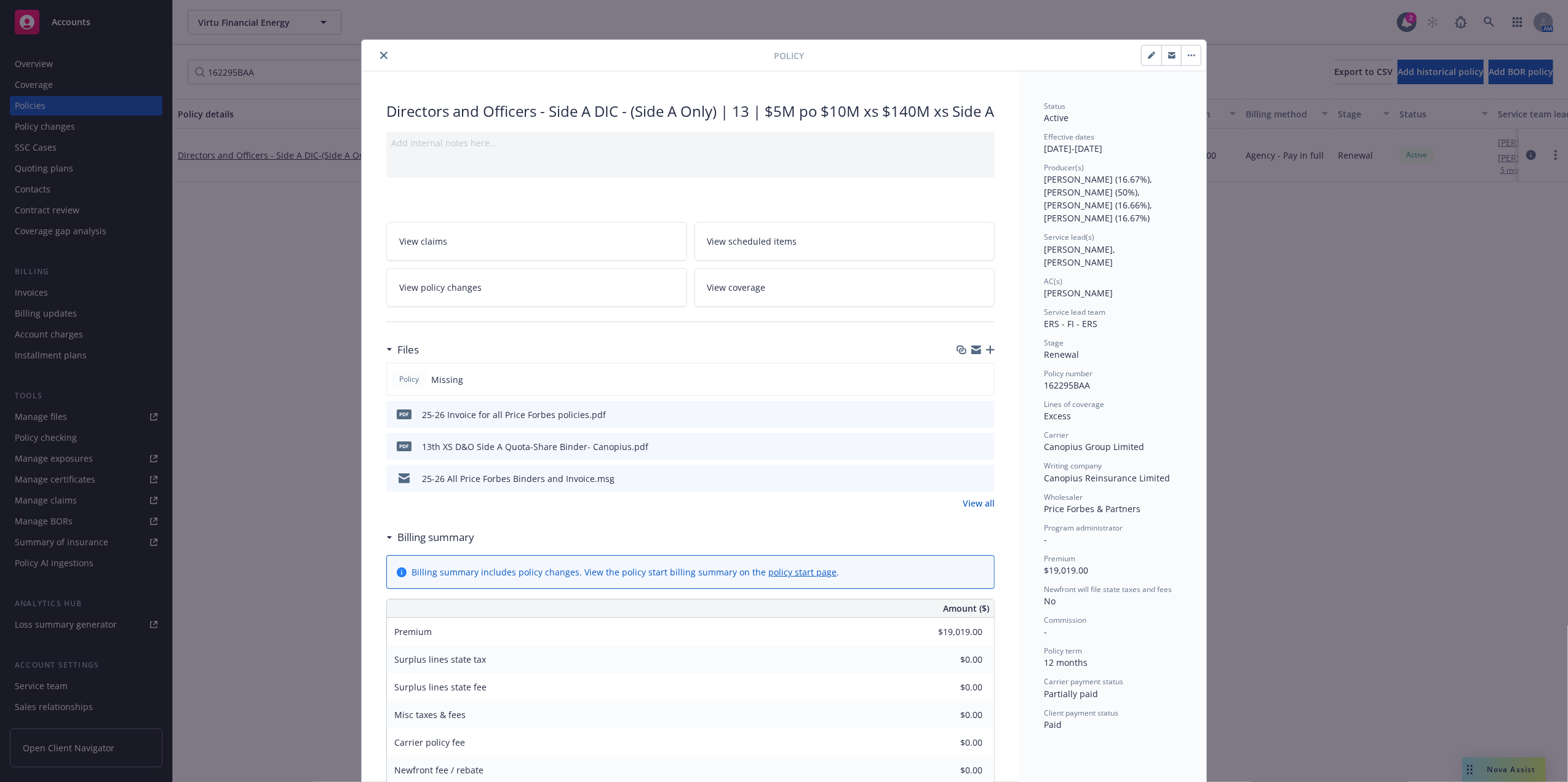
click at [986, 354] on icon "button" at bounding box center [990, 349] width 8 height 8
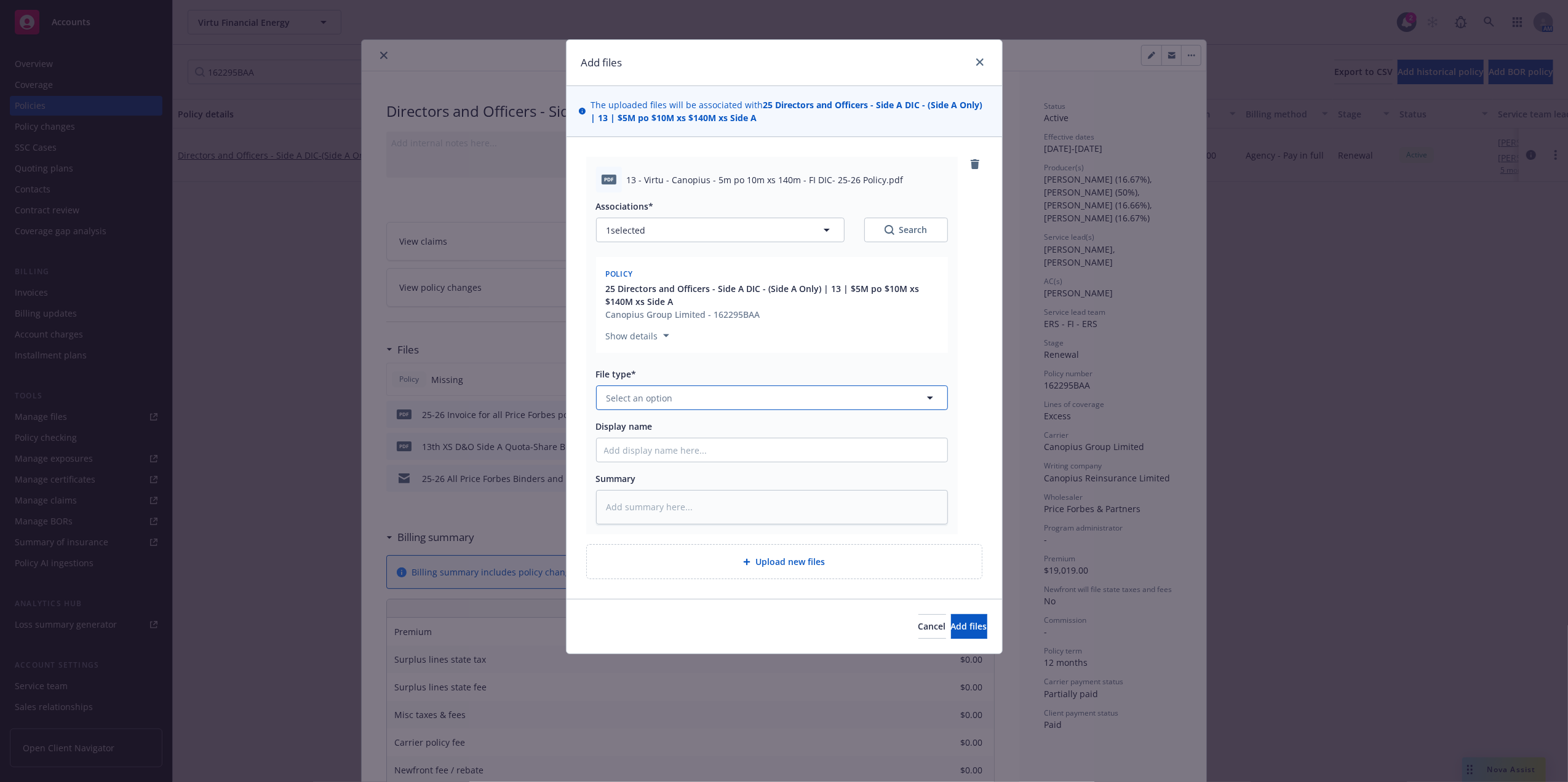
click at [670, 406] on button "Select an option" at bounding box center [772, 398] width 352 height 25
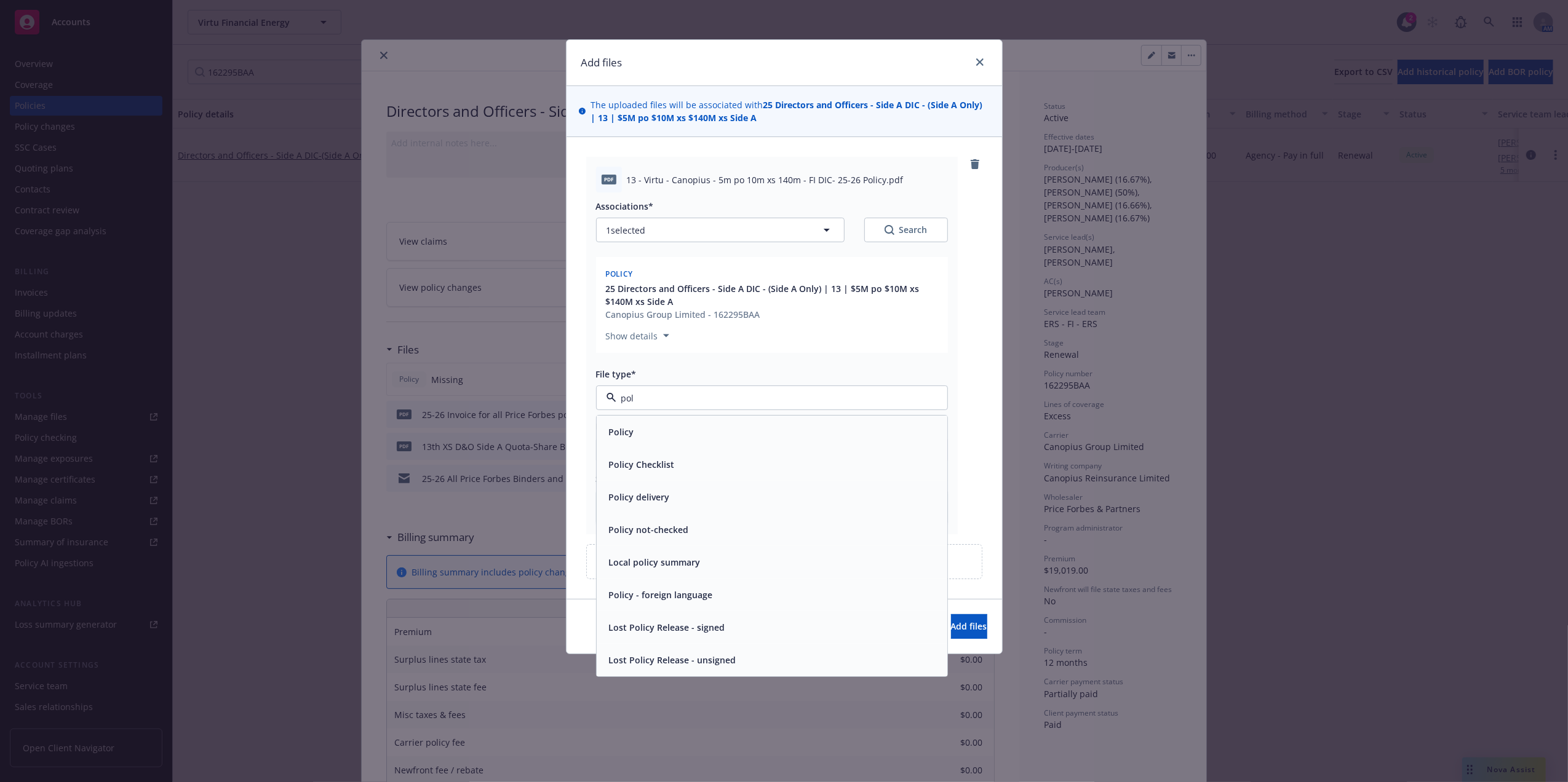
click at [639, 443] on div "Policy" at bounding box center [772, 431] width 350 height 32
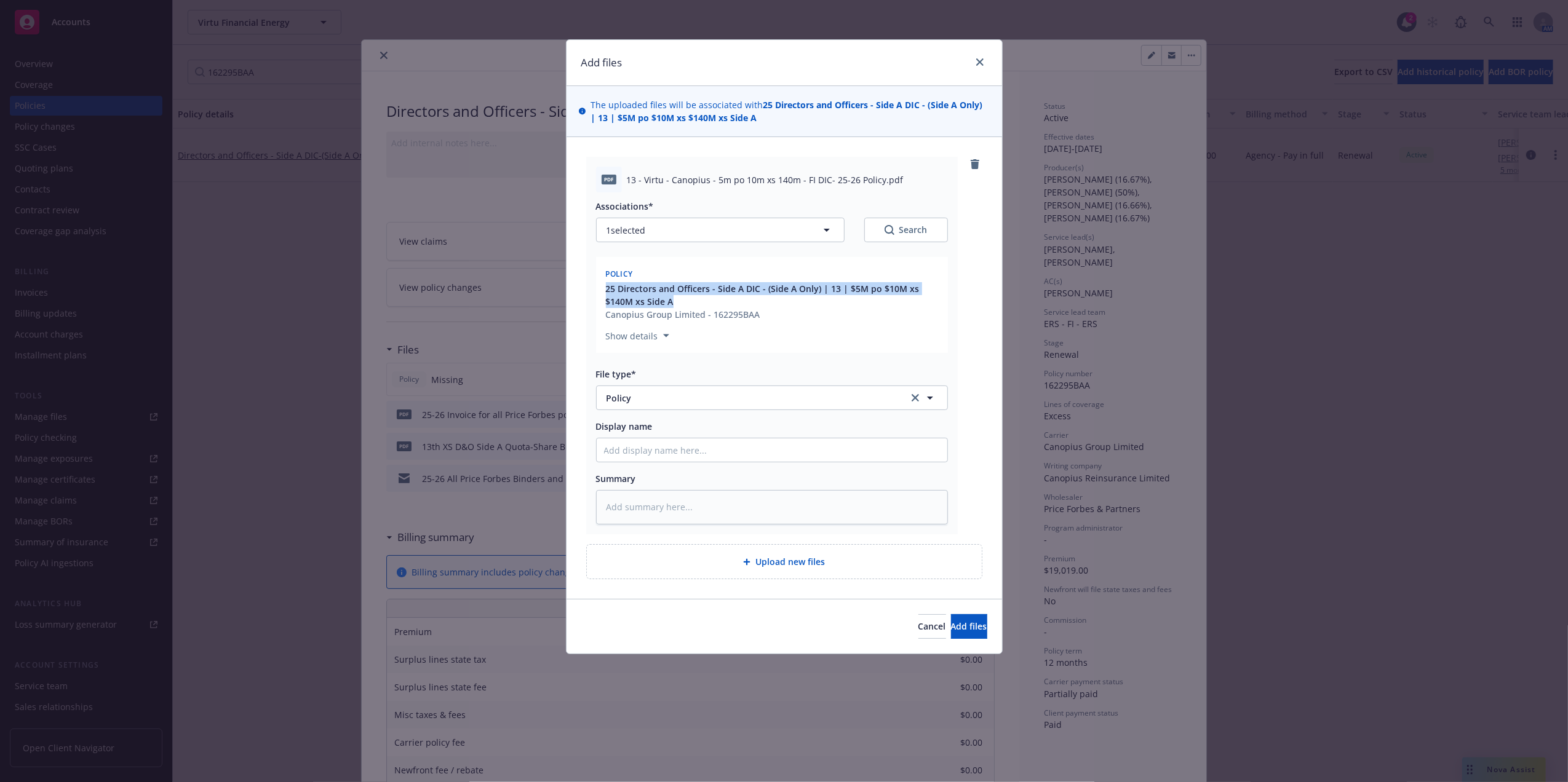
drag, startPoint x: 599, startPoint y: 288, endPoint x: 680, endPoint y: 301, distance: 82.0
click at [680, 301] on div "Policy 25 Directors and Officers - Side A DIC - (Side A Only) | 13 | $5M po $10…" at bounding box center [772, 305] width 352 height 96
drag, startPoint x: 680, startPoint y: 301, endPoint x: 646, endPoint y: 443, distance: 146.0
click at [645, 443] on input "Display name" at bounding box center [772, 450] width 350 height 23
paste input "25 Directors and Officers - Side A DIC - (Side A Only) | 13 | $5M po $10M xs $1…"
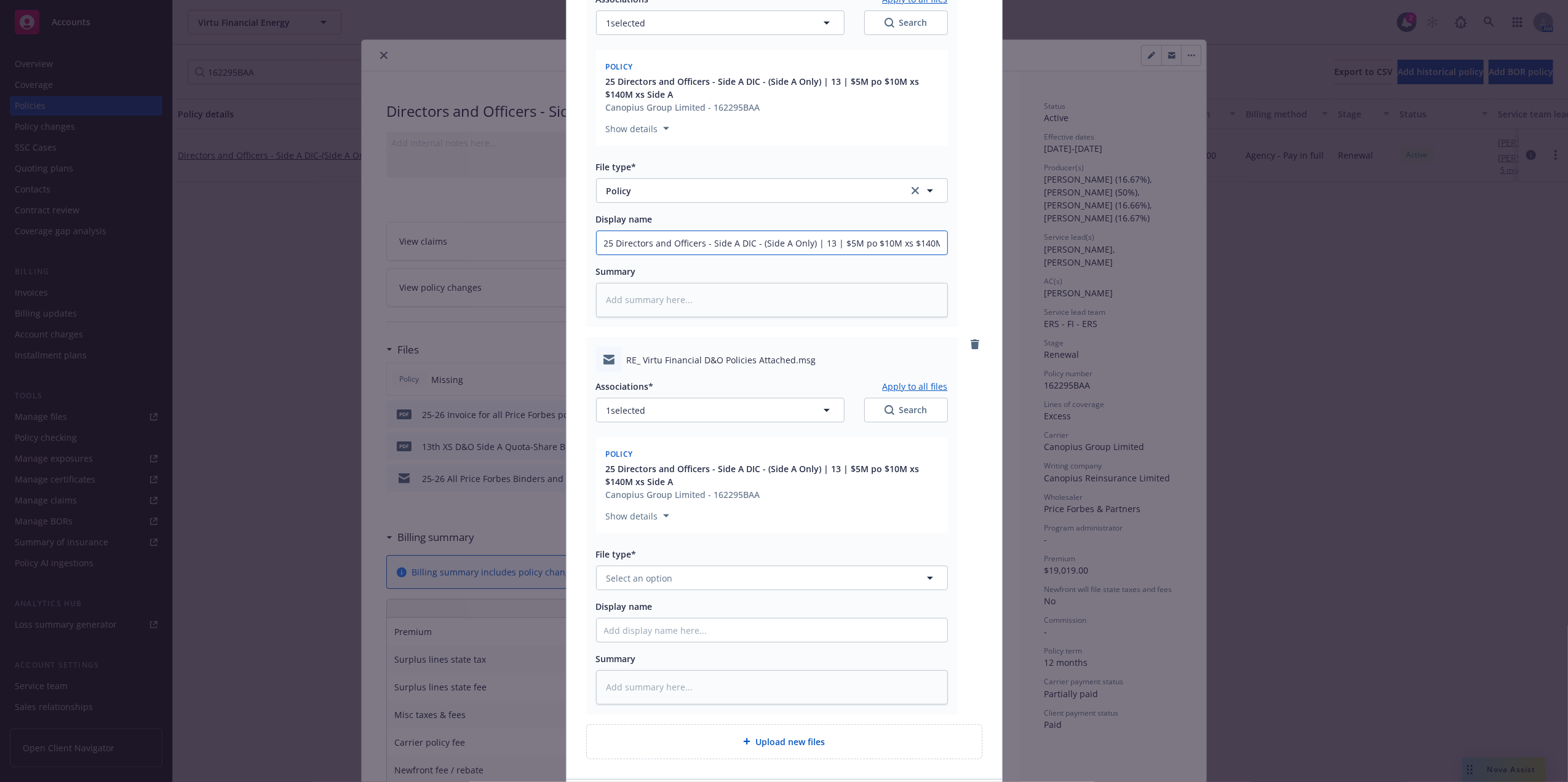
scroll to position [258, 0]
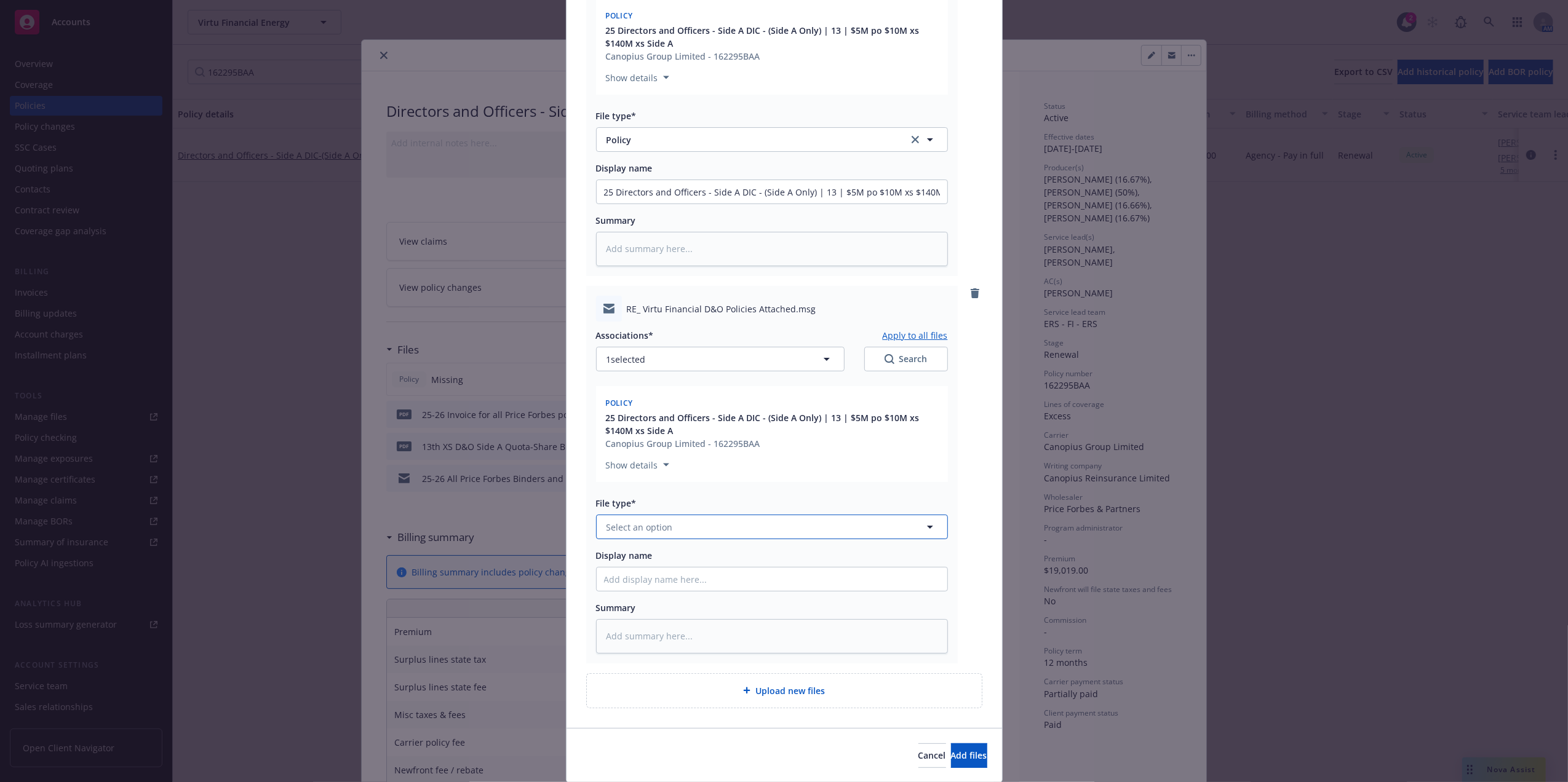
click at [696, 531] on button "Select an option" at bounding box center [772, 527] width 352 height 25
click at [648, 553] on div "Email" at bounding box center [772, 562] width 335 height 18
click at [648, 589] on input "Display name" at bounding box center [772, 579] width 350 height 23
click at [951, 756] on span "Add files" at bounding box center [969, 755] width 36 height 12
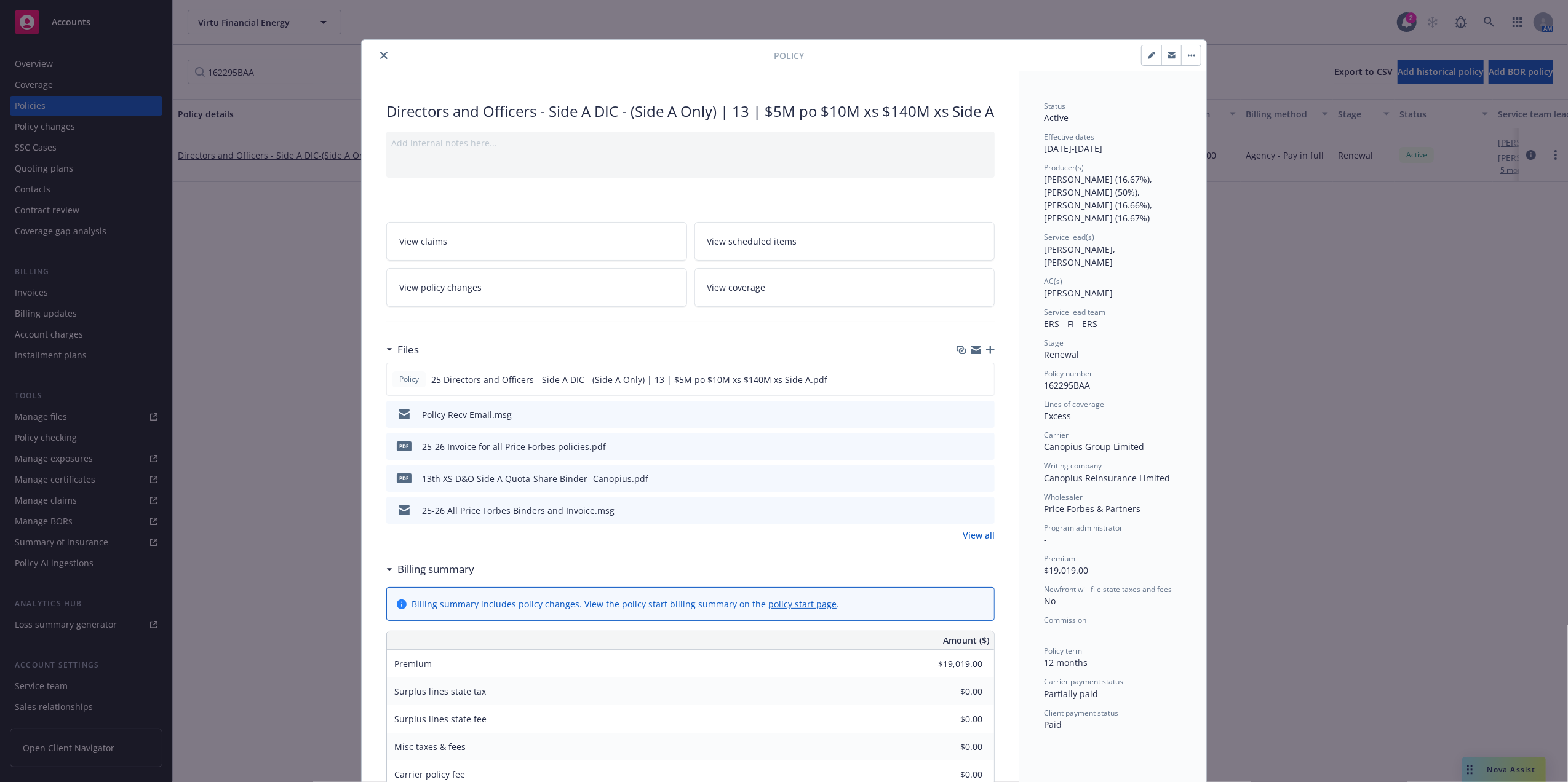
drag, startPoint x: 374, startPoint y: 56, endPoint x: 382, endPoint y: 55, distance: 8.1
click at [380, 56] on icon "close" at bounding box center [383, 55] width 7 height 7
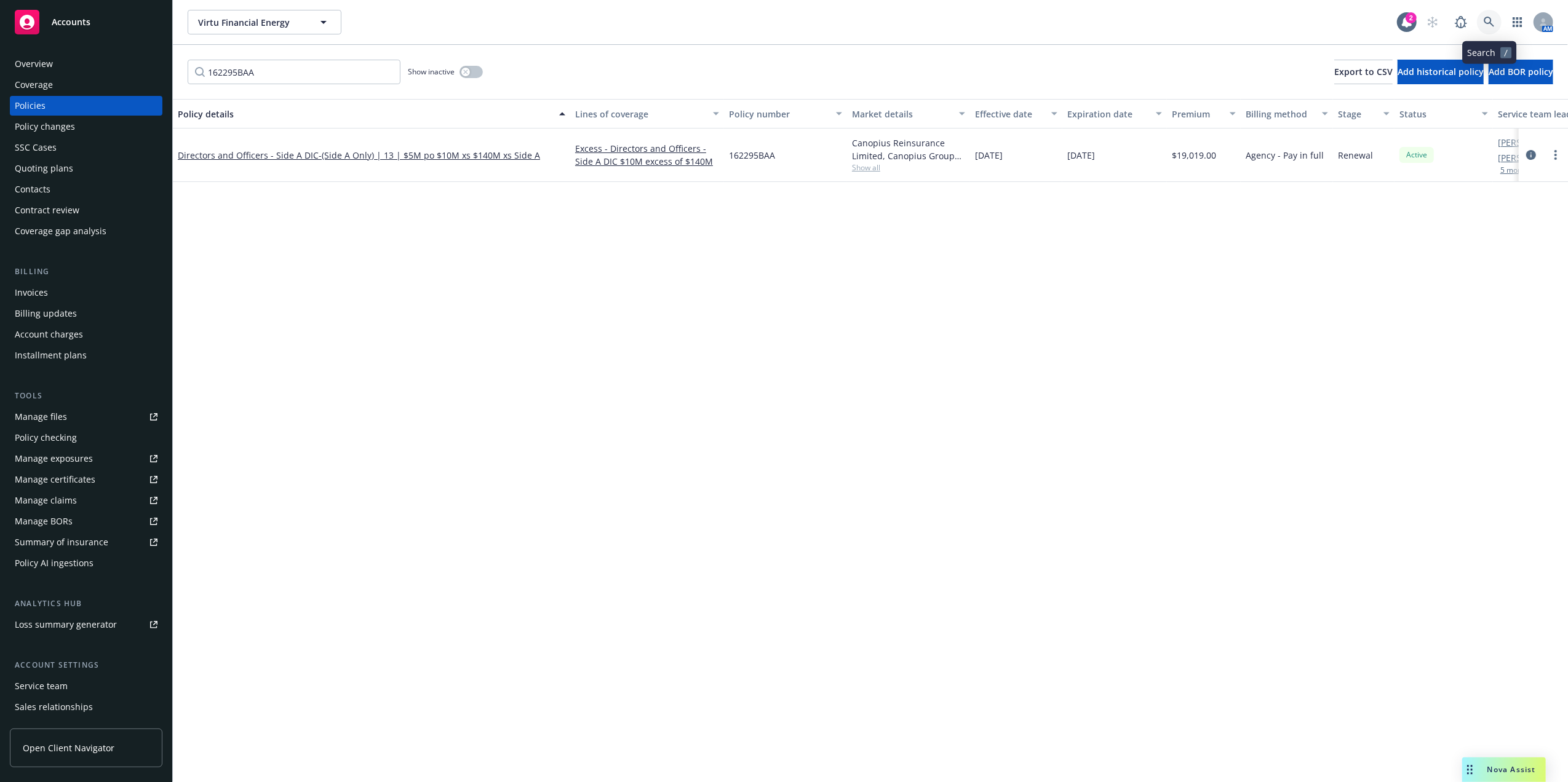
click at [1495, 23] on link at bounding box center [1489, 22] width 25 height 25
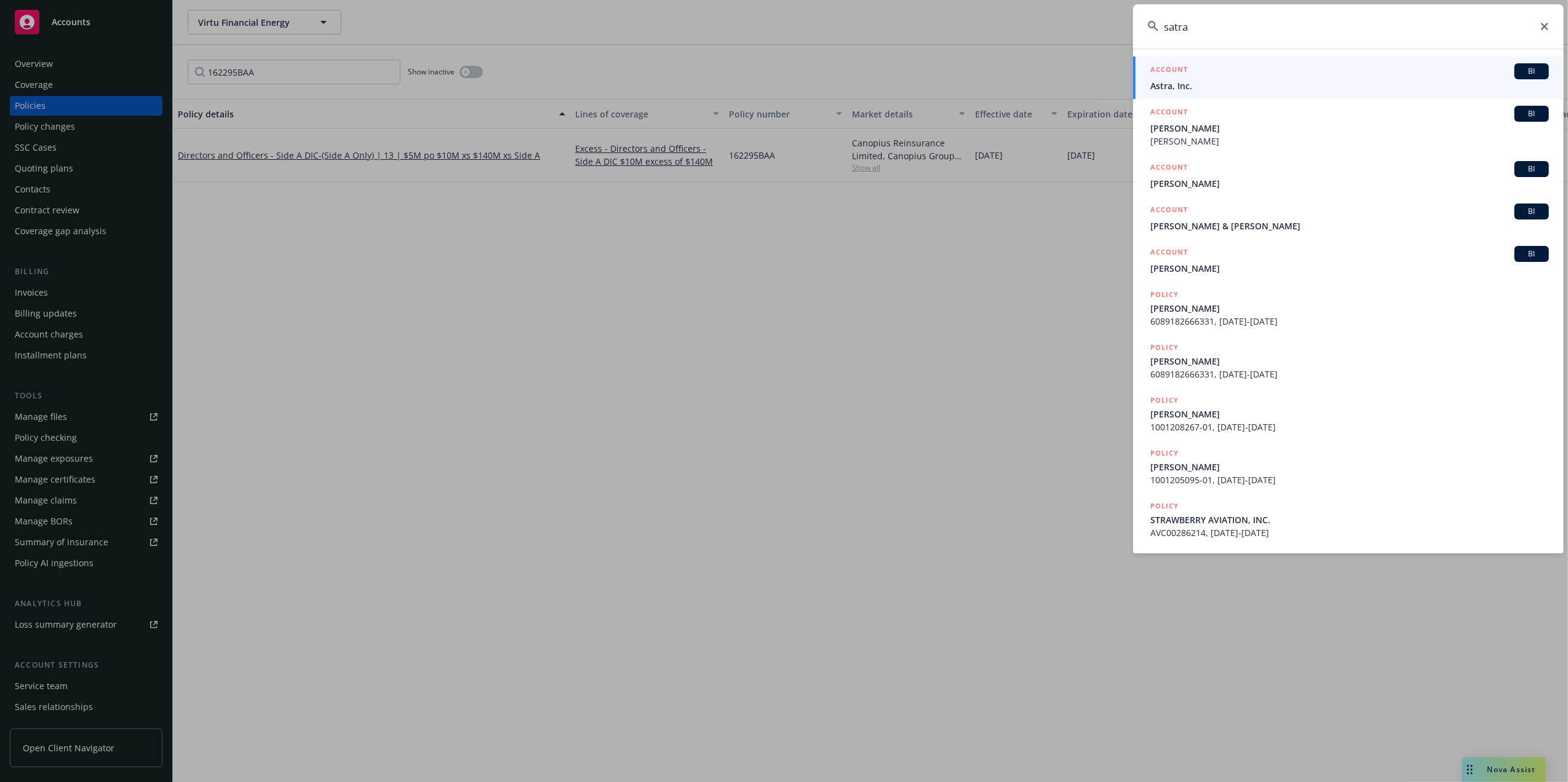
click at [1262, 77] on div "ACCOUNT BI" at bounding box center [1349, 71] width 398 height 16
